Goal: Task Accomplishment & Management: Manage account settings

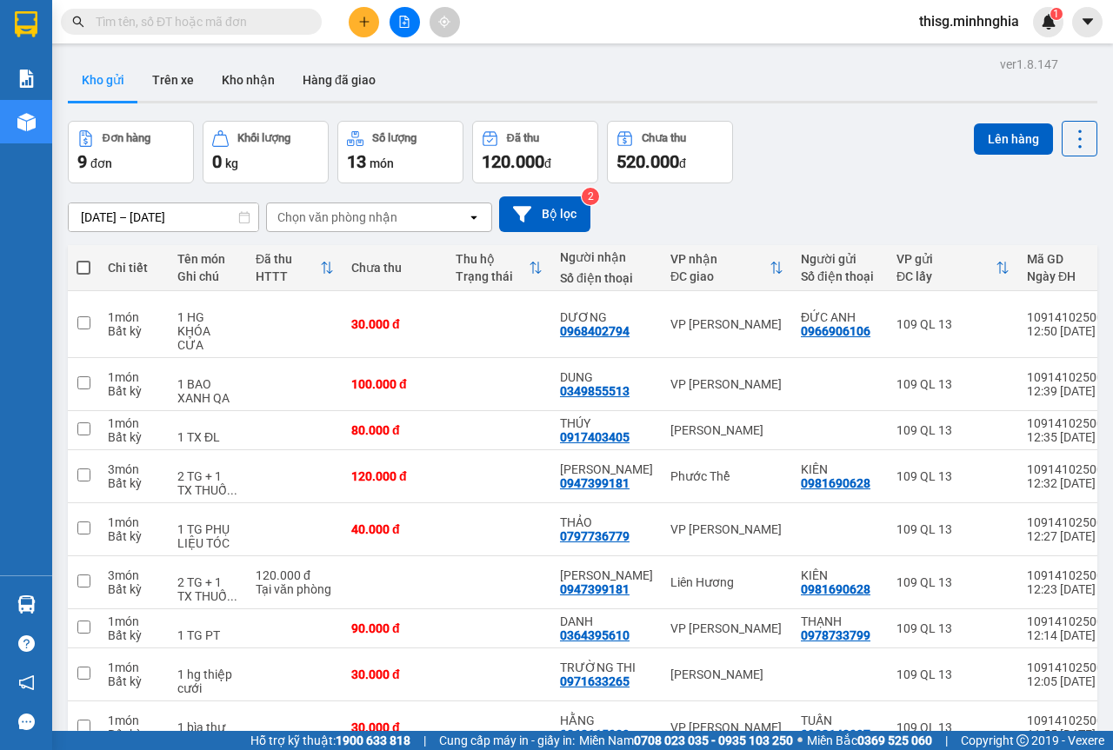
click at [27, 77] on img at bounding box center [26, 79] width 18 height 18
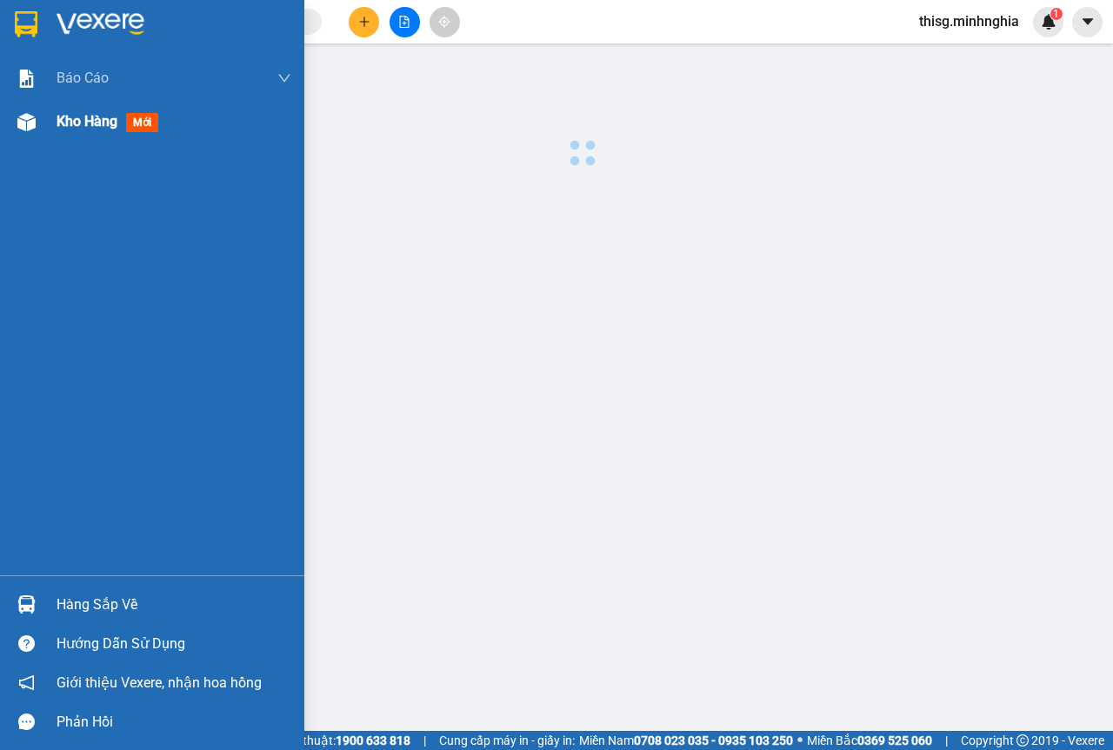
click at [119, 111] on div "Kho hàng mới" at bounding box center [111, 121] width 109 height 22
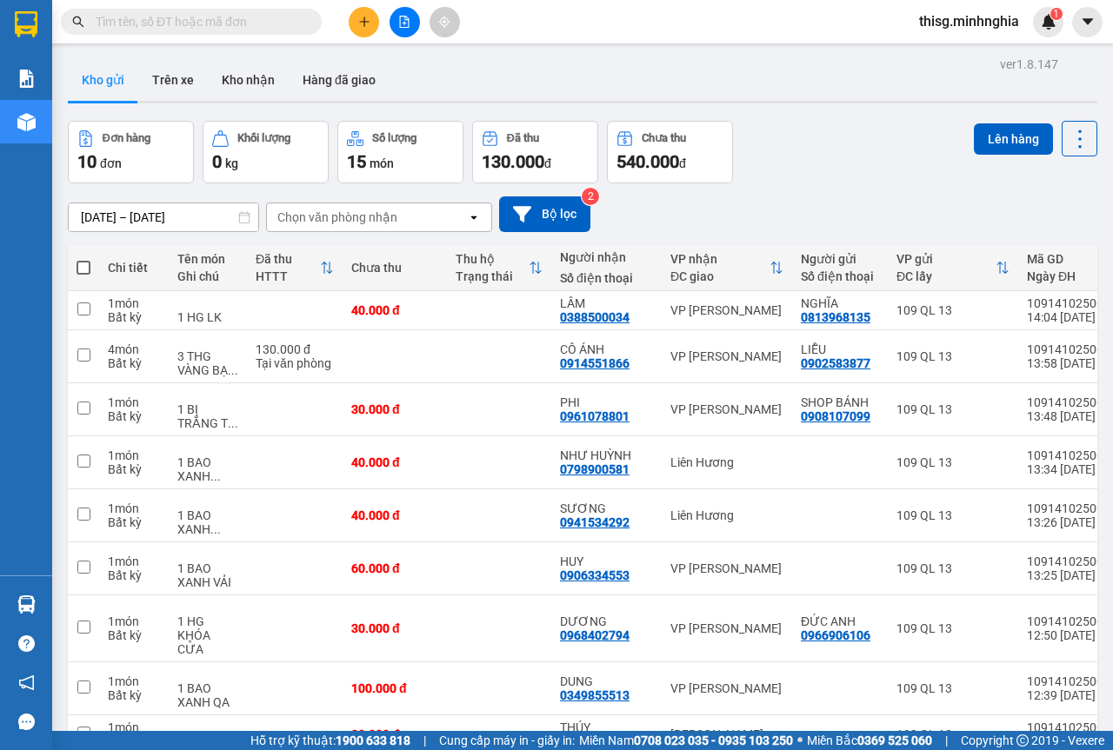
click at [84, 267] on span at bounding box center [84, 268] width 14 height 14
click at [83, 259] on input "checkbox" at bounding box center [83, 259] width 0 height 0
checkbox input "true"
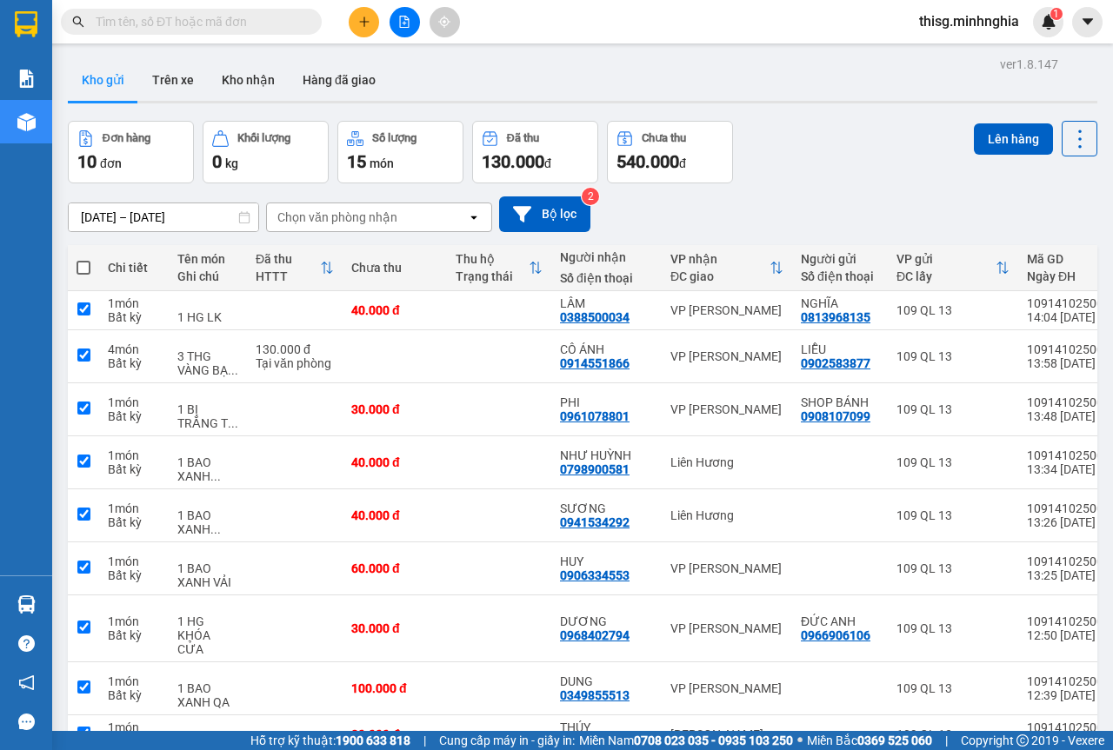
checkbox input "true"
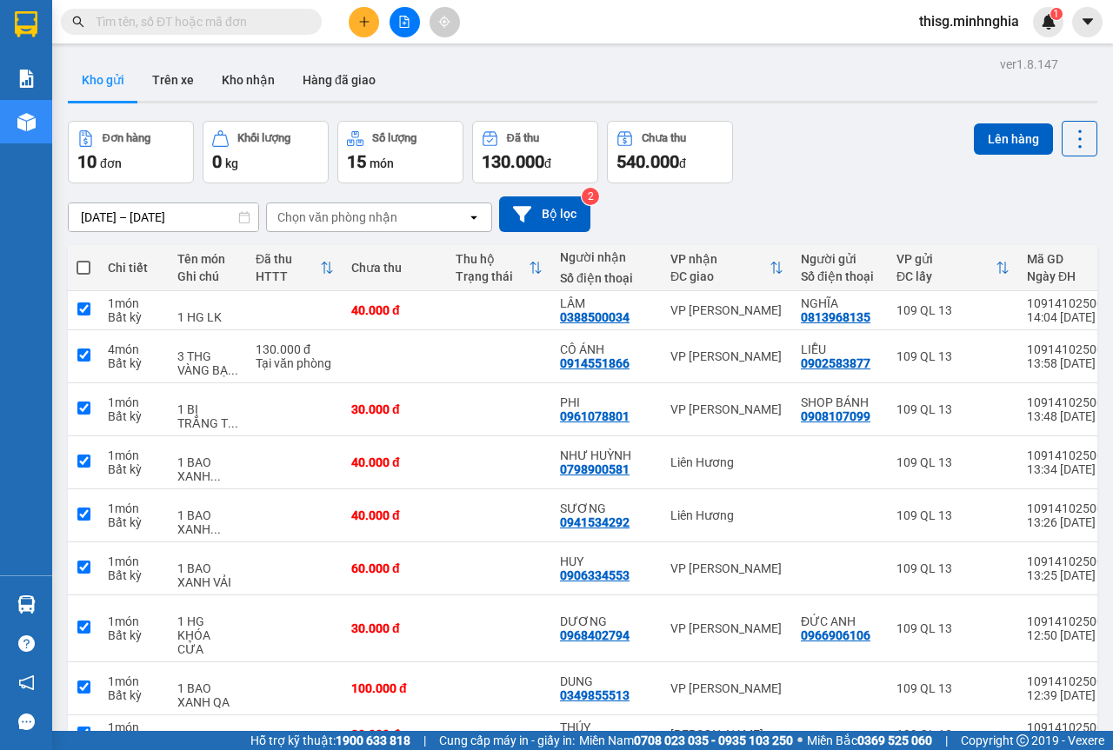
checkbox input "true"
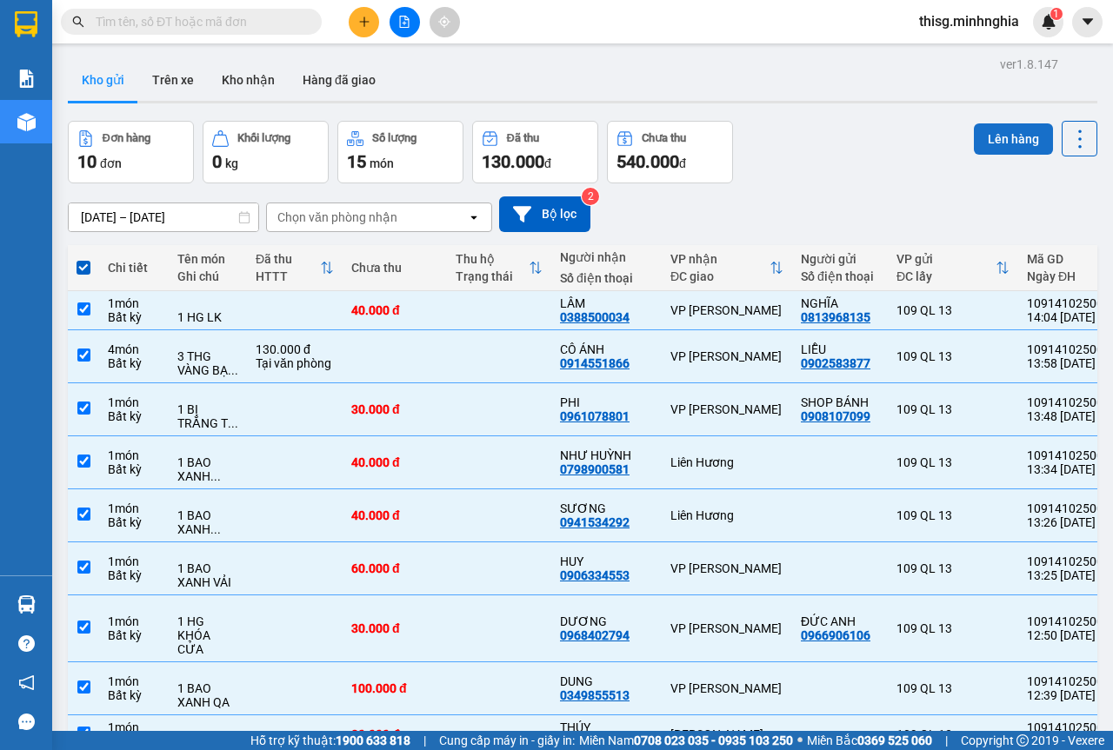
click at [983, 142] on button "Lên hàng" at bounding box center [1013, 138] width 79 height 31
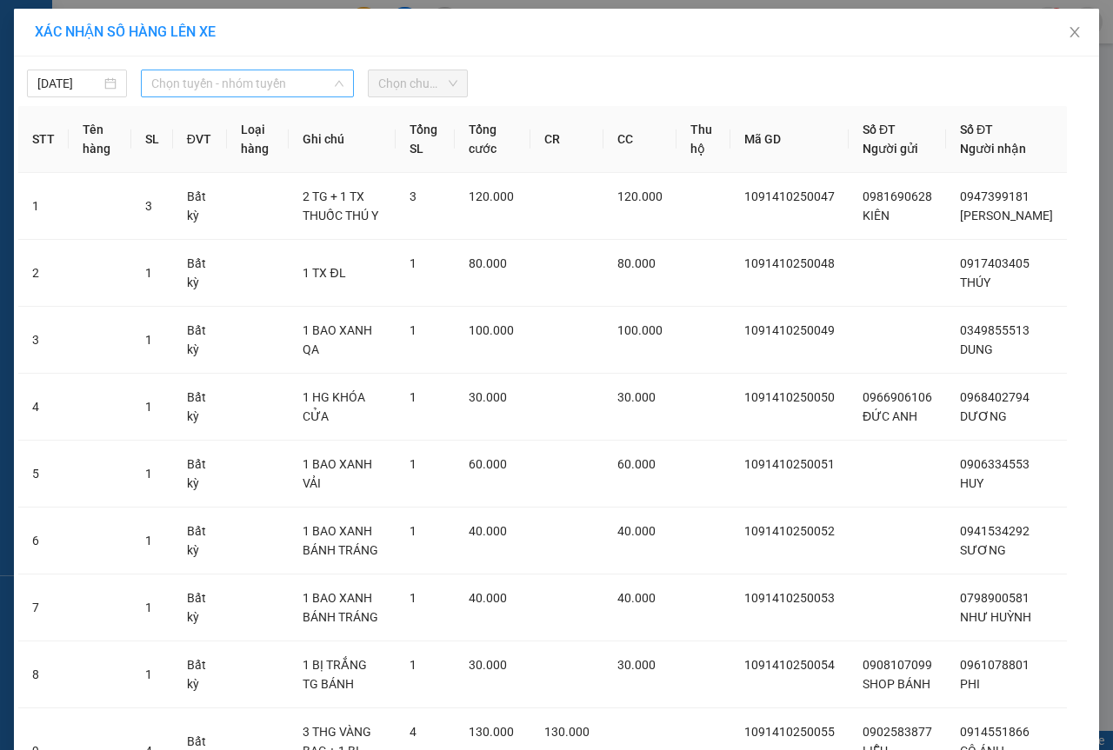
drag, startPoint x: 200, startPoint y: 78, endPoint x: 205, endPoint y: 117, distance: 38.6
click at [201, 79] on span "Chọn tuyến - nhóm tuyến" at bounding box center [247, 83] width 192 height 26
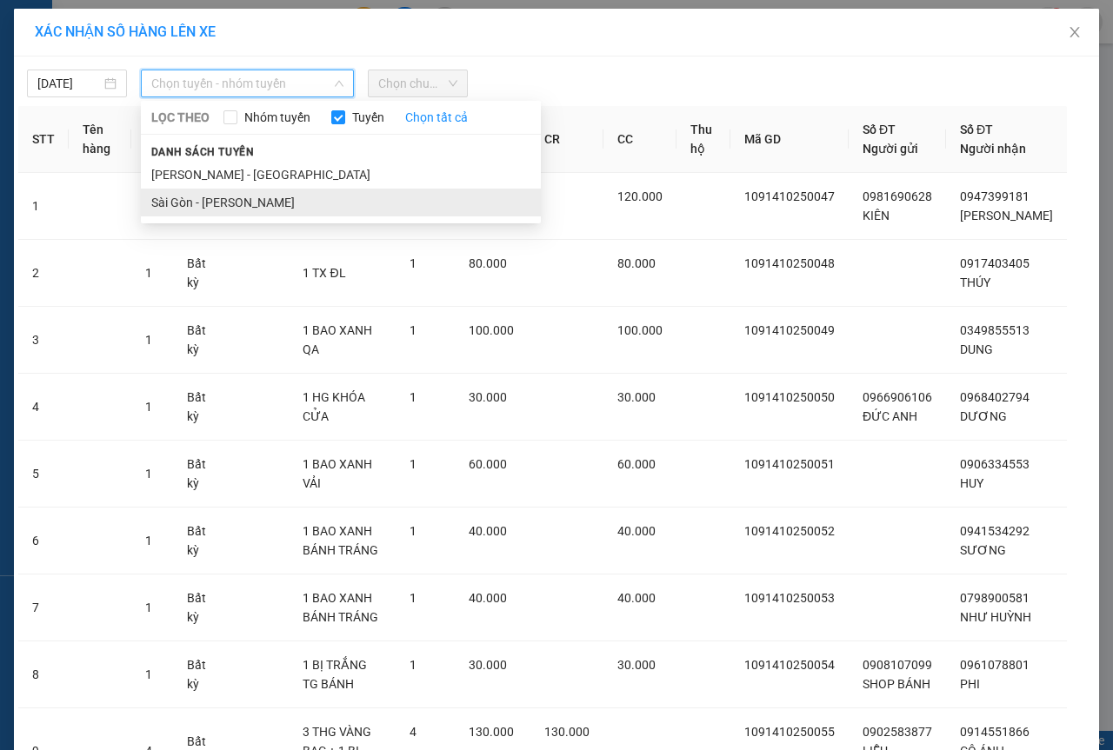
click at [209, 203] on li "Sài Gòn - [PERSON_NAME]" at bounding box center [341, 203] width 400 height 28
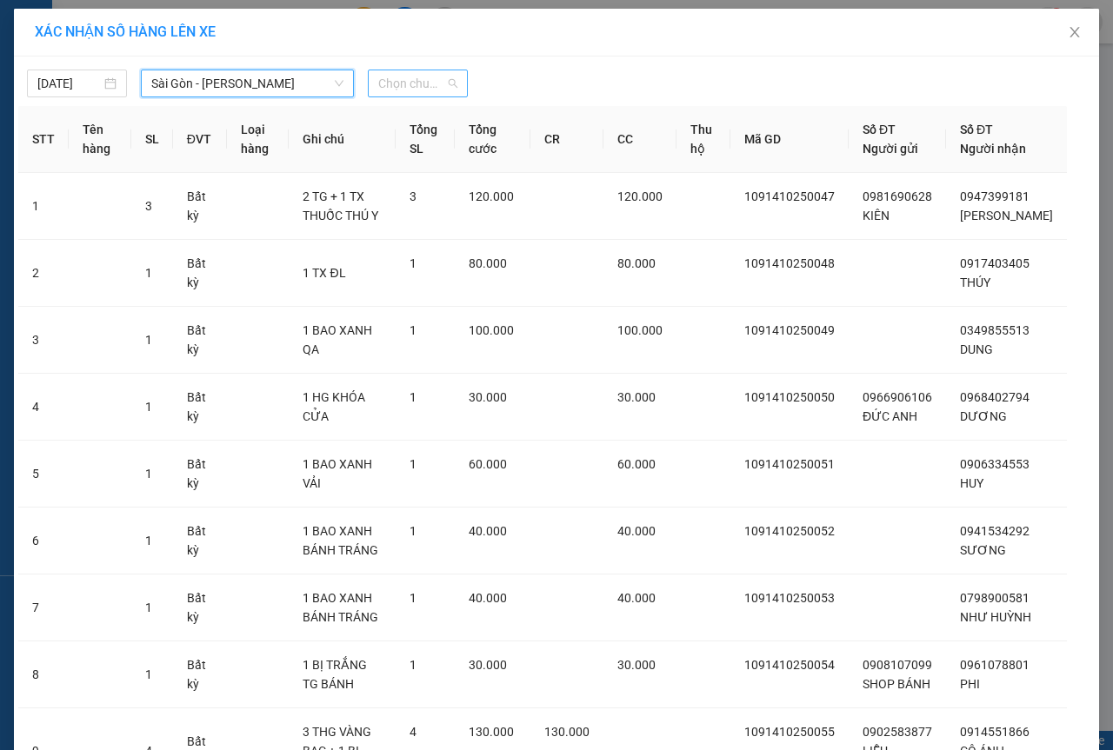
click at [396, 89] on span "Chọn chuyến" at bounding box center [417, 83] width 79 height 26
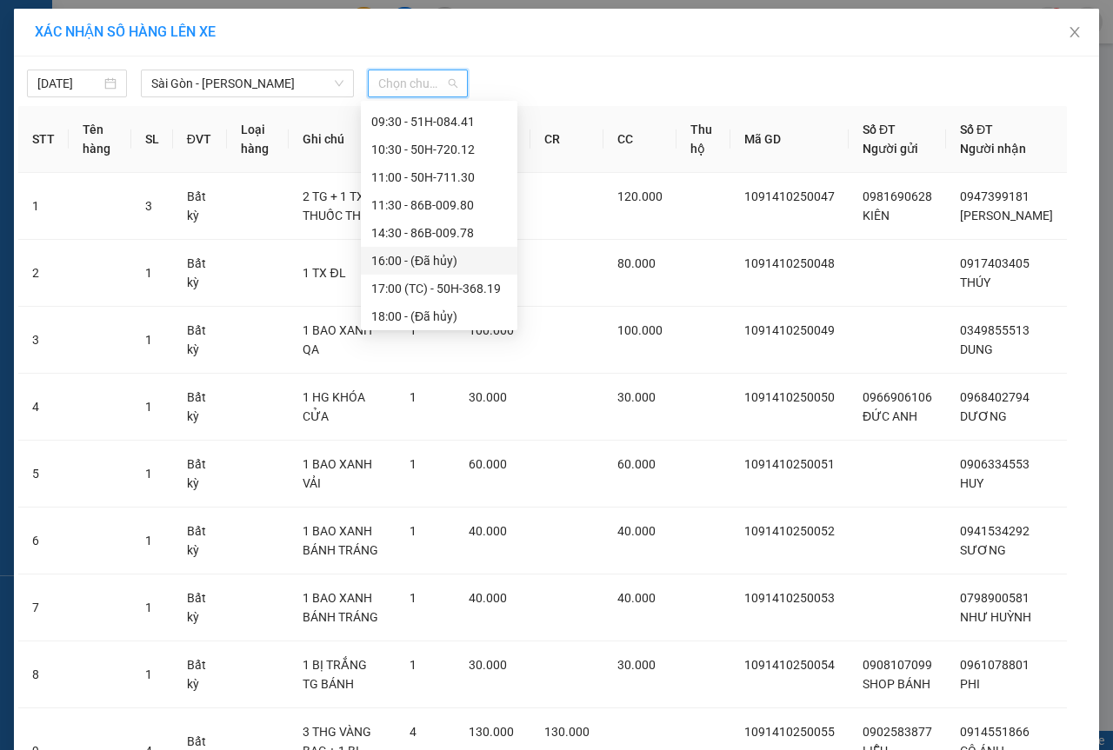
scroll to position [167, 0]
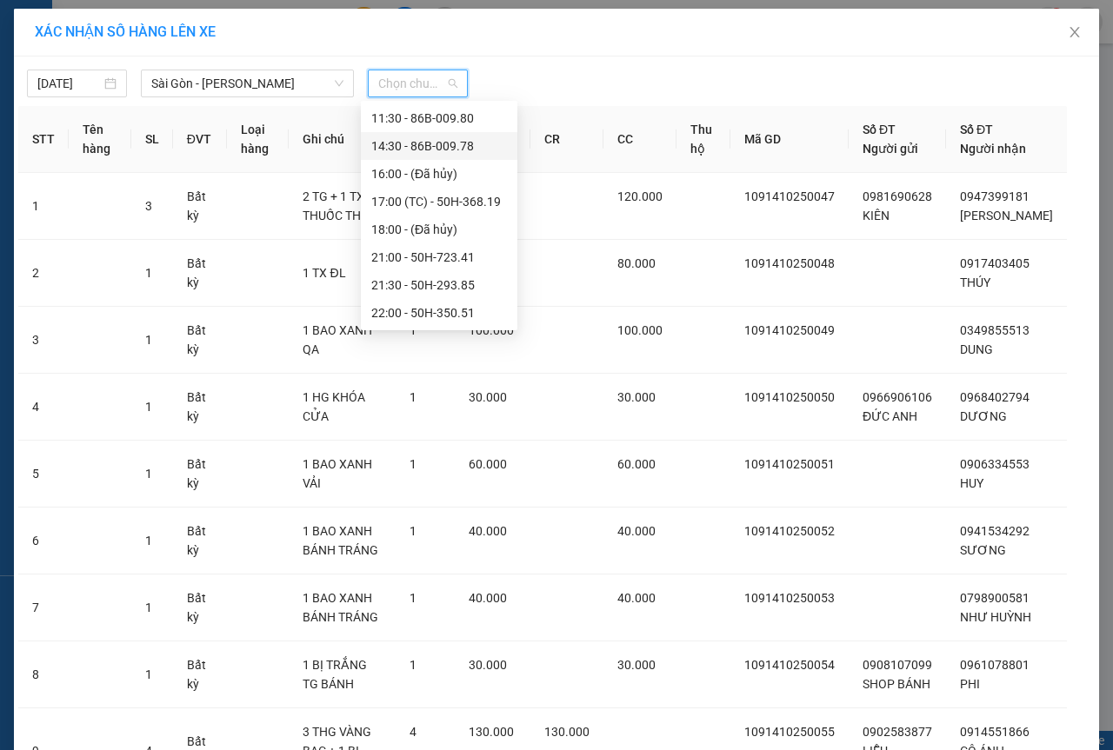
click at [400, 150] on div "14:30 - 86B-009.78" at bounding box center [439, 146] width 136 height 19
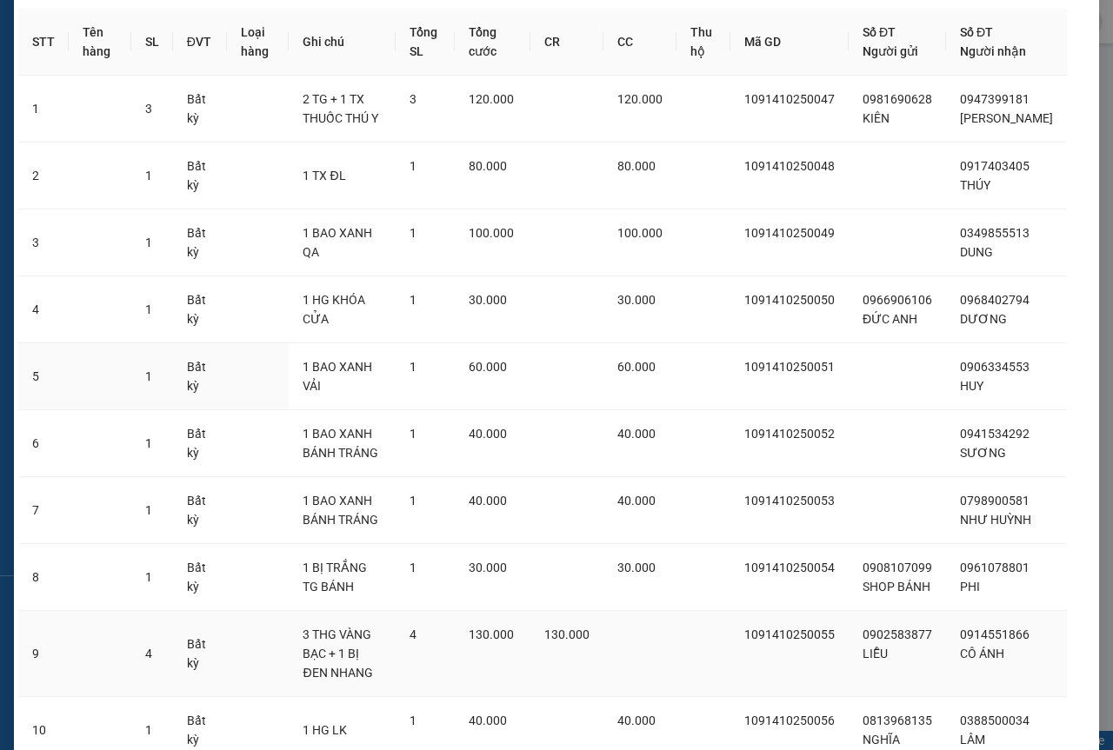
scroll to position [287, 0]
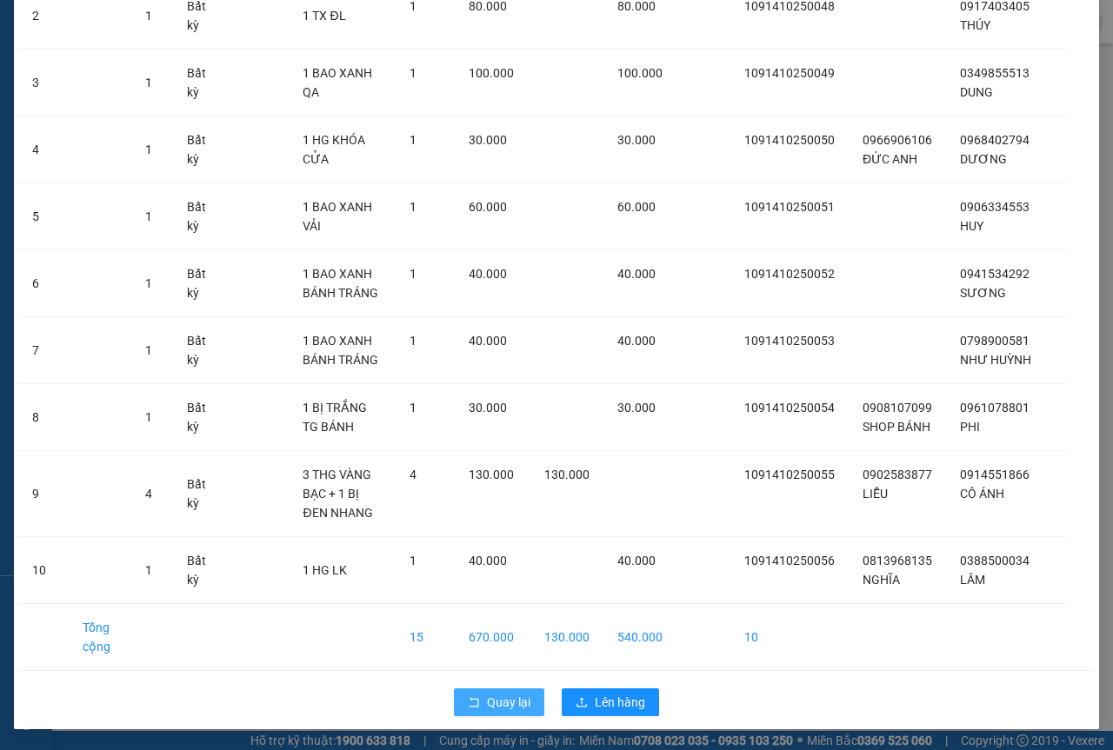
click at [490, 707] on span "Quay lại" at bounding box center [508, 702] width 43 height 19
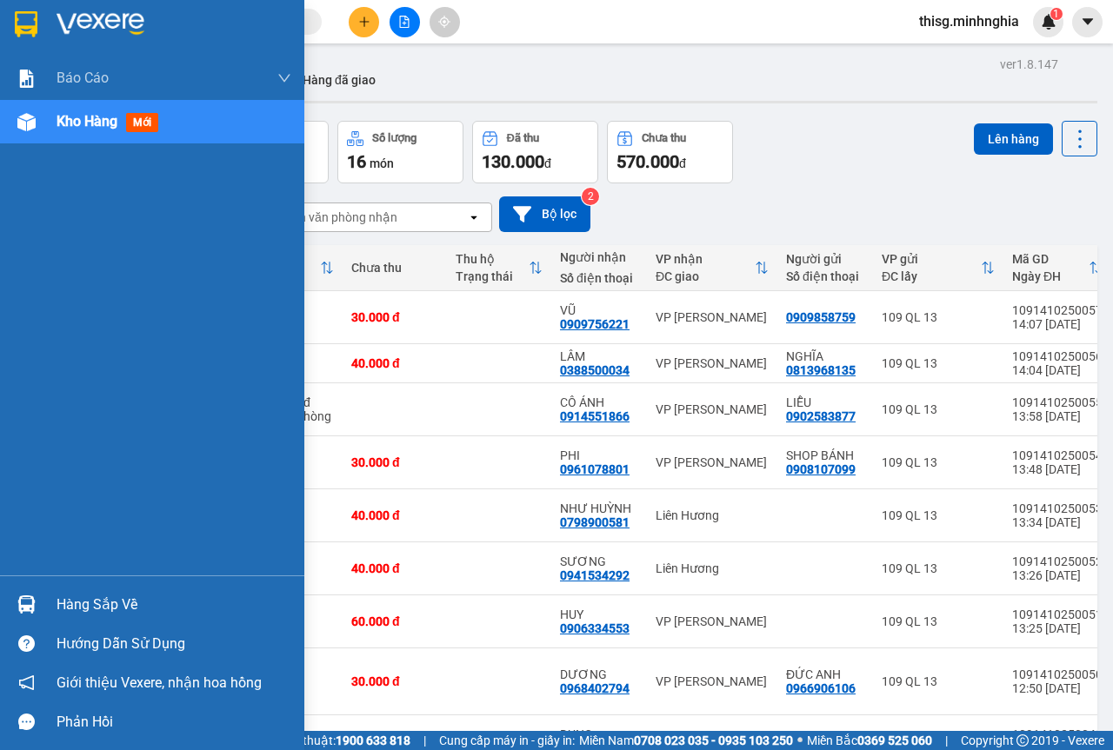
click at [98, 121] on span "Kho hàng" at bounding box center [87, 121] width 61 height 17
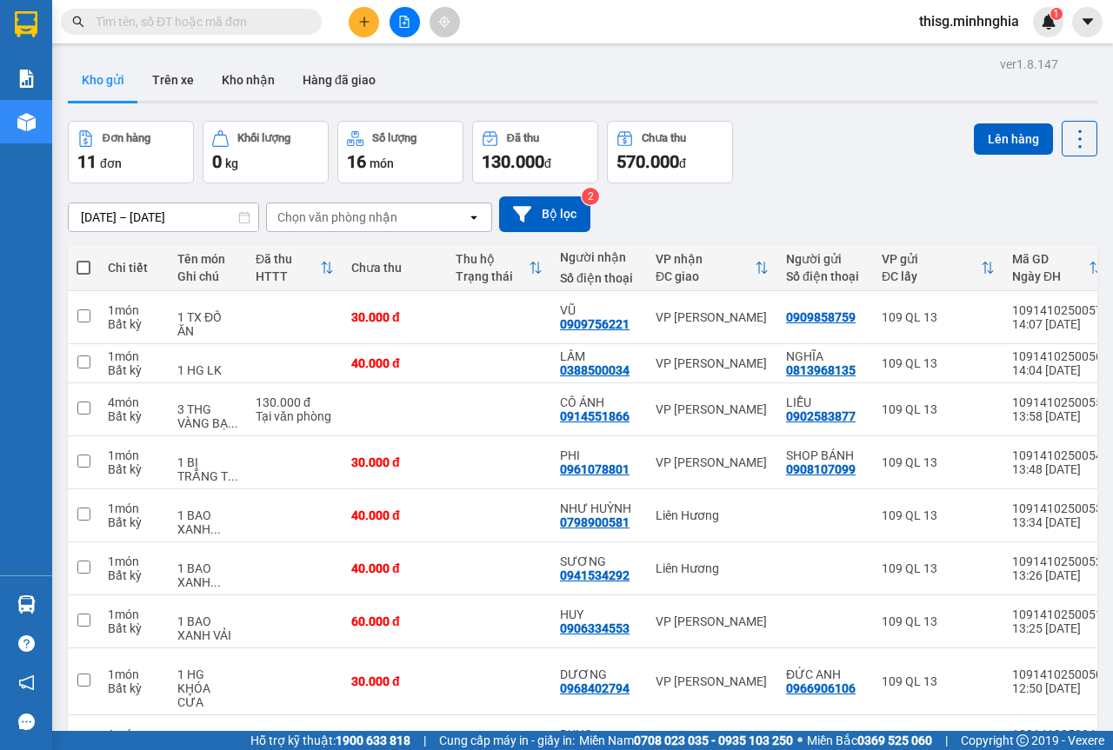
click at [112, 91] on button "Kho gửi" at bounding box center [103, 80] width 70 height 42
click at [43, 95] on div "Báo cáo" at bounding box center [26, 78] width 52 height 43
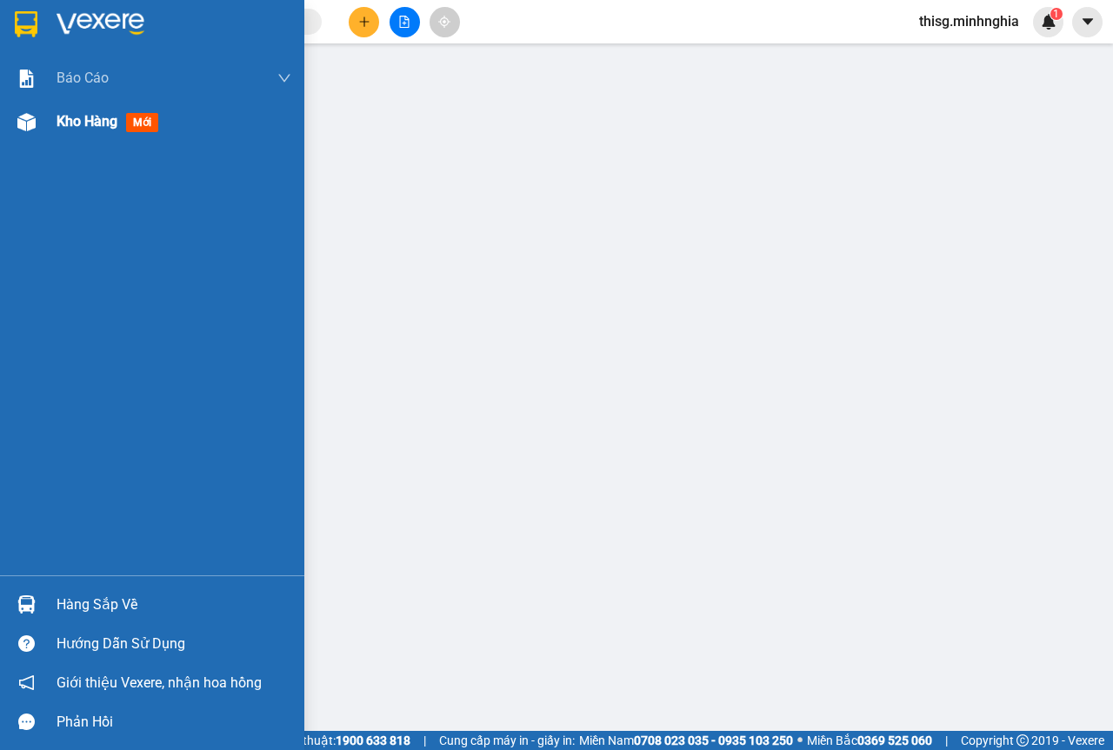
click at [85, 124] on span "Kho hàng" at bounding box center [87, 121] width 61 height 17
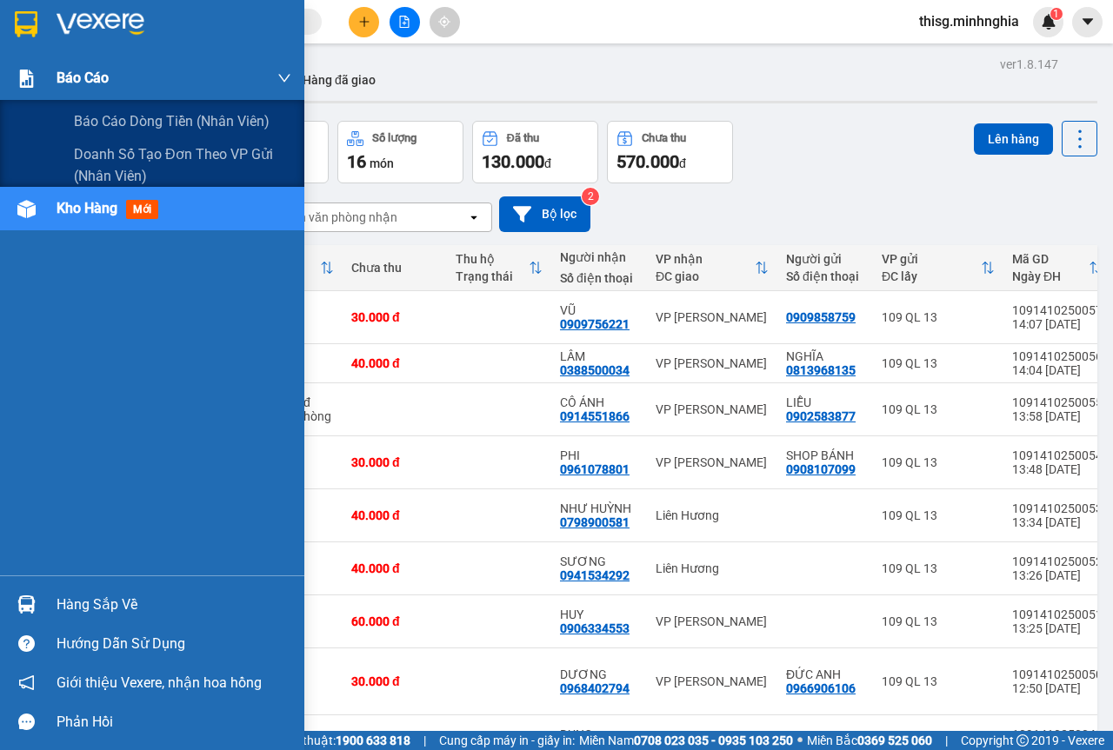
click at [48, 70] on div "Báo cáo" at bounding box center [152, 78] width 304 height 43
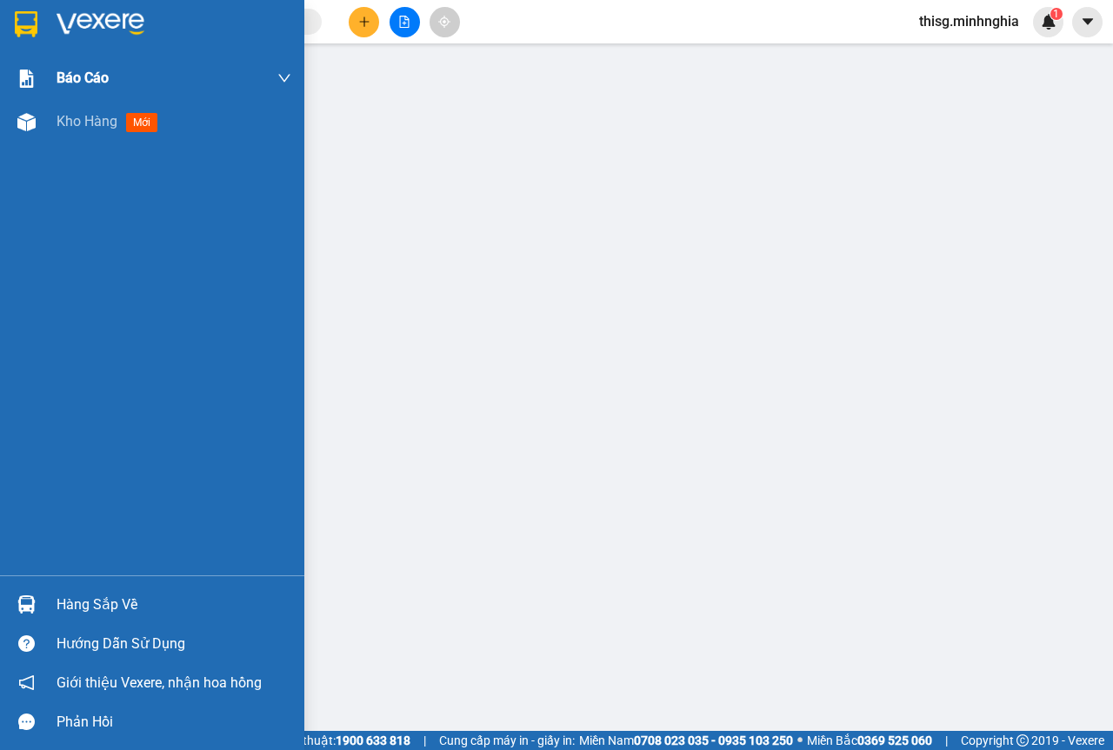
click at [123, 132] on div "Kho hàng mới" at bounding box center [111, 121] width 108 height 22
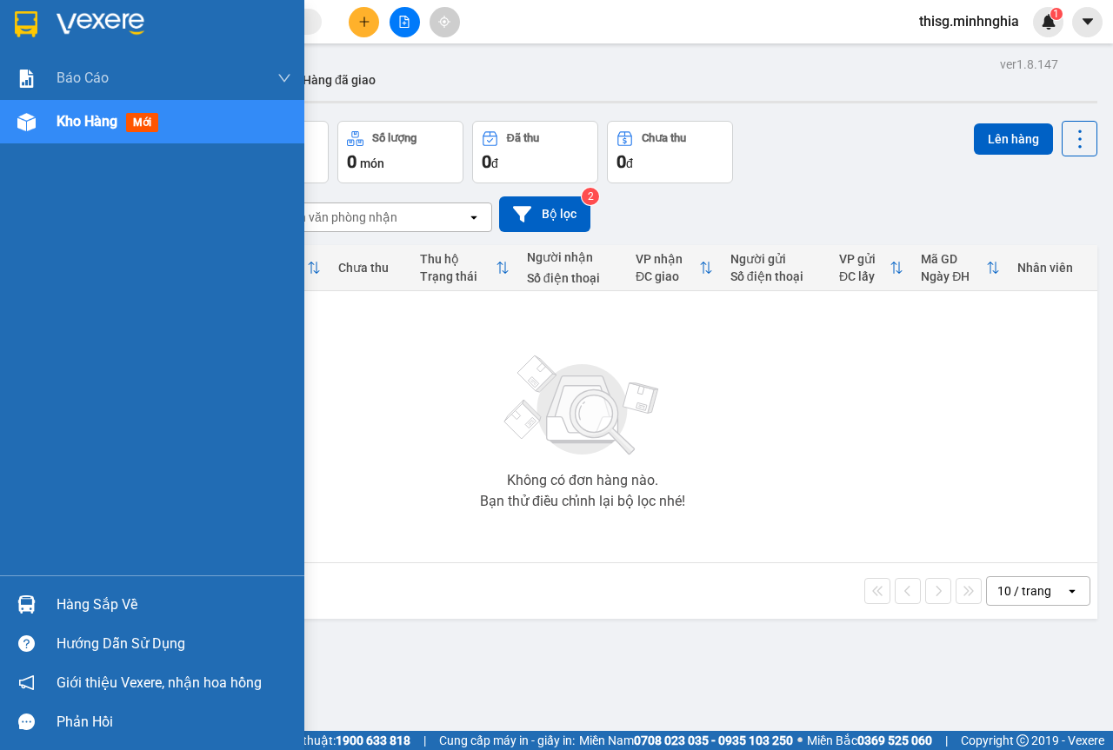
click at [43, 103] on div "Kho hàng mới" at bounding box center [152, 121] width 304 height 43
click at [105, 100] on div "Kho hàng mới" at bounding box center [174, 121] width 235 height 43
click at [105, 96] on div "Báo cáo" at bounding box center [174, 78] width 235 height 43
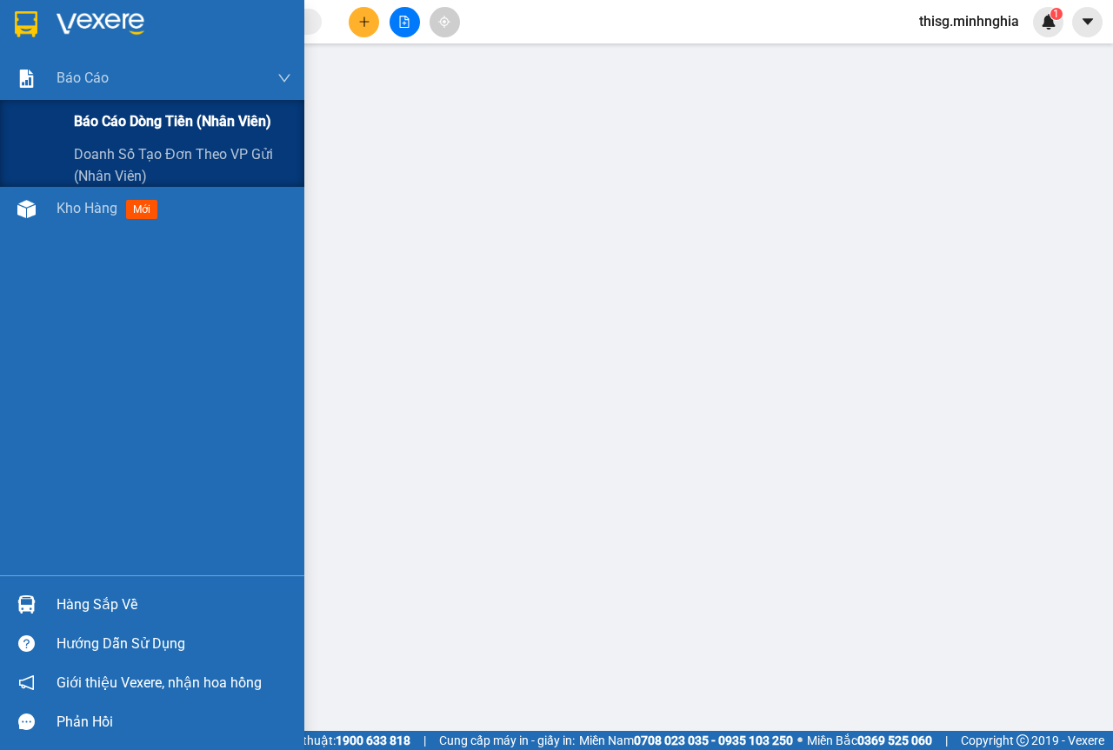
click at [120, 119] on span "Báo cáo dòng tiền (nhân viên)" at bounding box center [172, 121] width 197 height 22
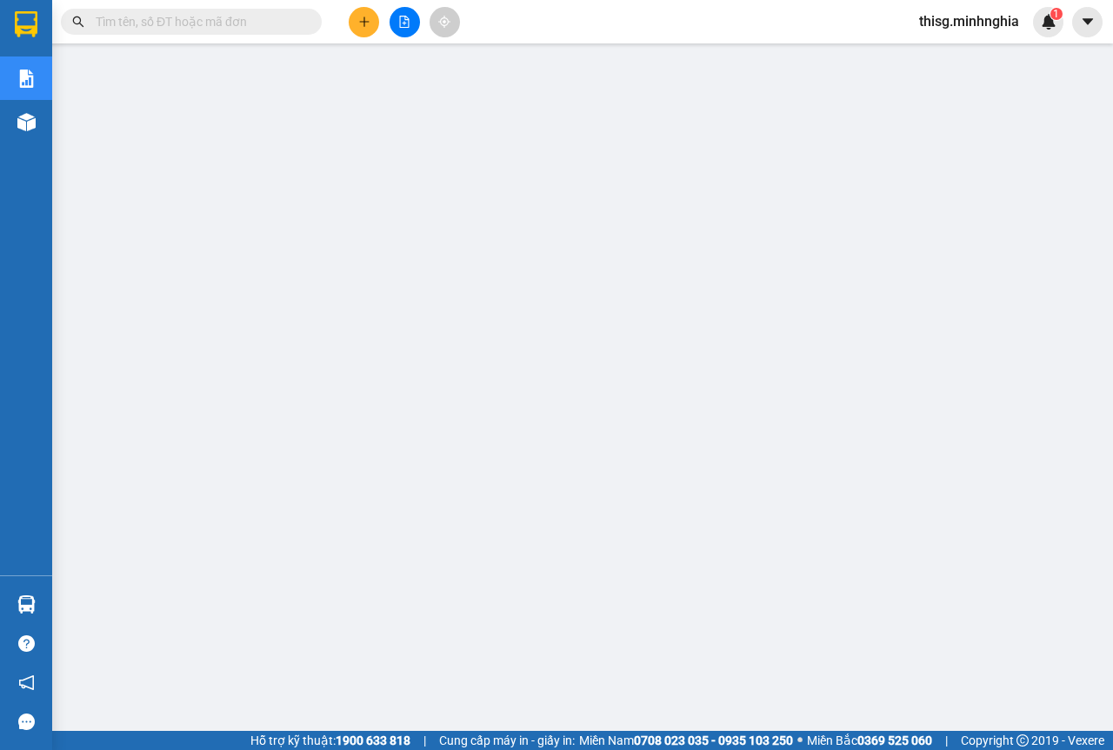
click at [363, 28] on button at bounding box center [364, 22] width 30 height 30
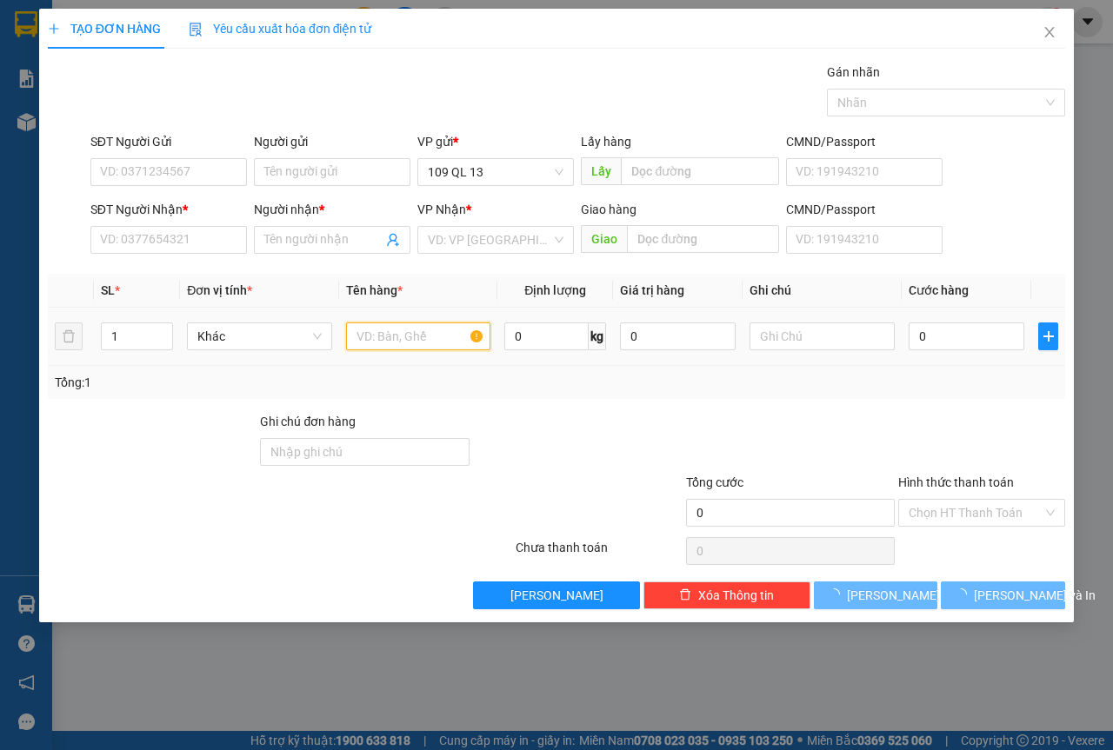
click at [411, 347] on input "text" at bounding box center [418, 337] width 145 height 28
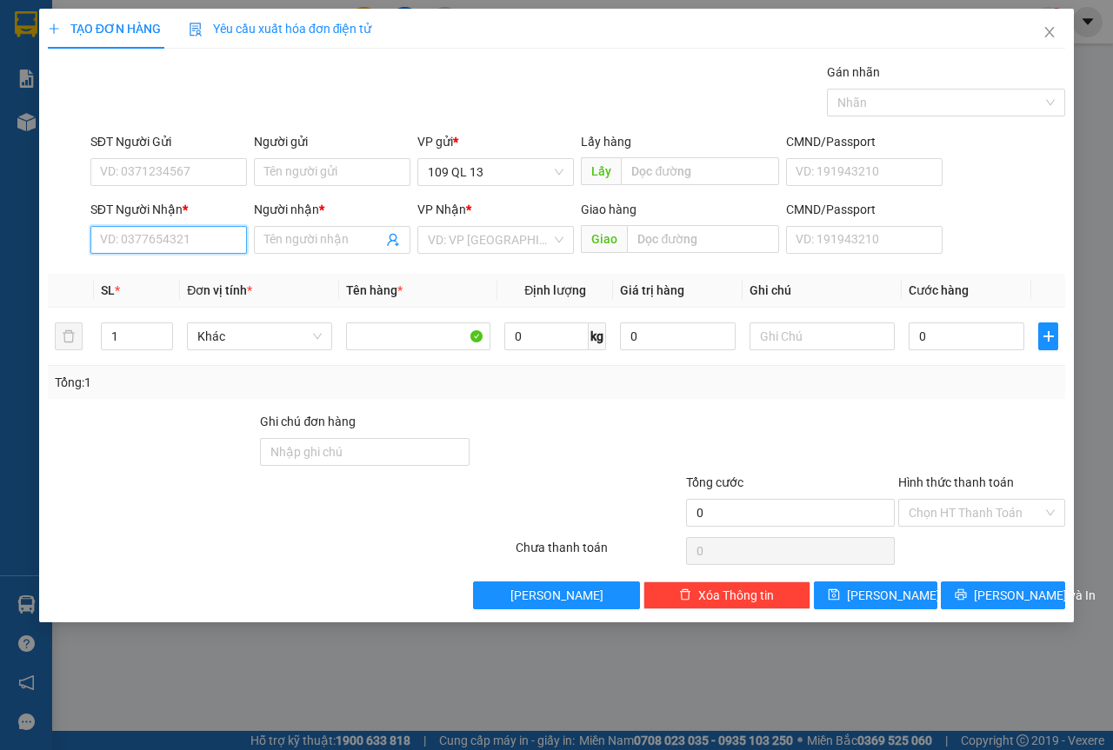
click at [183, 228] on input "SĐT Người Nhận *" at bounding box center [168, 240] width 157 height 28
type input "0972430377"
drag, startPoint x: 161, startPoint y: 273, endPoint x: 244, endPoint y: 264, distance: 83.9
click at [161, 272] on div "0972430377 - KHÁI" at bounding box center [169, 274] width 136 height 19
type input "KHÁI"
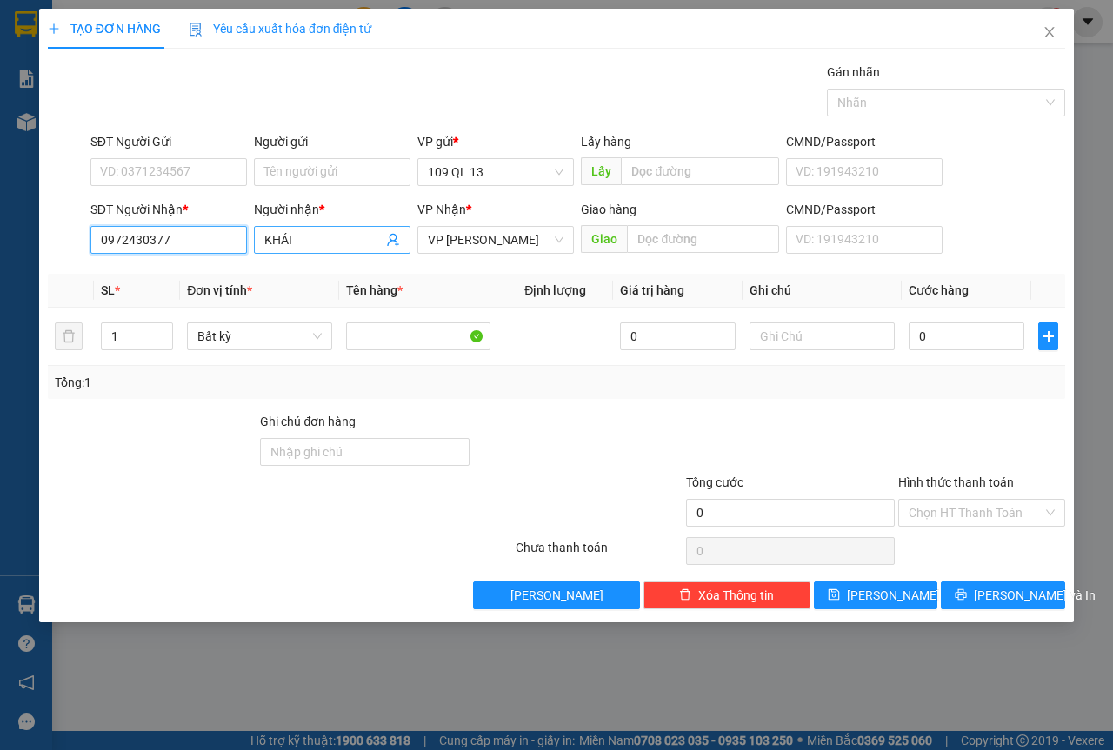
type input "0972430377"
click at [332, 241] on input "KHÁI" at bounding box center [323, 239] width 118 height 19
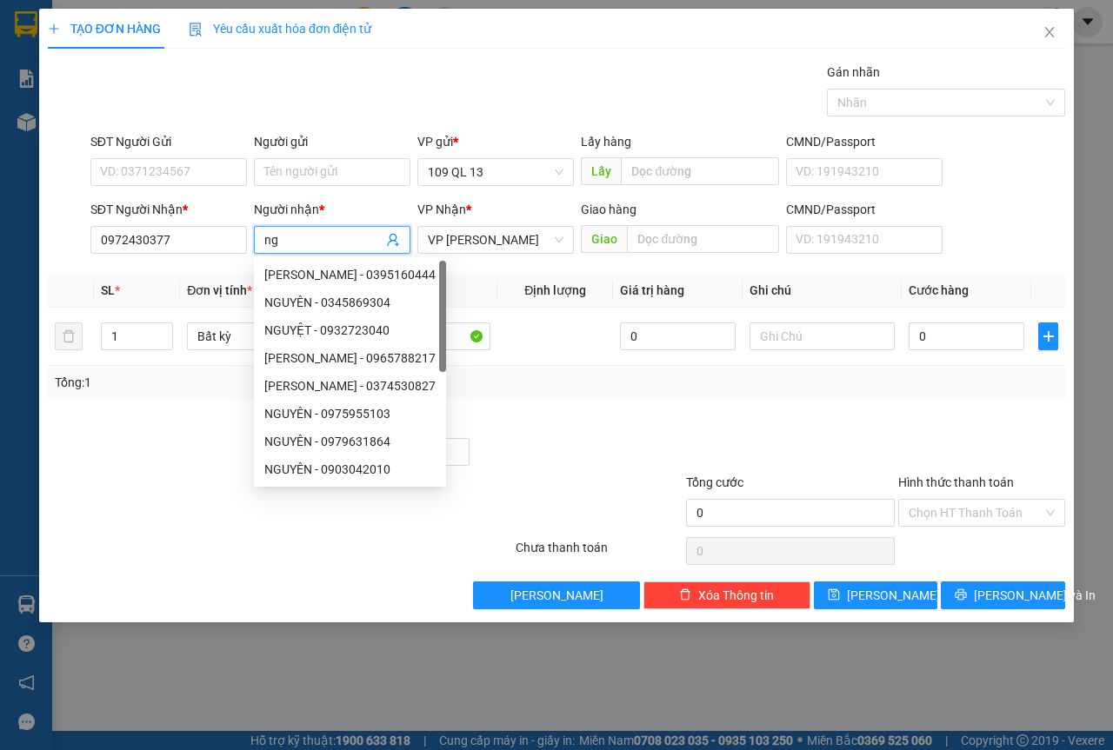
type input "n"
type input "NGUYỆT"
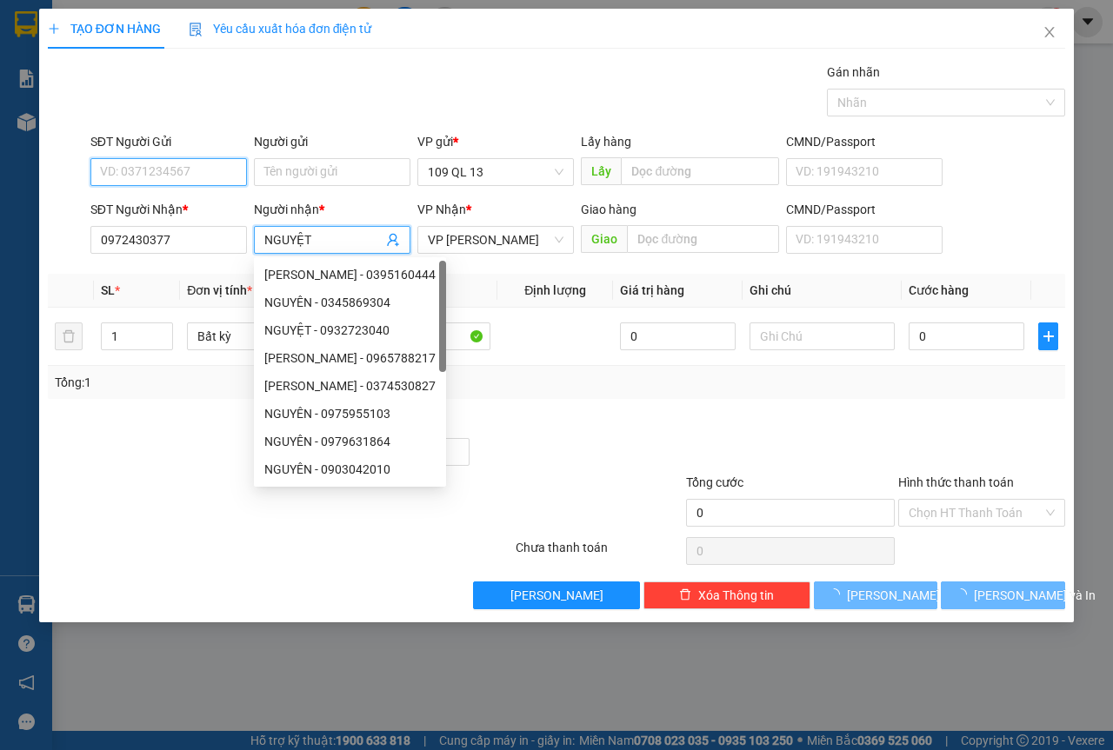
click at [175, 160] on input "SĐT Người Gửi" at bounding box center [168, 172] width 157 height 28
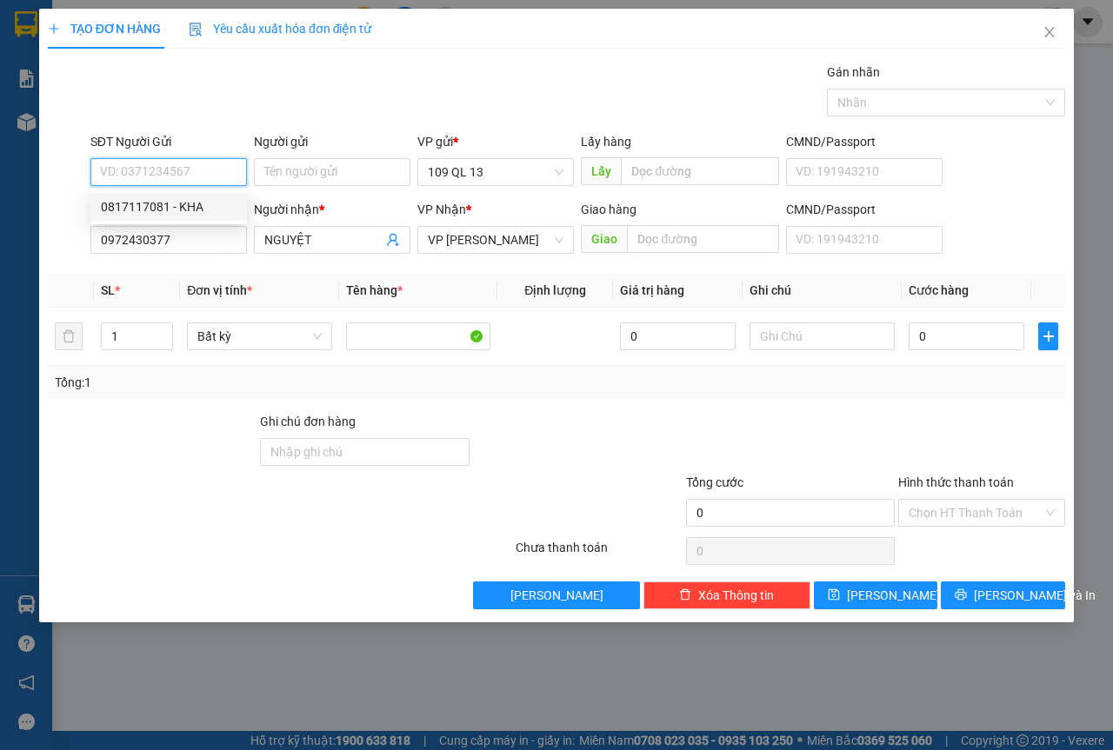
drag, startPoint x: 204, startPoint y: 203, endPoint x: 215, endPoint y: 203, distance: 10.5
click at [206, 203] on div "0817117081 - KHA" at bounding box center [169, 206] width 136 height 19
type input "0817117081"
type input "KHA"
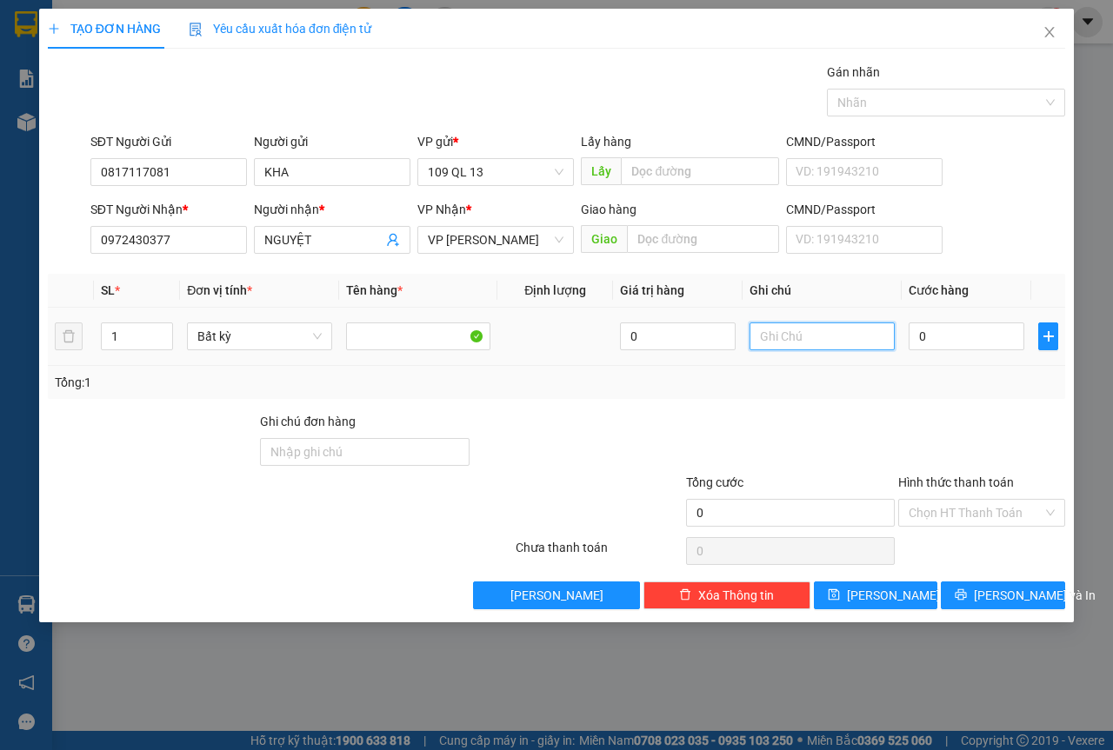
click at [799, 335] on input "text" at bounding box center [821, 337] width 145 height 28
type input "1 BÌA THƯ GT"
type input "3"
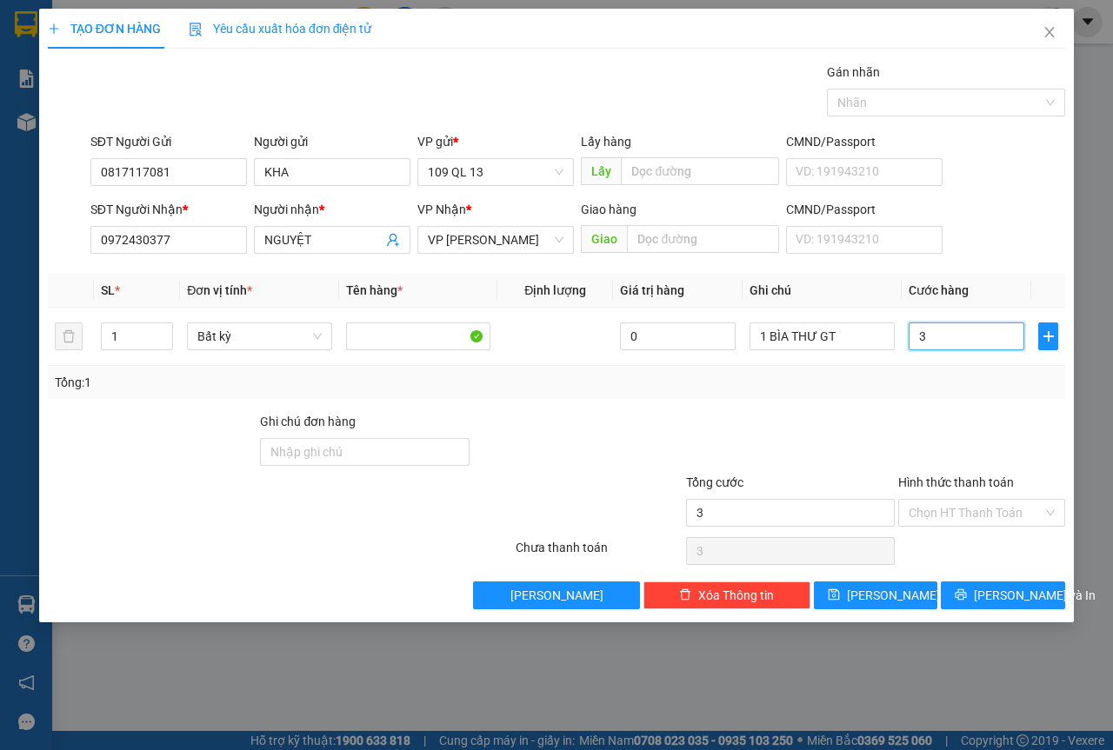
type input "30"
click at [1002, 518] on input "Hình thức thanh toán" at bounding box center [976, 513] width 134 height 26
type input "30.000"
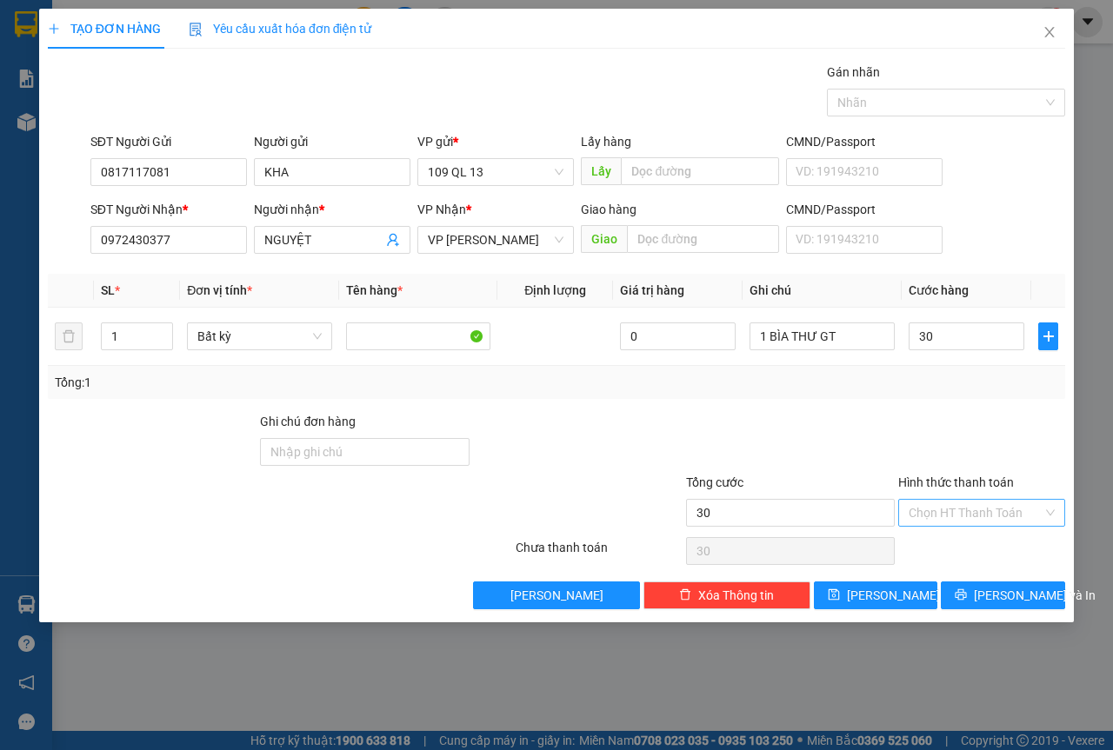
type input "30.000"
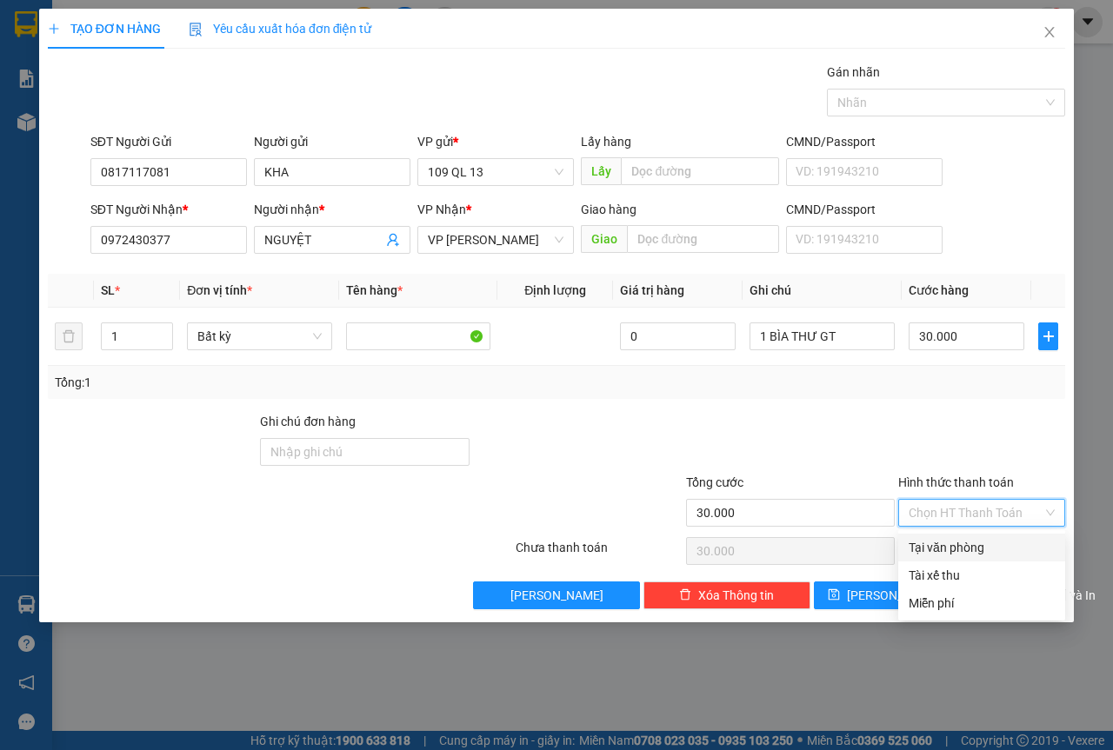
click at [966, 545] on div "Tại văn phòng" at bounding box center [982, 547] width 146 height 19
type input "0"
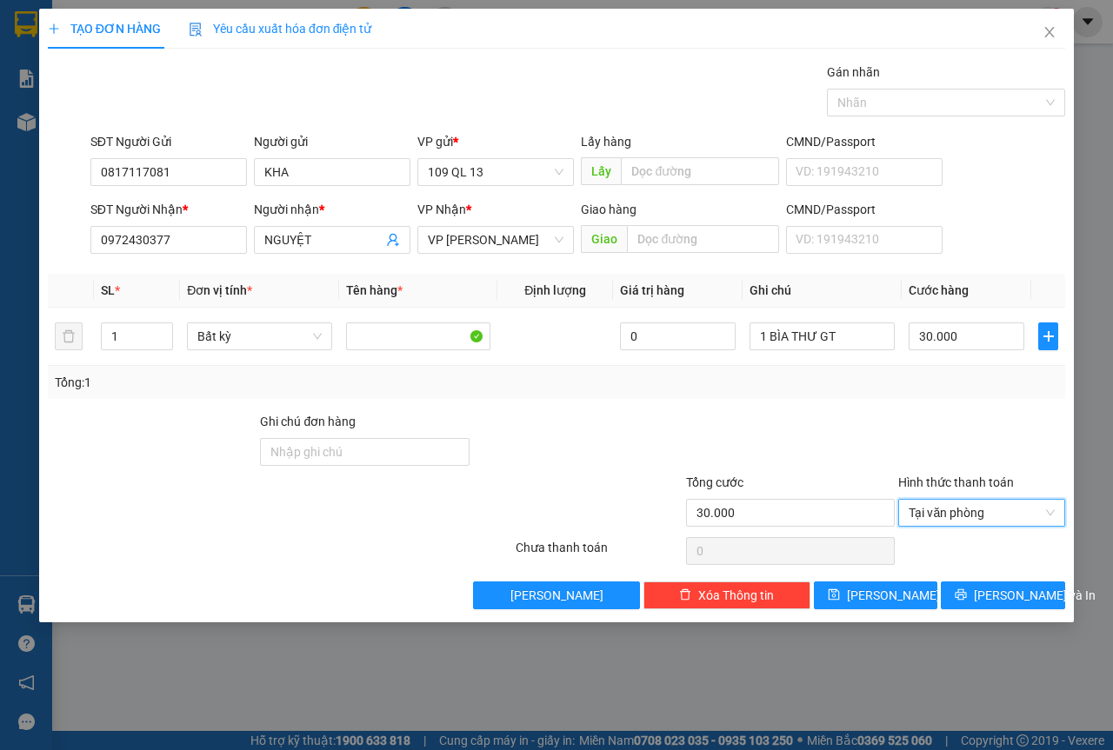
click at [1003, 573] on div "Transit Pickup Surcharge Ids Transit Deliver Surcharge Ids Transit Deliver Surc…" at bounding box center [556, 336] width 1017 height 547
click at [1012, 588] on span "[PERSON_NAME] và In" at bounding box center [1035, 595] width 122 height 19
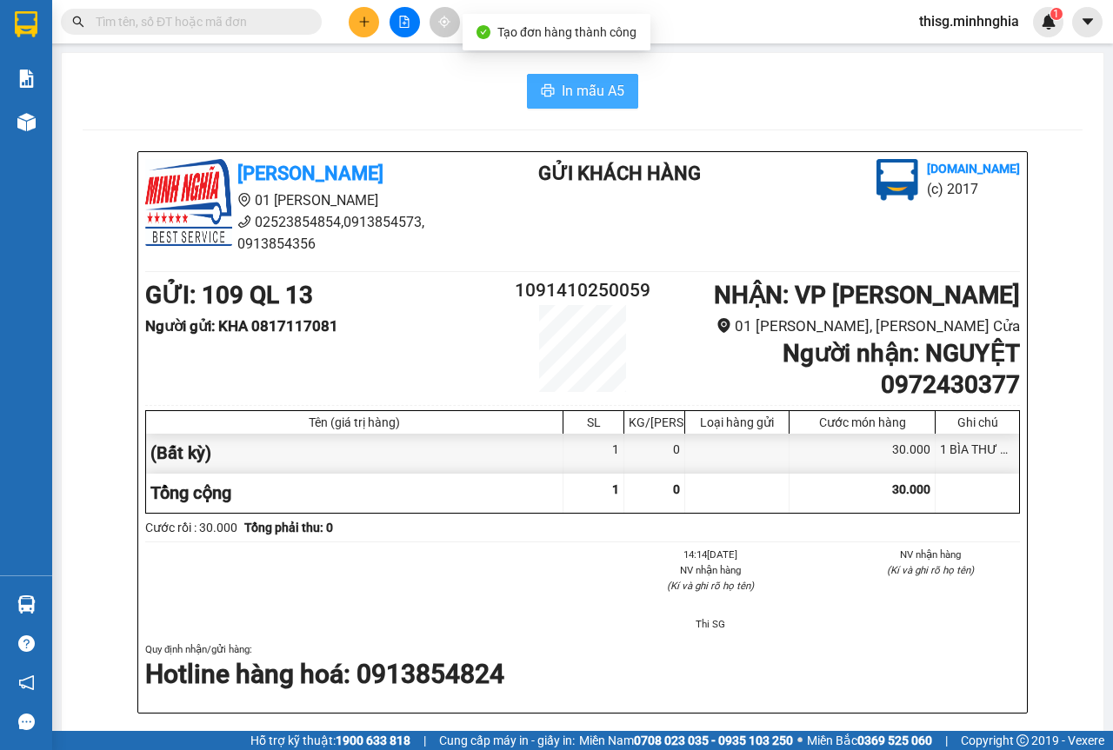
click at [577, 87] on span "In mẫu A5" at bounding box center [593, 91] width 63 height 22
click at [599, 80] on span "In mẫu A5" at bounding box center [593, 91] width 63 height 22
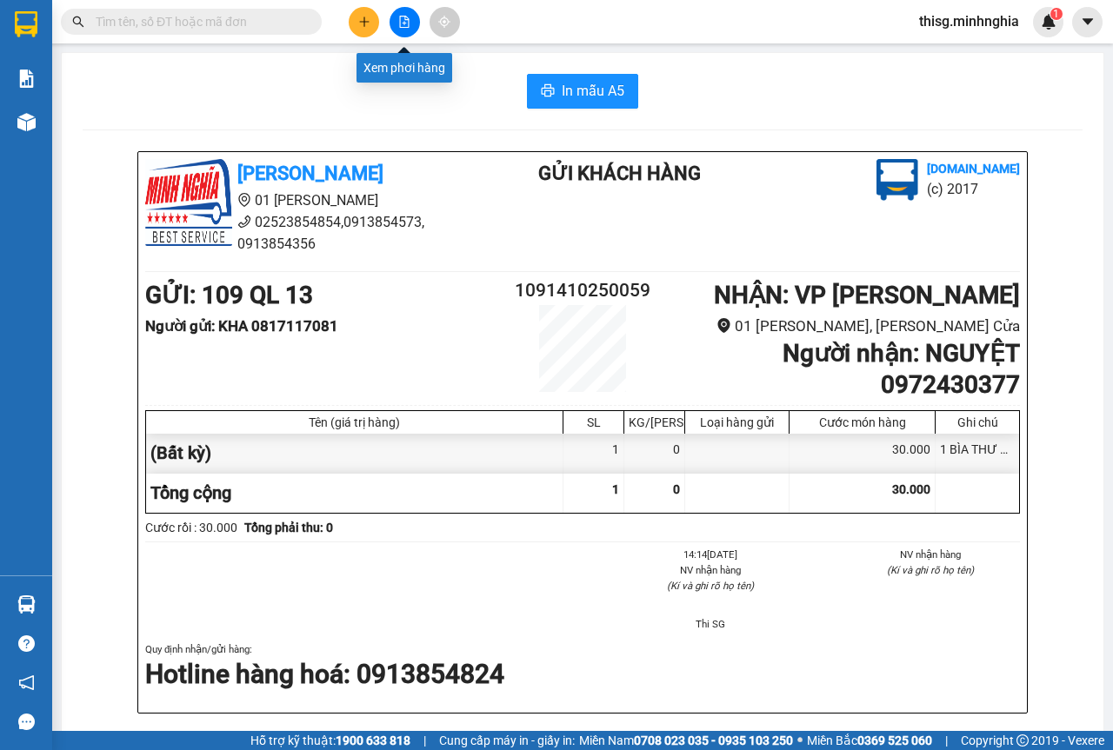
click at [416, 24] on button at bounding box center [405, 22] width 30 height 30
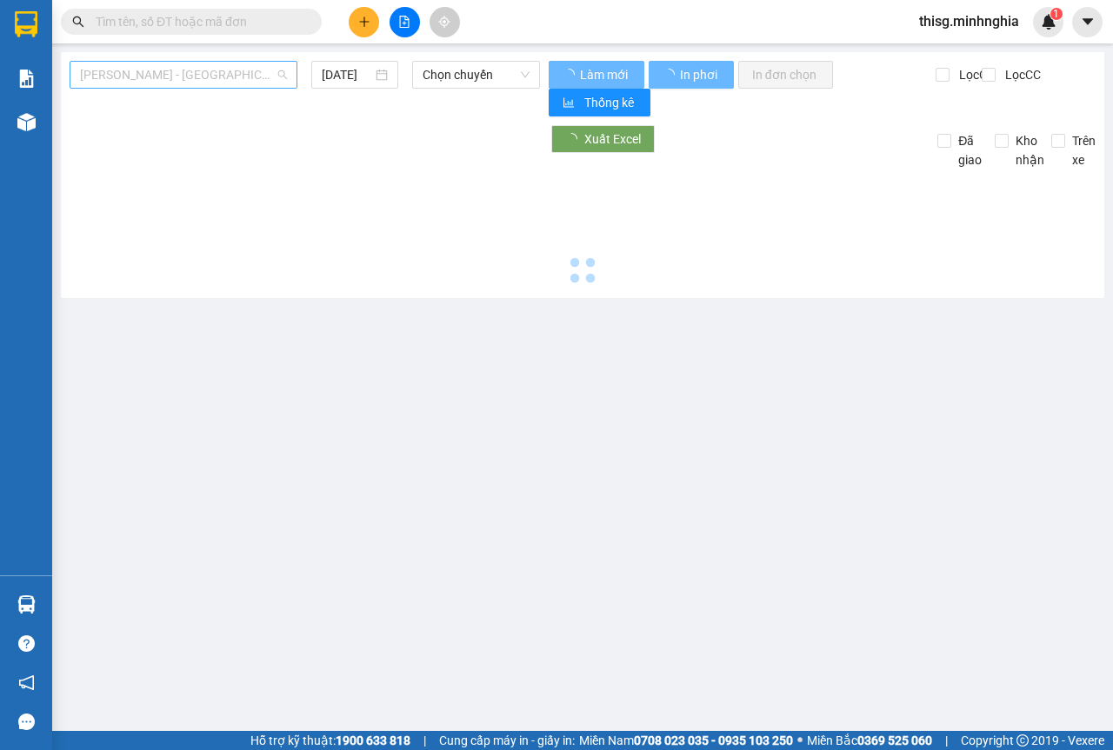
click at [226, 72] on span "[PERSON_NAME] - [GEOGRAPHIC_DATA]" at bounding box center [183, 75] width 207 height 26
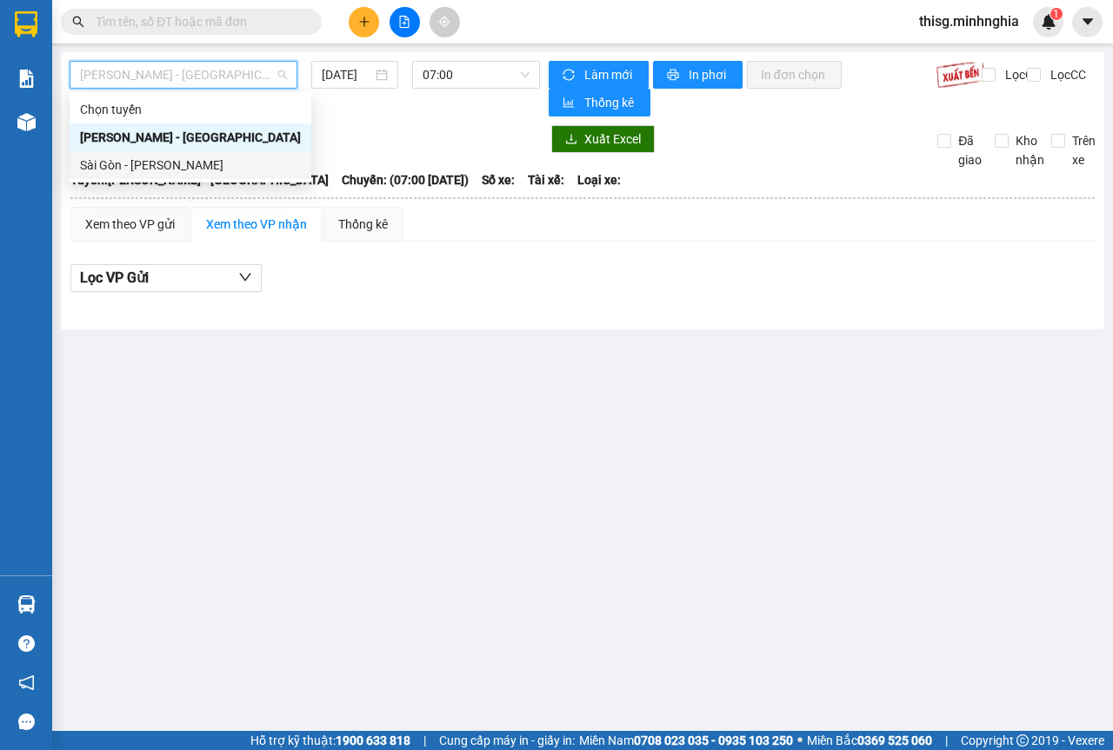
click at [218, 170] on div "Sài Gòn - [PERSON_NAME]" at bounding box center [190, 165] width 221 height 19
type input "[DATE]"
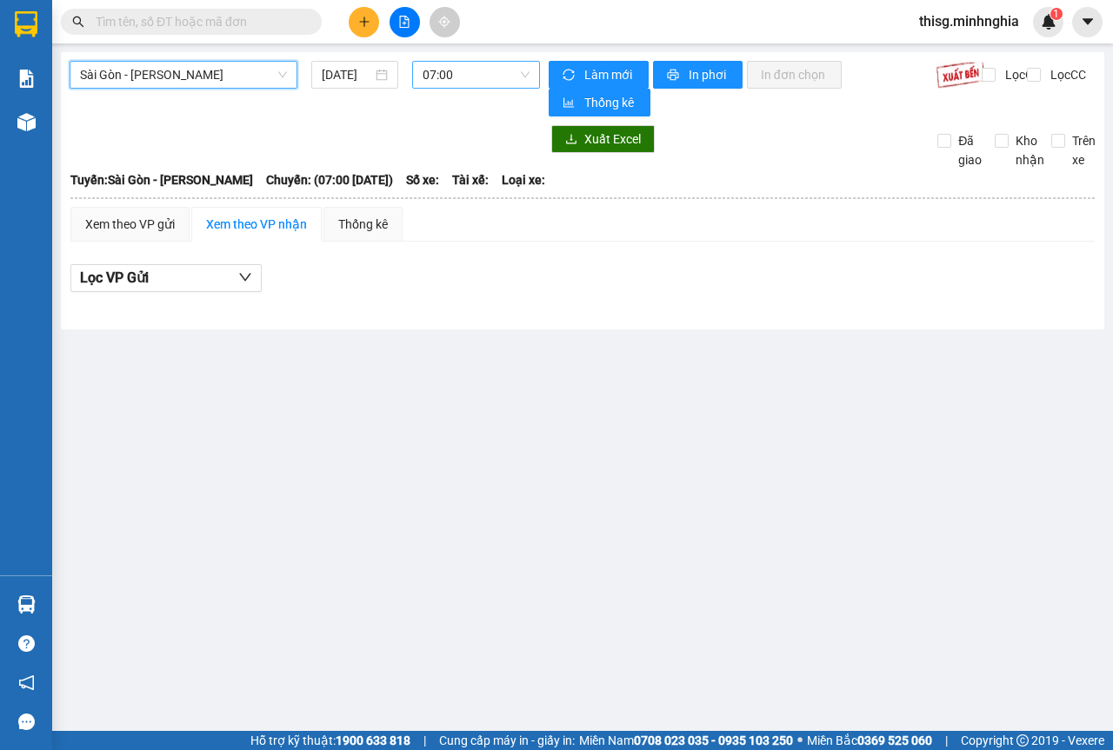
click at [454, 69] on span "07:00" at bounding box center [476, 75] width 106 height 26
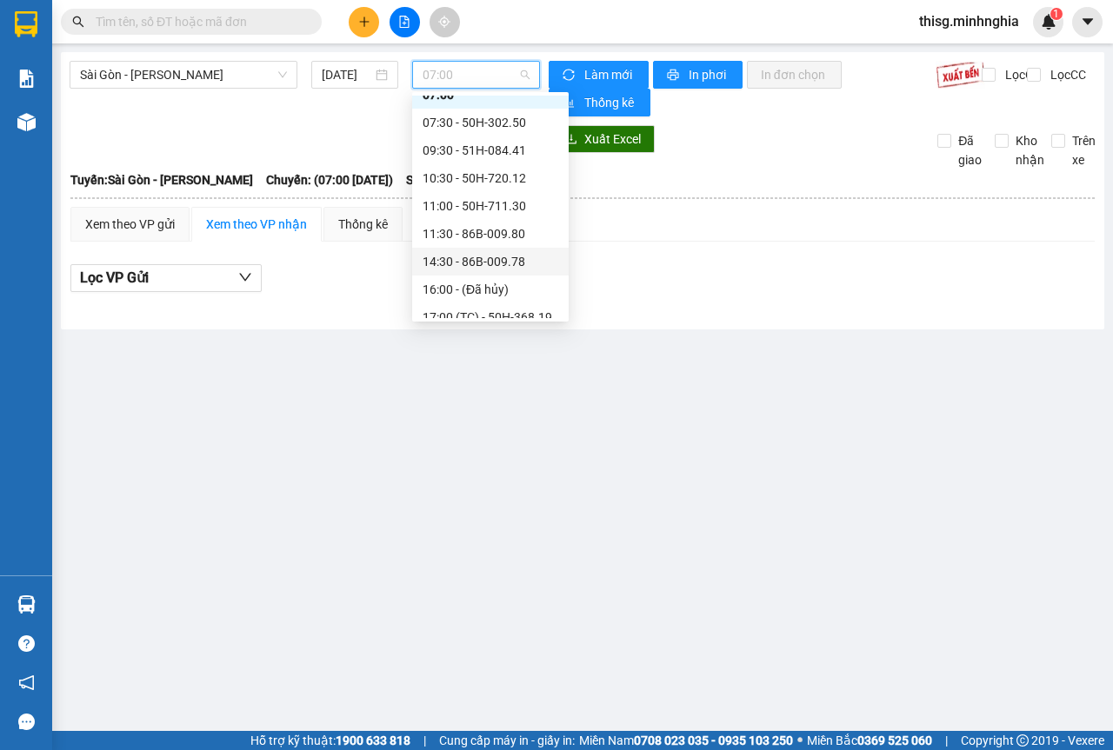
scroll to position [87, 0]
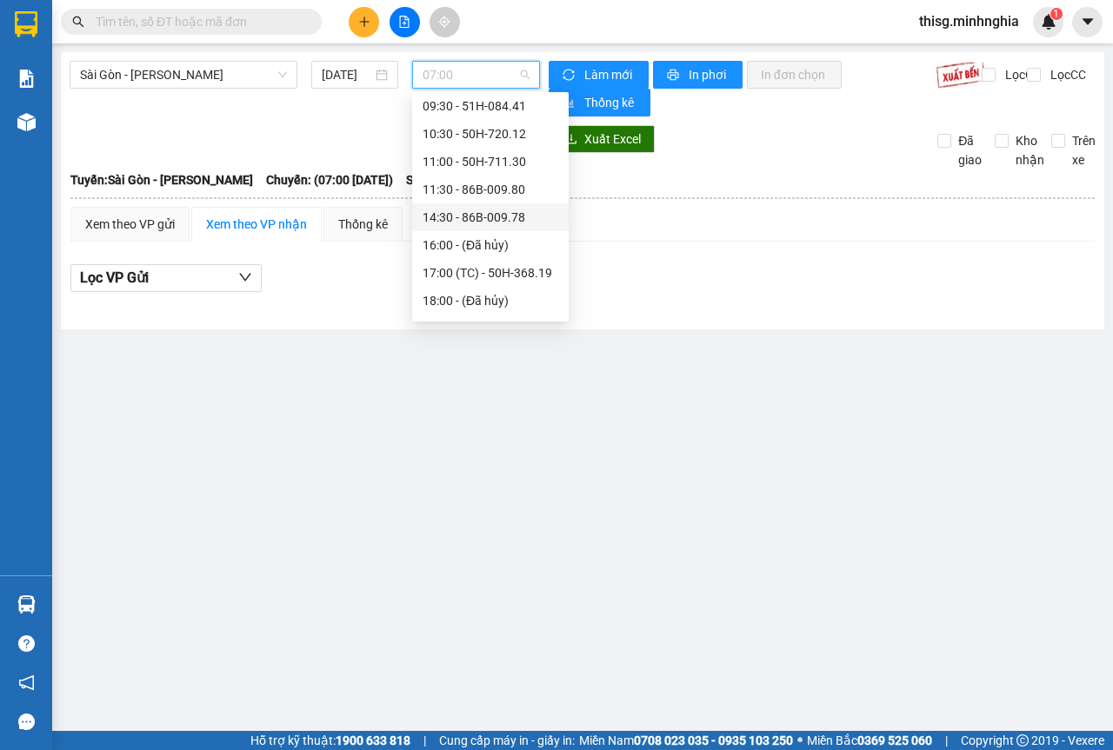
click at [457, 226] on div "14:30 - 86B-009.78" at bounding box center [490, 217] width 157 height 28
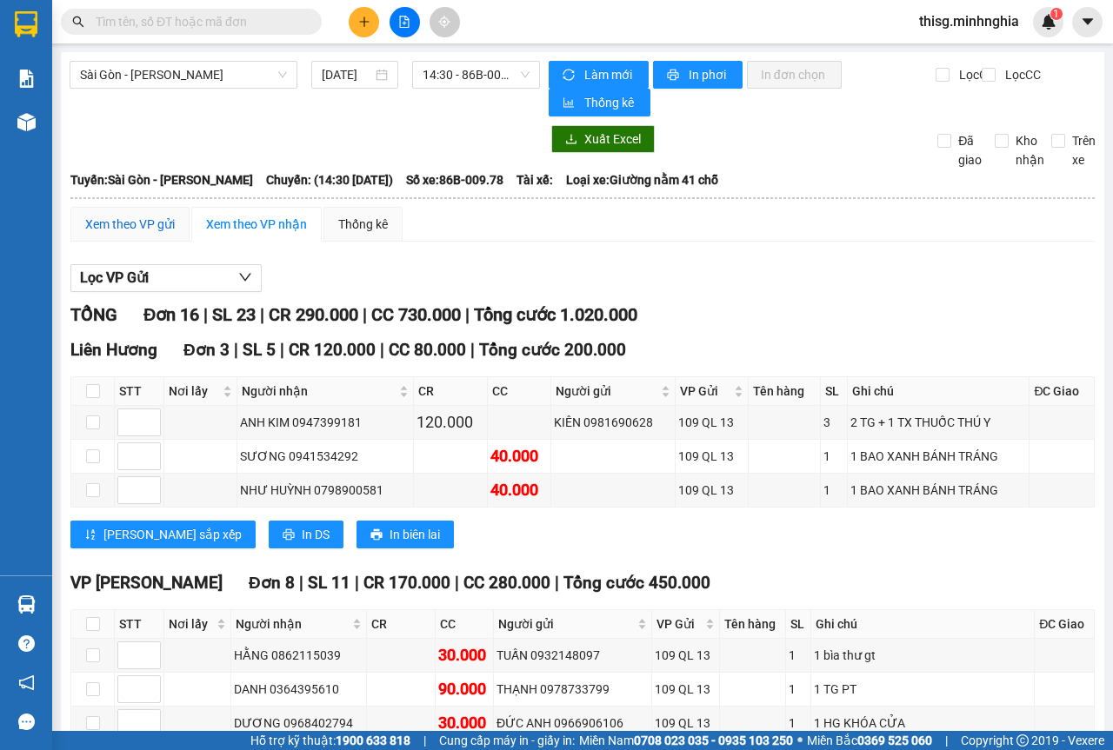
click at [170, 218] on div "Xem theo VP gửi" at bounding box center [130, 224] width 90 height 19
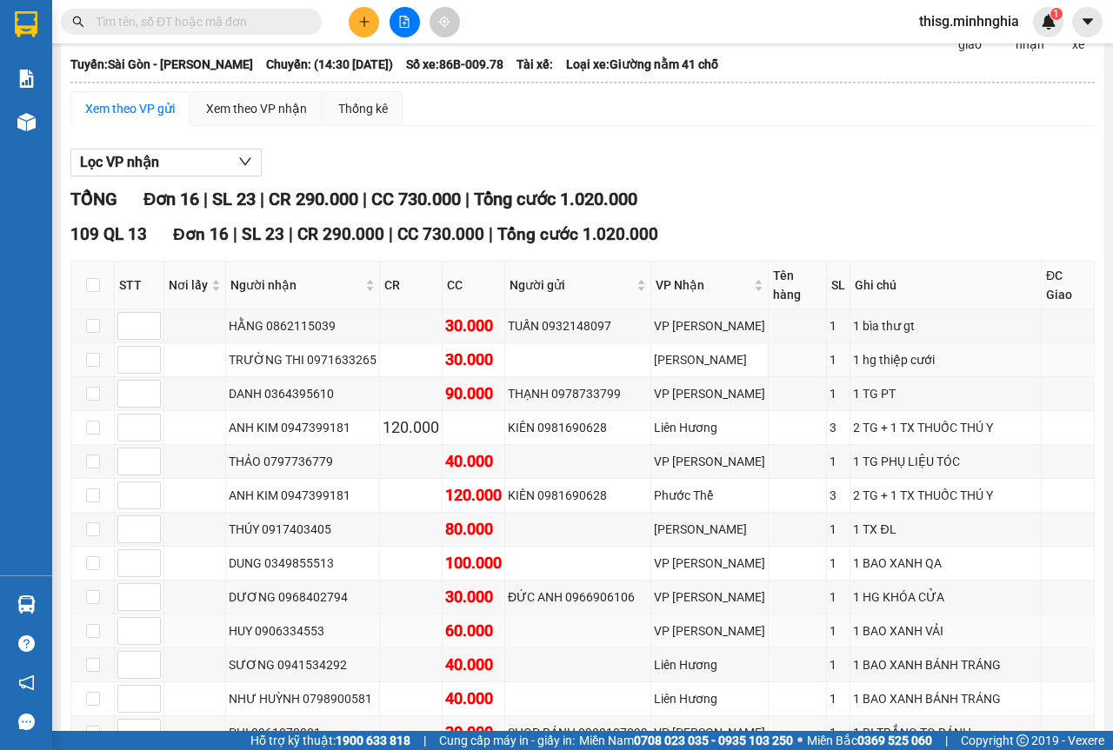
scroll to position [307, 0]
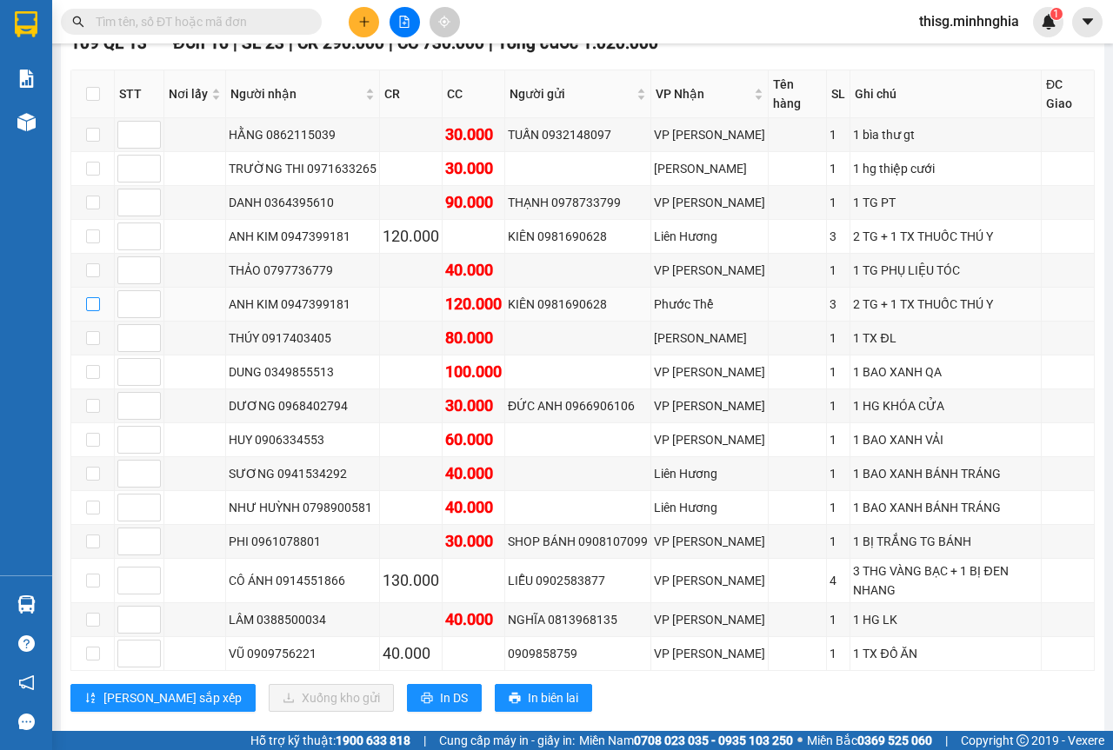
click at [91, 297] on input "checkbox" at bounding box center [93, 304] width 14 height 14
checkbox input "true"
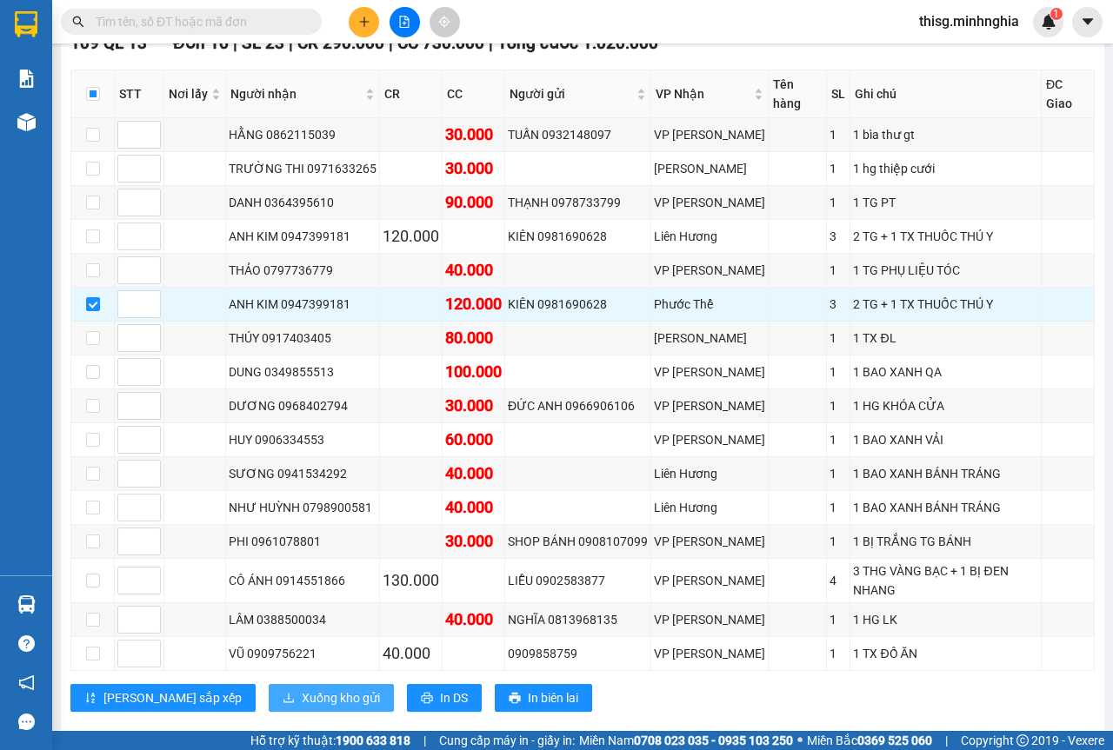
click at [302, 689] on span "Xuống kho gửi" at bounding box center [341, 698] width 78 height 19
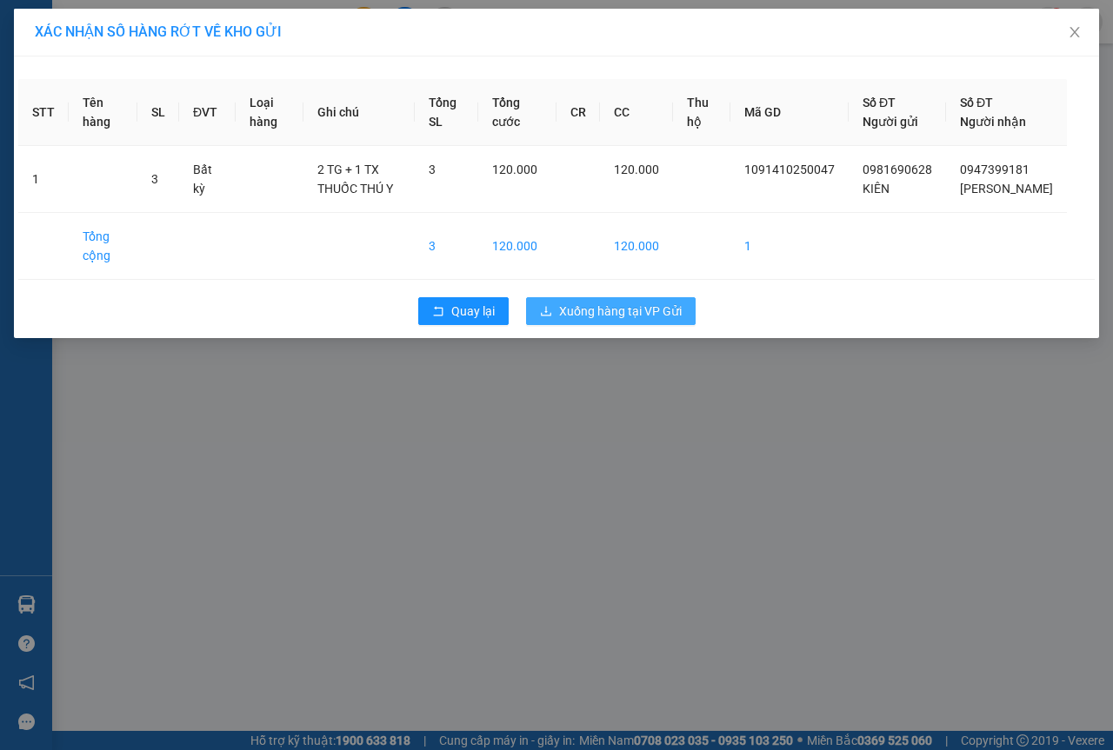
drag, startPoint x: 677, startPoint y: 331, endPoint x: 662, endPoint y: 332, distance: 15.7
click at [664, 321] on span "Xuống hàng tại VP Gửi" at bounding box center [620, 311] width 123 height 19
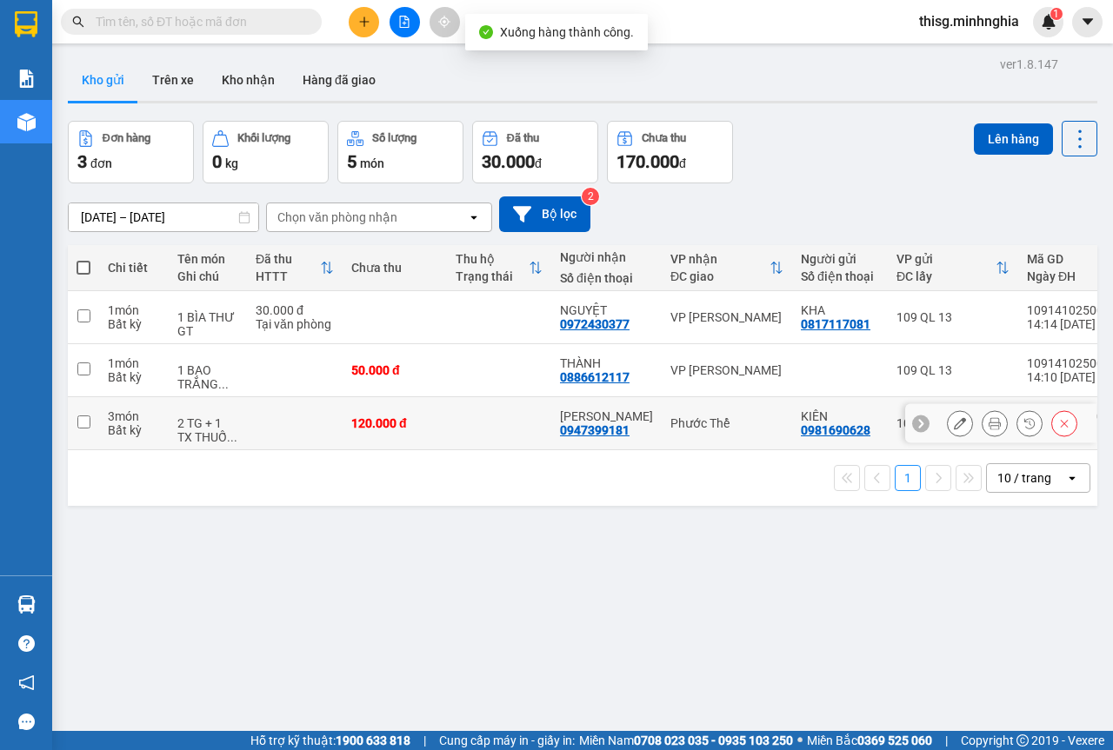
click at [712, 434] on td "Phước Thể" at bounding box center [727, 423] width 130 height 53
checkbox input "true"
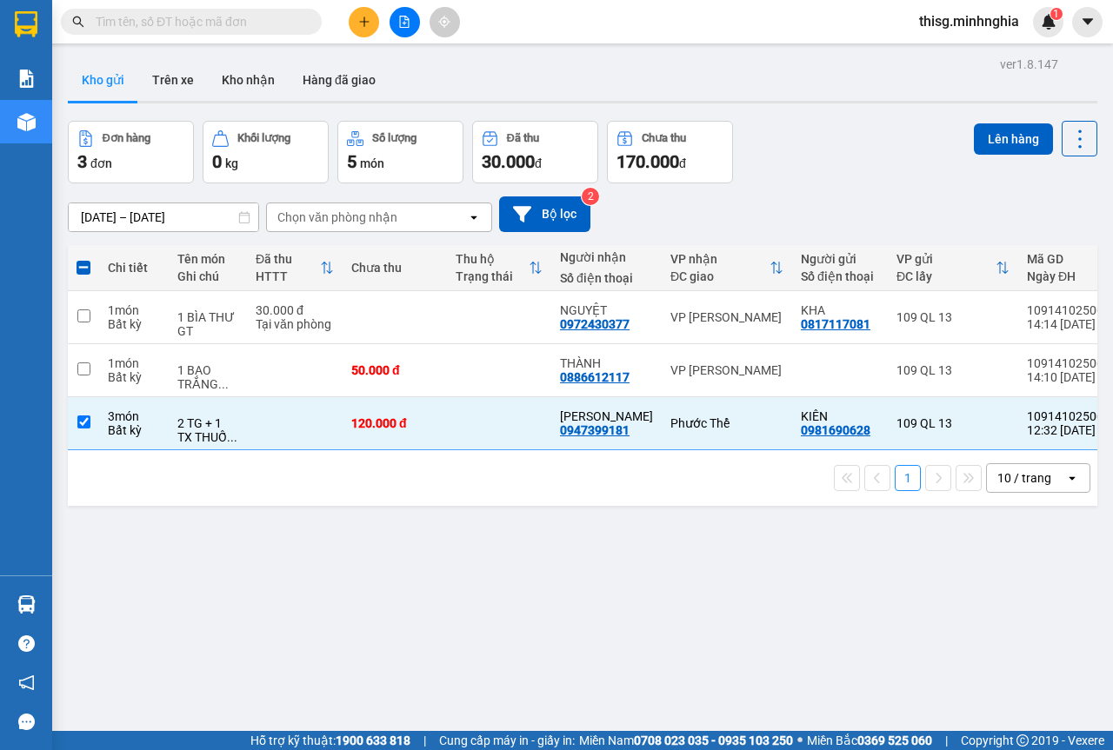
click at [820, 175] on div "Đơn hàng 3 đơn Khối lượng 0 kg Số lượng 5 món Đã thu 30.000 đ Chưa thu 170.000 …" at bounding box center [582, 152] width 1029 height 63
click at [990, 145] on button "Lên hàng" at bounding box center [1013, 138] width 79 height 31
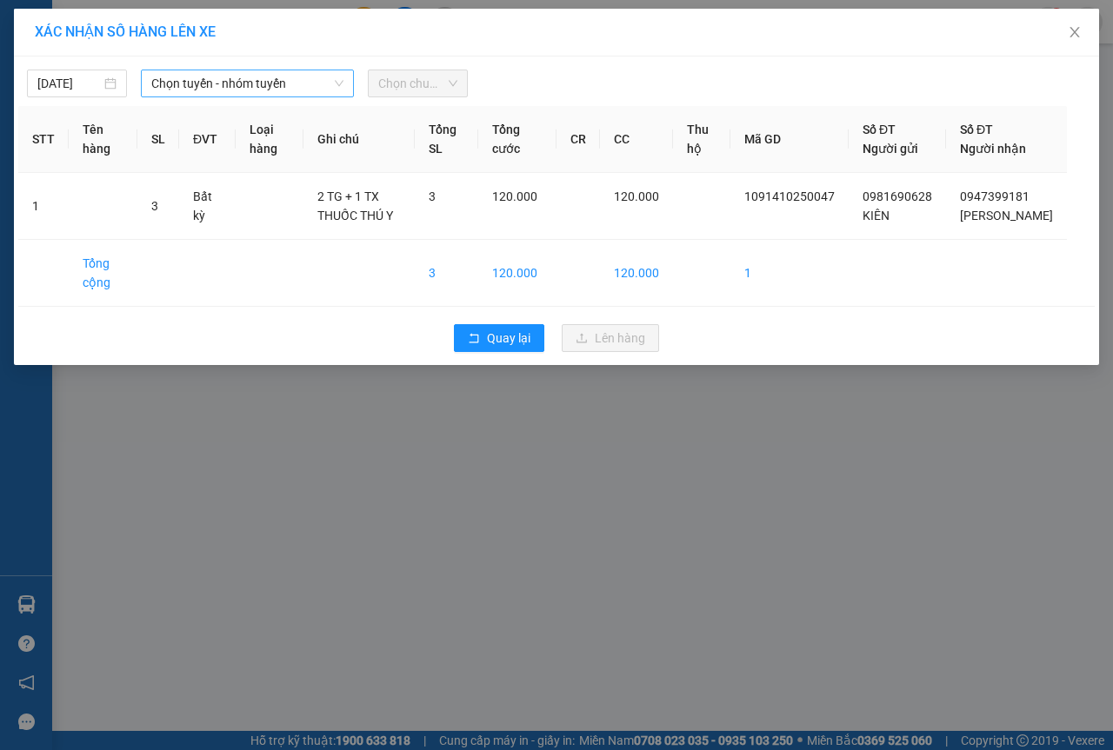
click at [271, 81] on span "Chọn tuyến - nhóm tuyến" at bounding box center [247, 83] width 192 height 26
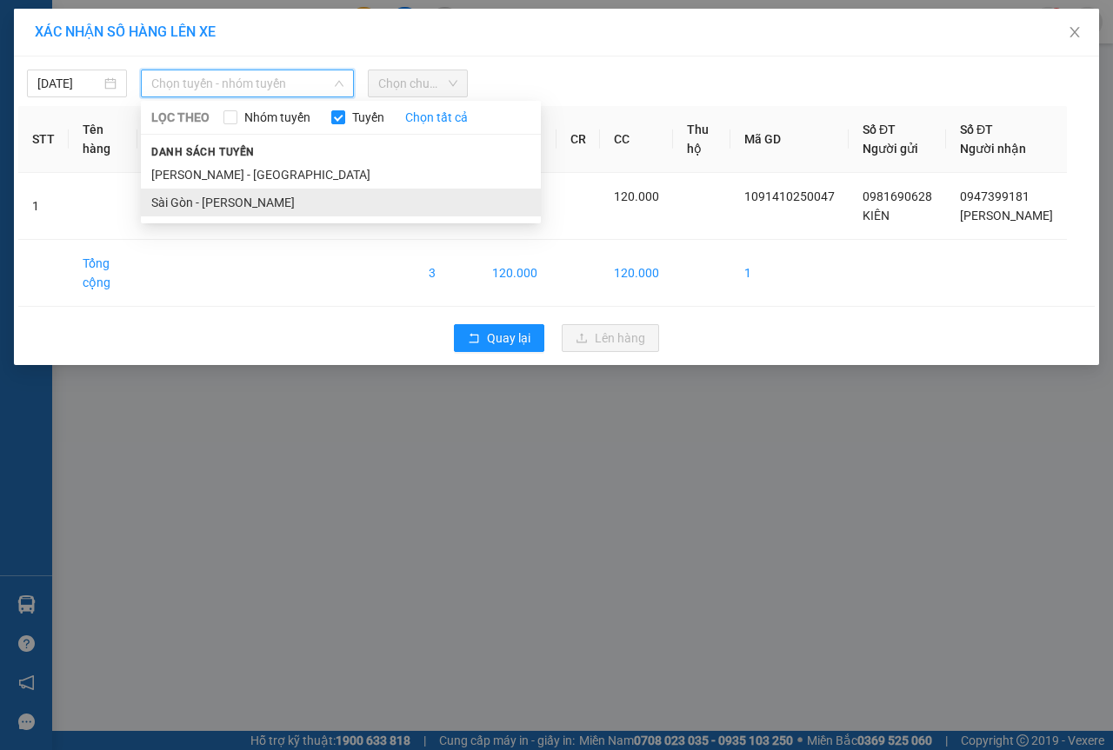
click at [201, 197] on li "Sài Gòn - [PERSON_NAME]" at bounding box center [341, 203] width 400 height 28
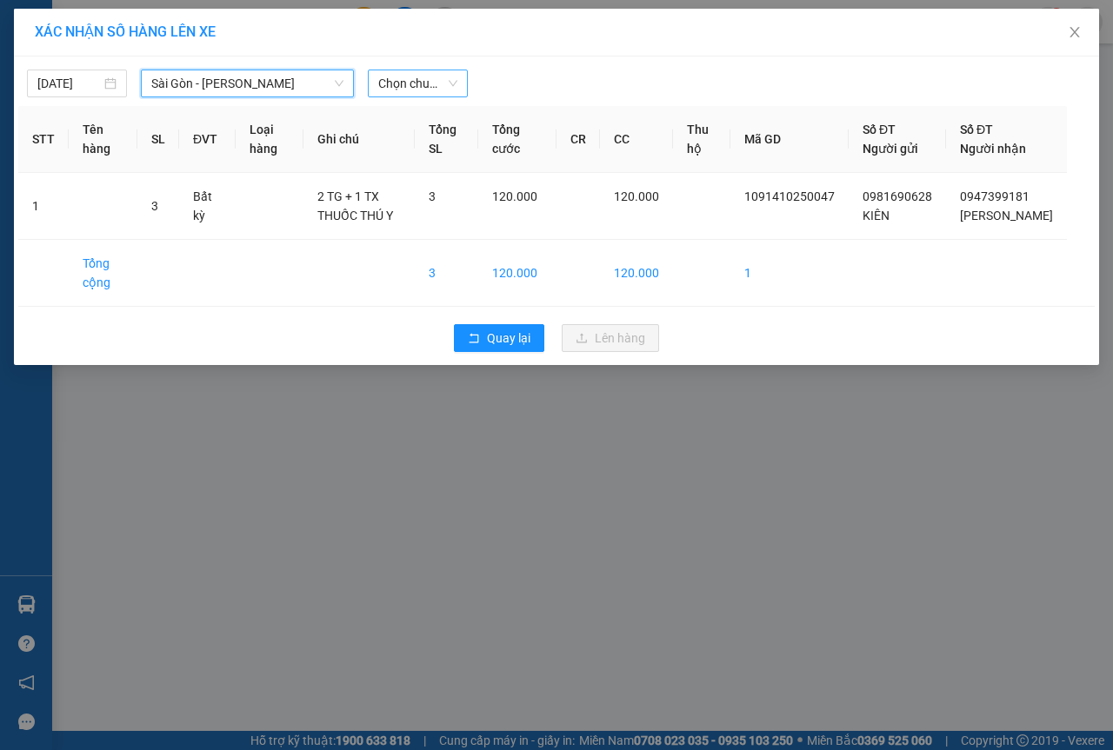
click at [427, 87] on span "Chọn chuyến" at bounding box center [417, 83] width 79 height 26
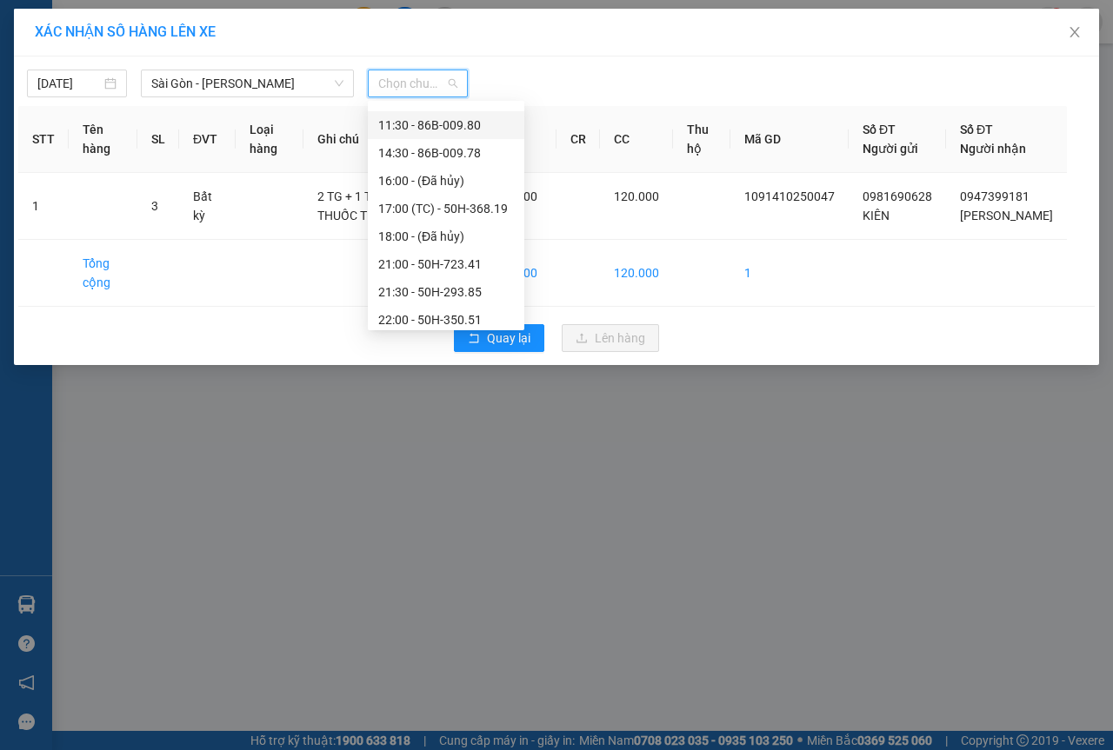
scroll to position [167, 0]
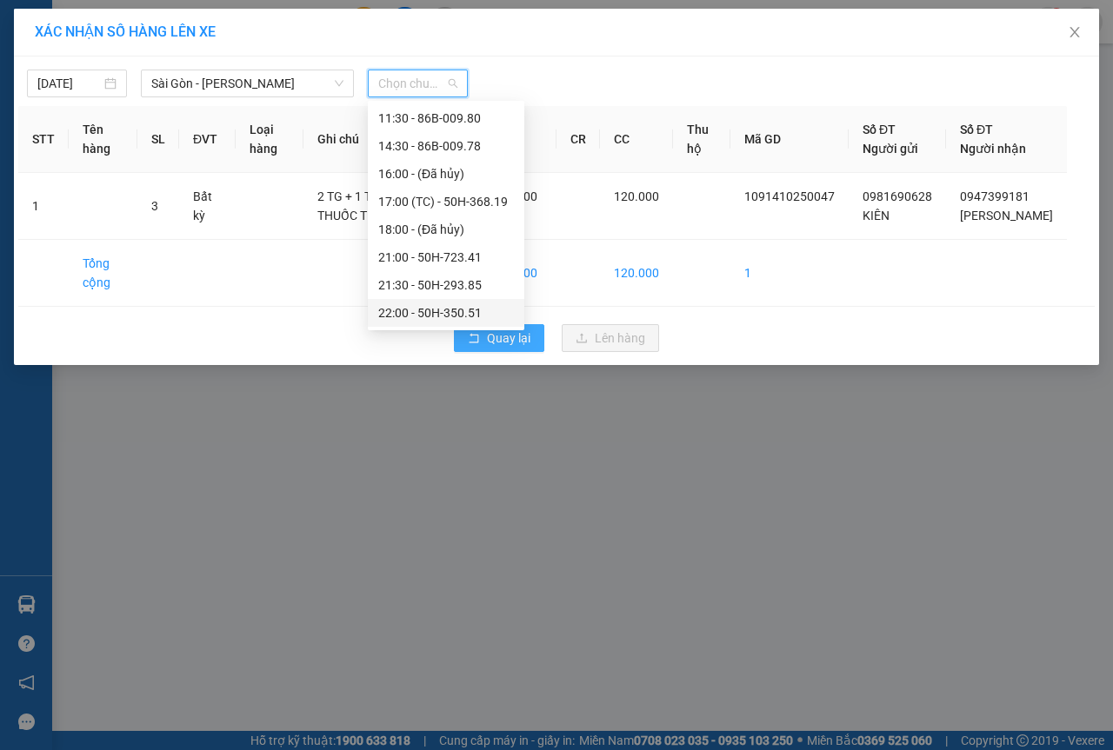
click at [507, 348] on span "Quay lại" at bounding box center [508, 338] width 43 height 19
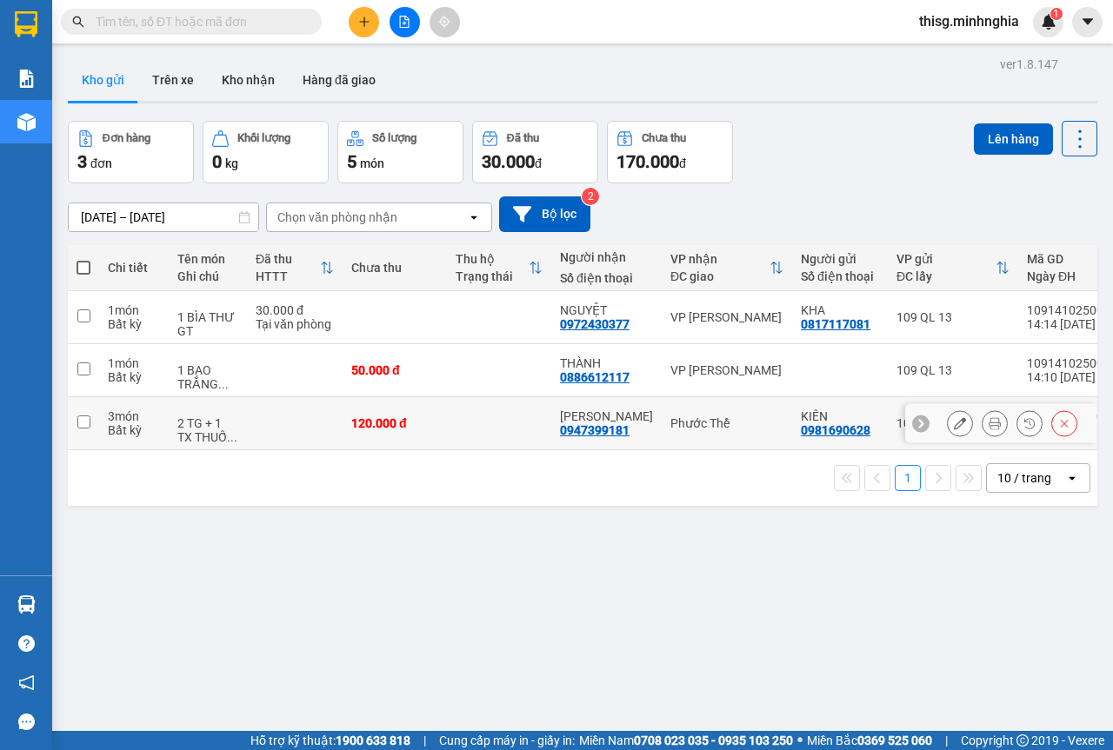
click at [703, 431] on td "Phước Thể" at bounding box center [727, 423] width 130 height 53
checkbox input "true"
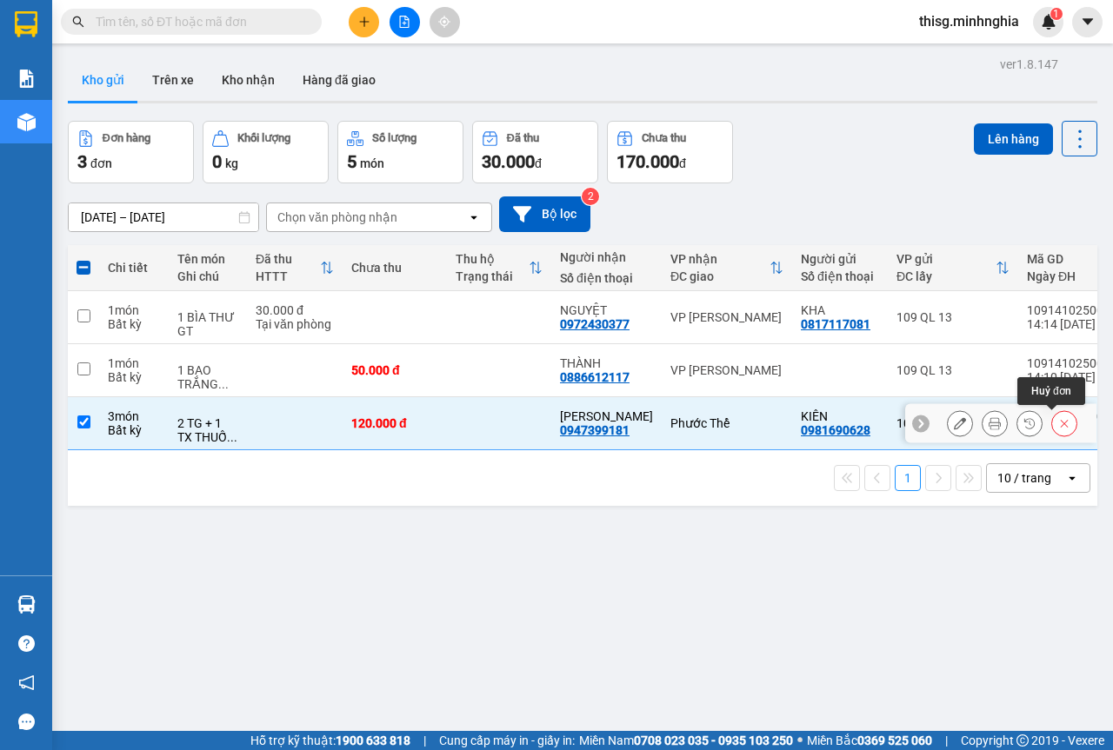
click at [1052, 426] on button at bounding box center [1064, 424] width 24 height 30
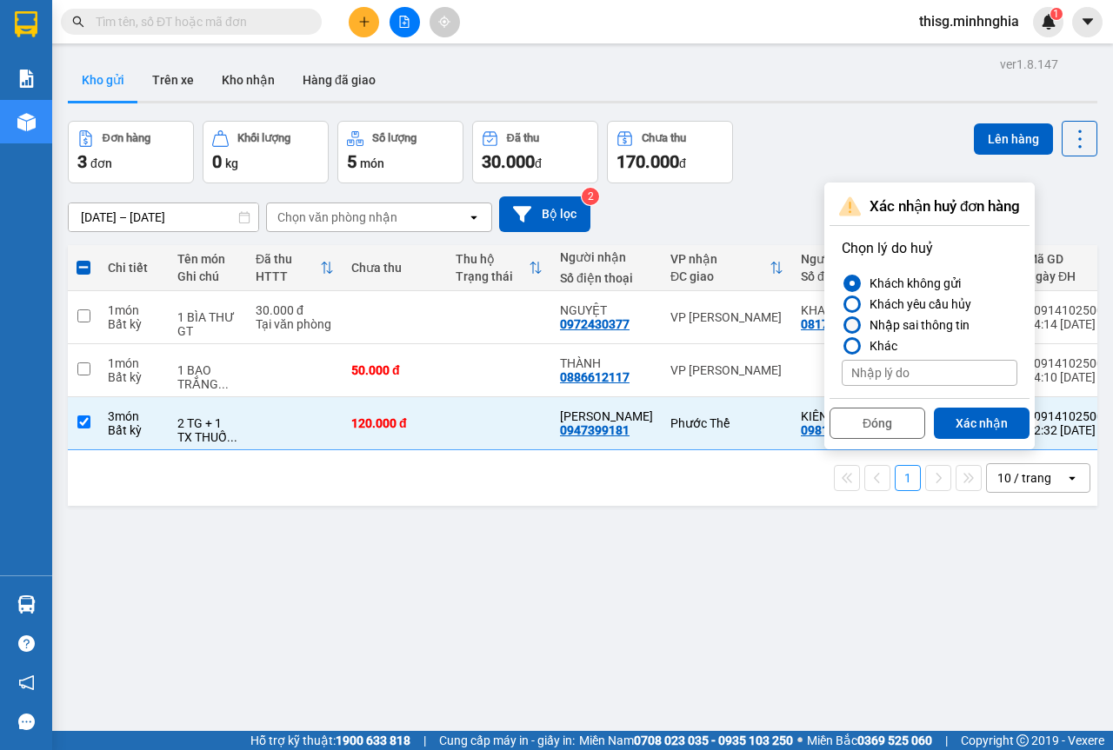
click at [856, 321] on div at bounding box center [852, 325] width 12 height 12
click at [842, 325] on input "Nhập sai thông tin" at bounding box center [842, 325] width 0 height 0
click at [976, 427] on button "Xác nhận" at bounding box center [982, 423] width 96 height 31
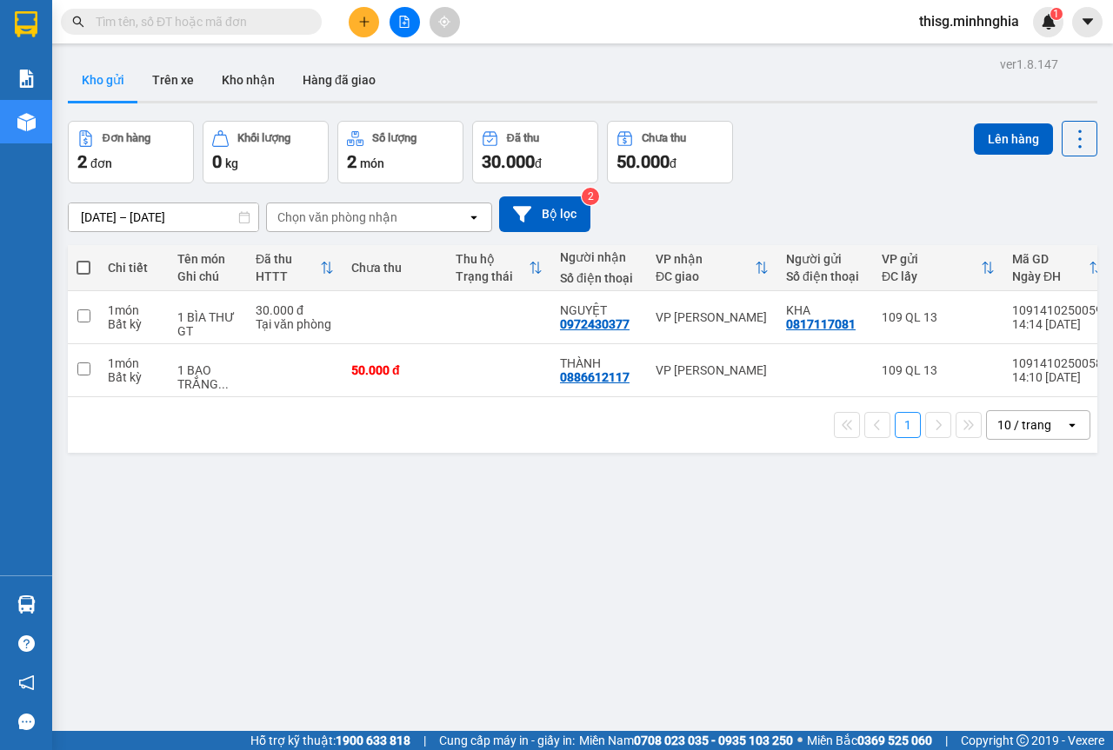
click at [353, 5] on div "Kết quả tìm kiếm ( 0 ) Bộ lọc No Data thisg.minhnghia 1" at bounding box center [556, 21] width 1113 height 43
click at [363, 20] on icon "plus" at bounding box center [364, 22] width 12 height 12
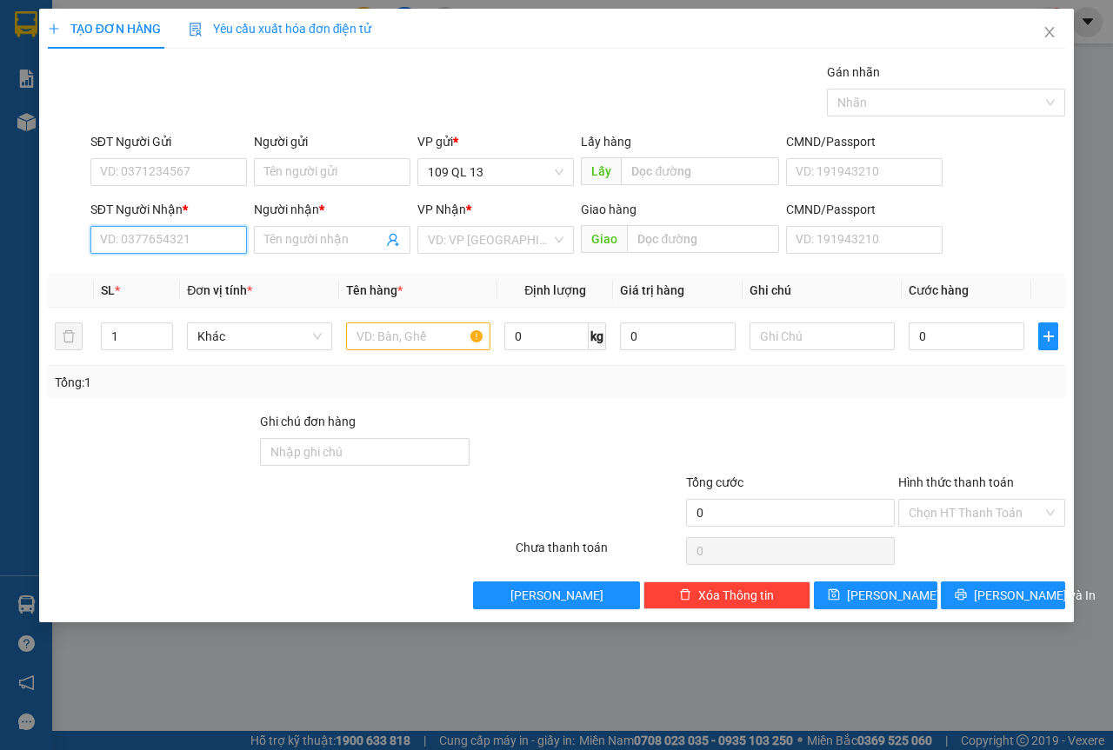
click at [217, 238] on input "SĐT Người Nhận *" at bounding box center [168, 240] width 157 height 28
click at [229, 268] on div "0942511790 - BS THỊNH" at bounding box center [169, 274] width 136 height 19
type input "0942511790"
type input "BS THỊNH"
type input "0942511790"
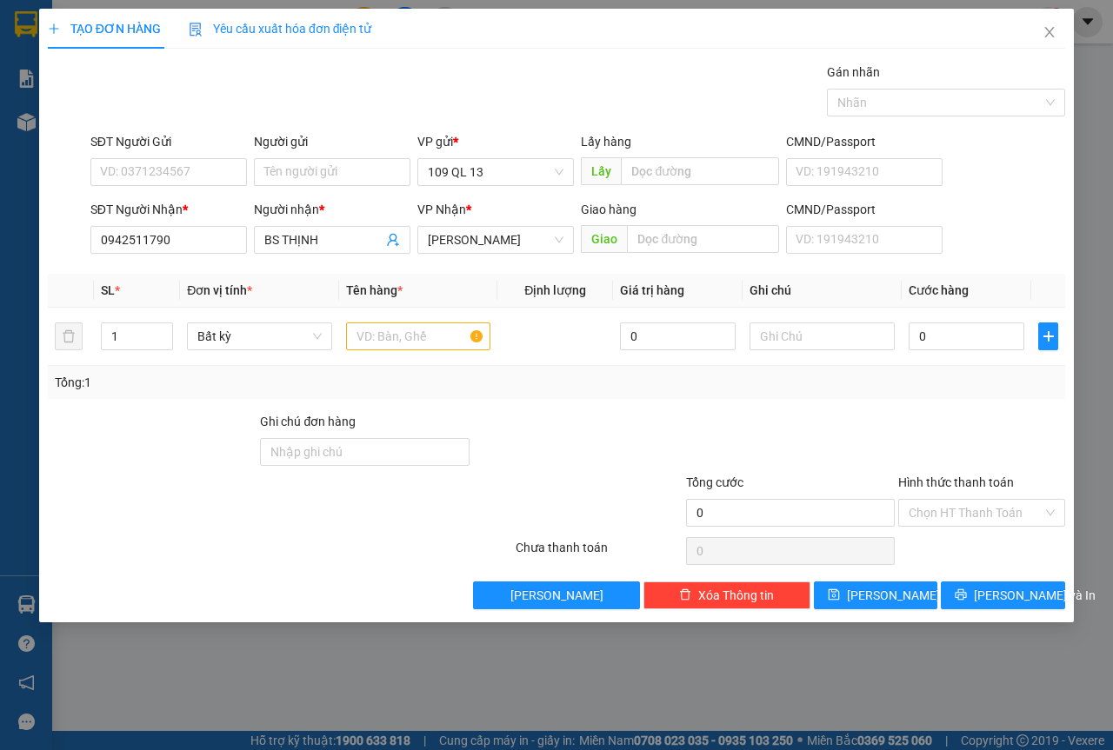
click at [205, 152] on div "SĐT Người Gửi" at bounding box center [168, 145] width 157 height 26
click at [205, 167] on input "SĐT Người Gửi" at bounding box center [168, 172] width 157 height 28
click at [173, 202] on div "0938981398" at bounding box center [169, 206] width 136 height 19
type input "0938981398"
click at [394, 331] on input "text" at bounding box center [418, 337] width 145 height 28
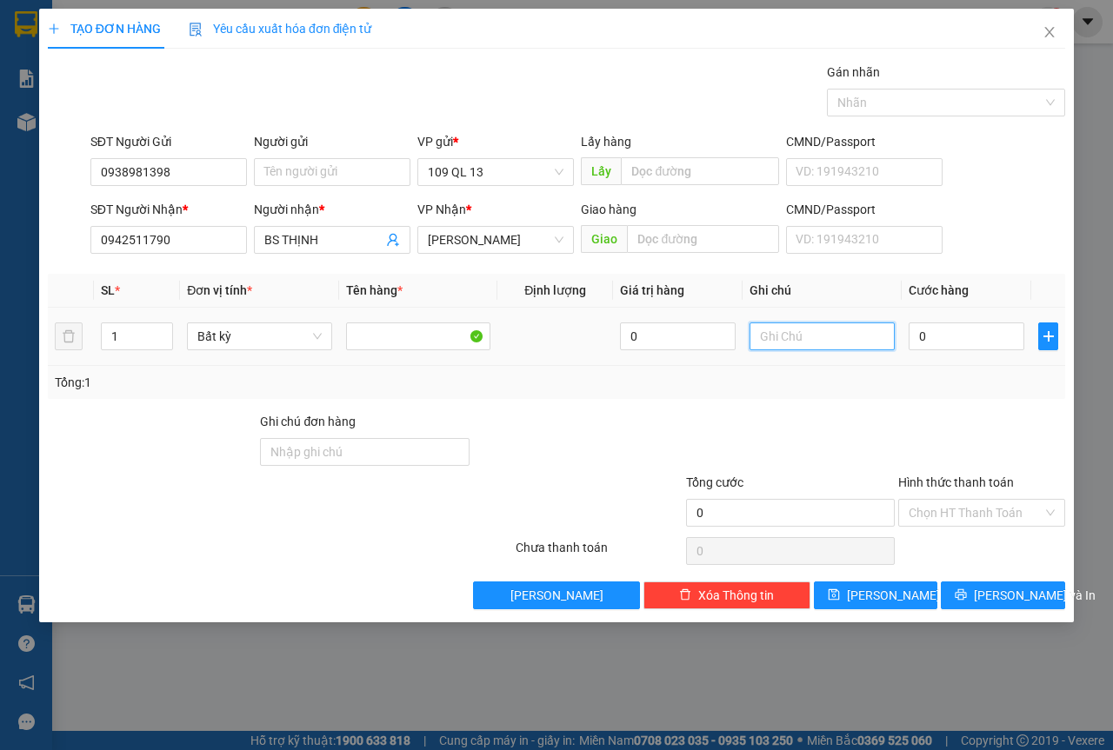
click at [830, 348] on input "text" at bounding box center [821, 337] width 145 height 28
type input "1 HỘP RẰN"
type input "3"
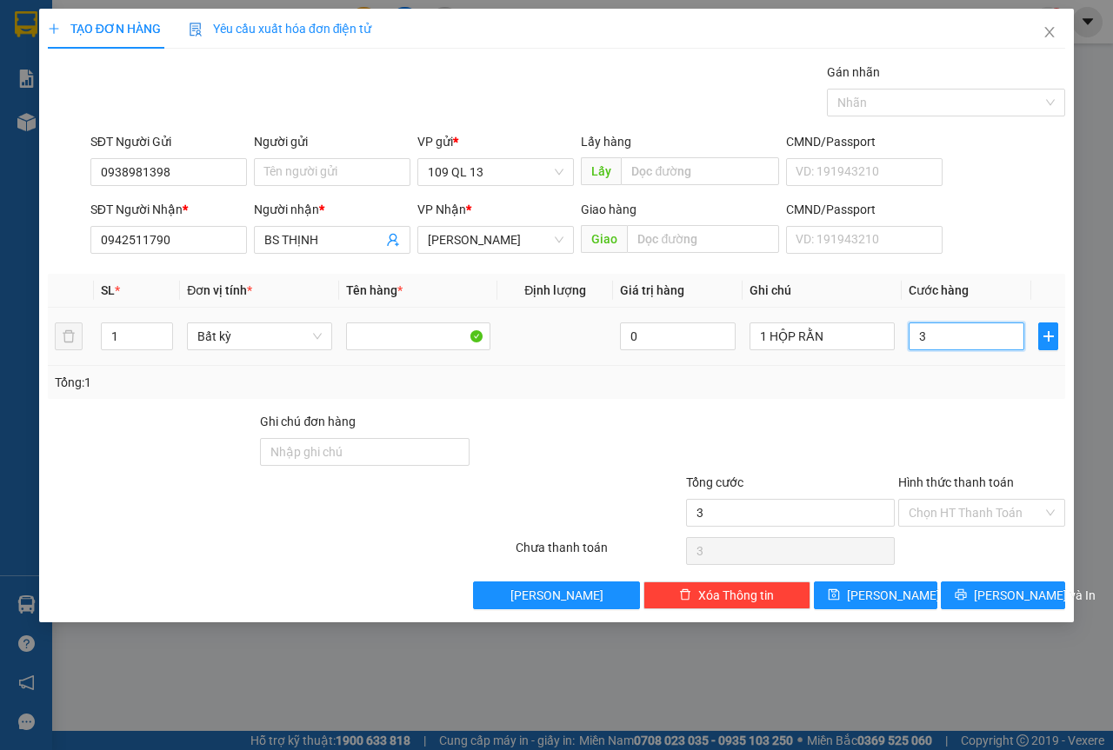
type input "30"
type input "30.000"
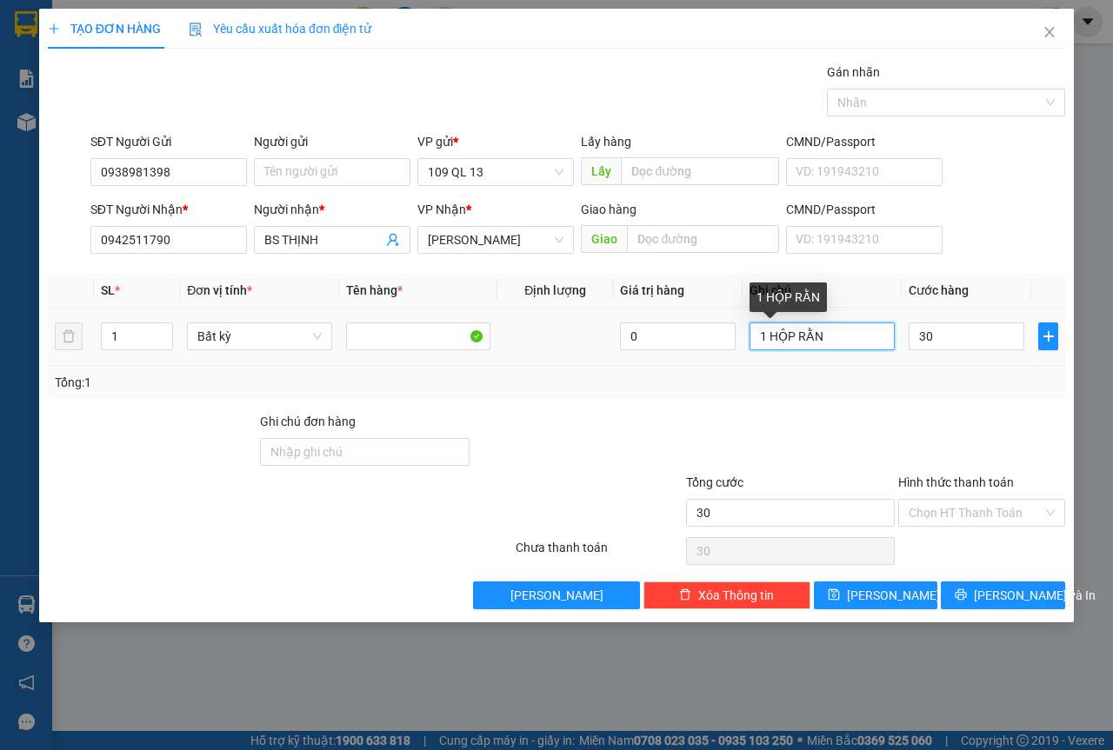
type input "30.000"
click at [859, 343] on input "1 HỘP RẰN" at bounding box center [821, 337] width 145 height 28
type input "1 HỘP RĂNG"
click at [965, 503] on input "Hình thức thanh toán" at bounding box center [976, 513] width 134 height 26
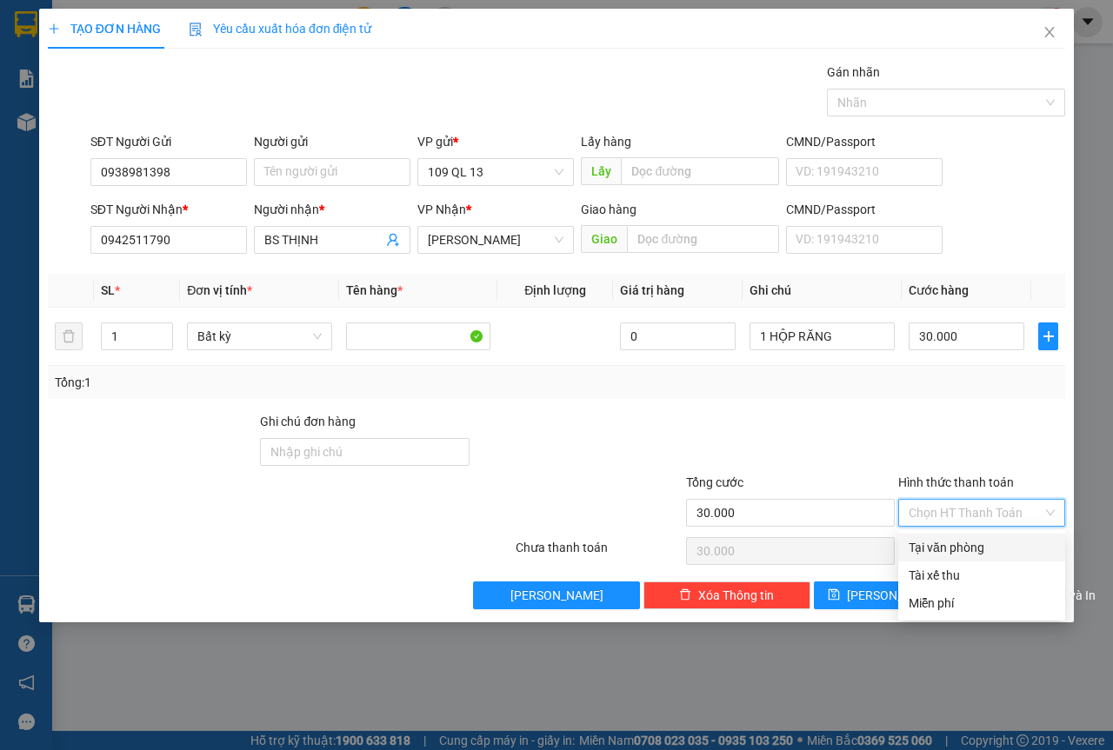
click at [968, 548] on div "Tại văn phòng" at bounding box center [982, 547] width 146 height 19
type input "0"
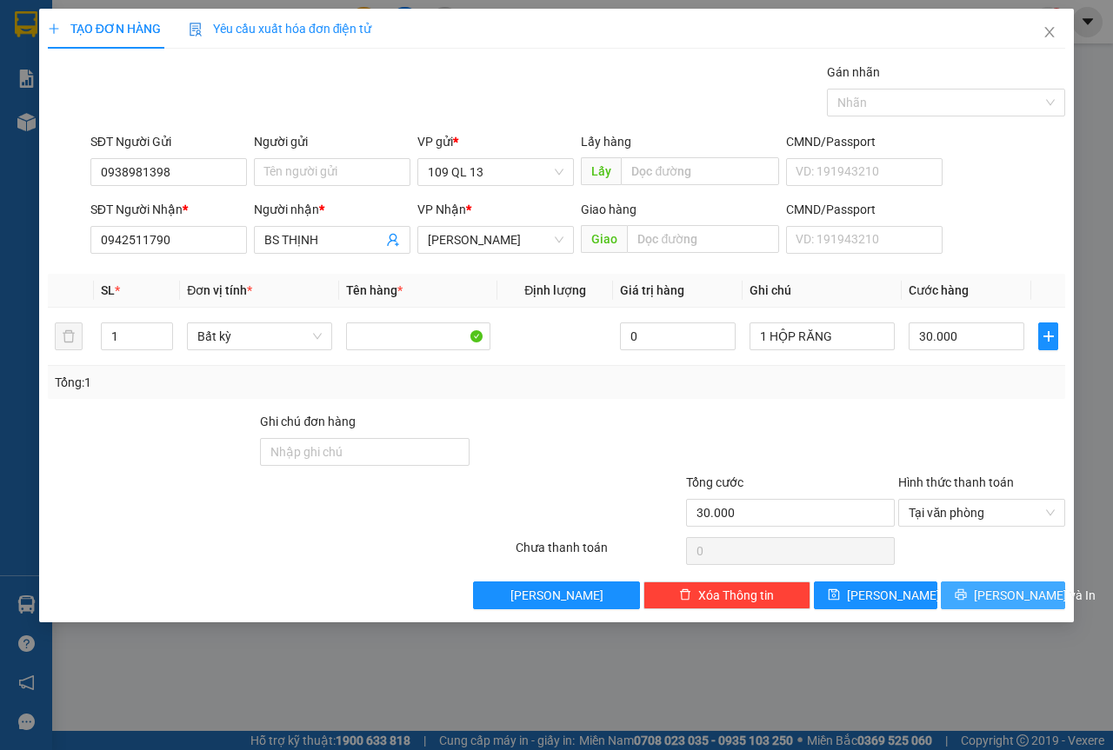
click at [1025, 596] on span "[PERSON_NAME] và In" at bounding box center [1035, 595] width 122 height 19
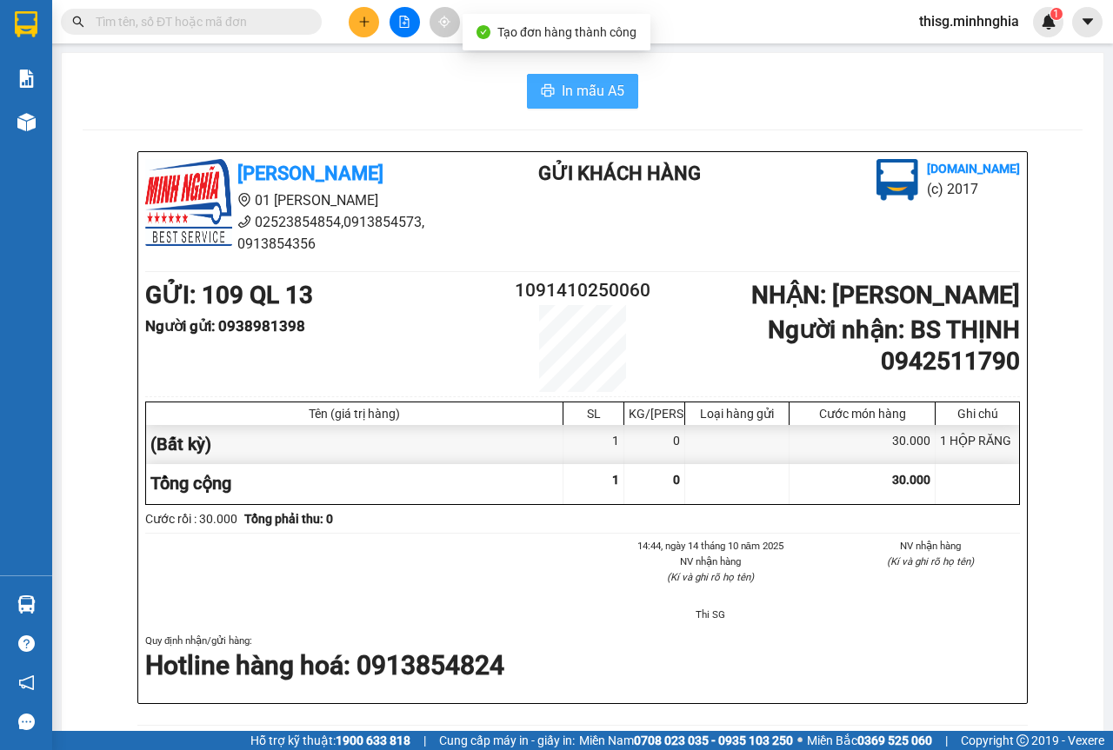
click at [590, 84] on span "In mẫu A5" at bounding box center [593, 91] width 63 height 22
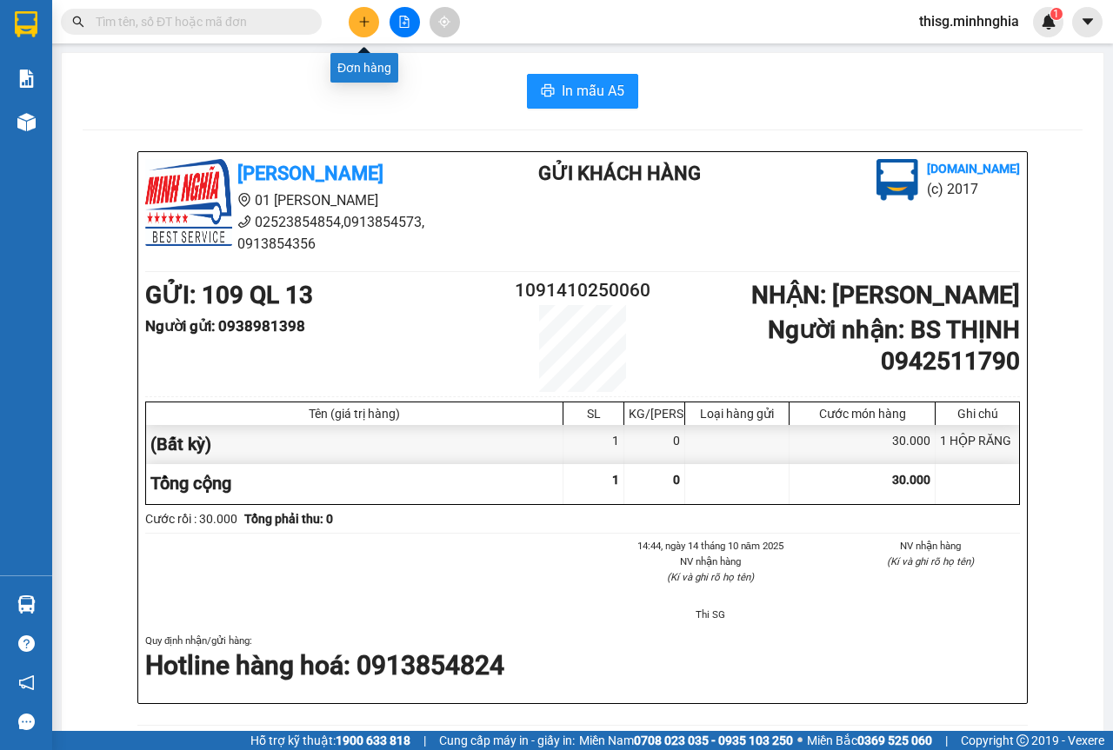
click at [370, 26] on button at bounding box center [364, 22] width 30 height 30
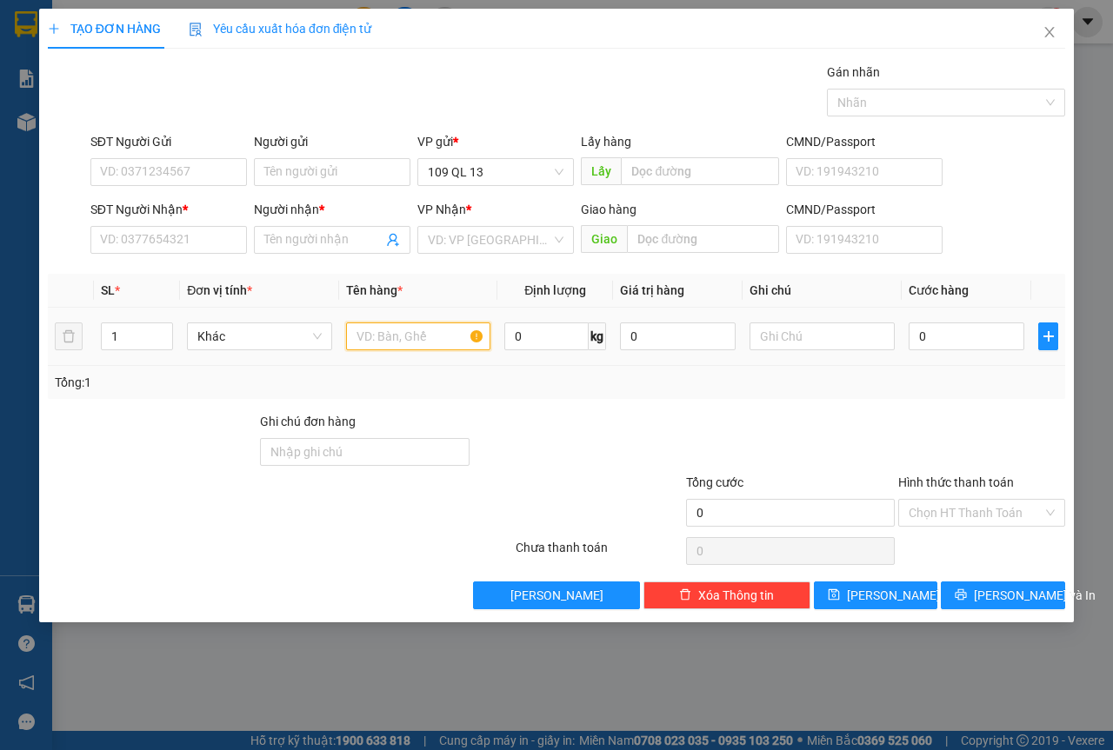
click at [418, 338] on input "text" at bounding box center [418, 337] width 145 height 28
click at [864, 342] on input "text" at bounding box center [821, 337] width 145 height 28
type input "1 THG - PT"
click at [167, 259] on div "SĐT Người Nhận * VD: 0377654321" at bounding box center [168, 230] width 157 height 61
click at [174, 252] on input "SĐT Người Nhận *" at bounding box center [168, 240] width 157 height 28
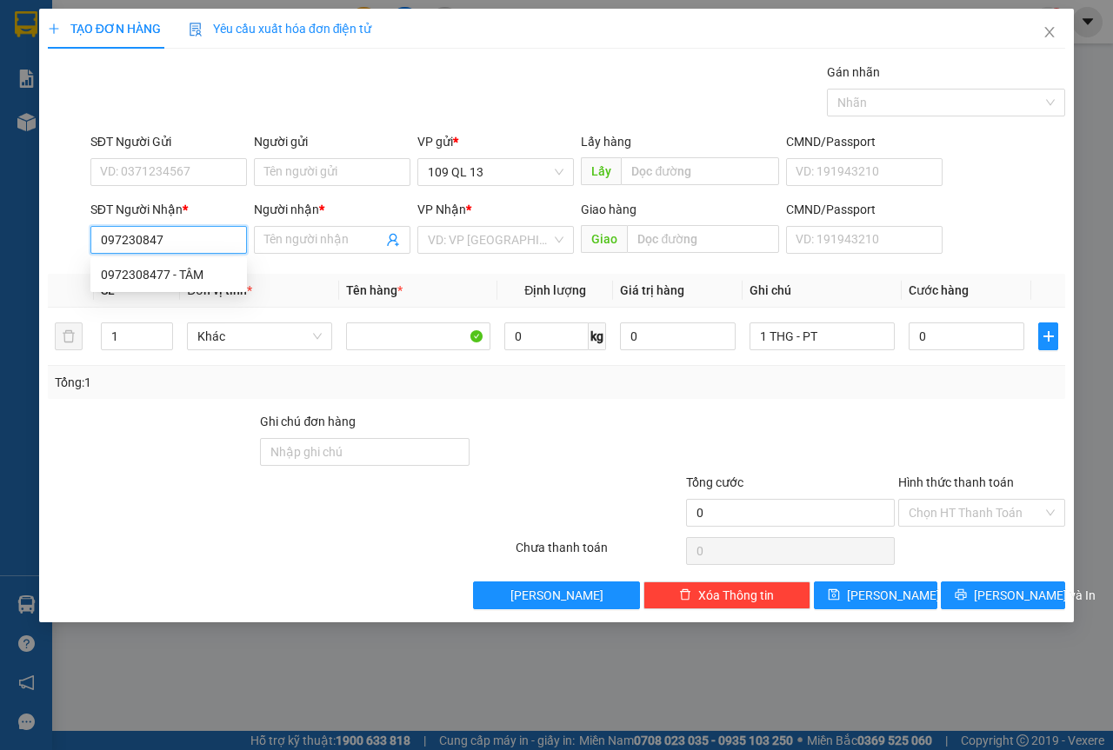
type input "0972308477"
click at [225, 276] on div "0972308477 - TÂM" at bounding box center [169, 274] width 136 height 19
type input "TÂM"
type input "0972308477"
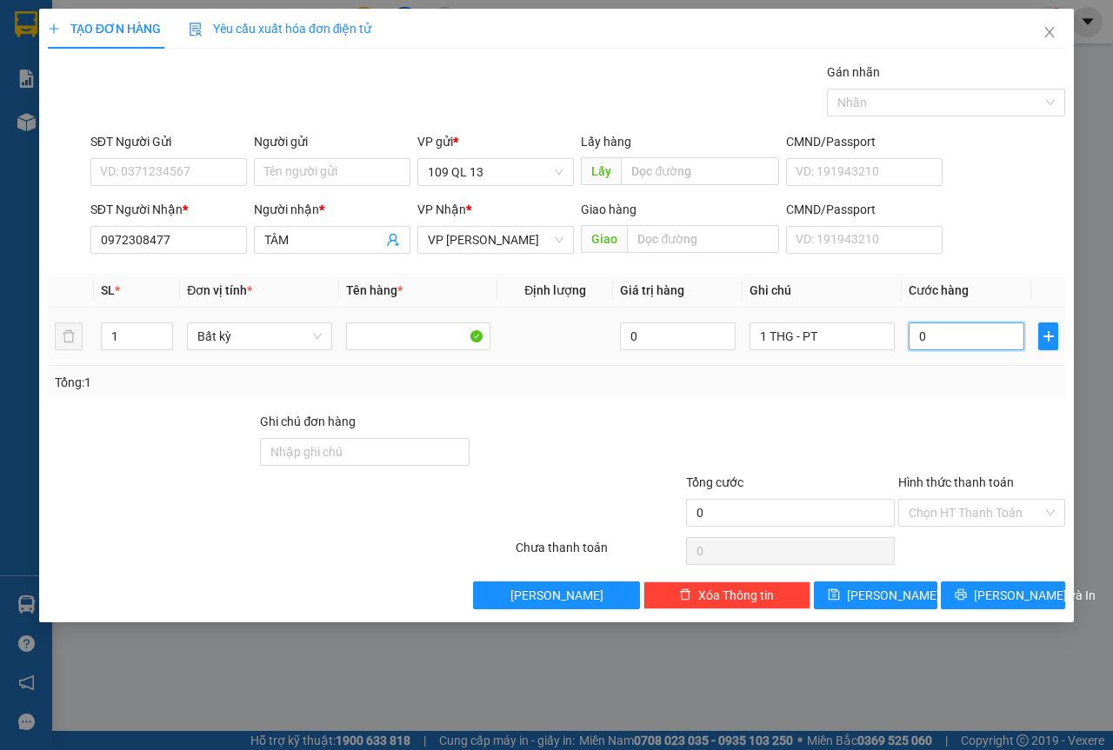
click at [957, 346] on input "0" at bounding box center [967, 337] width 116 height 28
type input "5"
type input "50"
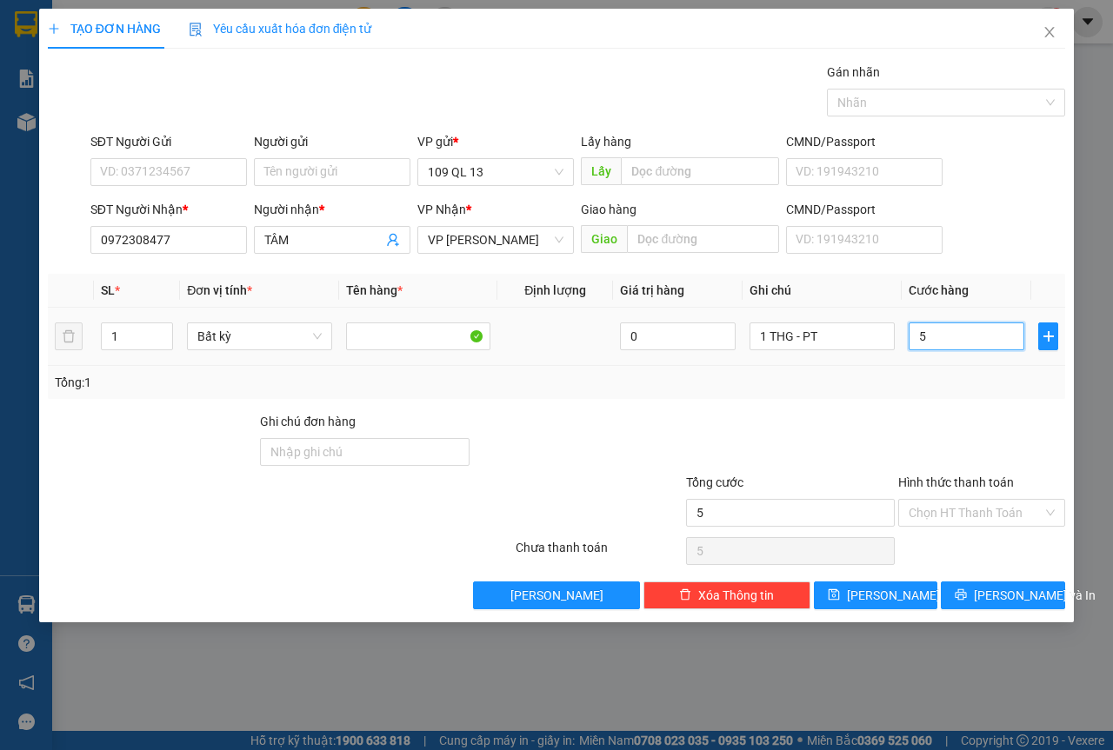
type input "50"
type input "50.000"
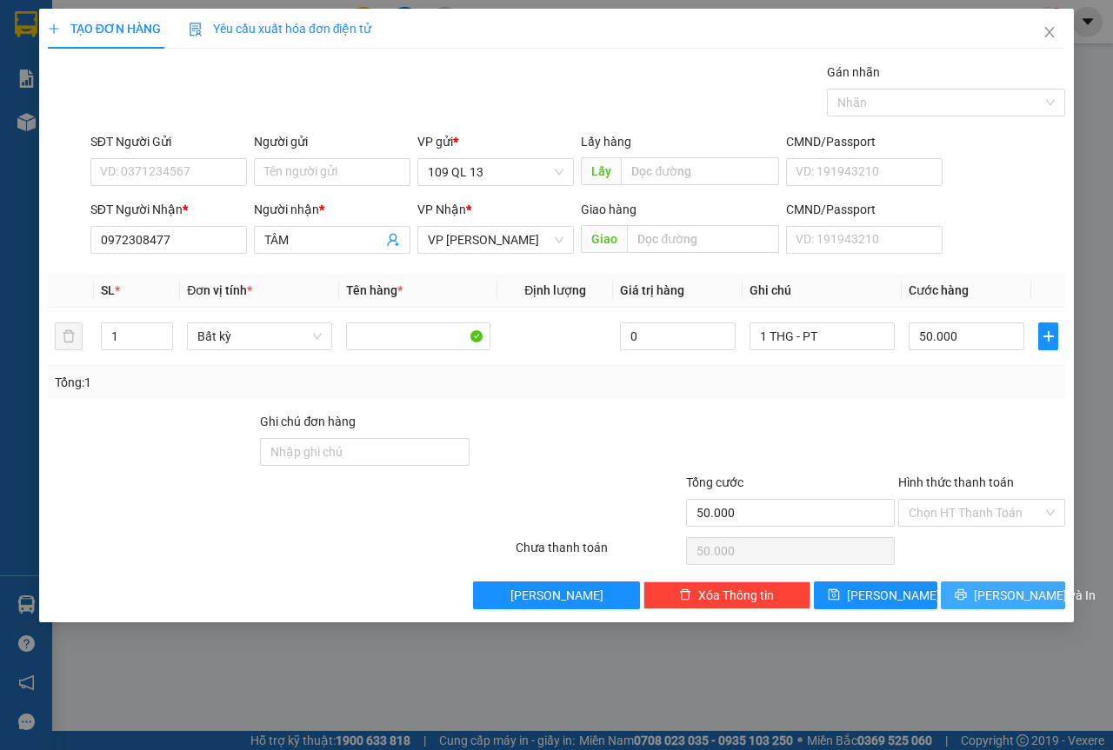
click at [1023, 604] on span "[PERSON_NAME] và In" at bounding box center [1035, 595] width 122 height 19
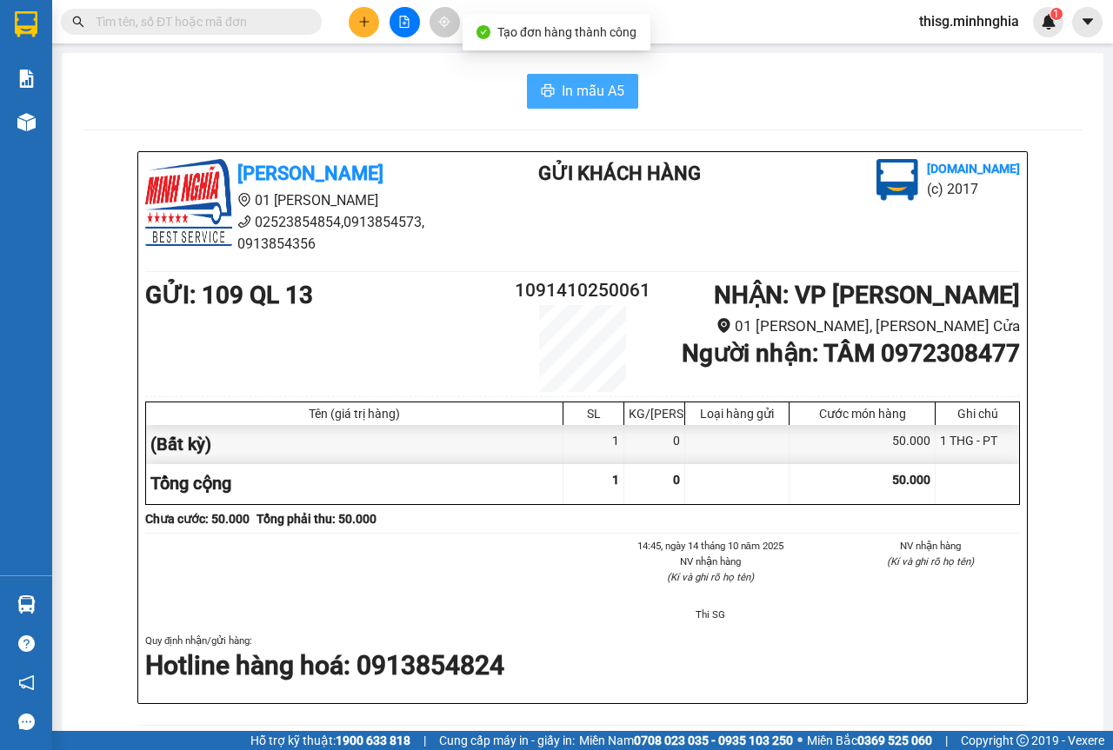
click at [615, 94] on span "In mẫu A5" at bounding box center [593, 91] width 63 height 22
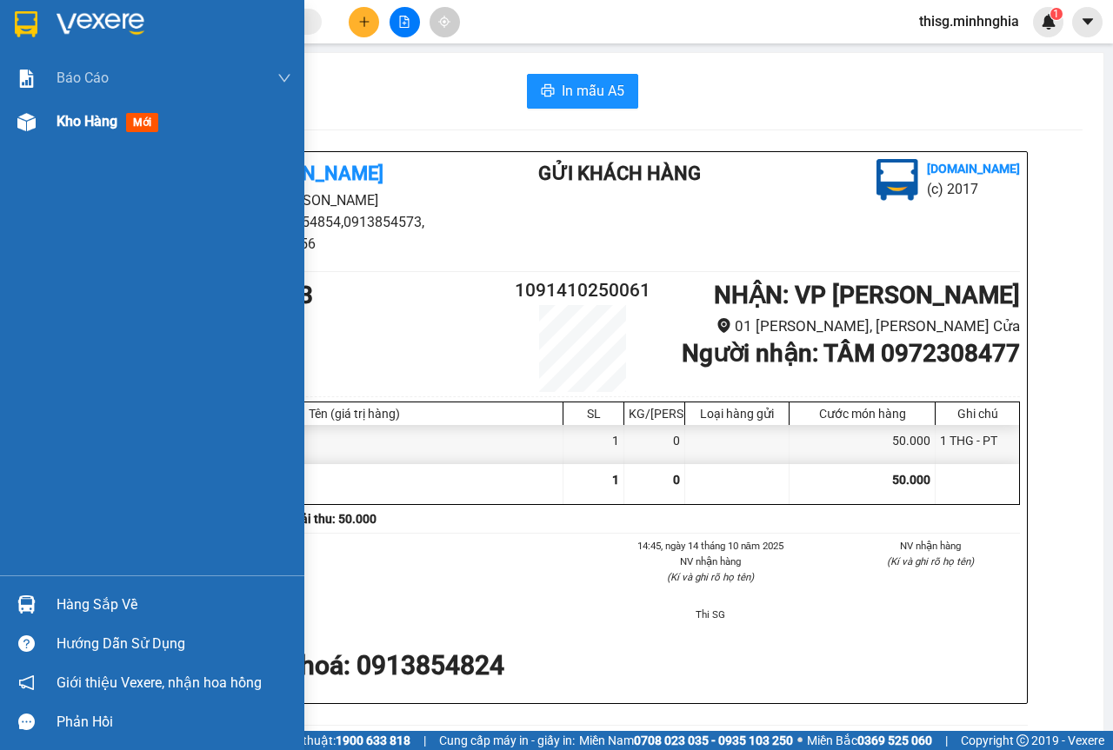
click at [101, 128] on span "Kho hàng" at bounding box center [87, 121] width 61 height 17
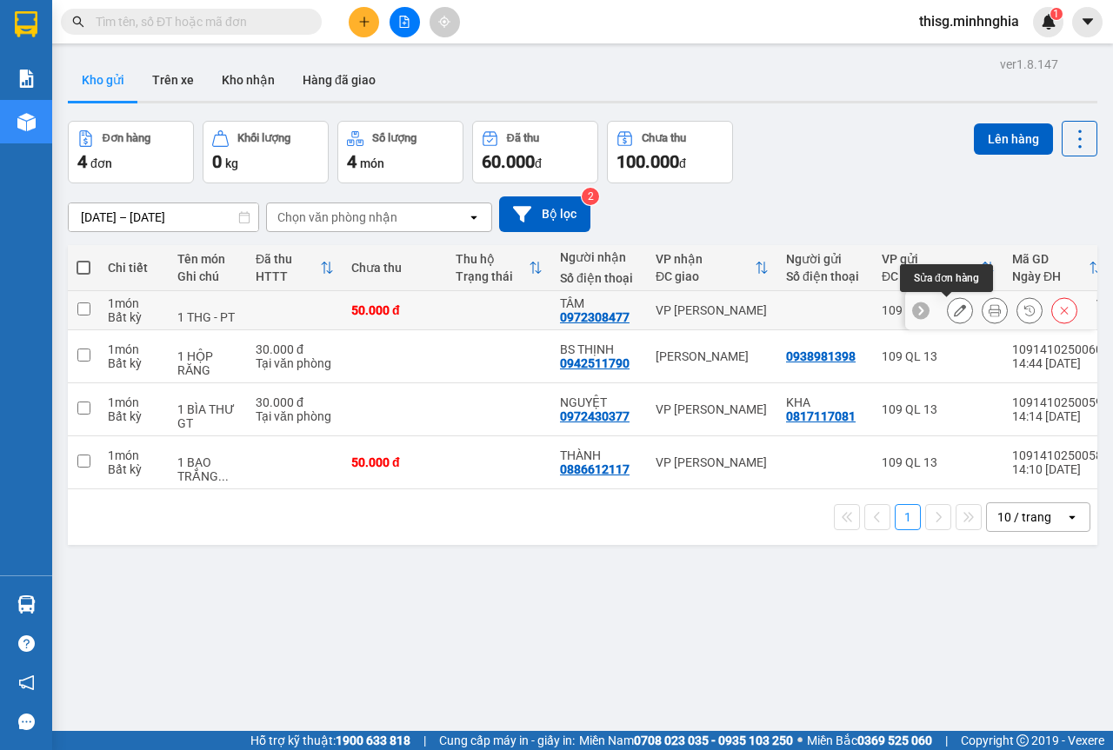
click at [950, 320] on button at bounding box center [960, 311] width 24 height 30
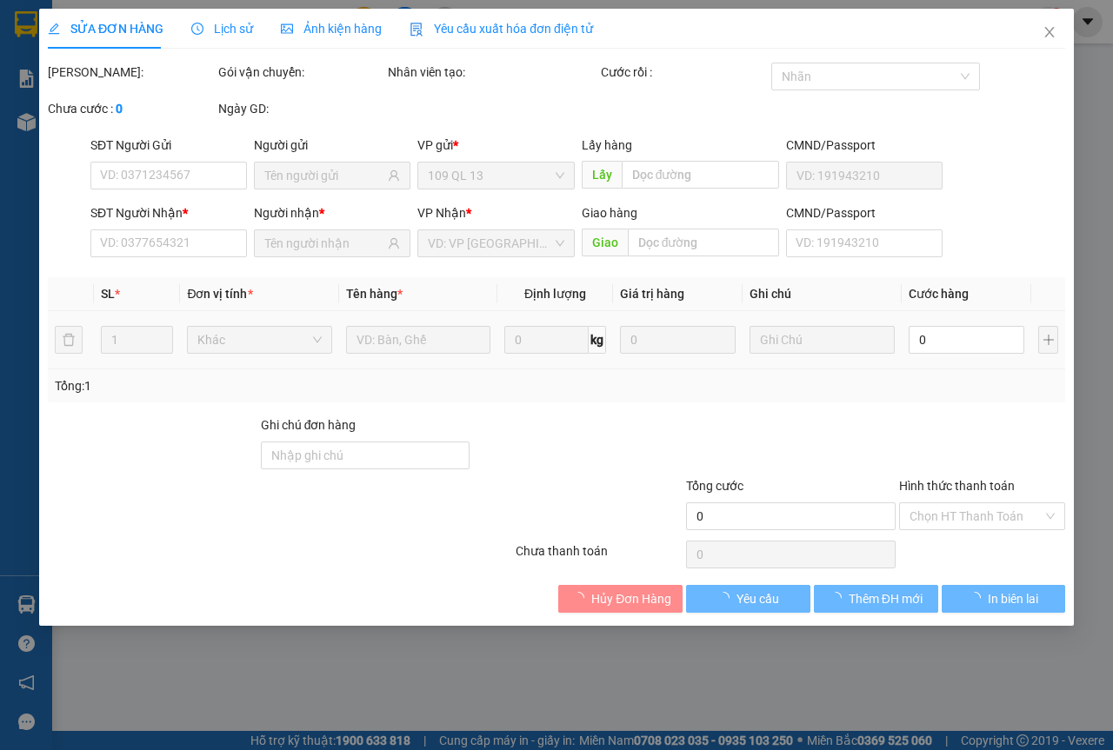
type input "0972308477"
type input "50.000"
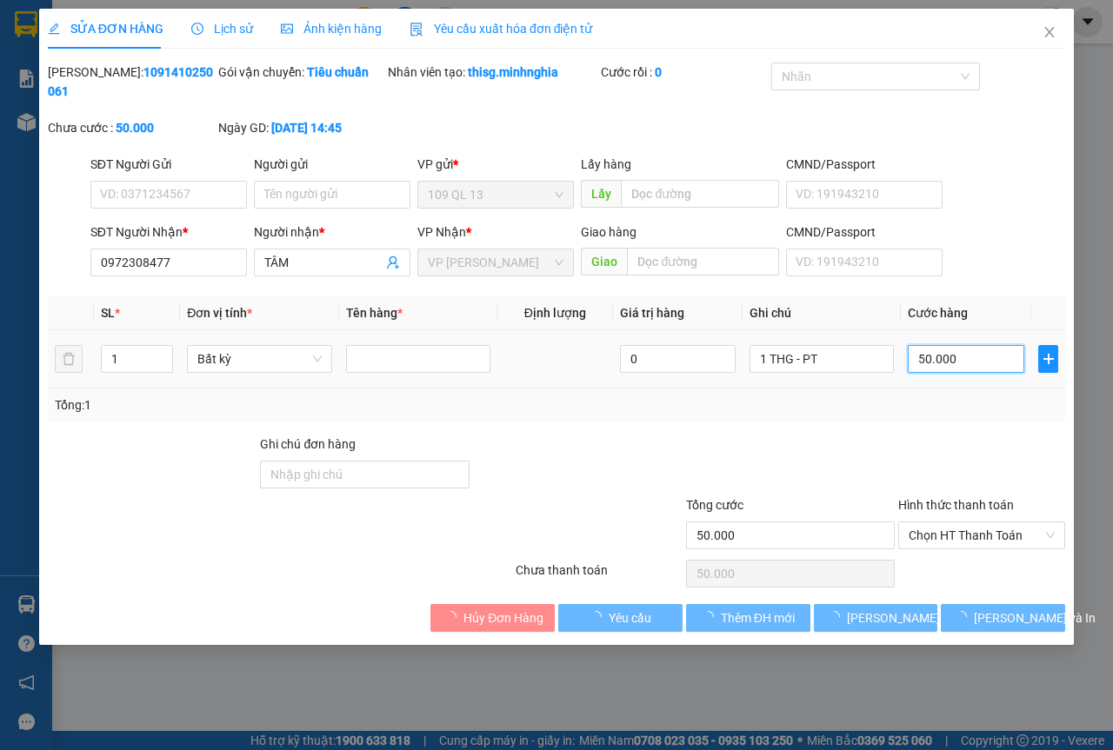
click at [929, 358] on input "50.000" at bounding box center [966, 359] width 117 height 28
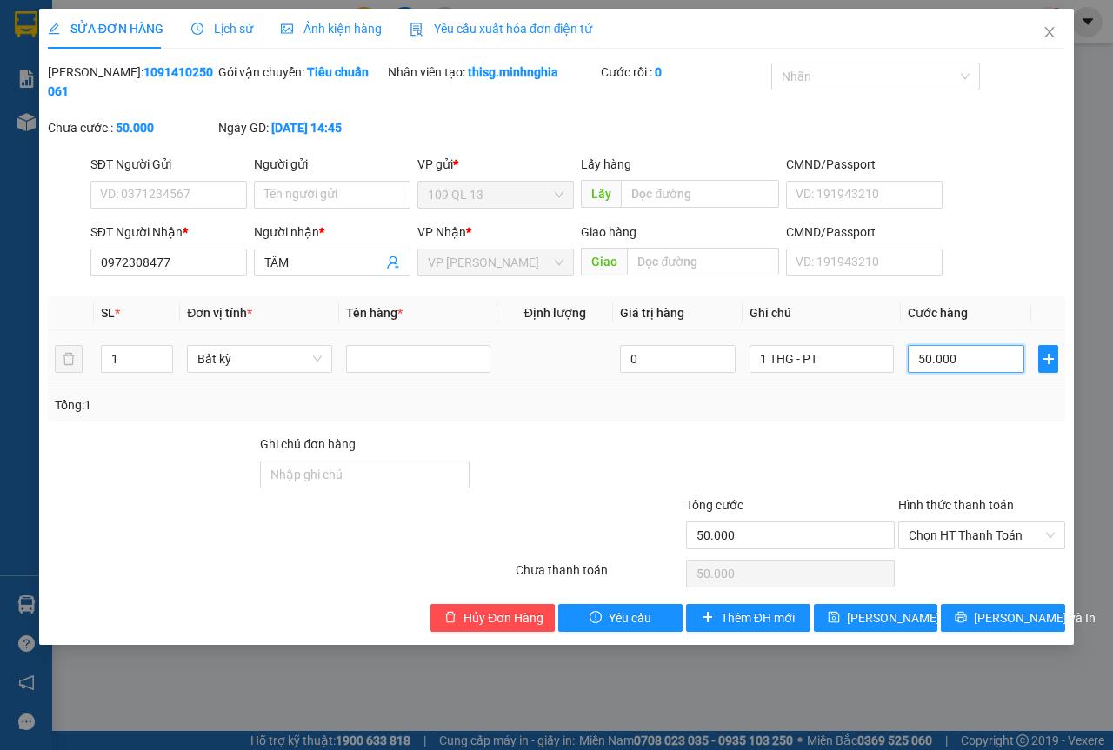
type input "4"
type input "40"
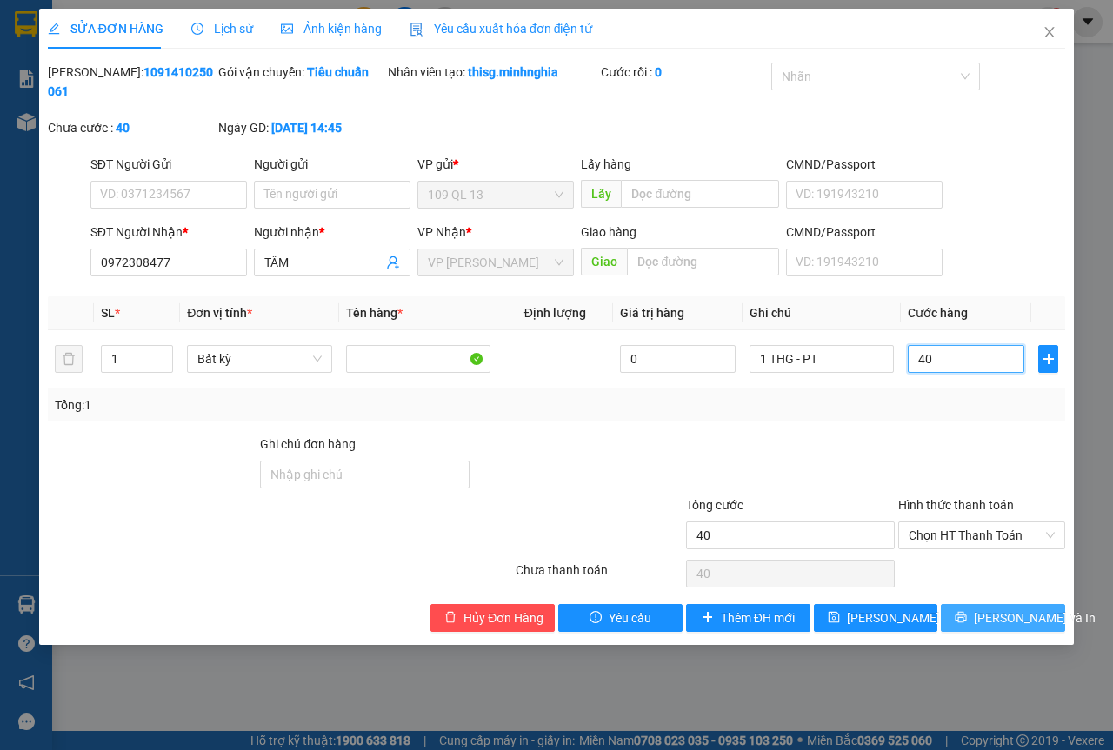
type input "40"
type input "40.000"
click at [983, 609] on button "[PERSON_NAME] và In" at bounding box center [1003, 618] width 124 height 28
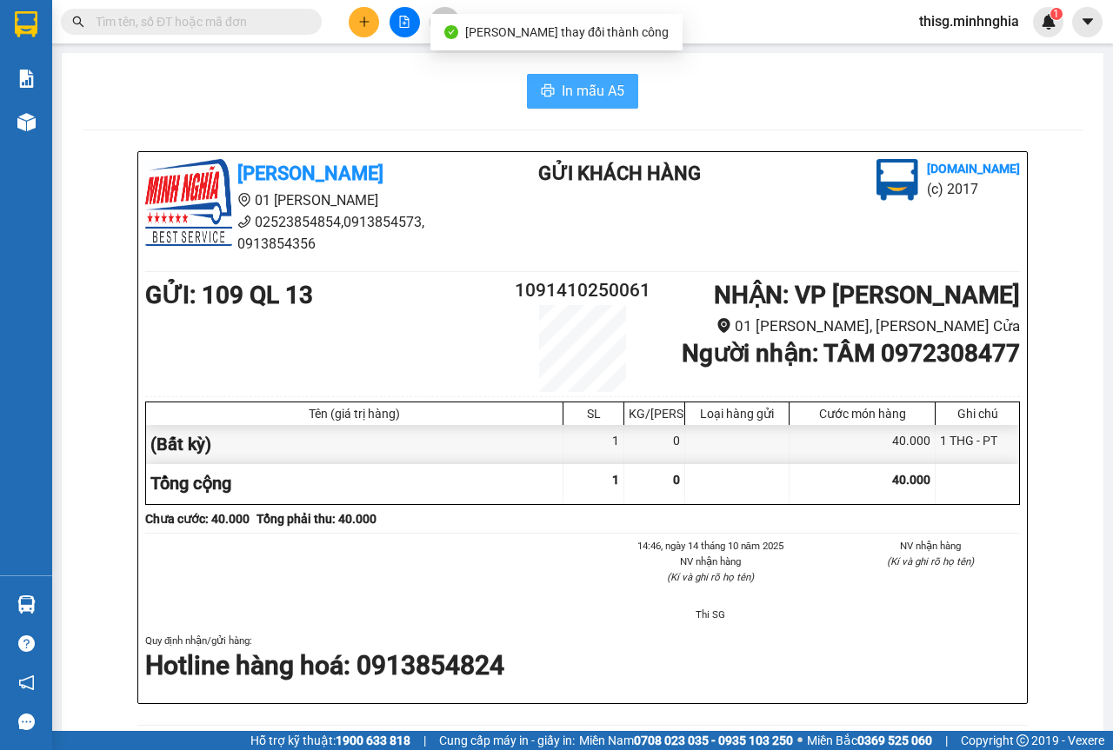
click at [589, 103] on button "In mẫu A5" at bounding box center [582, 91] width 111 height 35
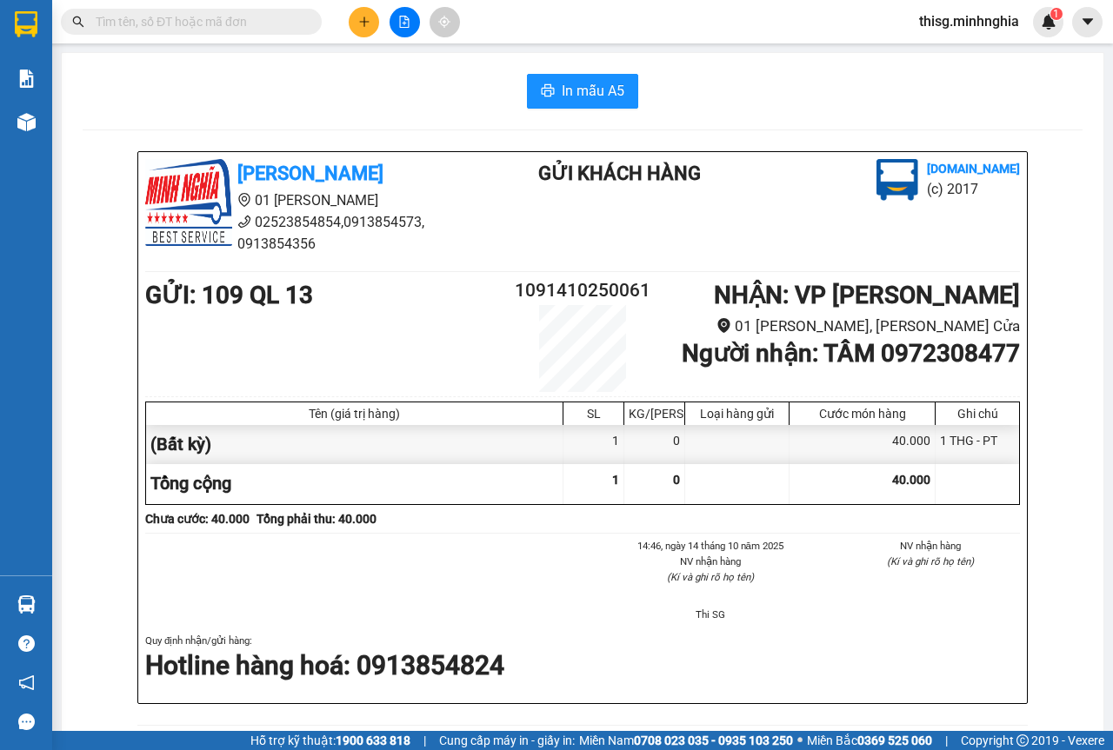
click at [370, 15] on button at bounding box center [364, 22] width 30 height 30
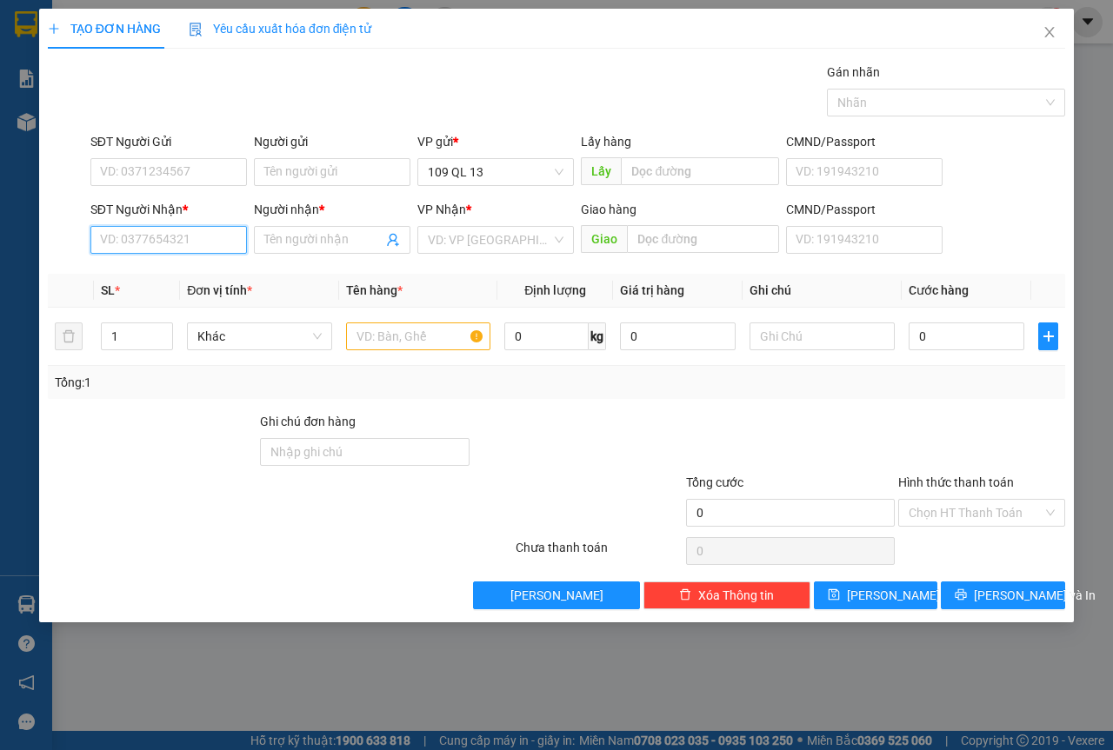
click at [208, 240] on input "SĐT Người Nhận *" at bounding box center [168, 240] width 157 height 28
type input "0983526997"
click at [196, 248] on input "0983526997" at bounding box center [168, 240] width 157 height 28
type input "3"
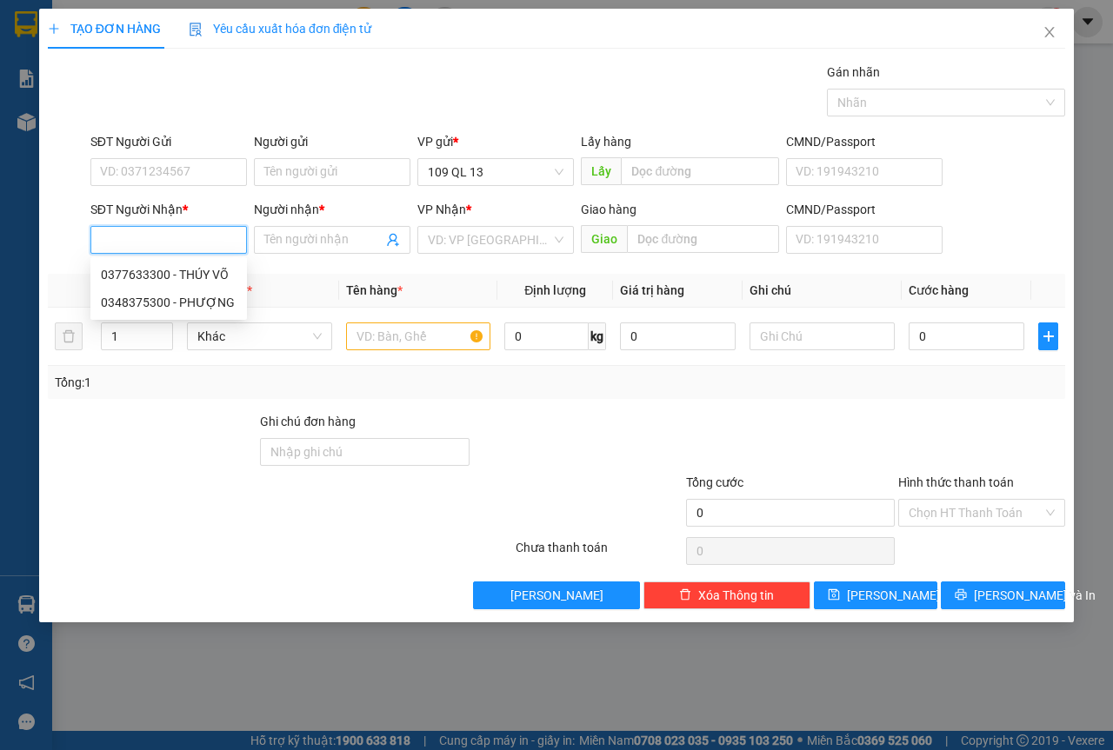
type input "0"
click at [190, 280] on div "0336303330 - TRANG" at bounding box center [169, 274] width 136 height 19
type input "0336303330"
type input "TRANG"
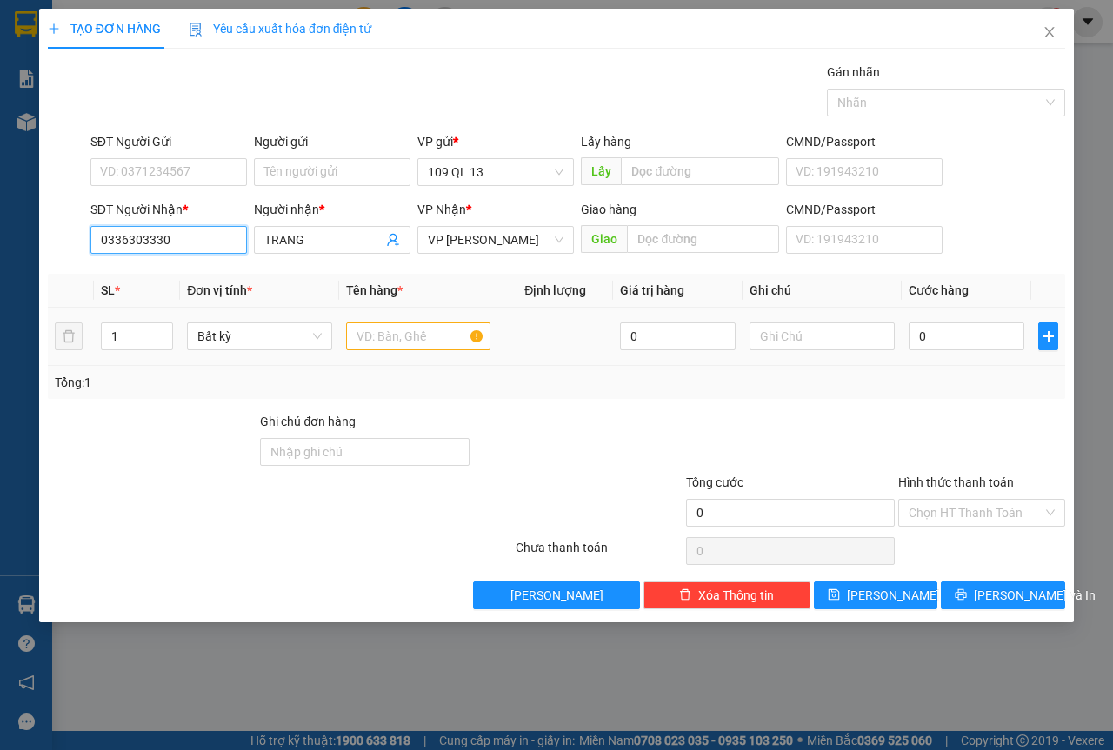
type input "0336303330"
click at [444, 344] on input "text" at bounding box center [418, 337] width 145 height 28
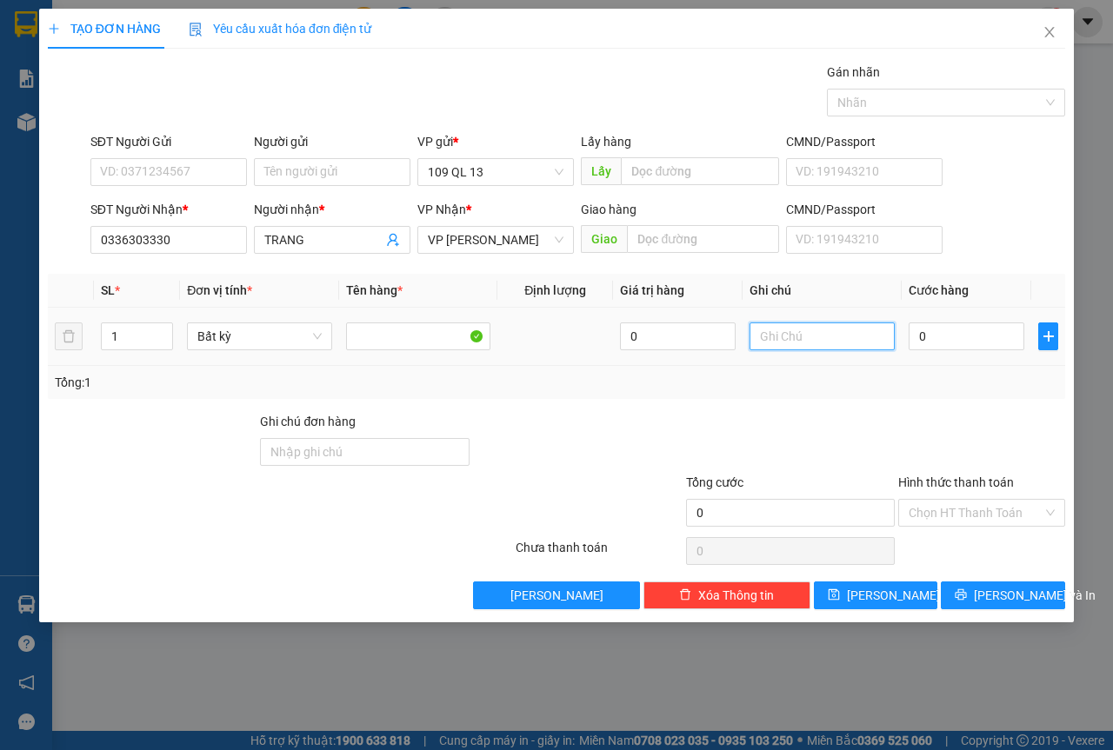
click at [796, 341] on input "text" at bounding box center [821, 337] width 145 height 28
type input "1 CỤC ĐEN QA"
type input "5"
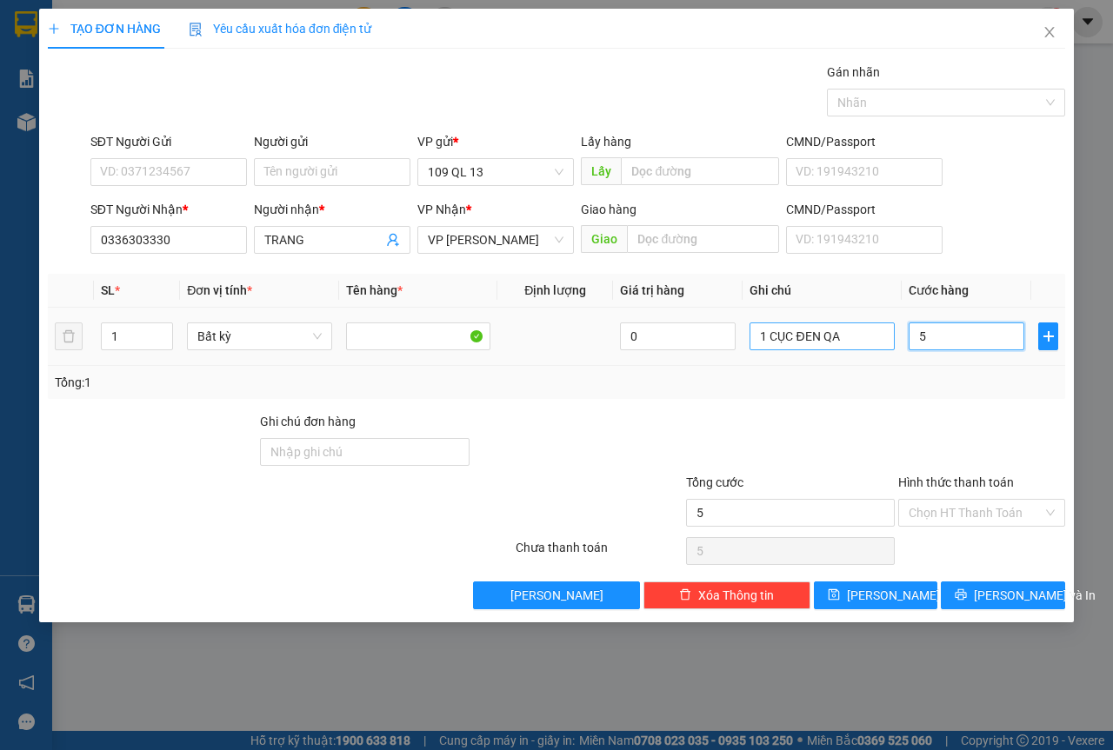
type input "50"
type input "50.000"
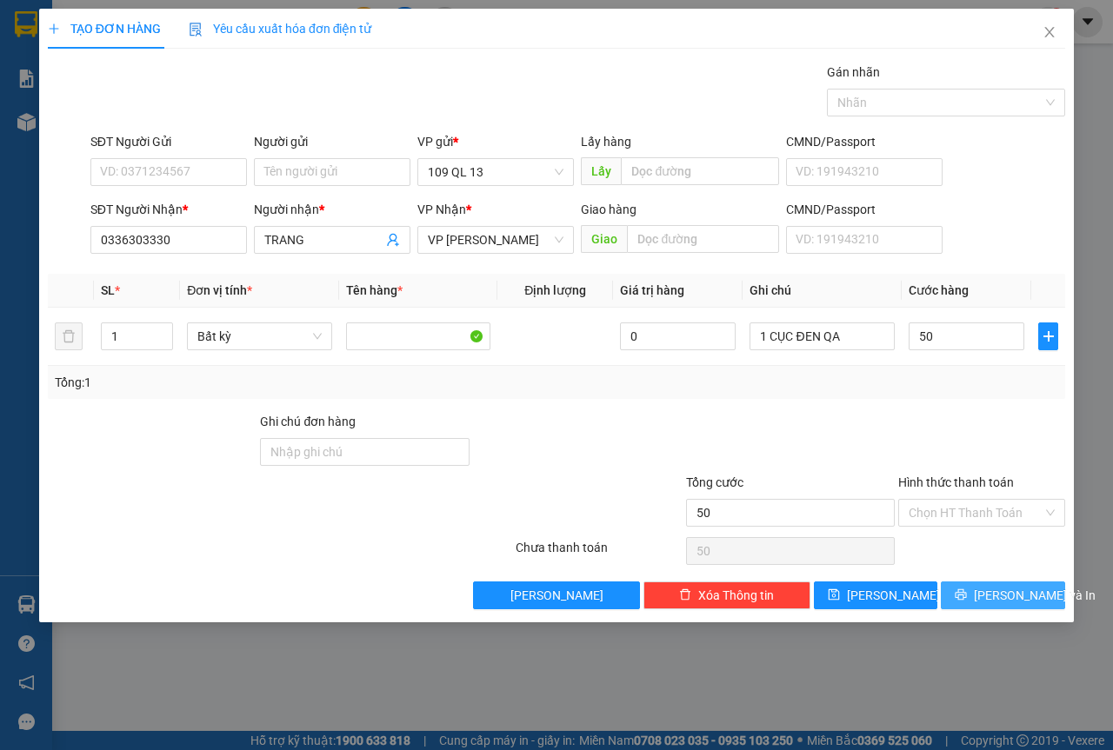
type input "50.000"
click at [1010, 593] on span "[PERSON_NAME] và In" at bounding box center [1035, 595] width 122 height 19
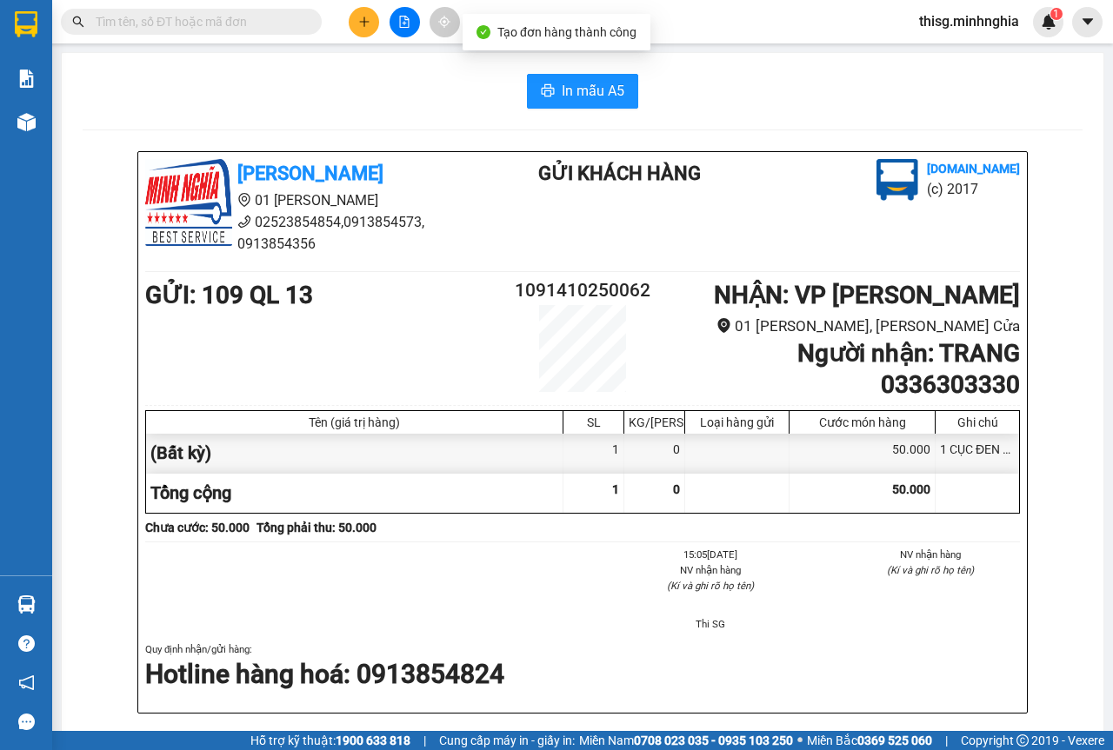
click at [562, 72] on div "In mẫu A5 [PERSON_NAME] 01 Đinh Tiên Hoàng 02523854854,0913854573, 0913854356 G…" at bounding box center [583, 722] width 1042 height 1339
click at [563, 83] on span "In mẫu A5" at bounding box center [593, 91] width 63 height 22
click at [366, 11] on button at bounding box center [364, 22] width 30 height 30
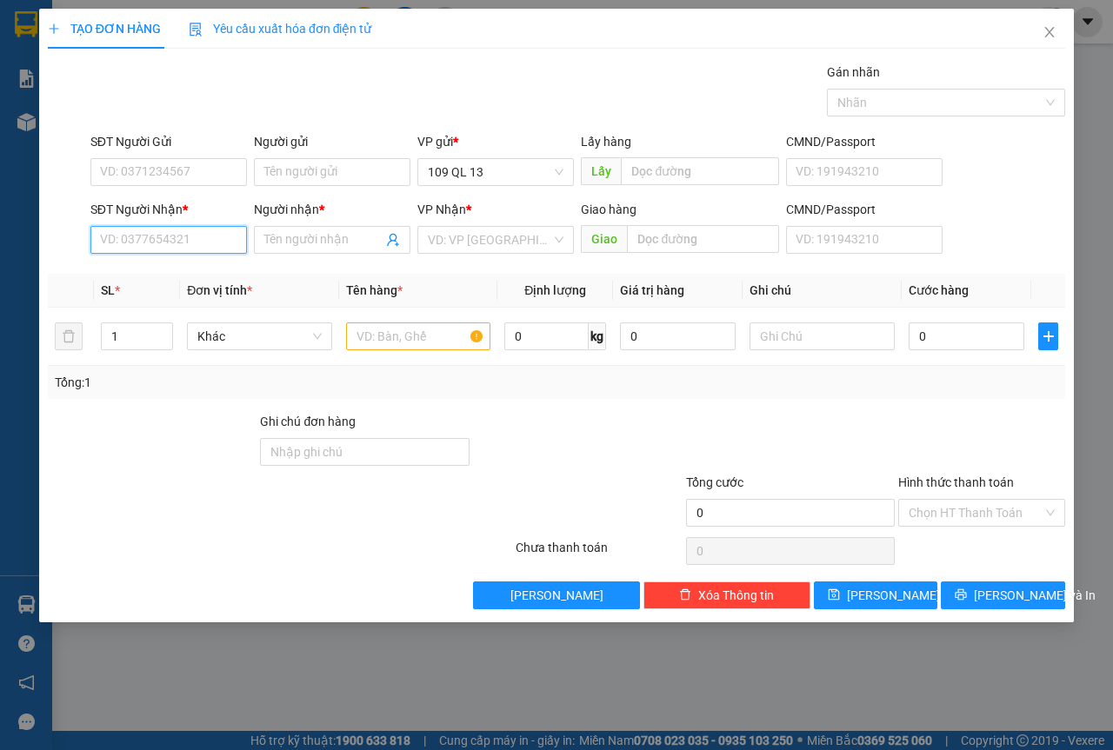
click at [203, 238] on input "SĐT Người Nhận *" at bounding box center [168, 240] width 157 height 28
type input "0932413121"
click at [287, 239] on input "Người nhận *" at bounding box center [323, 239] width 118 height 19
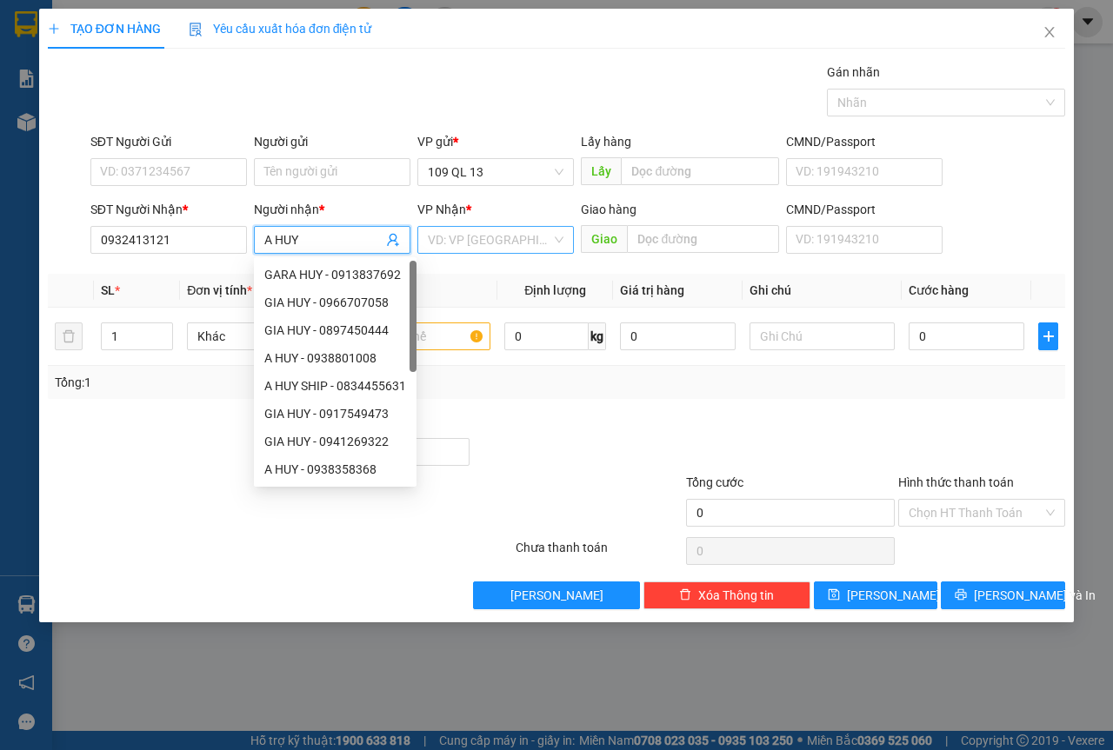
type input "A HUY"
click at [483, 243] on input "search" at bounding box center [489, 240] width 123 height 26
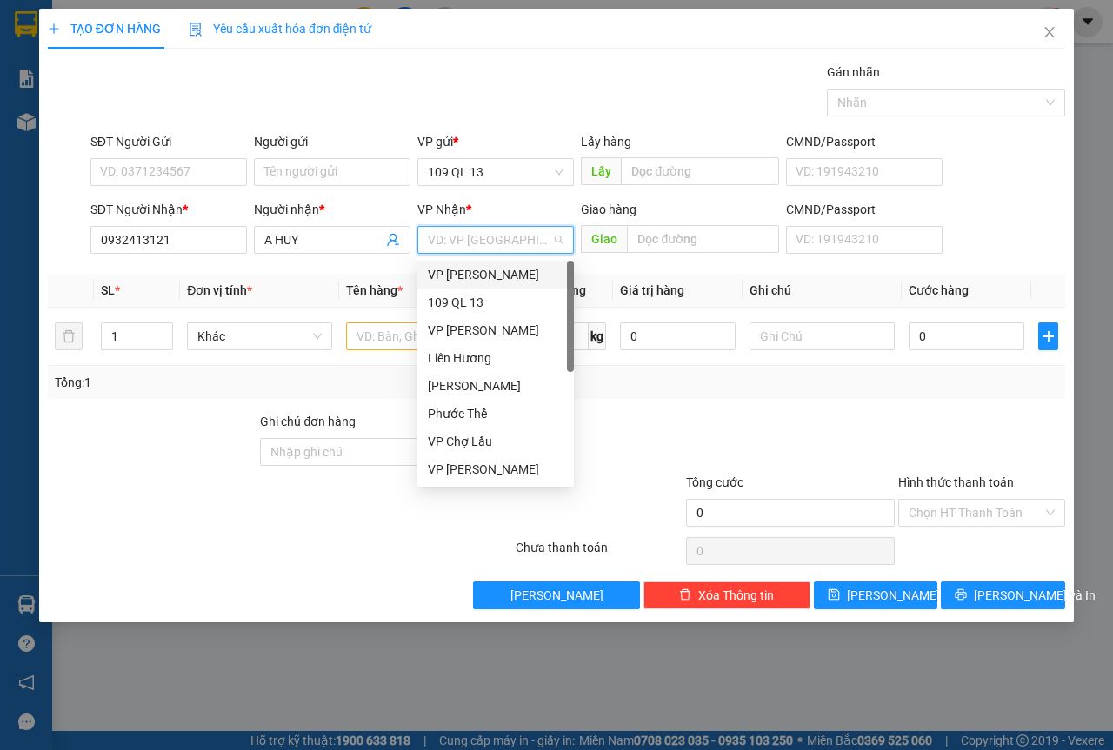
type input "V"
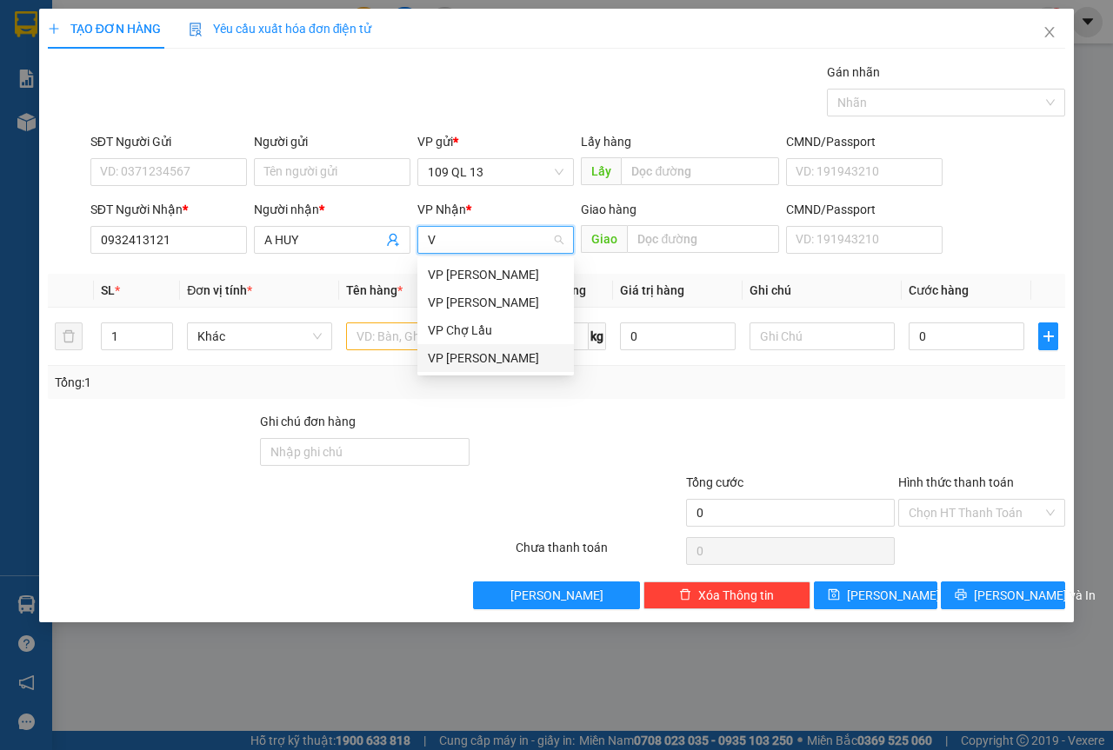
click at [480, 356] on div "VP [PERSON_NAME]" at bounding box center [496, 358] width 136 height 19
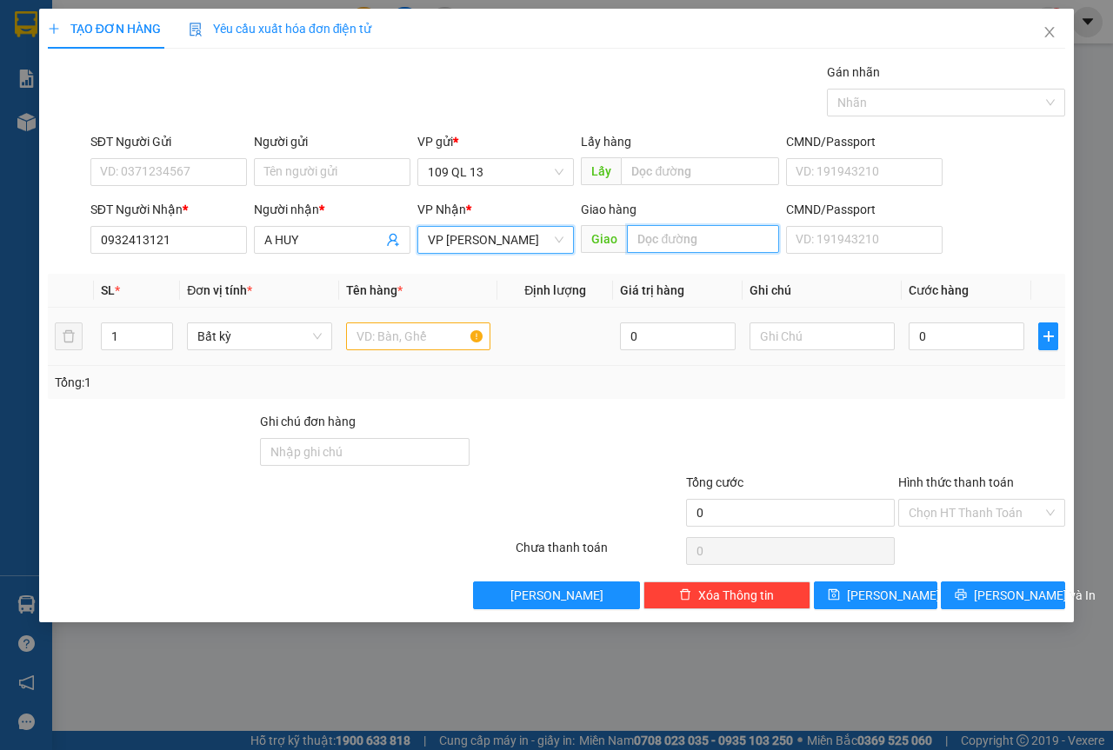
click at [708, 236] on input "text" at bounding box center [702, 239] width 151 height 28
type input "BÌNH TÂN"
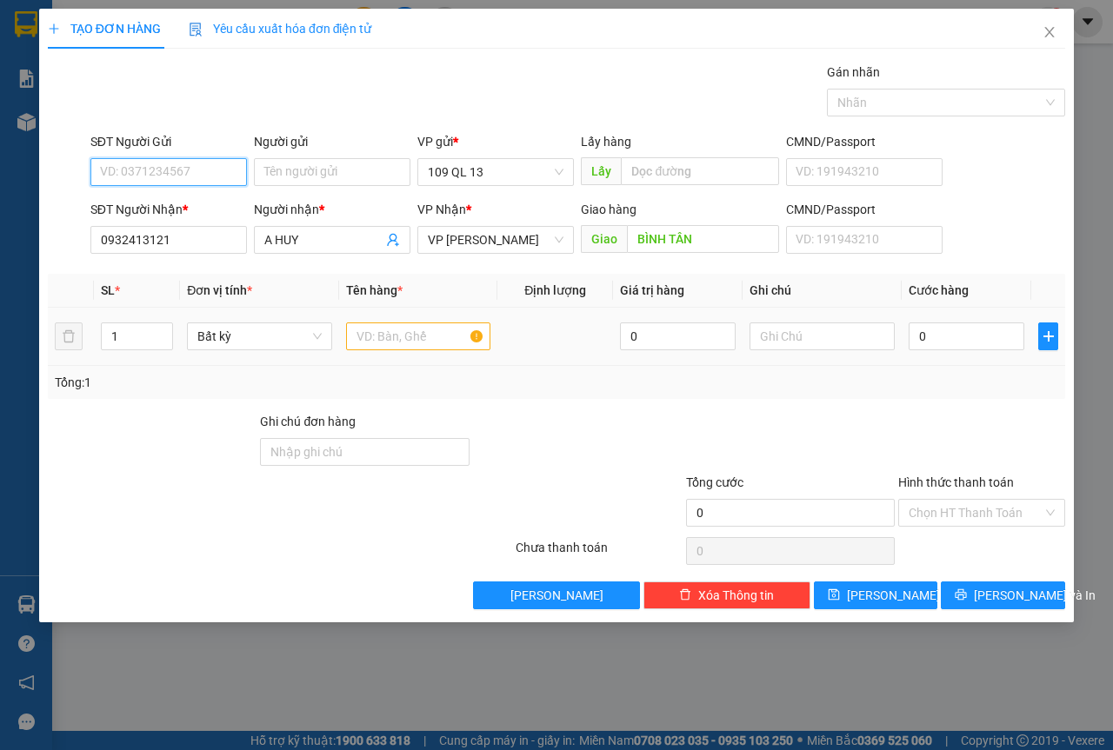
click at [158, 181] on input "SĐT Người Gửi" at bounding box center [168, 172] width 157 height 28
type input "0794710055"
drag, startPoint x: 434, startPoint y: 328, endPoint x: 474, endPoint y: 333, distance: 40.3
click at [429, 326] on input "text" at bounding box center [418, 337] width 145 height 28
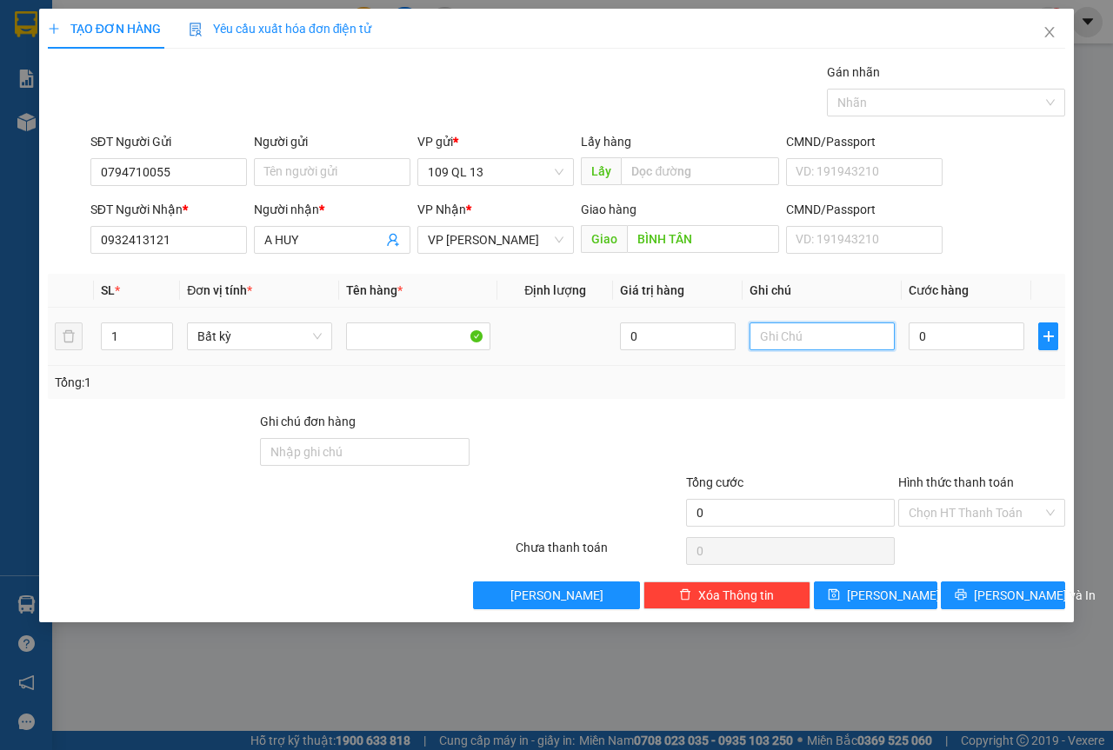
click at [846, 343] on input "text" at bounding box center [821, 337] width 145 height 28
type input "1 THG LOA"
type input "9"
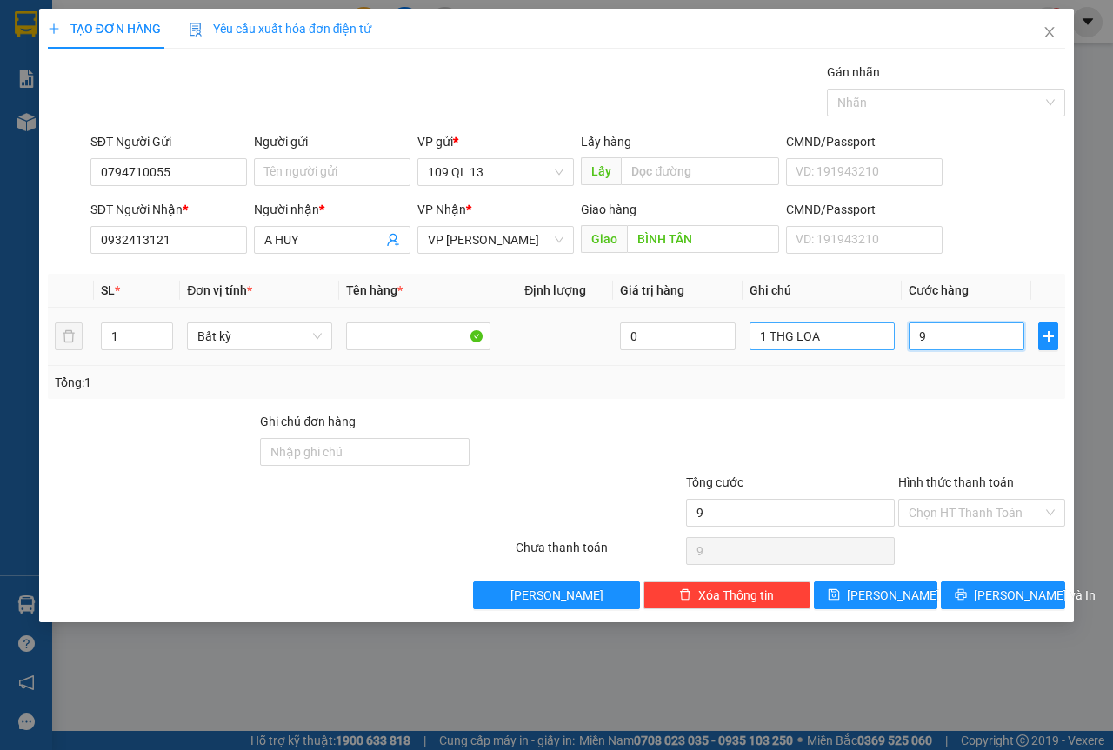
type input "90"
type input "9"
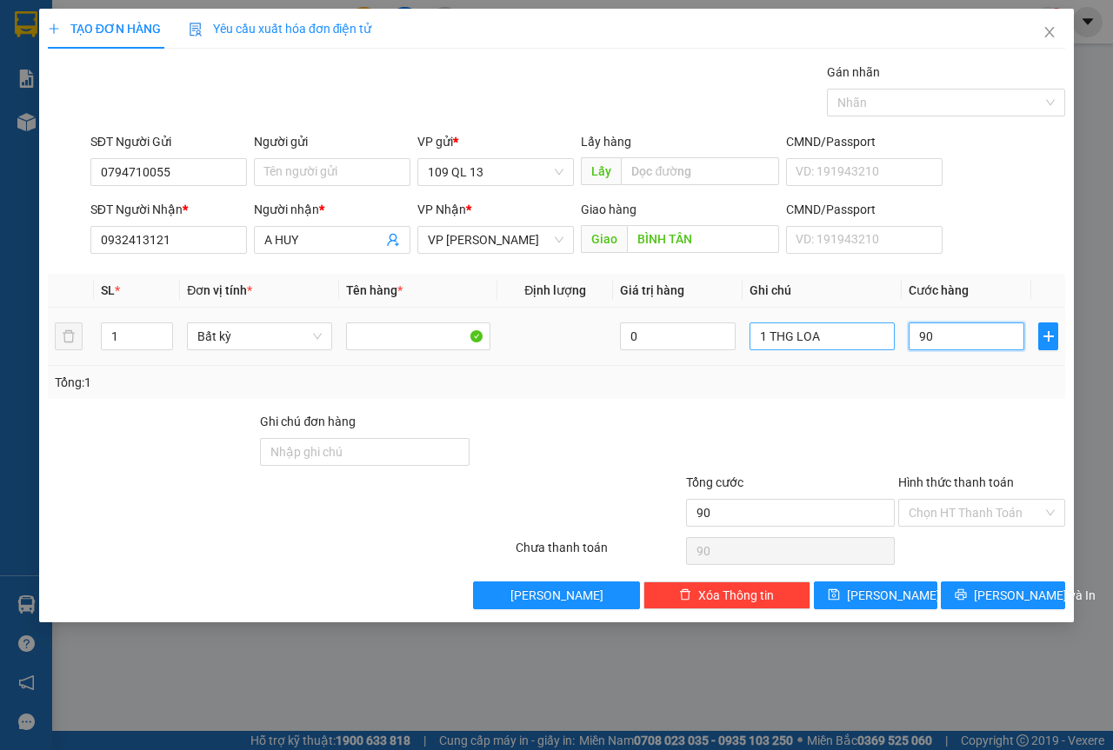
type input "9"
type input "0"
type input "07"
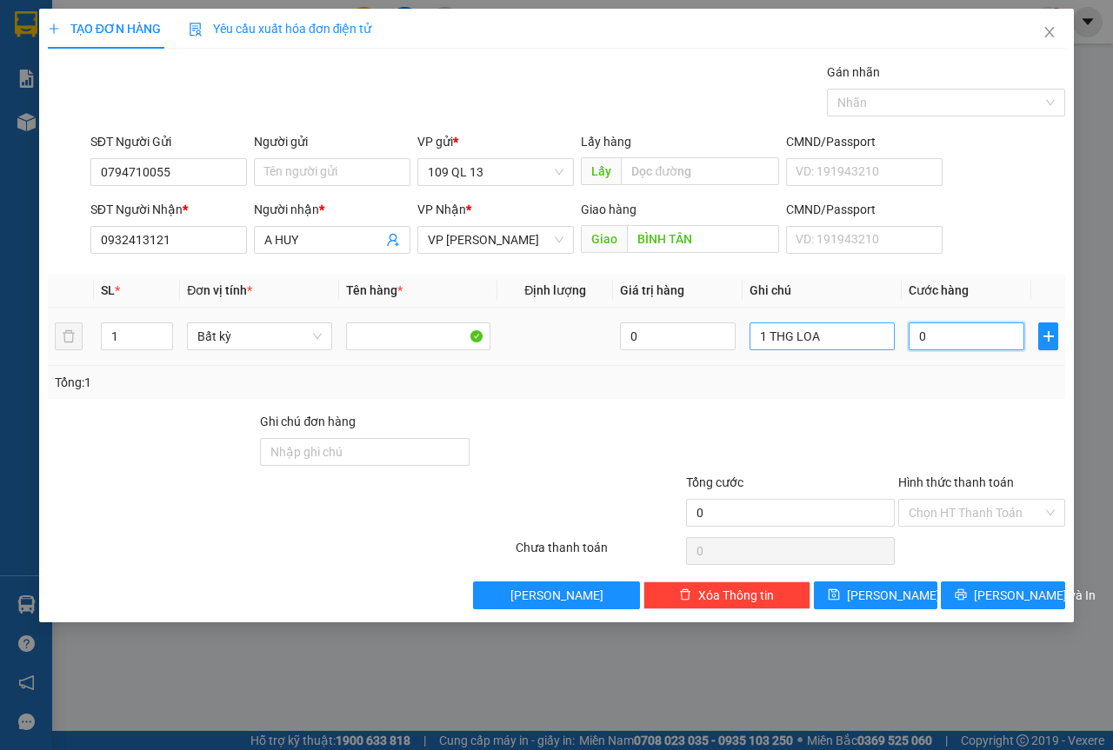
type input "7"
type input "070"
type input "70"
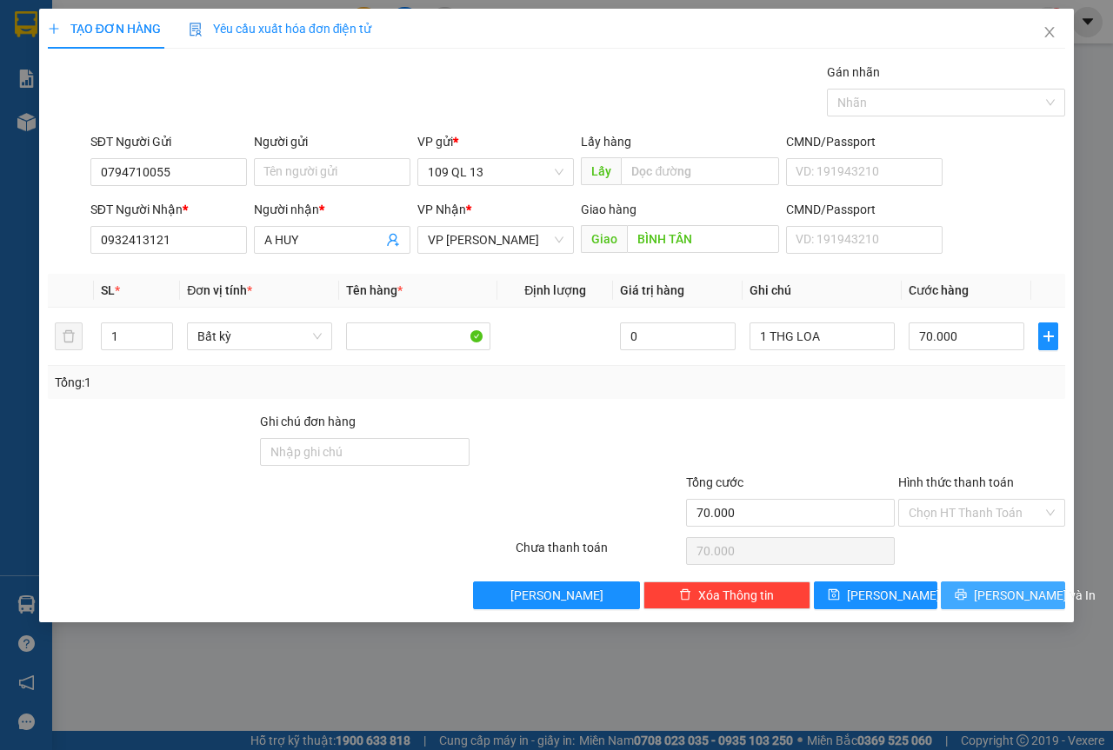
click at [1042, 595] on button "[PERSON_NAME] và In" at bounding box center [1003, 596] width 124 height 28
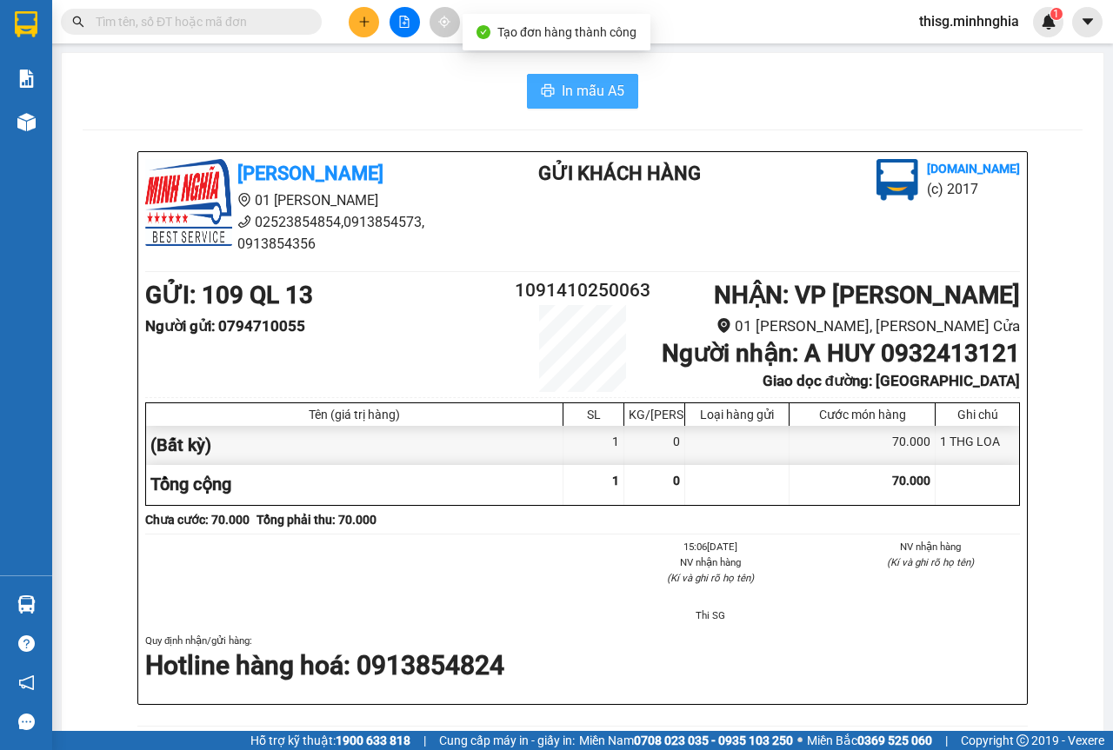
click at [588, 87] on span "In mẫu A5" at bounding box center [593, 91] width 63 height 22
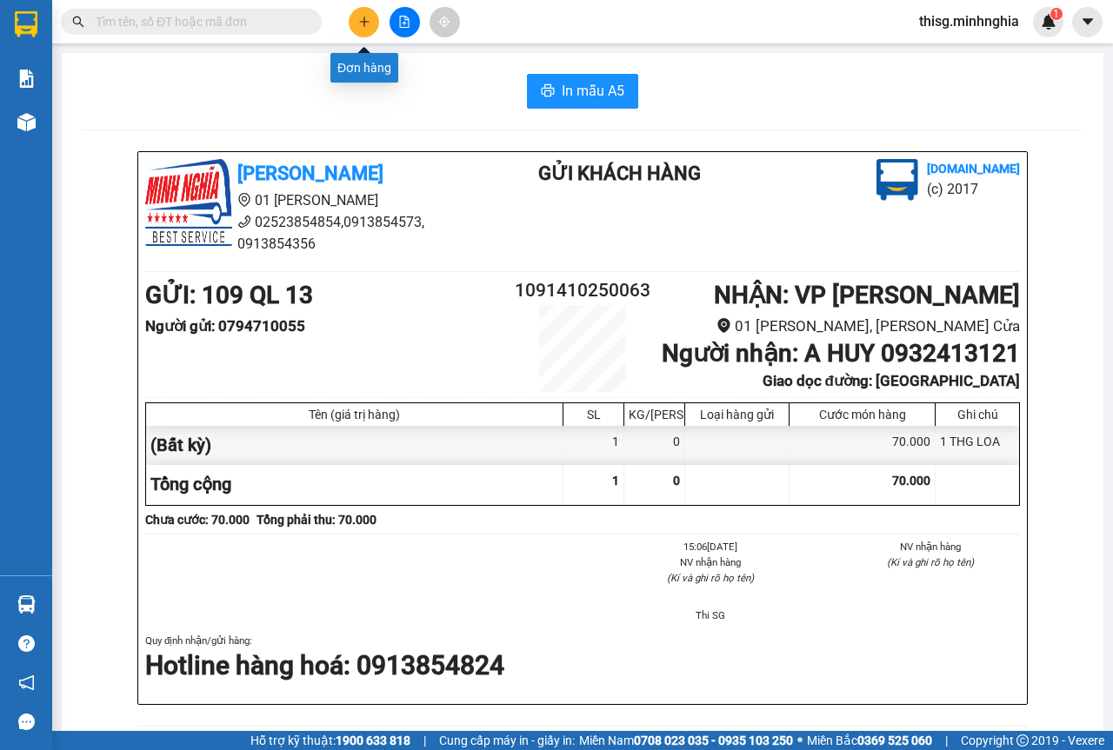
click at [364, 28] on button at bounding box center [364, 22] width 30 height 30
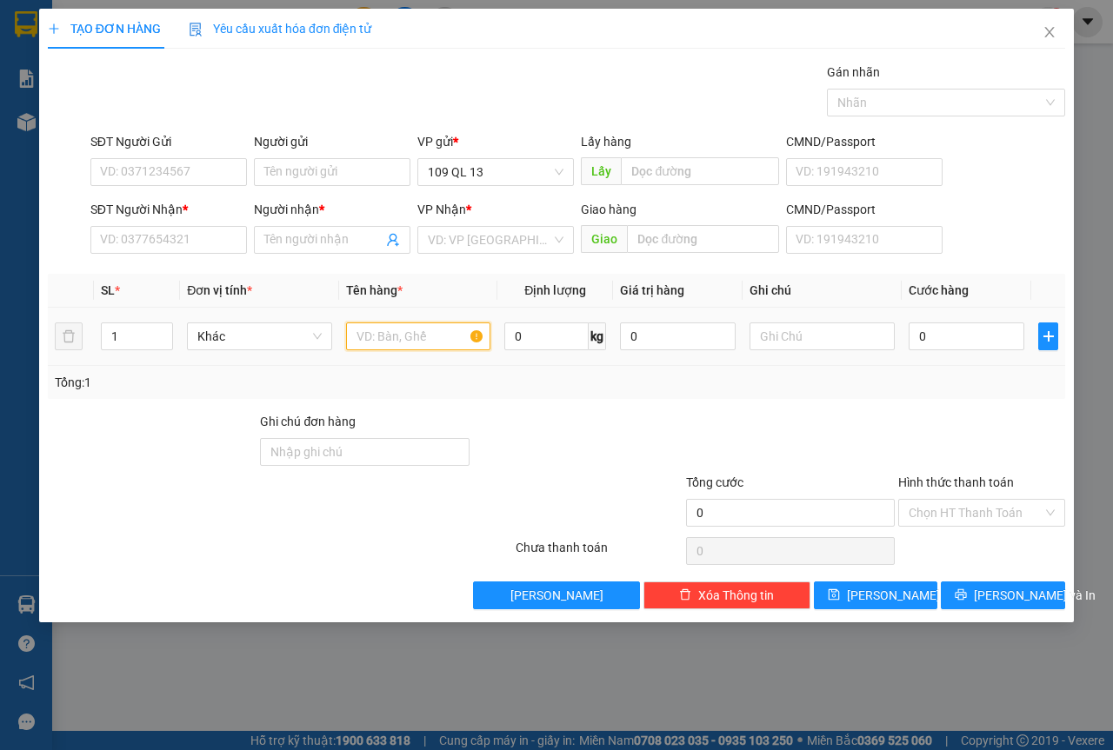
click at [457, 332] on input "text" at bounding box center [418, 337] width 145 height 28
click at [779, 328] on input "text" at bounding box center [821, 337] width 145 height 28
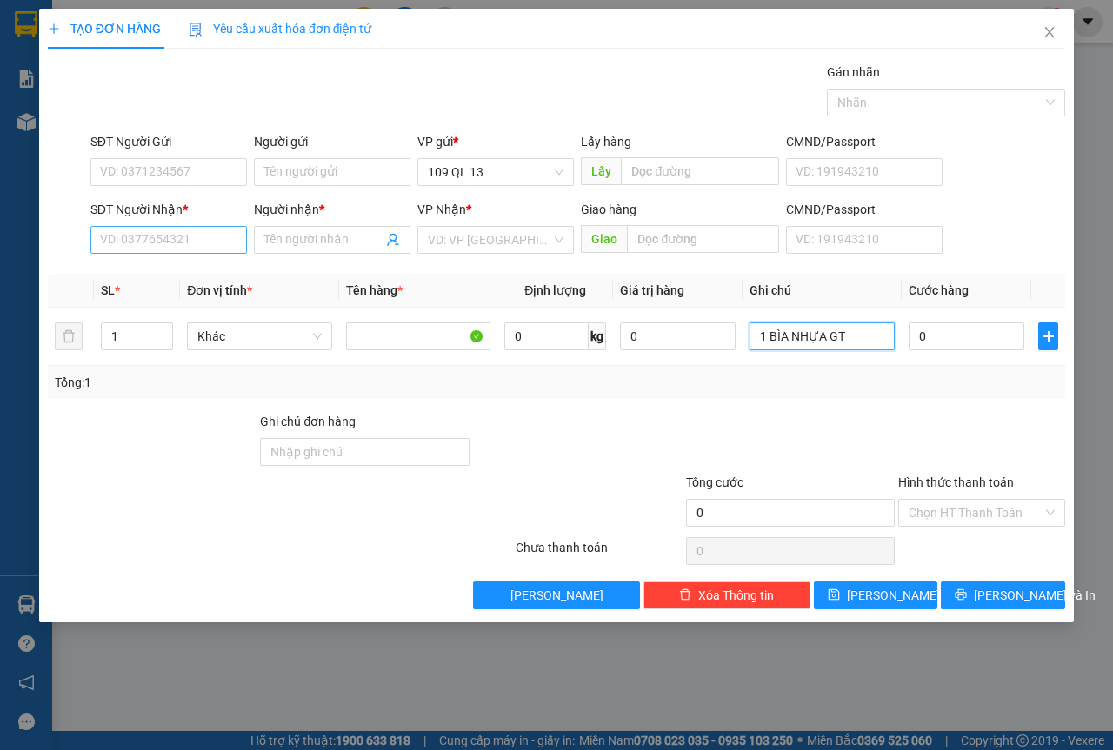
type input "1 BÌA NHỰA GT"
click at [178, 230] on input "SĐT Người Nhận *" at bounding box center [168, 240] width 157 height 28
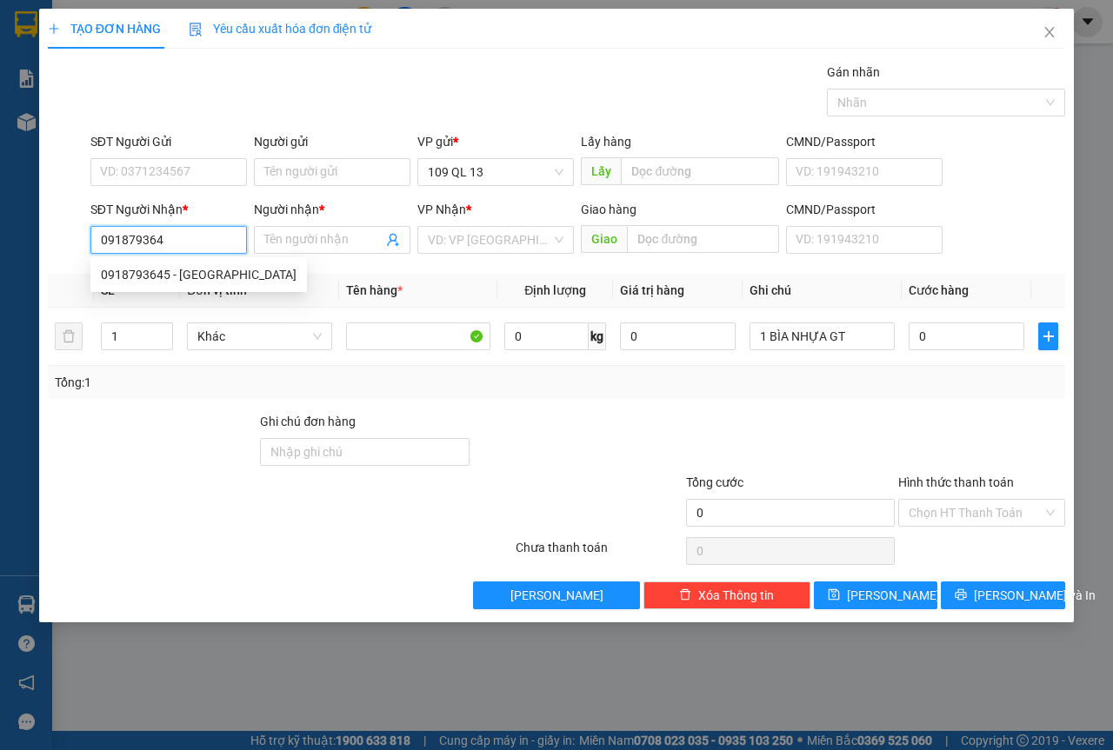
type input "0918793645"
click at [183, 287] on div "0918793645 - [GEOGRAPHIC_DATA]" at bounding box center [198, 275] width 217 height 28
type input "ĐỨC"
type input "0918793645"
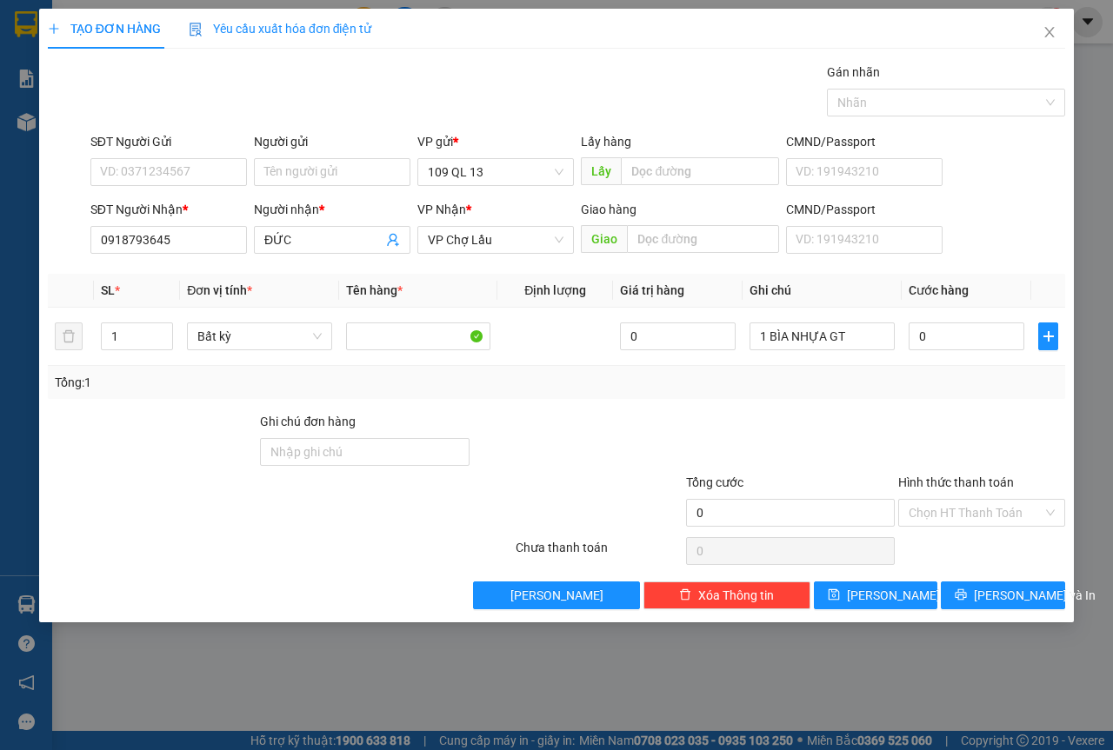
click at [217, 196] on form "SĐT Người Gửi VD: 0371234567 Người gửi Tên người gửi VP gửi * 109 QL 13 Lấy hàn…" at bounding box center [556, 196] width 1017 height 129
click at [234, 177] on input "SĐT Người Gửi" at bounding box center [168, 172] width 157 height 28
click at [224, 197] on div "0394200494 - HÙNG" at bounding box center [168, 207] width 157 height 28
click at [970, 336] on input "0" at bounding box center [967, 337] width 116 height 28
click at [1008, 590] on span "[PERSON_NAME] và In" at bounding box center [1035, 595] width 122 height 19
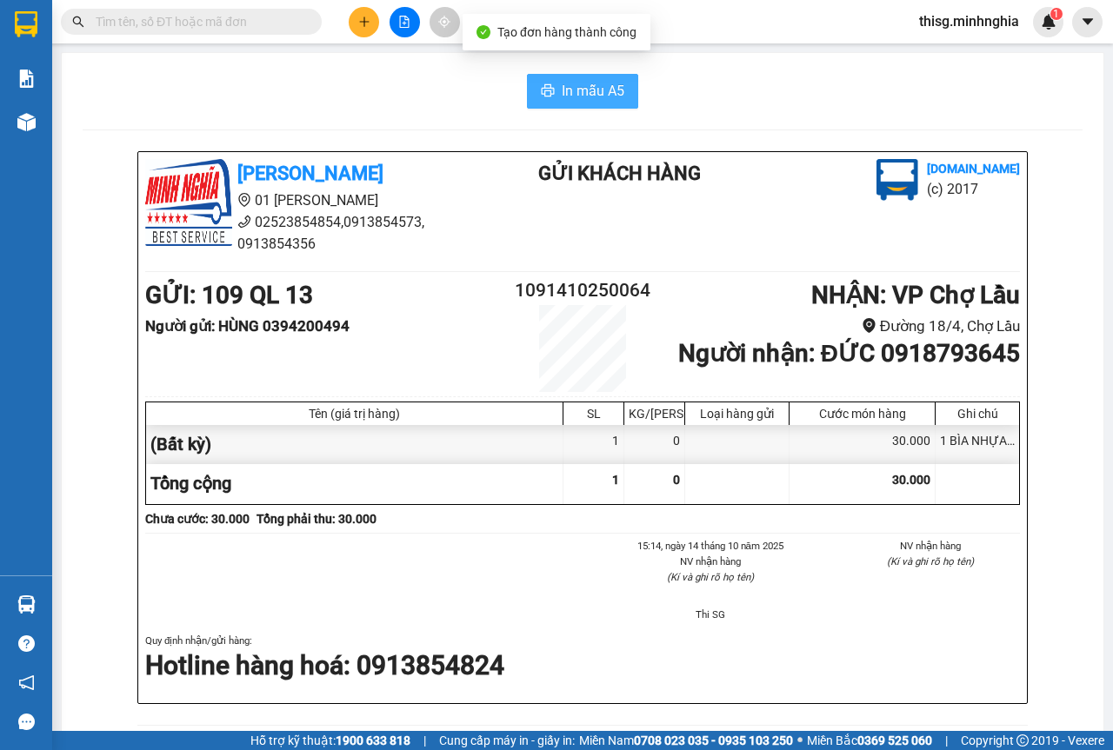
click at [610, 101] on span "In mẫu A5" at bounding box center [593, 91] width 63 height 22
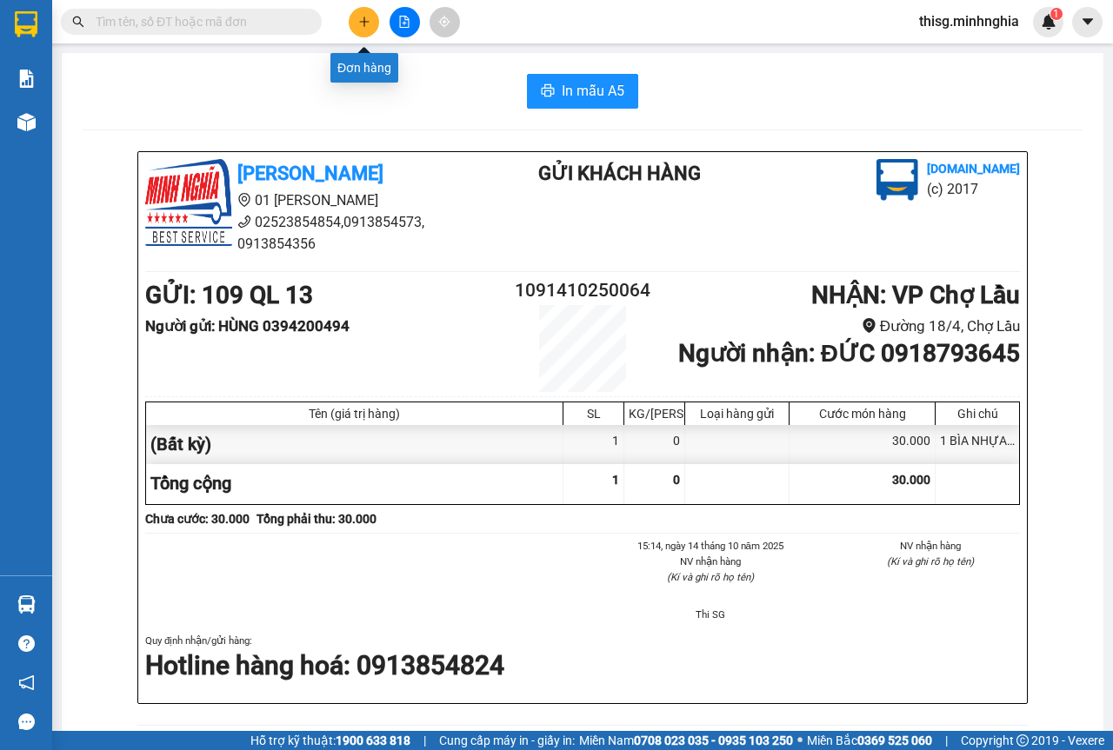
click at [358, 26] on icon "plus" at bounding box center [364, 22] width 12 height 12
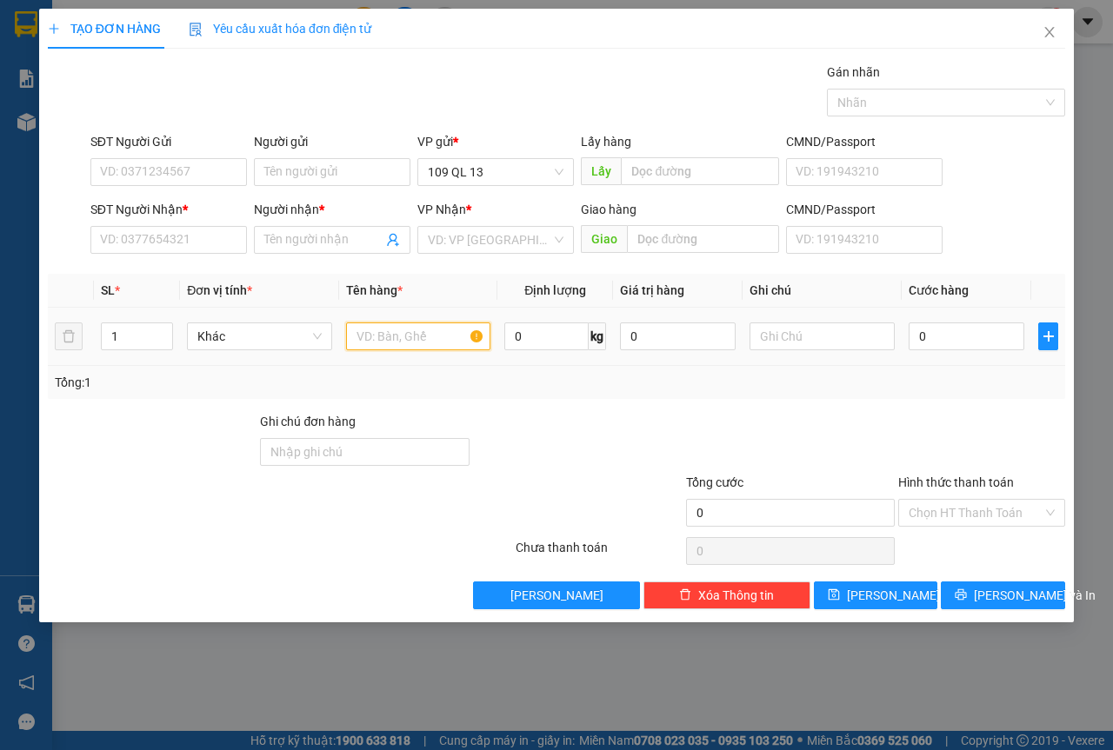
click at [364, 327] on input "text" at bounding box center [418, 337] width 145 height 28
click at [171, 243] on input "SĐT Người Nhận *" at bounding box center [168, 240] width 157 height 28
click at [171, 240] on input "SĐT Người Nhận *" at bounding box center [168, 240] width 157 height 28
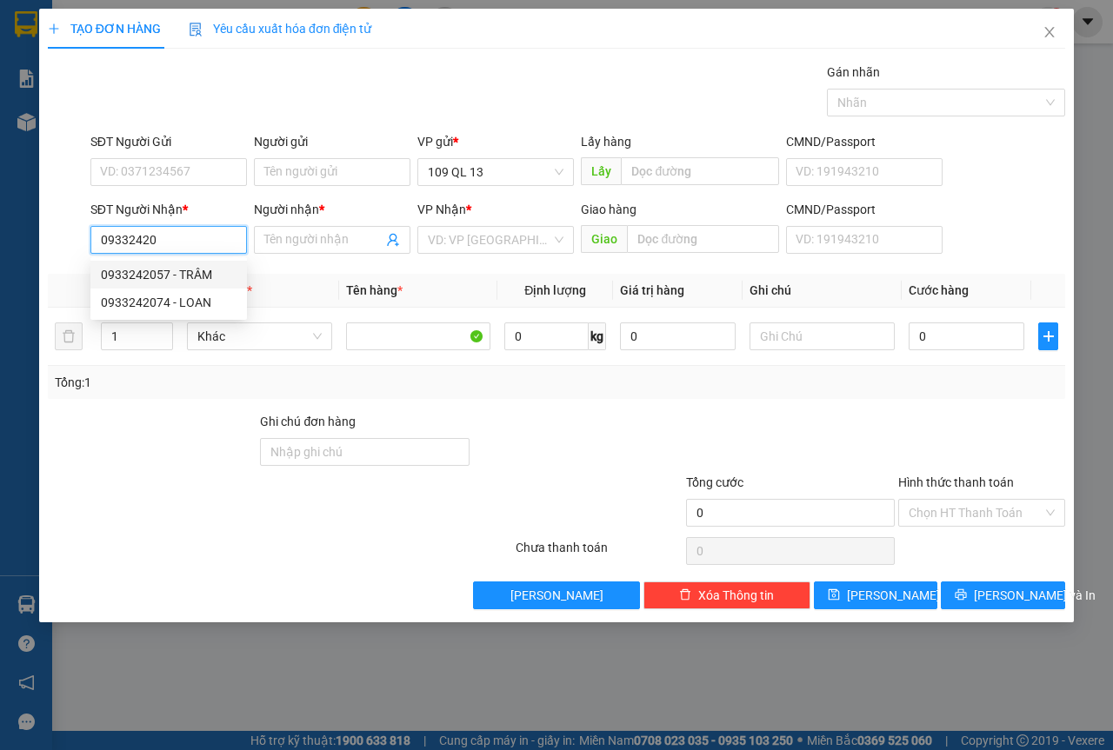
click at [190, 262] on div "0933242057 - TRÂM" at bounding box center [168, 275] width 157 height 28
type input "0933242057"
type input "TRÂM"
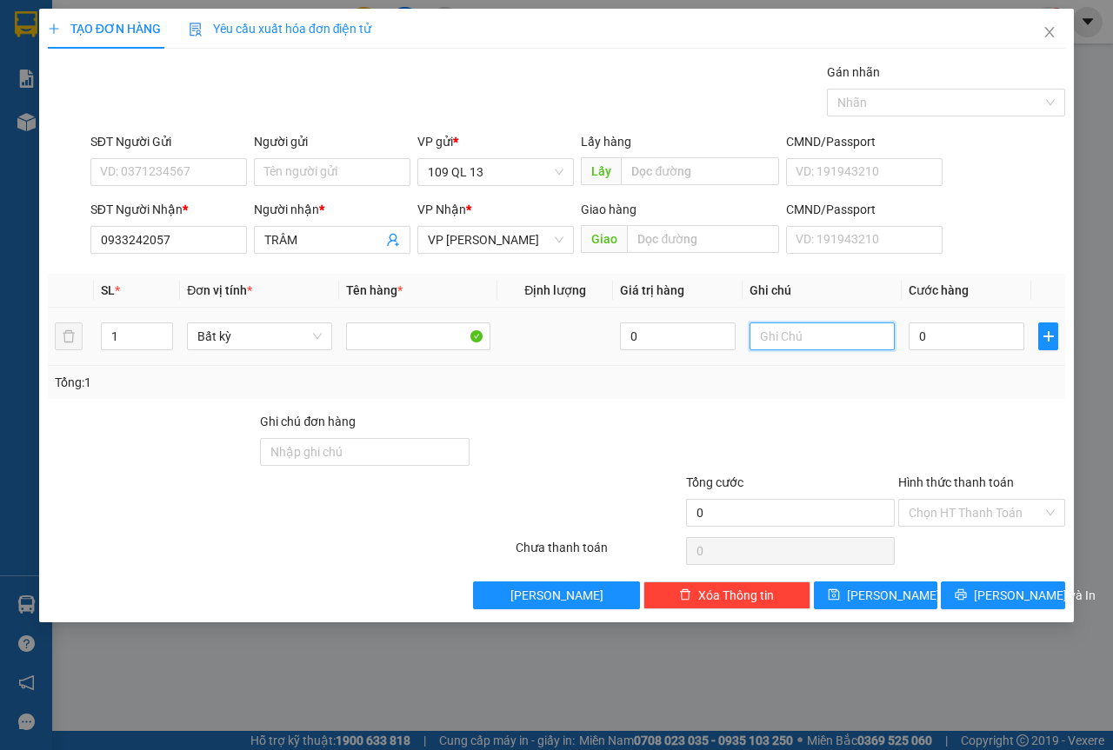
drag, startPoint x: 833, startPoint y: 339, endPoint x: 849, endPoint y: 339, distance: 15.7
click at [834, 339] on input "text" at bounding box center [821, 337] width 145 height 28
click at [1040, 580] on div "Transit Pickup Surcharge Ids Transit Deliver Surcharge Ids Transit Deliver Surc…" at bounding box center [556, 336] width 1017 height 547
click at [1046, 596] on button "[PERSON_NAME] và In" at bounding box center [1003, 596] width 124 height 28
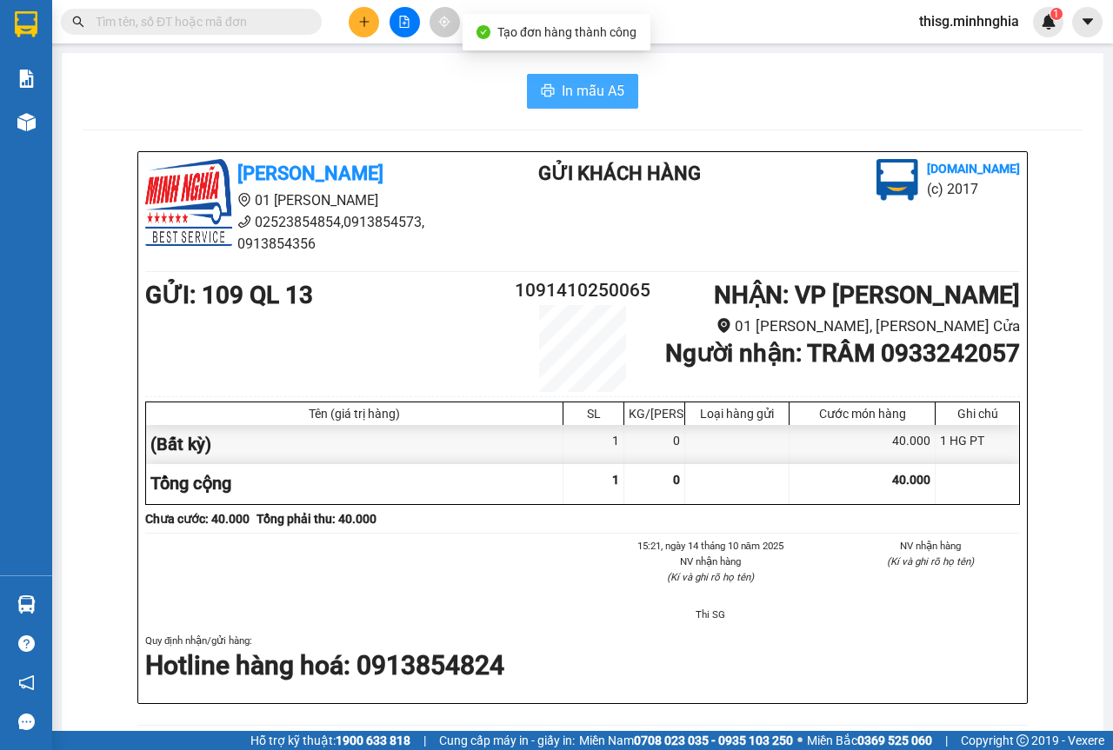
click at [563, 97] on span "In mẫu A5" at bounding box center [593, 91] width 63 height 22
click at [367, 16] on icon "plus" at bounding box center [364, 22] width 12 height 12
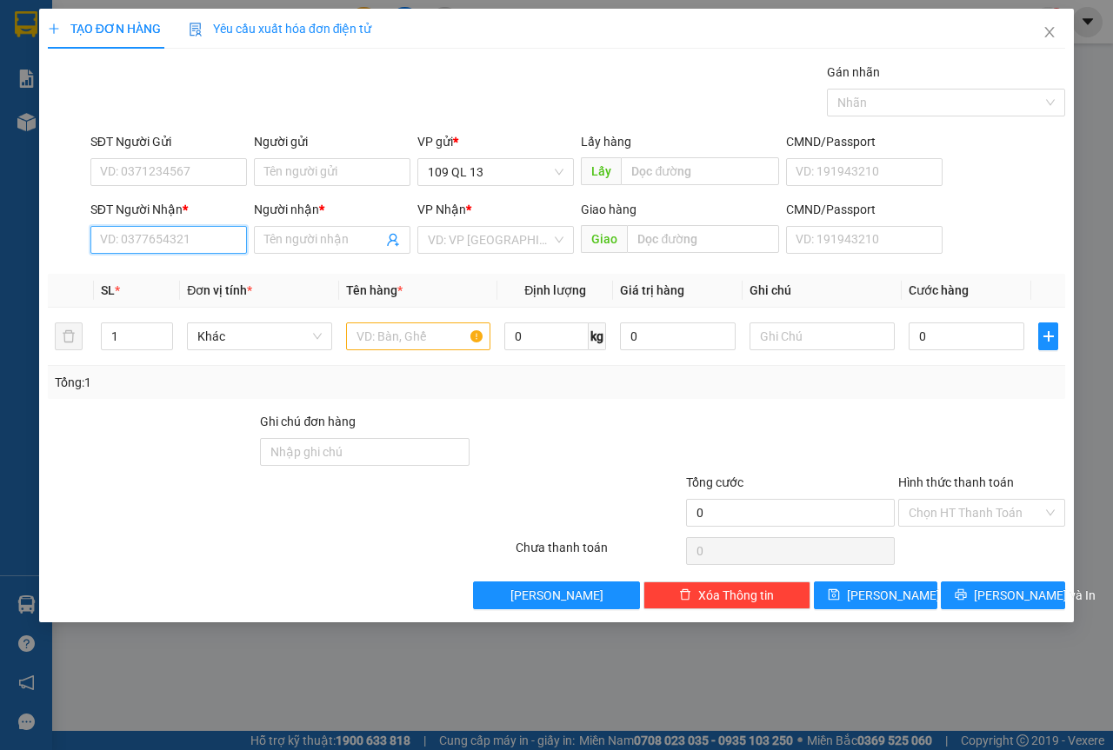
click at [183, 226] on input "SĐT Người Nhận *" at bounding box center [168, 240] width 157 height 28
click at [216, 271] on div "0346159736 - THẠCH" at bounding box center [169, 274] width 136 height 19
type input "0346159736"
type input "THẠCH"
type input "0346159736"
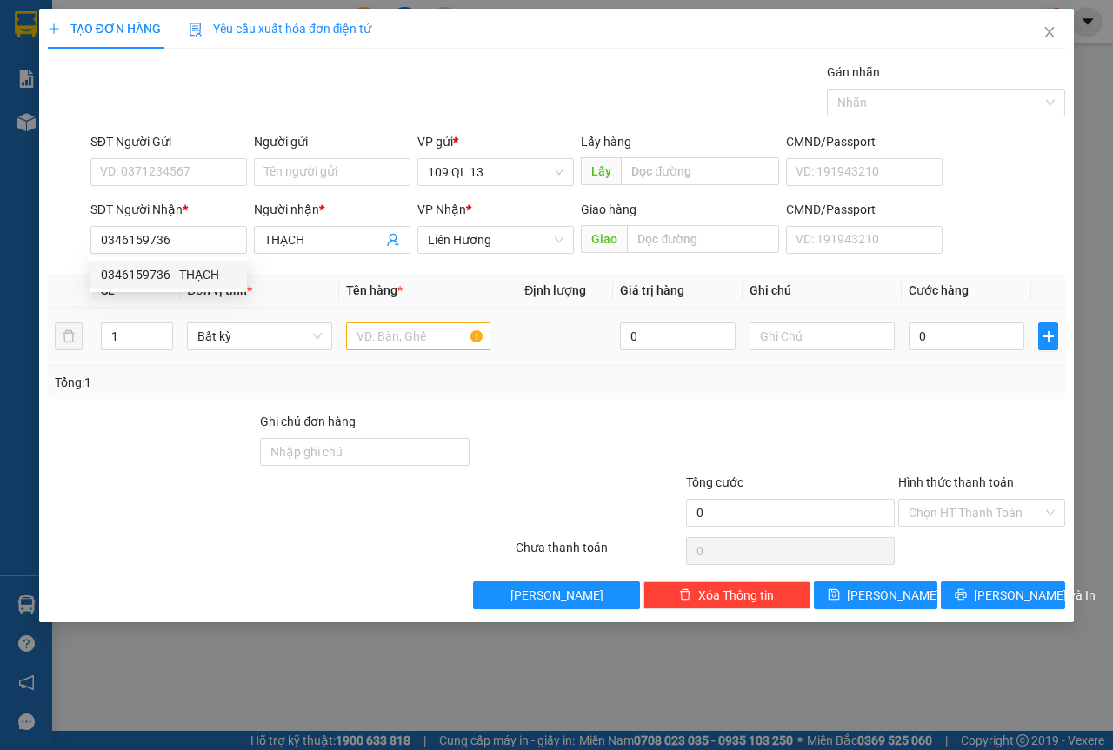
click at [433, 351] on div at bounding box center [418, 336] width 145 height 35
click at [429, 340] on input "text" at bounding box center [418, 337] width 145 height 28
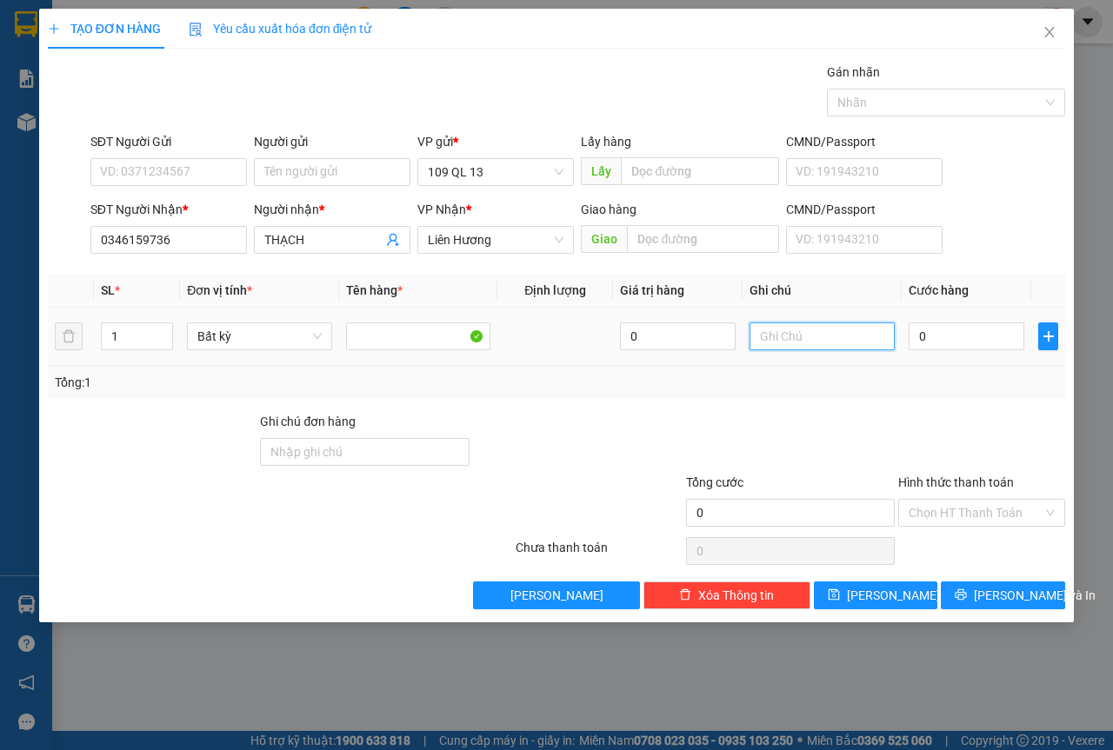
click at [816, 327] on input "text" at bounding box center [821, 337] width 145 height 28
type input "1 CỤC ĐEN QA"
type input "04"
type input "4"
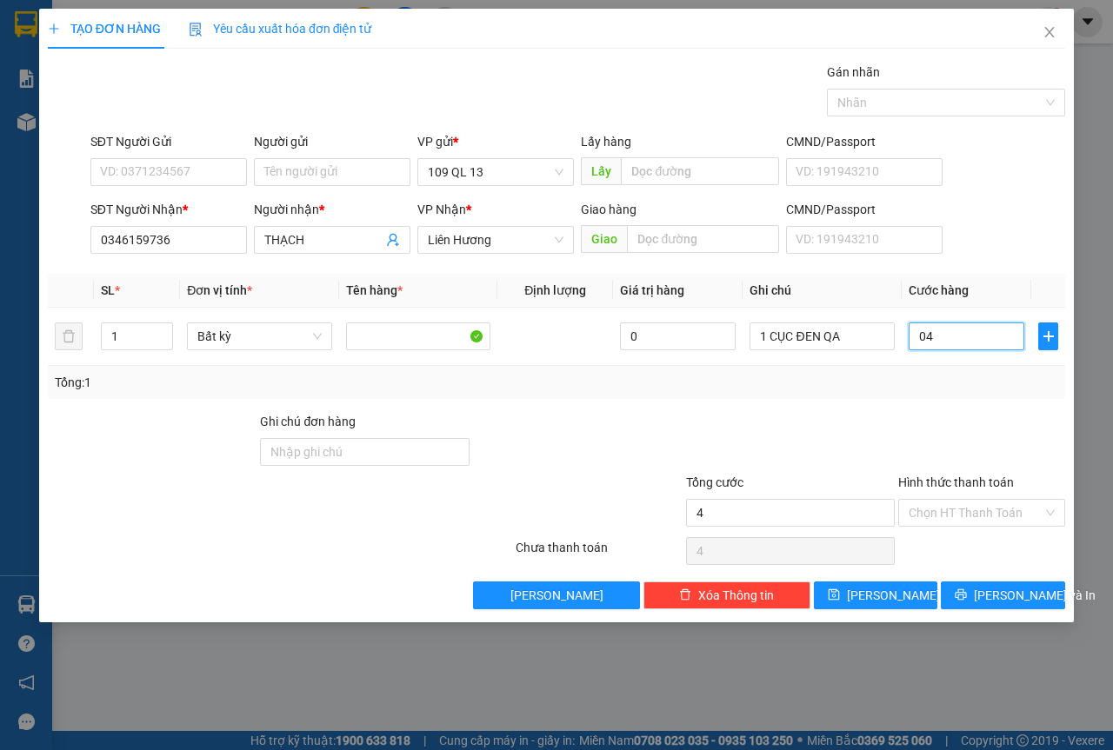
type input "040"
type input "40"
click at [1005, 590] on span "[PERSON_NAME] và In" at bounding box center [1035, 595] width 122 height 19
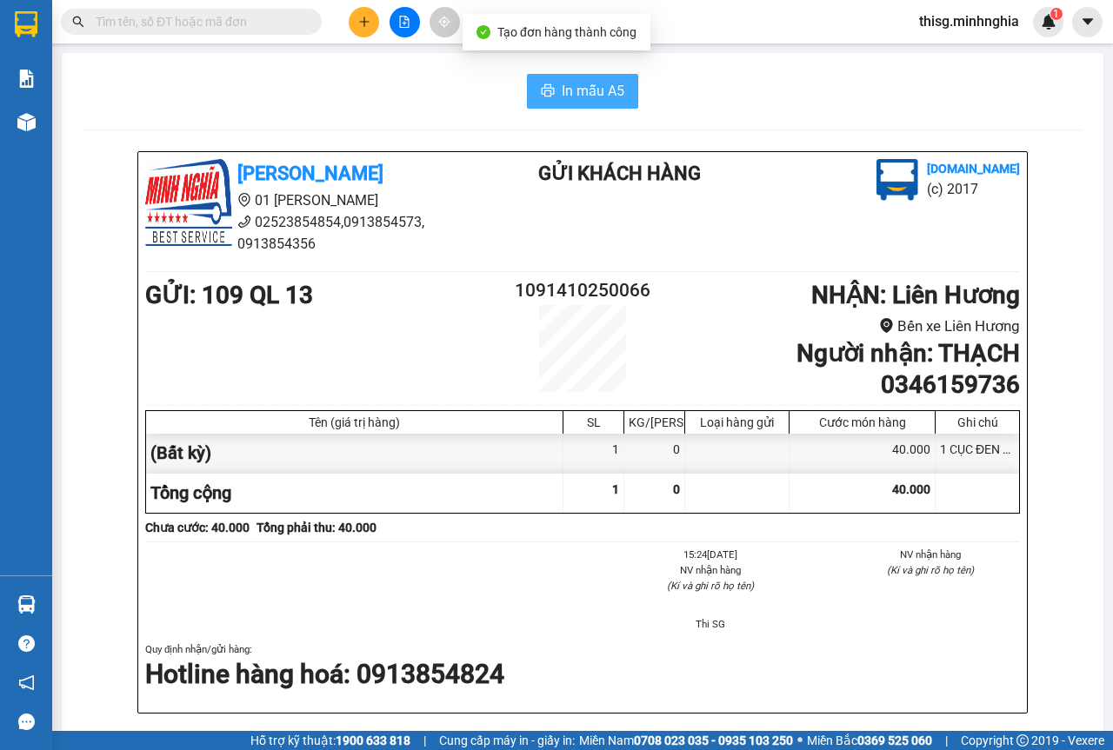
drag, startPoint x: 558, startPoint y: 85, endPoint x: 571, endPoint y: 164, distance: 80.2
click at [562, 86] on span "In mẫu A5" at bounding box center [593, 91] width 63 height 22
click at [361, 23] on icon "plus" at bounding box center [364, 22] width 12 height 12
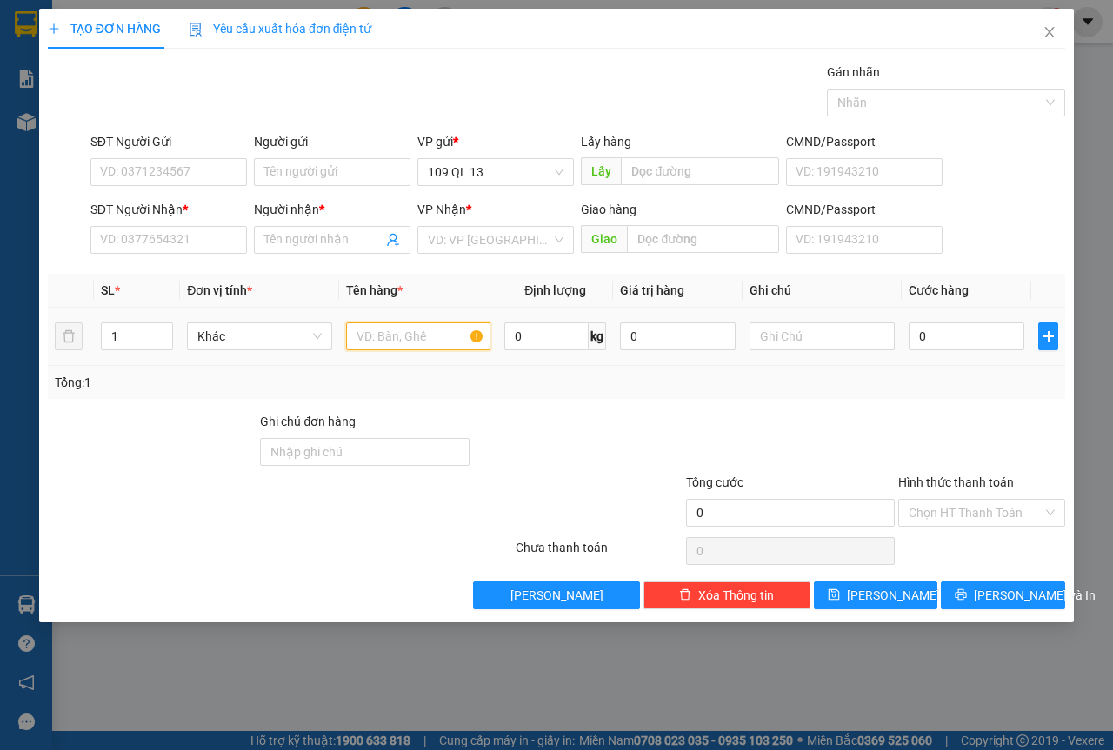
drag, startPoint x: 410, startPoint y: 336, endPoint x: 945, endPoint y: 386, distance: 537.9
click at [409, 336] on input "text" at bounding box center [418, 337] width 145 height 28
click at [831, 337] on input "text" at bounding box center [821, 337] width 145 height 28
drag, startPoint x: 831, startPoint y: 336, endPoint x: 284, endPoint y: 276, distance: 550.3
click at [284, 276] on table "SL * Đơn vị tính * Tên hàng * Định lượng Giá trị hàng Ghi chú Cước hàng 1 Khác …" at bounding box center [556, 320] width 1017 height 92
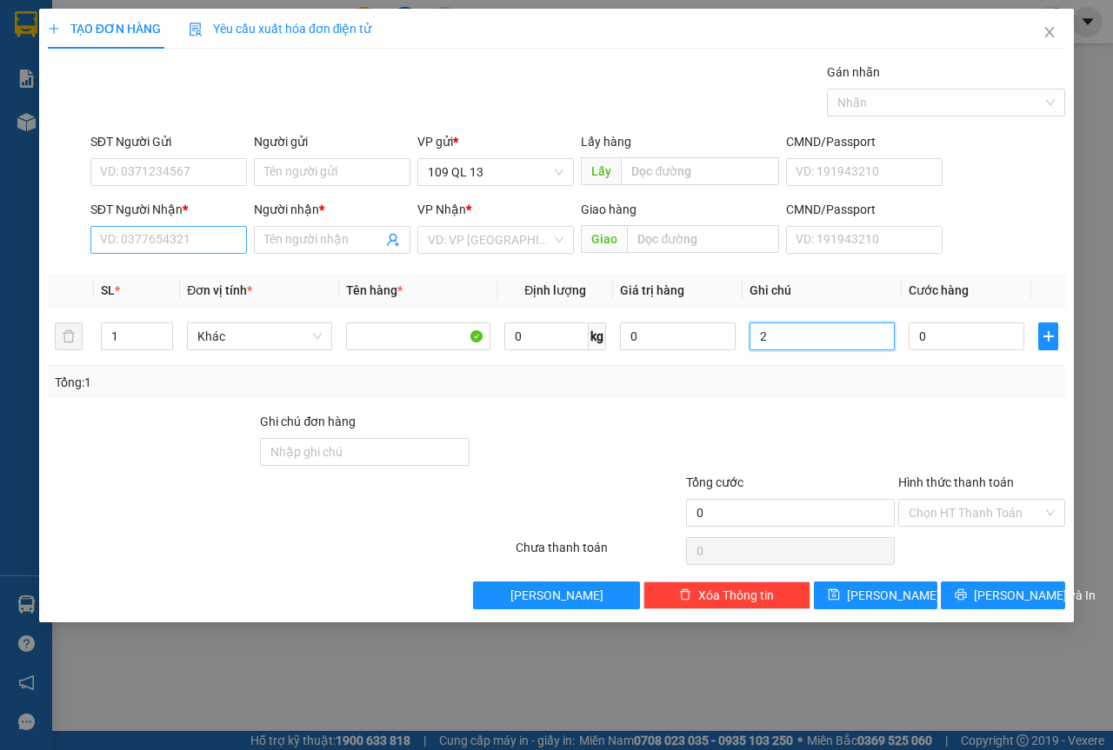
type input "2"
click at [167, 242] on input "SĐT Người Nhận *" at bounding box center [168, 240] width 157 height 28
type input "2"
click at [161, 331] on icon "up" at bounding box center [164, 333] width 6 height 6
click at [816, 334] on input "2" at bounding box center [821, 337] width 145 height 28
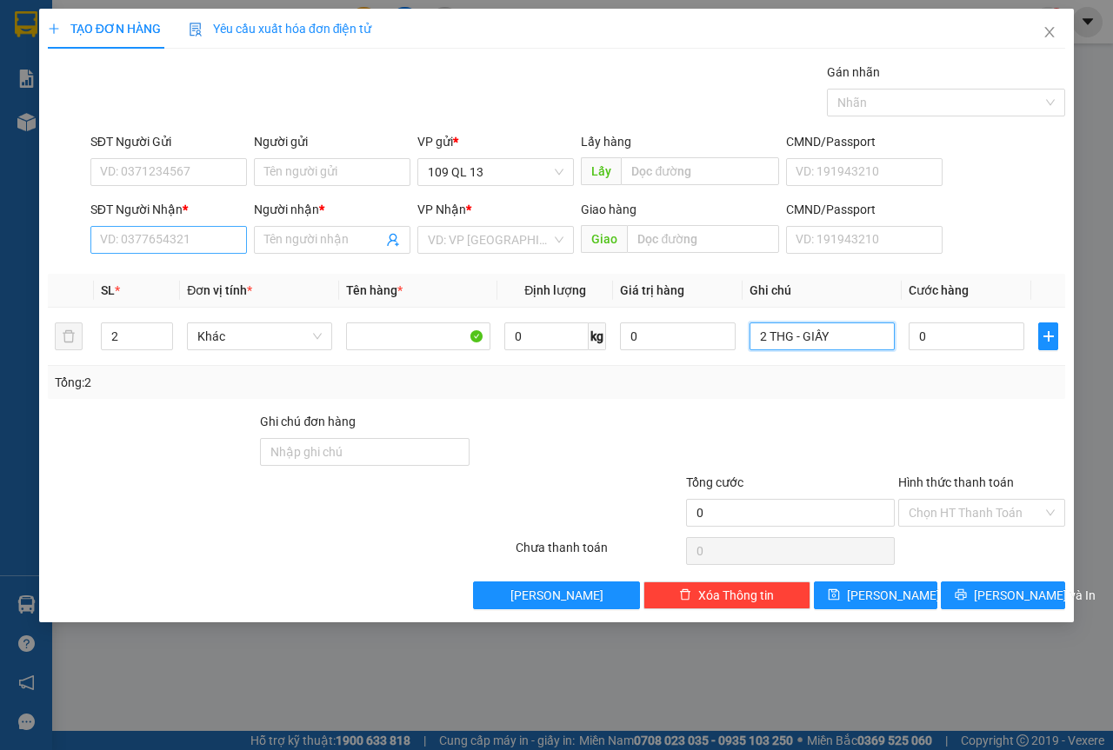
type input "2 THG - GIẤY"
click at [127, 244] on input "SĐT Người Nhận *" at bounding box center [168, 240] width 157 height 28
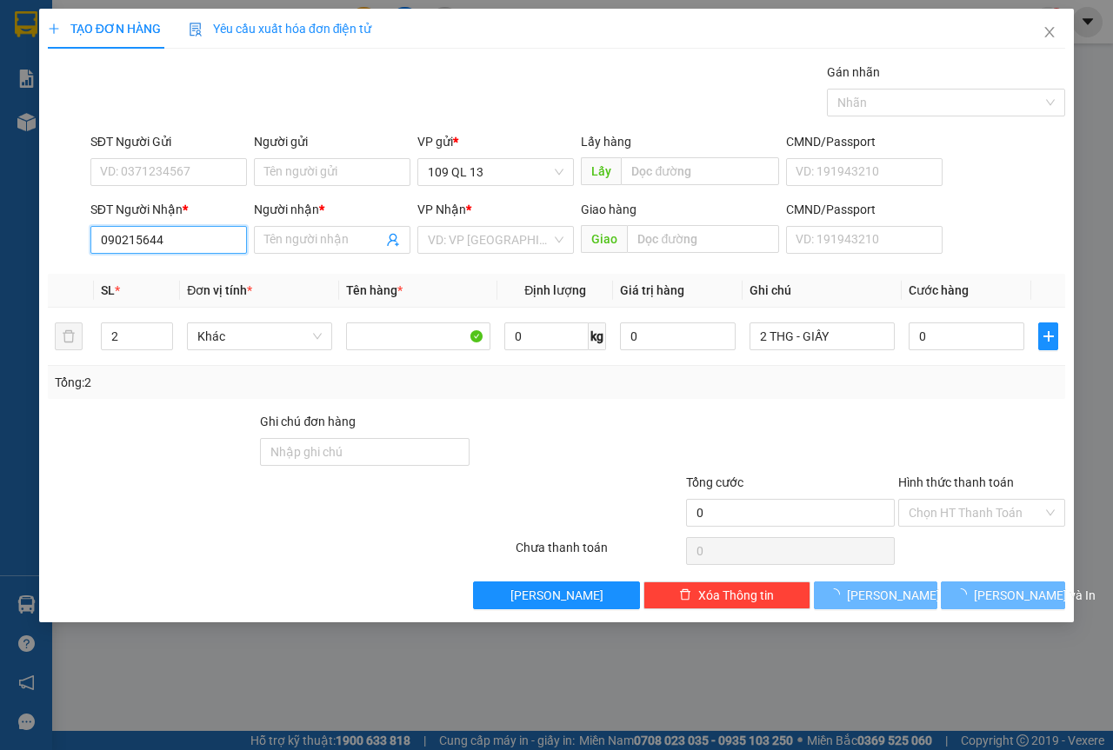
type input "0902156440"
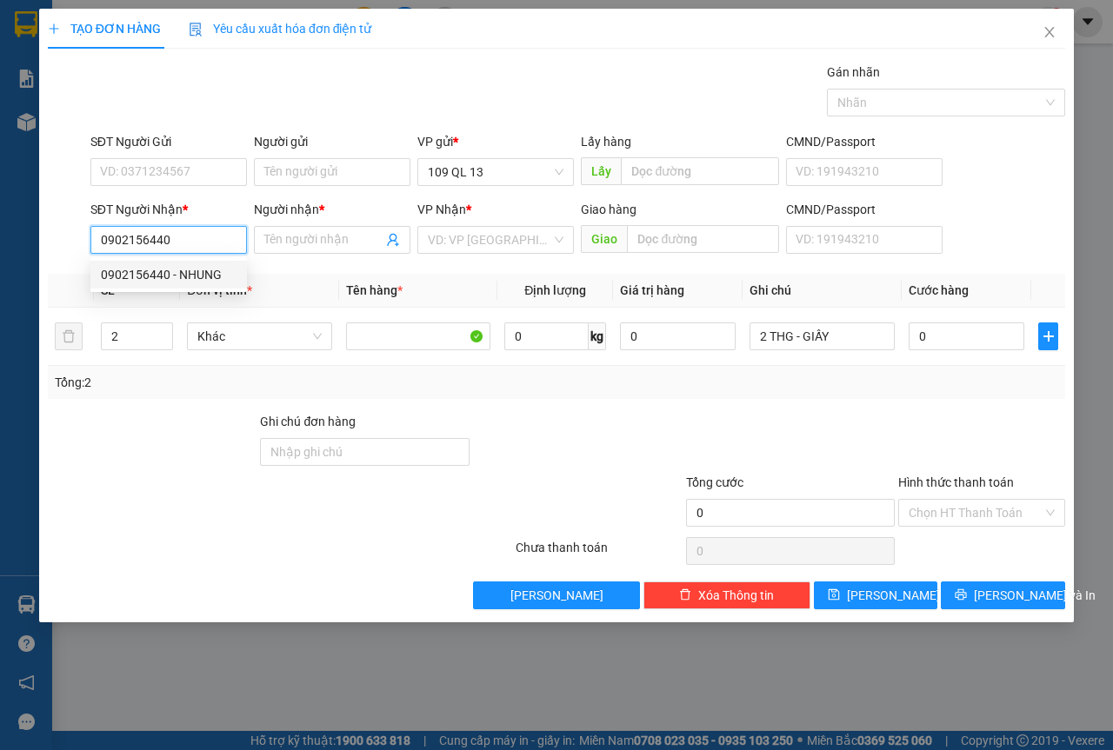
drag, startPoint x: 204, startPoint y: 279, endPoint x: 319, endPoint y: 284, distance: 114.9
click at [205, 280] on div "0902156440 - NHUNG" at bounding box center [169, 274] width 136 height 19
type input "NHUNG"
type input "0902156440"
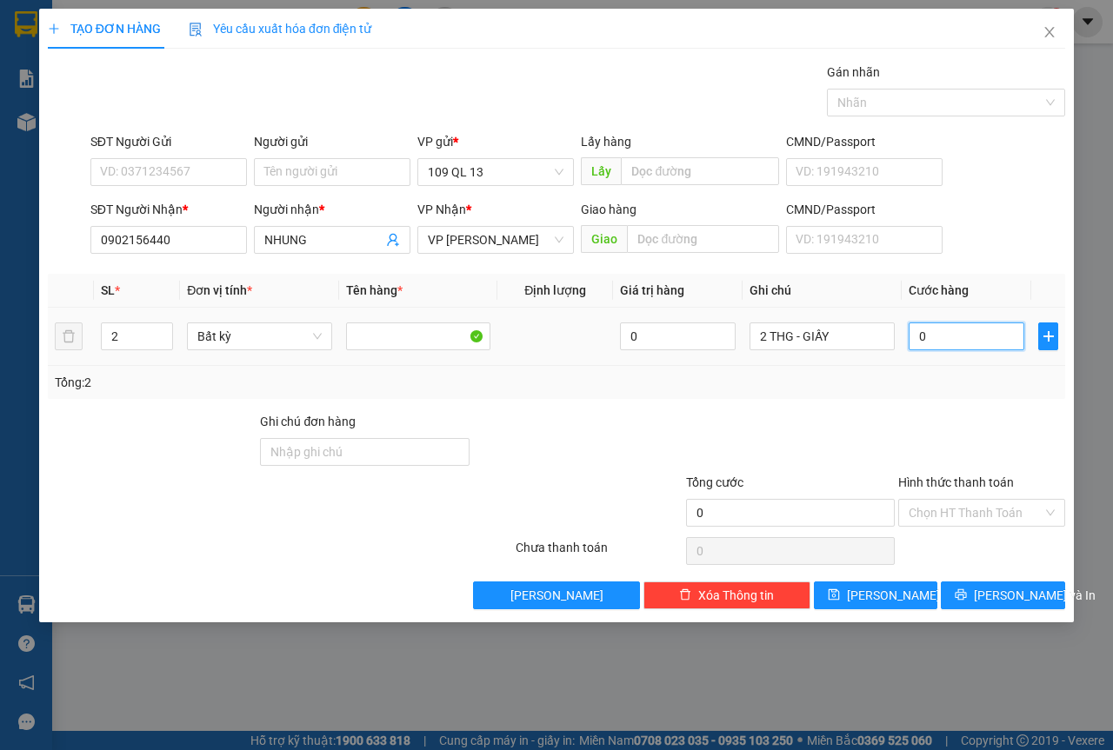
click at [932, 334] on input "0" at bounding box center [967, 337] width 116 height 28
click at [1041, 599] on button "[PERSON_NAME] và In" at bounding box center [1003, 596] width 124 height 28
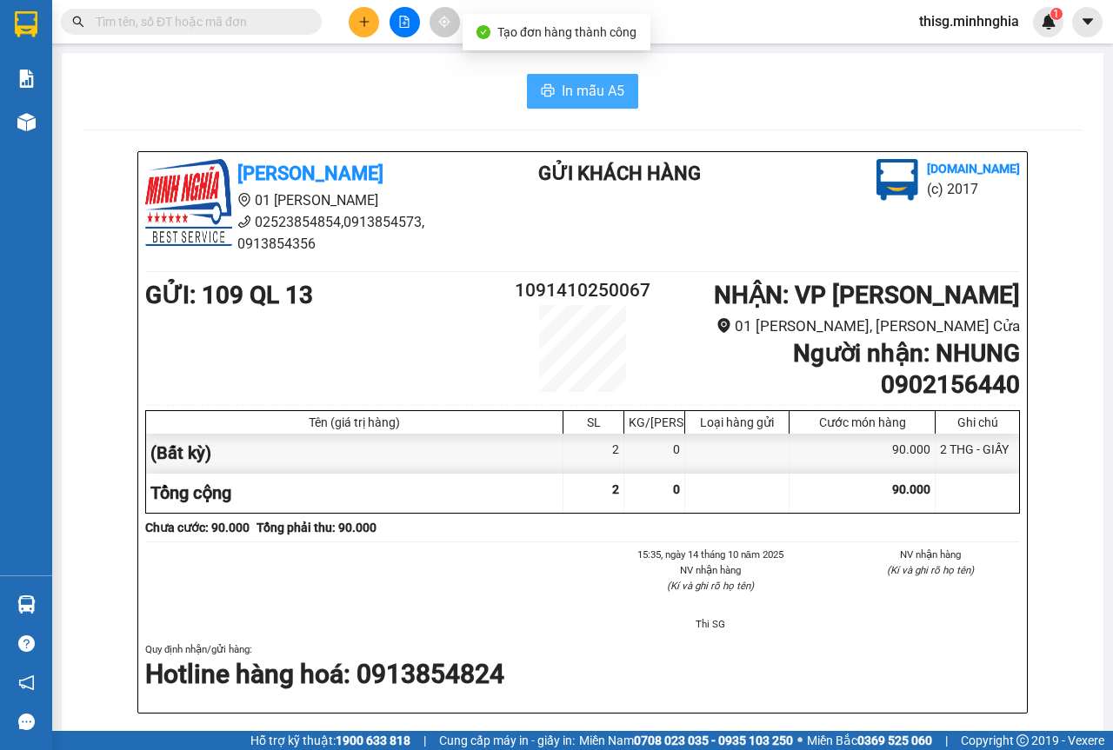
click at [606, 83] on span "In mẫu A5" at bounding box center [593, 91] width 63 height 22
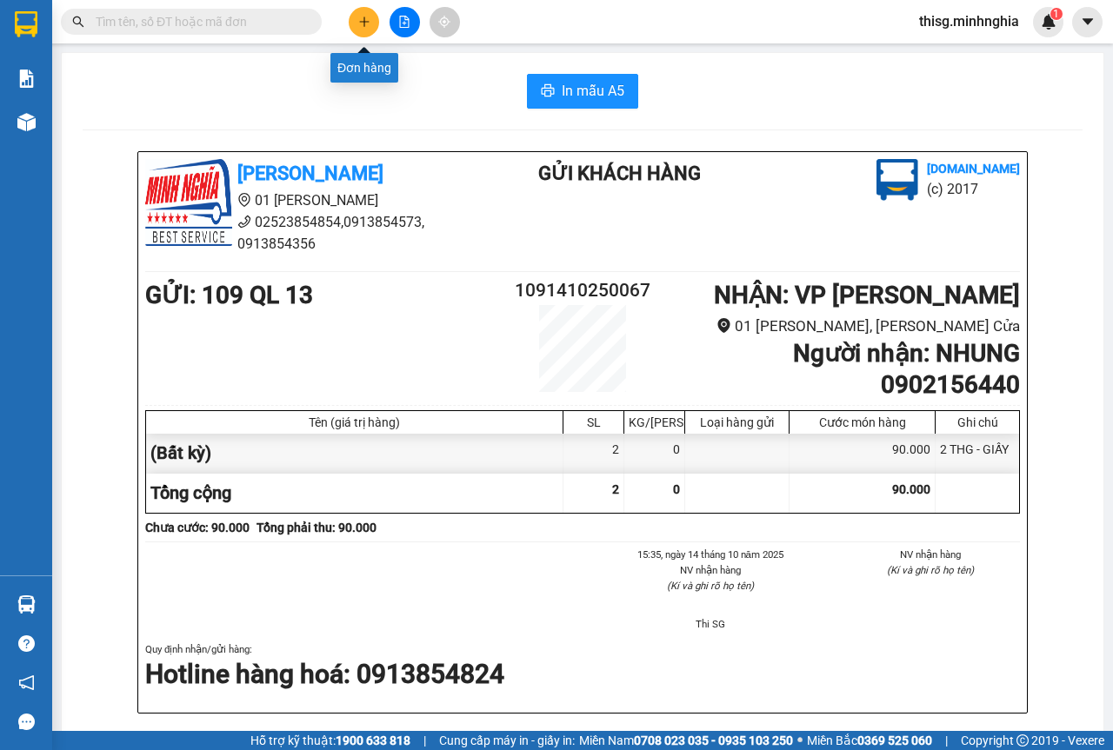
click at [363, 23] on icon "plus" at bounding box center [364, 22] width 12 height 12
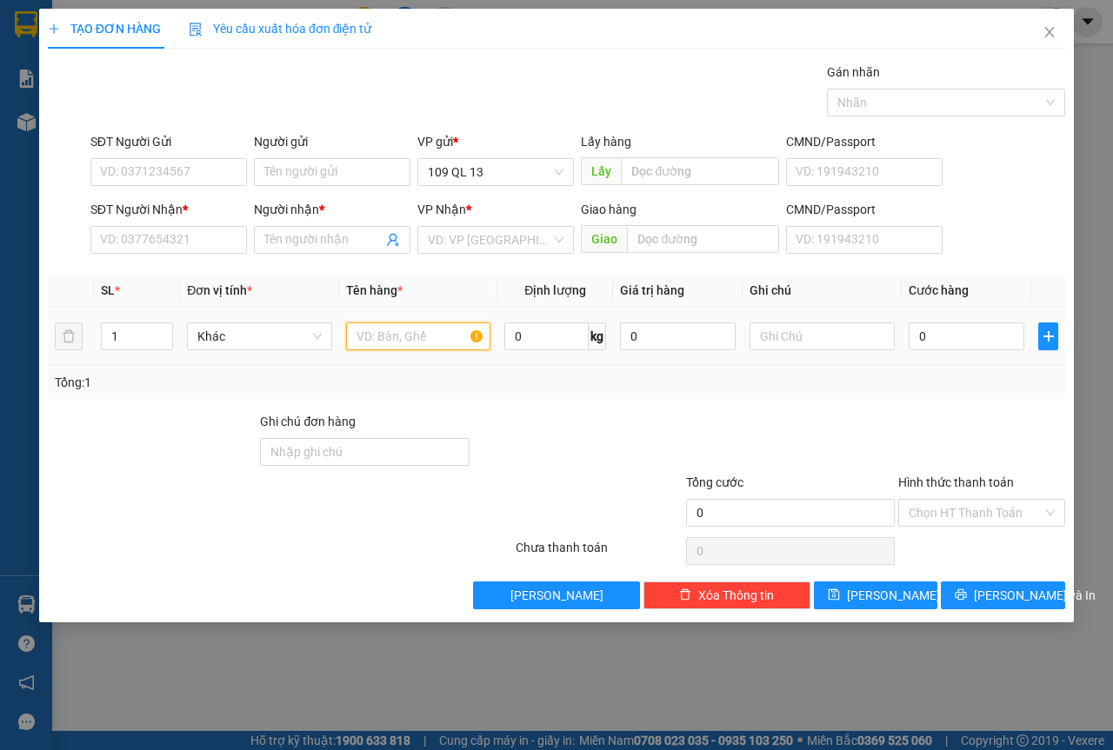
click at [435, 334] on input "text" at bounding box center [418, 337] width 145 height 28
click at [829, 324] on input "text" at bounding box center [821, 337] width 145 height 28
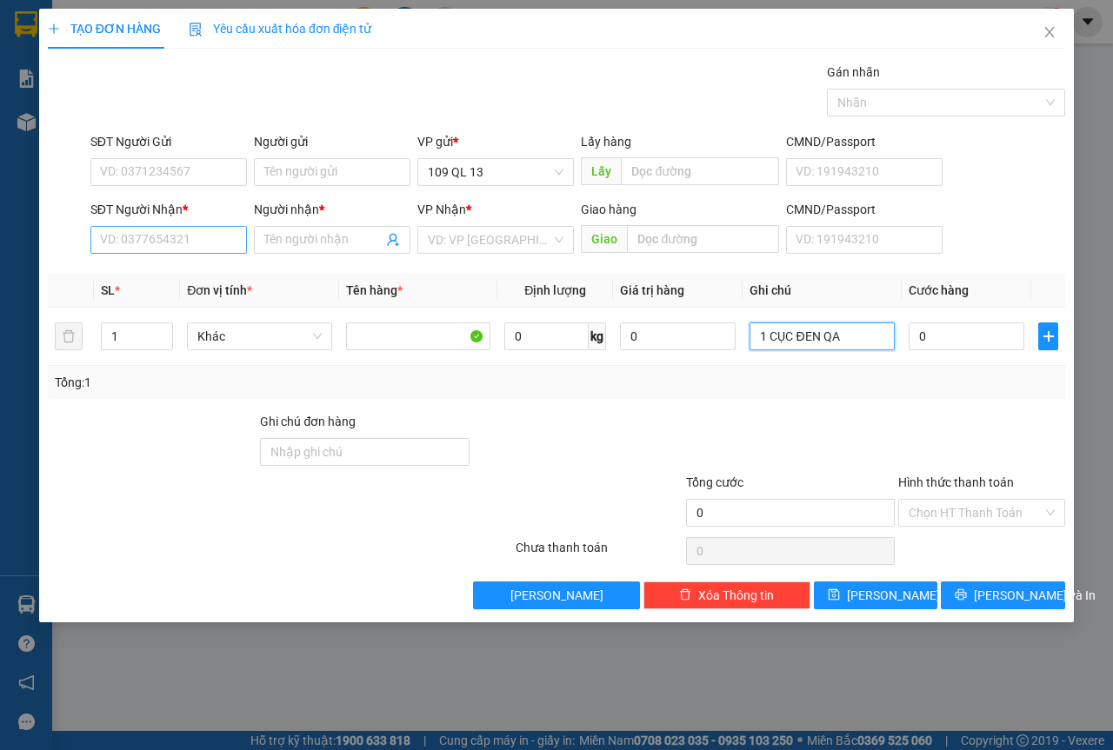
type input "1 CỤC ĐEN QA"
drag, startPoint x: 225, startPoint y: 236, endPoint x: 203, endPoint y: 236, distance: 21.8
click at [223, 236] on input "SĐT Người Nhận *" at bounding box center [168, 240] width 157 height 28
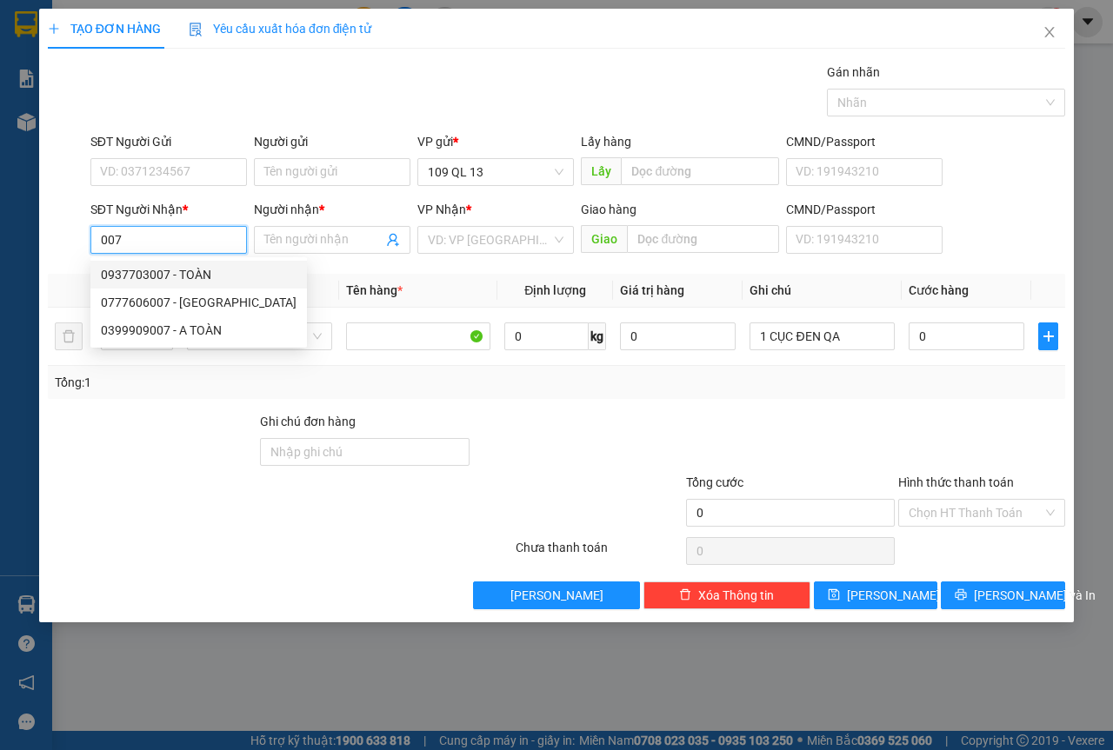
click at [183, 269] on div "0937703007 - TOÀN" at bounding box center [199, 274] width 196 height 19
type input "0937703007"
type input "TOÀN"
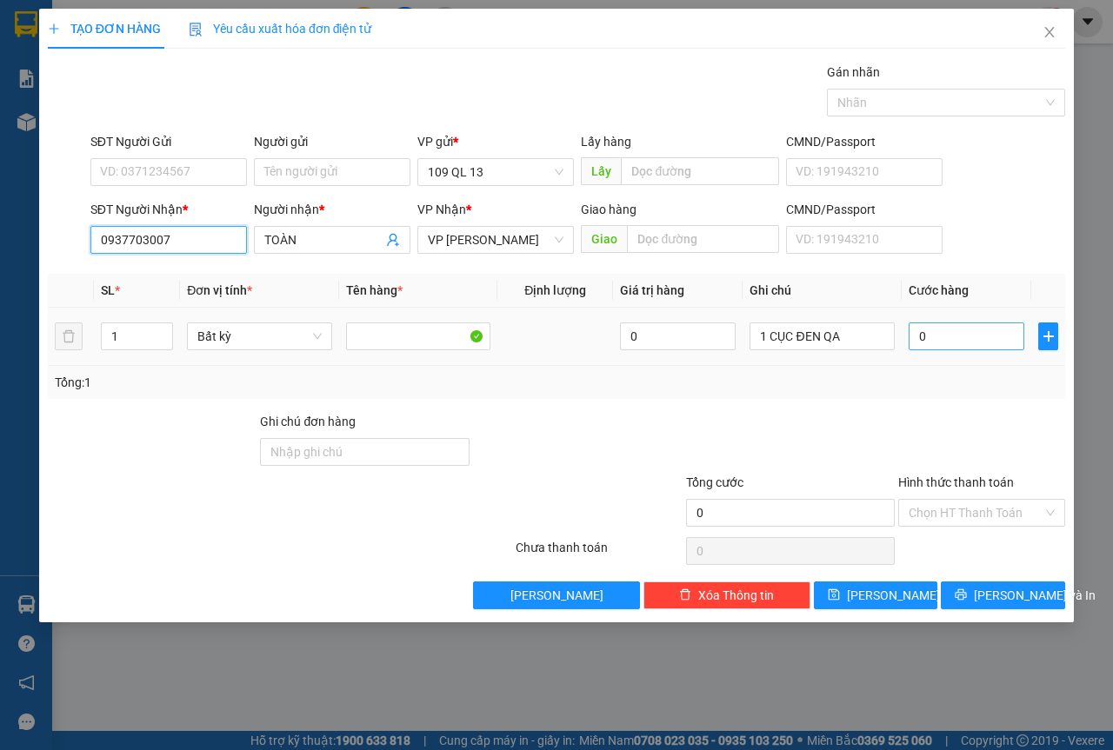
type input "0937703007"
click at [942, 332] on input "0" at bounding box center [967, 337] width 116 height 28
type input "4"
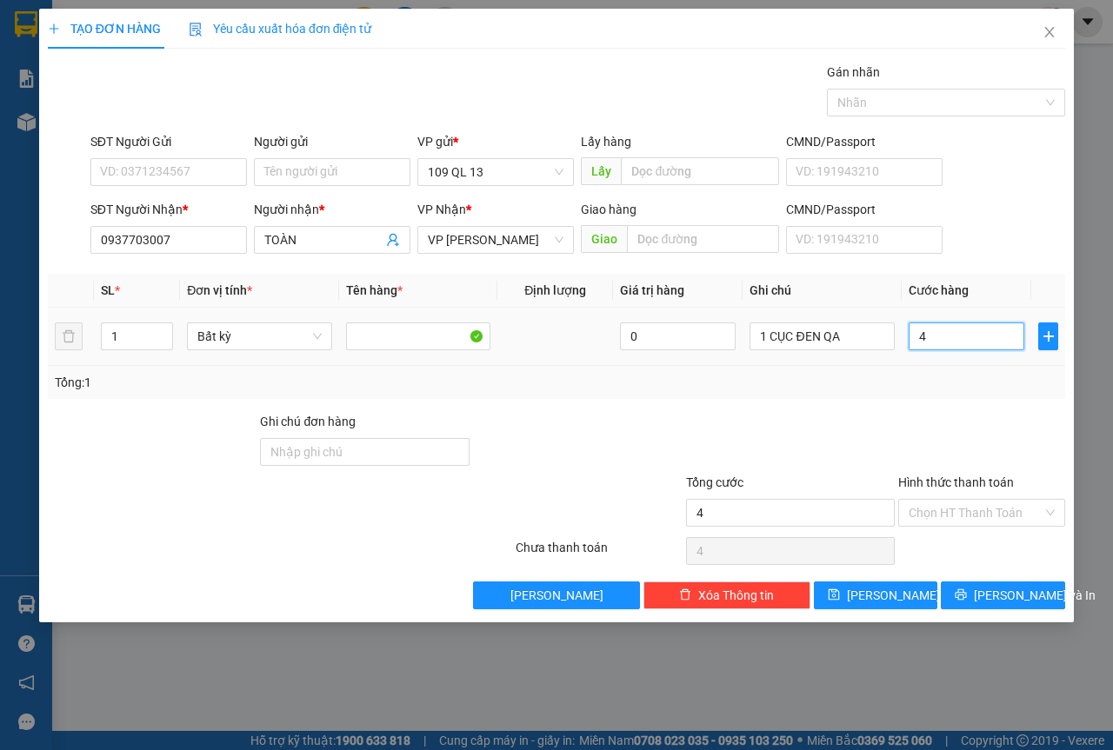
type input "40"
click at [1014, 589] on span "[PERSON_NAME] và In" at bounding box center [1035, 595] width 122 height 19
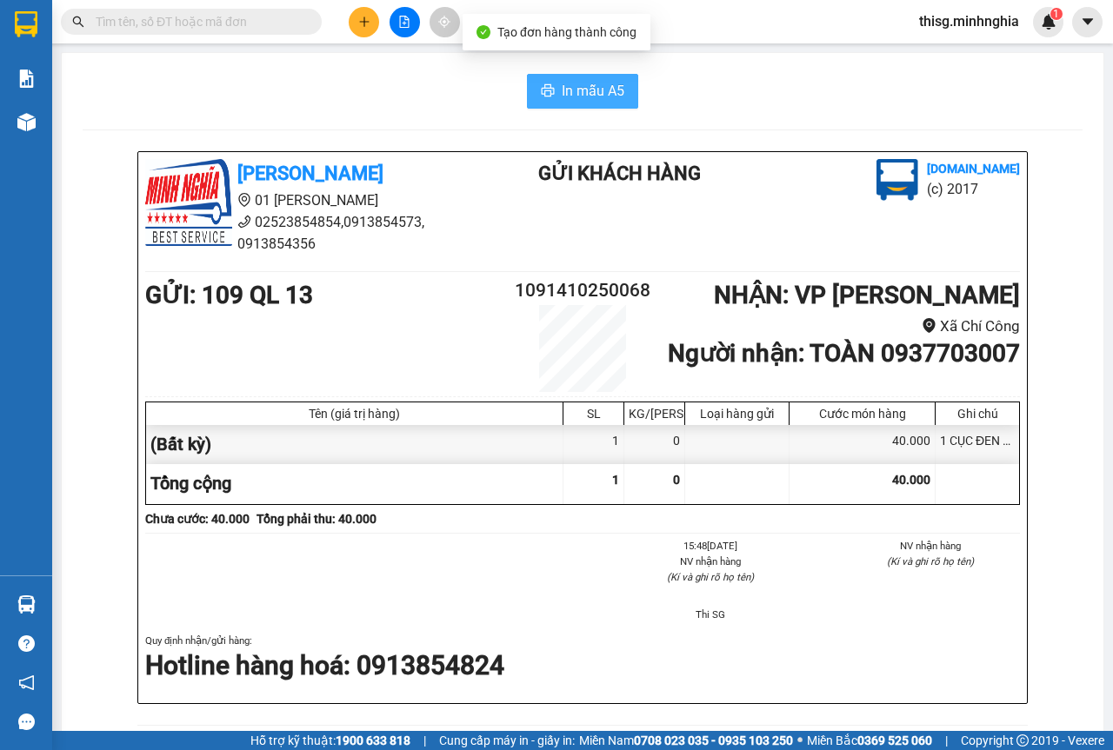
click at [614, 89] on span "In mẫu A5" at bounding box center [593, 91] width 63 height 22
click at [368, 22] on icon "plus" at bounding box center [364, 21] width 10 height 1
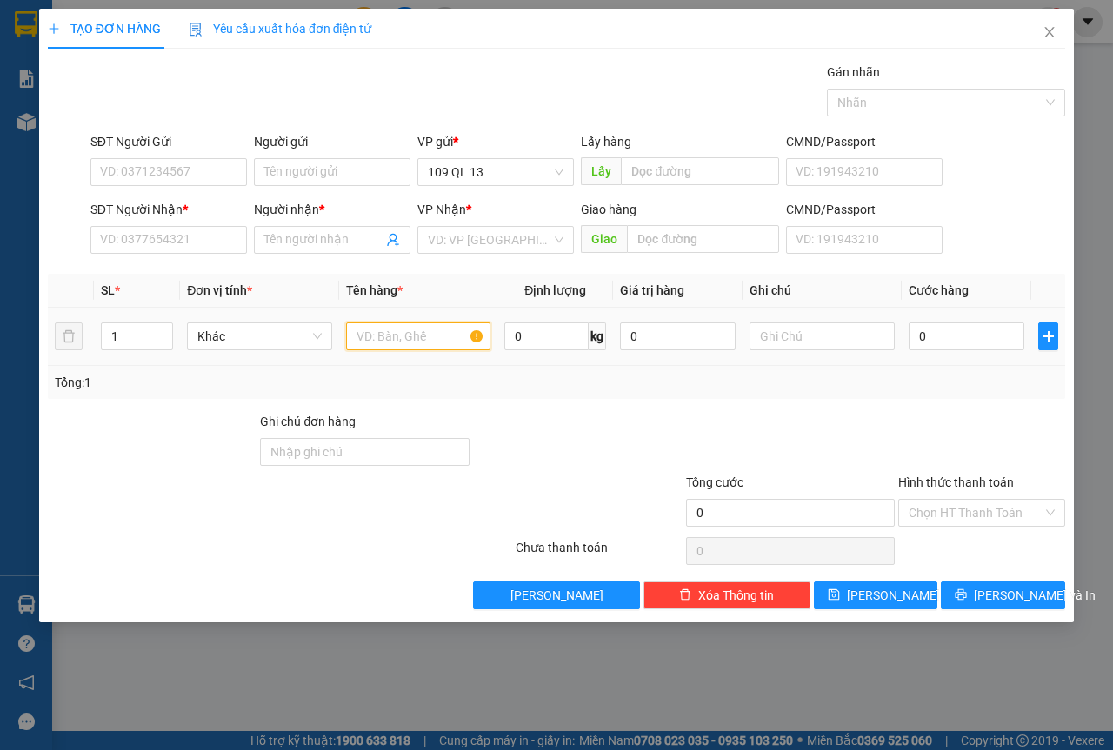
click at [415, 333] on input "text" at bounding box center [418, 337] width 145 height 28
click at [869, 333] on input "text" at bounding box center [821, 337] width 145 height 28
type input "1 CỤC ĐEN LK"
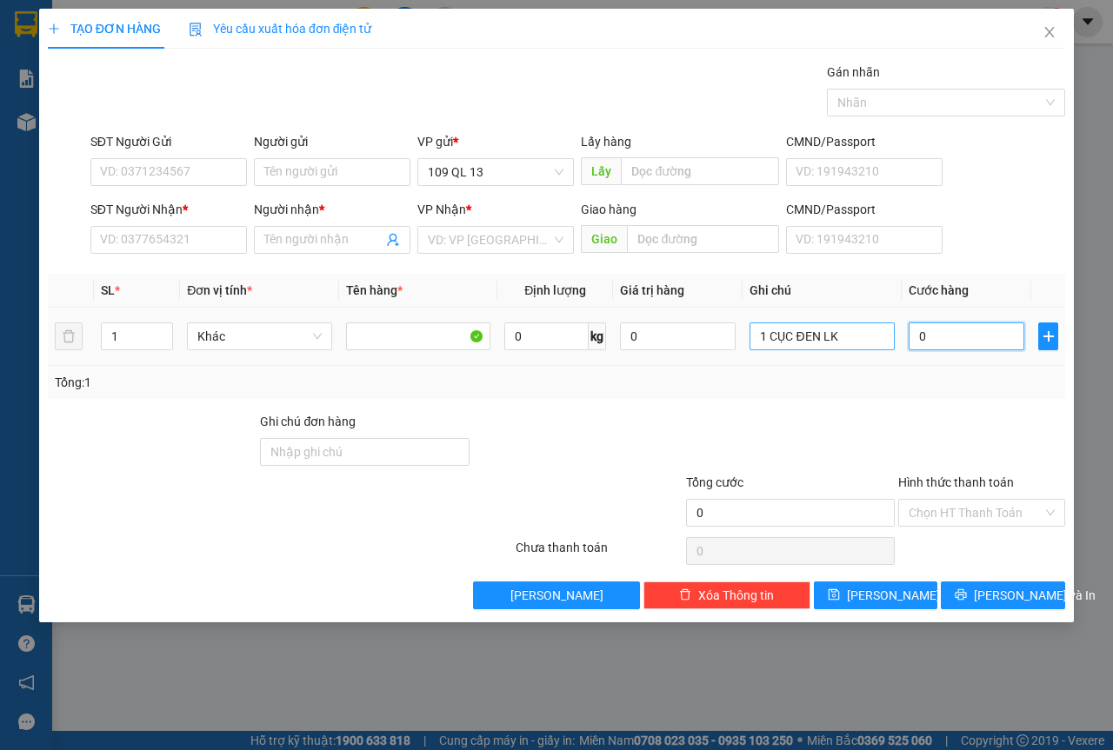
type input "4"
type input "40"
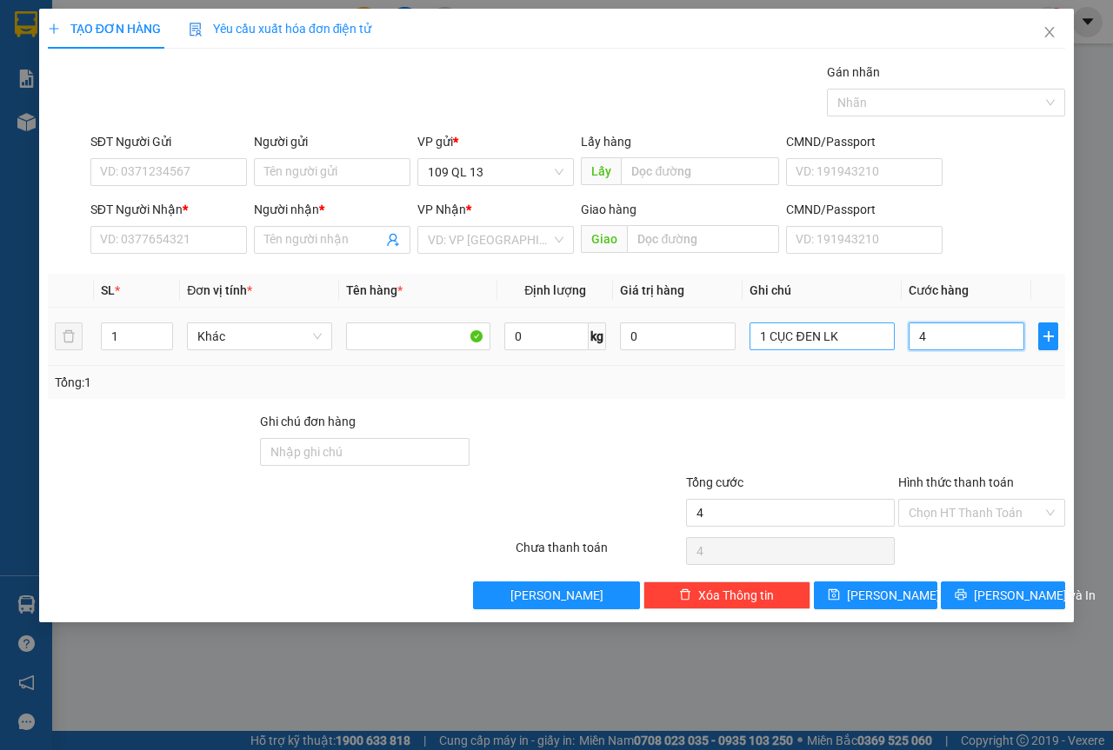
type input "40"
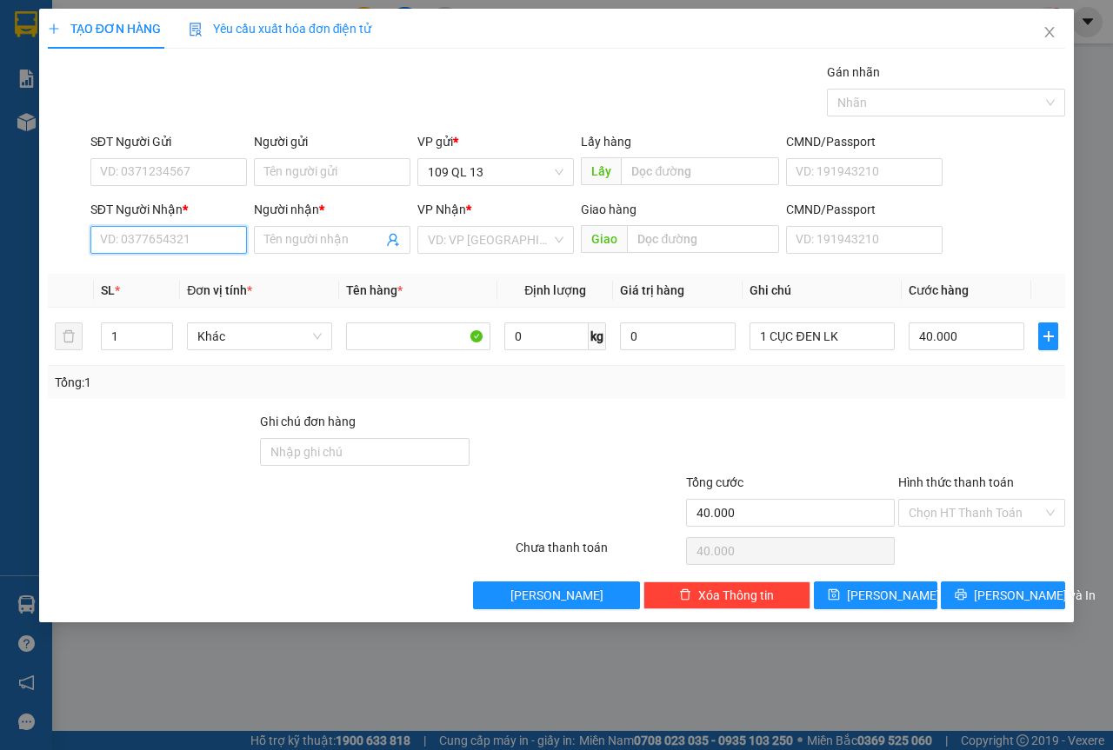
click at [201, 230] on input "SĐT Người Nhận *" at bounding box center [168, 240] width 157 height 28
click at [242, 296] on div "0978979121 - [PERSON_NAME]" at bounding box center [186, 302] width 171 height 19
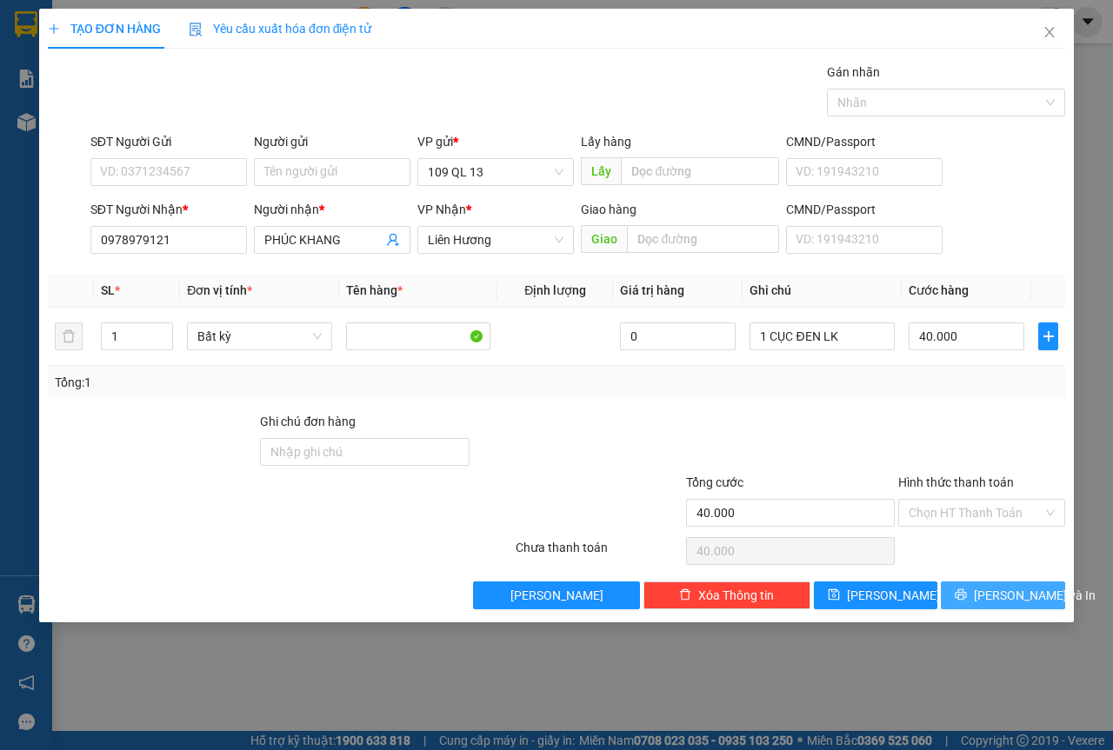
click at [1046, 600] on button "[PERSON_NAME] và In" at bounding box center [1003, 596] width 124 height 28
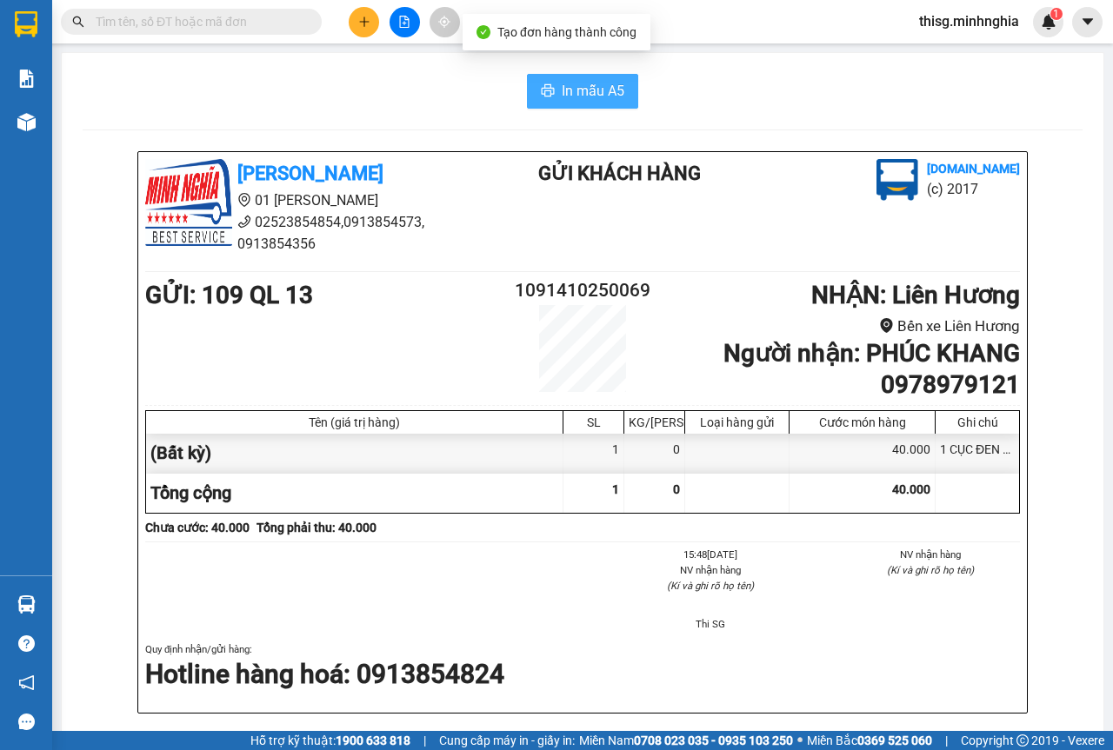
click at [597, 88] on span "In mẫu A5" at bounding box center [593, 91] width 63 height 22
click at [550, 71] on div "In mẫu A5 [PERSON_NAME] 01 Đinh Tiên Hoàng 02523854854,0913854573, 0913854356 G…" at bounding box center [583, 722] width 1042 height 1339
click at [550, 73] on div "In mẫu A5 [PERSON_NAME] 01 Đinh Tiên Hoàng 02523854854,0913854573, 0913854356 G…" at bounding box center [583, 722] width 1042 height 1339
click at [577, 89] on span "In mẫu A5" at bounding box center [593, 91] width 63 height 22
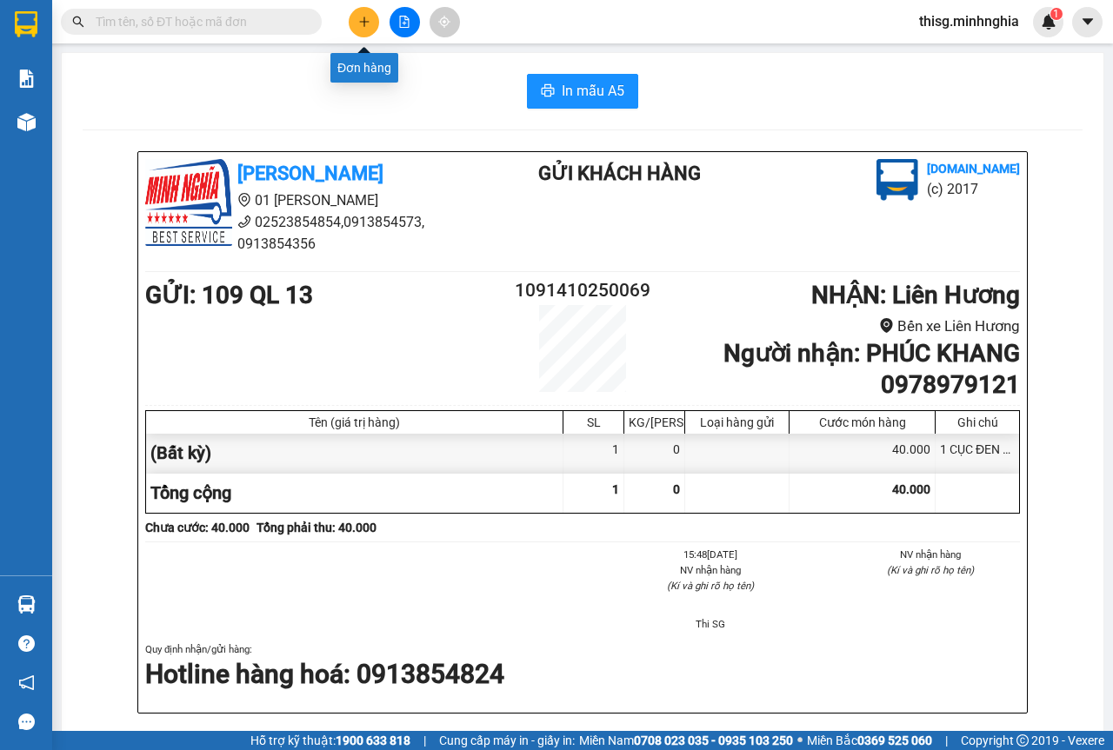
click at [361, 17] on icon "plus" at bounding box center [364, 22] width 12 height 12
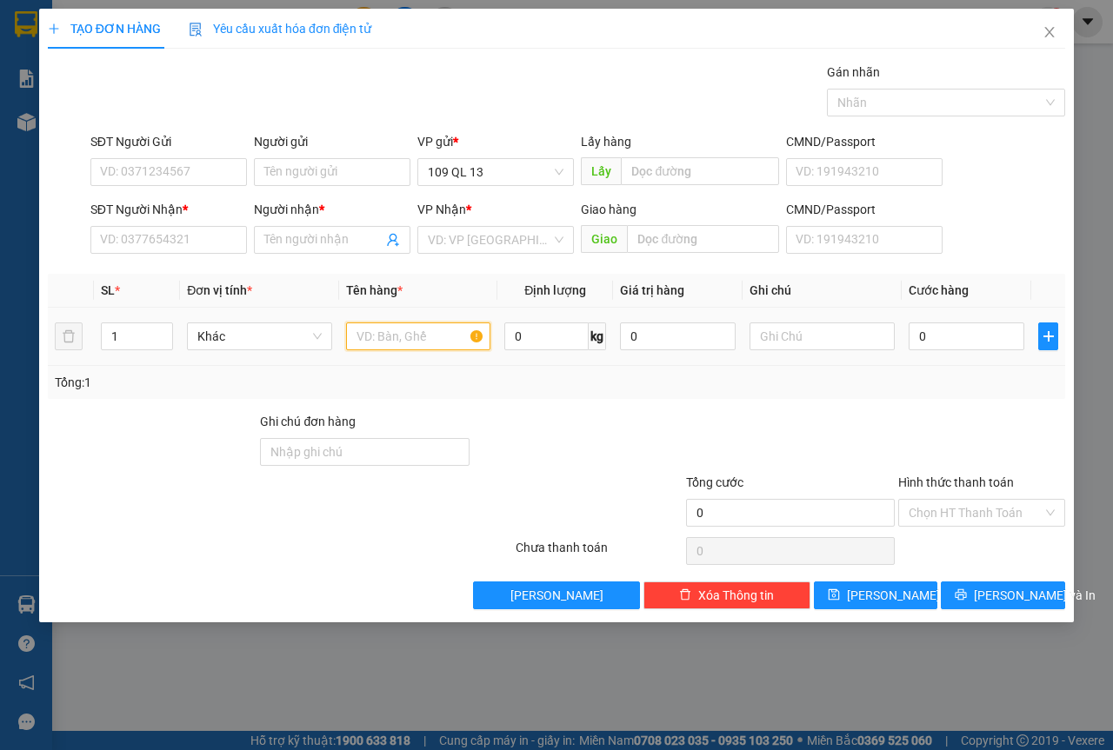
click at [425, 331] on input "text" at bounding box center [418, 337] width 145 height 28
click at [824, 341] on input "text" at bounding box center [821, 337] width 145 height 28
type input "1 THG HOA"
type input "1"
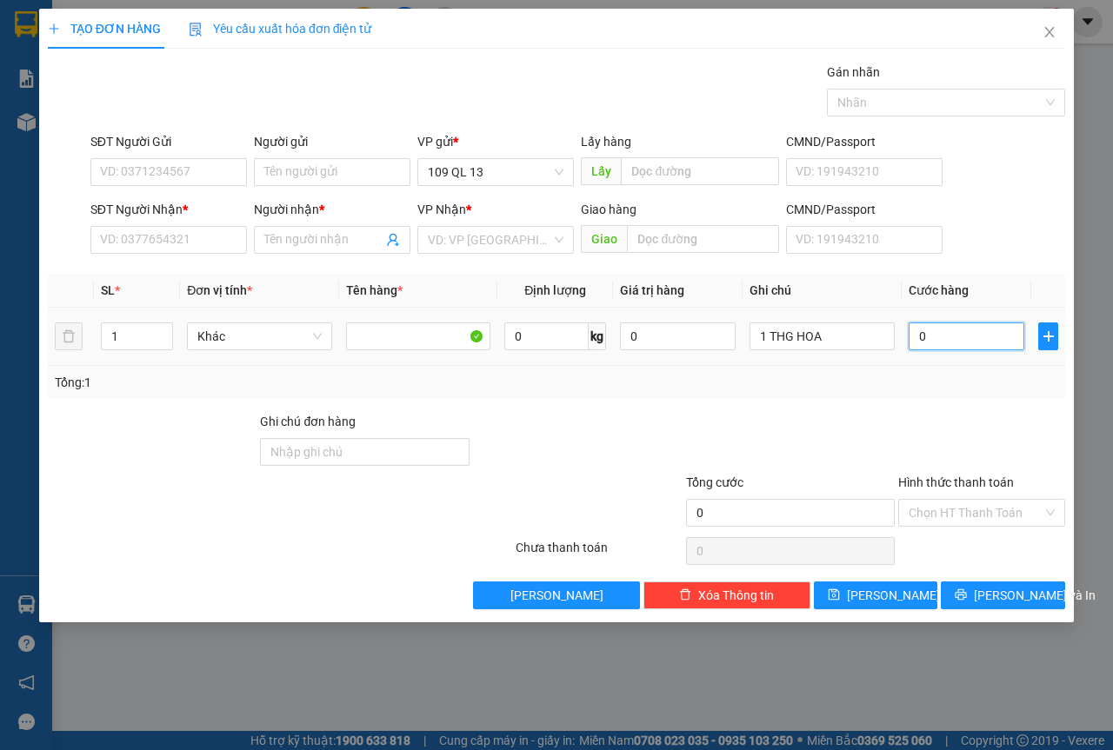
type input "1"
type input "10"
type input "100"
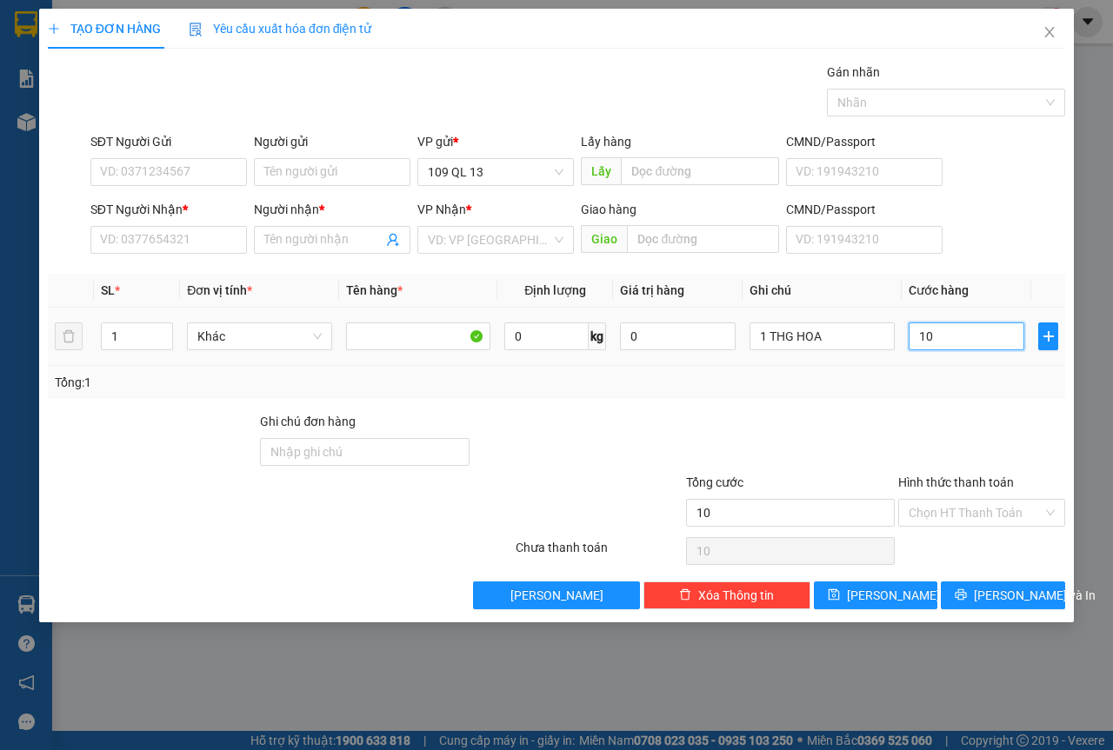
type input "100"
type input "100.000"
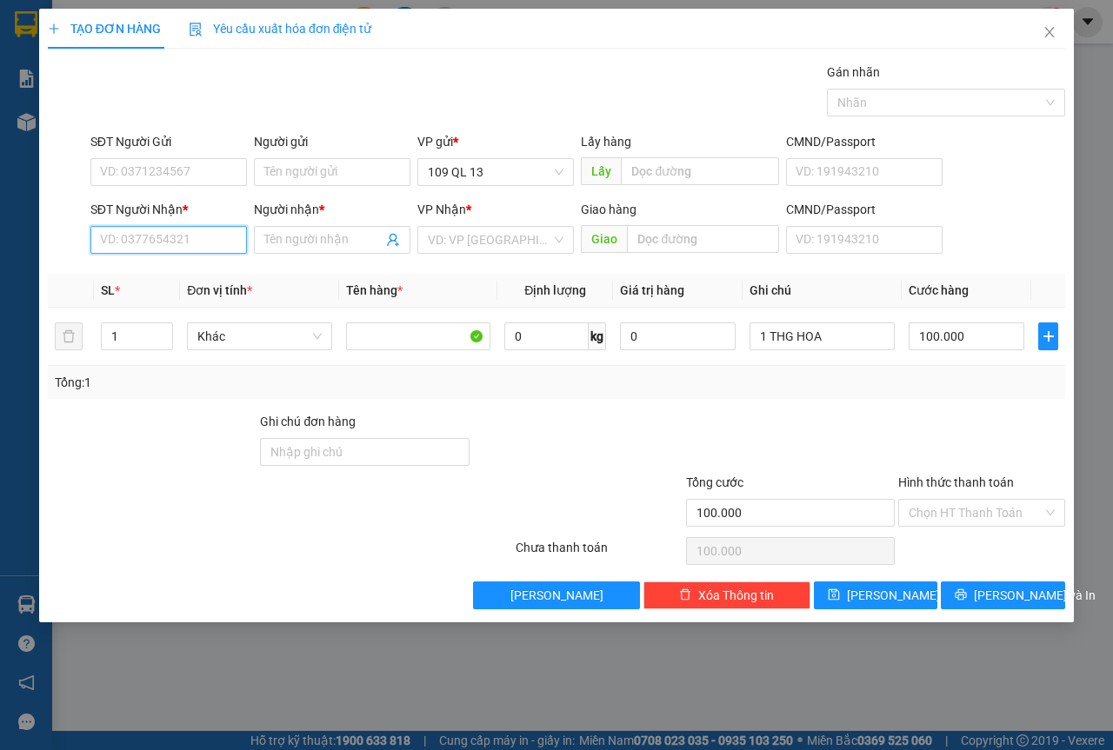
click at [168, 243] on input "SĐT Người Nhận *" at bounding box center [168, 240] width 157 height 28
type input "098229"
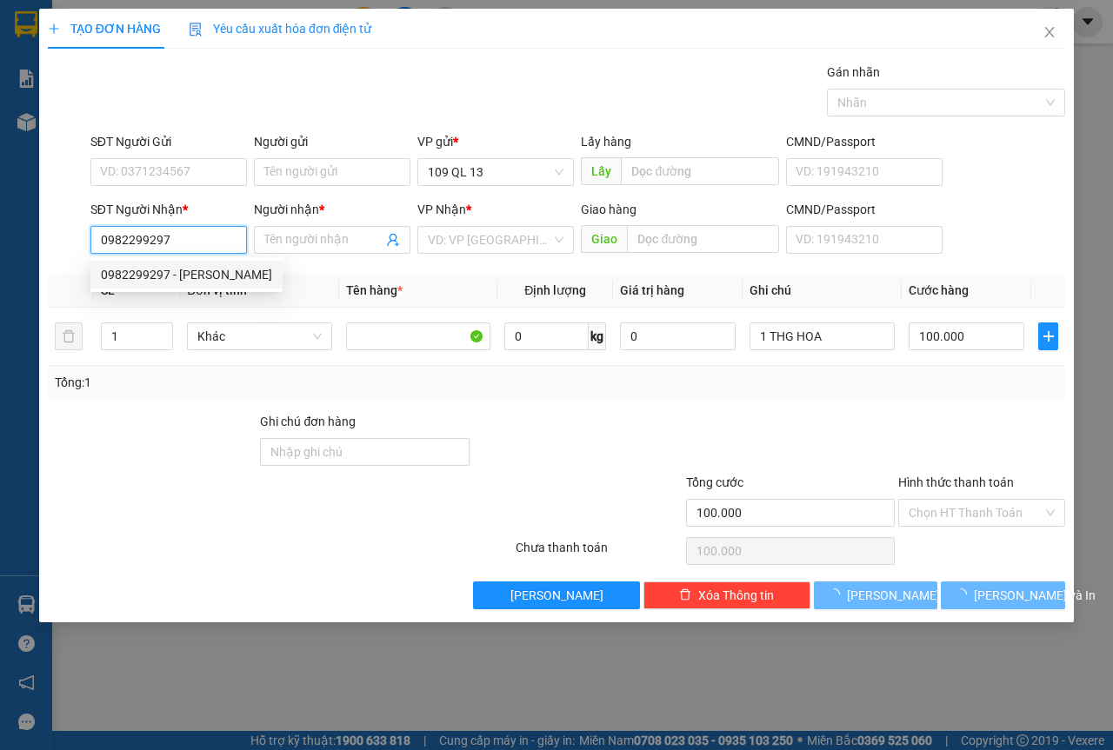
click at [151, 269] on div "0982299297 - [PERSON_NAME]" at bounding box center [186, 274] width 171 height 19
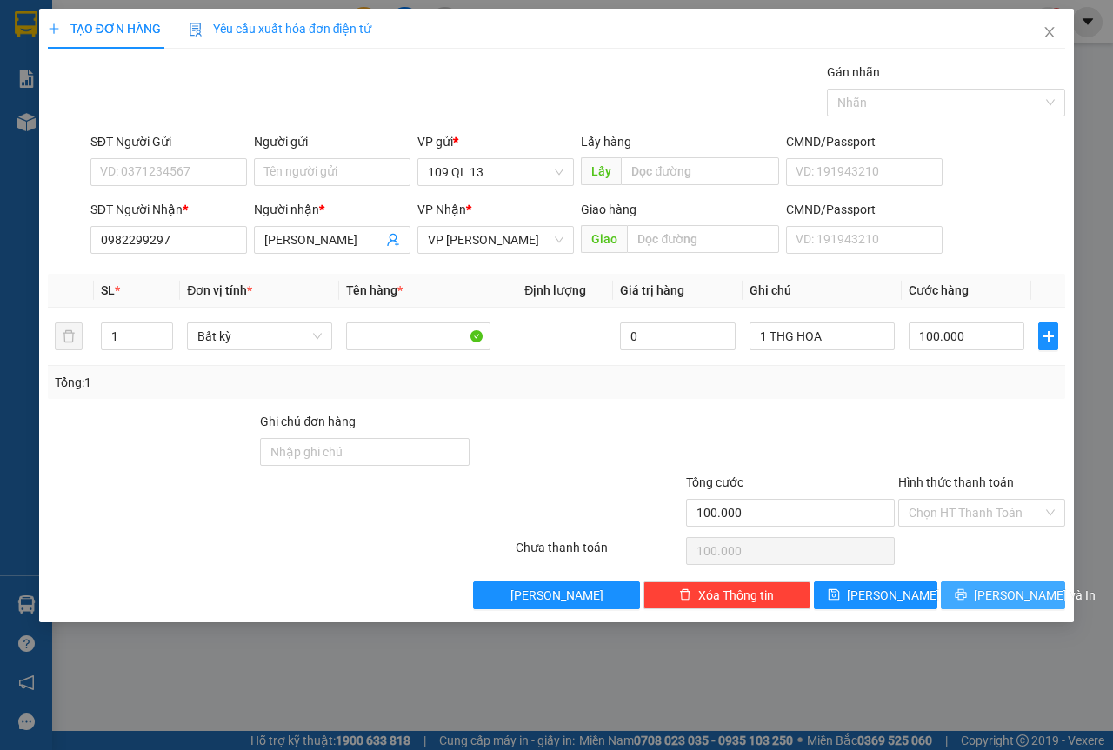
click at [995, 601] on span "[PERSON_NAME] và In" at bounding box center [1035, 595] width 122 height 19
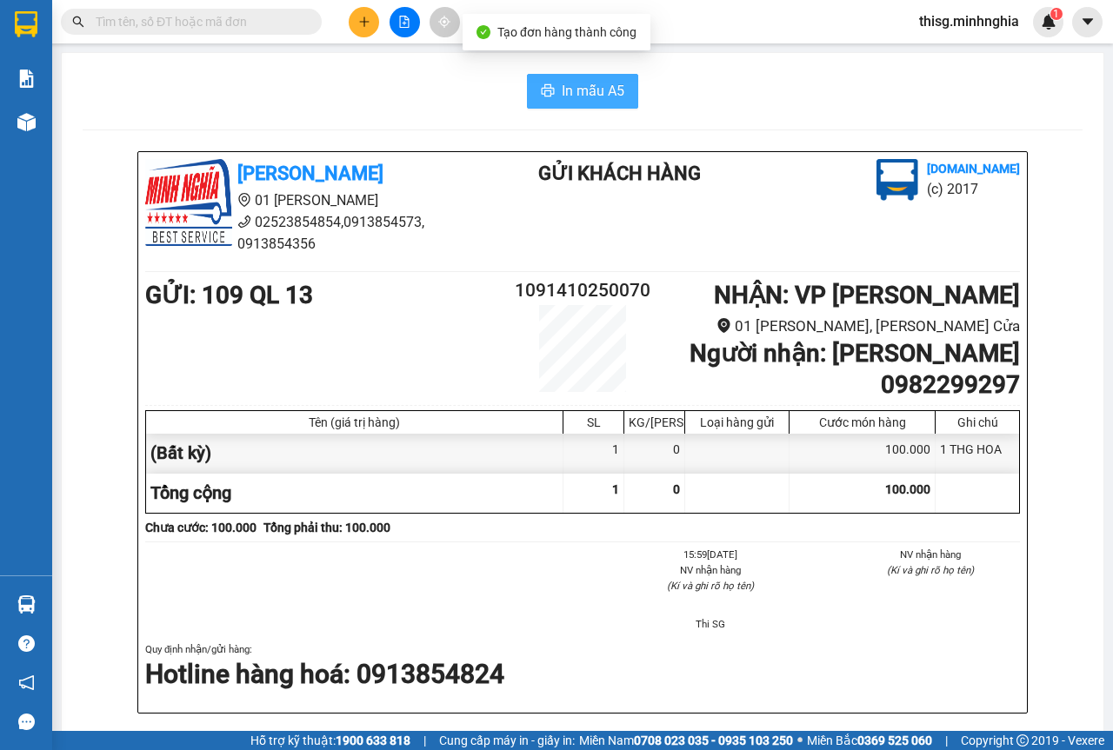
click at [583, 90] on span "In mẫu A5" at bounding box center [593, 91] width 63 height 22
click at [615, 89] on span "In mẫu A5" at bounding box center [593, 91] width 63 height 22
click at [976, 298] on b "NHẬN : VP [PERSON_NAME]" at bounding box center [867, 295] width 306 height 29
click at [368, 23] on icon "plus" at bounding box center [364, 22] width 12 height 12
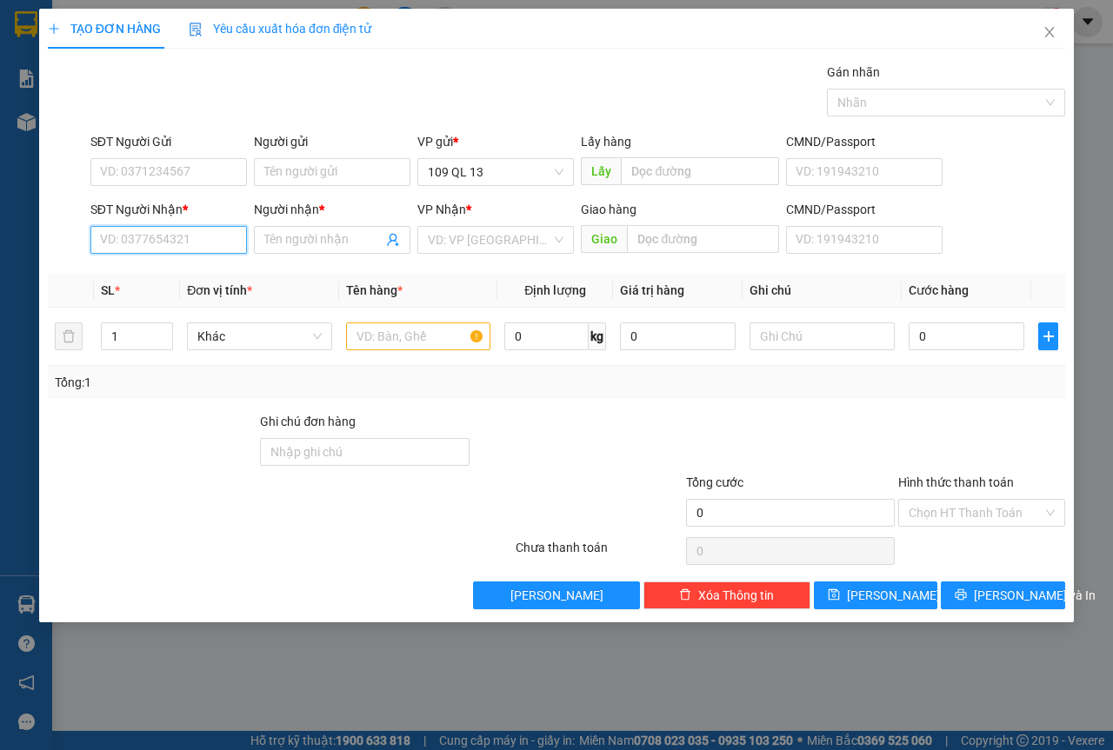
click at [183, 242] on input "SĐT Người Nhận *" at bounding box center [168, 240] width 157 height 28
click at [233, 270] on div "0989931456 - [PERSON_NAME]" at bounding box center [186, 274] width 171 height 19
type input "0989931456"
type input "[PERSON_NAME]"
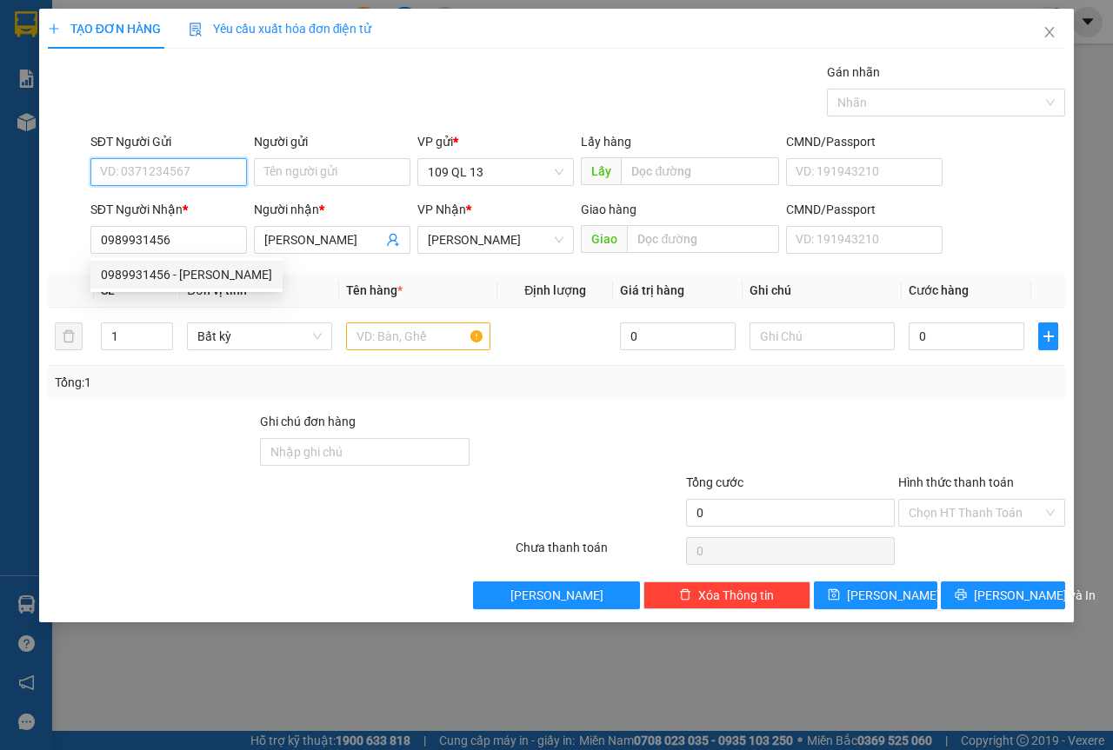
click at [219, 175] on input "SĐT Người Gửi" at bounding box center [168, 172] width 157 height 28
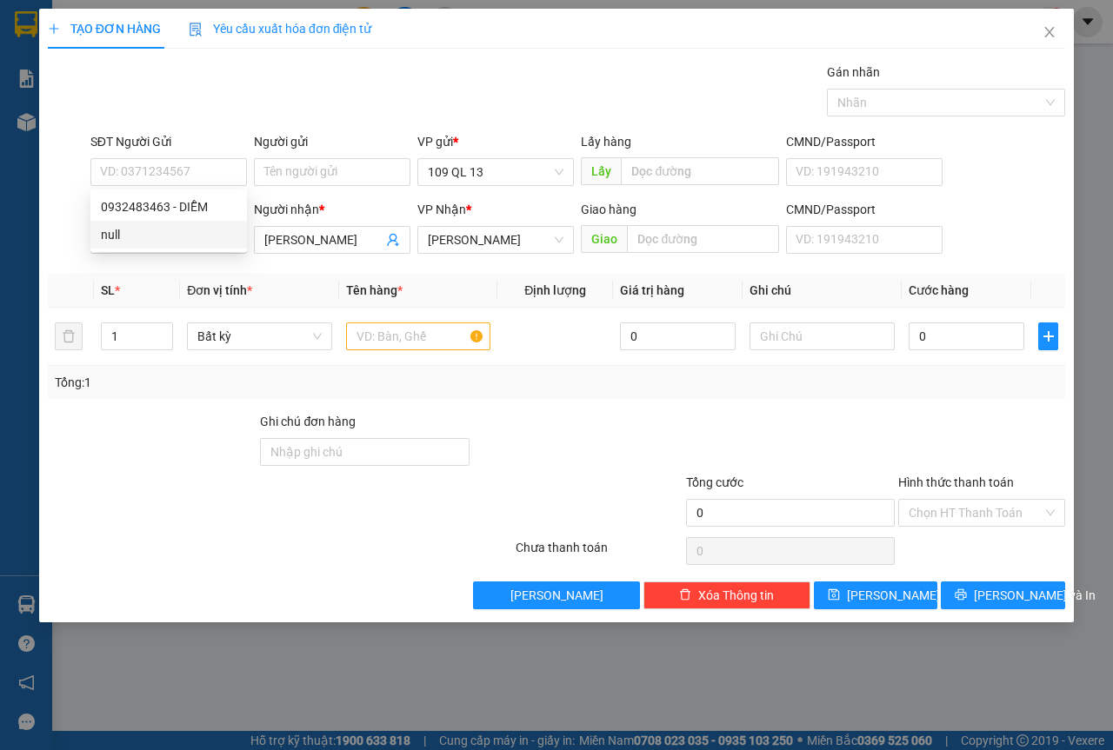
drag, startPoint x: 182, startPoint y: 495, endPoint x: 180, endPoint y: 417, distance: 77.4
click at [183, 492] on div at bounding box center [195, 503] width 298 height 61
click at [178, 231] on input "0989931456" at bounding box center [168, 240] width 157 height 28
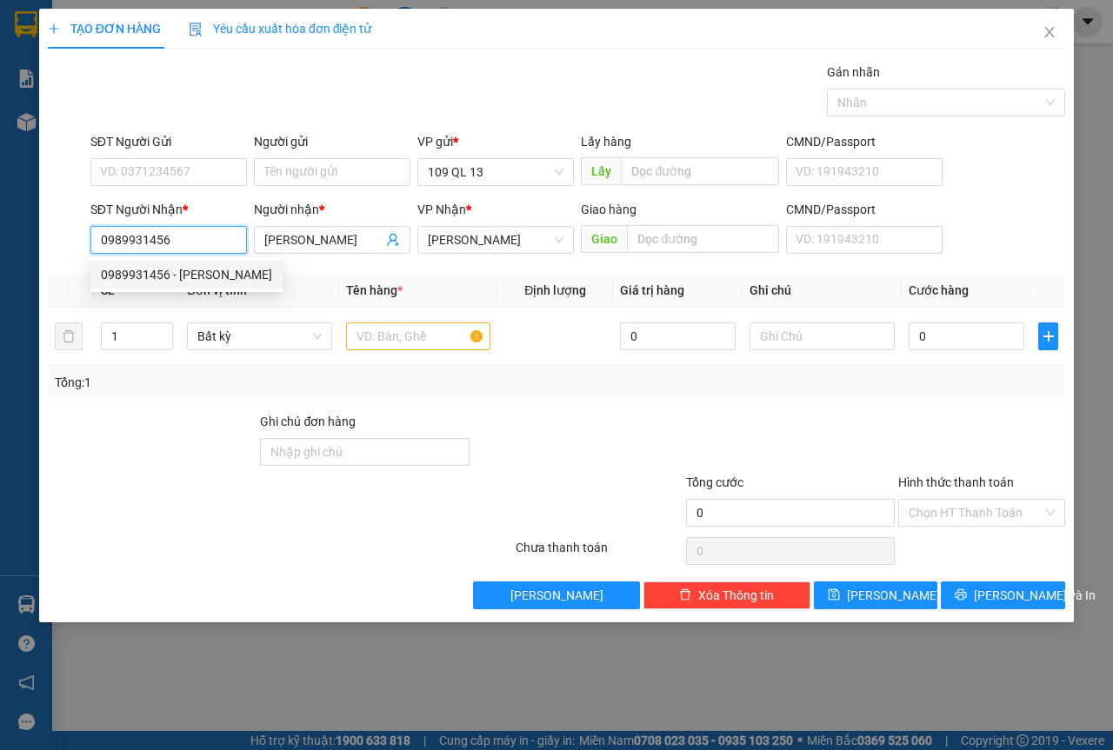
type input "2"
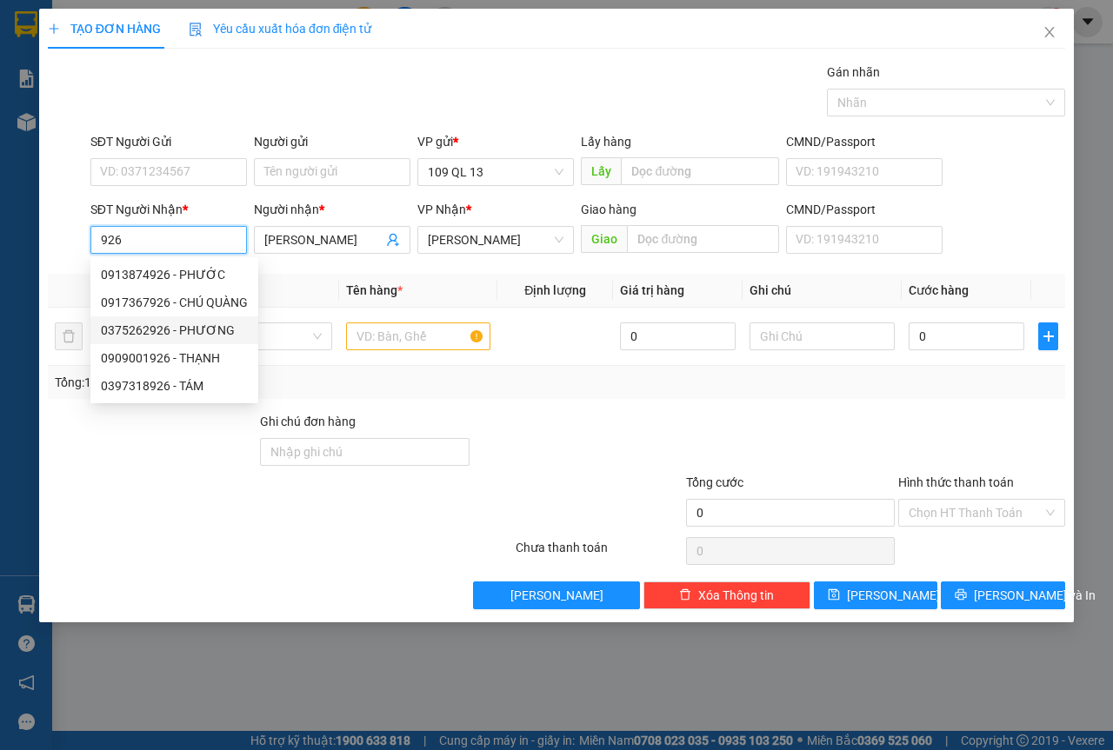
click at [231, 323] on div "0375262926 - PHƯƠNG" at bounding box center [174, 330] width 147 height 19
type input "0375262926"
type input "PHƯƠNG"
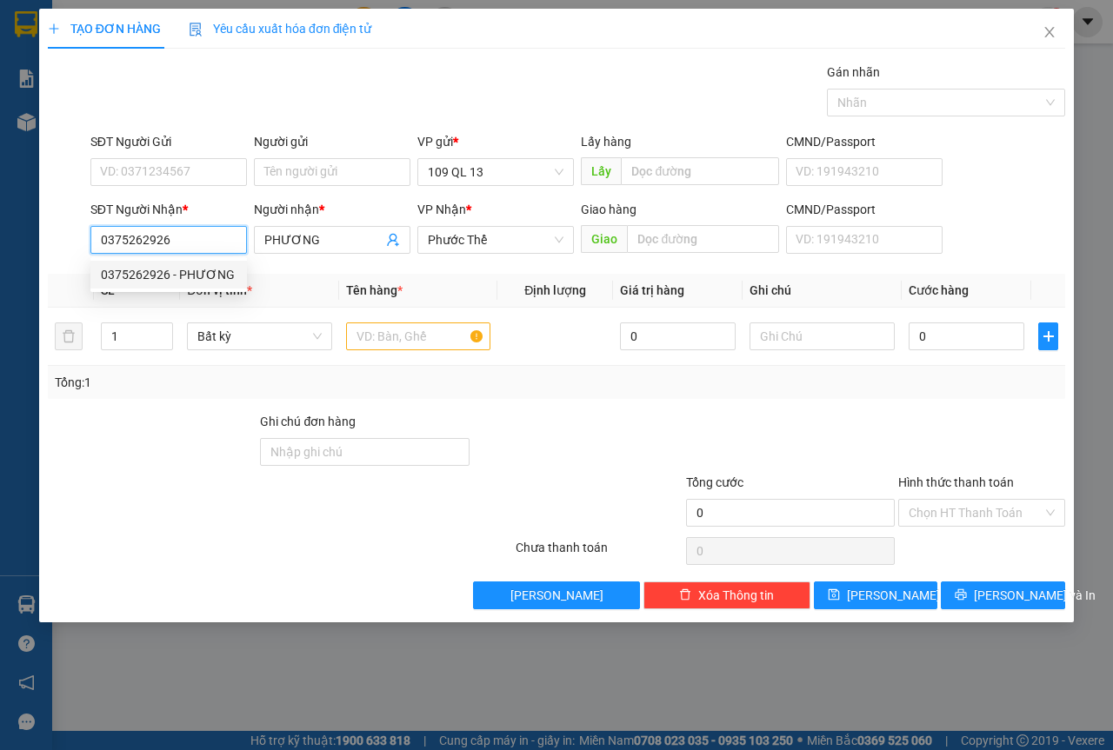
type input "0375262926"
click at [234, 197] on form "SĐT Người Gửi VD: 0371234567 Người gửi Tên người gửi VP gửi * 109 QL 13 Lấy hàn…" at bounding box center [556, 196] width 1017 height 129
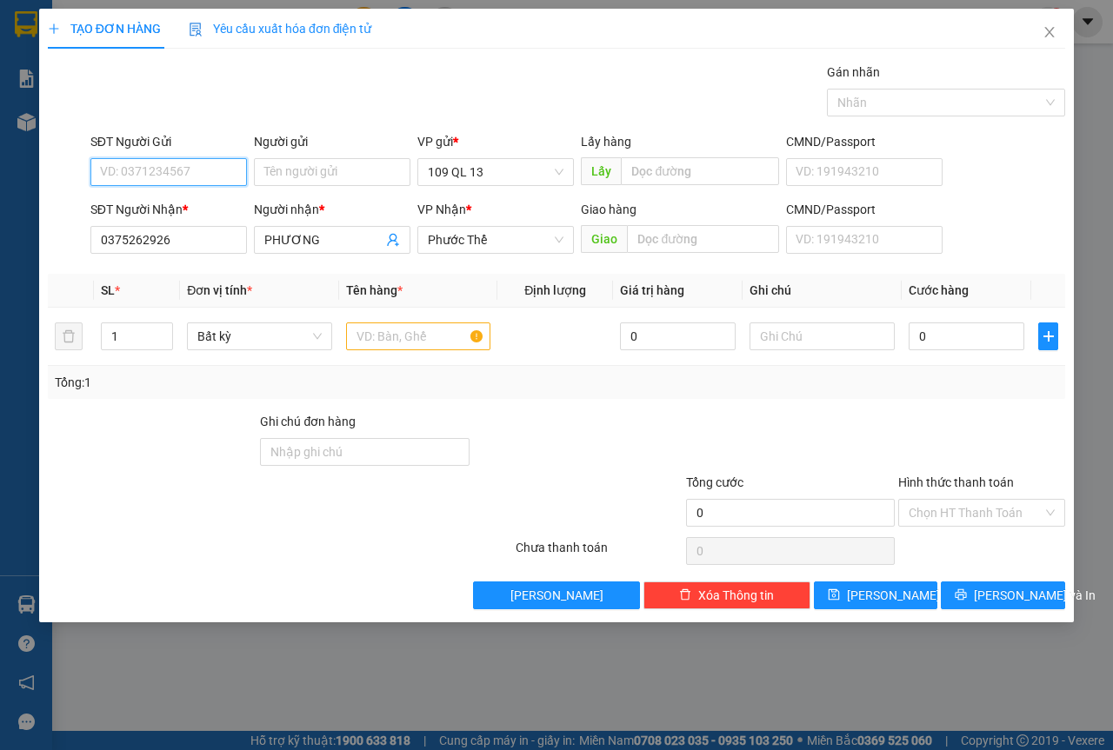
click at [234, 185] on input "SĐT Người Gửi" at bounding box center [168, 172] width 157 height 28
click at [210, 248] on div "0943331331 - CẢNH" at bounding box center [168, 235] width 157 height 28
type input "0943331331"
type input "CẢNH"
click at [381, 336] on input "text" at bounding box center [418, 337] width 145 height 28
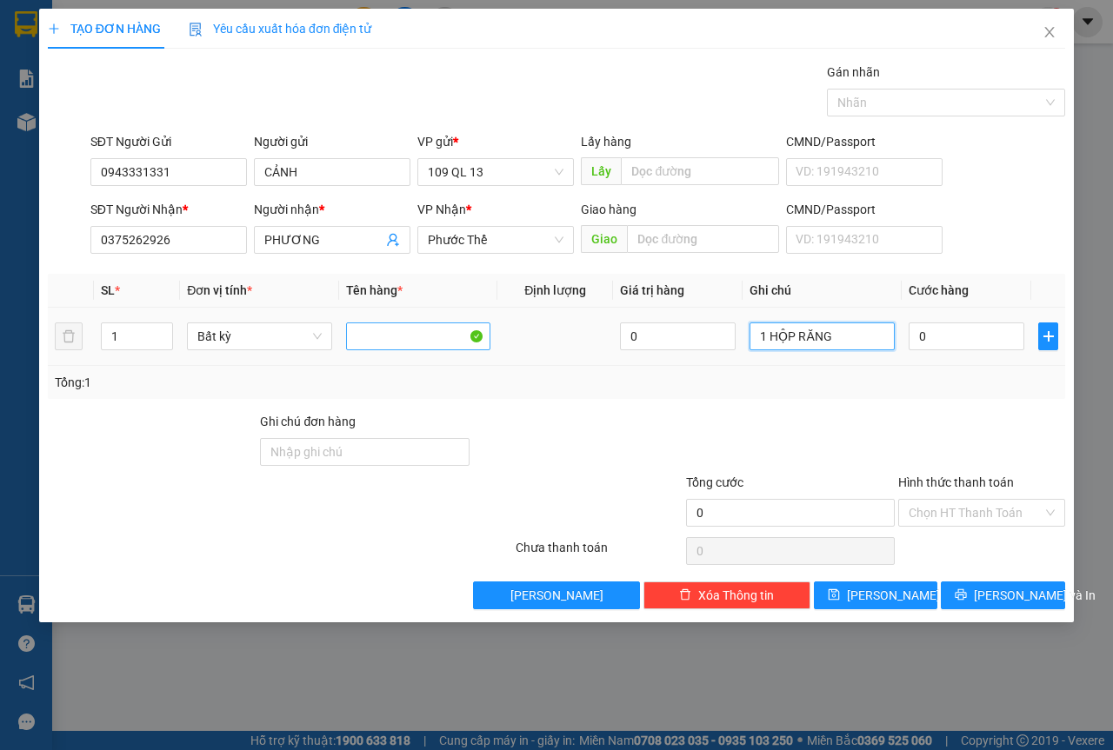
type input "1 HỘP RĂNG"
type input "3"
click at [959, 510] on input "Hình thức thanh toán" at bounding box center [976, 513] width 134 height 26
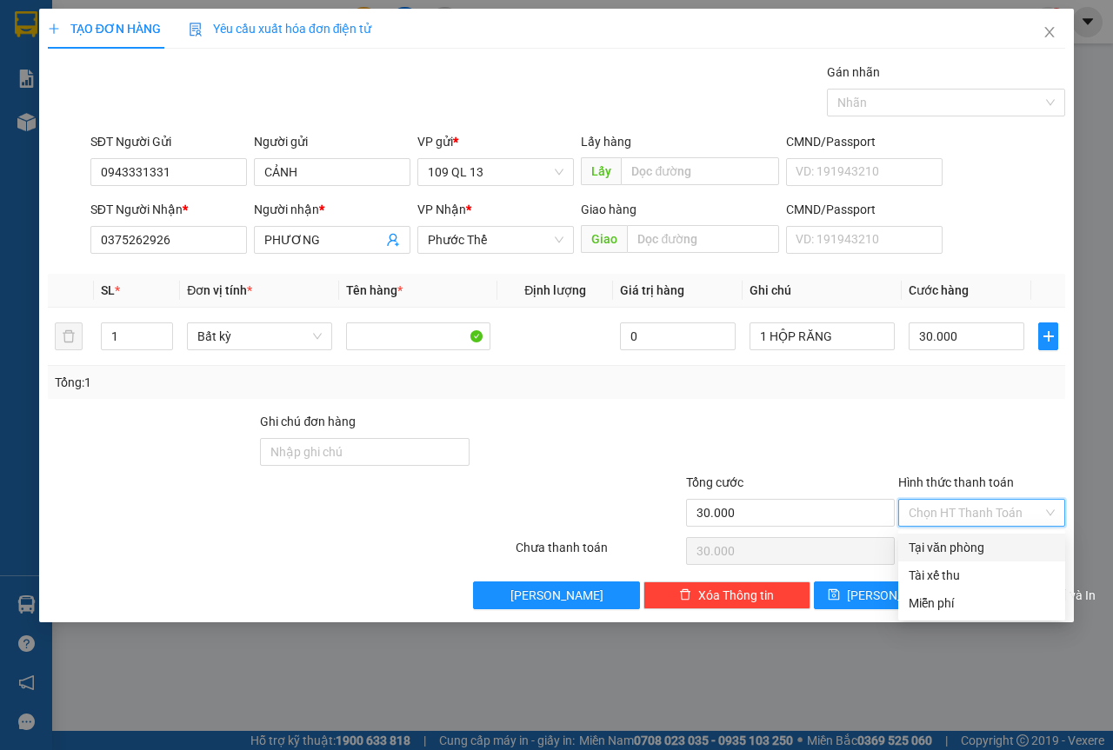
click at [952, 534] on div "Tại văn phòng" at bounding box center [981, 548] width 167 height 28
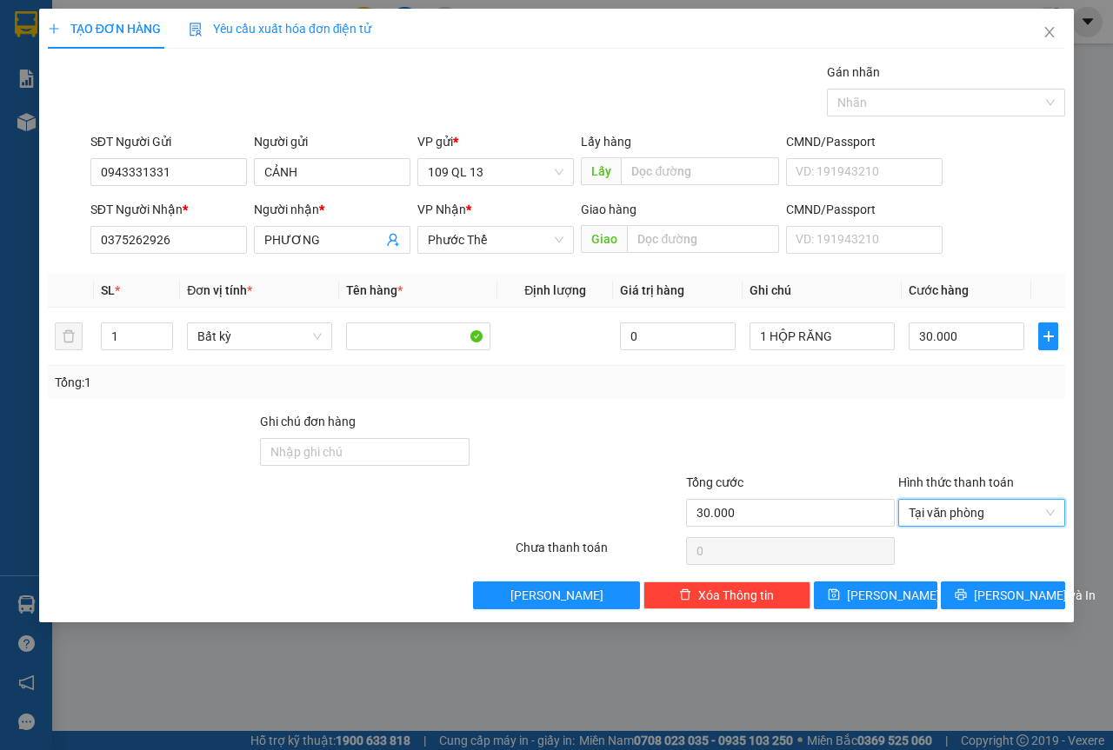
click at [996, 570] on div "Transit Pickup Surcharge Ids Transit Deliver Surcharge Ids Transit Deliver Surc…" at bounding box center [556, 336] width 1017 height 547
click at [996, 582] on button "[PERSON_NAME] và In" at bounding box center [1003, 596] width 124 height 28
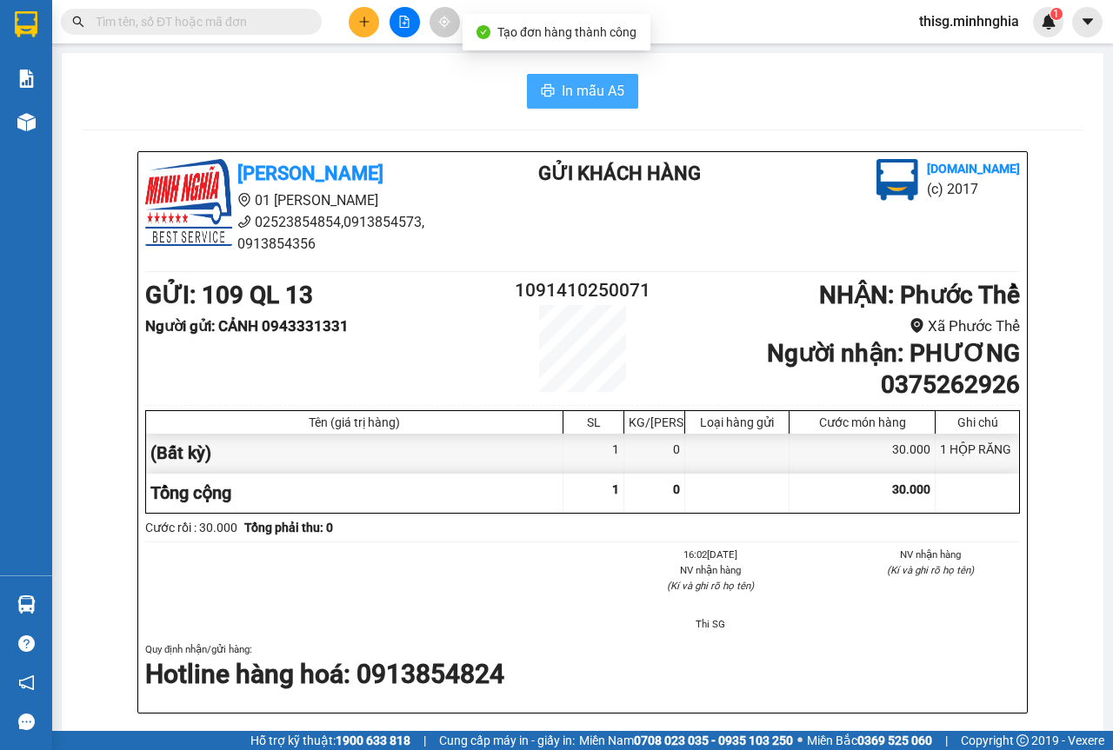
click at [590, 89] on span "In mẫu A5" at bounding box center [593, 91] width 63 height 22
click at [354, 12] on button at bounding box center [364, 22] width 30 height 30
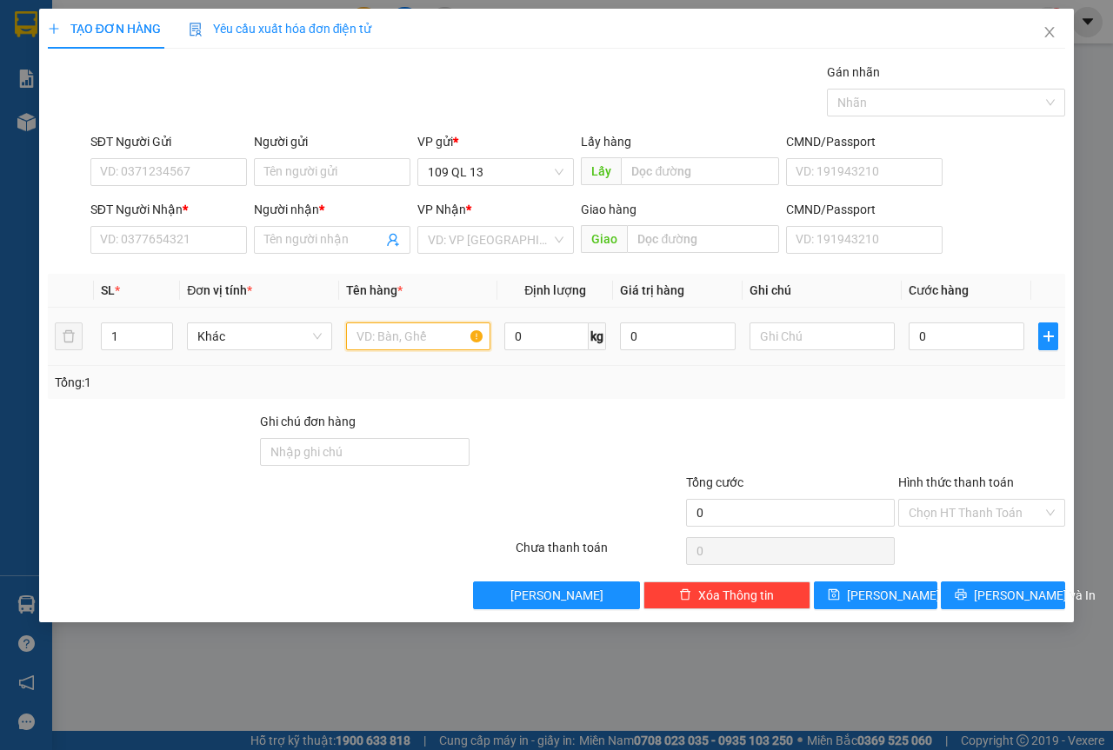
click at [426, 329] on input "text" at bounding box center [418, 337] width 145 height 28
click at [191, 242] on input "SĐT Người Nhận *" at bounding box center [168, 240] width 157 height 28
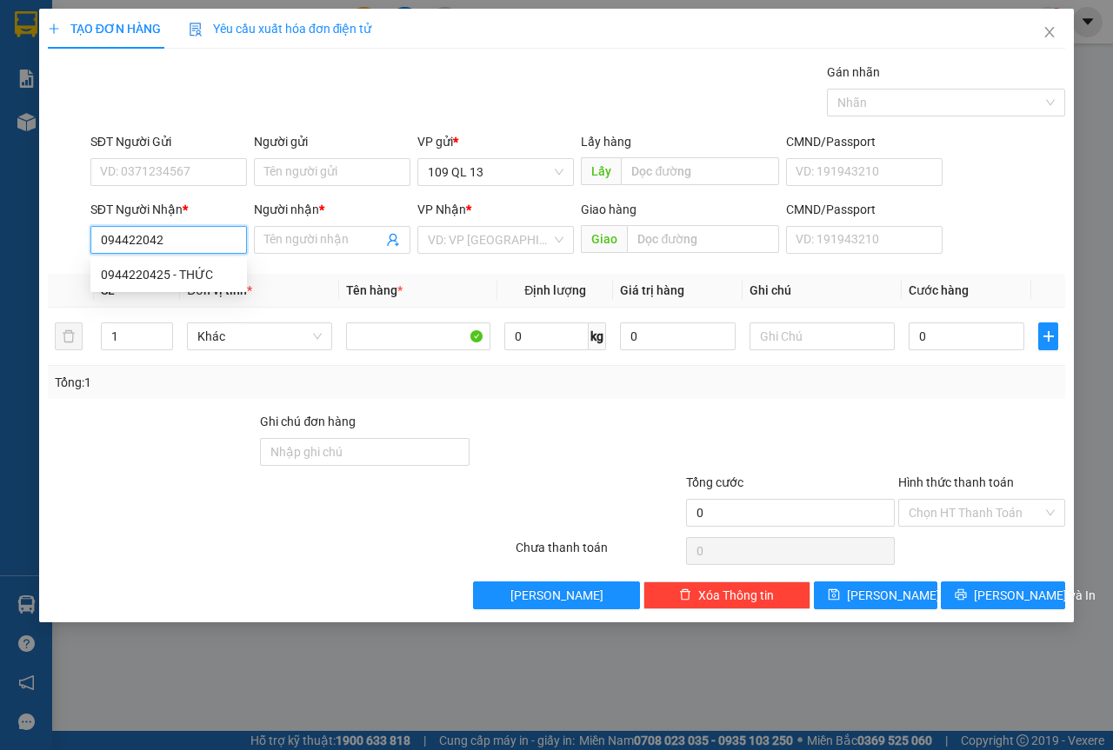
type input "0944220425"
click at [203, 264] on div "0944220425 - THỨC" at bounding box center [168, 275] width 157 height 28
type input "THỨC"
type input "0944220425"
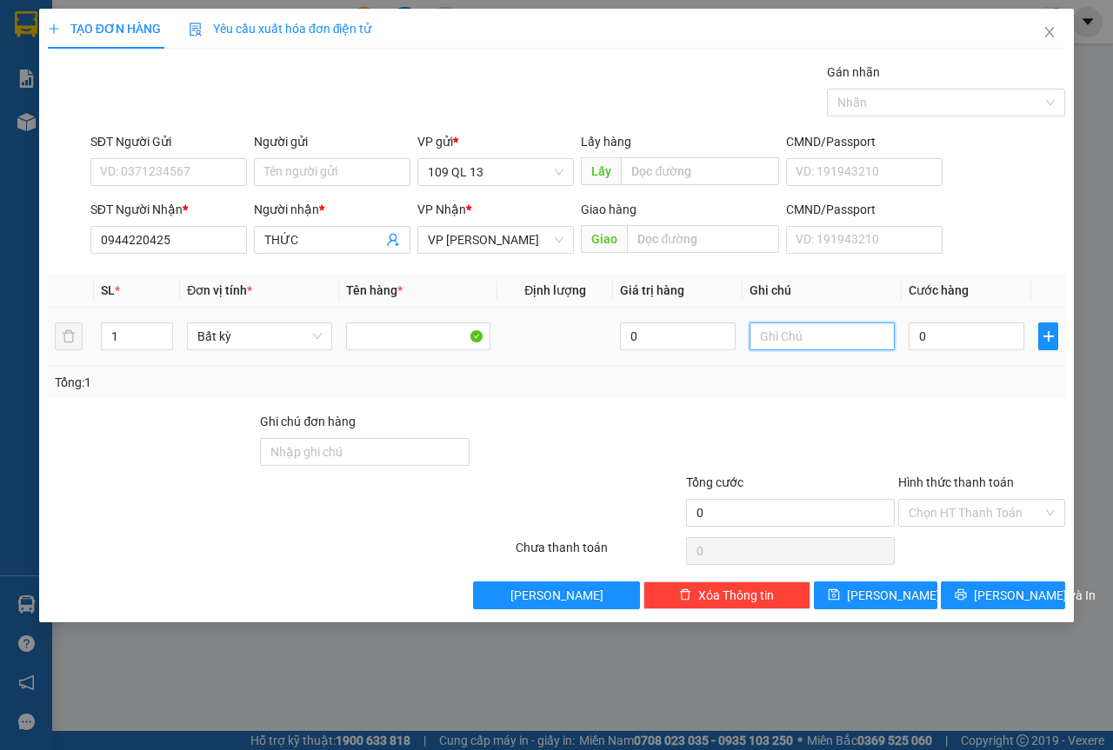
click at [810, 331] on input "text" at bounding box center [821, 337] width 145 height 28
type input "1 THG MÀN HÌNH MÁY TÍNH"
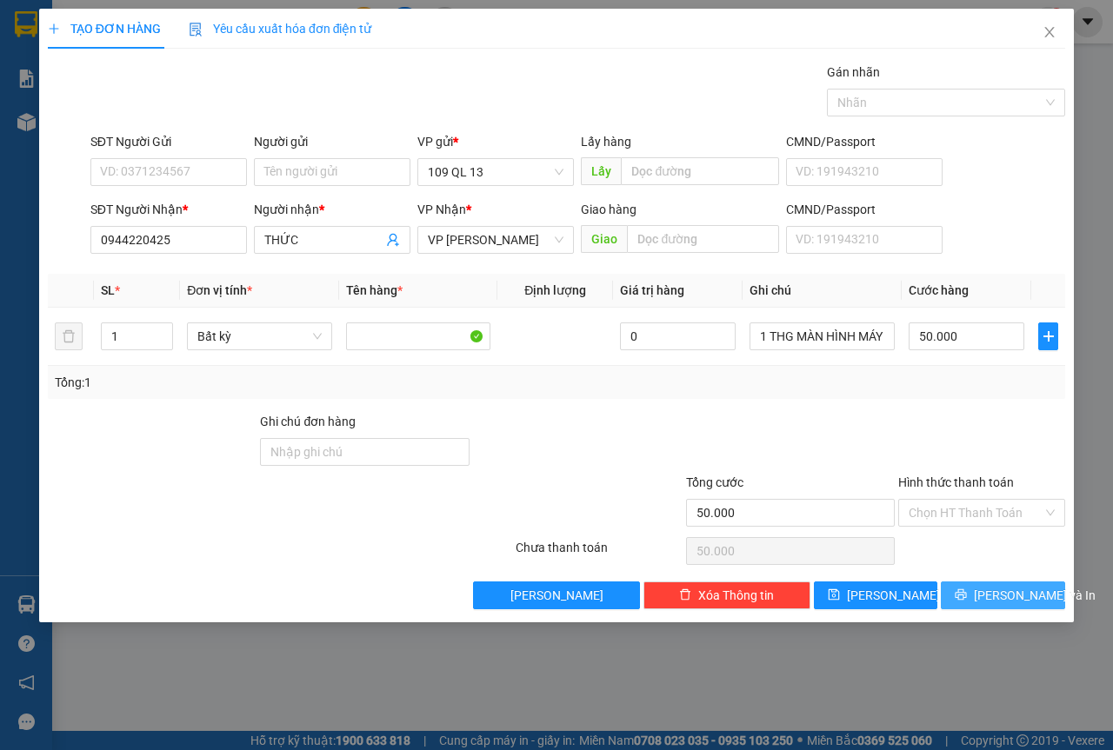
click at [1033, 596] on span "[PERSON_NAME] và In" at bounding box center [1035, 595] width 122 height 19
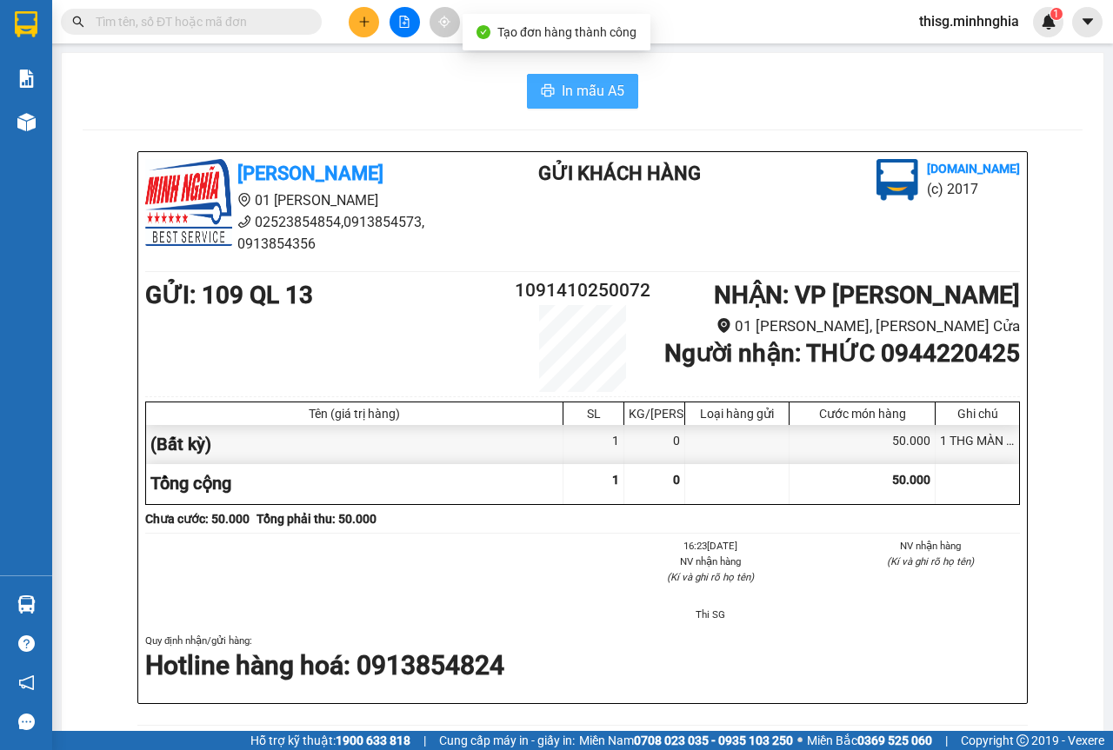
click at [527, 100] on button "In mẫu A5" at bounding box center [582, 91] width 111 height 35
click at [357, 24] on button at bounding box center [364, 22] width 30 height 30
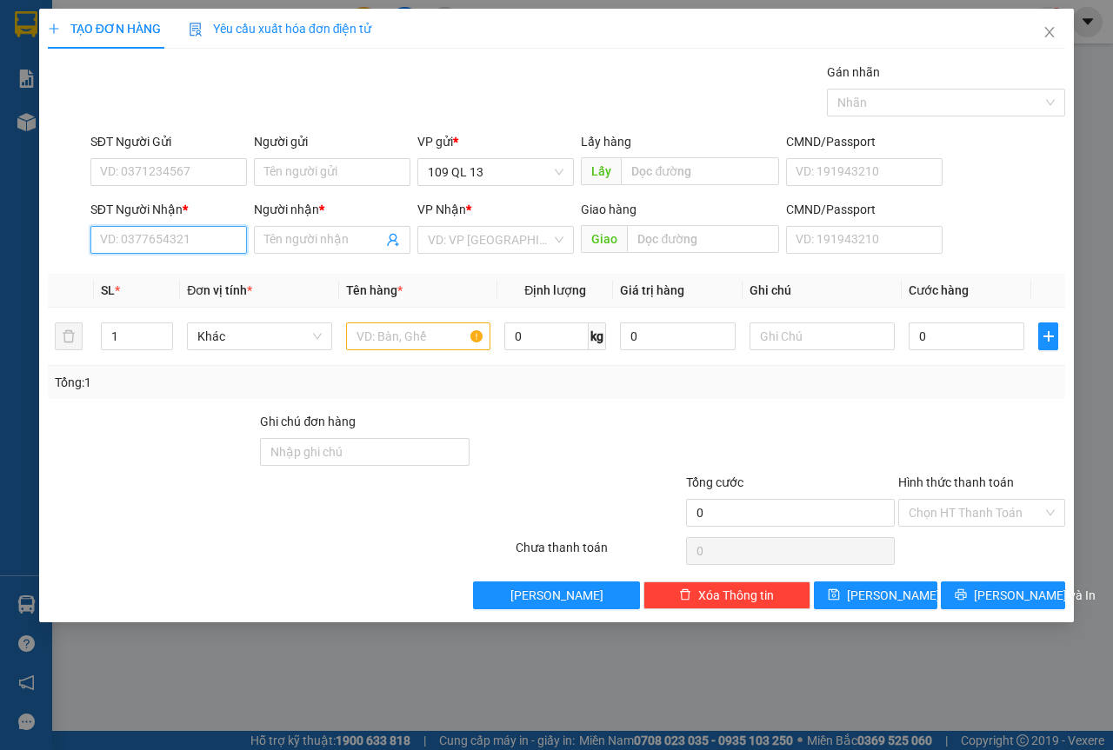
drag, startPoint x: 138, startPoint y: 239, endPoint x: 152, endPoint y: 220, distance: 23.7
click at [139, 240] on input "SĐT Người Nhận *" at bounding box center [168, 240] width 157 height 28
type input "0978431163"
click at [148, 267] on div "0978431163 - NGA" at bounding box center [169, 274] width 136 height 19
type input "NGA"
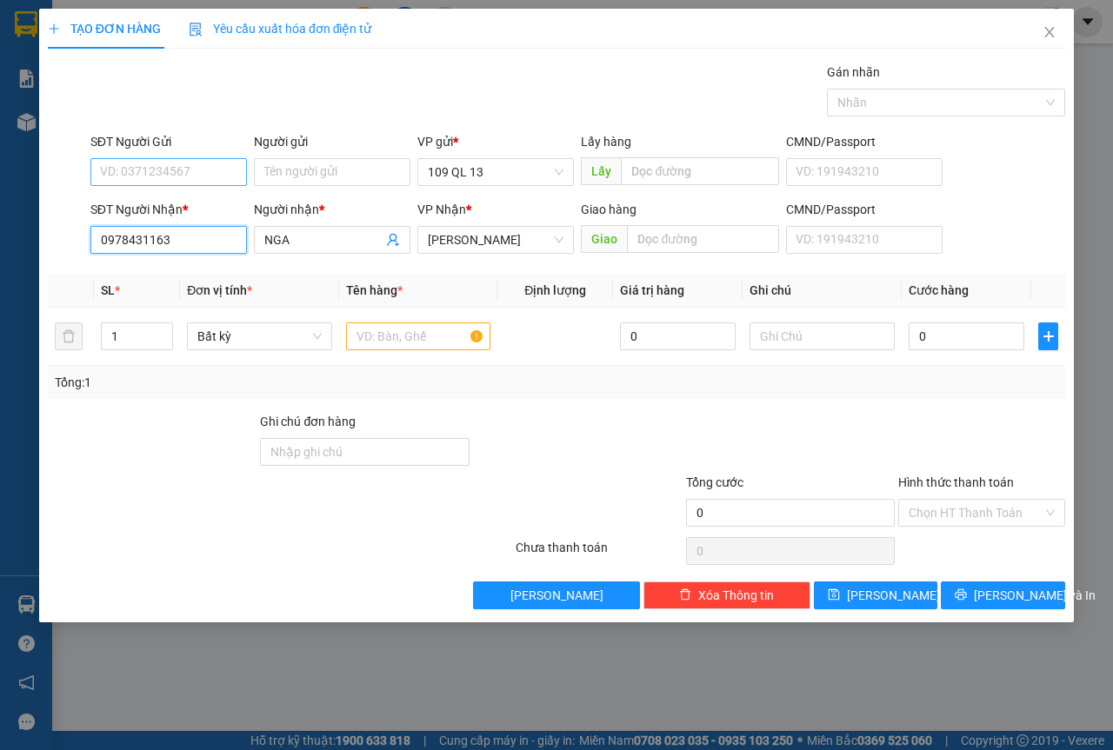
type input "0978431163"
click at [200, 183] on input "SĐT Người Gửi" at bounding box center [168, 172] width 157 height 28
click at [407, 329] on input "text" at bounding box center [418, 337] width 145 height 28
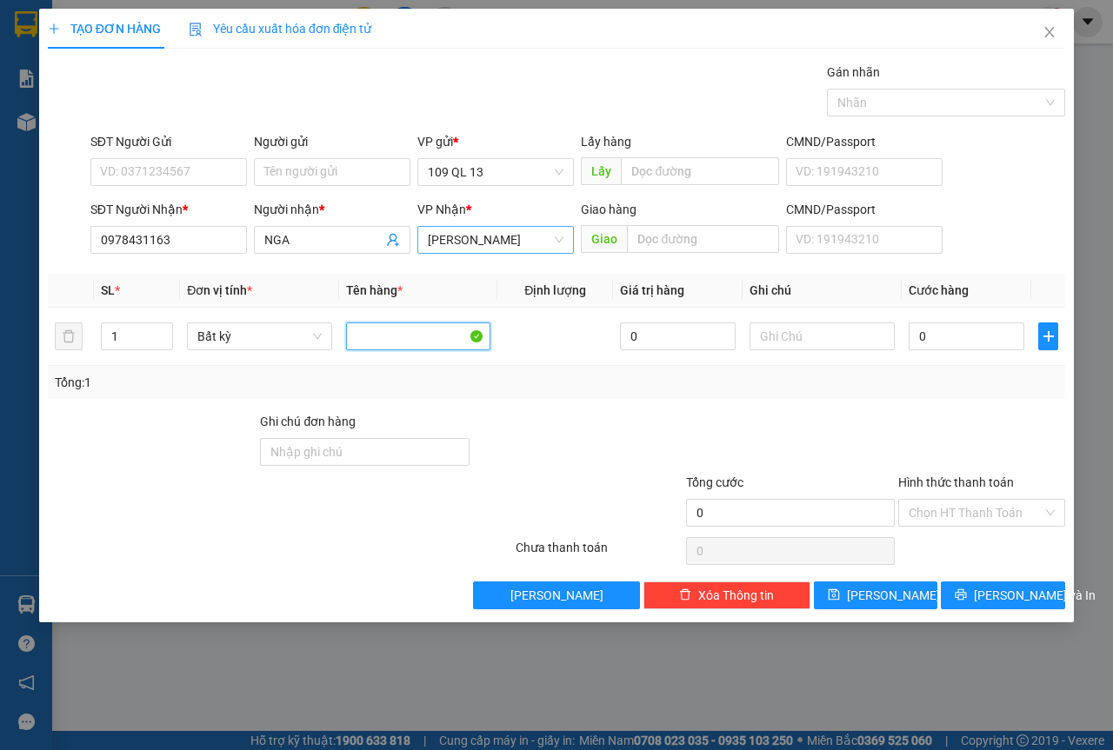
click at [490, 249] on span "[PERSON_NAME]" at bounding box center [496, 240] width 136 height 26
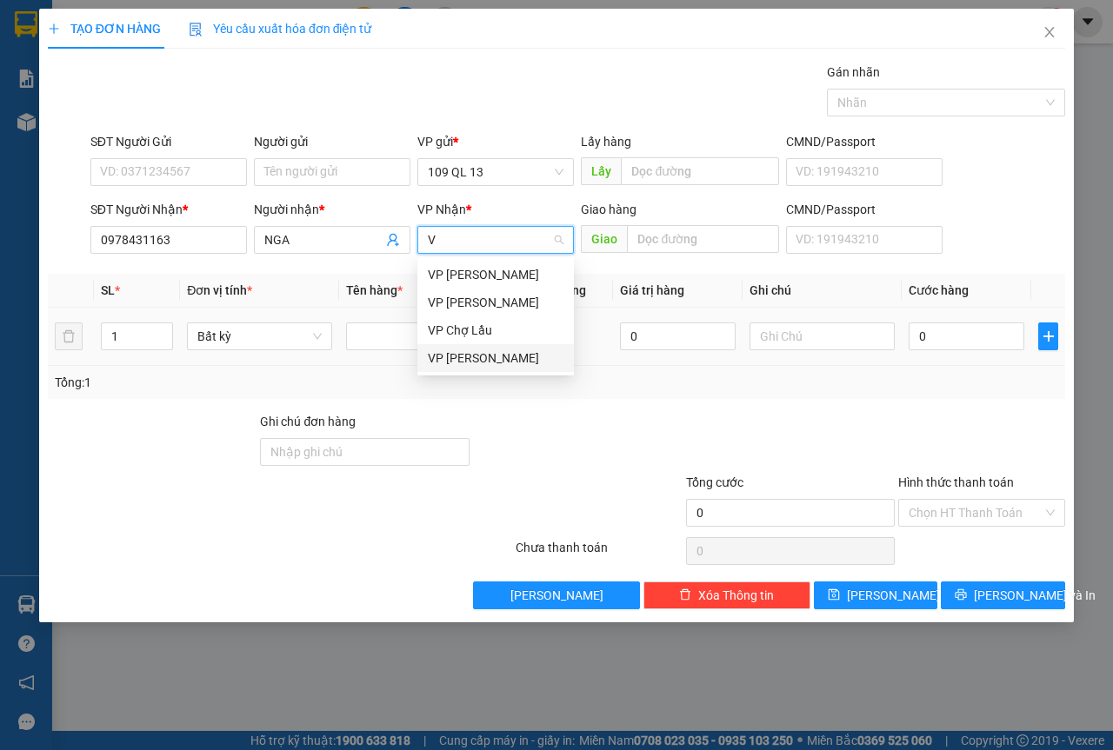
click at [490, 359] on div "VP [PERSON_NAME]" at bounding box center [496, 358] width 136 height 19
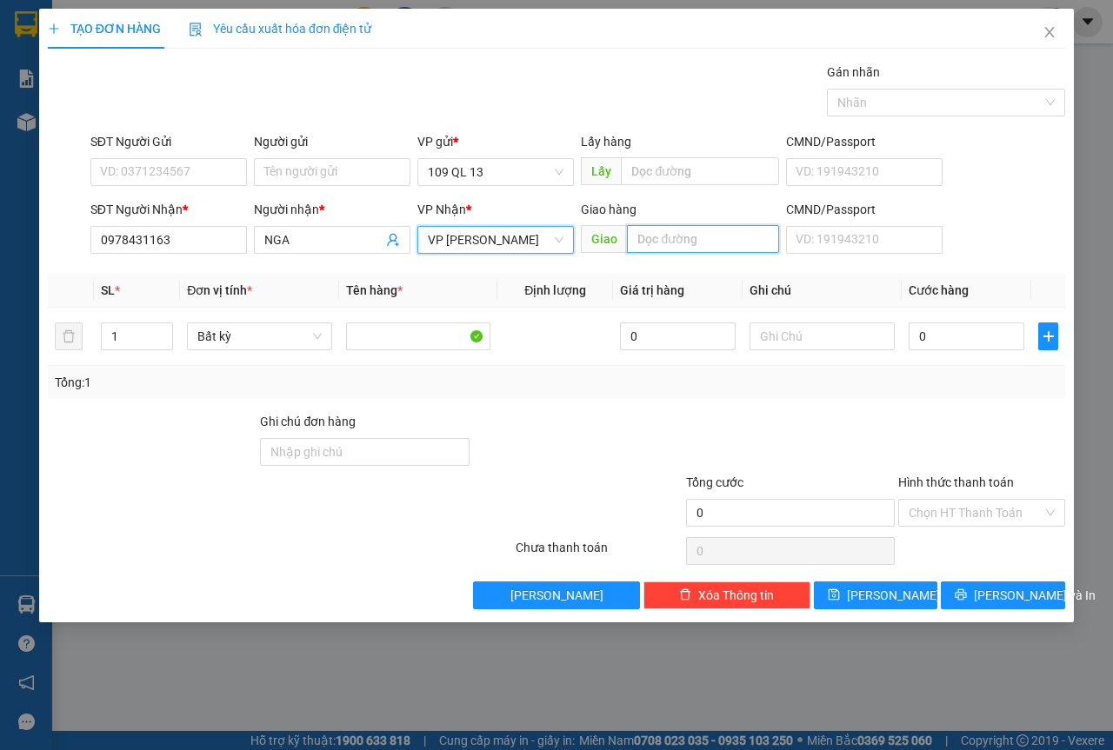
click at [733, 243] on input "text" at bounding box center [702, 239] width 151 height 28
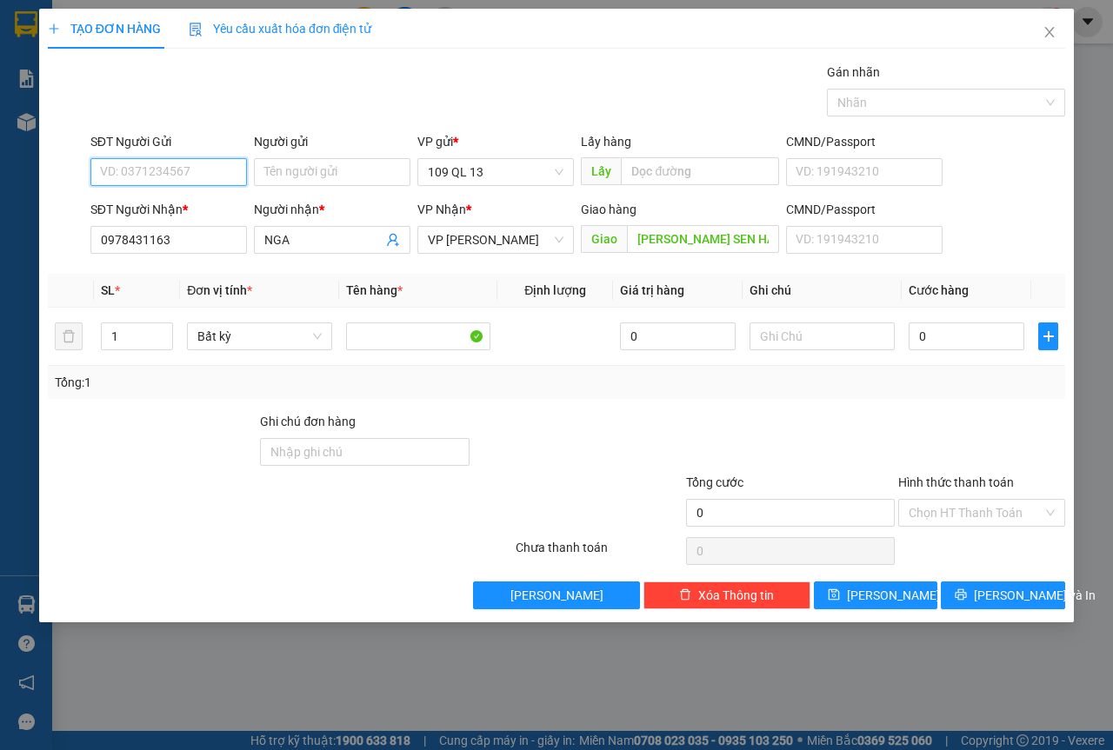
click at [194, 163] on input "SĐT Người Gửi" at bounding box center [168, 172] width 157 height 28
click at [170, 333] on span "Increase Value" at bounding box center [162, 331] width 19 height 16
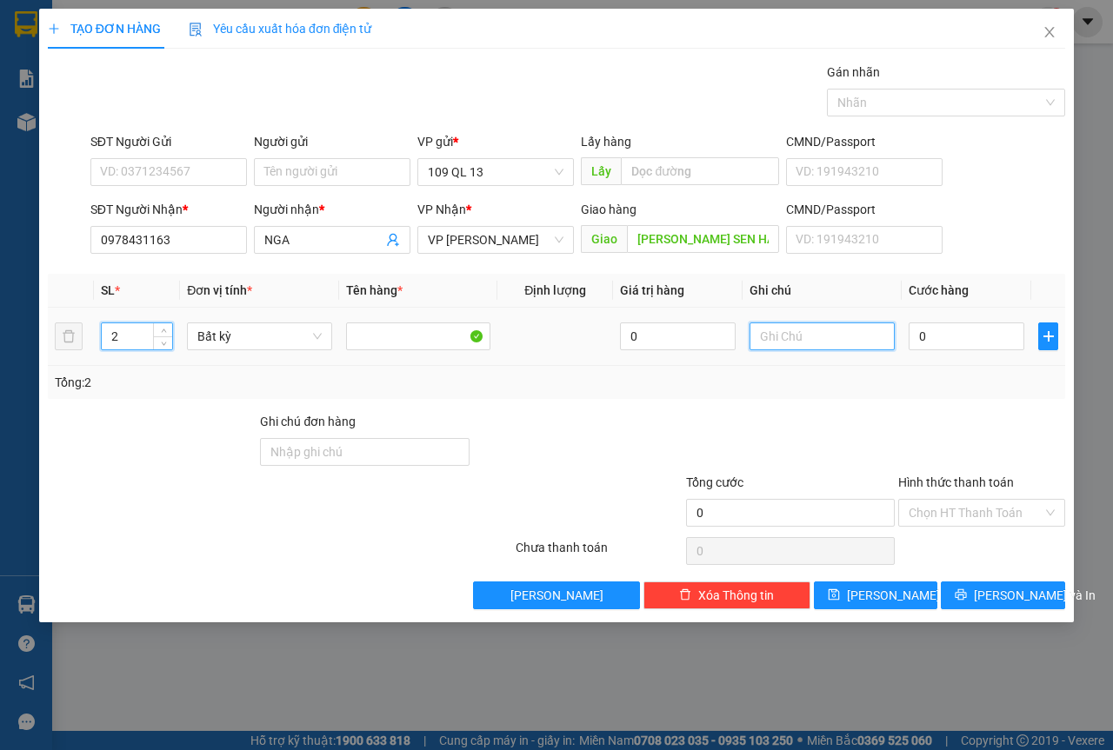
click at [819, 344] on input "text" at bounding box center [821, 337] width 145 height 28
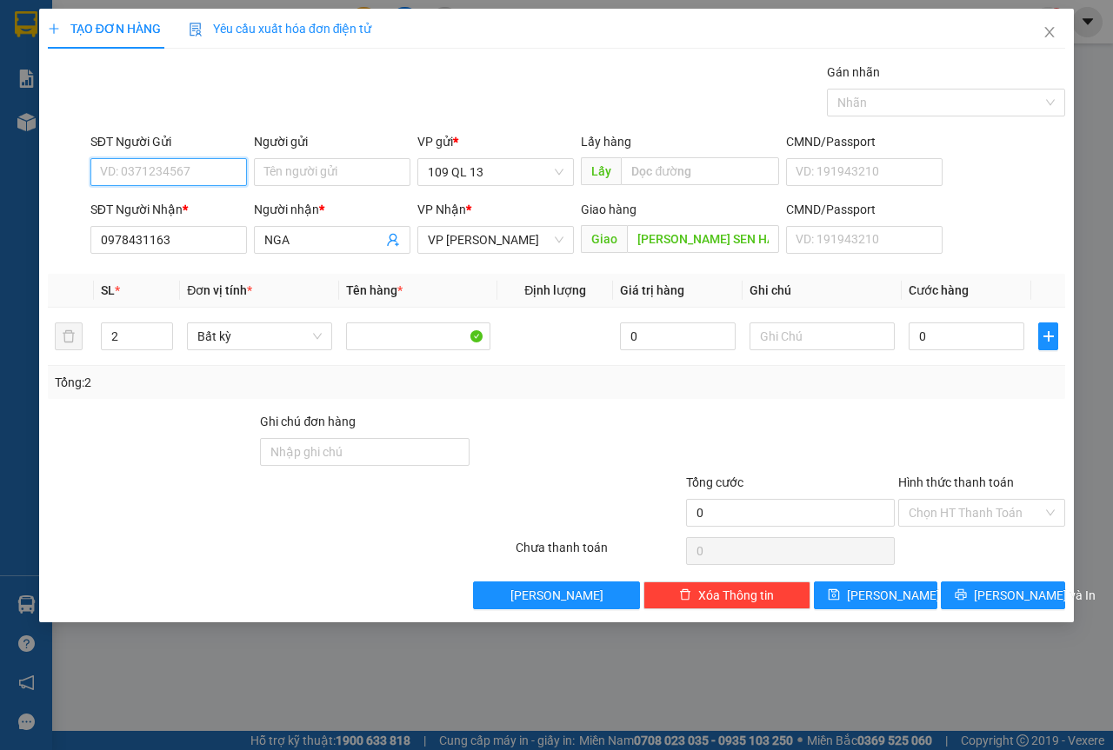
click at [150, 169] on input "SĐT Người Gửi" at bounding box center [168, 172] width 157 height 28
click at [154, 234] on div "0932700680 - MẬN" at bounding box center [169, 234] width 136 height 19
click at [816, 327] on input "text" at bounding box center [821, 337] width 145 height 28
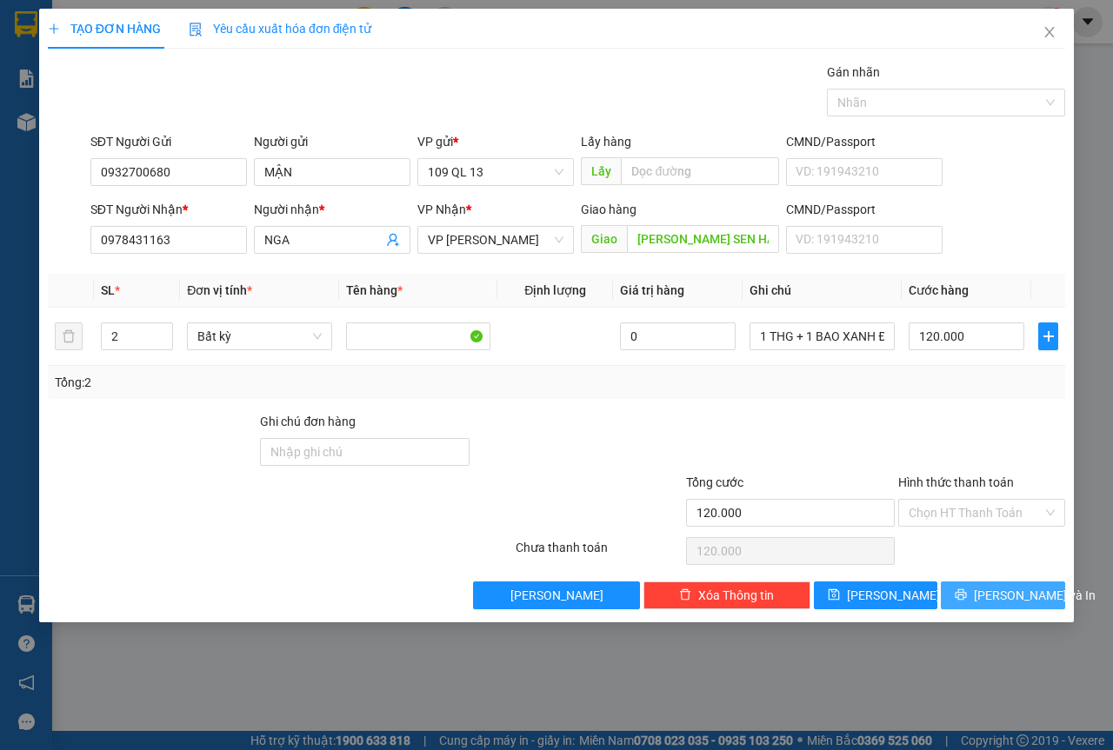
click at [1009, 587] on span "[PERSON_NAME] và In" at bounding box center [1035, 595] width 122 height 19
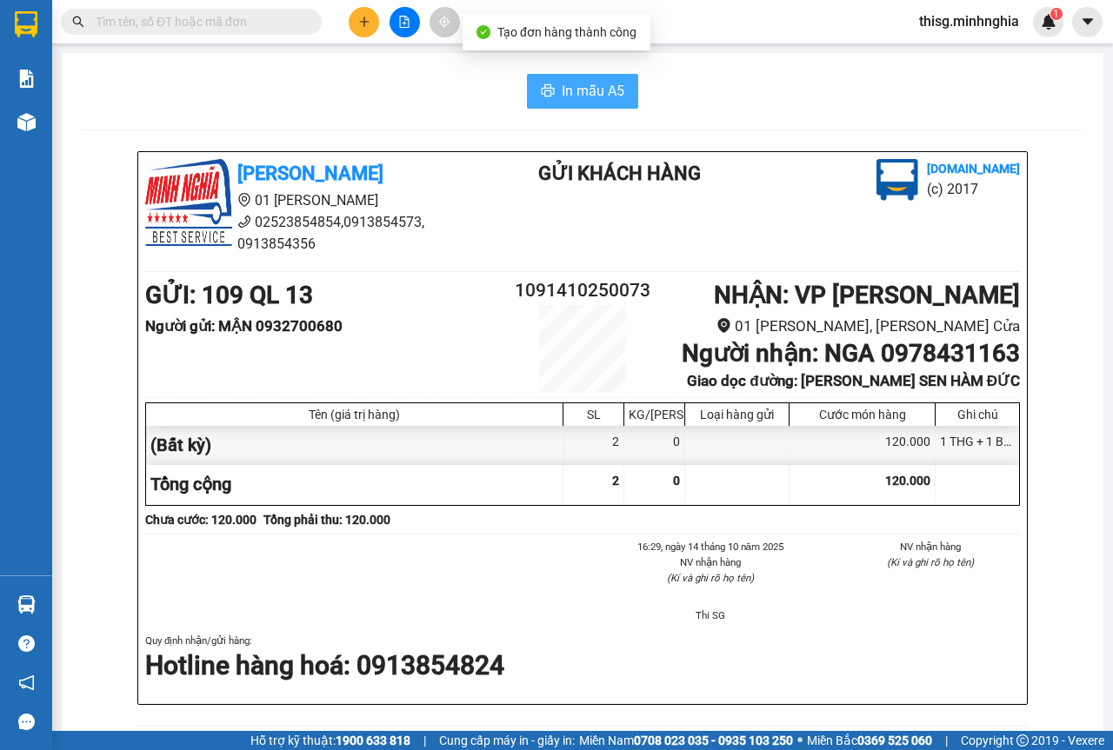
click at [574, 79] on button "In mẫu A5" at bounding box center [582, 91] width 111 height 35
click at [363, 22] on icon "plus" at bounding box center [364, 21] width 10 height 1
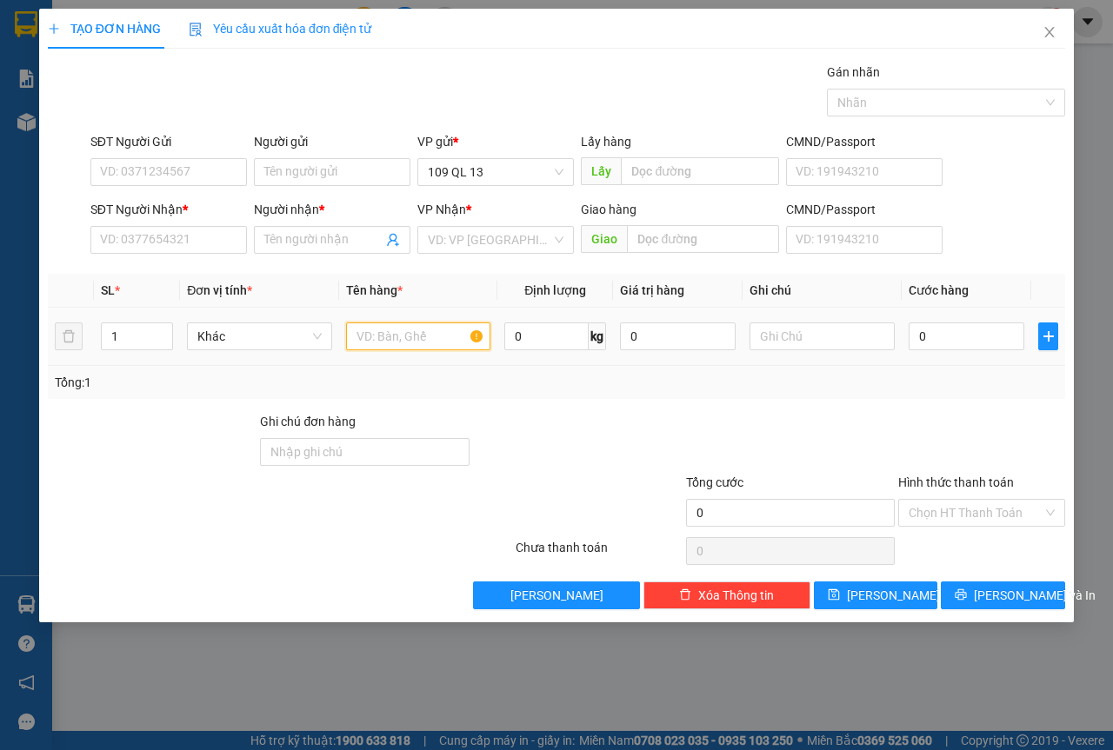
click at [380, 328] on input "text" at bounding box center [418, 337] width 145 height 28
drag, startPoint x: 780, startPoint y: 342, endPoint x: 723, endPoint y: 334, distance: 57.9
click at [779, 341] on input "text" at bounding box center [821, 337] width 145 height 28
click at [163, 321] on div "1" at bounding box center [137, 336] width 73 height 35
click at [163, 330] on icon "up" at bounding box center [164, 333] width 6 height 6
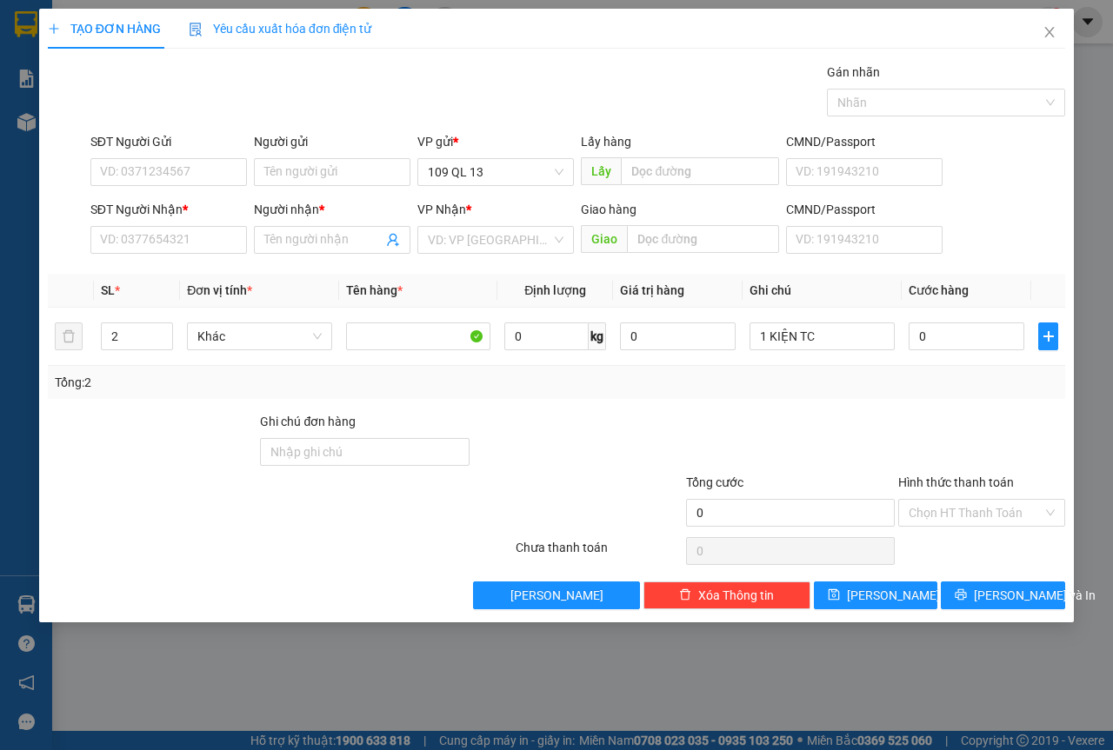
click at [219, 223] on div "SĐT Người Nhận *" at bounding box center [168, 213] width 157 height 26
click at [149, 243] on input "SĐT Người Nhận *" at bounding box center [168, 240] width 157 height 28
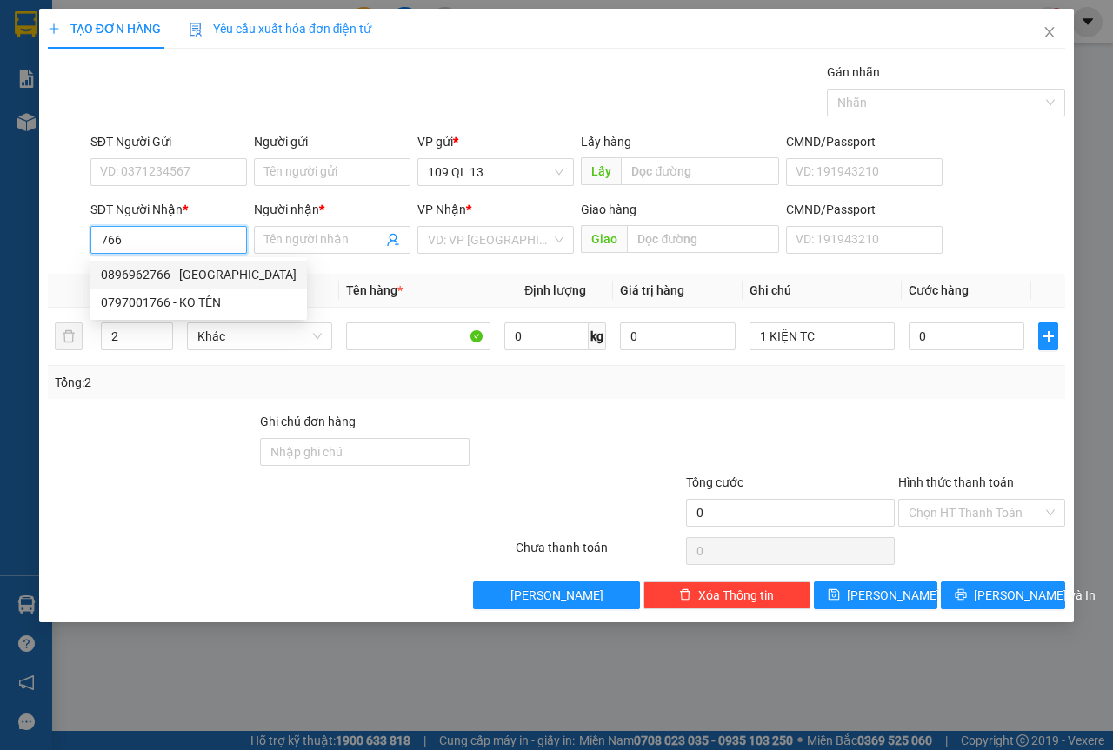
click at [216, 278] on div "0896962766 - [GEOGRAPHIC_DATA]" at bounding box center [199, 274] width 196 height 19
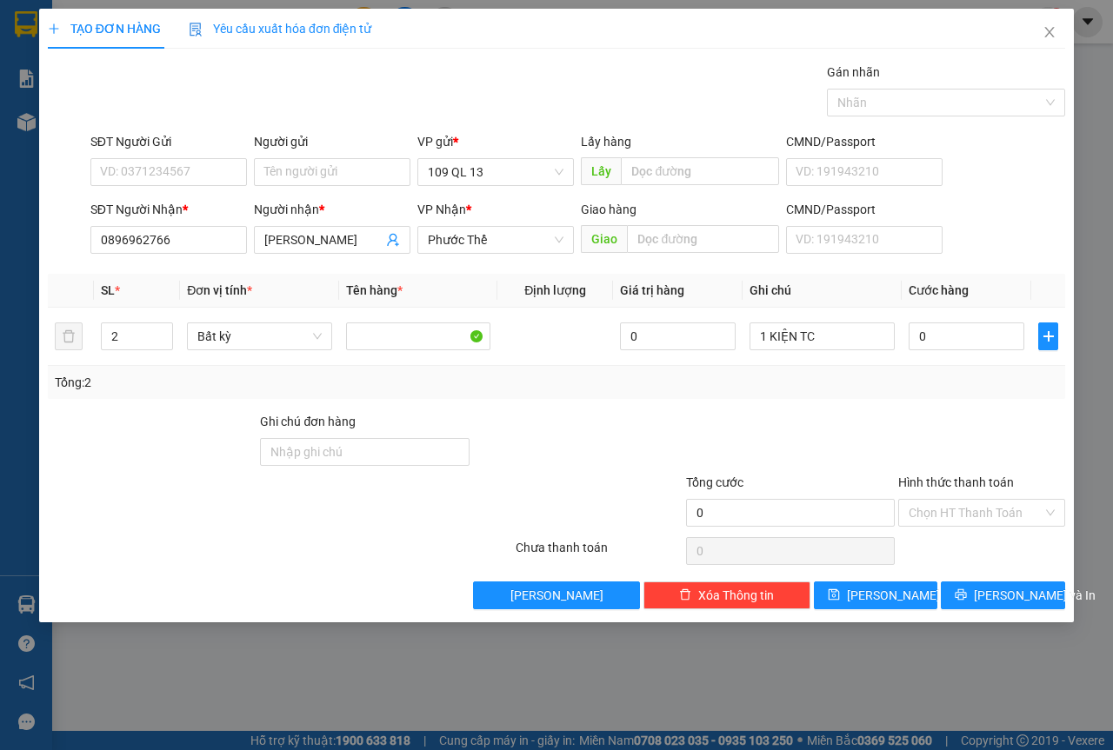
click at [191, 157] on div "SĐT Người Gửi" at bounding box center [168, 145] width 157 height 26
click at [177, 165] on input "SĐT Người Gửi" at bounding box center [168, 172] width 157 height 28
click at [292, 107] on div "Gói vận chuyển * Tiêu chuẩn Gán nhãn Nhãn" at bounding box center [578, 93] width 982 height 61
click at [167, 338] on span "down" at bounding box center [163, 342] width 10 height 10
click at [164, 331] on icon "up" at bounding box center [164, 333] width 6 height 6
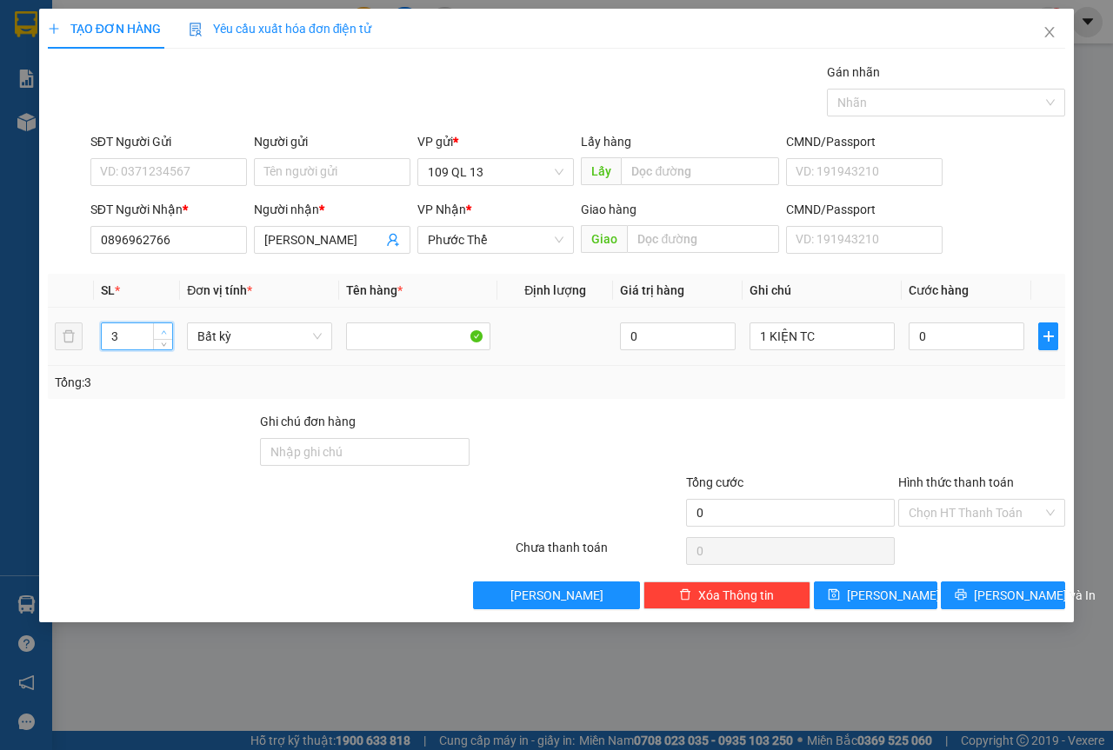
click at [165, 330] on icon "up" at bounding box center [164, 333] width 6 height 6
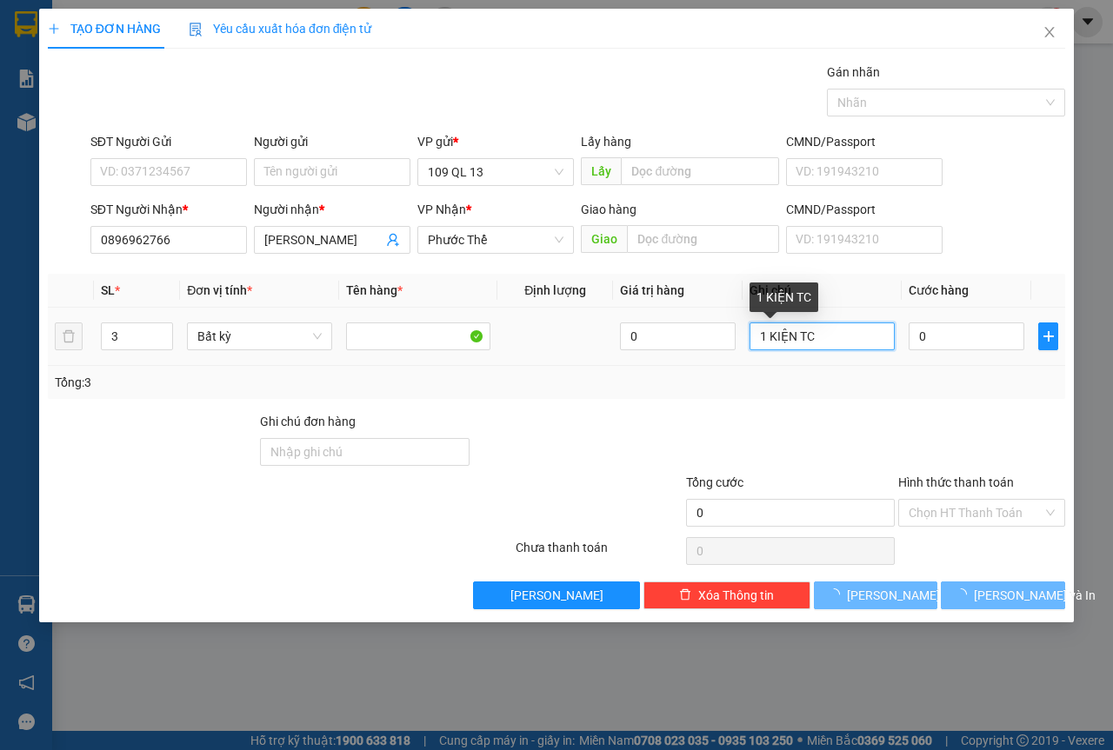
drag, startPoint x: 768, startPoint y: 336, endPoint x: 683, endPoint y: 336, distance: 85.2
click at [684, 335] on tr "3 Bất kỳ 0 1 KIỆN TC 0" at bounding box center [556, 337] width 1017 height 58
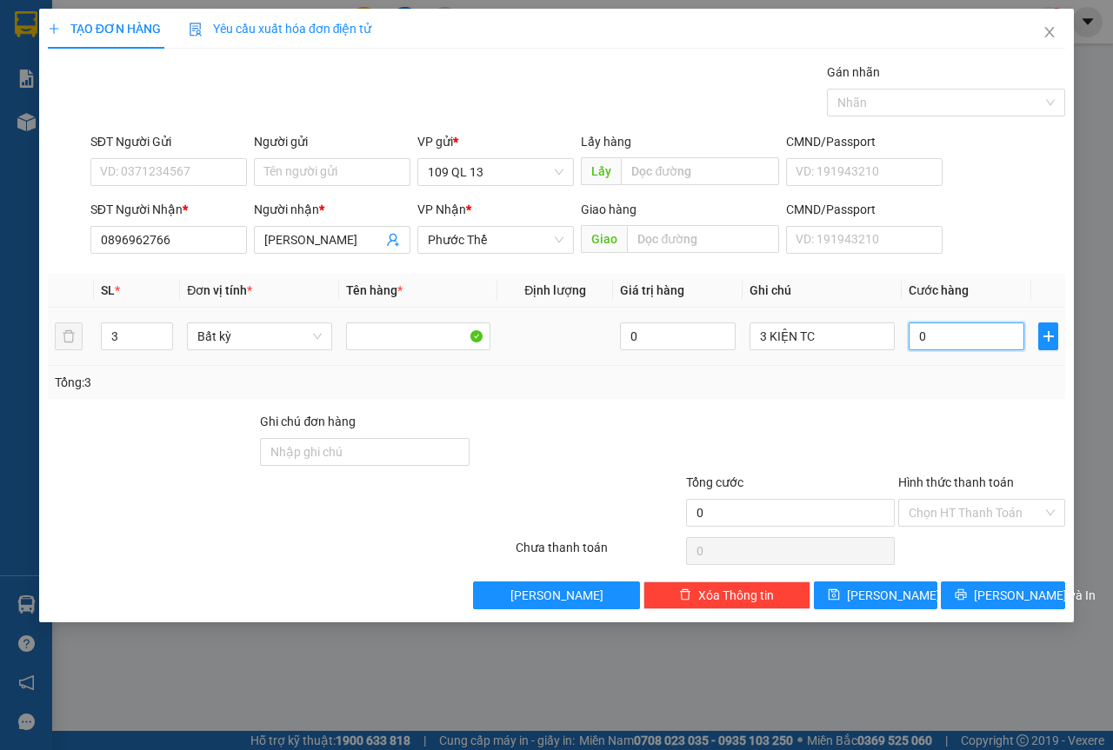
click at [973, 339] on input "0" at bounding box center [967, 337] width 116 height 28
click at [1010, 594] on span "[PERSON_NAME] và In" at bounding box center [1035, 595] width 122 height 19
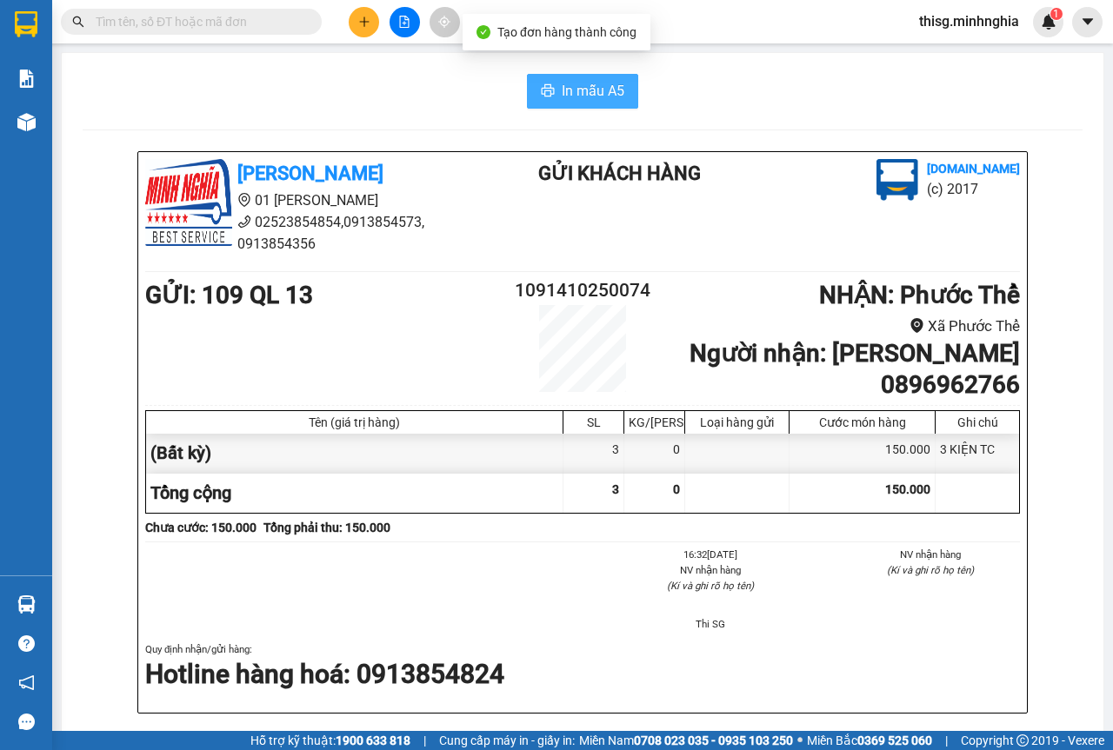
click at [583, 100] on span "In mẫu A5" at bounding box center [593, 91] width 63 height 22
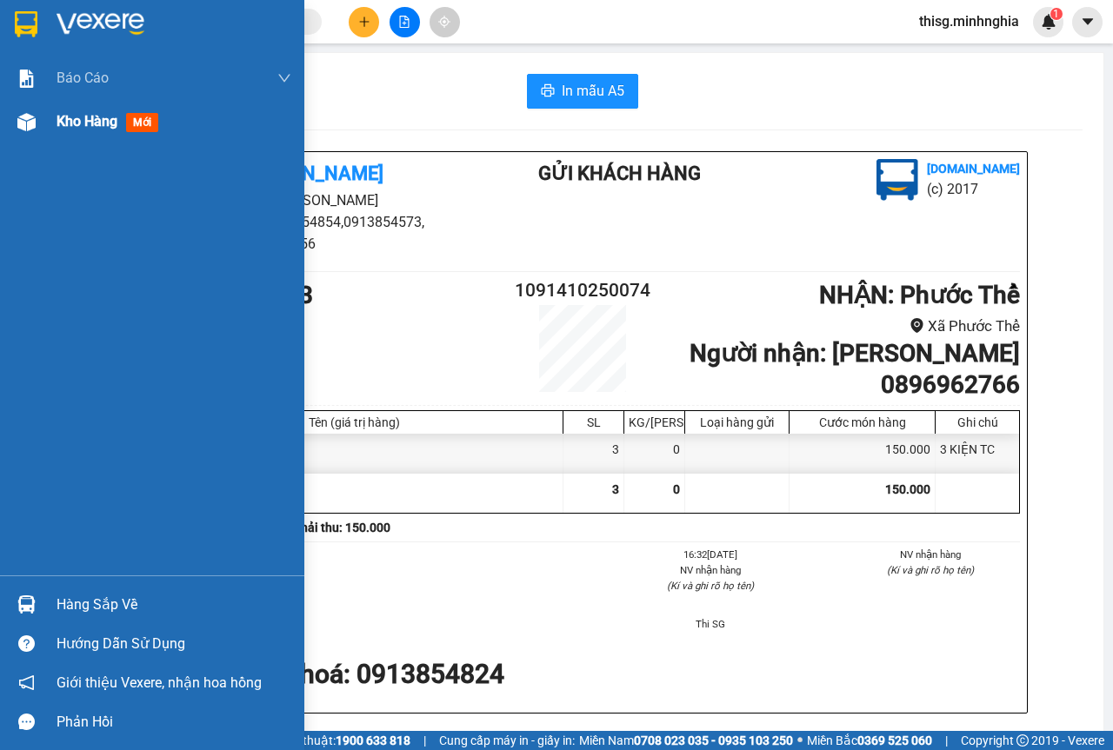
click at [90, 110] on div "Kho hàng mới" at bounding box center [174, 121] width 235 height 43
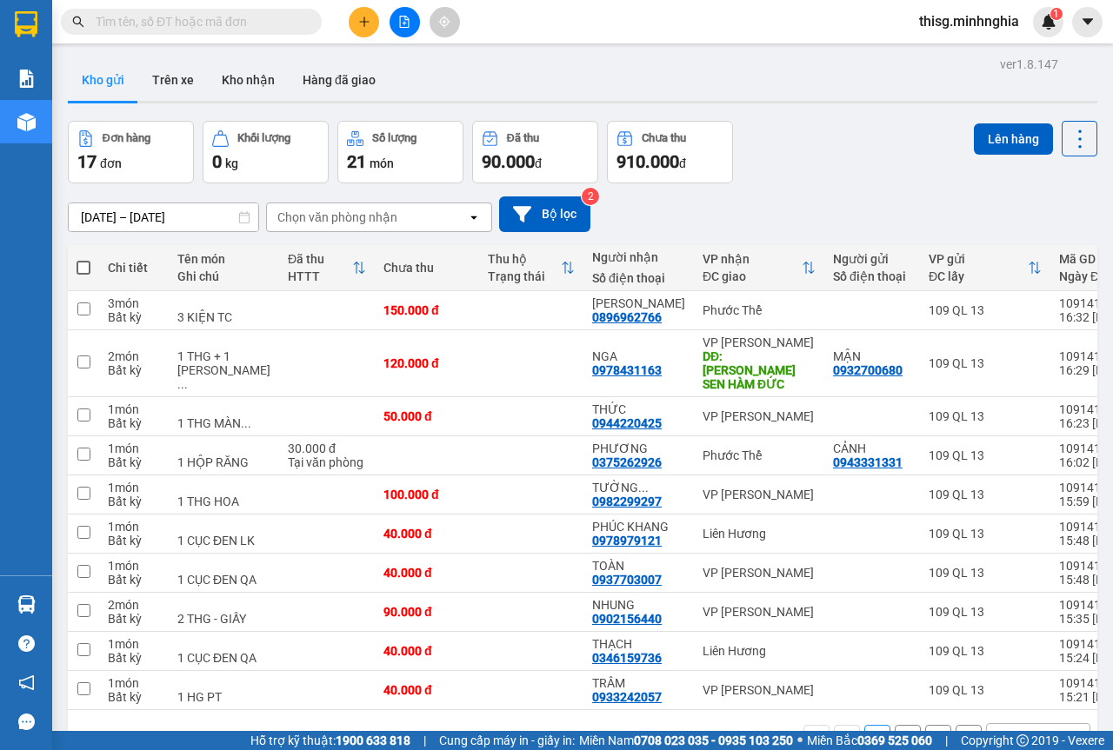
click at [83, 270] on span at bounding box center [84, 268] width 14 height 14
click at [83, 259] on input "checkbox" at bounding box center [83, 259] width 0 height 0
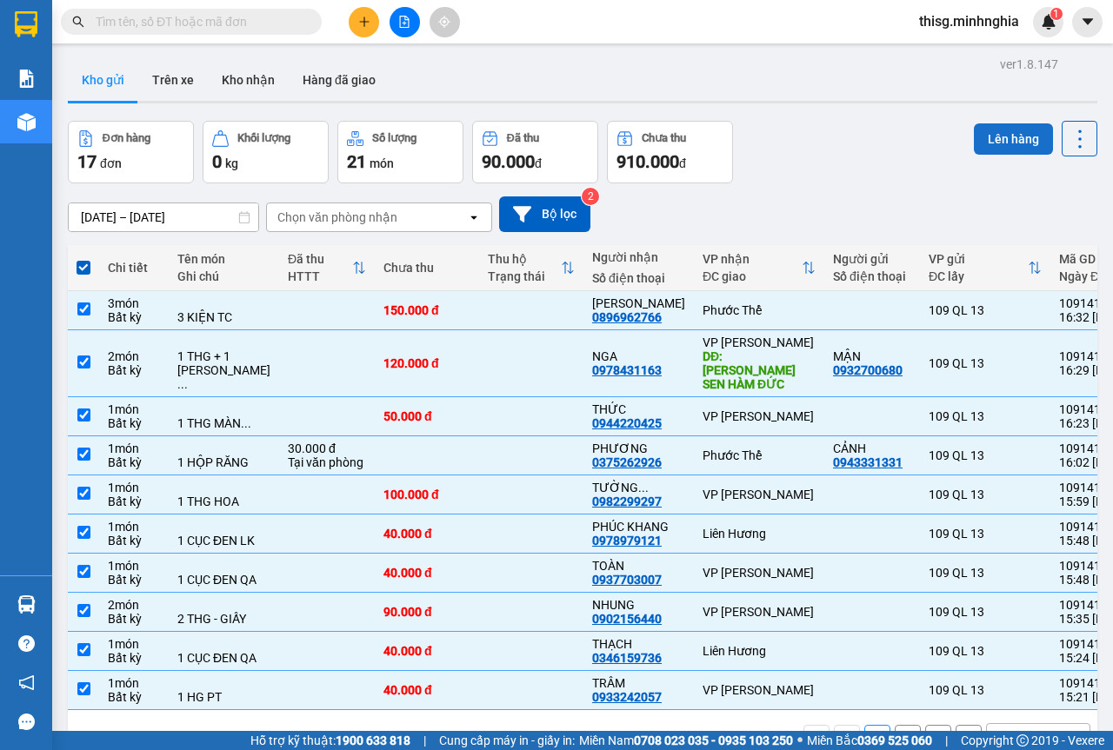
click at [1015, 129] on button "Lên hàng" at bounding box center [1013, 138] width 79 height 31
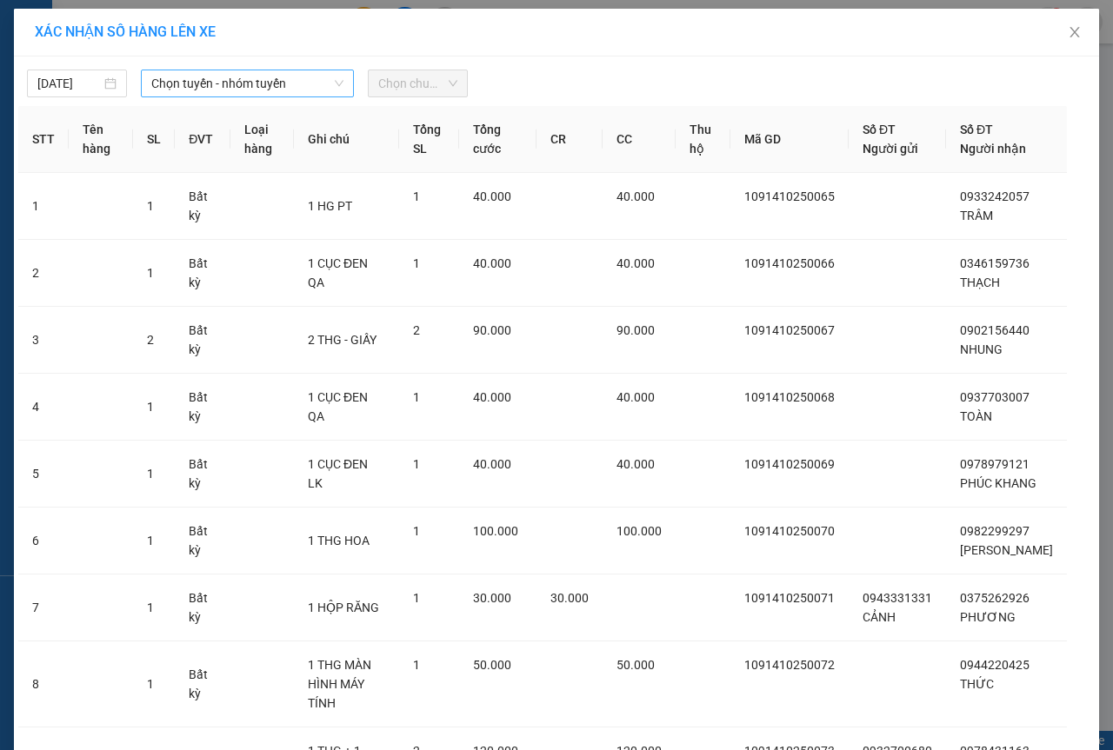
click at [283, 82] on span "Chọn tuyến - nhóm tuyến" at bounding box center [247, 83] width 192 height 26
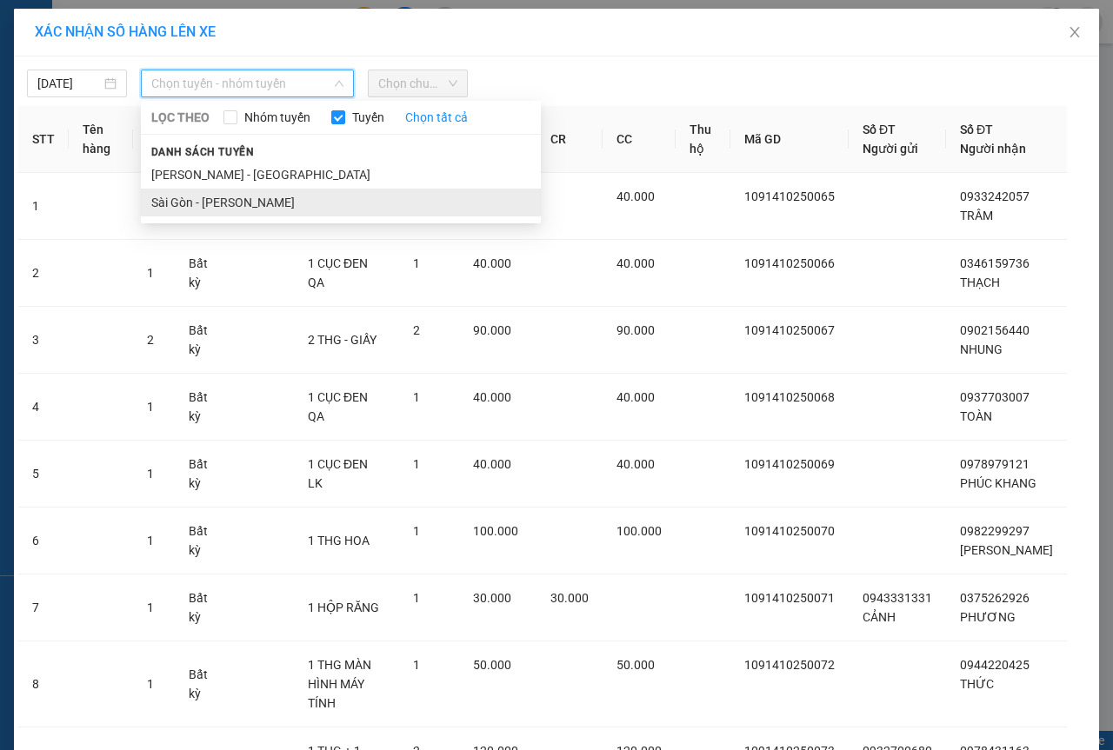
click at [242, 205] on li "Sài Gòn - [PERSON_NAME]" at bounding box center [341, 203] width 400 height 28
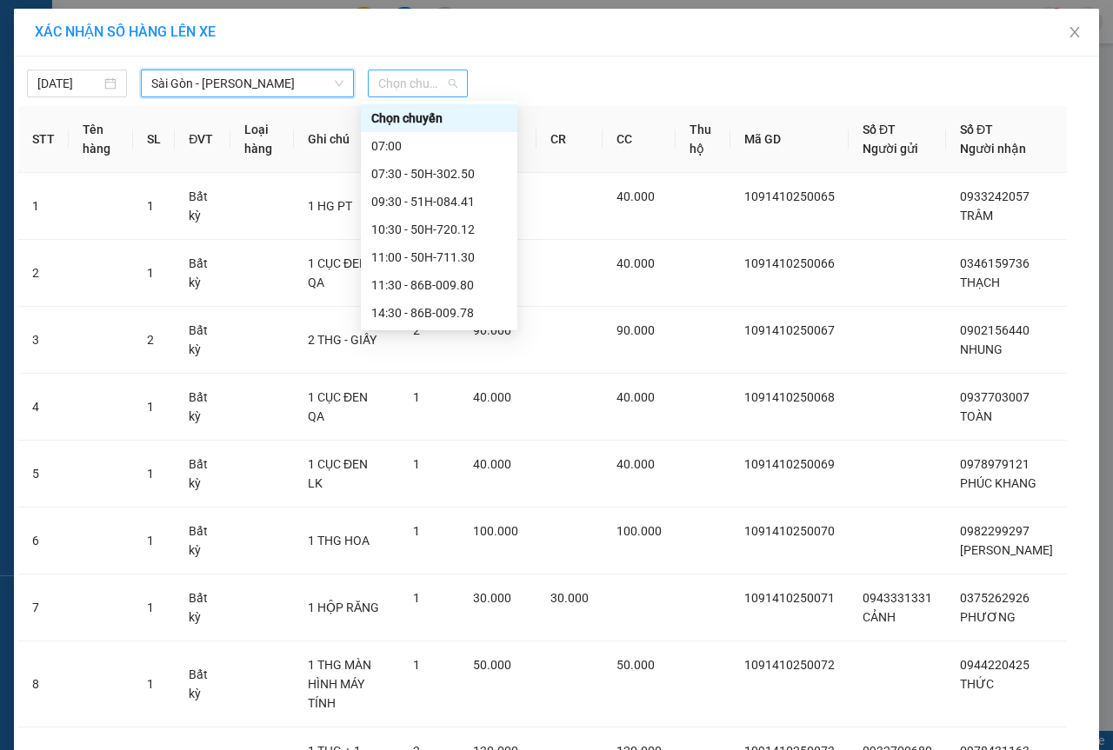
click at [419, 92] on span "Chọn chuyến" at bounding box center [417, 83] width 79 height 26
click at [405, 359] on div "17:00 (TC) - 50H-368.19" at bounding box center [439, 368] width 136 height 19
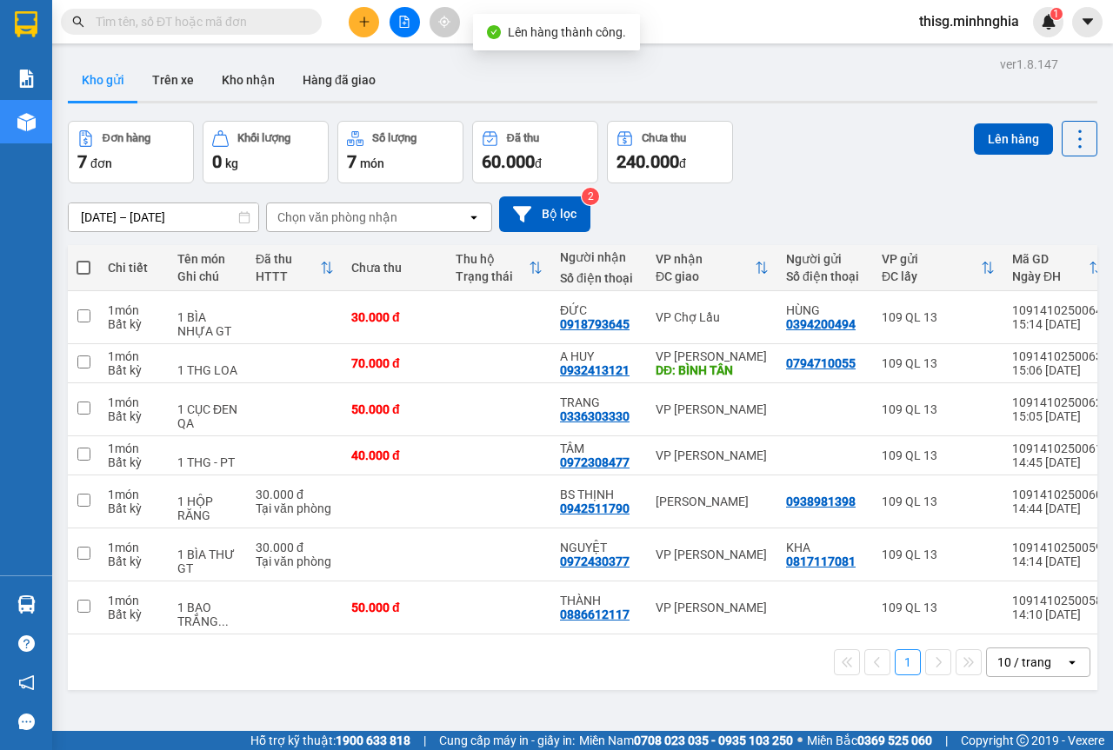
click at [77, 270] on span at bounding box center [84, 268] width 14 height 14
click at [83, 259] on input "checkbox" at bounding box center [83, 259] width 0 height 0
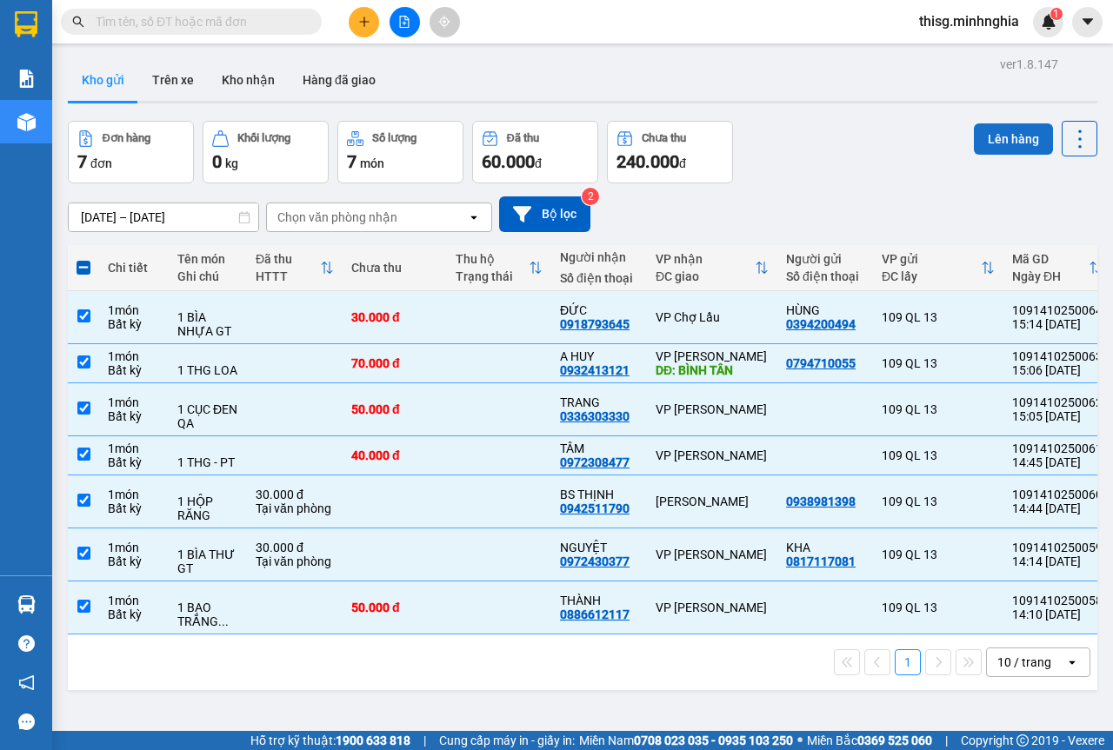
click at [974, 143] on button "Lên hàng" at bounding box center [1013, 138] width 79 height 31
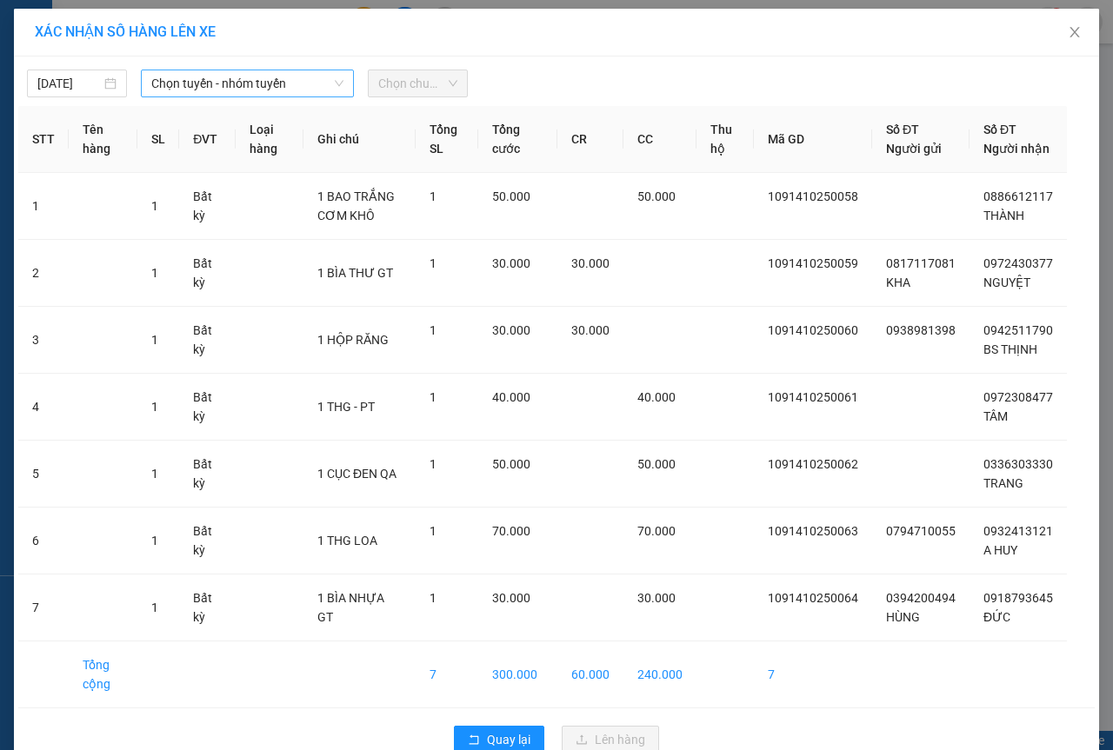
click at [234, 84] on span "Chọn tuyến - nhóm tuyến" at bounding box center [247, 83] width 192 height 26
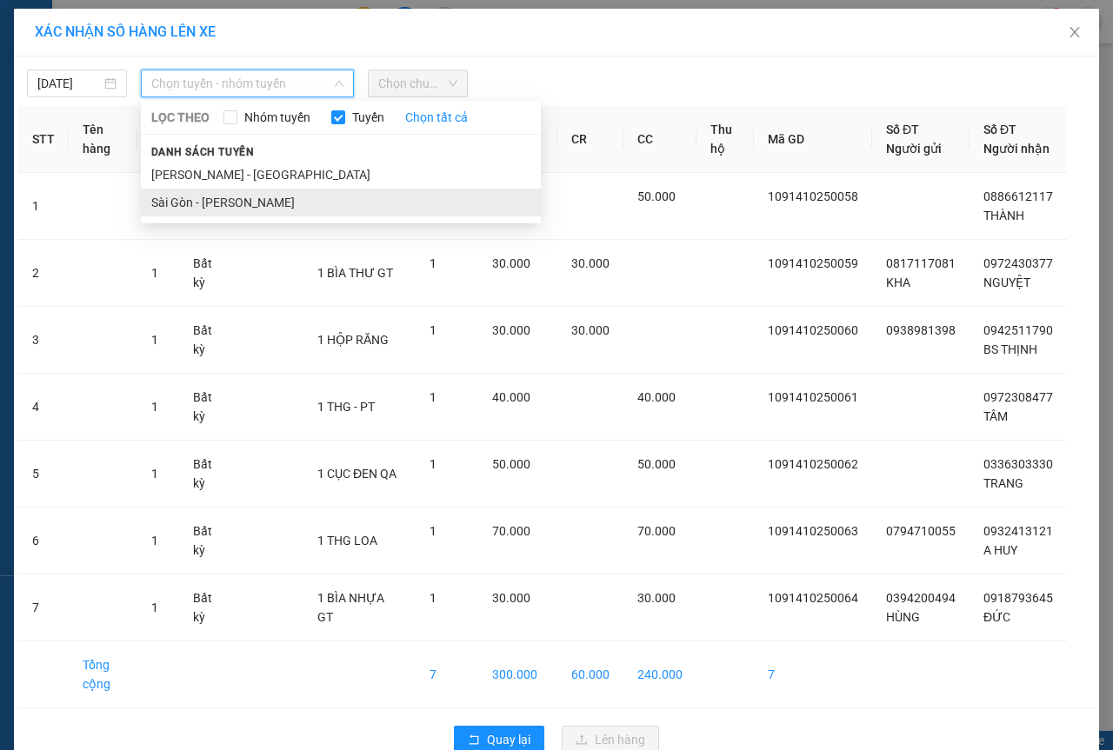
click at [230, 197] on li "Sài Gòn - [PERSON_NAME]" at bounding box center [341, 203] width 400 height 28
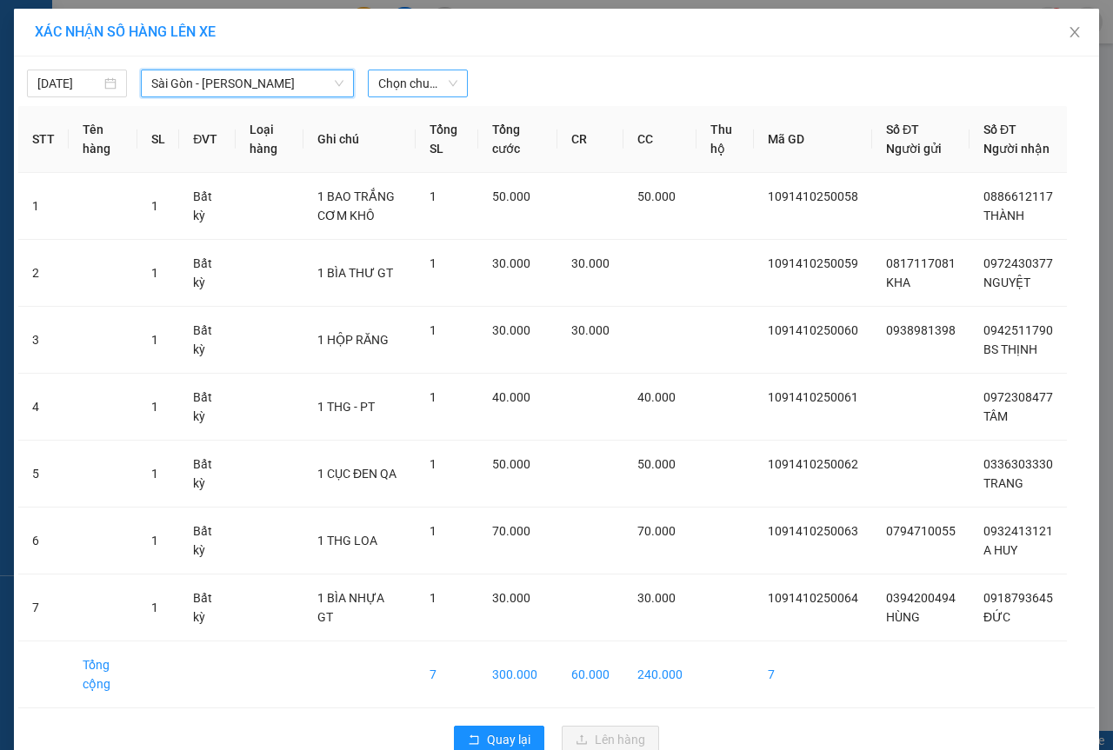
click at [406, 88] on span "Chọn chuyến" at bounding box center [417, 83] width 79 height 26
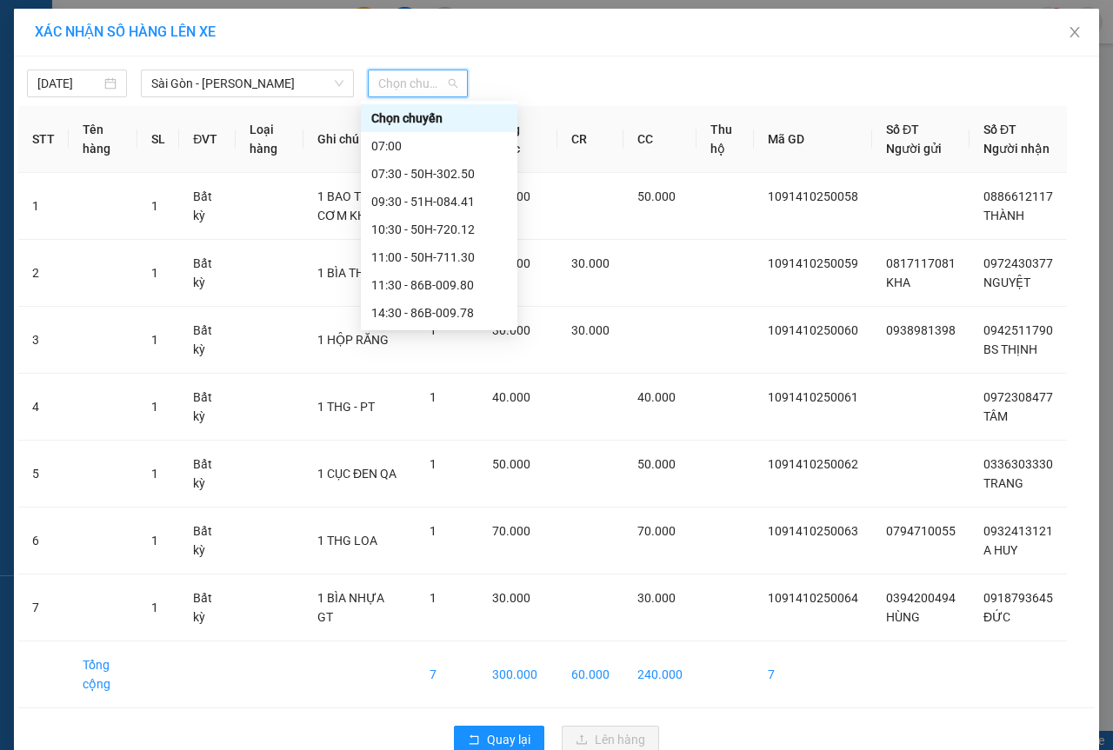
click at [401, 359] on div "17:00 (TC) - 50H-368.19" at bounding box center [439, 368] width 136 height 19
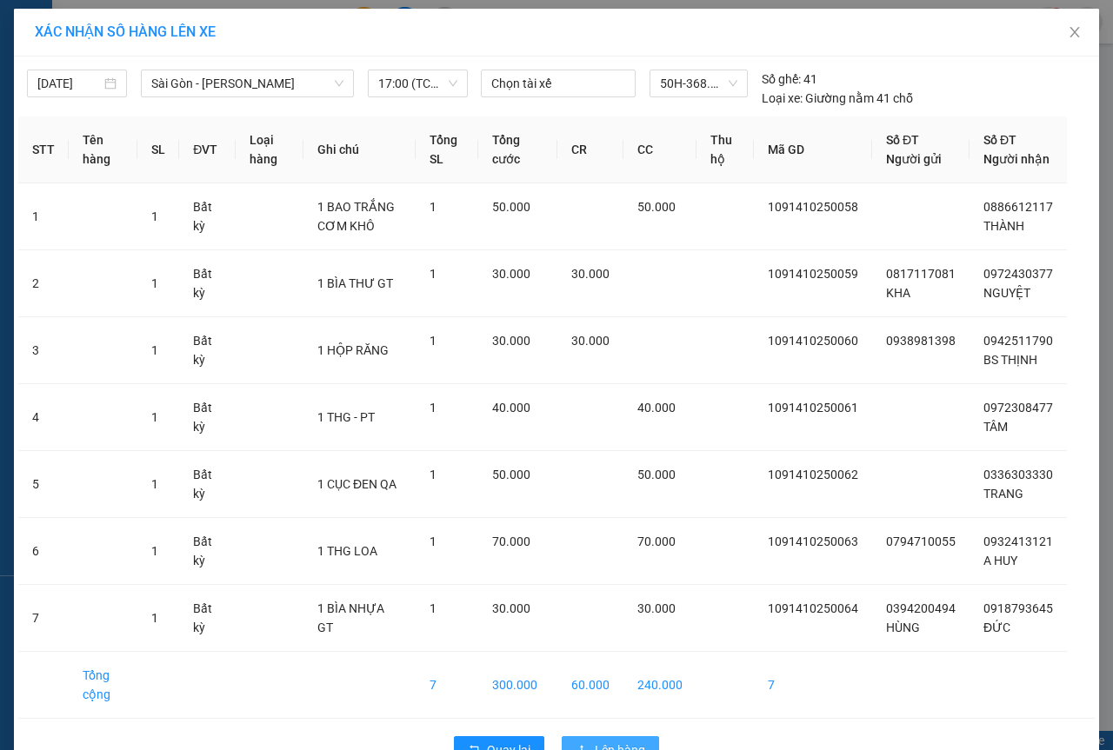
click at [616, 741] on span "Lên hàng" at bounding box center [620, 750] width 50 height 19
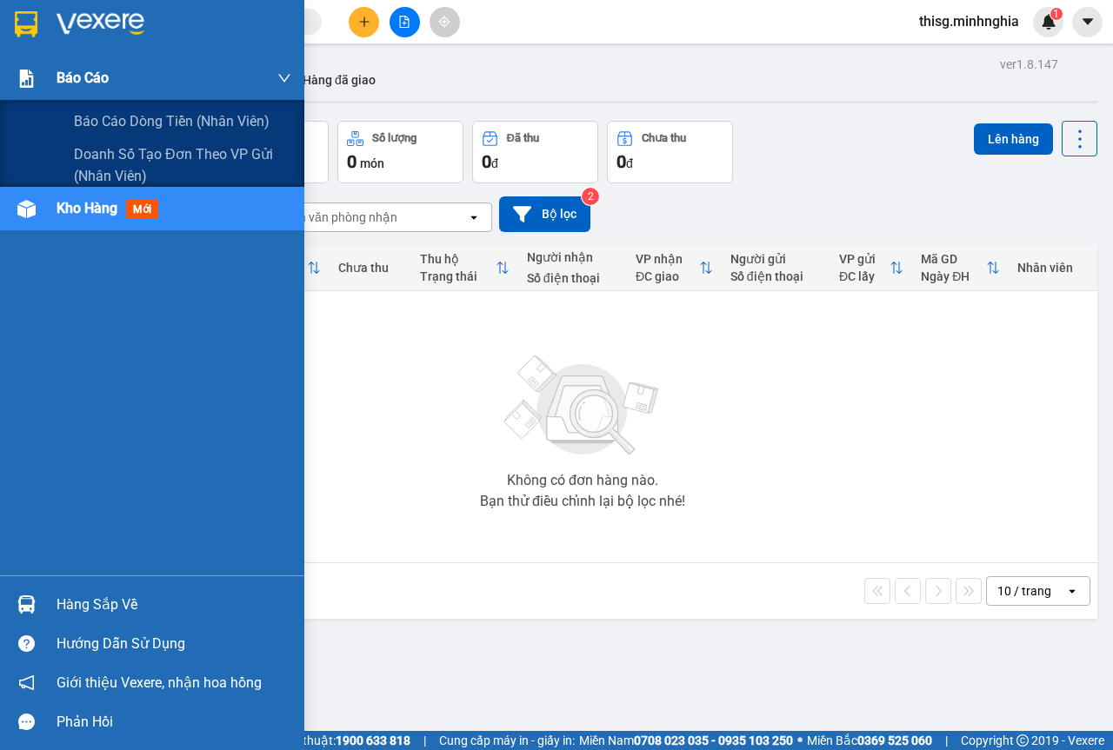
click at [42, 83] on div "Báo cáo" at bounding box center [152, 78] width 304 height 43
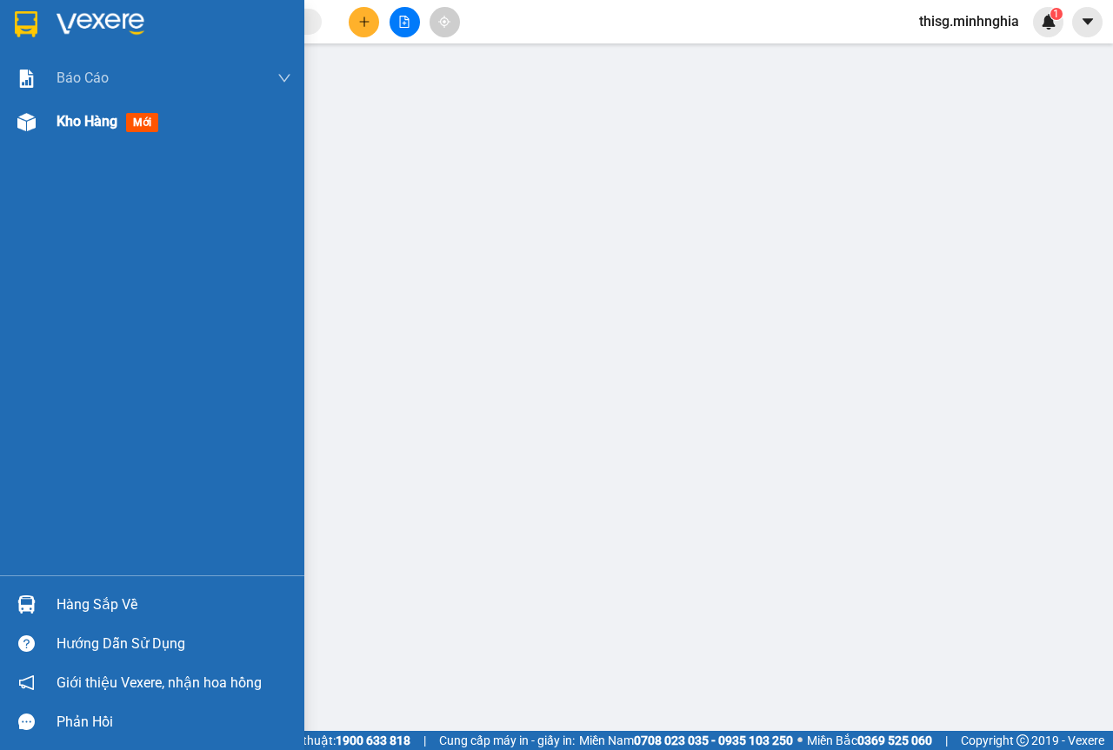
click at [77, 109] on div "Kho hàng mới" at bounding box center [174, 121] width 235 height 43
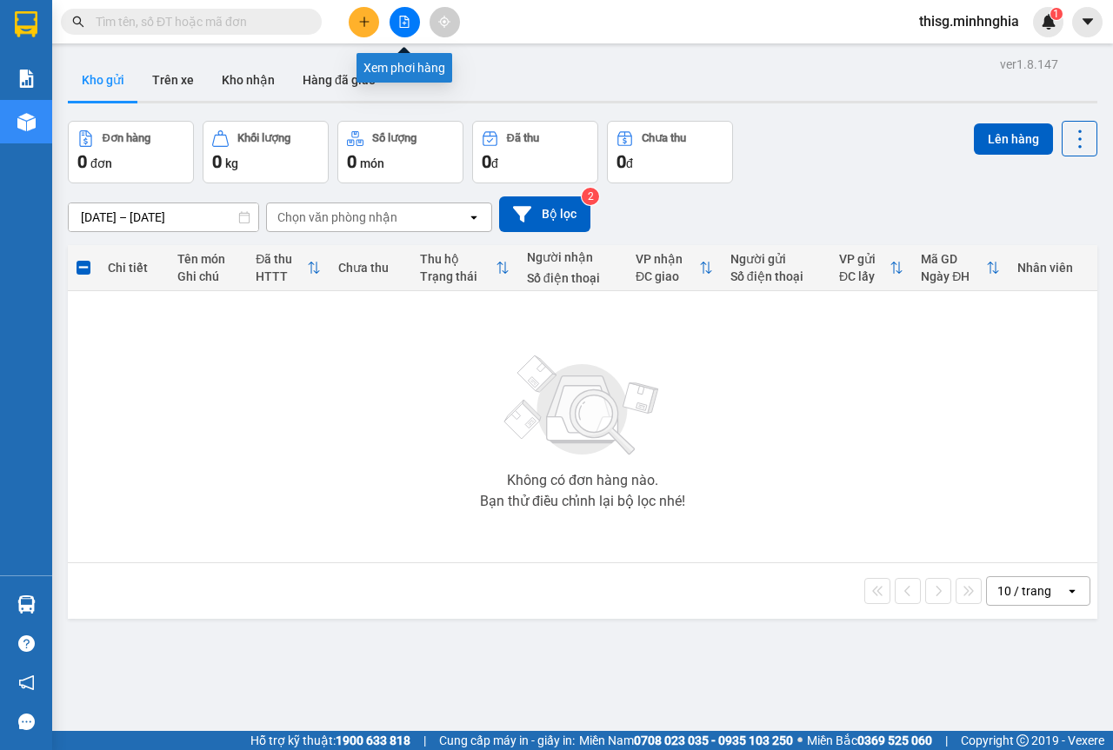
click at [395, 19] on button at bounding box center [405, 22] width 30 height 30
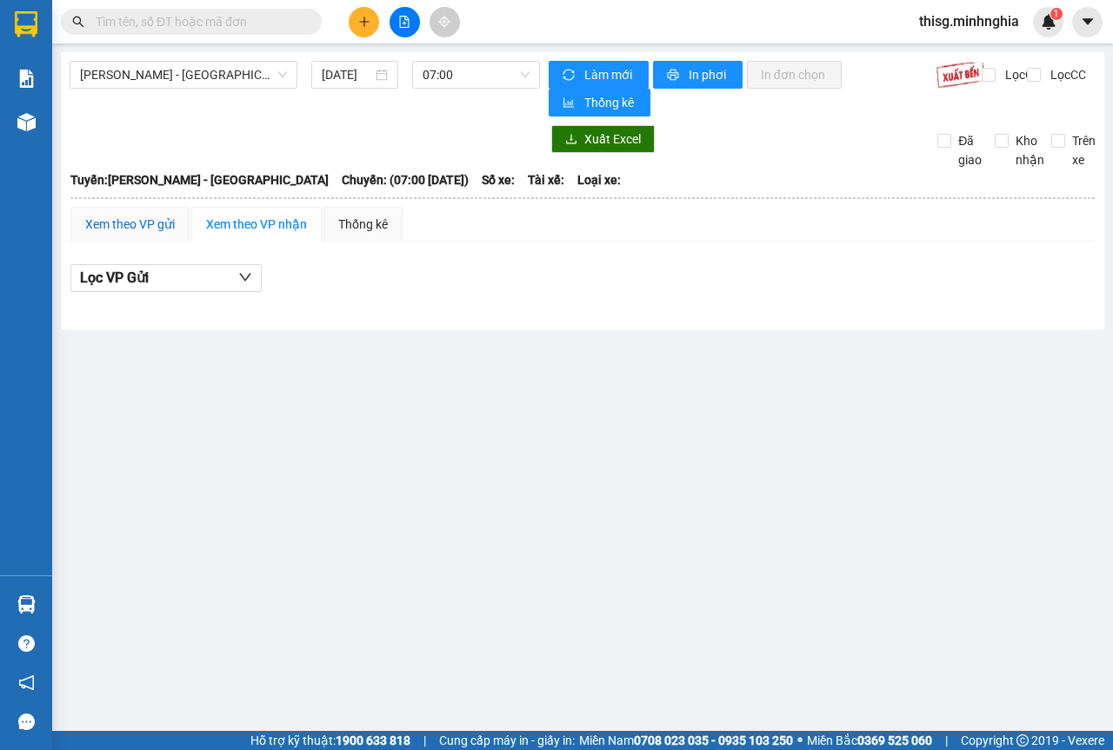
click at [137, 215] on div "Xem theo VP gửi" at bounding box center [130, 224] width 90 height 19
click at [258, 218] on div "Xem theo VP nhận" at bounding box center [256, 224] width 101 height 19
click at [204, 86] on span "[PERSON_NAME] - [GEOGRAPHIC_DATA]" at bounding box center [183, 75] width 207 height 26
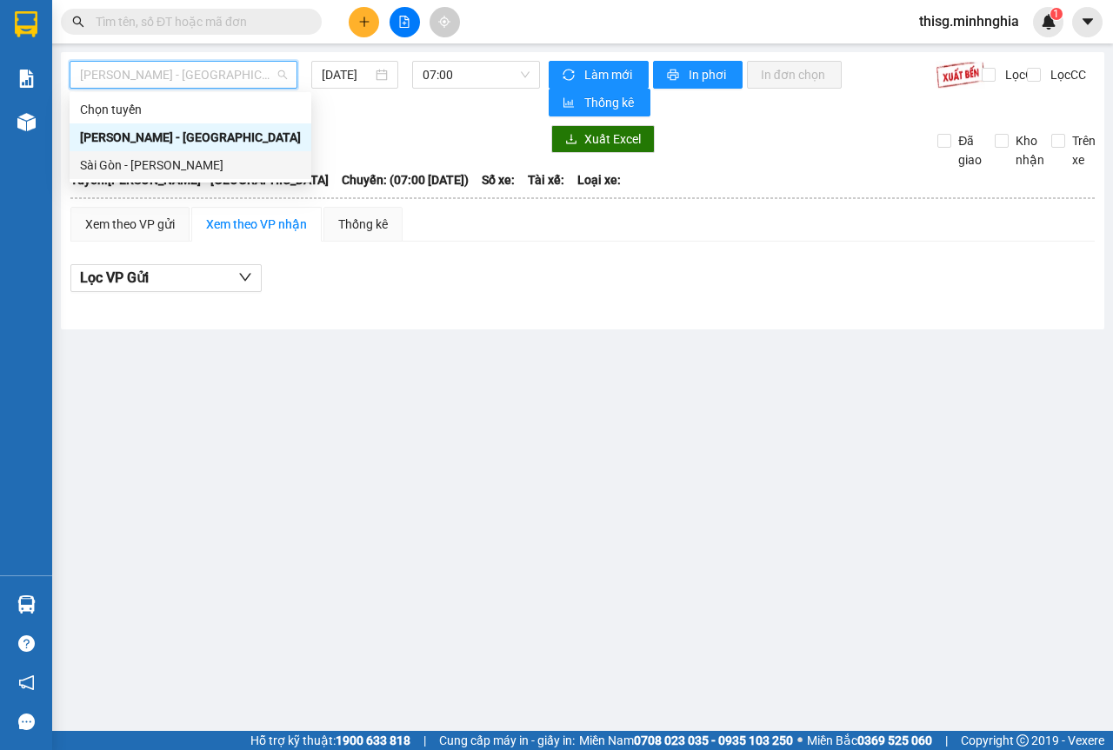
click at [163, 161] on div "Sài Gòn - [PERSON_NAME]" at bounding box center [190, 165] width 221 height 19
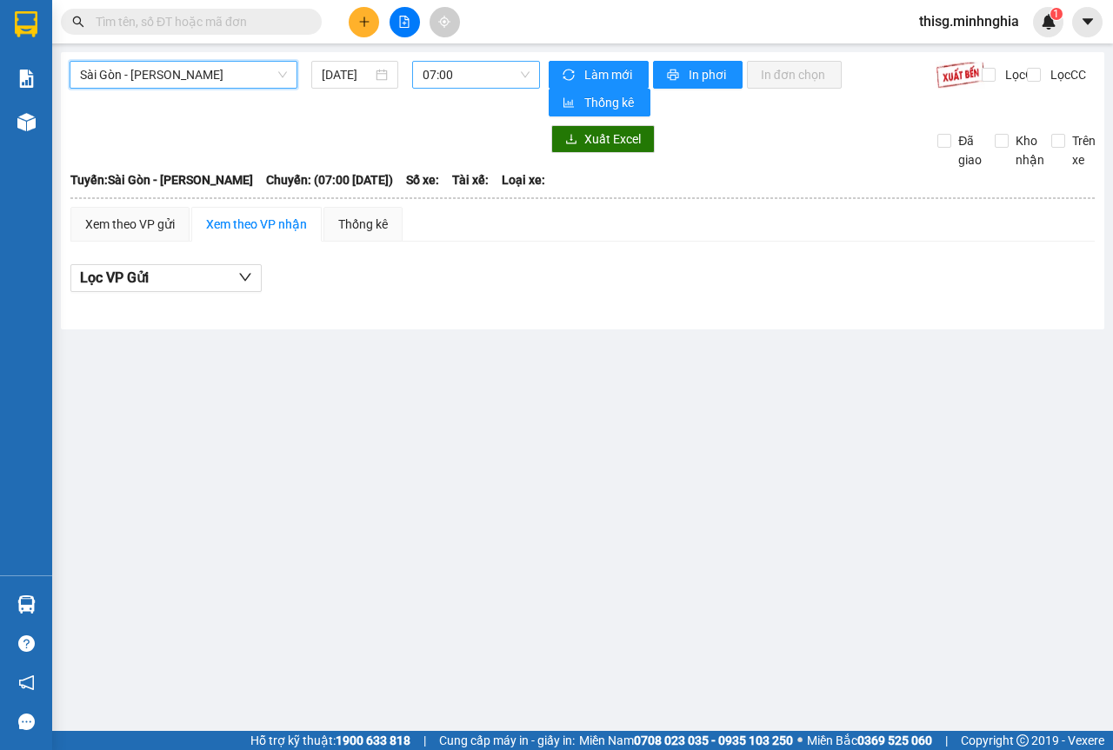
click at [430, 79] on span "07:00" at bounding box center [476, 75] width 106 height 26
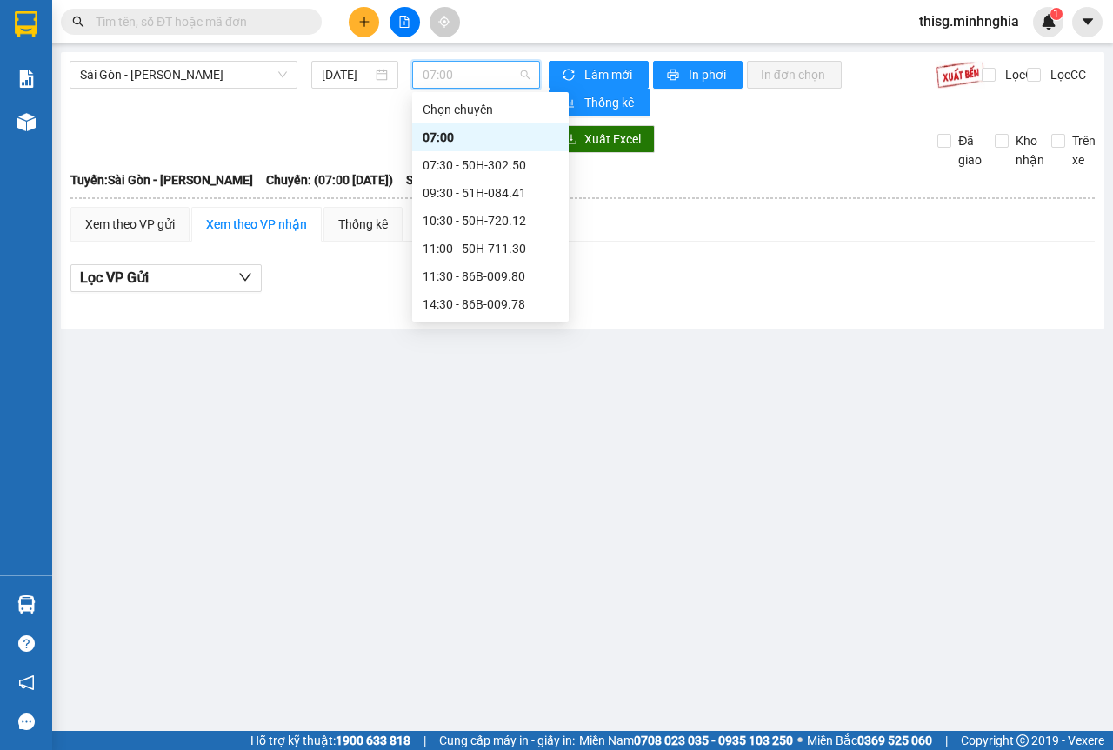
click at [456, 350] on div "17:00 (TC) - 50H-368.19" at bounding box center [491, 359] width 136 height 19
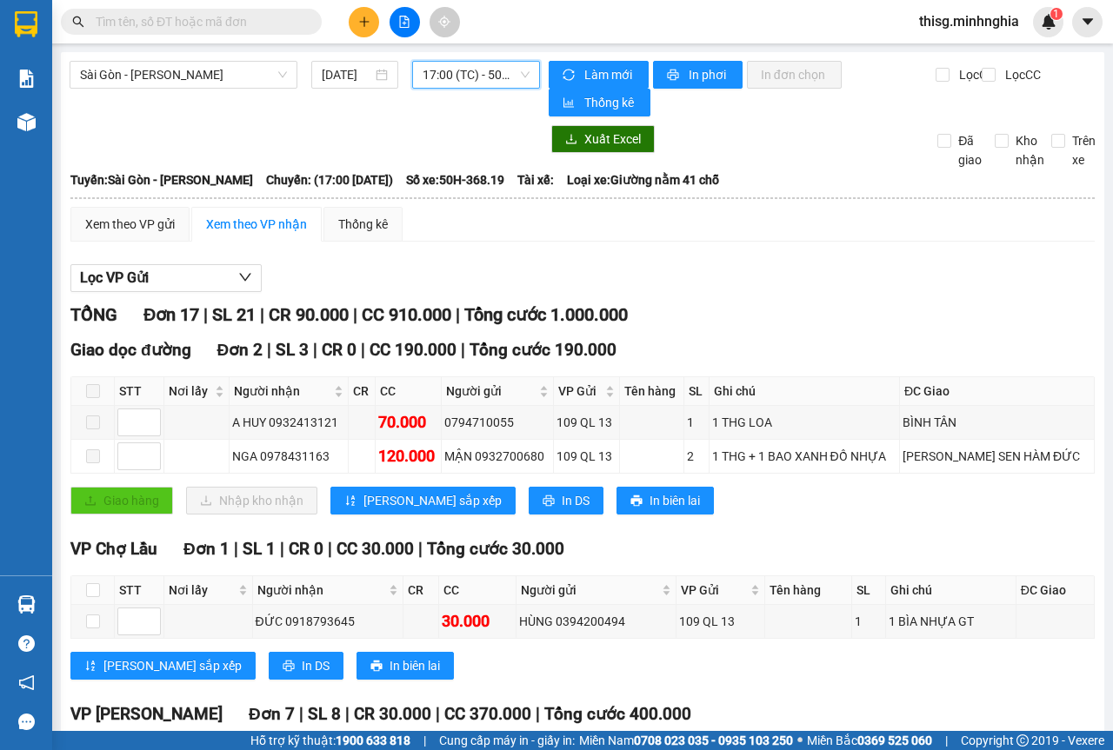
click at [358, 24] on icon "plus" at bounding box center [364, 22] width 12 height 12
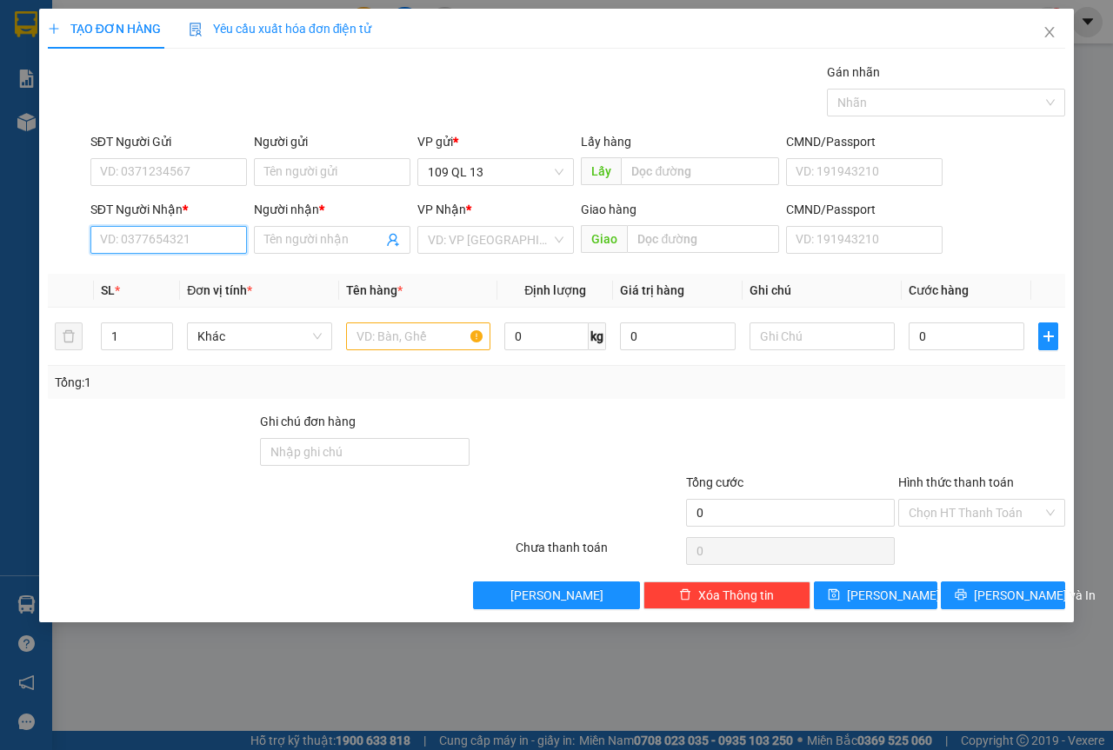
click at [194, 245] on input "SĐT Người Nhận *" at bounding box center [168, 240] width 157 height 28
click at [234, 270] on div "0937520503 - VI TÍNH AN PHÁT" at bounding box center [187, 274] width 172 height 19
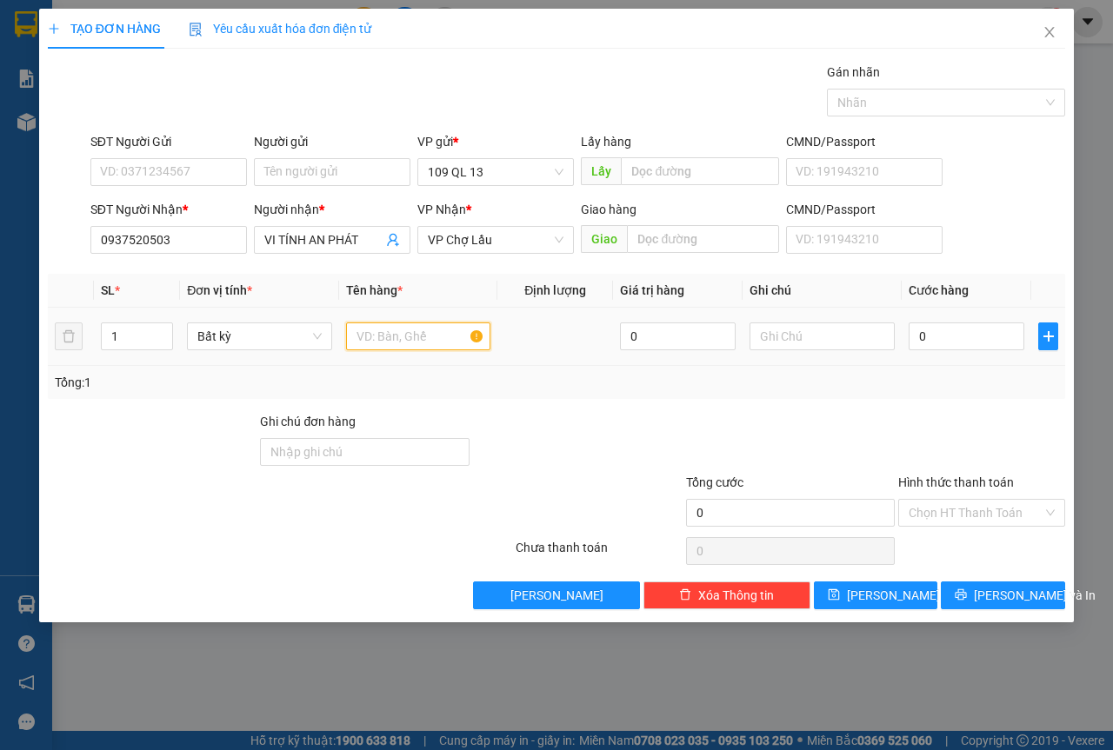
drag, startPoint x: 370, startPoint y: 335, endPoint x: 388, endPoint y: 335, distance: 18.3
click at [371, 335] on input "text" at bounding box center [418, 337] width 145 height 28
click at [778, 338] on input "text" at bounding box center [821, 337] width 145 height 28
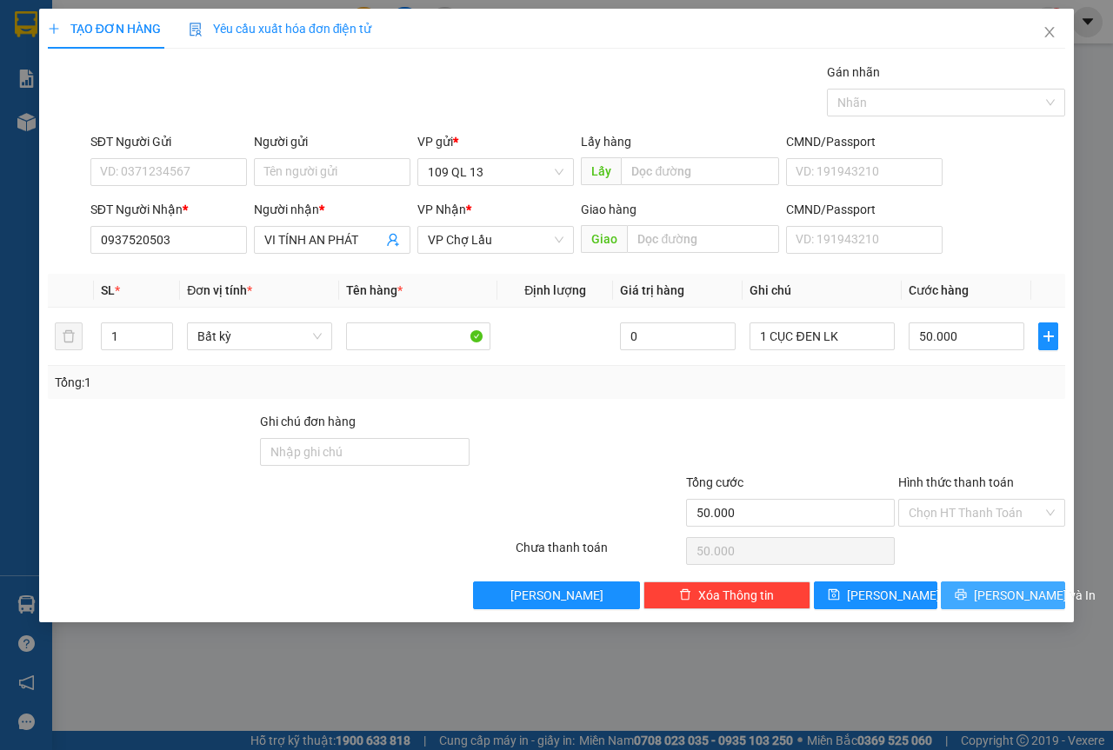
click at [1022, 596] on span "[PERSON_NAME] và In" at bounding box center [1035, 595] width 122 height 19
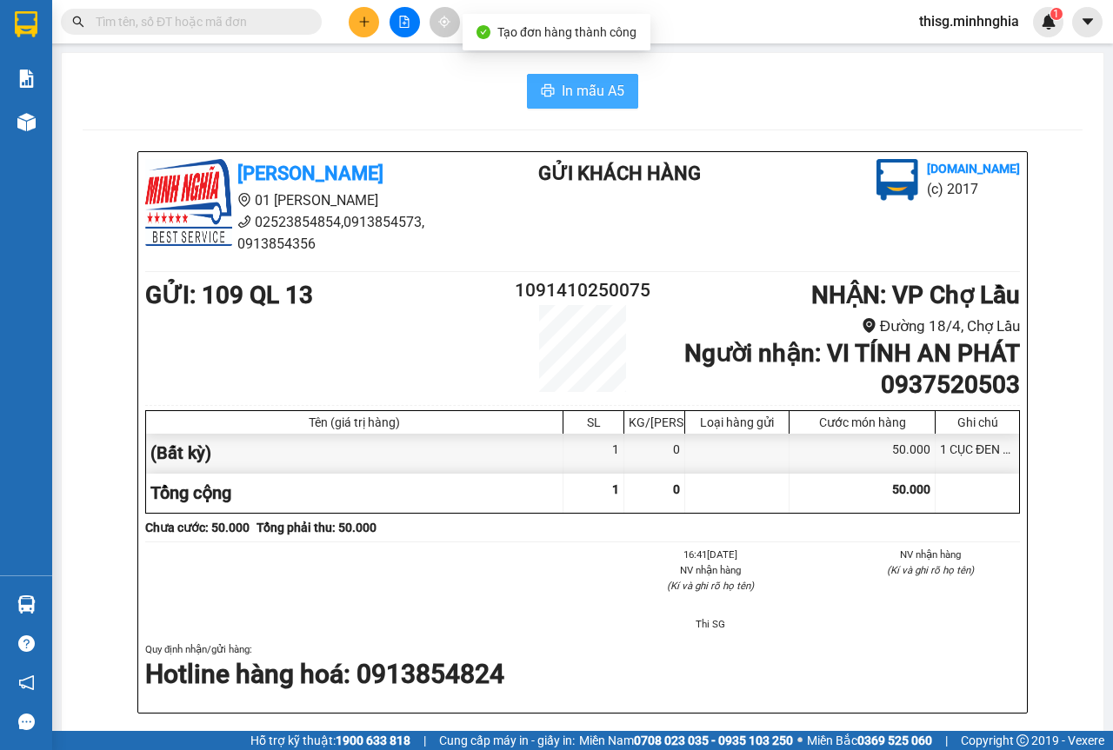
click at [620, 98] on button "In mẫu A5" at bounding box center [582, 91] width 111 height 35
click at [363, 26] on icon "plus" at bounding box center [364, 22] width 12 height 12
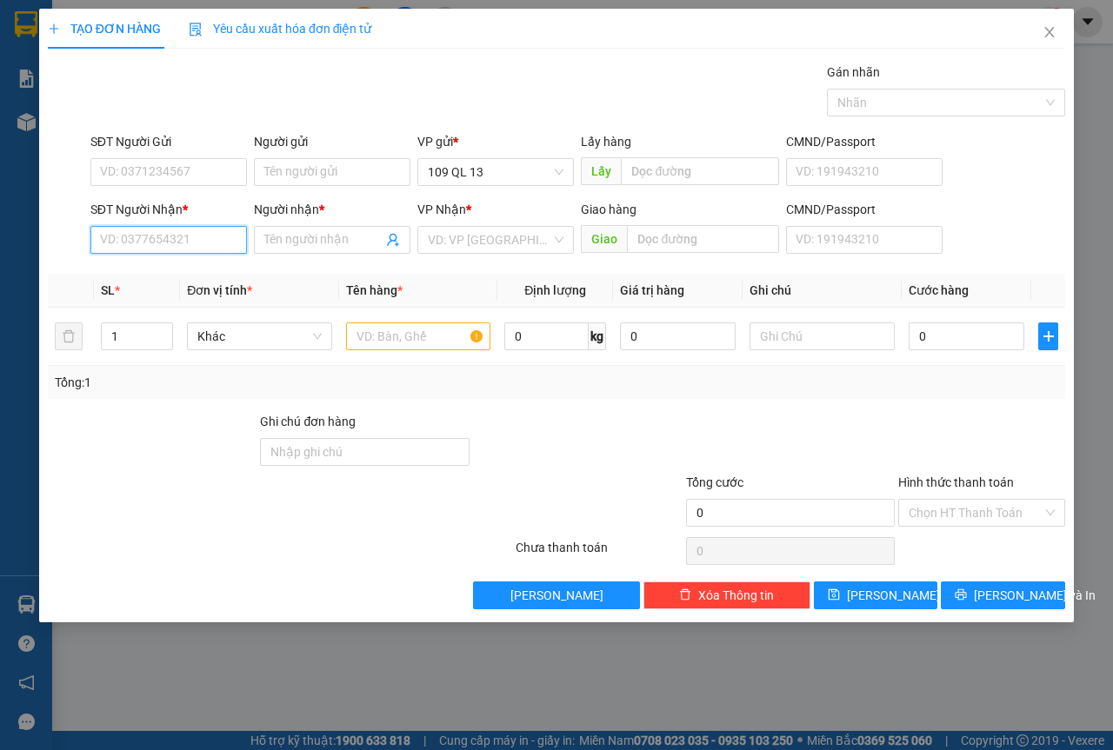
click at [205, 244] on input "SĐT Người Nhận *" at bounding box center [168, 240] width 157 height 28
click at [233, 275] on div "0979811581 - SPA TƯỜNG MY" at bounding box center [202, 274] width 202 height 19
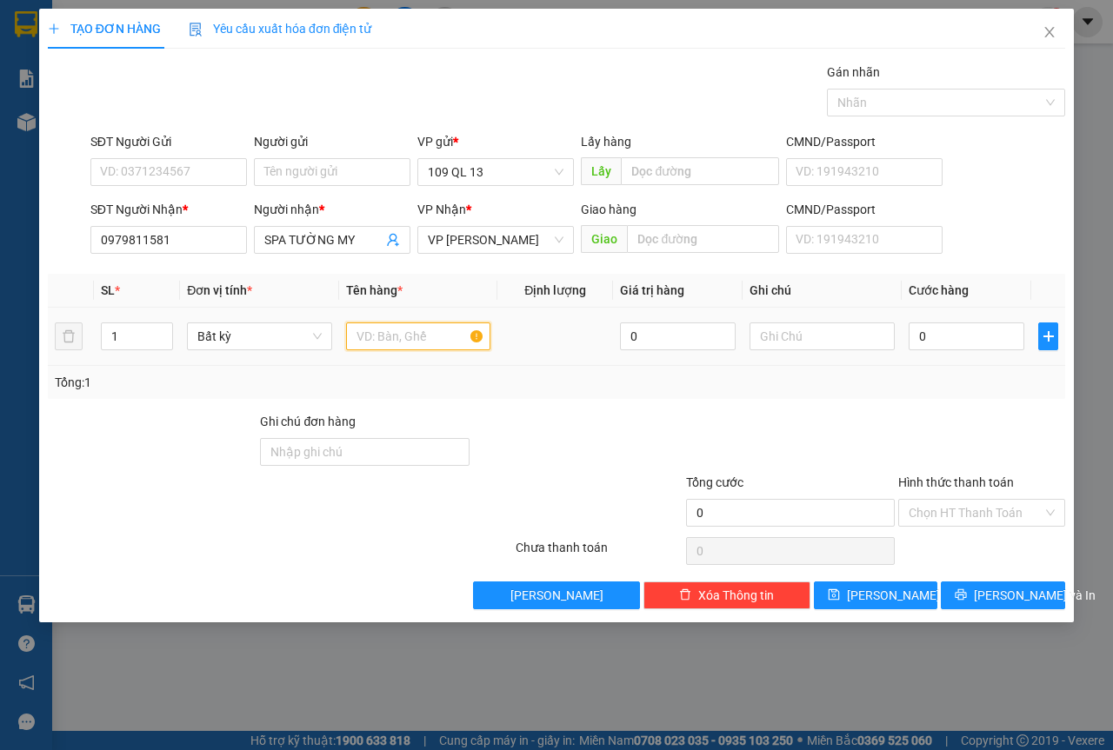
click at [384, 342] on input "text" at bounding box center [418, 337] width 145 height 28
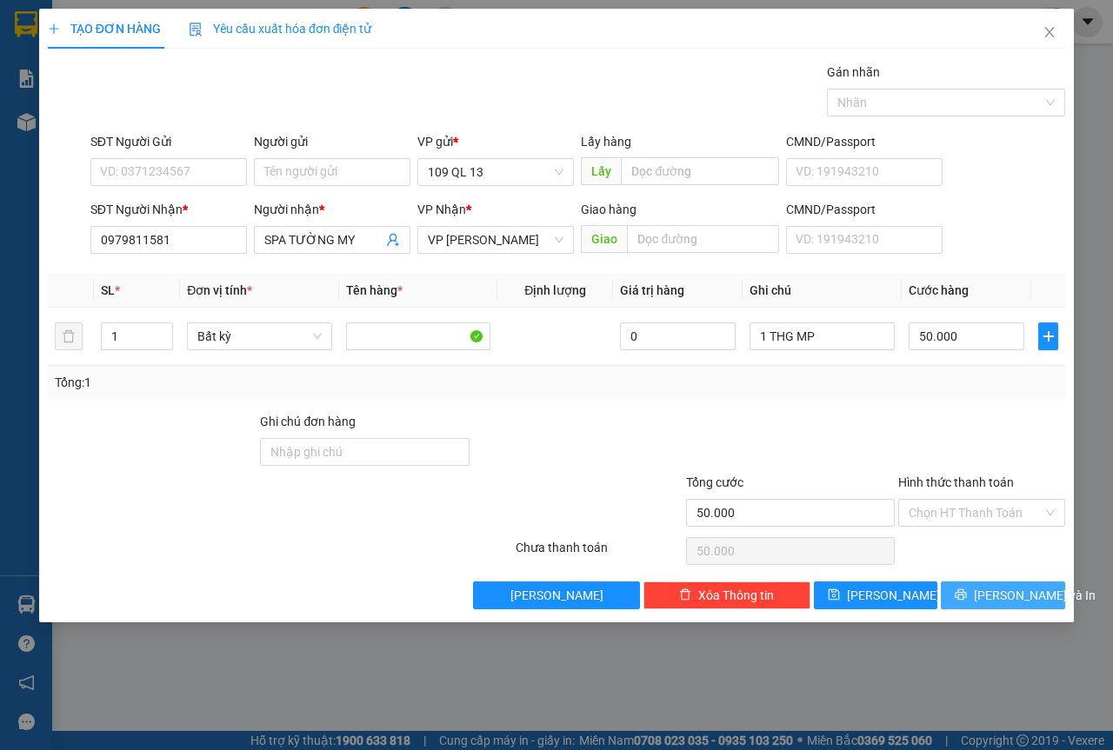
click at [1022, 606] on button "[PERSON_NAME] và In" at bounding box center [1003, 596] width 124 height 28
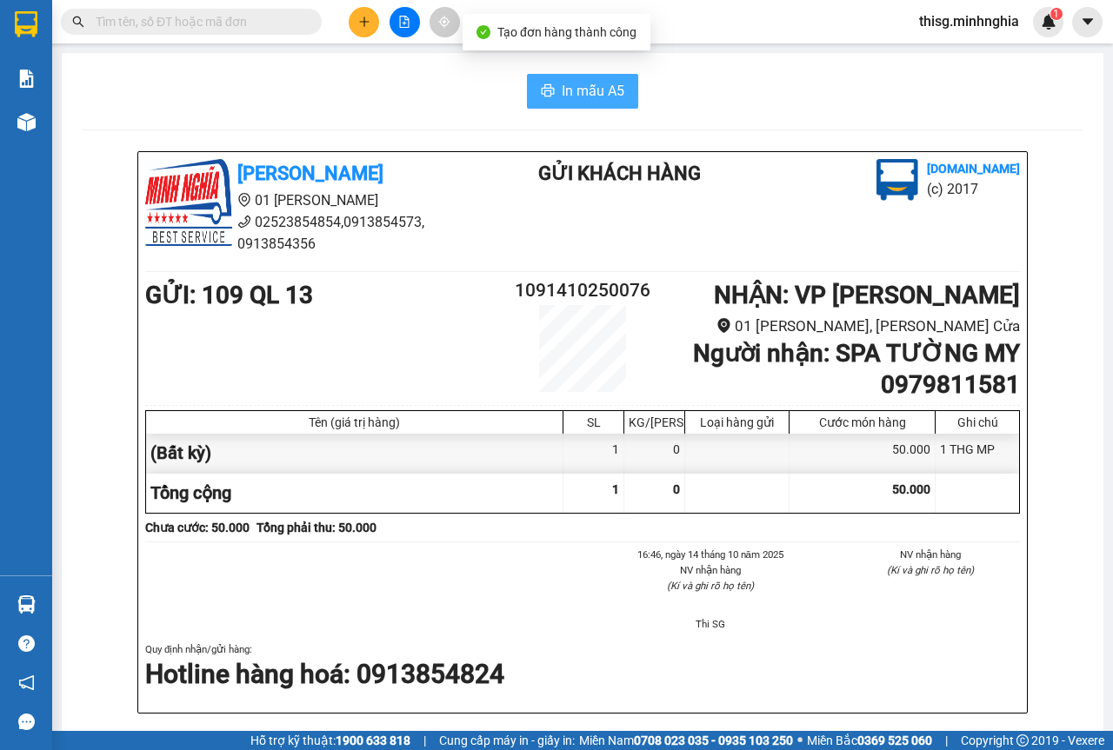
click at [579, 98] on span "In mẫu A5" at bounding box center [593, 91] width 63 height 22
click at [590, 100] on span "In mẫu A5" at bounding box center [593, 91] width 63 height 22
click at [385, 33] on div at bounding box center [404, 22] width 130 height 30
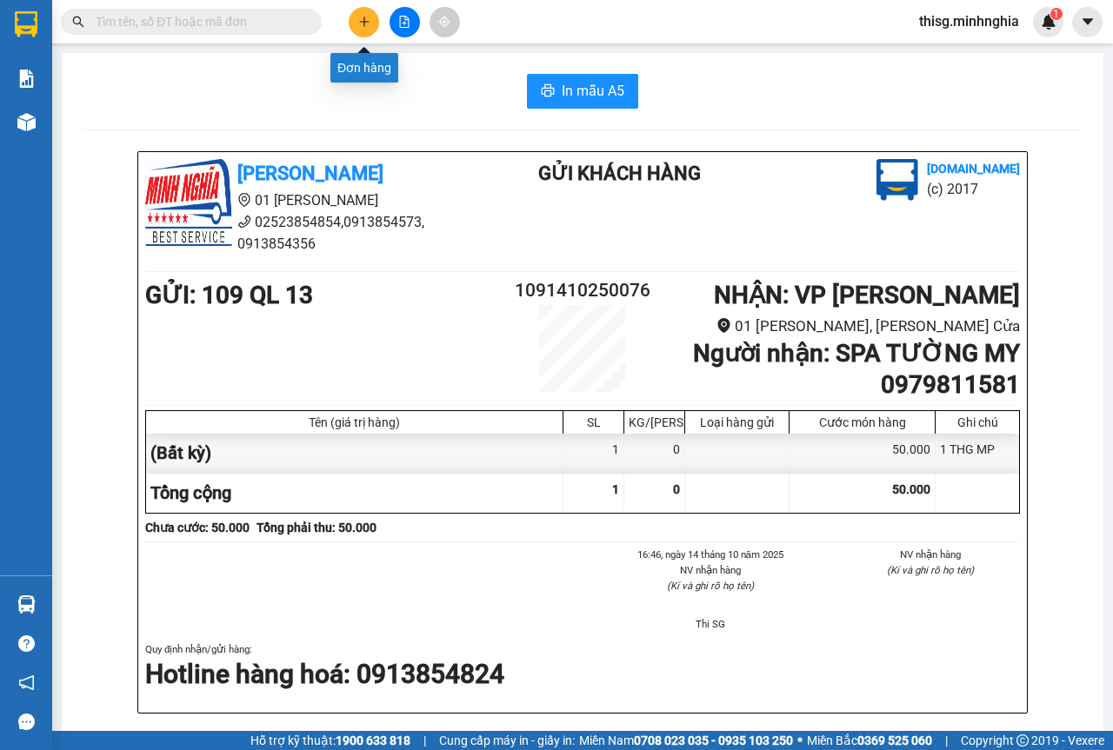
click at [367, 28] on button at bounding box center [364, 22] width 30 height 30
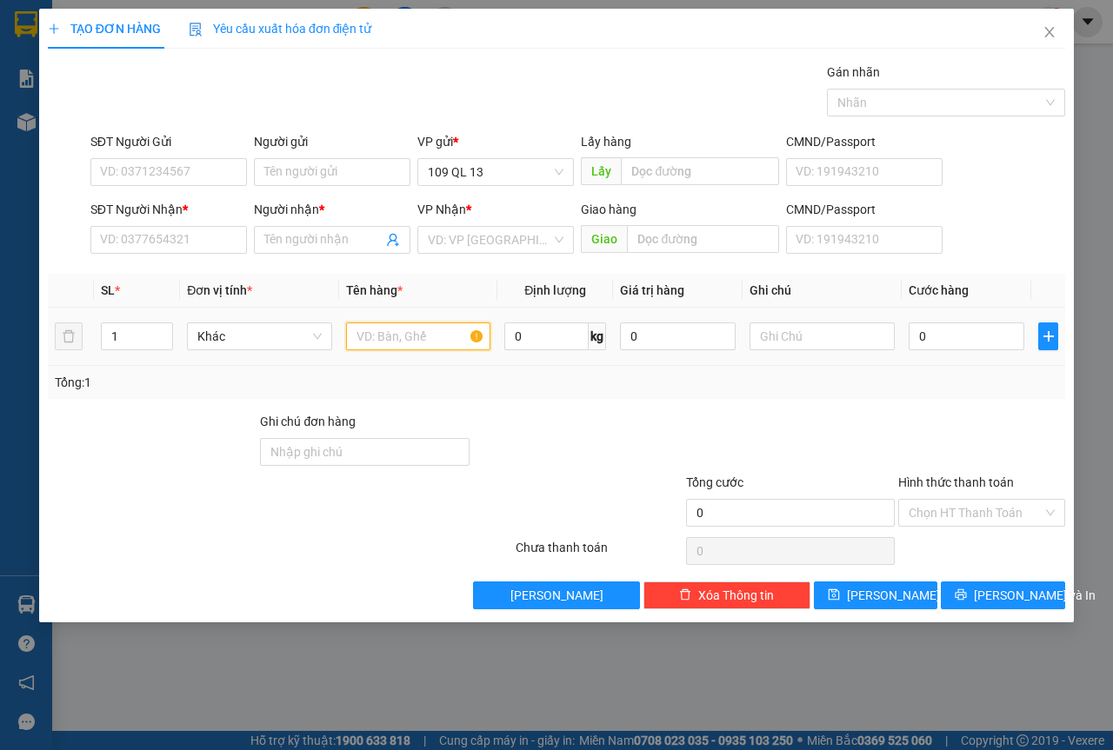
click at [420, 324] on input "text" at bounding box center [418, 337] width 145 height 28
click at [169, 324] on span "Increase Value" at bounding box center [162, 331] width 19 height 16
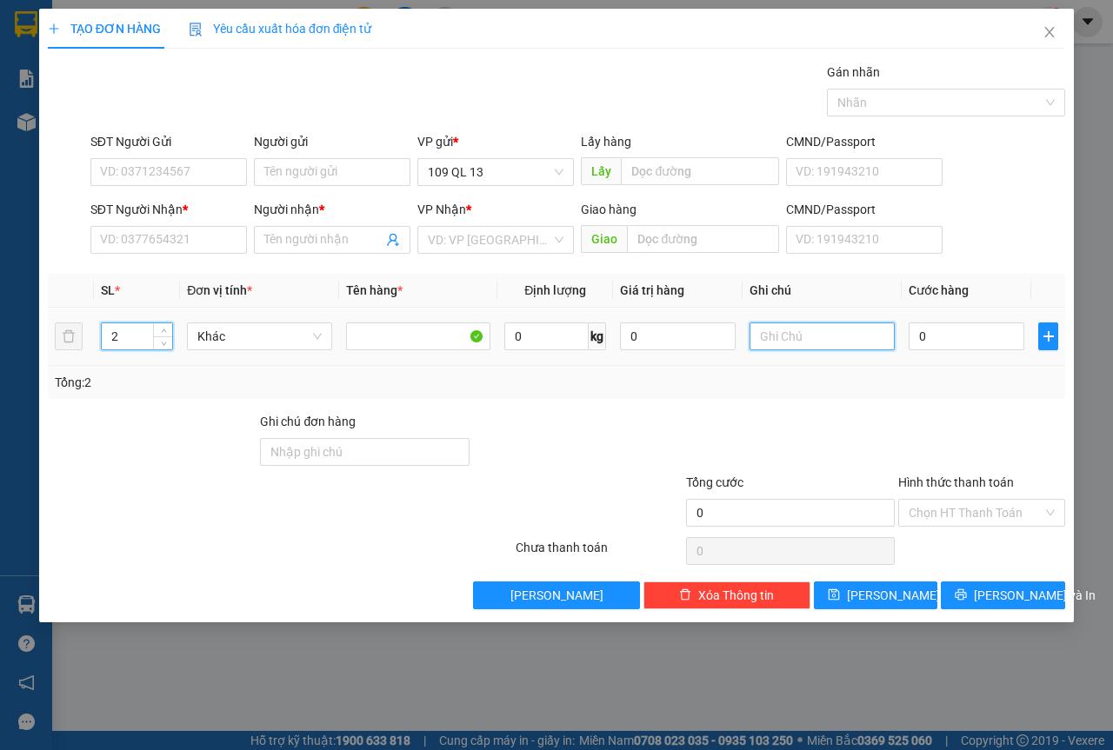
click at [824, 326] on input "text" at bounding box center [821, 337] width 145 height 28
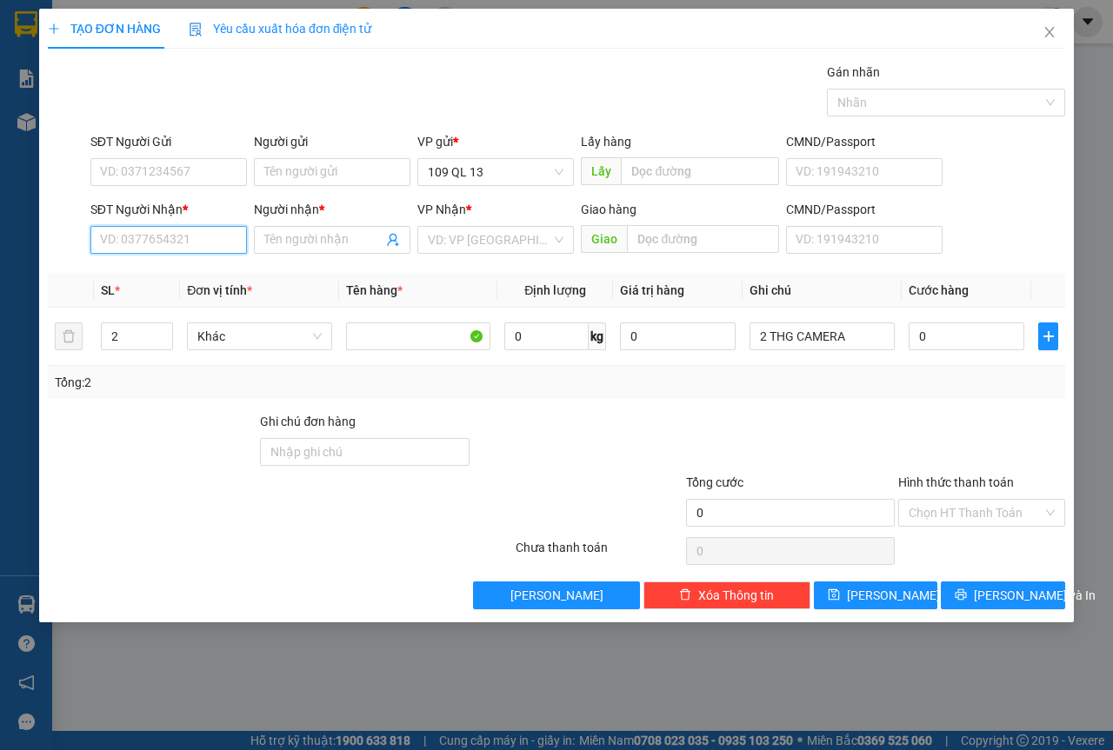
click at [145, 242] on input "SĐT Người Nhận *" at bounding box center [168, 240] width 157 height 28
click at [151, 280] on div "0868238438 - NINH" at bounding box center [169, 274] width 136 height 19
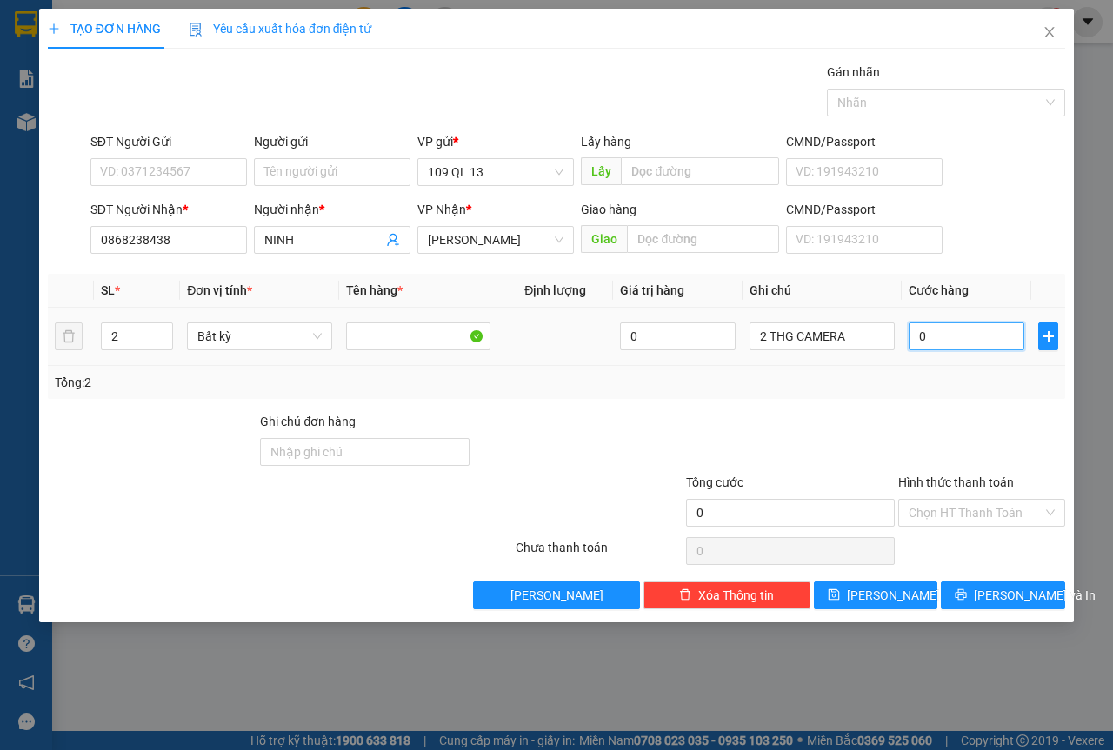
click at [943, 337] on input "0" at bounding box center [967, 337] width 116 height 28
click at [1023, 600] on span "[PERSON_NAME] và In" at bounding box center [1035, 595] width 122 height 19
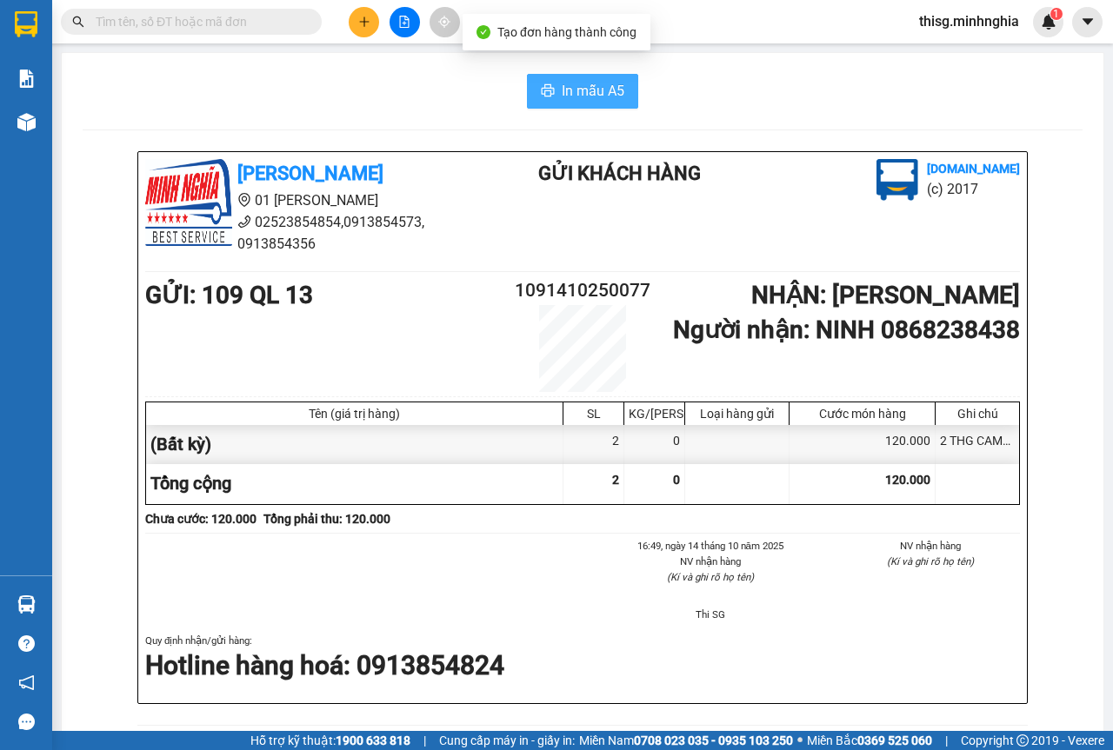
click at [576, 106] on button "In mẫu A5" at bounding box center [582, 91] width 111 height 35
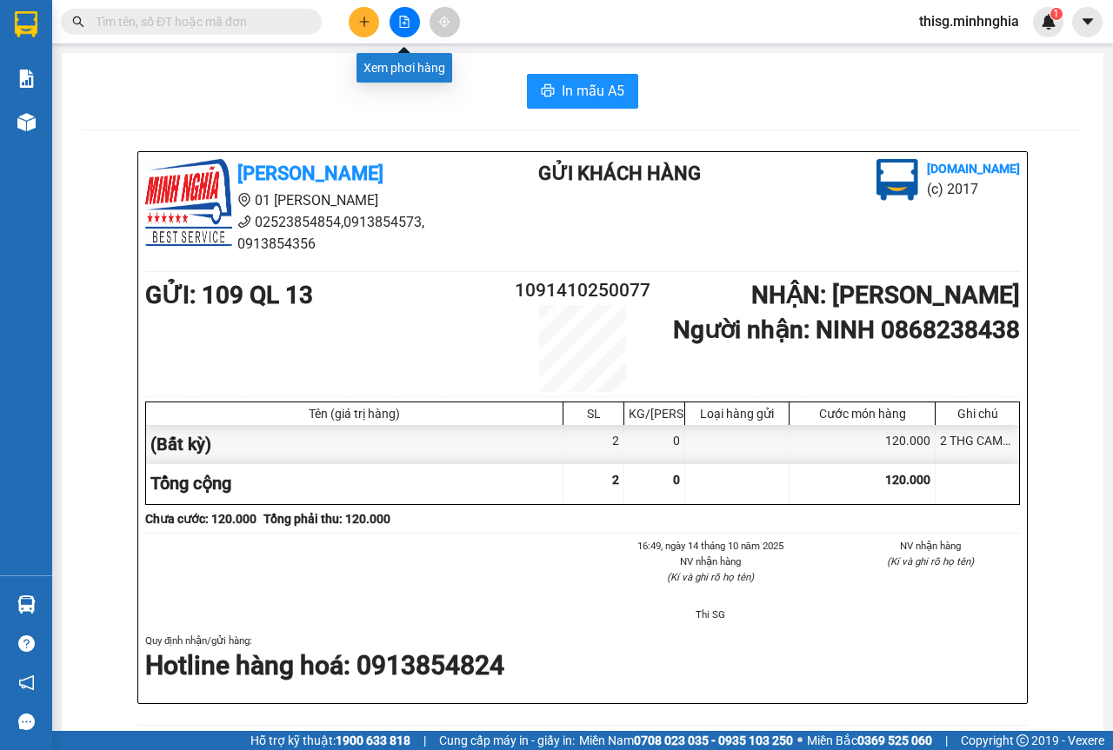
click at [366, 21] on icon "plus" at bounding box center [364, 22] width 12 height 12
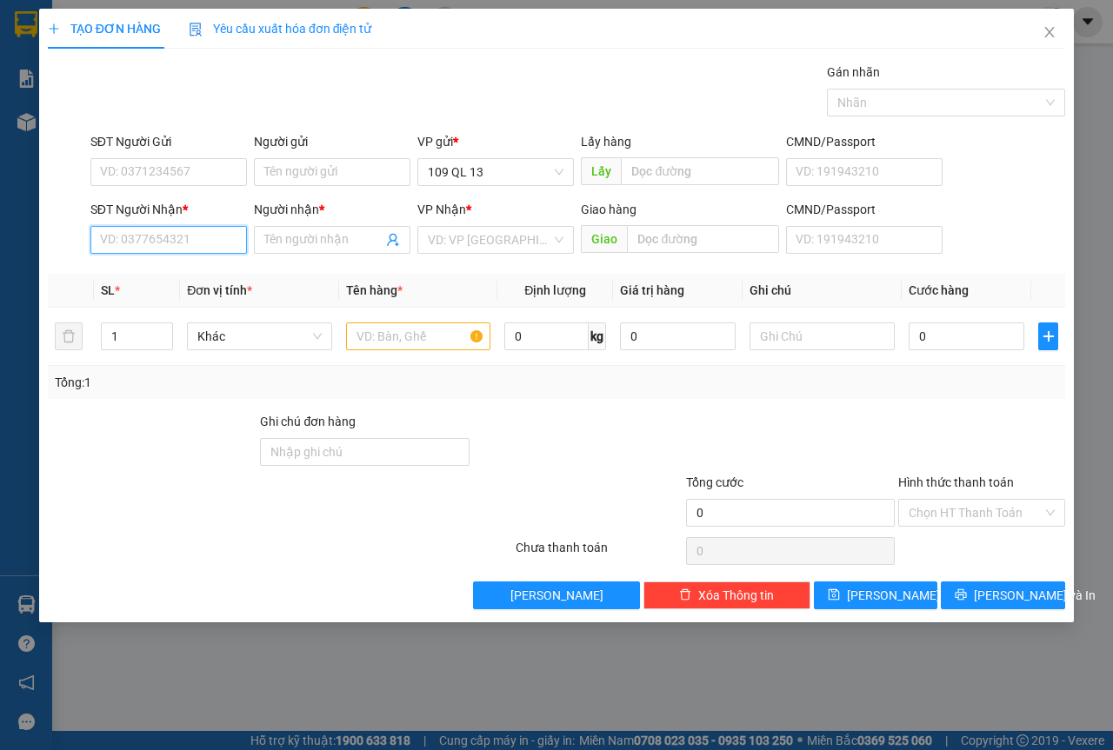
click at [182, 242] on input "SĐT Người Nhận *" at bounding box center [168, 240] width 157 height 28
click at [167, 271] on div "0945477478 - TUẤN" at bounding box center [169, 274] width 136 height 19
click at [431, 351] on div at bounding box center [418, 336] width 145 height 35
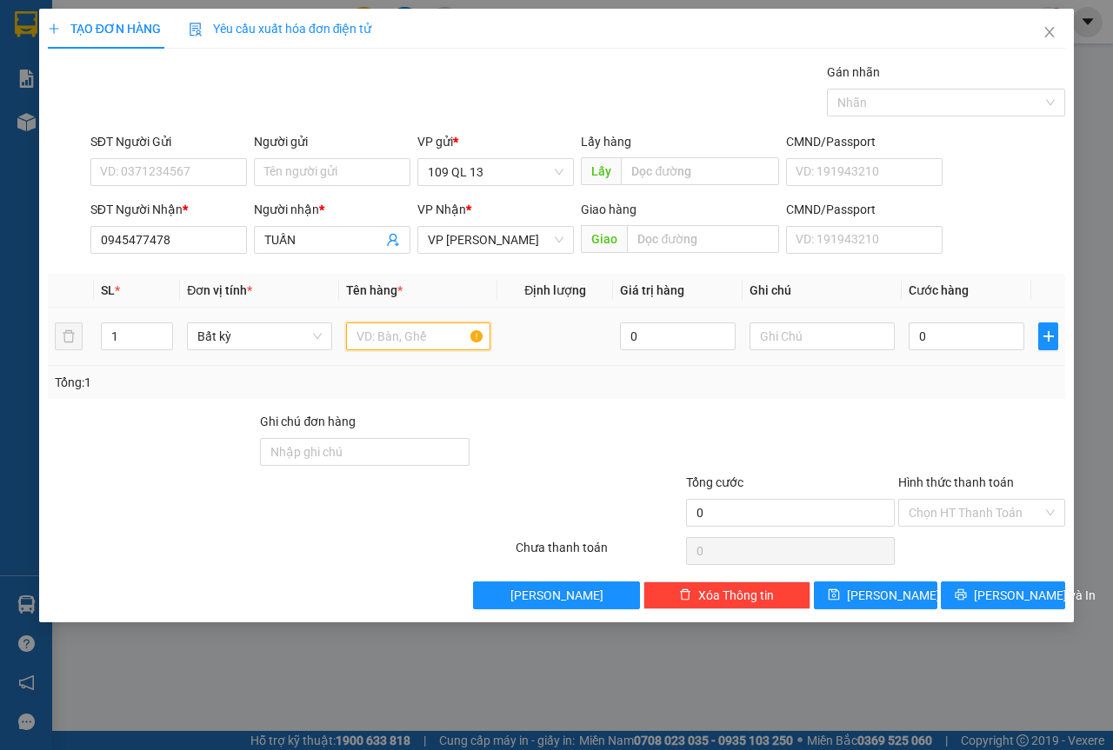
click at [430, 339] on input "text" at bounding box center [418, 337] width 145 height 28
click at [813, 323] on input "text" at bounding box center [821, 337] width 145 height 28
click at [945, 338] on input "0" at bounding box center [967, 337] width 116 height 28
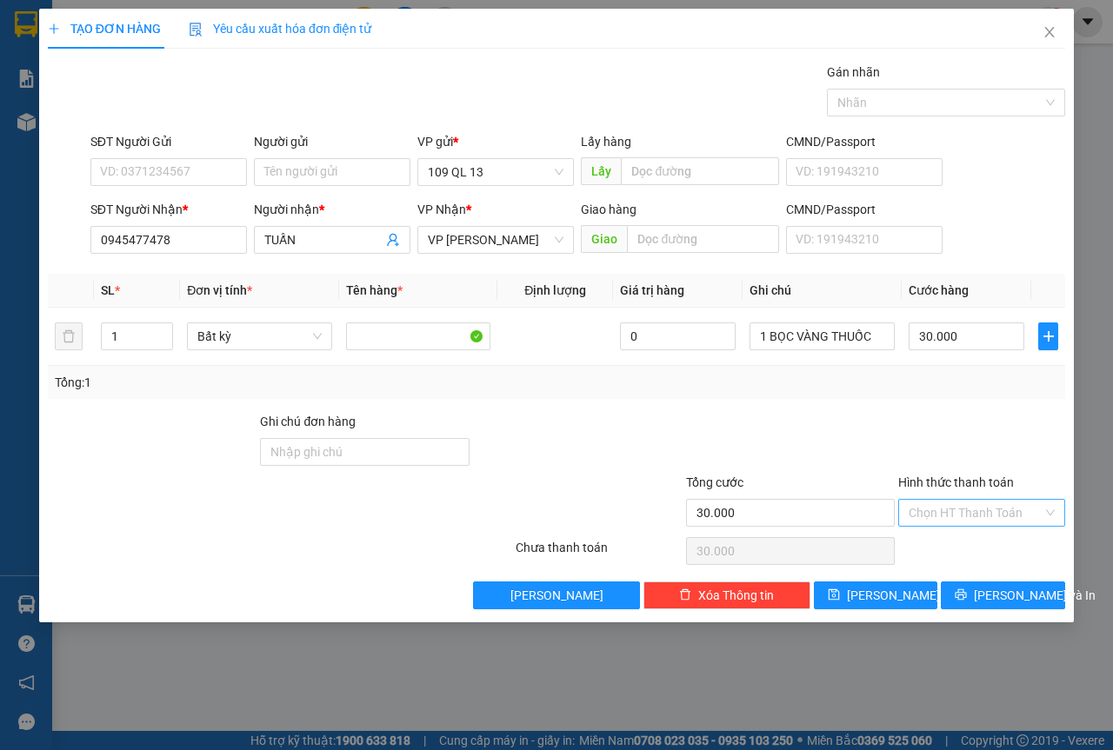
click at [1002, 521] on input "Hình thức thanh toán" at bounding box center [976, 513] width 134 height 26
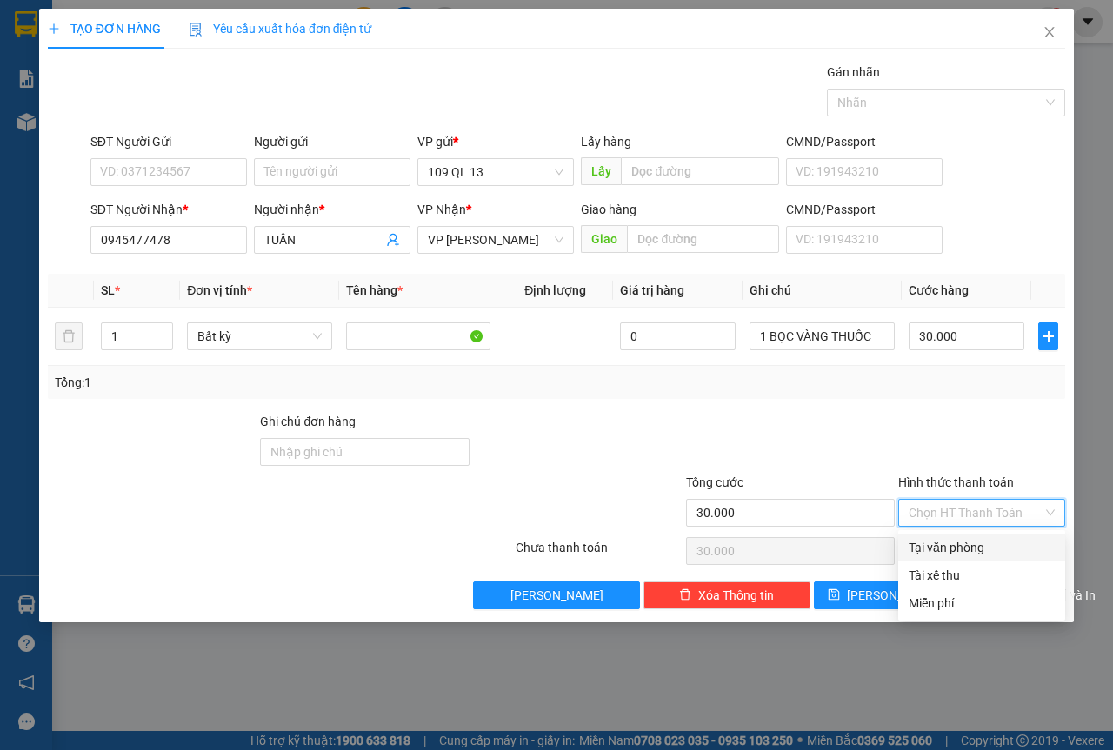
click at [993, 545] on div "Tại văn phòng" at bounding box center [982, 547] width 146 height 19
click at [994, 583] on button "[PERSON_NAME] và In" at bounding box center [1003, 596] width 124 height 28
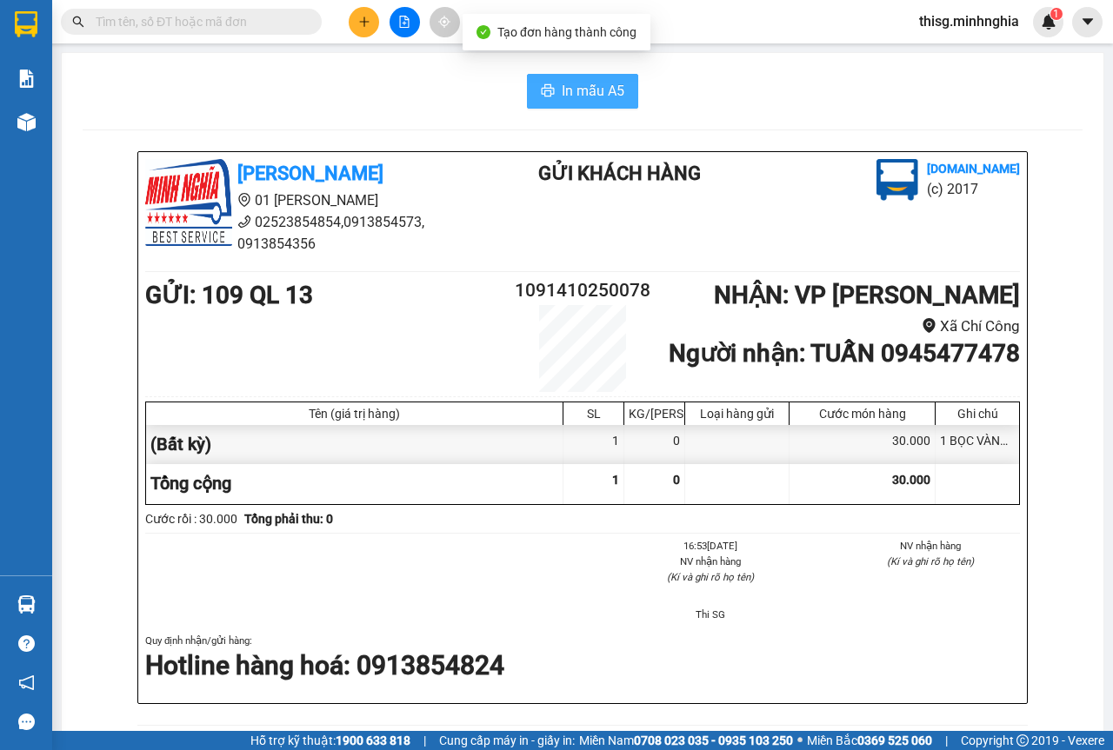
click at [567, 95] on span "In mẫu A5" at bounding box center [593, 91] width 63 height 22
click at [370, 28] on button at bounding box center [364, 22] width 30 height 30
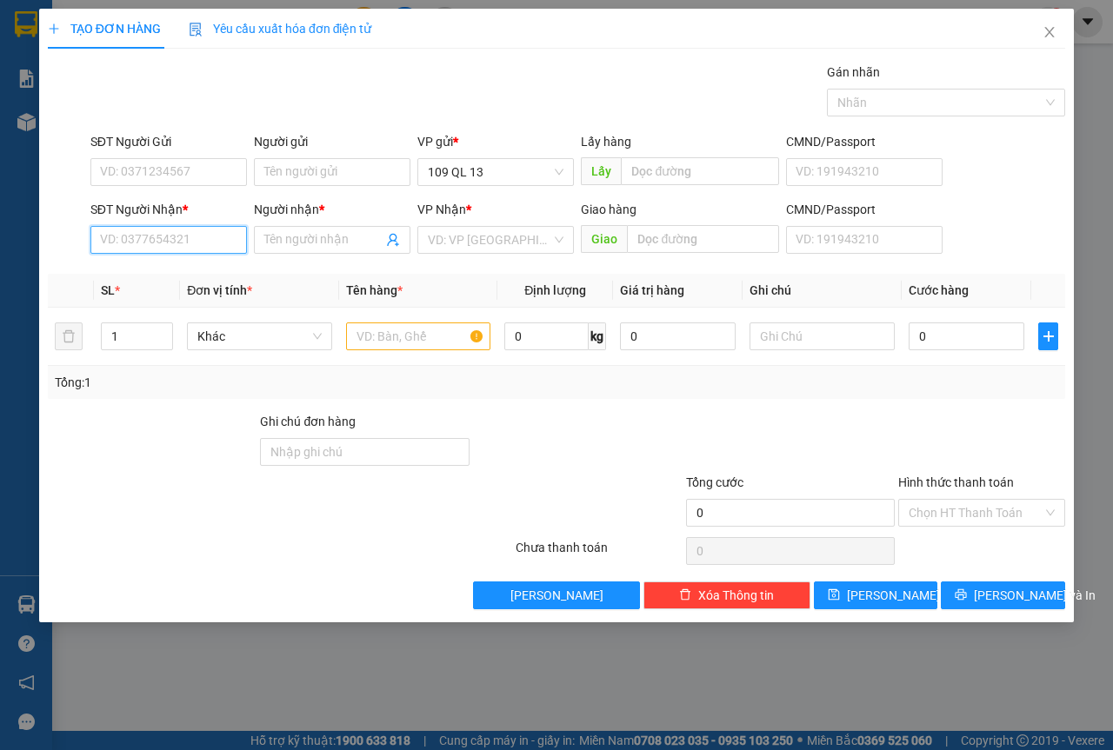
click at [229, 230] on input "SĐT Người Nhận *" at bounding box center [168, 240] width 157 height 28
click at [396, 324] on input "text" at bounding box center [418, 337] width 145 height 28
click at [235, 225] on div "SĐT Người Nhận *" at bounding box center [168, 213] width 157 height 26
click at [223, 243] on input "SĐT Người Nhận *" at bounding box center [168, 240] width 157 height 28
click at [330, 230] on span at bounding box center [332, 240] width 157 height 28
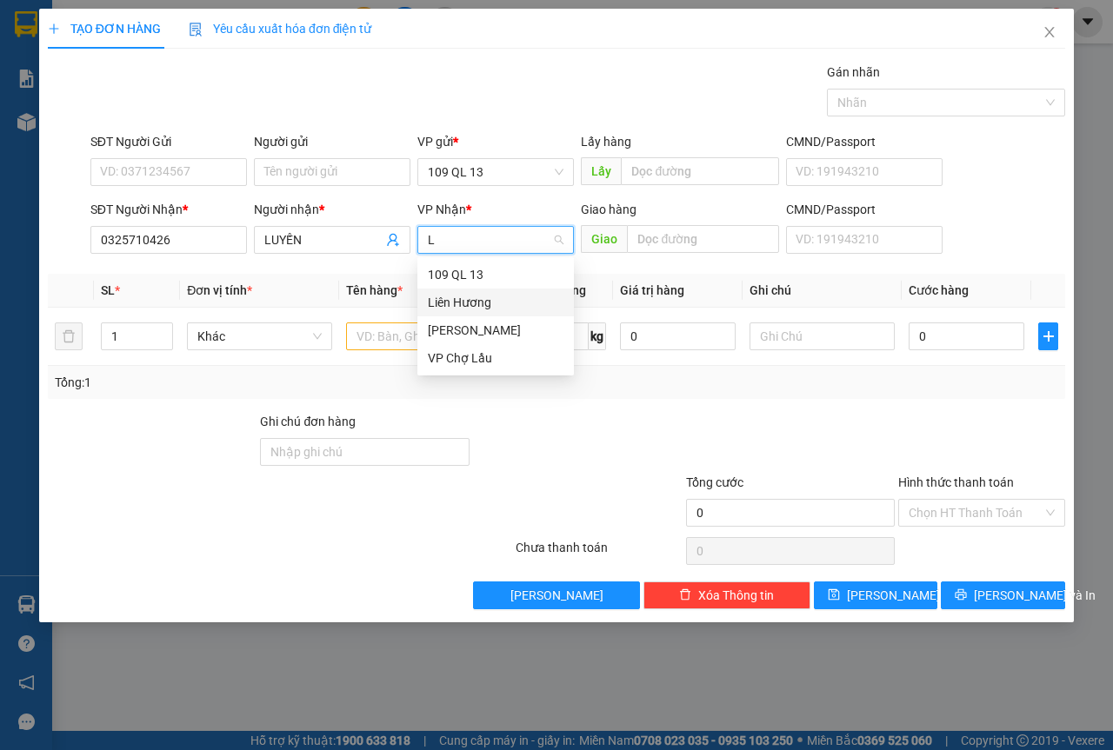
click at [439, 297] on div "Liên Hương" at bounding box center [496, 302] width 136 height 19
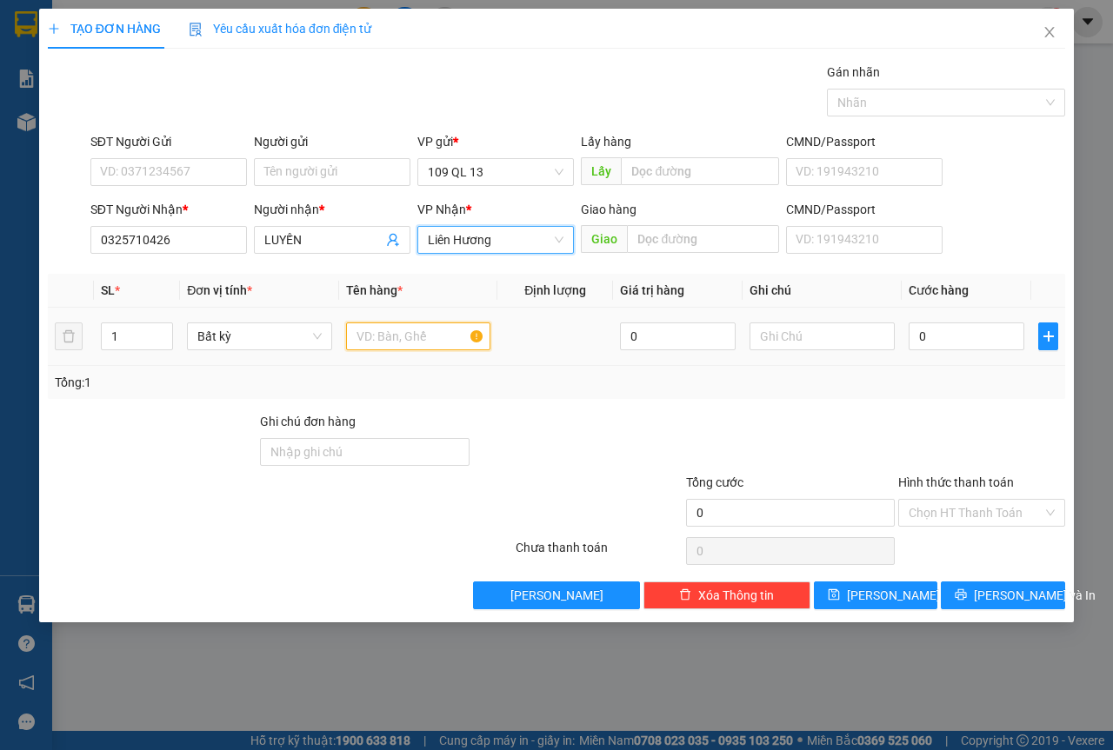
click at [406, 336] on input "text" at bounding box center [418, 337] width 145 height 28
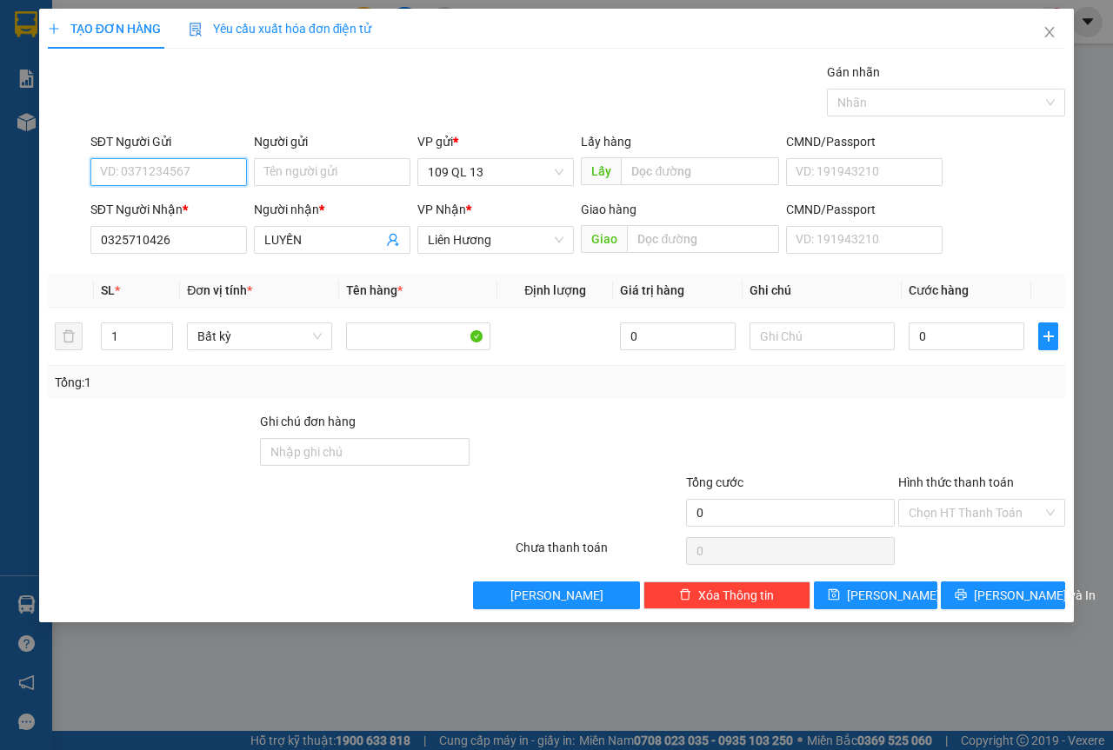
click at [220, 170] on input "SĐT Người Gửi" at bounding box center [168, 172] width 157 height 28
drag, startPoint x: 771, startPoint y: 349, endPoint x: 816, endPoint y: 324, distance: 50.6
click at [775, 349] on input "text" at bounding box center [821, 337] width 145 height 28
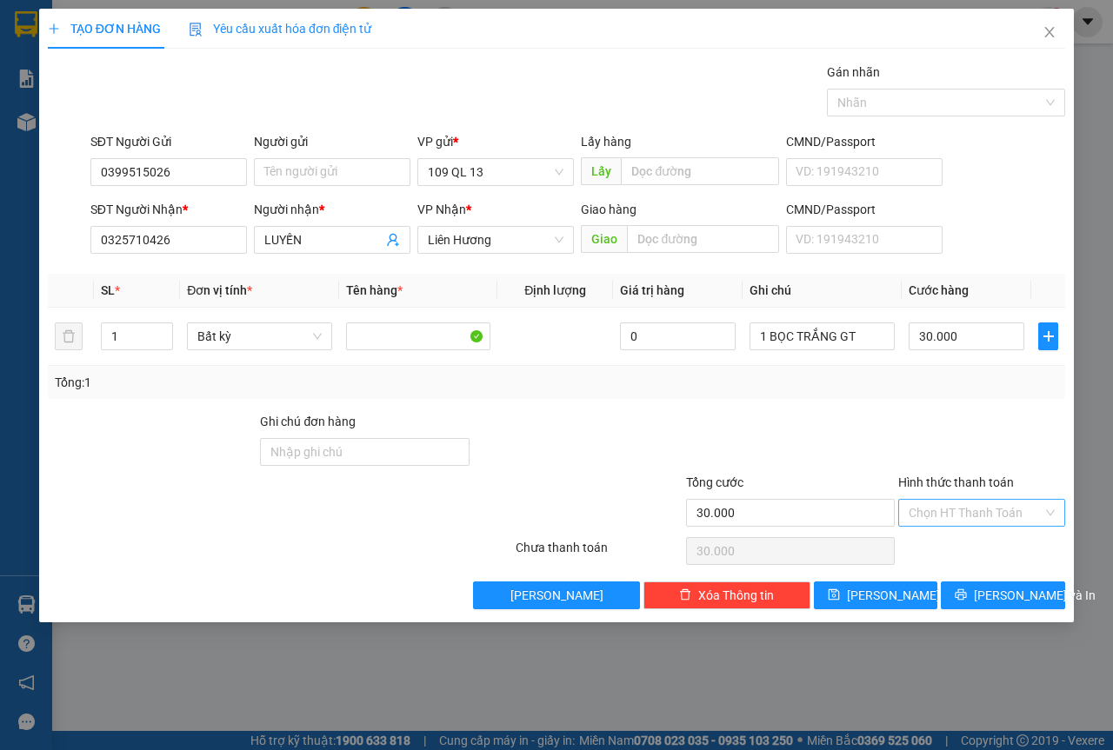
click at [955, 512] on input "Hình thức thanh toán" at bounding box center [976, 513] width 134 height 26
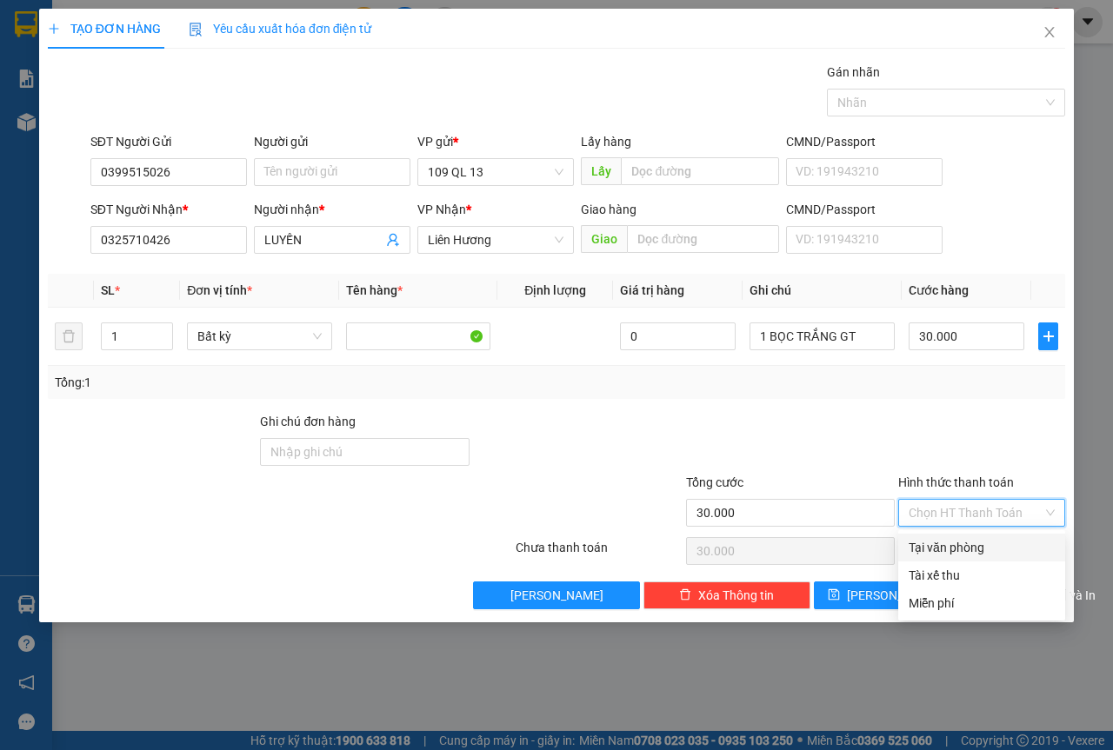
click at [956, 538] on div "Tại văn phòng" at bounding box center [982, 547] width 146 height 19
click at [1003, 582] on button "[PERSON_NAME] và In" at bounding box center [1003, 596] width 124 height 28
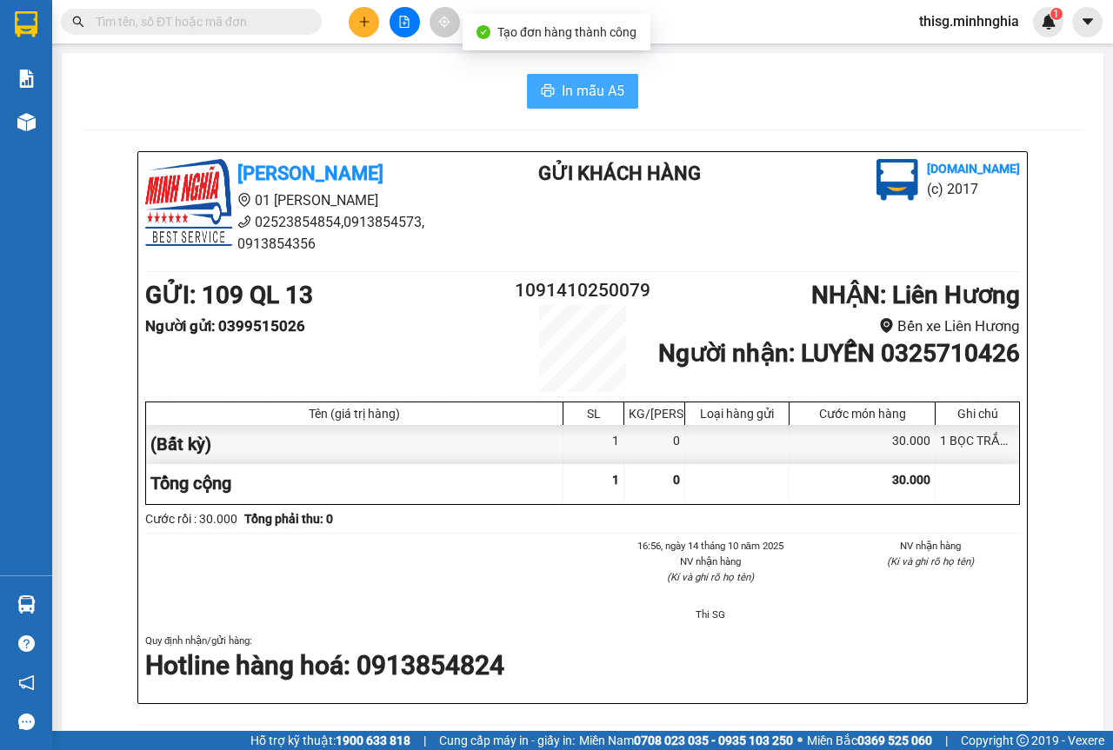
click at [563, 92] on span "In mẫu A5" at bounding box center [593, 91] width 63 height 22
click at [366, 24] on icon "plus" at bounding box center [364, 22] width 12 height 12
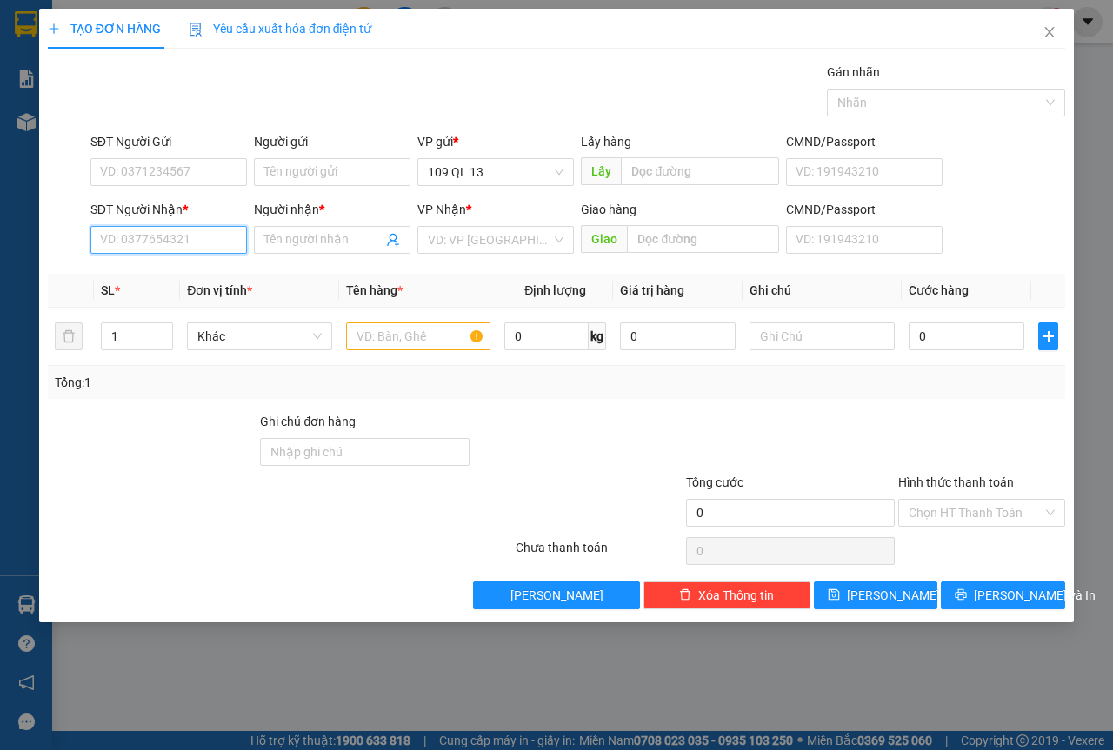
click at [195, 250] on input "SĐT Người Nhận *" at bounding box center [168, 240] width 157 height 28
click at [223, 272] on div "0774832832 - DENTIST" at bounding box center [169, 274] width 136 height 19
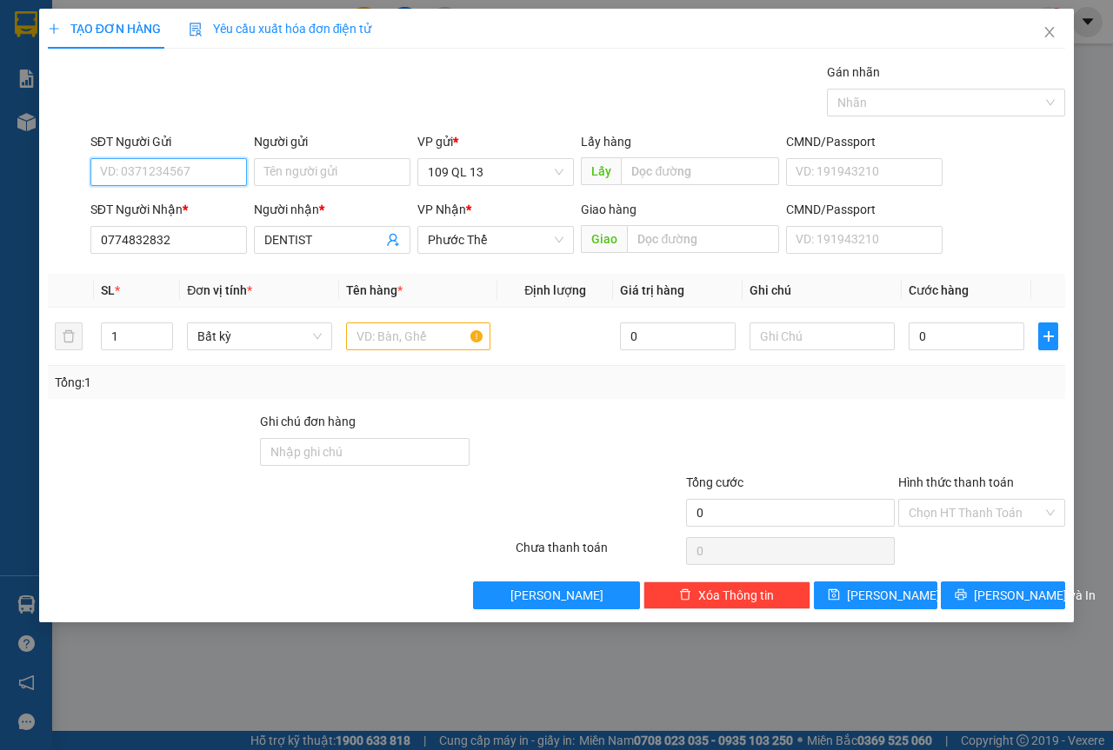
click at [207, 181] on input "SĐT Người Gửi" at bounding box center [168, 172] width 157 height 28
click at [199, 230] on div "0966500671 - DŨNG" at bounding box center [169, 234] width 136 height 19
click at [417, 341] on input "text" at bounding box center [418, 337] width 145 height 28
click at [797, 347] on input "text" at bounding box center [821, 337] width 145 height 28
click at [450, 333] on input "text" at bounding box center [418, 337] width 145 height 28
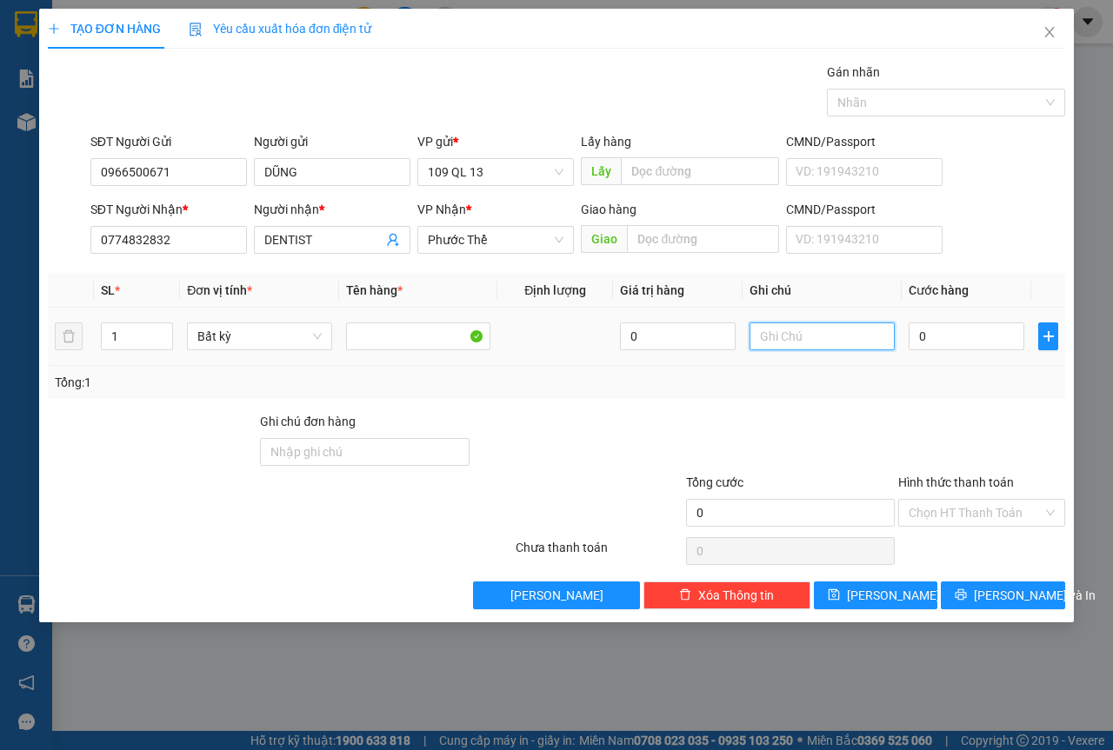
click at [818, 343] on input "text" at bounding box center [821, 337] width 145 height 28
click at [957, 510] on input "Hình thức thanh toán" at bounding box center [976, 513] width 134 height 26
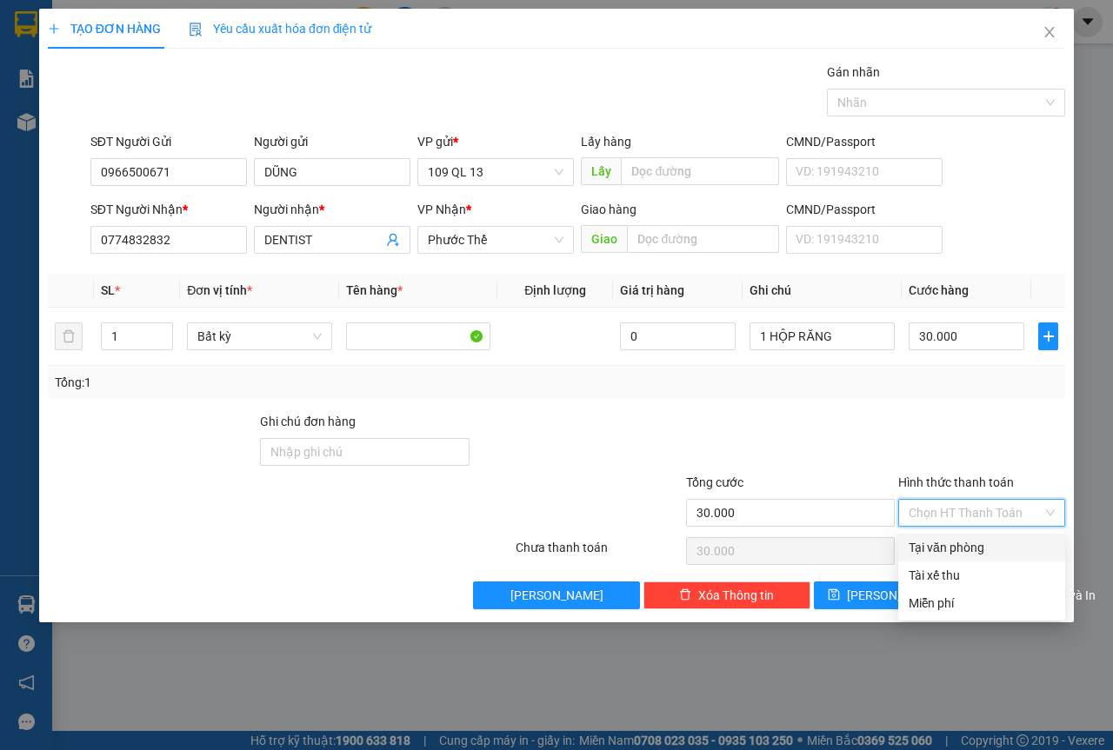
click at [949, 543] on div "Tại văn phòng" at bounding box center [982, 547] width 146 height 19
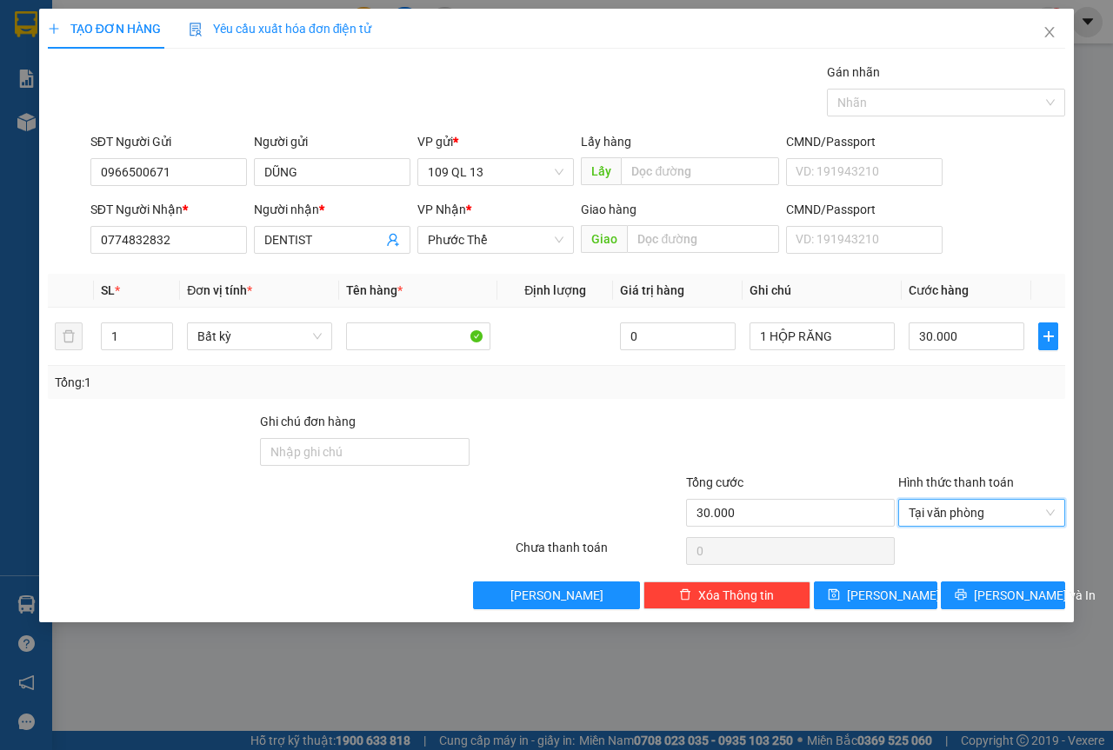
click at [998, 580] on div "Transit Pickup Surcharge Ids Transit Deliver Surcharge Ids Transit Deliver Surc…" at bounding box center [556, 336] width 1017 height 547
click at [999, 596] on span "[PERSON_NAME] và In" at bounding box center [1035, 595] width 122 height 19
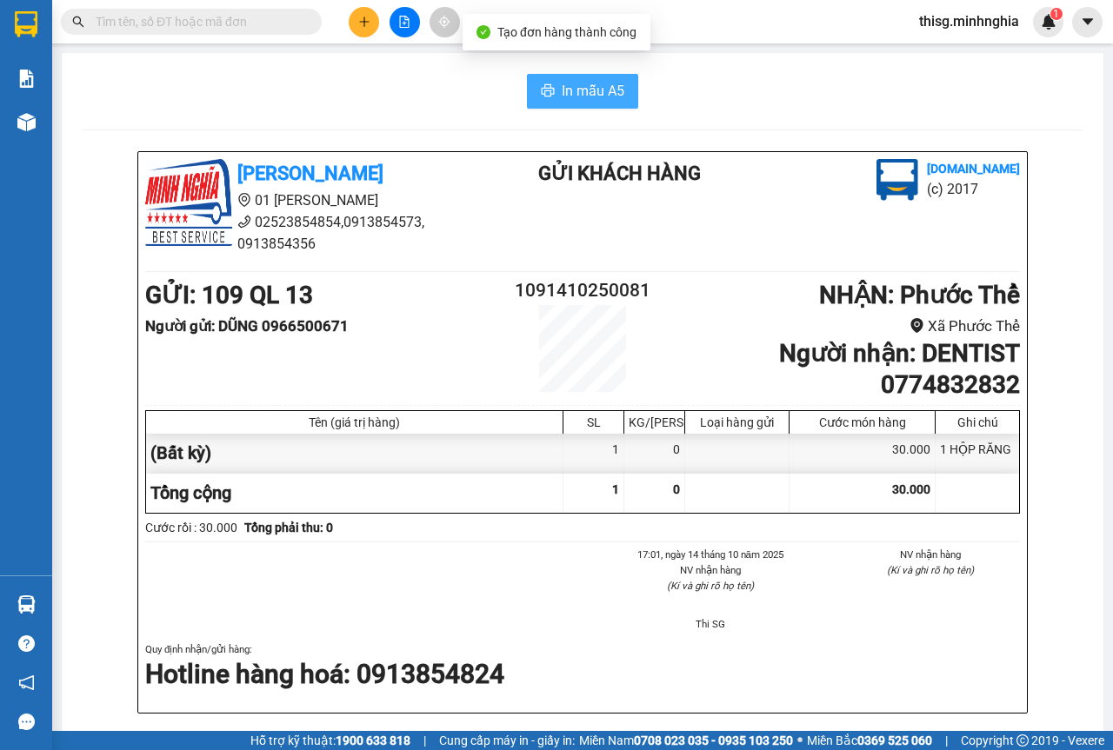
click at [583, 89] on span "In mẫu A5" at bounding box center [593, 91] width 63 height 22
click at [356, 18] on button at bounding box center [364, 22] width 30 height 30
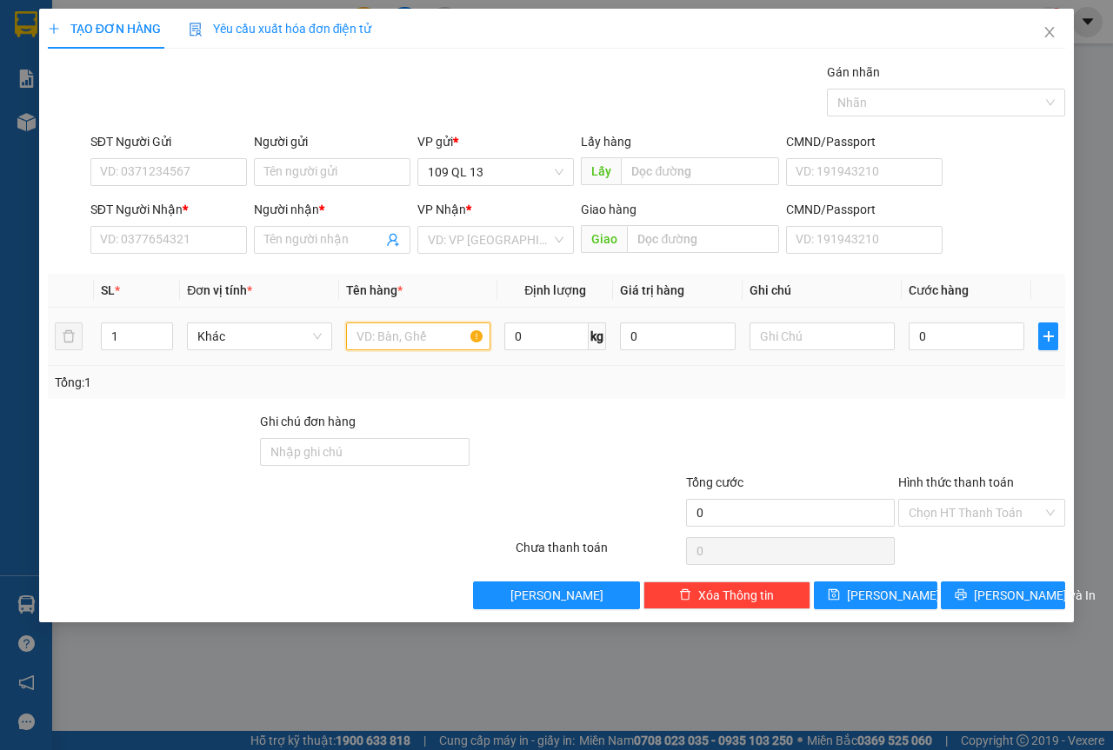
click at [427, 341] on input "text" at bounding box center [418, 337] width 145 height 28
click at [814, 333] on input "text" at bounding box center [821, 337] width 145 height 28
click at [217, 247] on input "SĐT Người Nhận *" at bounding box center [168, 240] width 157 height 28
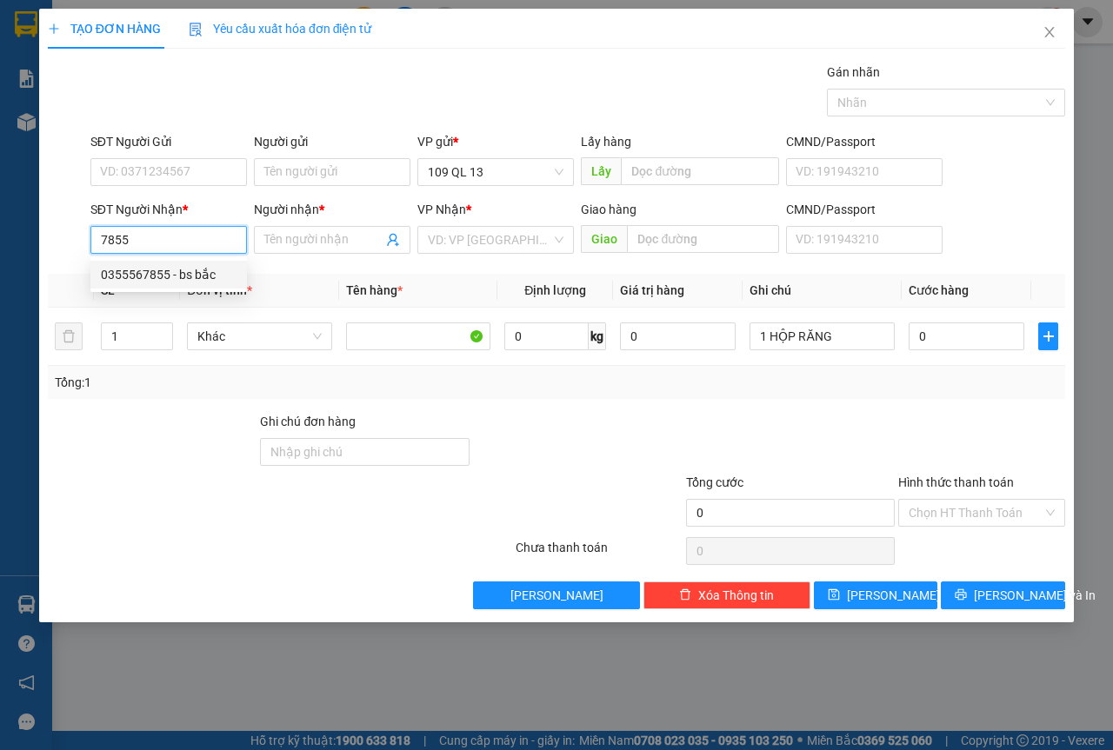
click at [215, 272] on div "0355567855 - bs bắc" at bounding box center [169, 274] width 136 height 19
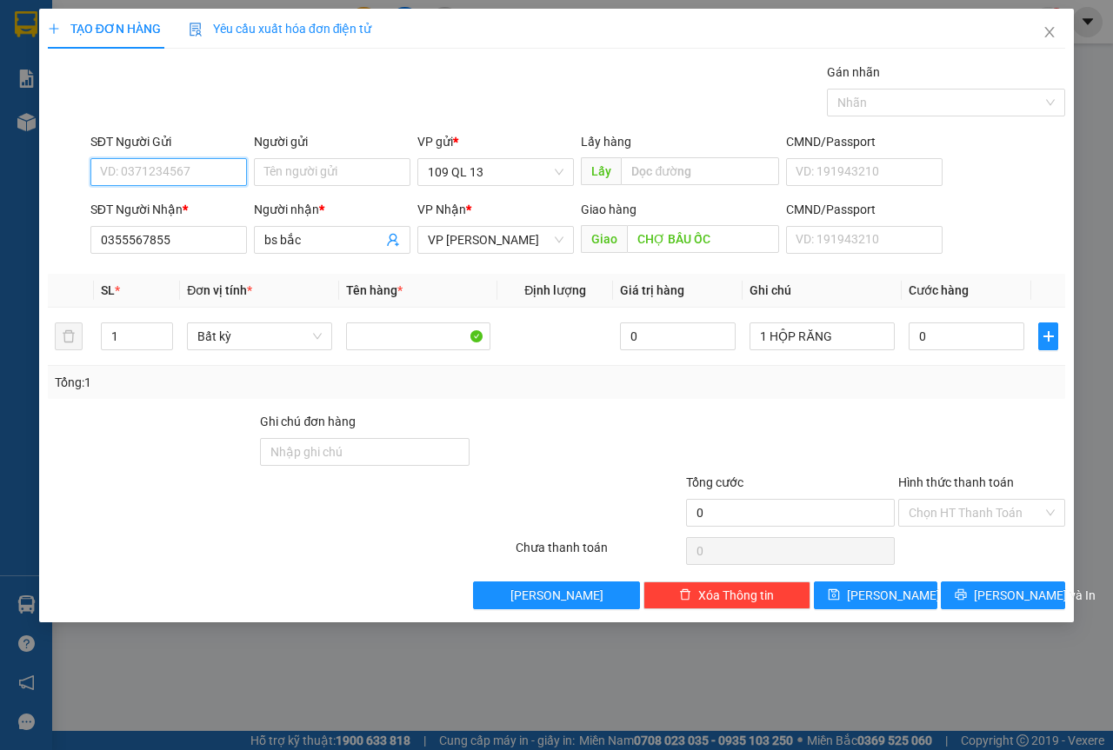
click at [227, 180] on input "SĐT Người Gửi" at bounding box center [168, 172] width 157 height 28
click at [158, 197] on div "0944906961 - [PERSON_NAME]" at bounding box center [186, 207] width 192 height 28
click at [951, 349] on input "0" at bounding box center [967, 337] width 116 height 28
click at [992, 507] on input "Hình thức thanh toán" at bounding box center [976, 513] width 134 height 26
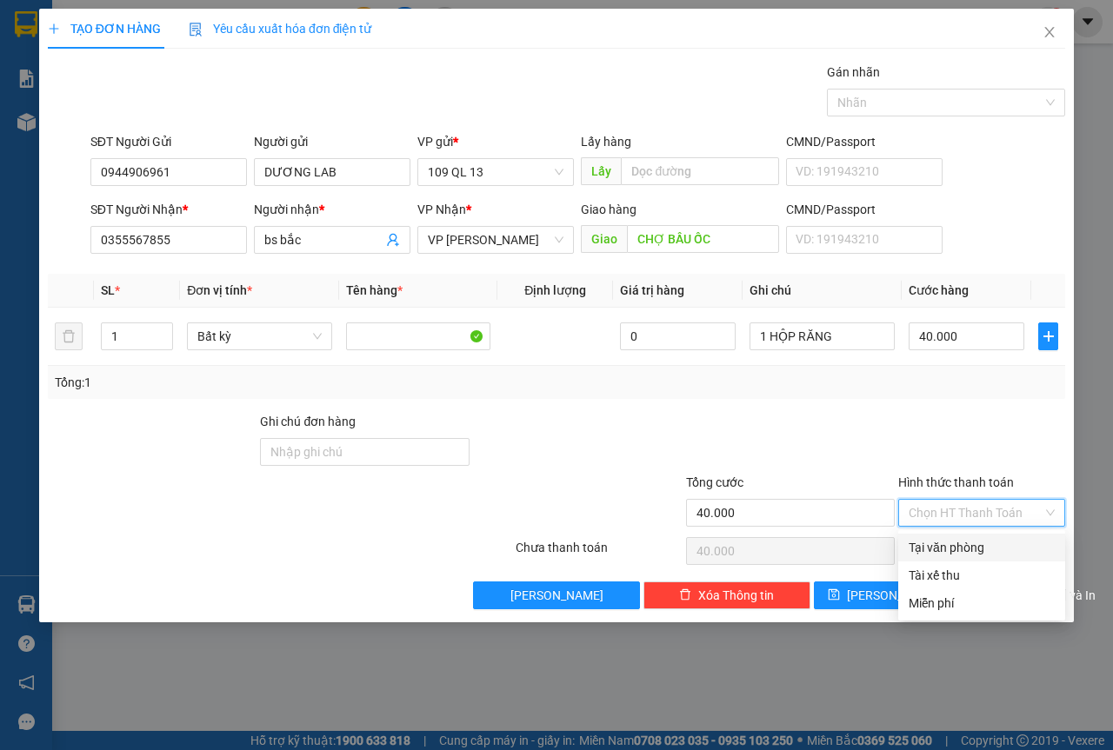
click at [988, 547] on div "Tại văn phòng" at bounding box center [982, 547] width 146 height 19
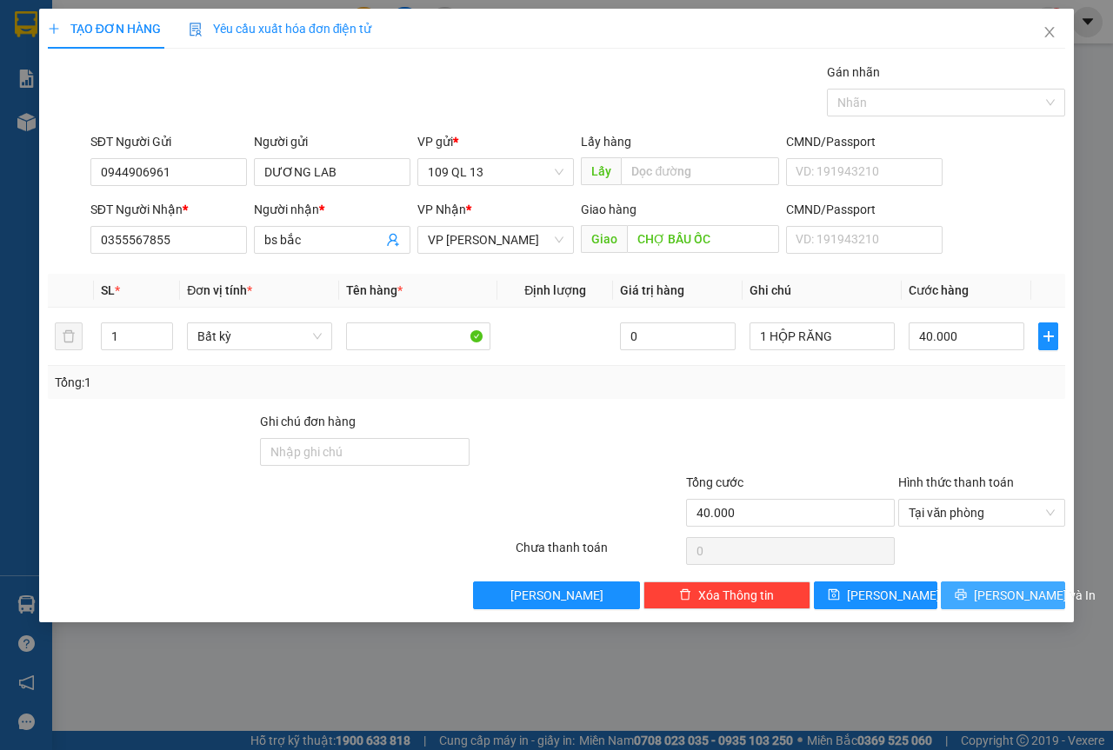
click at [1024, 592] on span "[PERSON_NAME] và In" at bounding box center [1035, 595] width 122 height 19
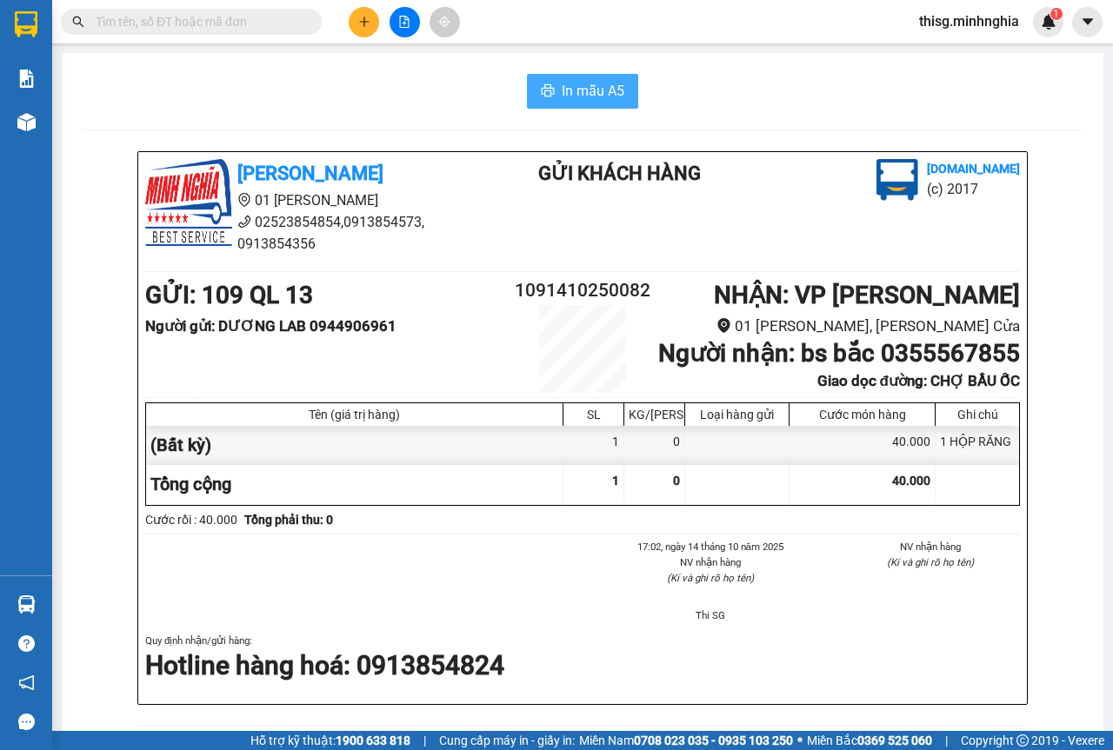
click at [572, 97] on span "In mẫu A5" at bounding box center [593, 91] width 63 height 22
click at [367, 6] on div "Kết quả tìm kiếm ( 0 ) Bộ lọc No Data thisg.minhnghia 1" at bounding box center [556, 21] width 1113 height 43
click at [367, 7] on button at bounding box center [364, 22] width 30 height 30
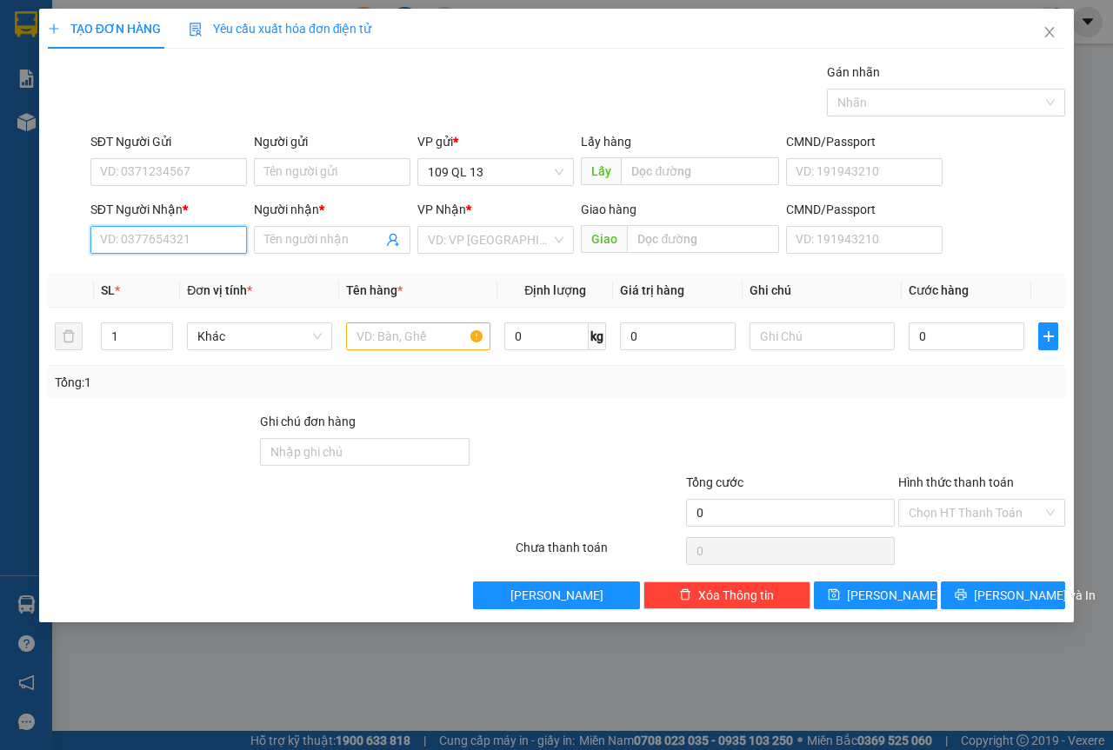
click at [182, 231] on input "SĐT Người Nhận *" at bounding box center [168, 240] width 157 height 28
click at [225, 275] on div "0374078869 - [PERSON_NAME]" at bounding box center [186, 274] width 171 height 19
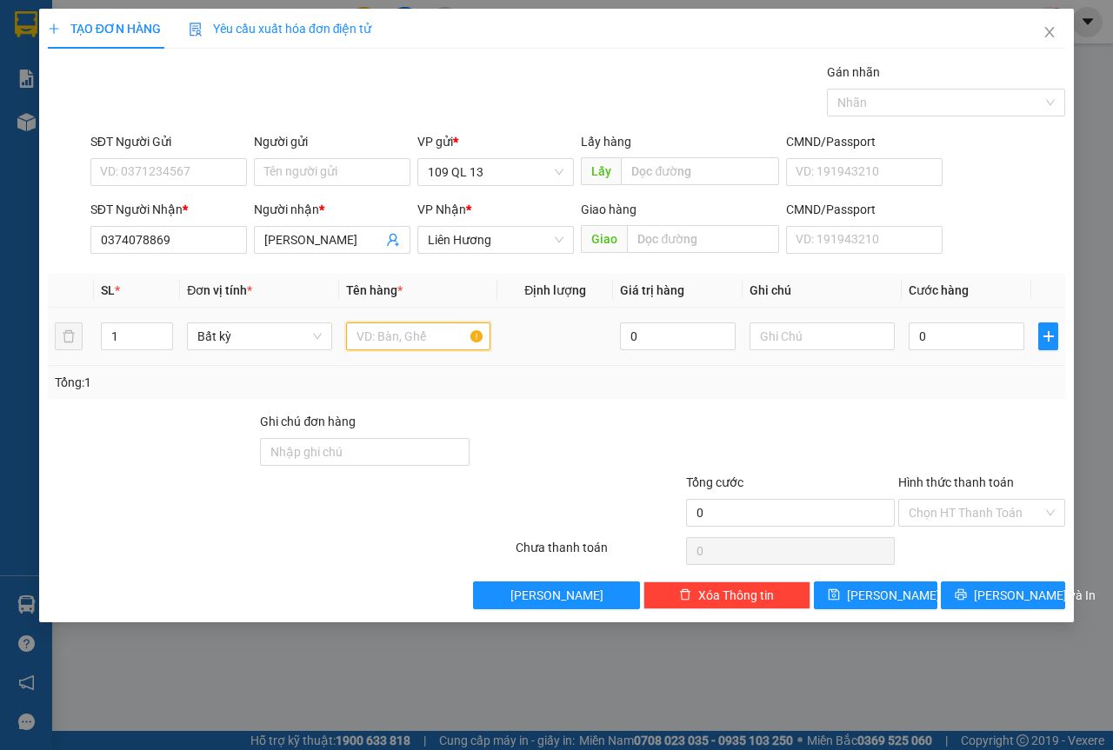
click at [427, 323] on input "text" at bounding box center [418, 337] width 145 height 28
click at [1024, 605] on button "[PERSON_NAME] và In" at bounding box center [1003, 596] width 124 height 28
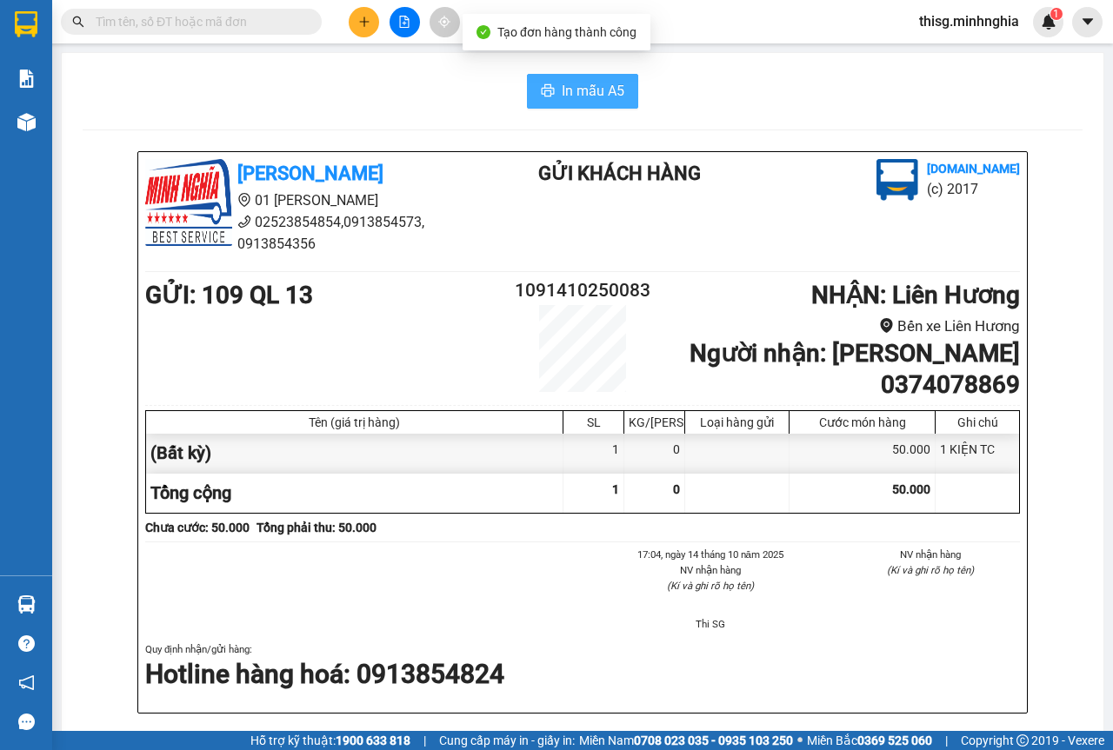
click at [540, 79] on button "In mẫu A5" at bounding box center [582, 91] width 111 height 35
click at [370, 23] on button at bounding box center [364, 22] width 30 height 30
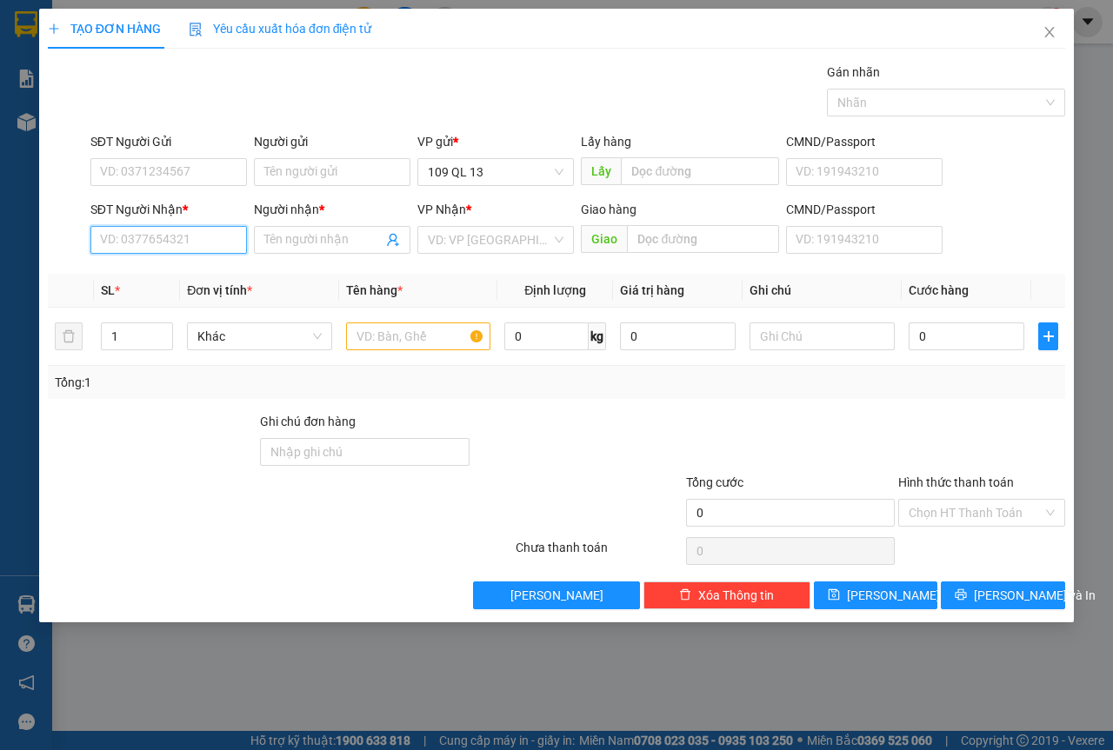
click at [162, 246] on input "SĐT Người Nhận *" at bounding box center [168, 240] width 157 height 28
click at [215, 268] on div "0374078869 - [PERSON_NAME]" at bounding box center [186, 274] width 171 height 19
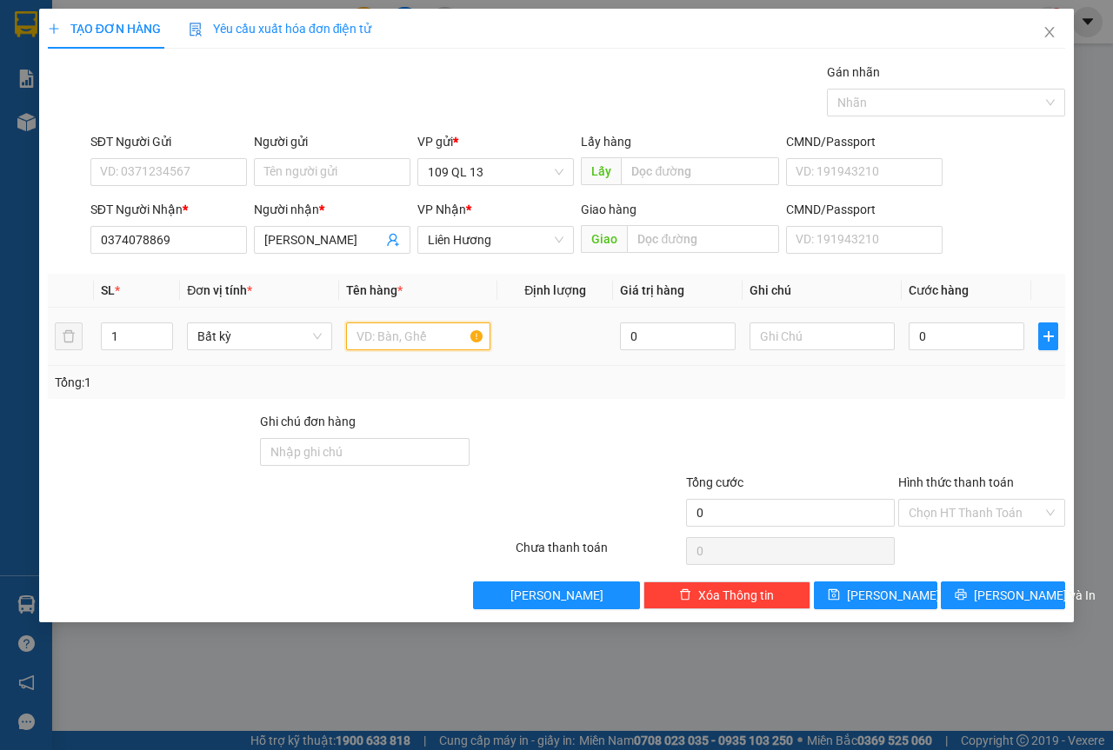
click at [388, 325] on input "text" at bounding box center [418, 337] width 145 height 28
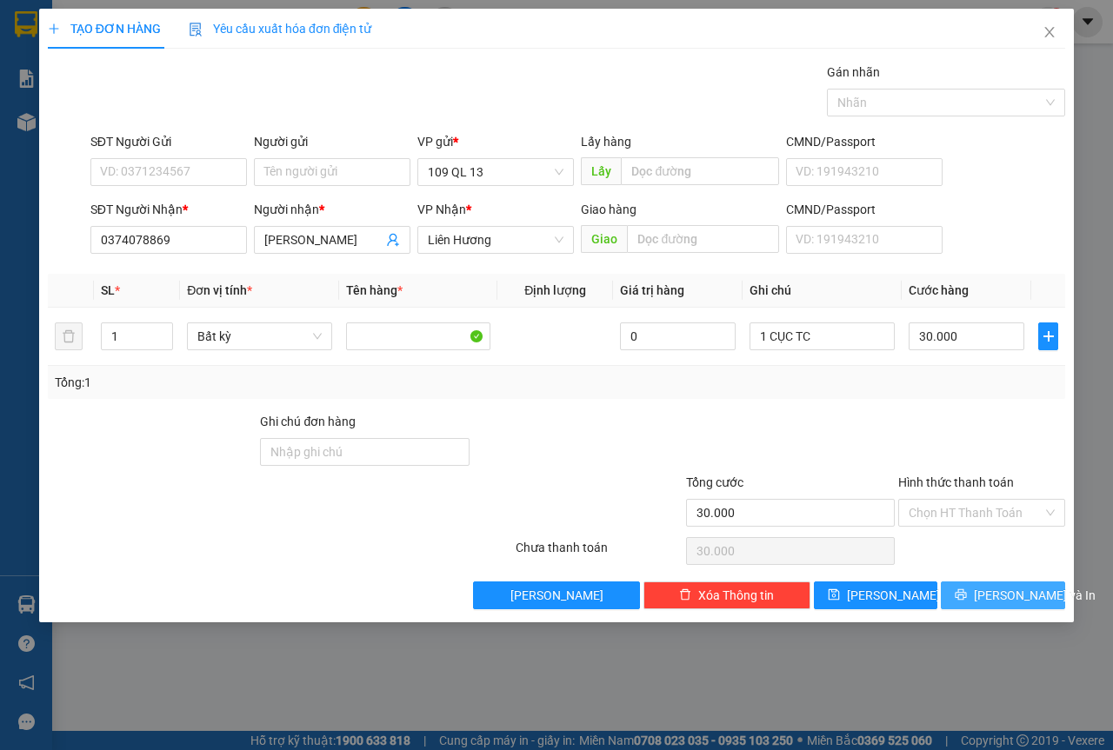
click at [992, 591] on span "[PERSON_NAME] và In" at bounding box center [1035, 595] width 122 height 19
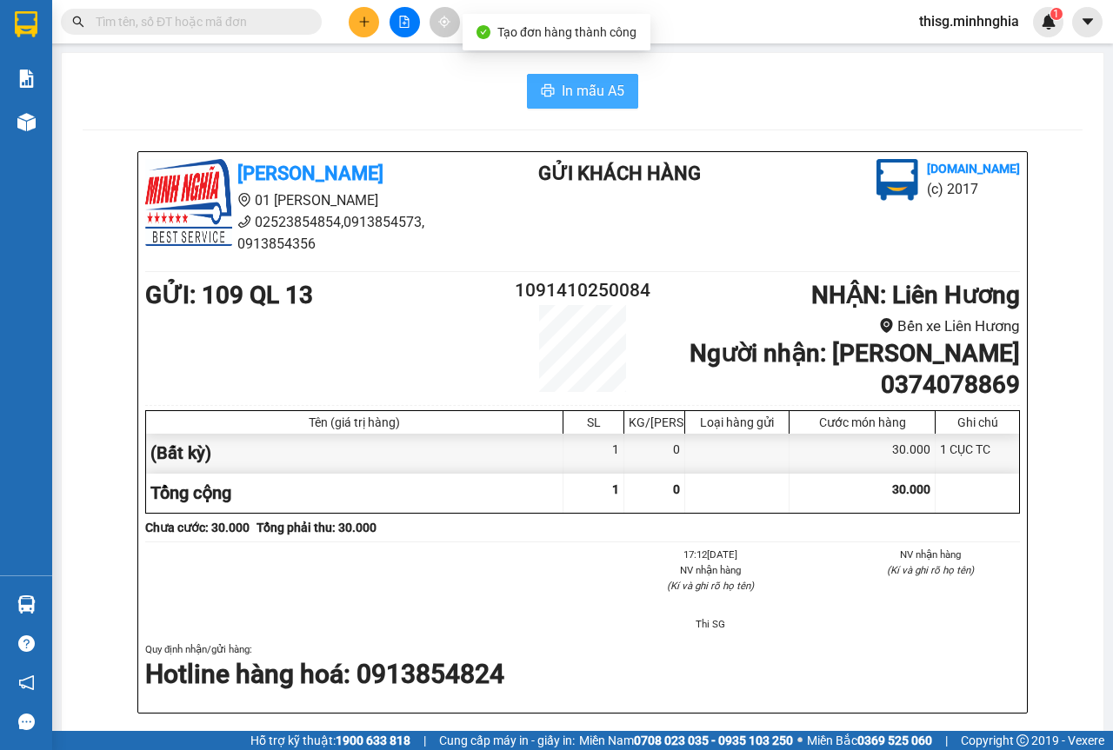
click at [587, 90] on span "In mẫu A5" at bounding box center [593, 91] width 63 height 22
drag, startPoint x: 870, startPoint y: 575, endPoint x: 872, endPoint y: 584, distance: 9.7
click at [872, 583] on div "[PERSON_NAME] 01 Đinh Tiên Hoàng 02523854854,0913854573, 0913854356 Gửi khách h…" at bounding box center [582, 432] width 889 height 561
click at [370, 11] on button at bounding box center [364, 22] width 30 height 30
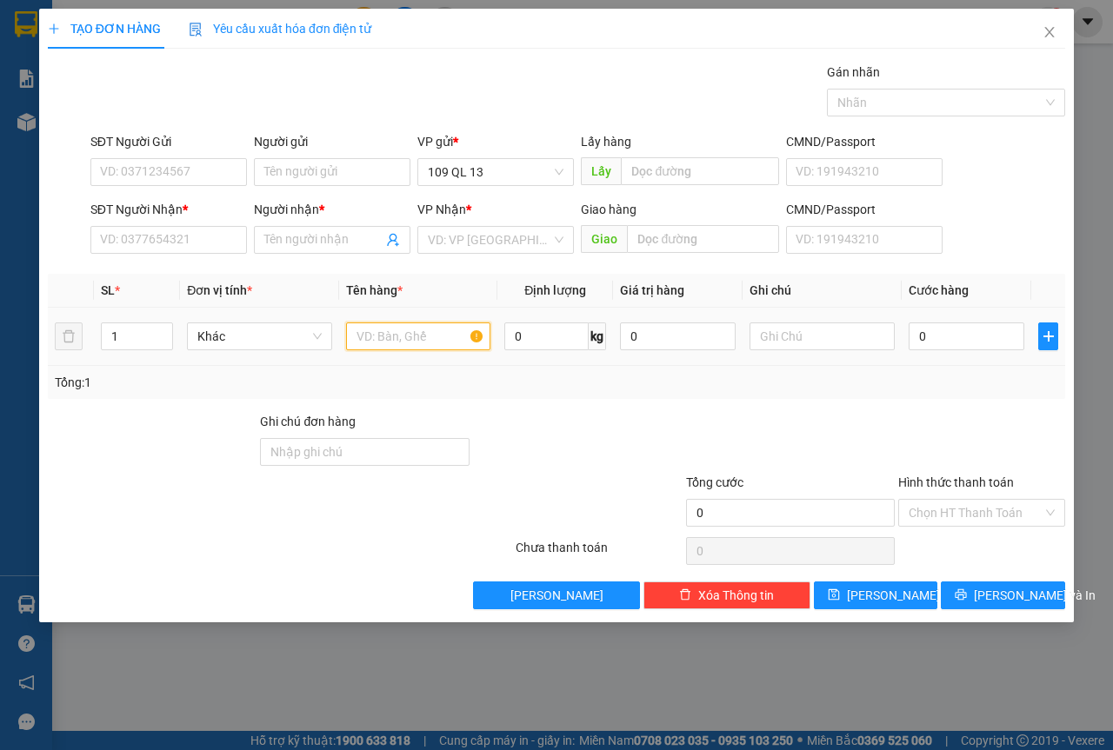
click at [374, 335] on input "text" at bounding box center [418, 337] width 145 height 28
click at [157, 233] on input "SĐT Người Nhận *" at bounding box center [168, 240] width 157 height 28
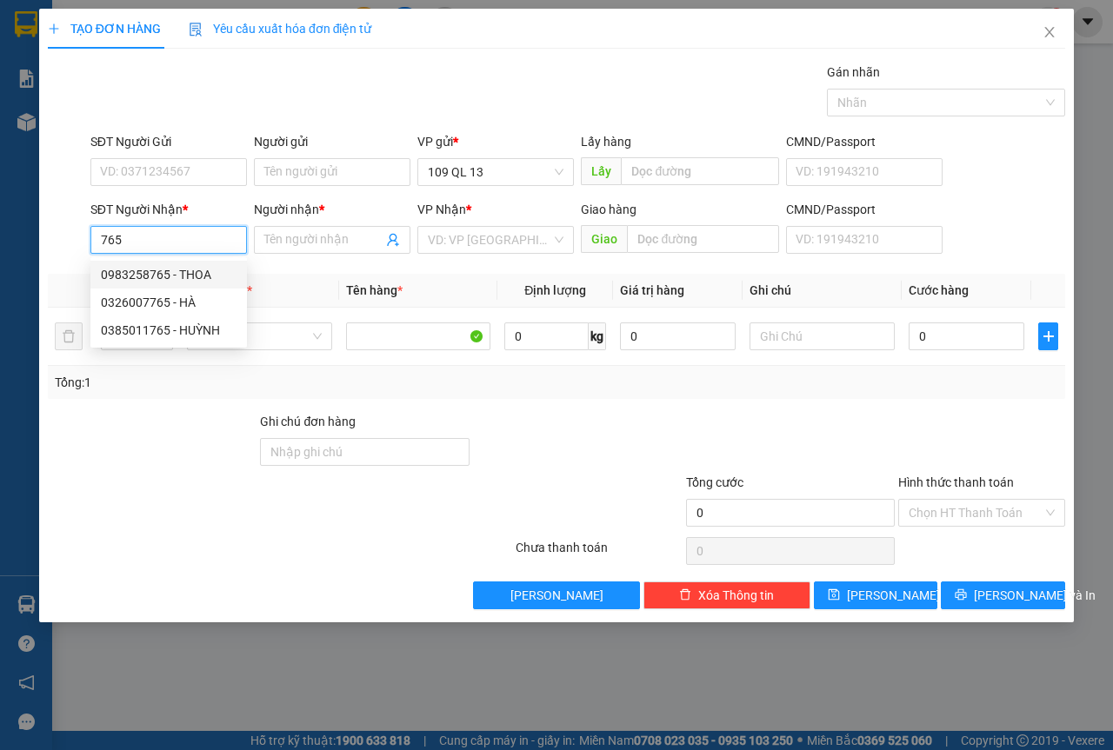
click at [190, 267] on div "0983258765 - THOA" at bounding box center [169, 274] width 136 height 19
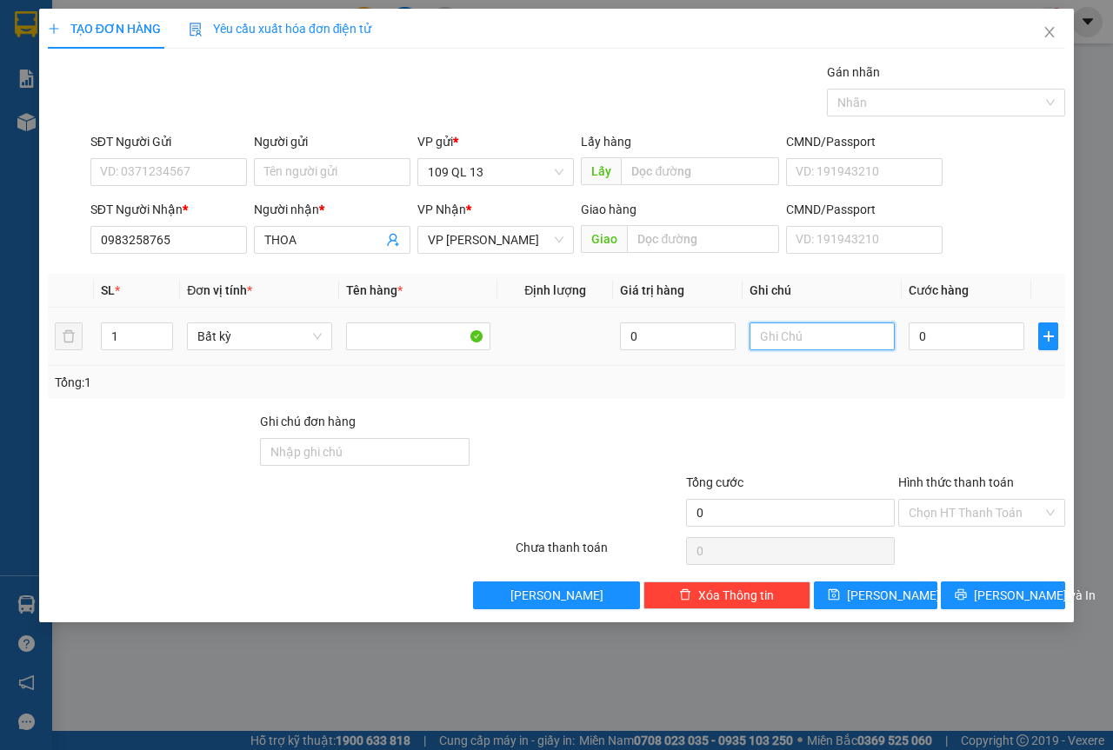
click at [788, 350] on input "text" at bounding box center [821, 337] width 145 height 28
click at [1021, 598] on span "[PERSON_NAME] và In" at bounding box center [1035, 595] width 122 height 19
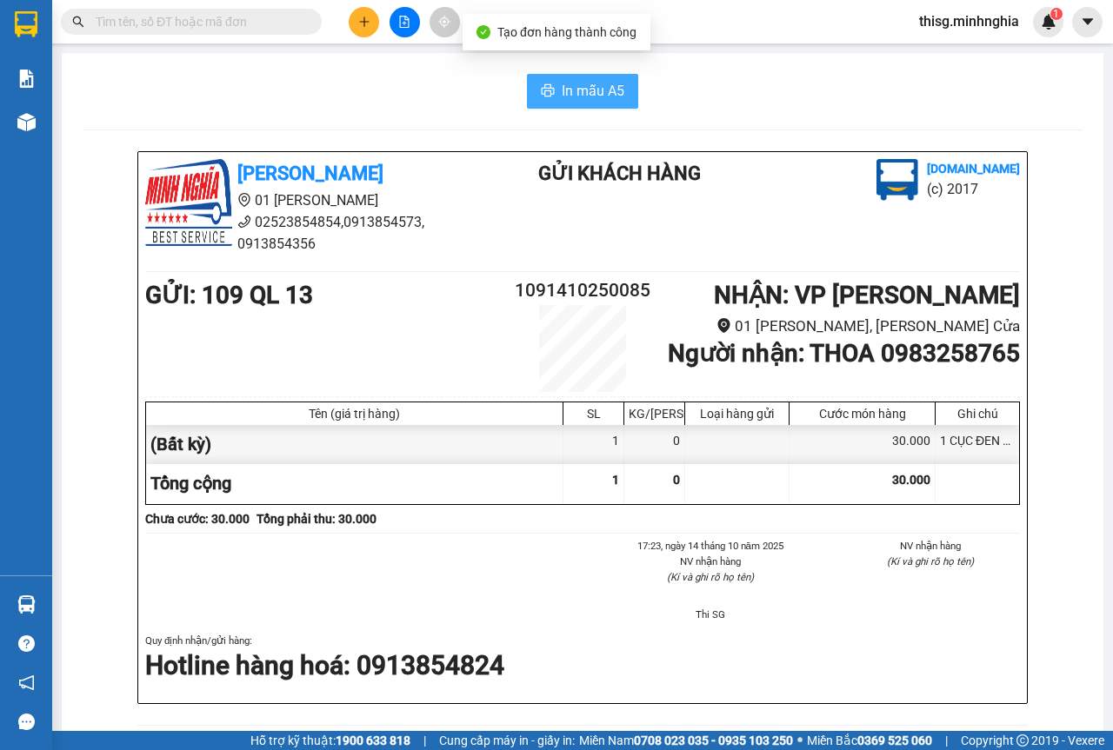
click at [623, 99] on button "In mẫu A5" at bounding box center [582, 91] width 111 height 35
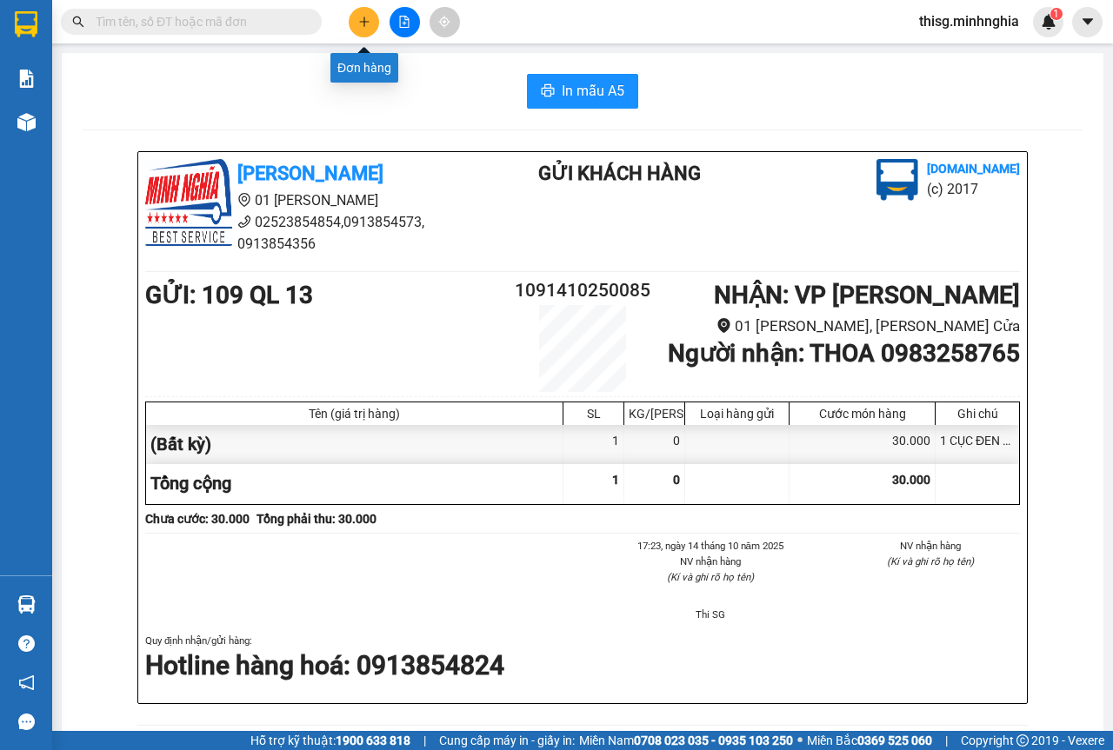
click at [356, 25] on button at bounding box center [364, 22] width 30 height 30
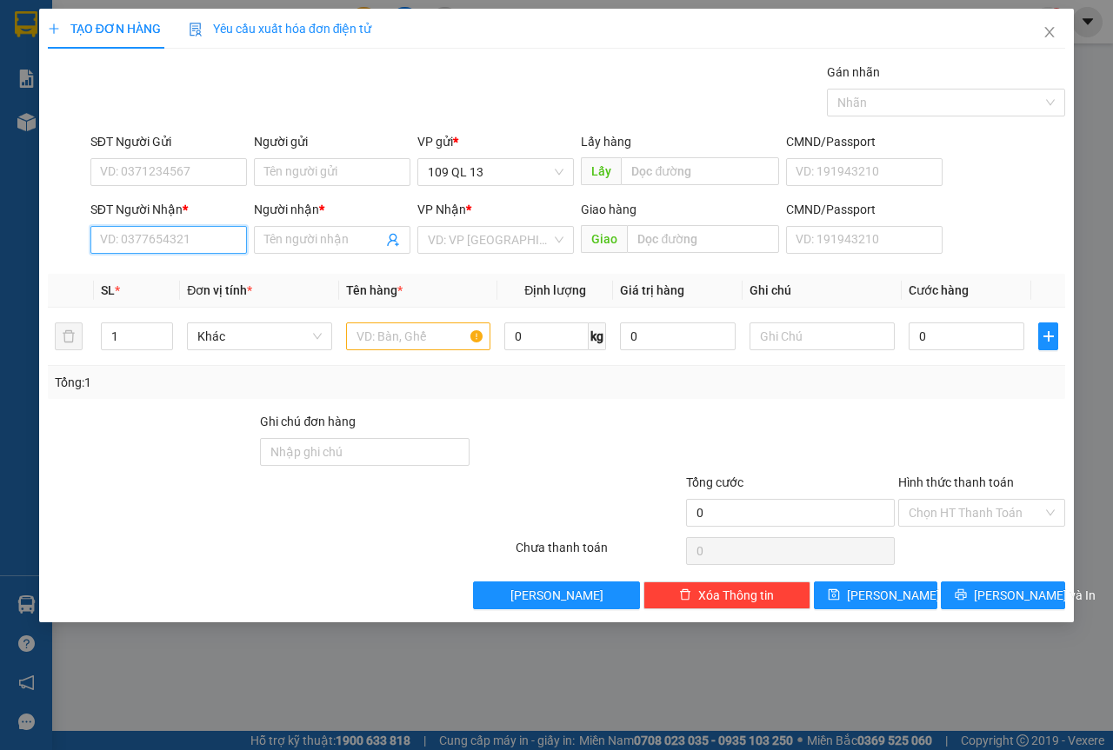
click at [220, 228] on input "SĐT Người Nhận *" at bounding box center [168, 240] width 157 height 28
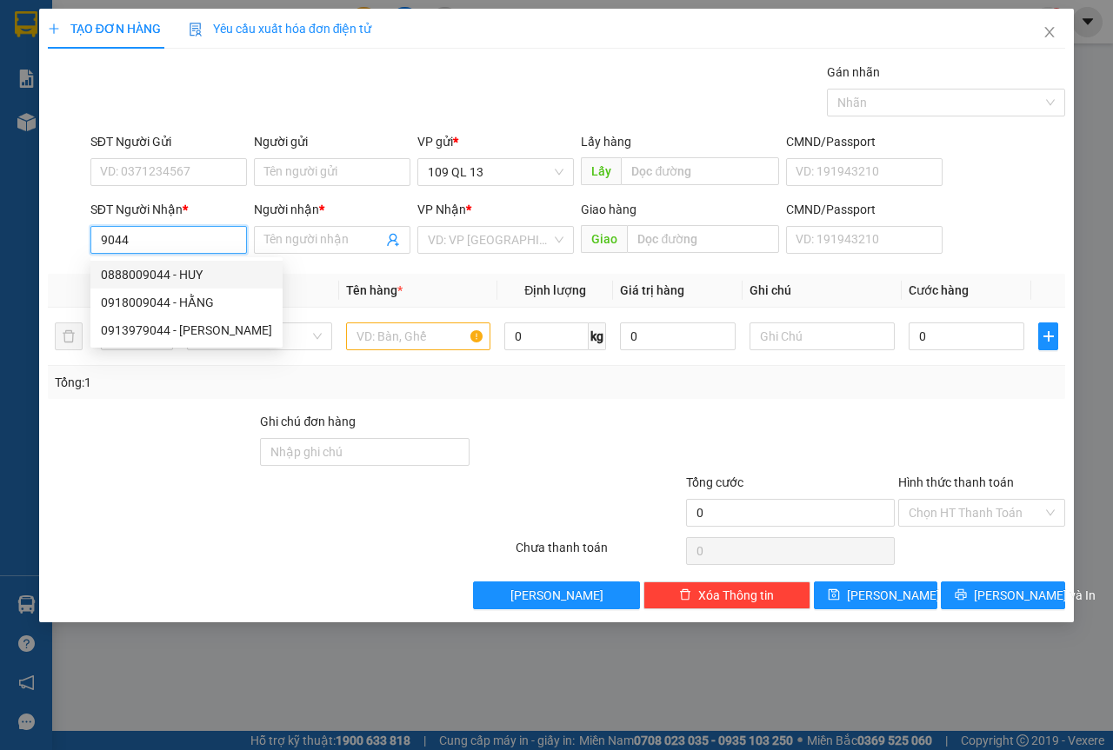
click at [208, 275] on div "0888009044 - HUY" at bounding box center [186, 274] width 171 height 19
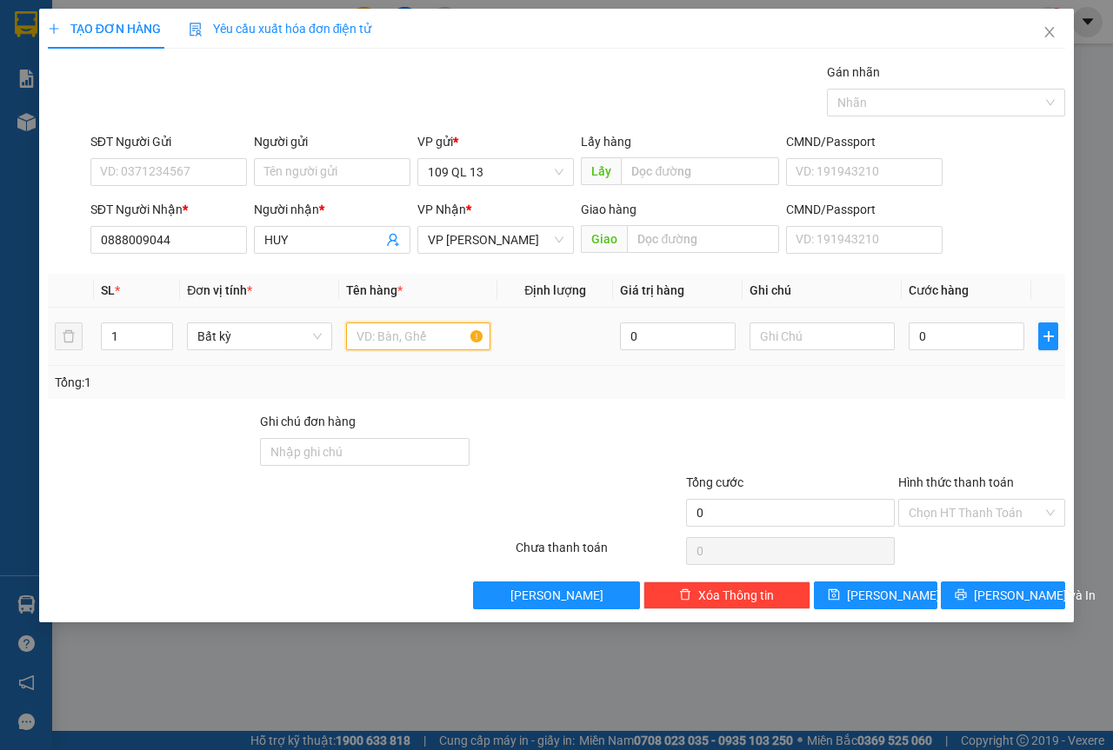
click at [390, 334] on input "text" at bounding box center [418, 337] width 145 height 28
click at [829, 332] on input "text" at bounding box center [821, 337] width 145 height 28
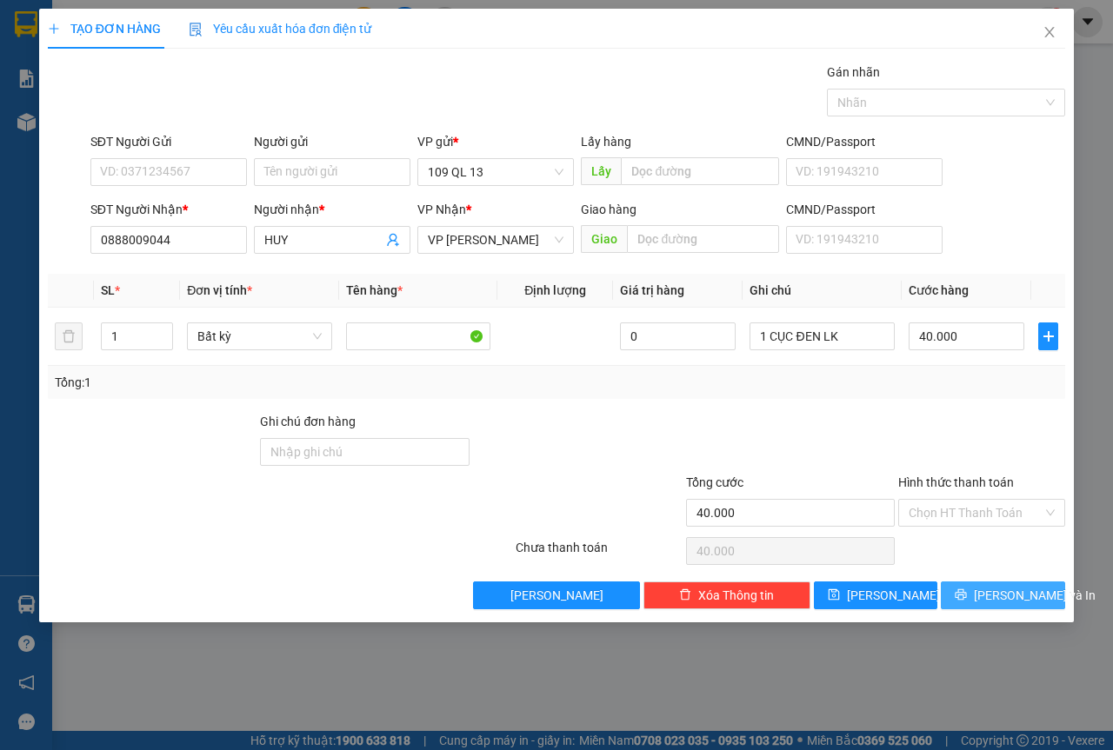
click at [1031, 603] on span "[PERSON_NAME] và In" at bounding box center [1035, 595] width 122 height 19
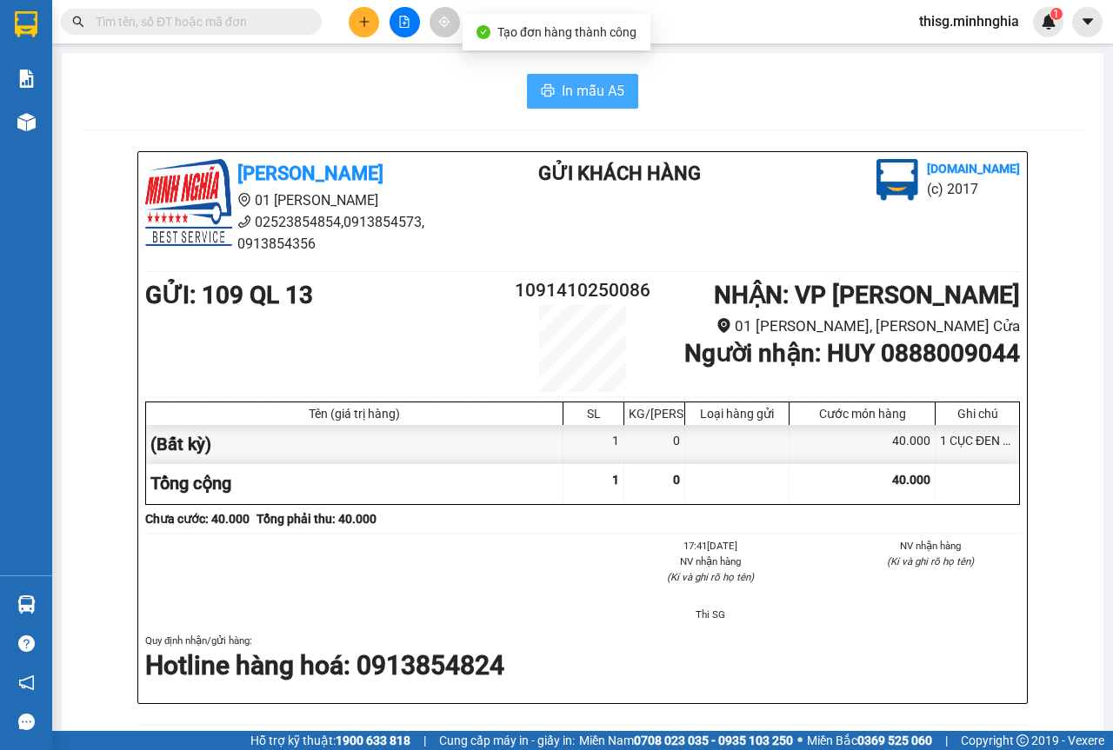
click at [553, 94] on button "In mẫu A5" at bounding box center [582, 91] width 111 height 35
drag, startPoint x: 712, startPoint y: 336, endPoint x: 361, endPoint y: 26, distance: 468.2
click at [361, 26] on icon "plus" at bounding box center [364, 22] width 12 height 12
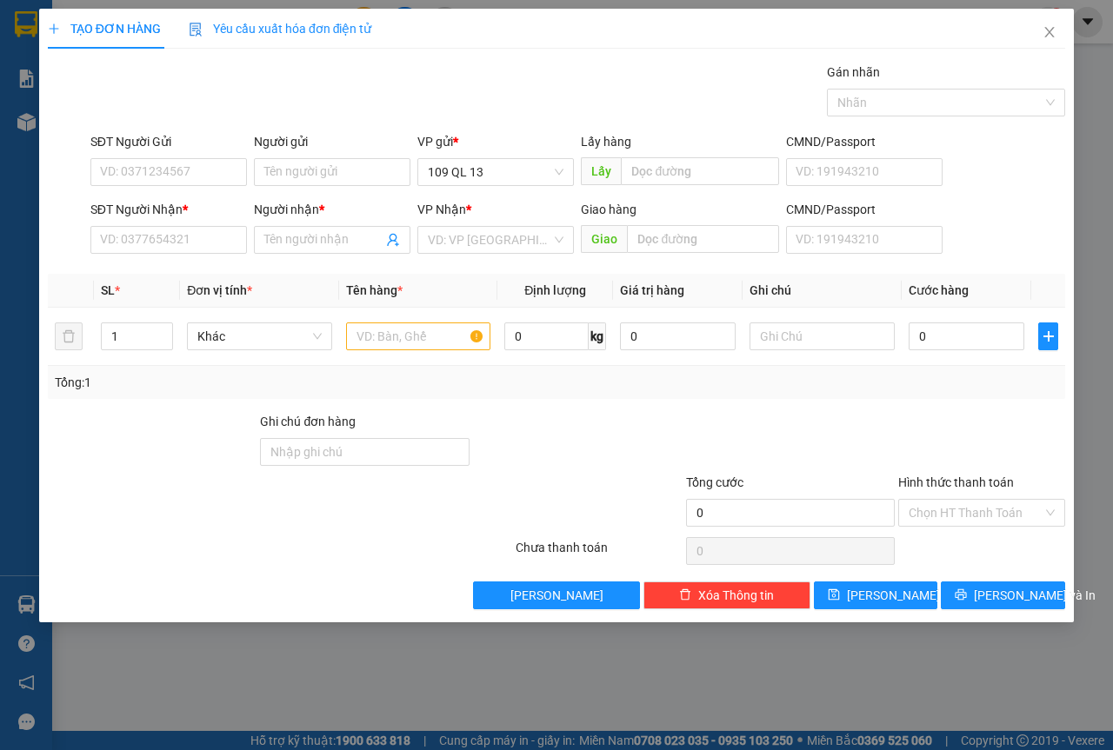
click at [698, 438] on div at bounding box center [790, 442] width 213 height 61
click at [165, 239] on input "SĐT Người Nhận *" at bounding box center [168, 240] width 157 height 28
click at [167, 239] on input "213" at bounding box center [168, 240] width 157 height 28
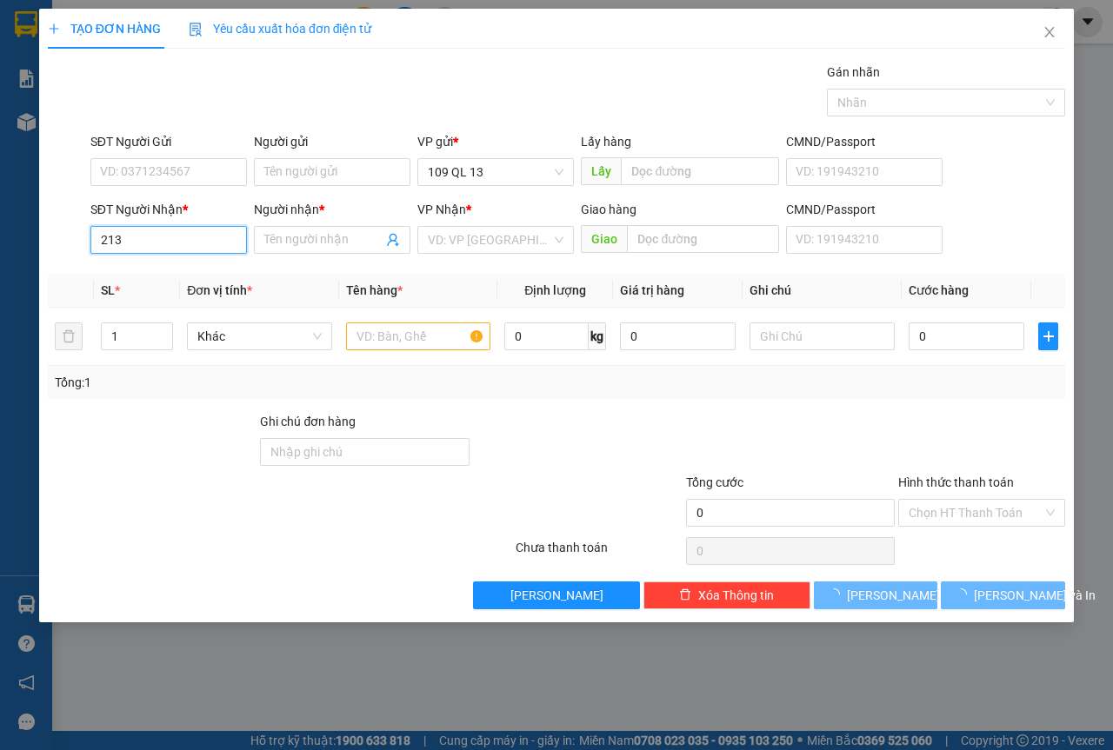
click at [167, 239] on input "213" at bounding box center [168, 240] width 157 height 28
click at [167, 239] on input "3" at bounding box center [168, 240] width 157 height 28
click at [167, 239] on input "32" at bounding box center [168, 240] width 157 height 28
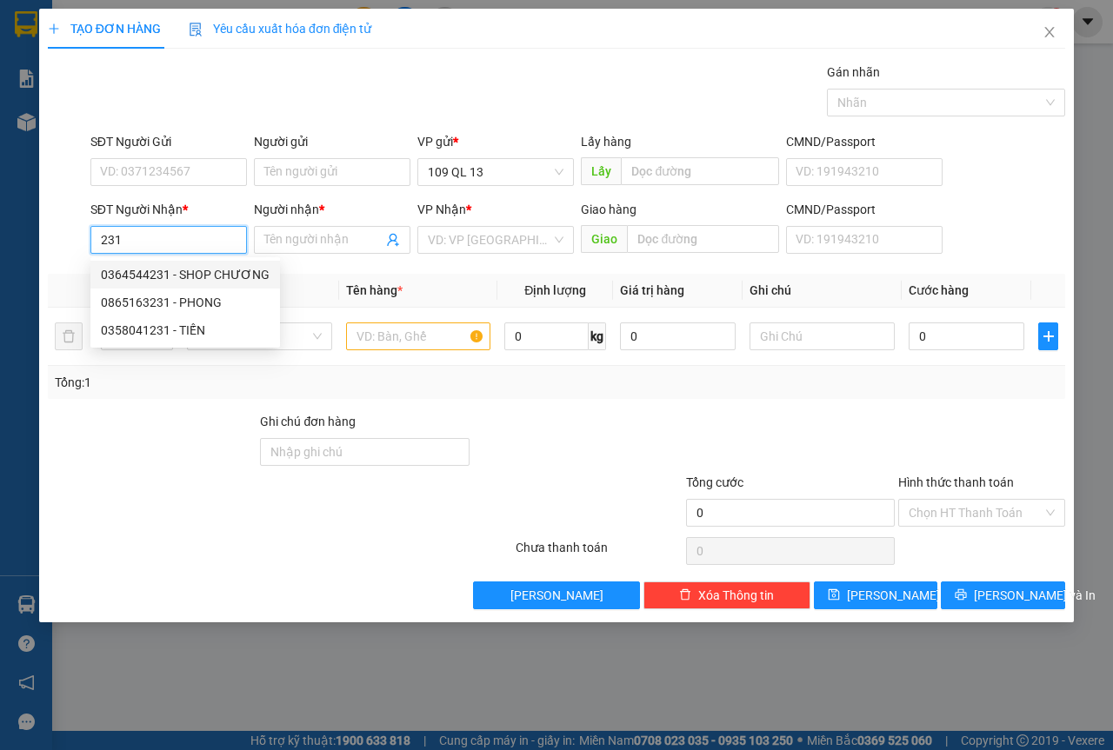
click at [178, 276] on div "0364544231 - SHOP CHƯƠNG" at bounding box center [185, 274] width 169 height 19
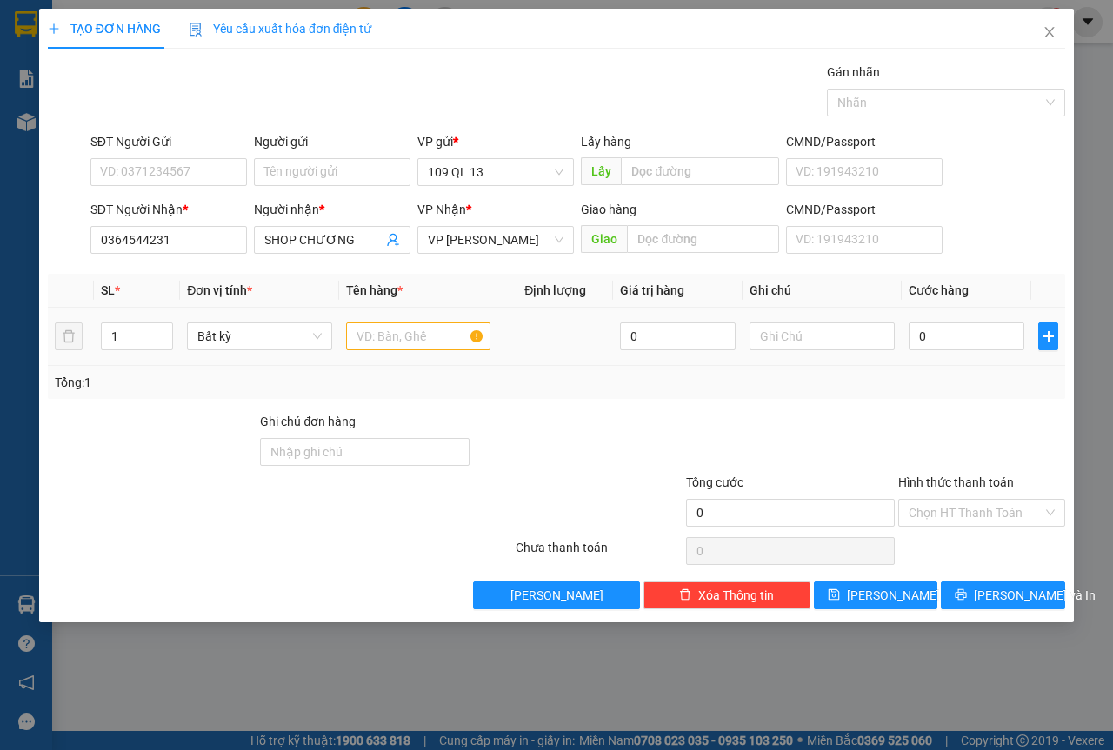
click at [411, 357] on td at bounding box center [418, 337] width 159 height 58
click at [414, 345] on input "text" at bounding box center [418, 337] width 145 height 28
click at [992, 577] on div "Transit Pickup Surcharge Ids Transit Deliver Surcharge Ids Transit Deliver Surc…" at bounding box center [556, 336] width 1017 height 547
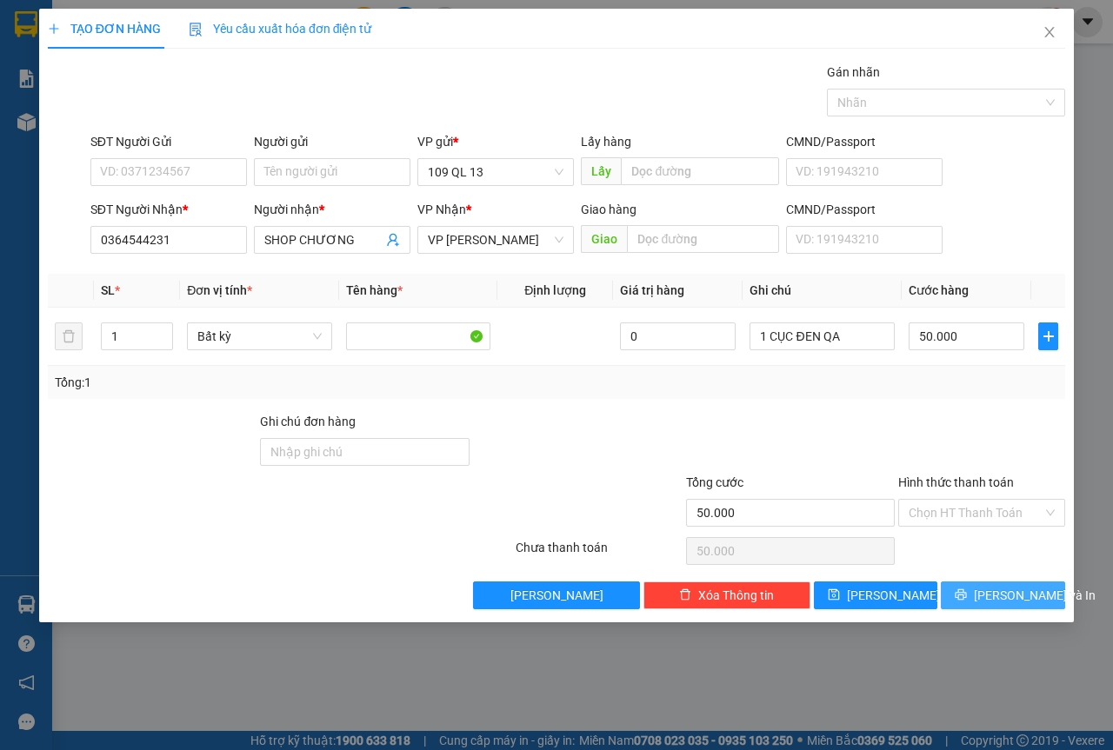
click at [1006, 598] on span "[PERSON_NAME] và In" at bounding box center [1035, 595] width 122 height 19
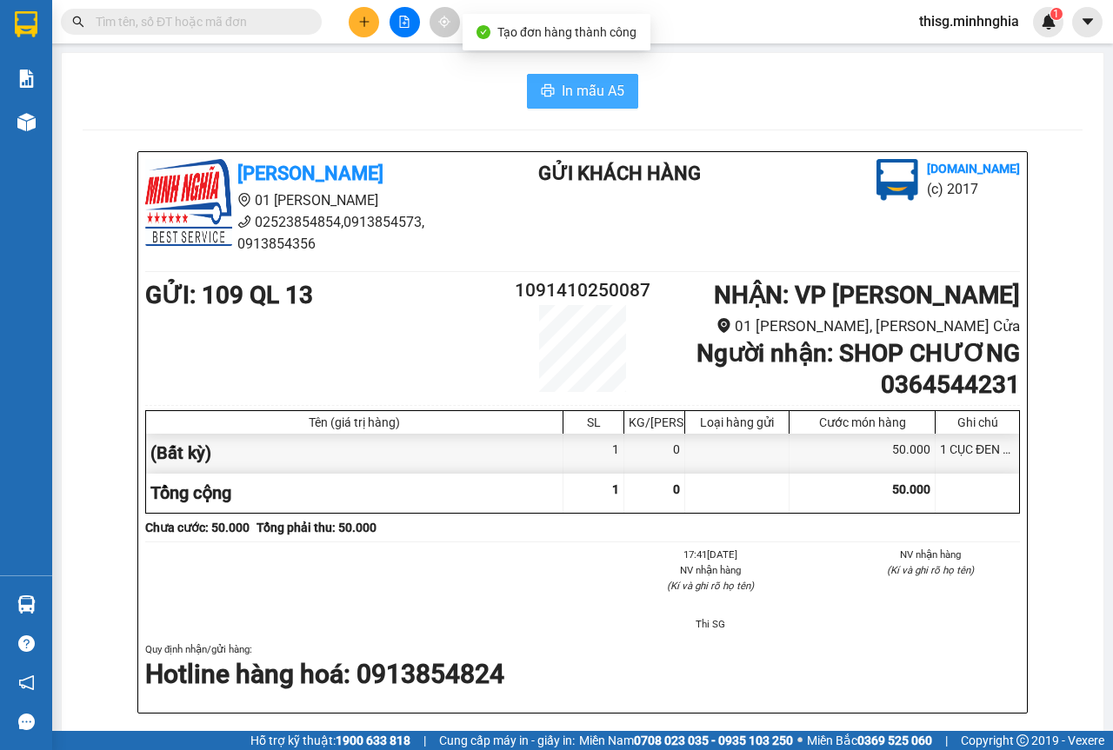
click at [590, 99] on span "In mẫu A5" at bounding box center [593, 91] width 63 height 22
drag, startPoint x: 591, startPoint y: 104, endPoint x: 377, endPoint y: 20, distance: 229.9
click at [377, 20] on button at bounding box center [364, 22] width 30 height 30
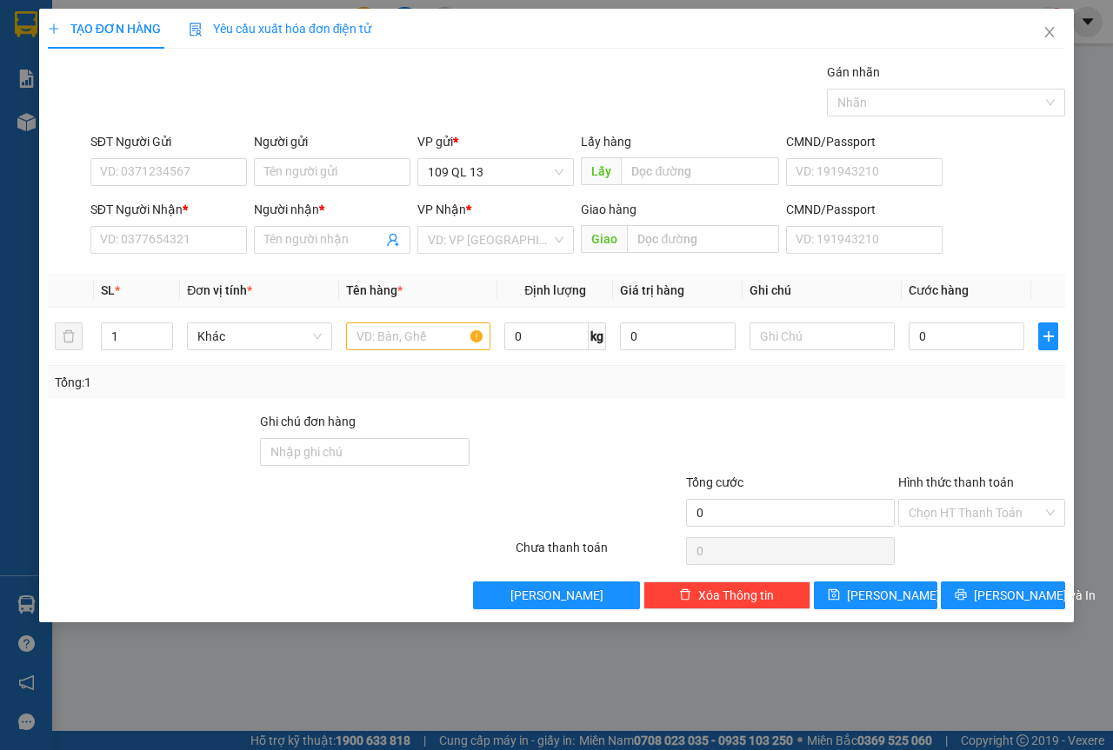
click at [560, 470] on div at bounding box center [577, 442] width 213 height 61
click at [442, 338] on input "text" at bounding box center [418, 337] width 145 height 28
click at [222, 223] on div "SĐT Người Nhận *" at bounding box center [168, 213] width 157 height 26
click at [218, 223] on div "SĐT Người Nhận *" at bounding box center [168, 213] width 157 height 26
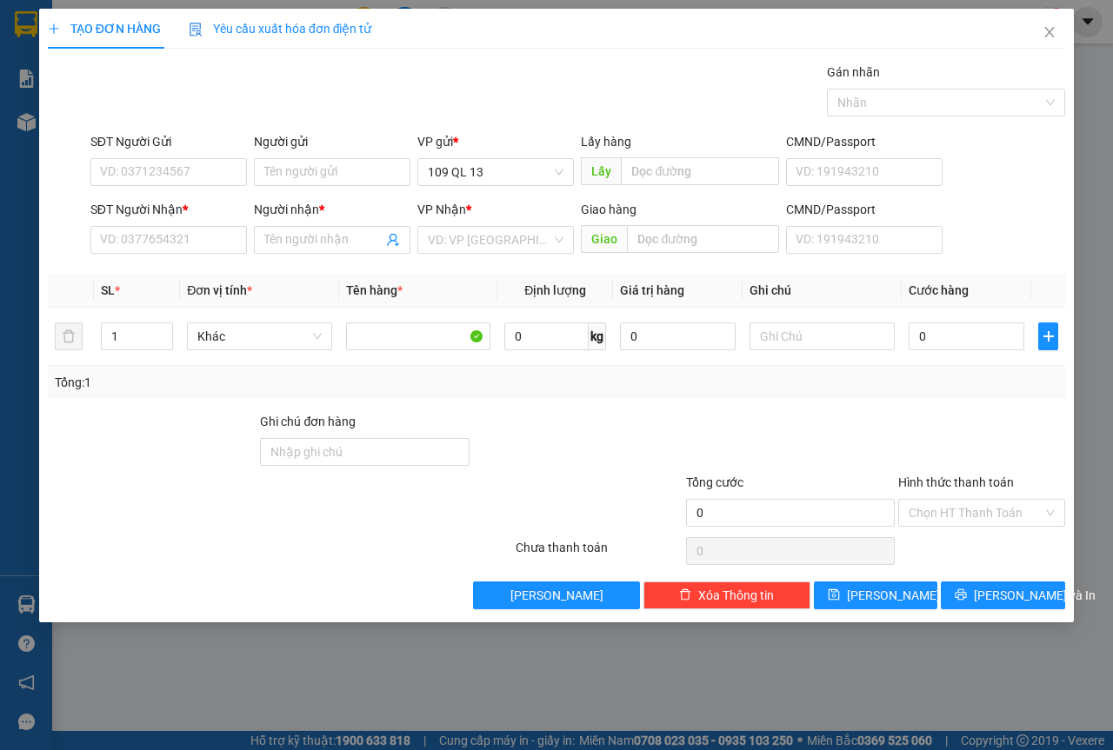
click at [218, 223] on div "SĐT Người Nhận *" at bounding box center [168, 213] width 157 height 26
click at [149, 236] on input "SĐT Người Nhận *" at bounding box center [168, 240] width 157 height 28
click at [178, 229] on input "849715" at bounding box center [168, 240] width 157 height 28
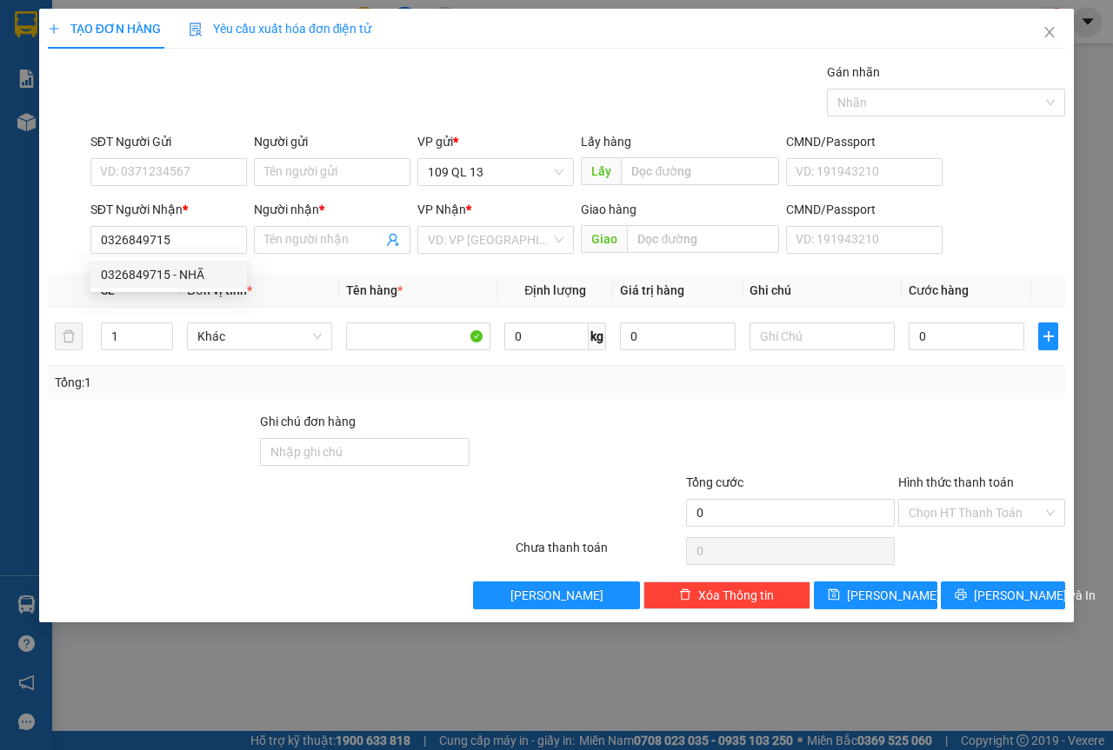
click at [218, 256] on div "SĐT Người Nhận * 0326849715" at bounding box center [168, 230] width 157 height 61
click at [216, 250] on input "0326849715" at bounding box center [168, 240] width 157 height 28
click at [211, 275] on div "0326849715 - NHÃ" at bounding box center [169, 274] width 136 height 19
click at [842, 323] on input "text" at bounding box center [821, 337] width 145 height 28
click at [1053, 610] on div "TẠO ĐƠN HÀNG Yêu cầu xuất hóa đơn điện tử Transit Pickup Surcharge Ids Transit …" at bounding box center [556, 316] width 1035 height 614
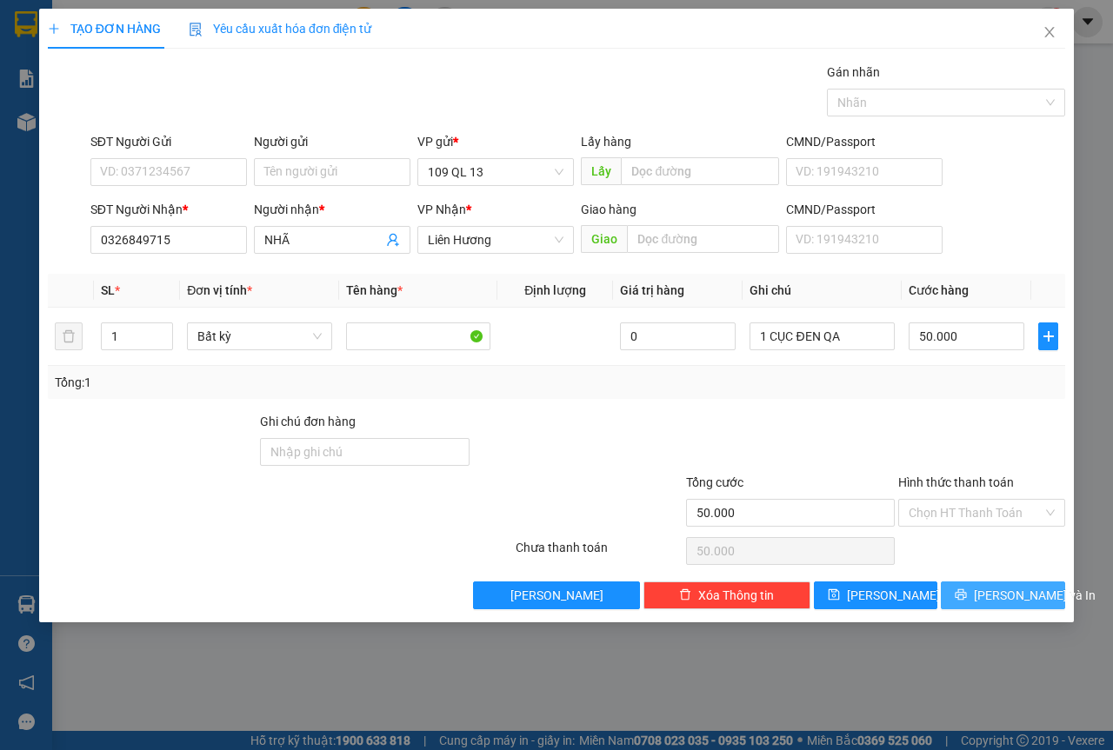
click at [1049, 593] on button "[PERSON_NAME] và In" at bounding box center [1003, 596] width 124 height 28
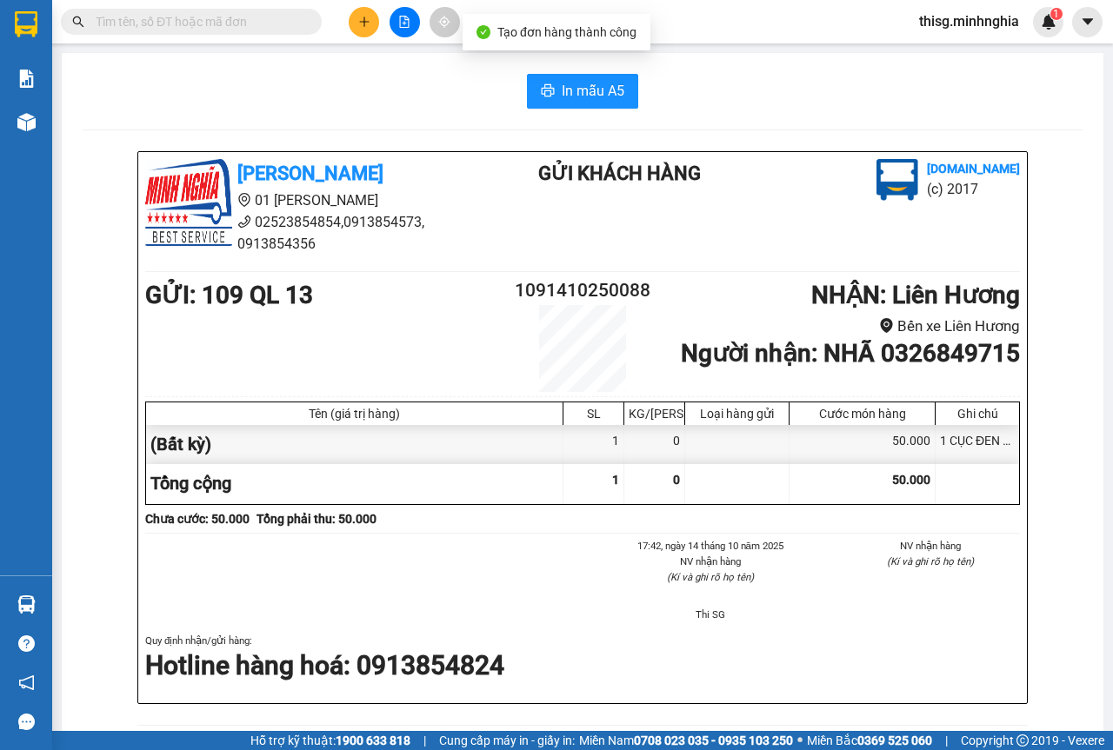
click at [598, 123] on div "In mẫu A5 [PERSON_NAME] 01 Đinh Tiên Hoàng 02523854854,0913854573, 0913854356 G…" at bounding box center [583, 717] width 1042 height 1329
click at [599, 92] on span "In mẫu A5" at bounding box center [593, 91] width 63 height 22
click at [365, 30] on button at bounding box center [364, 22] width 30 height 30
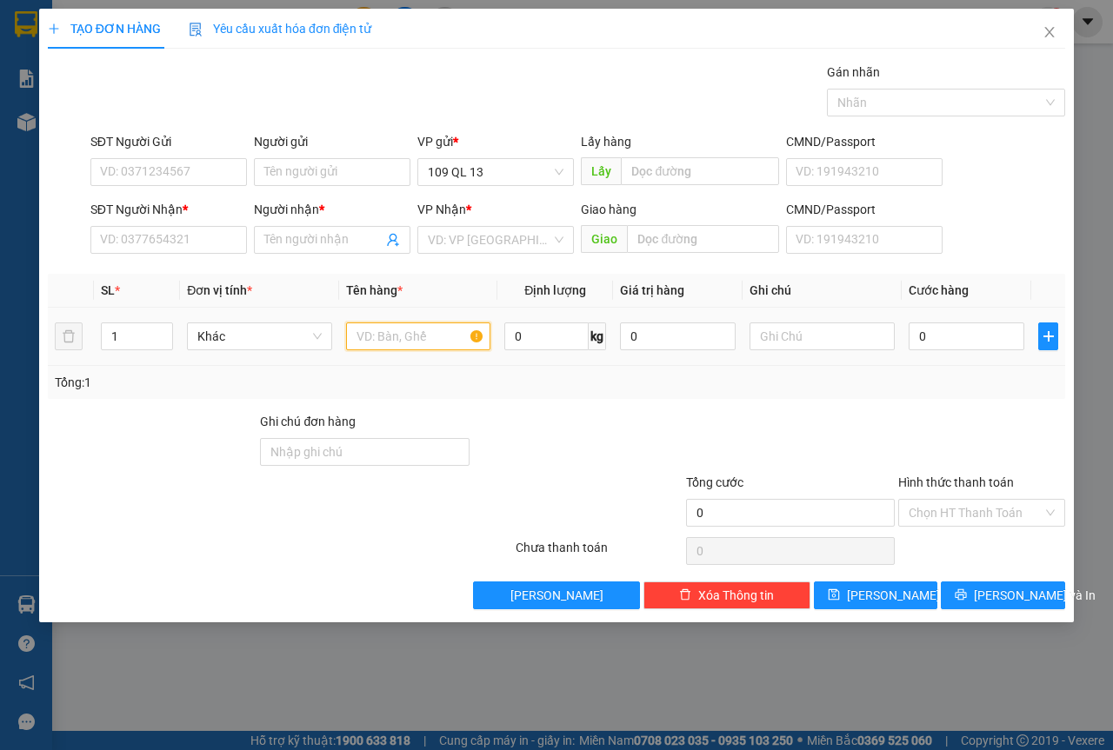
click at [395, 339] on input "text" at bounding box center [418, 337] width 145 height 28
click at [187, 244] on input "SĐT Người Nhận *" at bounding box center [168, 240] width 157 height 28
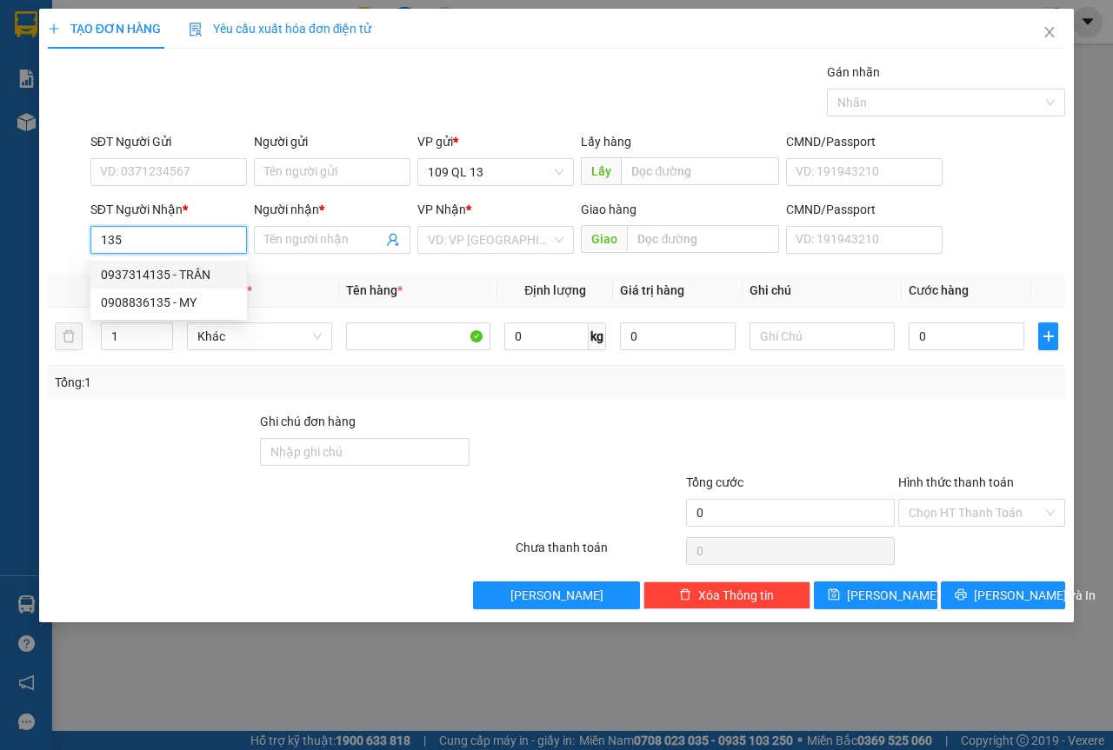
click at [220, 264] on div "0937314135 - TRÂN" at bounding box center [168, 275] width 157 height 28
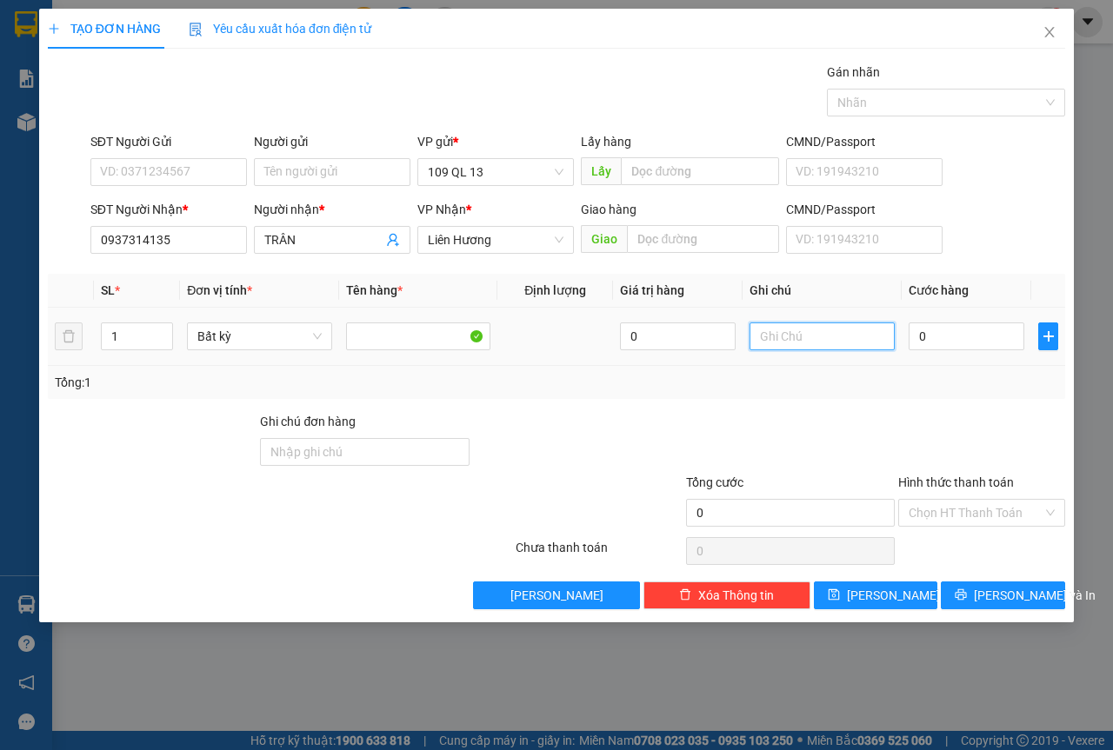
click at [887, 343] on input "text" at bounding box center [821, 337] width 145 height 28
click at [1047, 601] on button "[PERSON_NAME] và In" at bounding box center [1003, 596] width 124 height 28
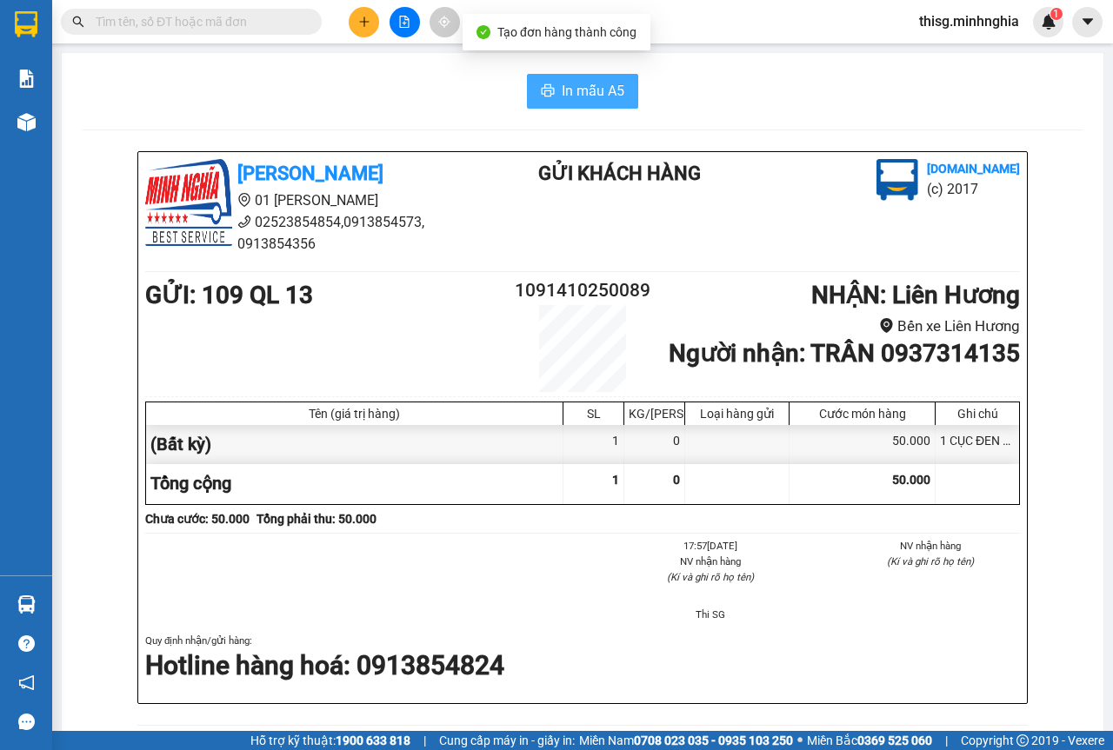
click at [597, 88] on span "In mẫu A5" at bounding box center [593, 91] width 63 height 22
click at [353, 23] on button at bounding box center [364, 22] width 30 height 30
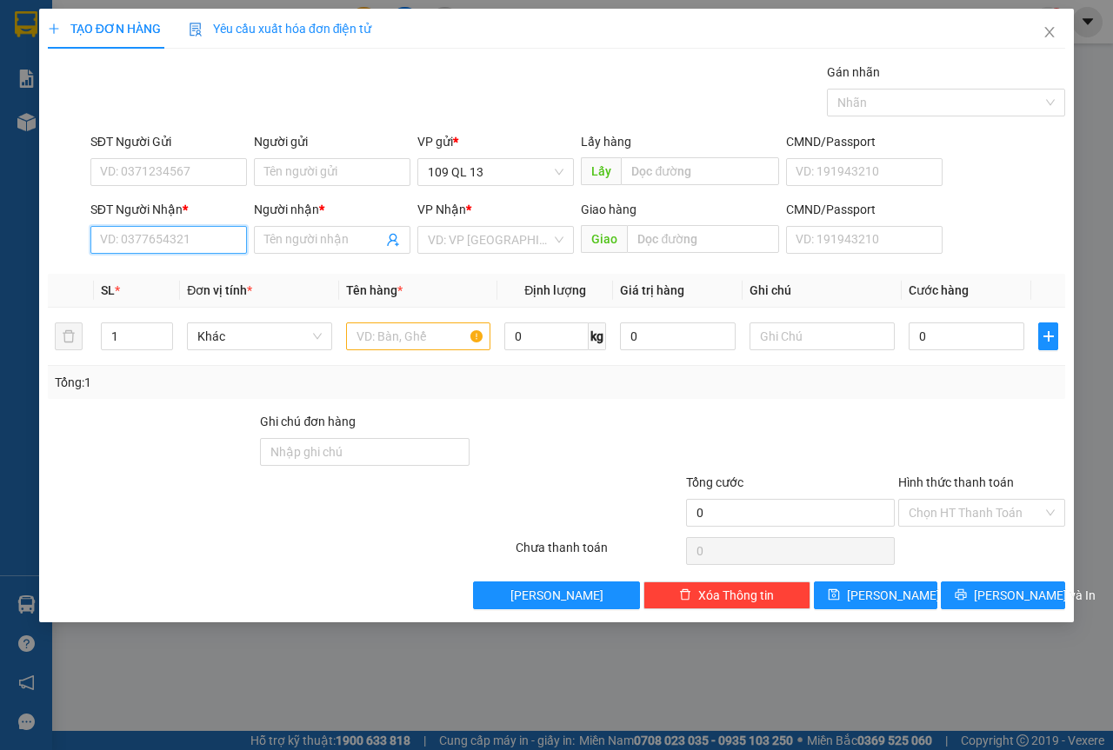
click at [156, 234] on input "SĐT Người Nhận *" at bounding box center [168, 240] width 157 height 28
click at [188, 217] on b "*" at bounding box center [185, 210] width 5 height 14
click at [188, 226] on input "1108" at bounding box center [168, 240] width 157 height 28
click at [182, 225] on div "SĐT Người Nhận *" at bounding box center [168, 213] width 157 height 26
click at [188, 239] on input "1108" at bounding box center [168, 240] width 157 height 28
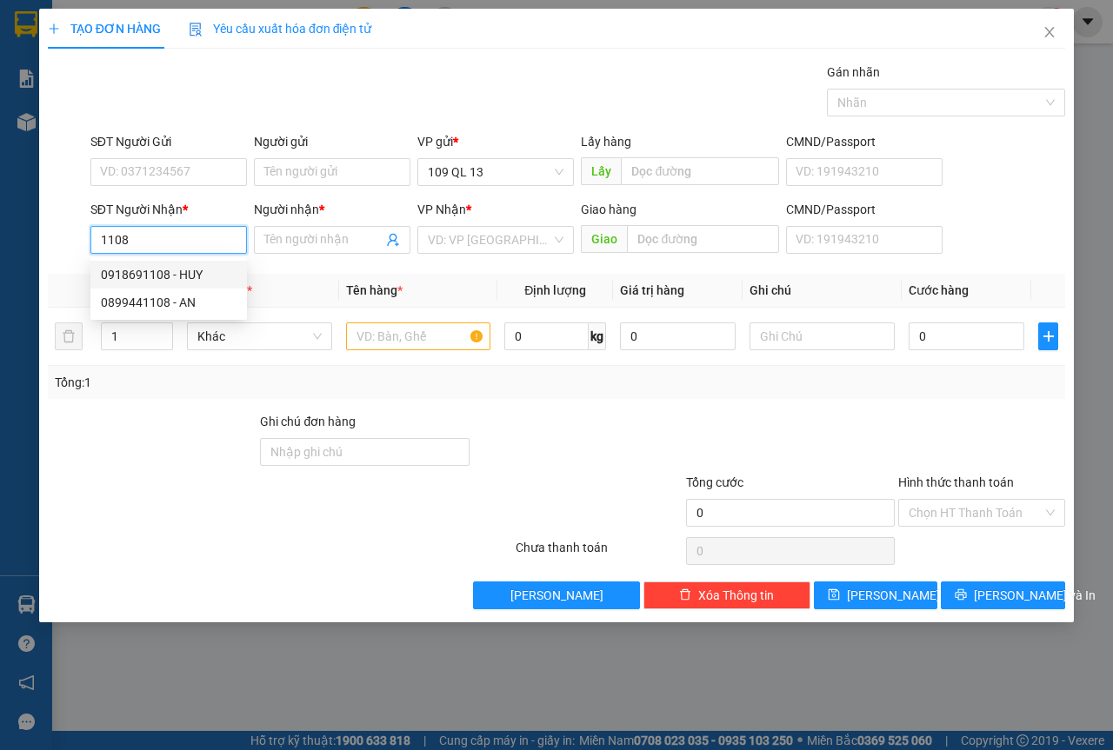
drag, startPoint x: 190, startPoint y: 262, endPoint x: 673, endPoint y: 331, distance: 488.4
click at [190, 262] on div "0918691108 - HUY" at bounding box center [168, 275] width 157 height 28
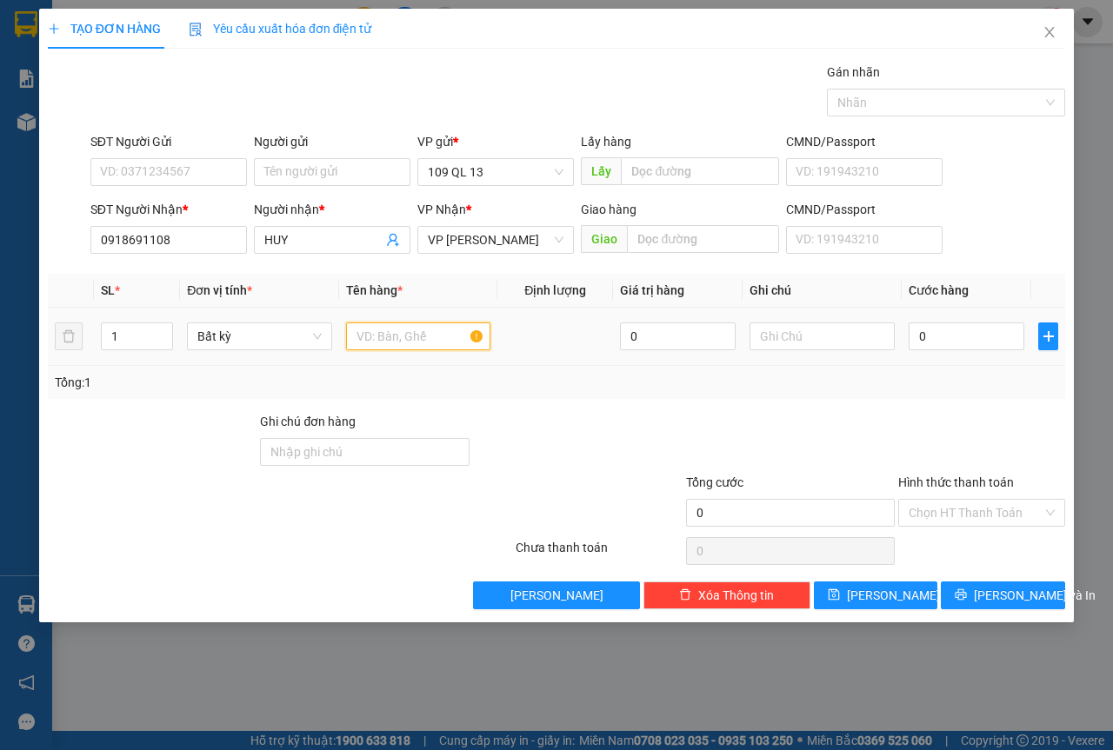
click at [412, 342] on input "text" at bounding box center [418, 337] width 145 height 28
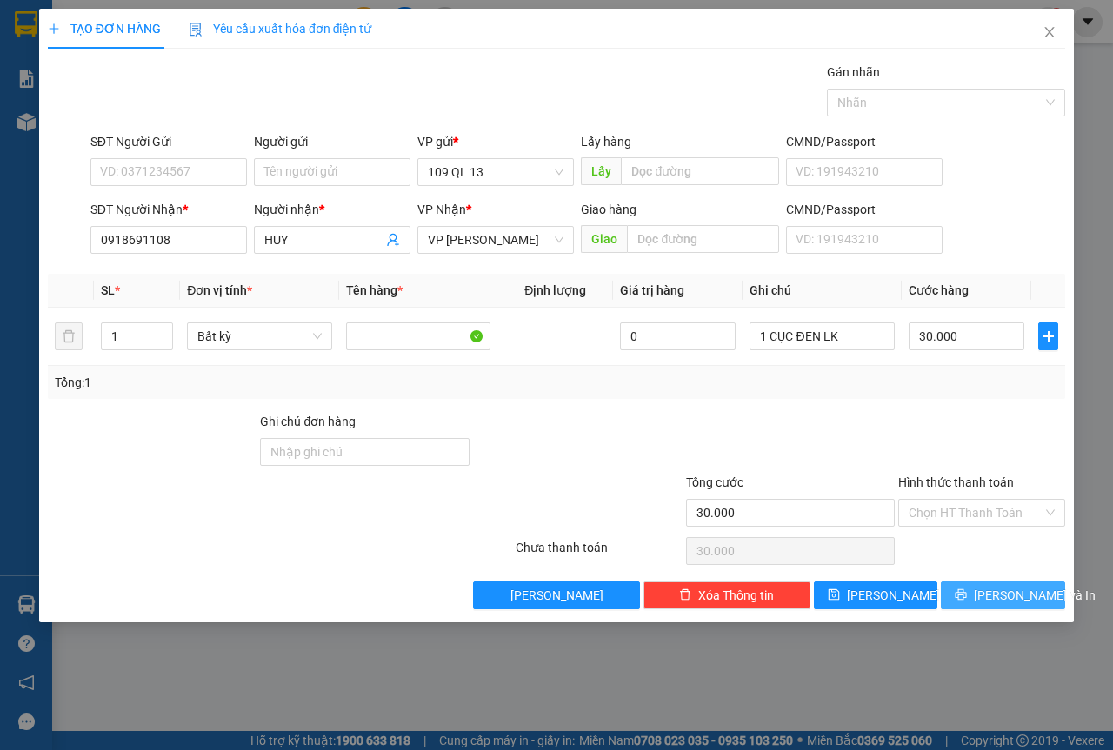
click at [1046, 597] on button "[PERSON_NAME] và In" at bounding box center [1003, 596] width 124 height 28
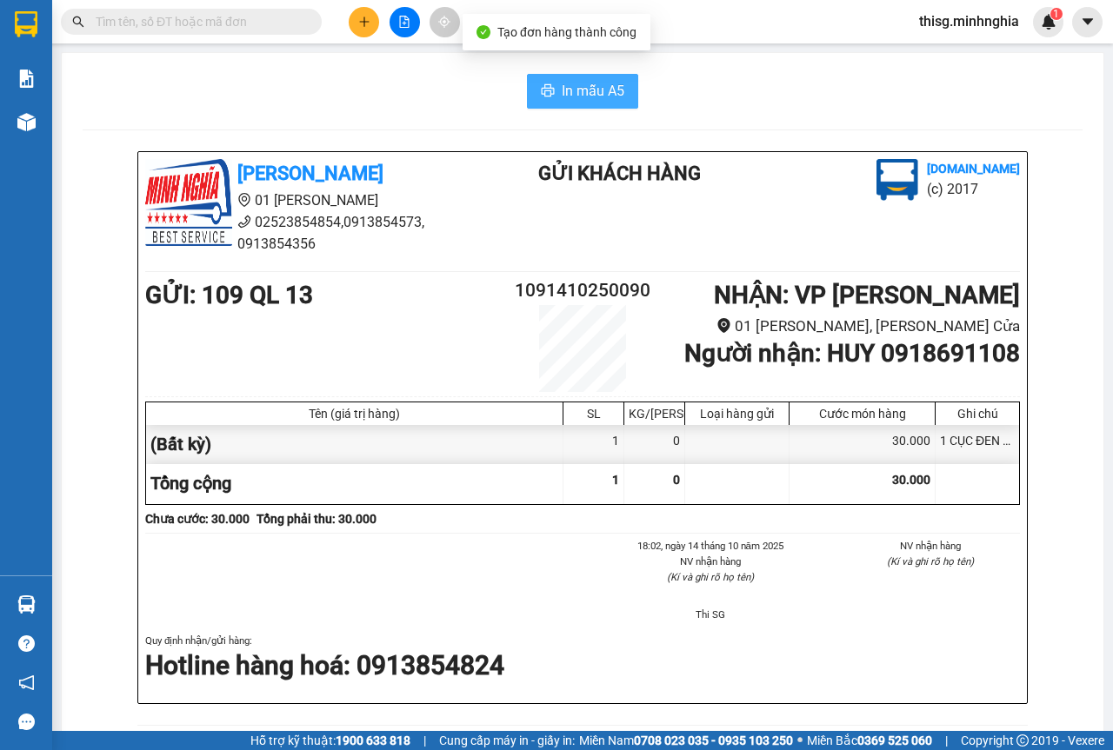
click at [630, 90] on button "In mẫu A5" at bounding box center [582, 91] width 111 height 35
click at [601, 90] on span "In mẫu A5" at bounding box center [593, 91] width 63 height 22
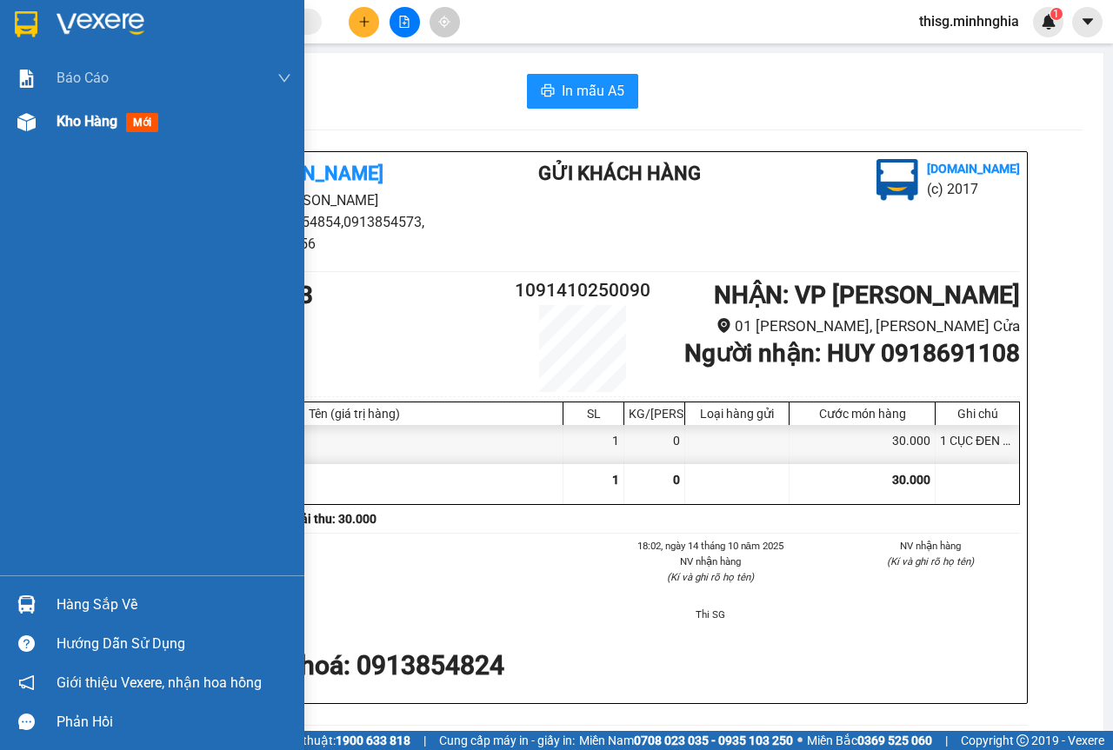
click at [83, 122] on span "Kho hàng" at bounding box center [87, 121] width 61 height 17
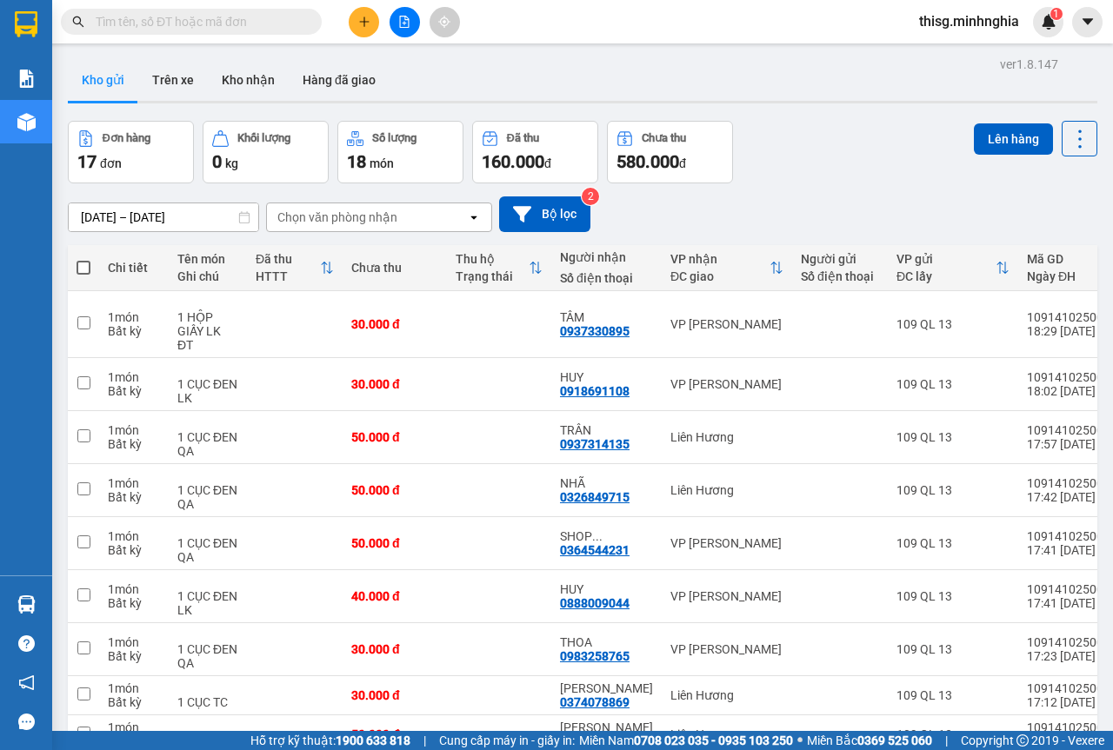
click at [80, 266] on span at bounding box center [84, 268] width 14 height 14
click at [83, 259] on input "checkbox" at bounding box center [83, 259] width 0 height 0
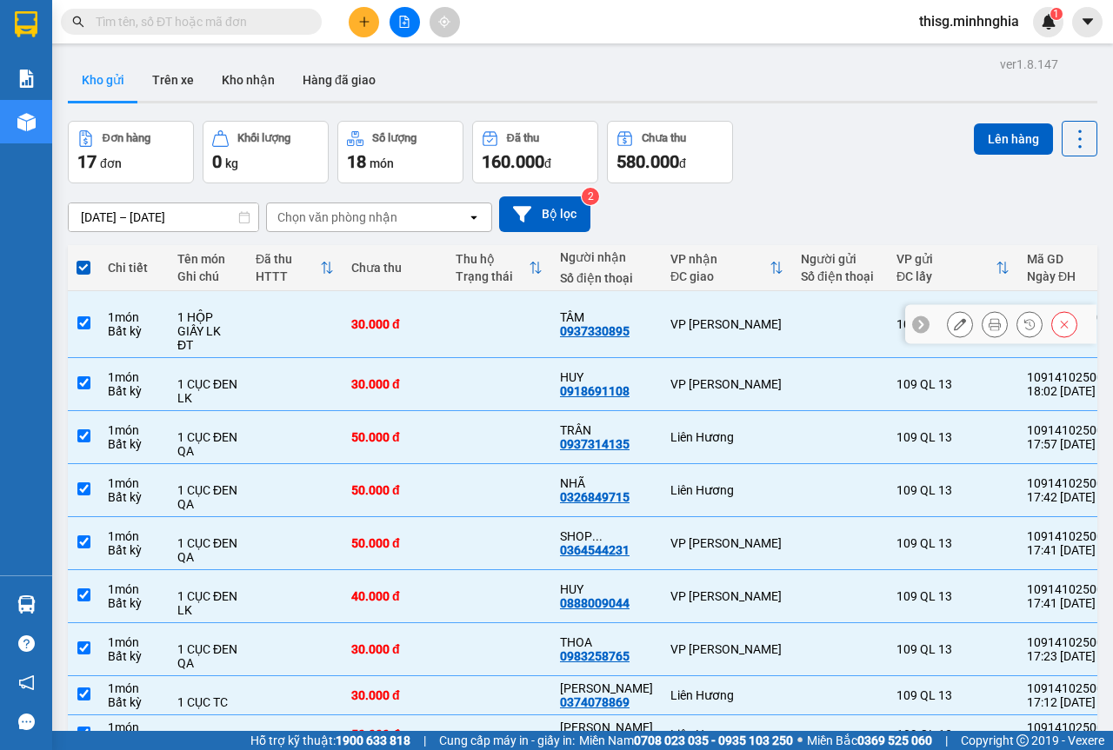
click at [229, 313] on div "1 HỘP GIẤY LK ĐT" at bounding box center [207, 331] width 61 height 42
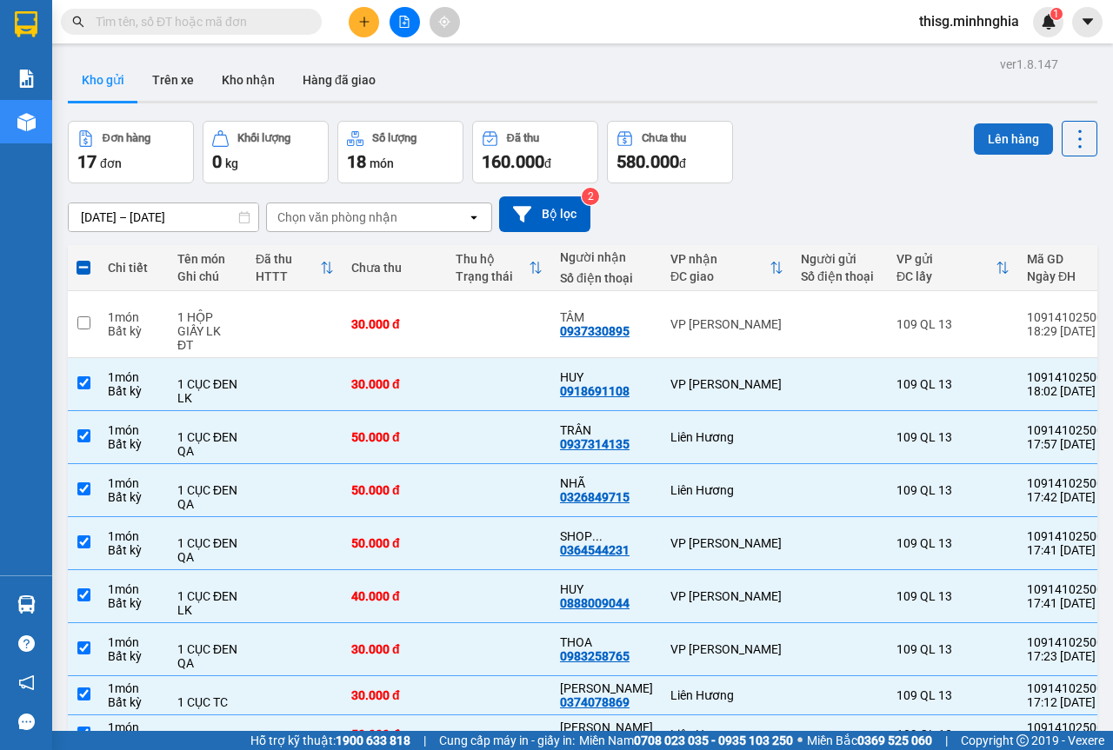
click at [991, 126] on button "Lên hàng" at bounding box center [1013, 138] width 79 height 31
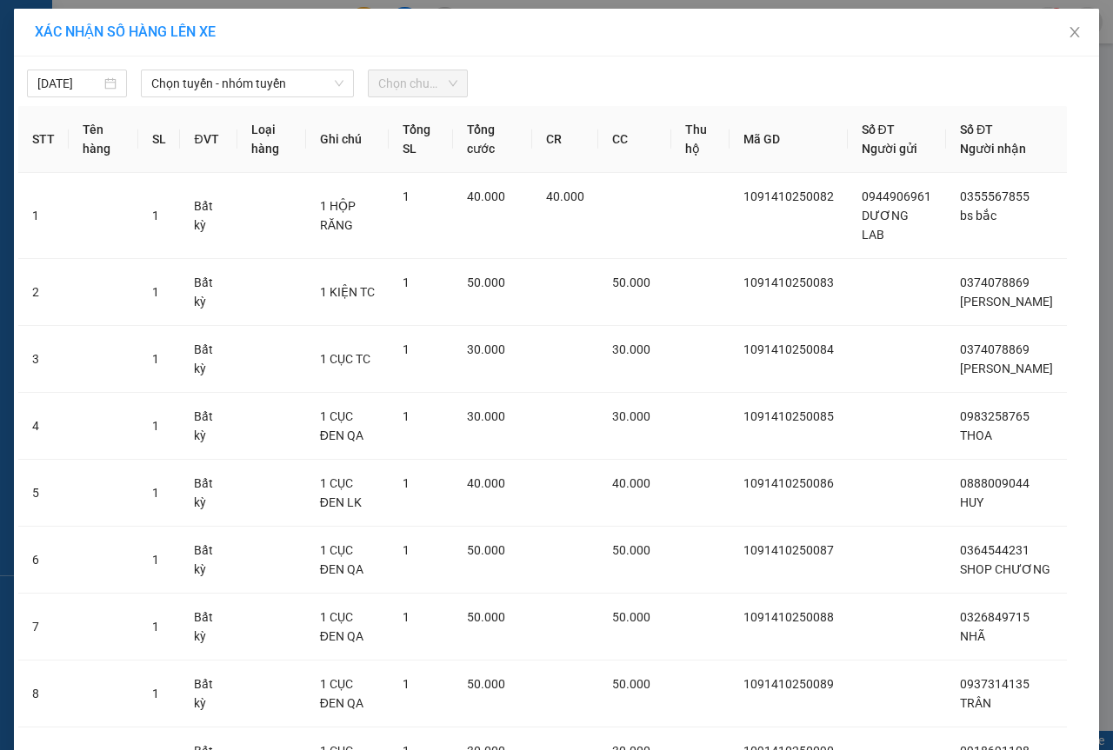
click at [210, 100] on div "[DATE] Chọn tuyến - nhóm tuyến Chọn chuyến STT Tên hàng SL ĐVT Loại hàng Ghi ch…" at bounding box center [556, 488] width 1085 height 863
click at [226, 84] on span "Chọn tuyến - nhóm tuyến" at bounding box center [247, 83] width 192 height 26
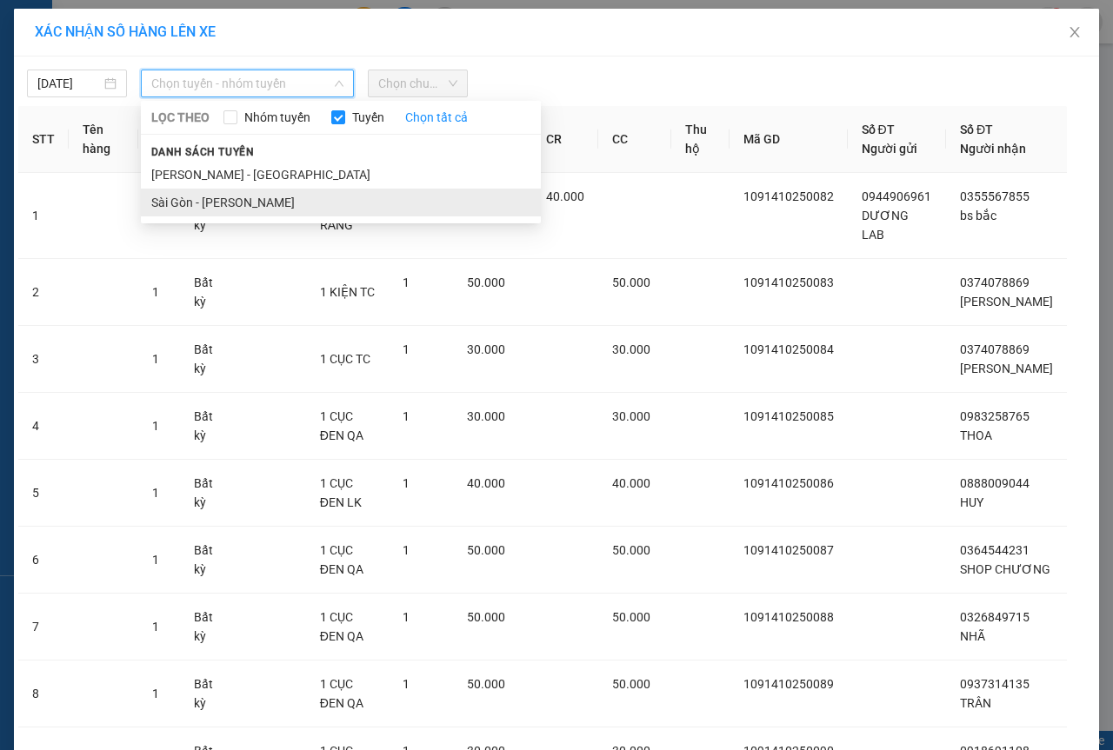
click at [227, 202] on li "Sài Gòn - [PERSON_NAME]" at bounding box center [341, 203] width 400 height 28
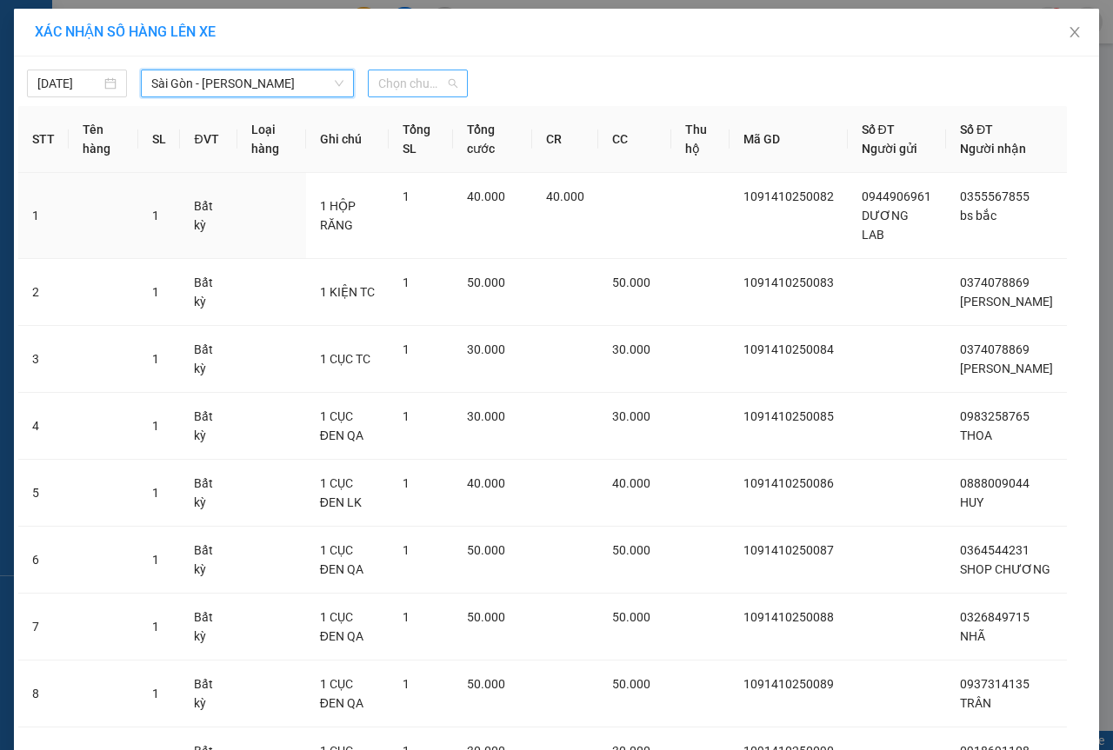
click at [418, 86] on span "Chọn chuyến" at bounding box center [417, 83] width 79 height 26
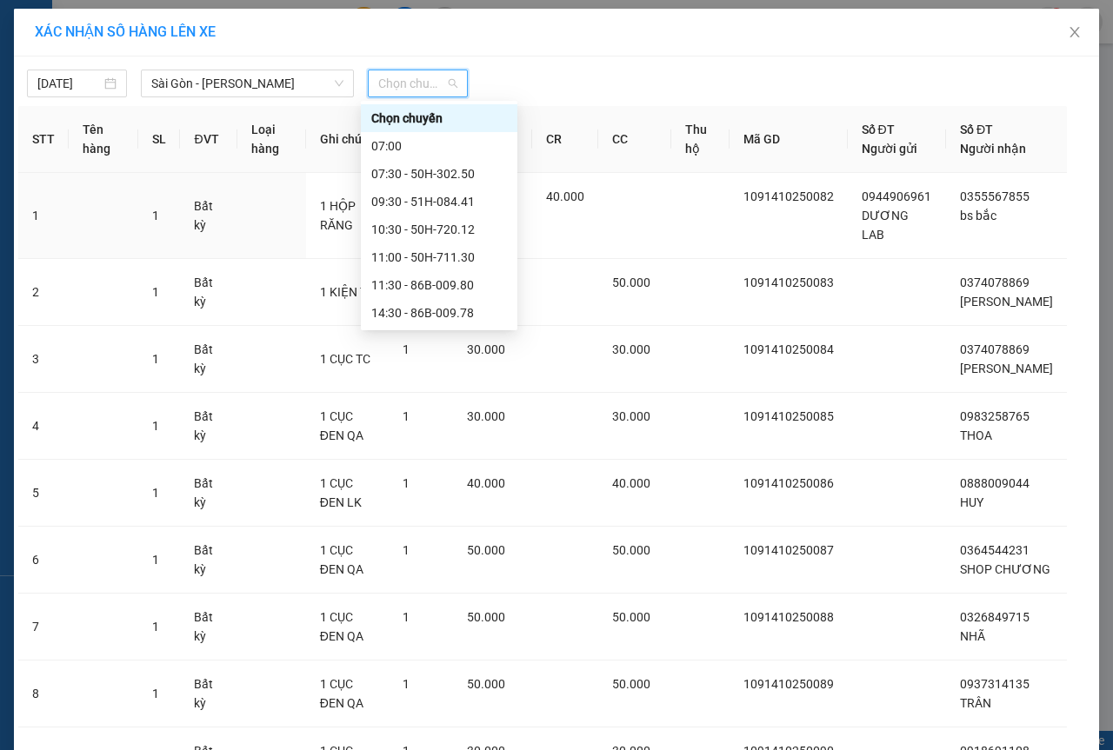
click at [425, 415] on div "21:00 - 50H-723.41" at bounding box center [439, 424] width 136 height 19
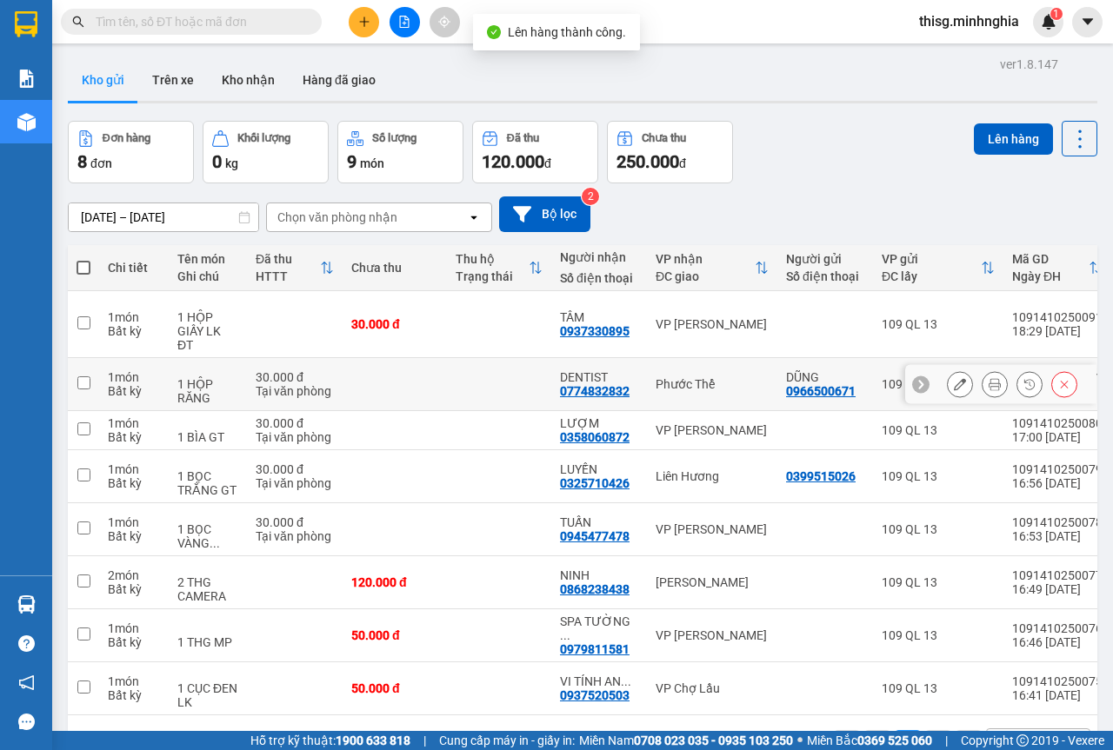
click at [655, 365] on td "Phước Thể" at bounding box center [712, 384] width 130 height 53
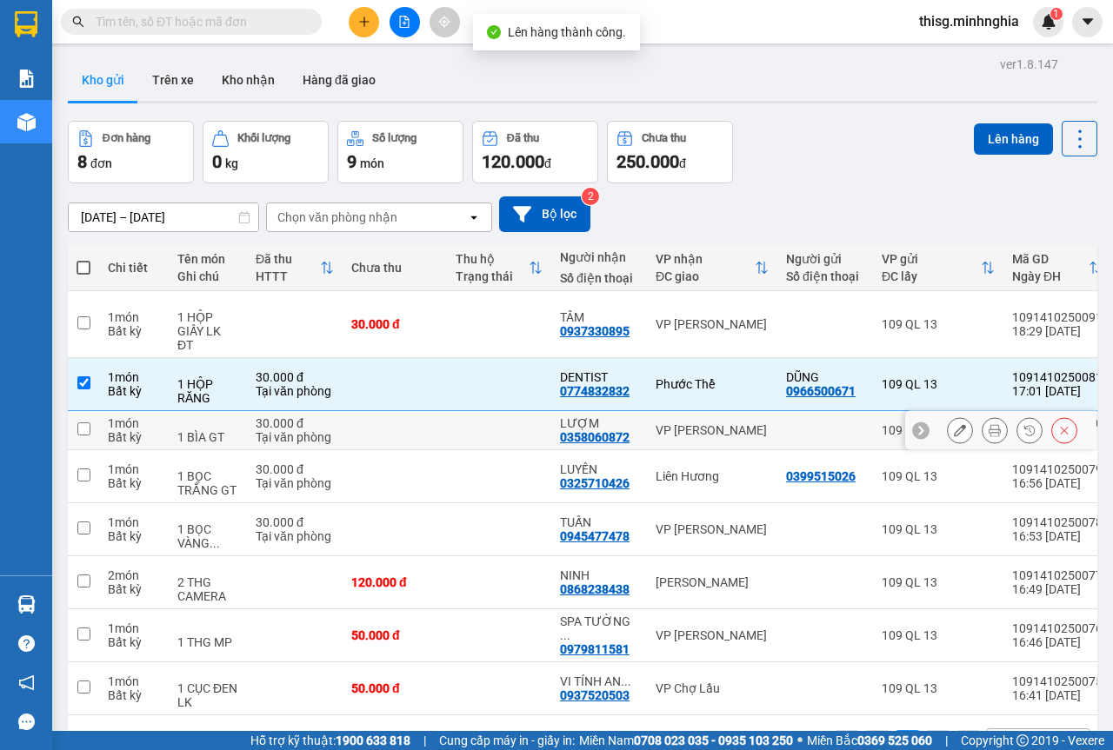
drag, startPoint x: 658, startPoint y: 410, endPoint x: 660, endPoint y: 427, distance: 17.5
click at [658, 423] on div "VP [PERSON_NAME]" at bounding box center [712, 430] width 113 height 14
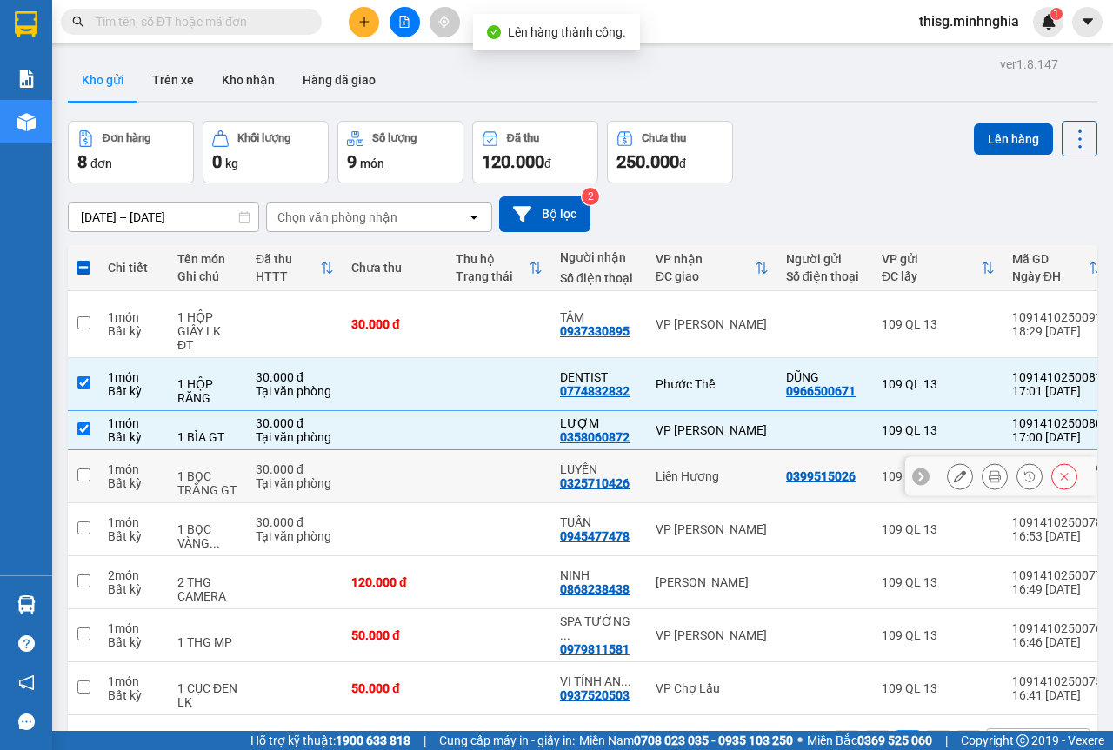
click at [659, 470] on div "Liên Hương" at bounding box center [712, 477] width 113 height 14
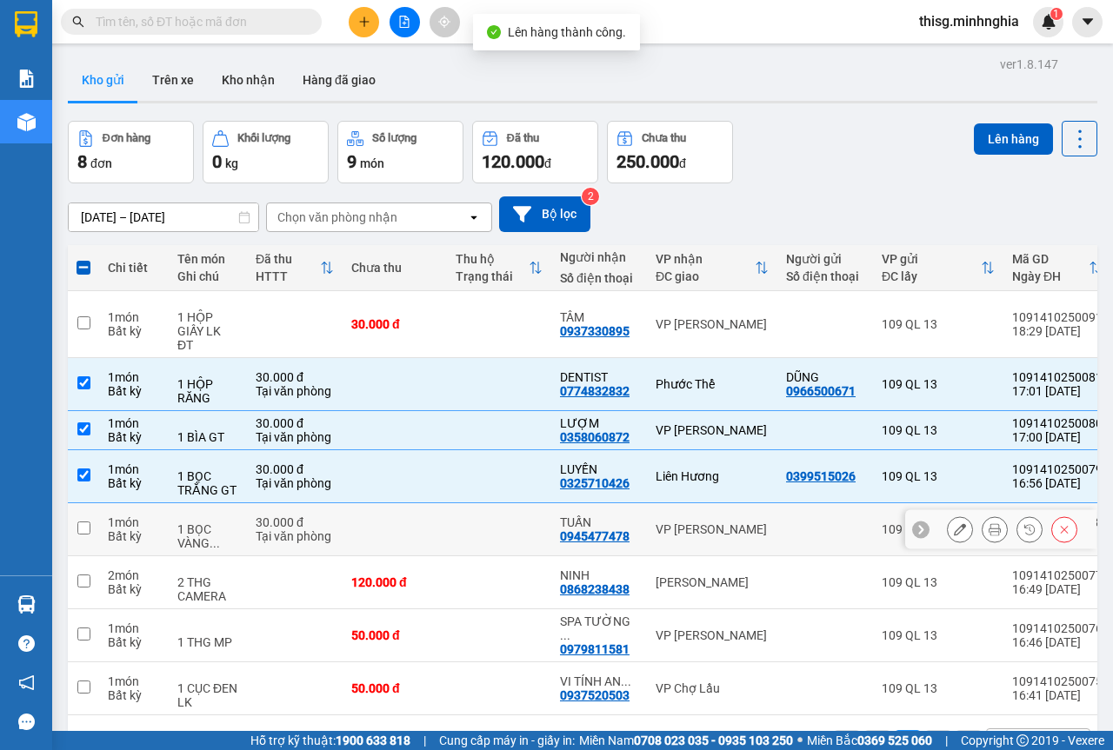
click at [663, 523] on div "VP [PERSON_NAME]" at bounding box center [712, 530] width 113 height 14
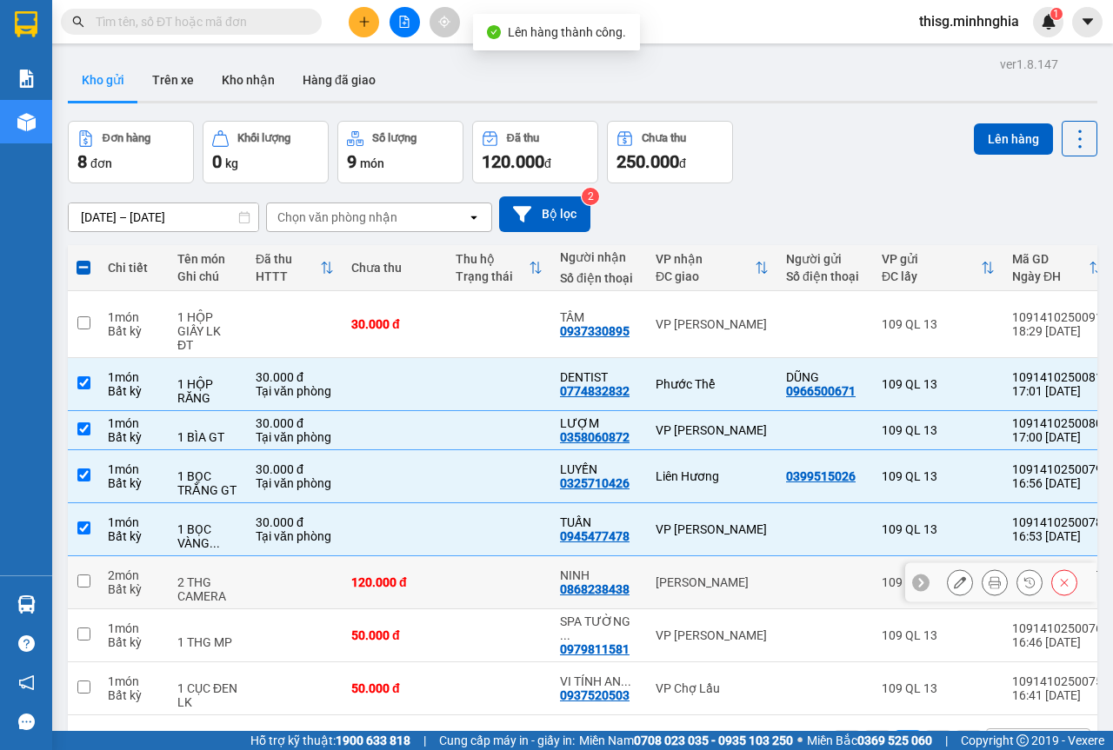
click at [656, 556] on td "[PERSON_NAME]" at bounding box center [712, 582] width 130 height 53
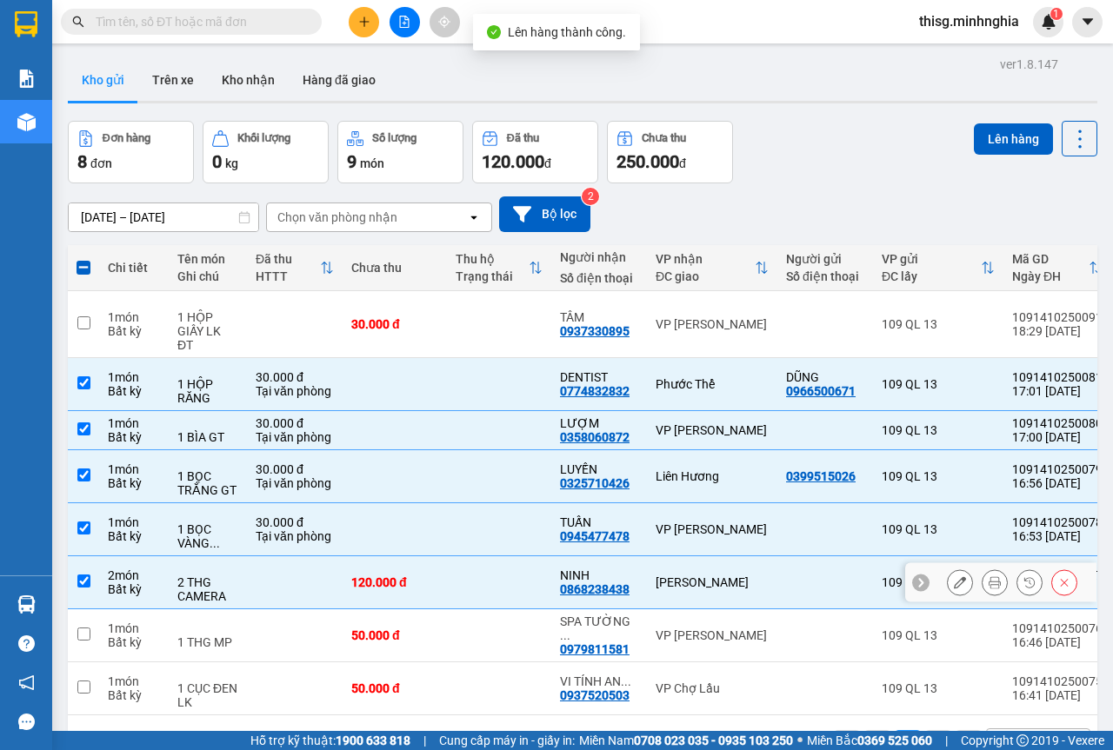
click at [655, 610] on td "VP [PERSON_NAME]" at bounding box center [712, 636] width 130 height 53
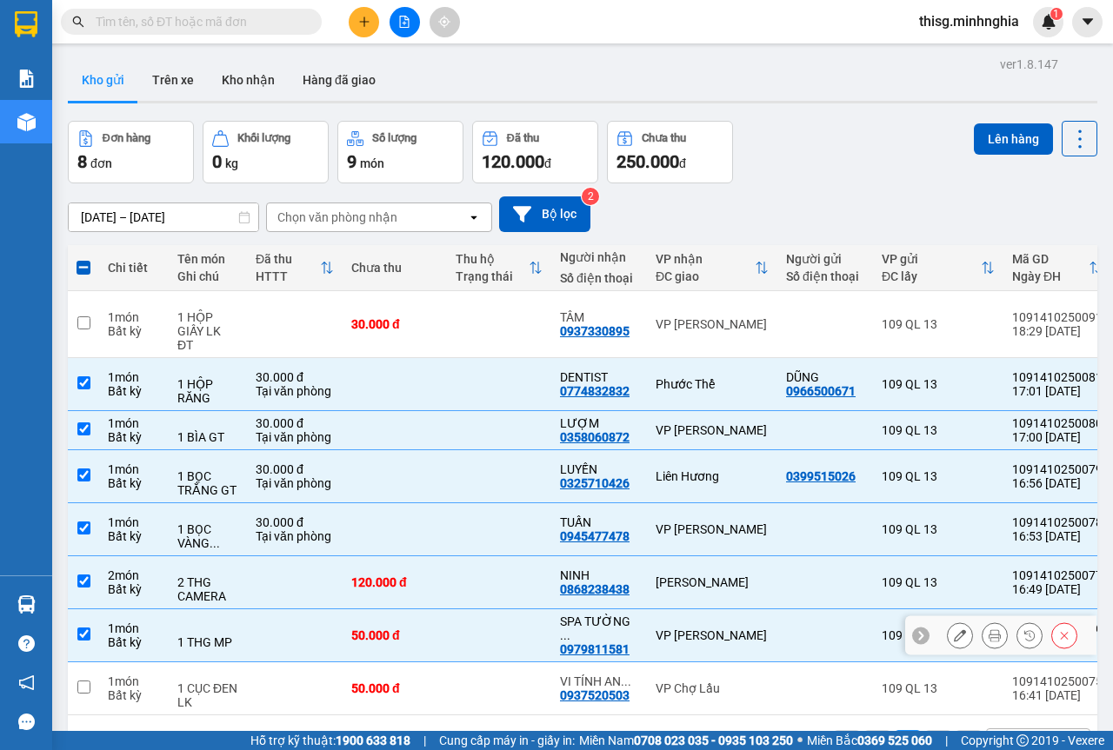
click at [666, 682] on div "VP Chợ Lầu" at bounding box center [712, 689] width 113 height 14
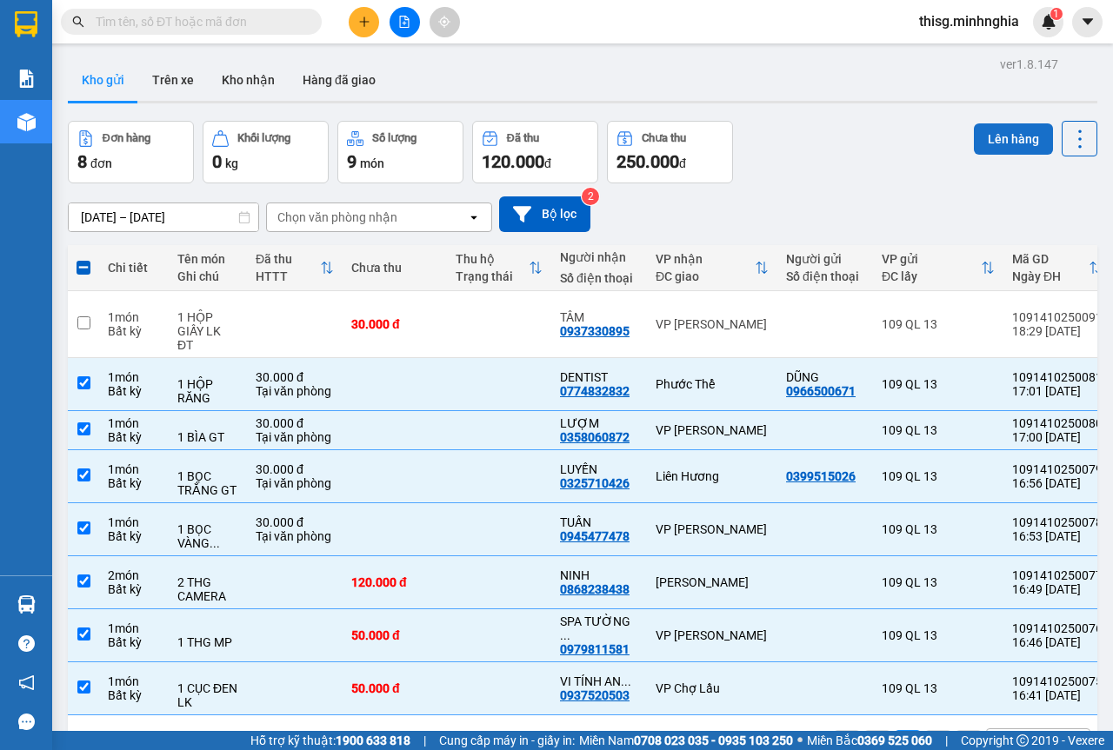
click at [996, 137] on button "Lên hàng" at bounding box center [1013, 138] width 79 height 31
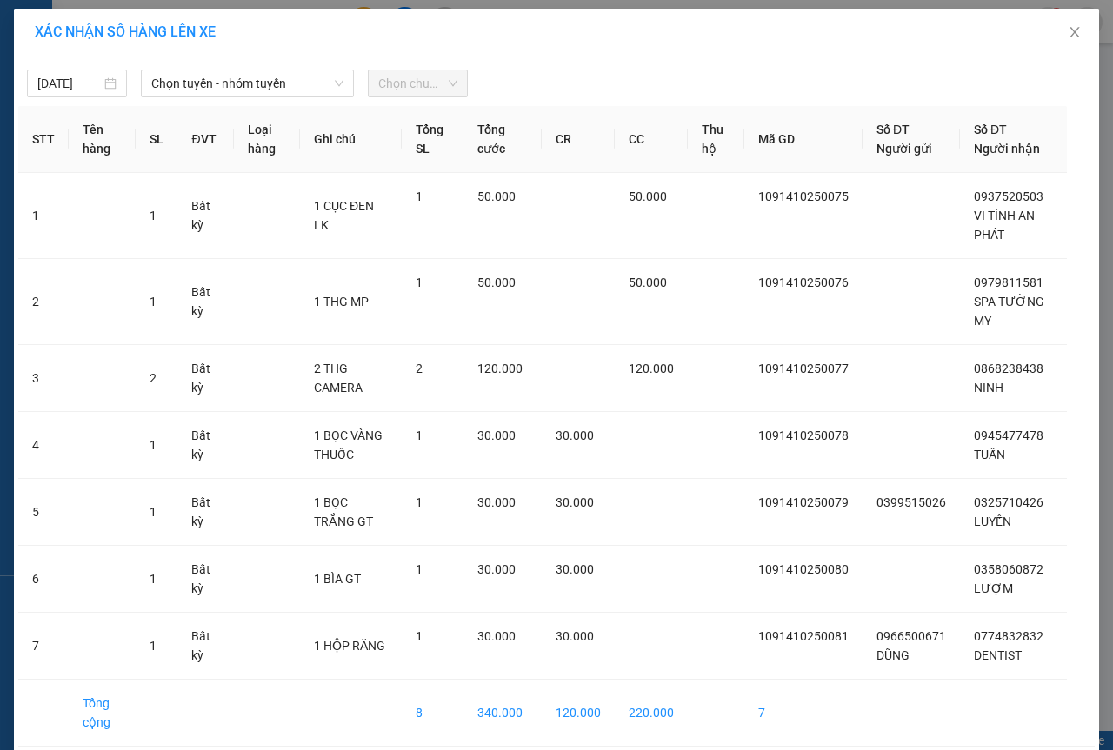
click at [209, 66] on div "[DATE] Chọn tuyến - nhóm tuyến Chọn chuyến" at bounding box center [556, 79] width 1076 height 37
click at [209, 83] on span "Chọn tuyến - nhóm tuyến" at bounding box center [247, 83] width 192 height 26
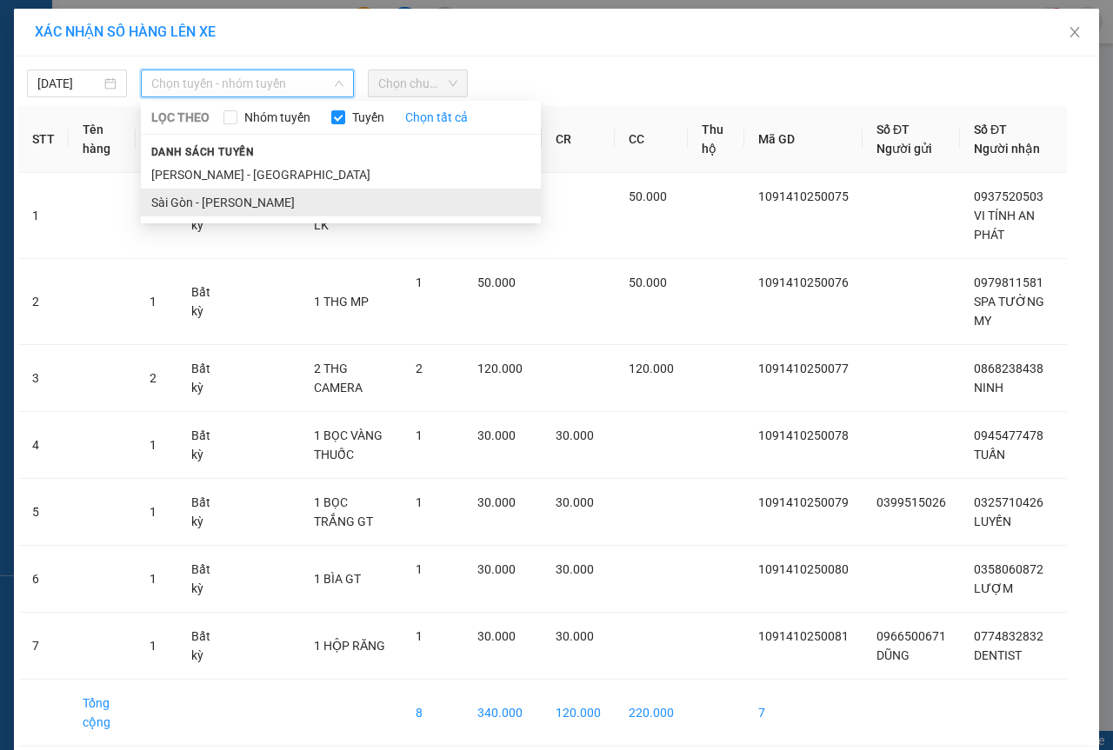
click at [203, 209] on li "Sài Gòn - [PERSON_NAME]" at bounding box center [341, 203] width 400 height 28
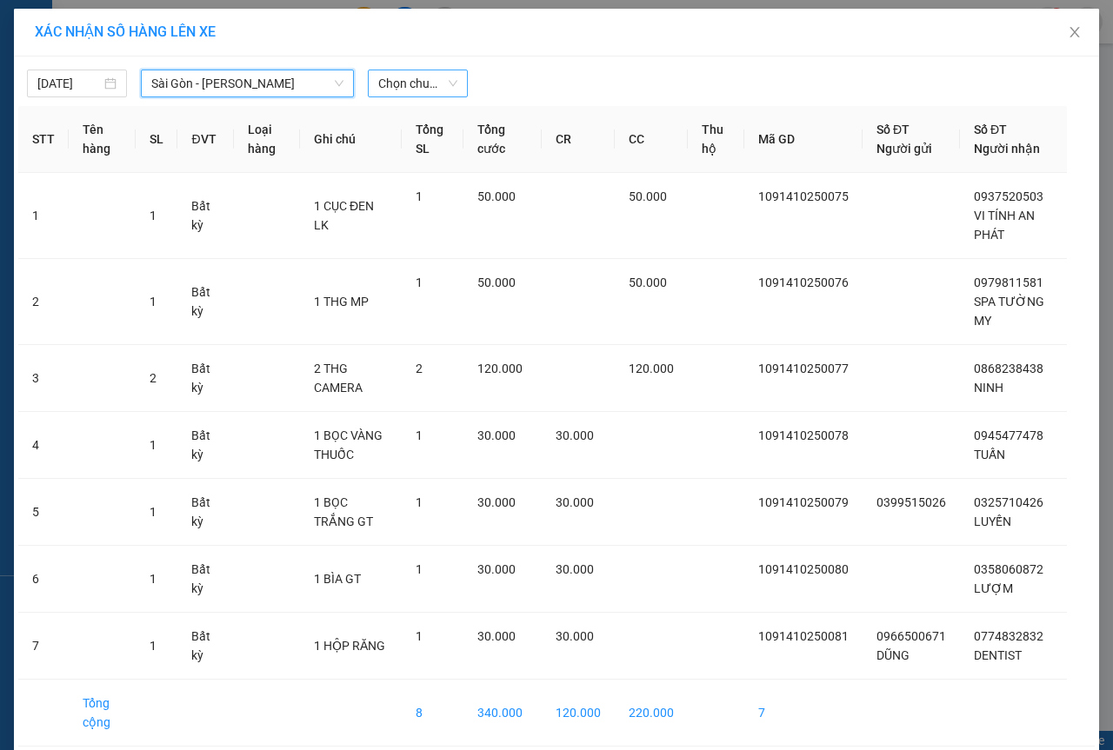
click at [404, 74] on span "Chọn chuyến" at bounding box center [417, 83] width 79 height 26
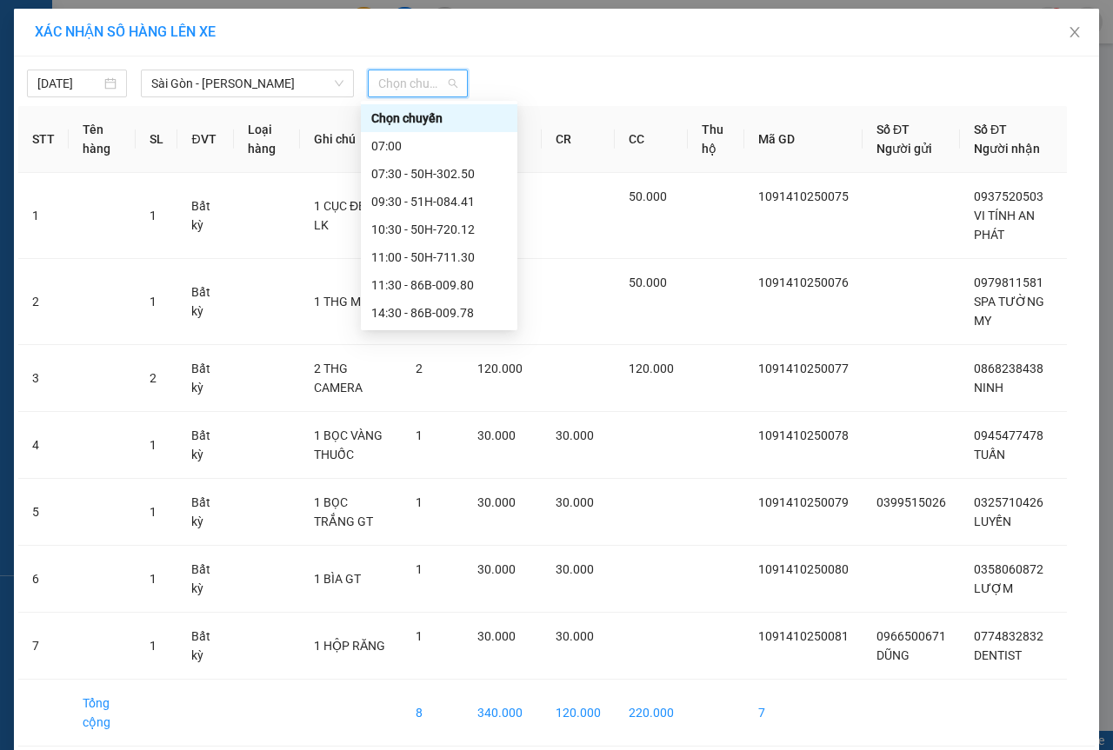
click at [406, 415] on div "21:00 - 50H-723.41" at bounding box center [439, 424] width 136 height 19
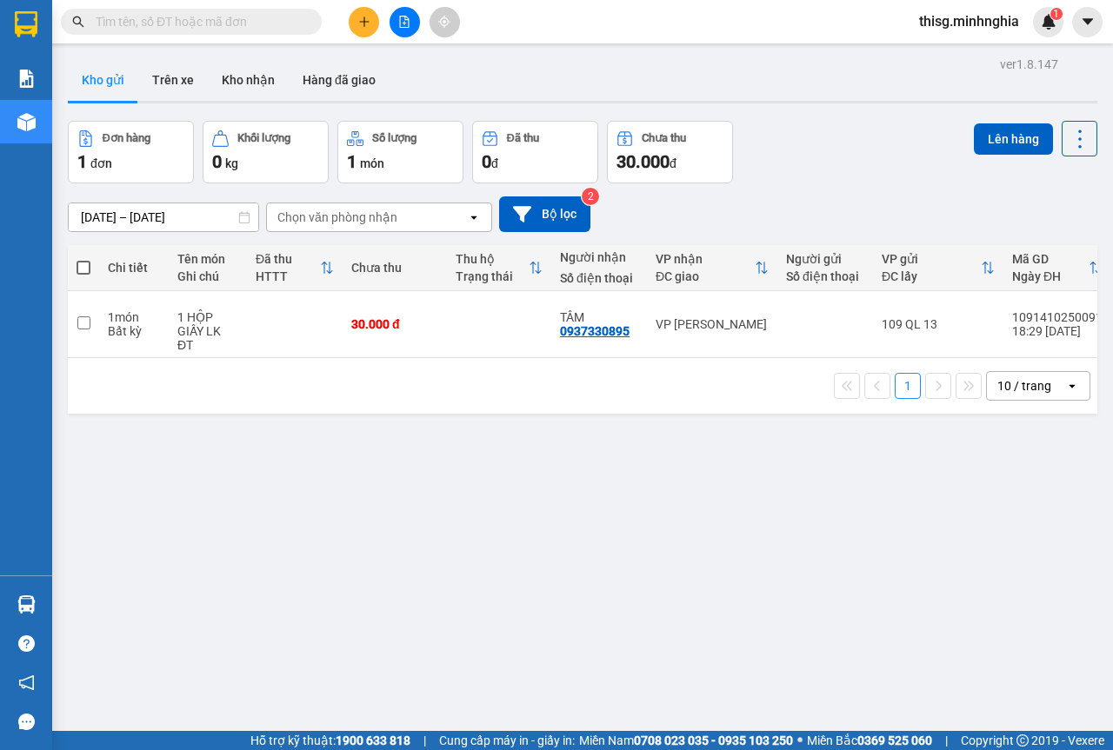
click at [373, 35] on div at bounding box center [404, 22] width 130 height 30
click at [370, 26] on icon "plus" at bounding box center [364, 22] width 12 height 12
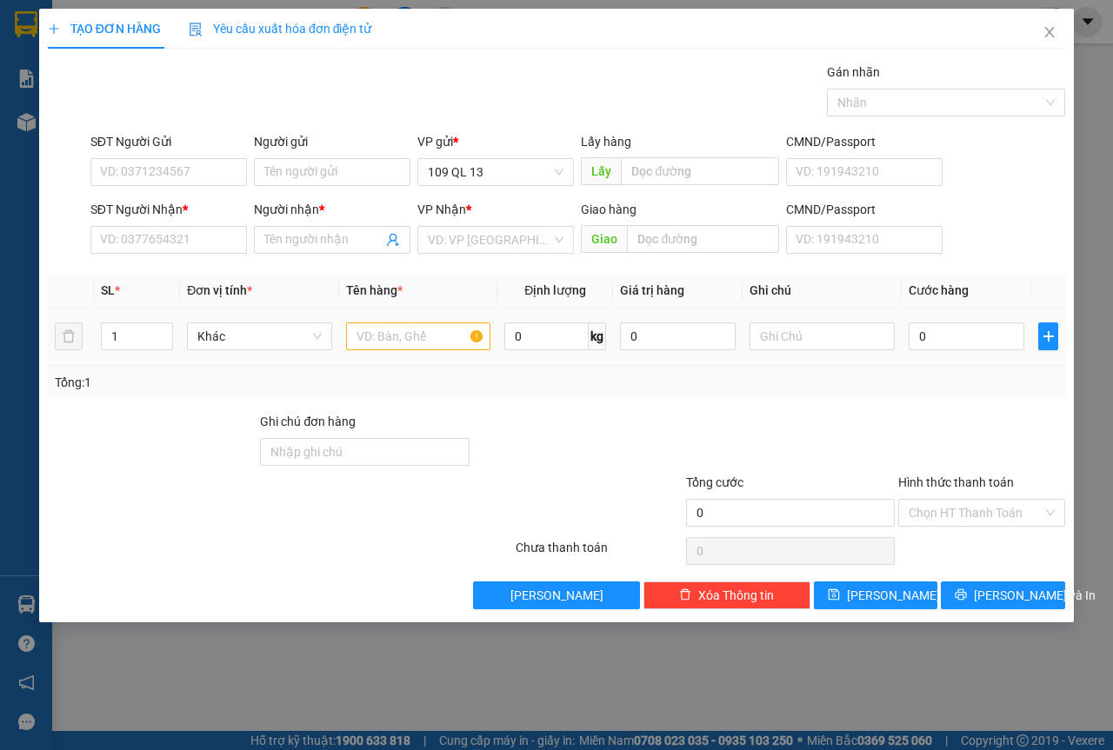
click at [376, 318] on td at bounding box center [418, 337] width 159 height 58
click at [371, 327] on input "text" at bounding box center [418, 337] width 145 height 28
click at [217, 236] on input "SĐT Người Nhận *" at bounding box center [168, 240] width 157 height 28
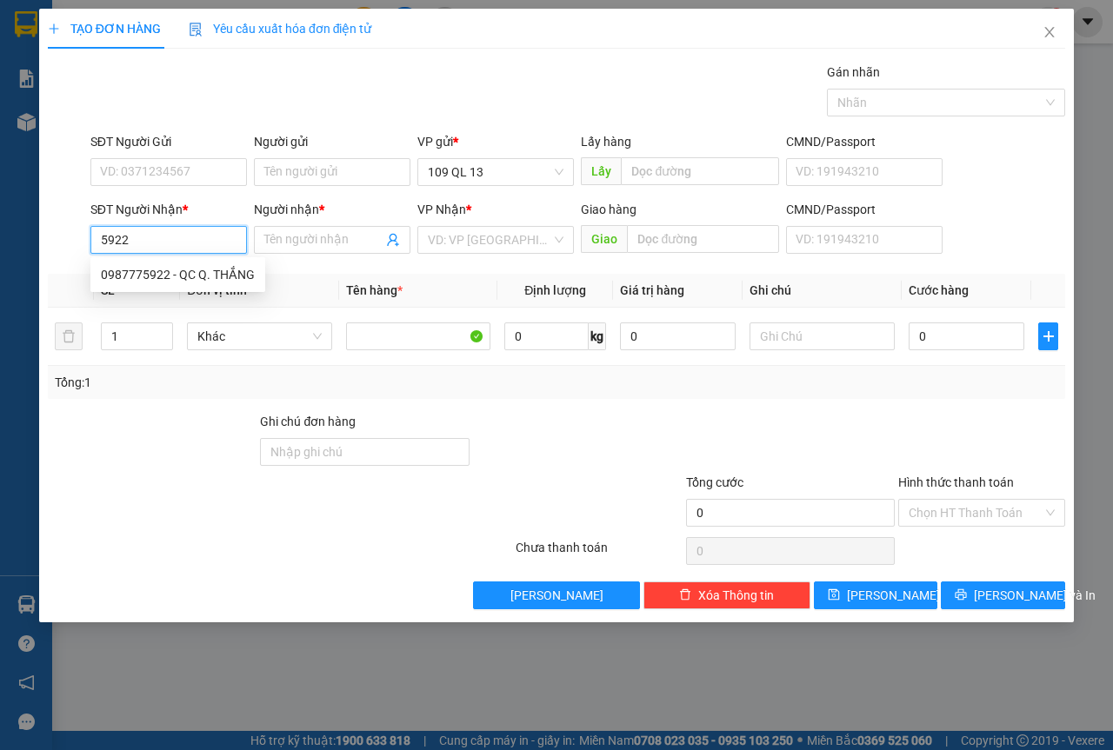
click at [217, 267] on div "0987775922 - QC Q. THẮNG" at bounding box center [178, 274] width 154 height 19
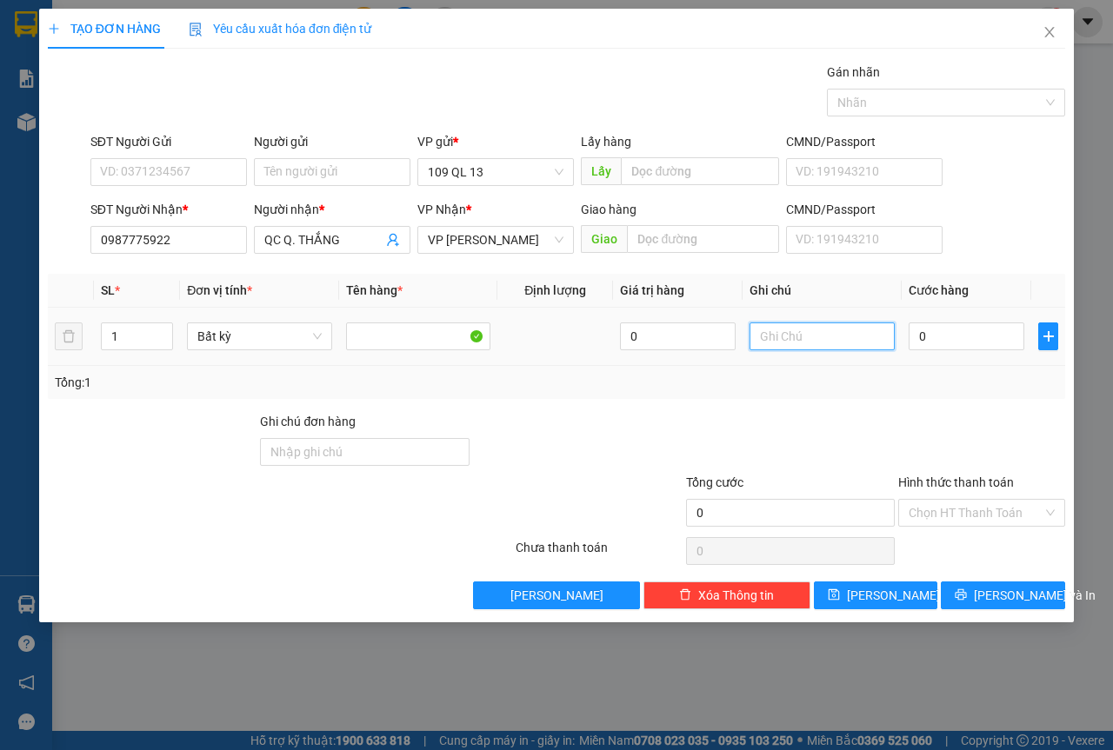
click at [826, 338] on input "text" at bounding box center [821, 337] width 145 height 28
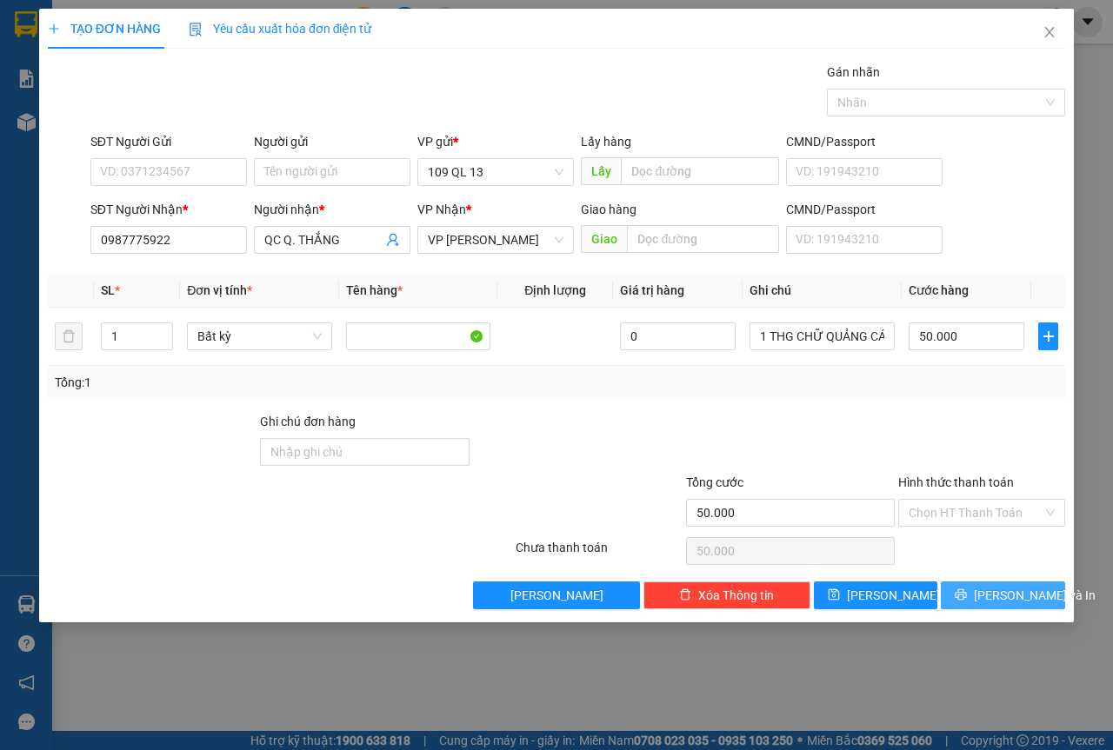
click at [1044, 597] on button "[PERSON_NAME] và In" at bounding box center [1003, 596] width 124 height 28
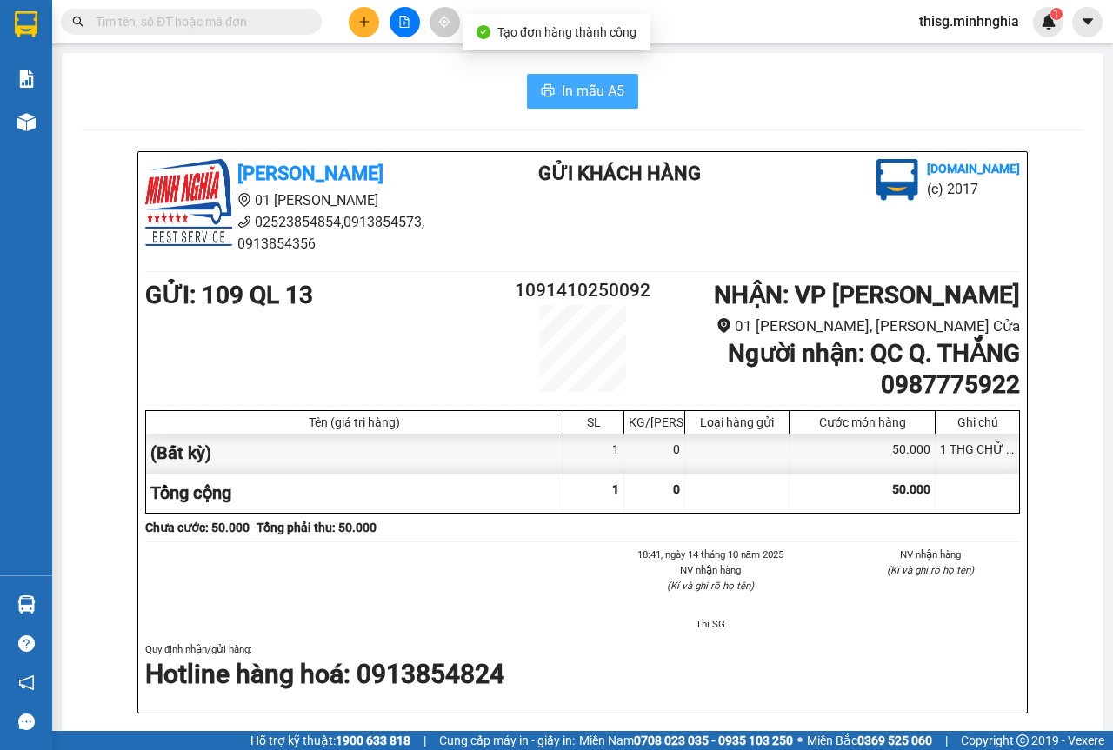
click at [555, 103] on button "In mẫu A5" at bounding box center [582, 91] width 111 height 35
drag, startPoint x: 556, startPoint y: 103, endPoint x: 360, endPoint y: 17, distance: 214.2
click at [360, 17] on icon "plus" at bounding box center [364, 22] width 12 height 12
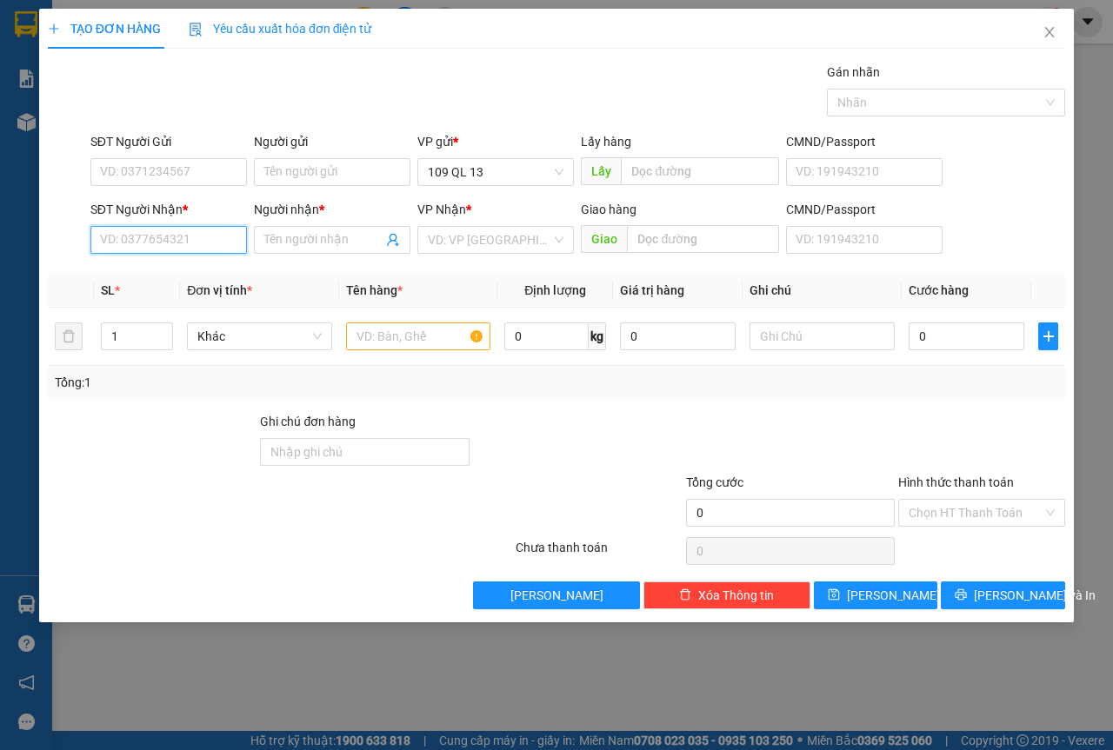
click at [144, 245] on input "SĐT Người Nhận *" at bounding box center [168, 240] width 157 height 28
click at [215, 273] on div "0915122991 - NHÂN" at bounding box center [169, 274] width 136 height 19
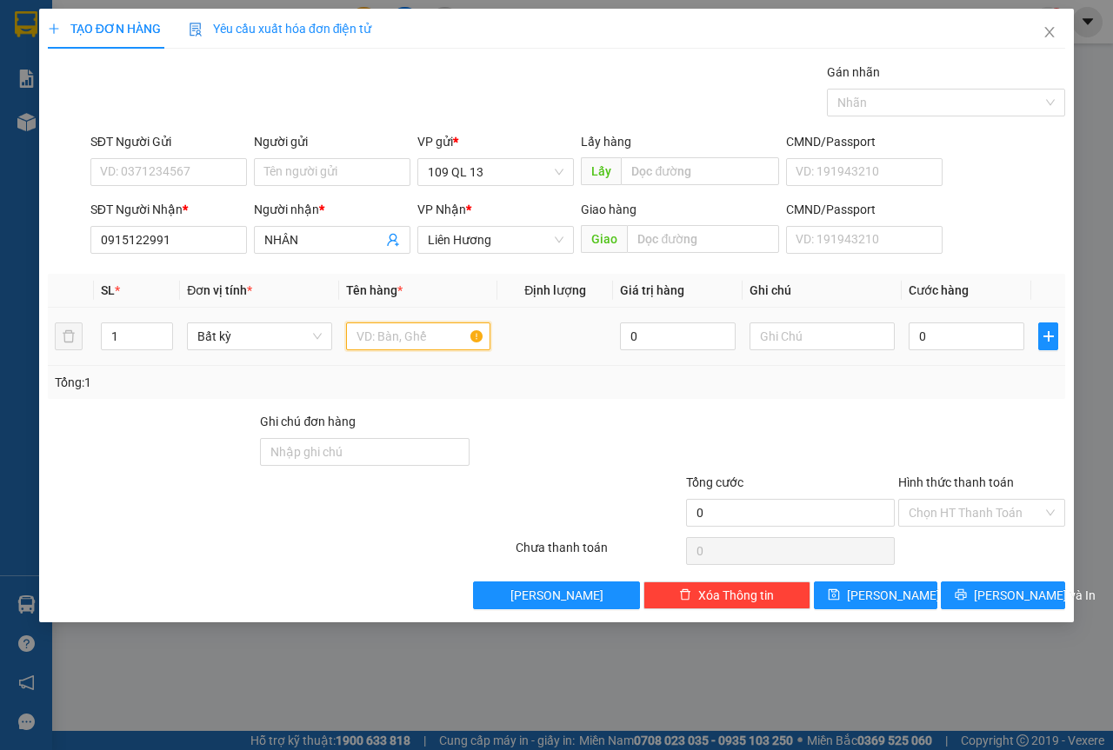
click at [438, 326] on input "text" at bounding box center [418, 337] width 145 height 28
click at [825, 344] on input "text" at bounding box center [821, 337] width 145 height 28
click at [982, 518] on input "Hình thức thanh toán" at bounding box center [976, 513] width 134 height 26
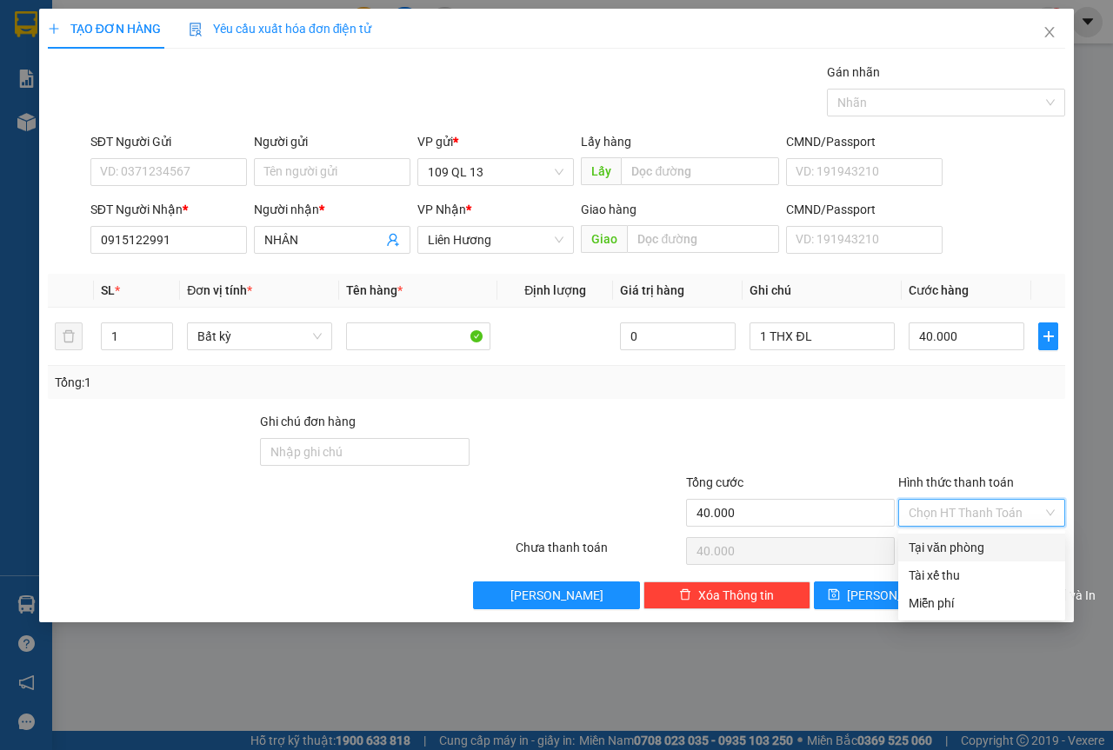
click at [976, 542] on div "Tại văn phòng" at bounding box center [982, 547] width 146 height 19
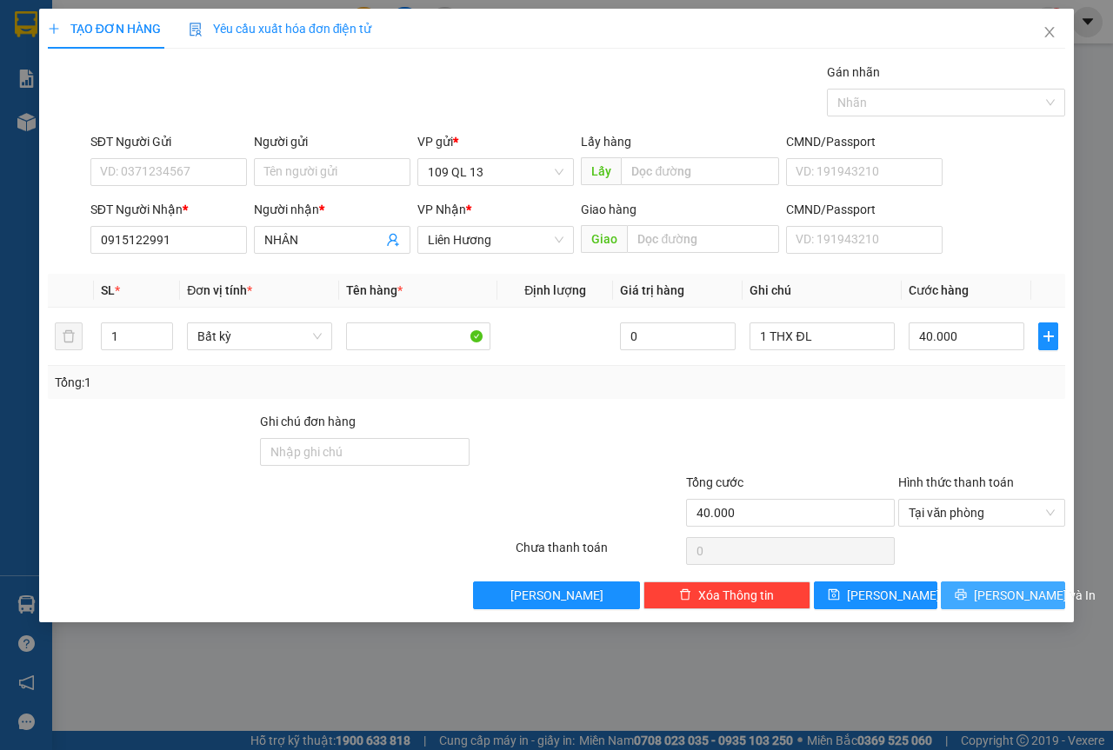
click at [1007, 596] on span "[PERSON_NAME] và In" at bounding box center [1035, 595] width 122 height 19
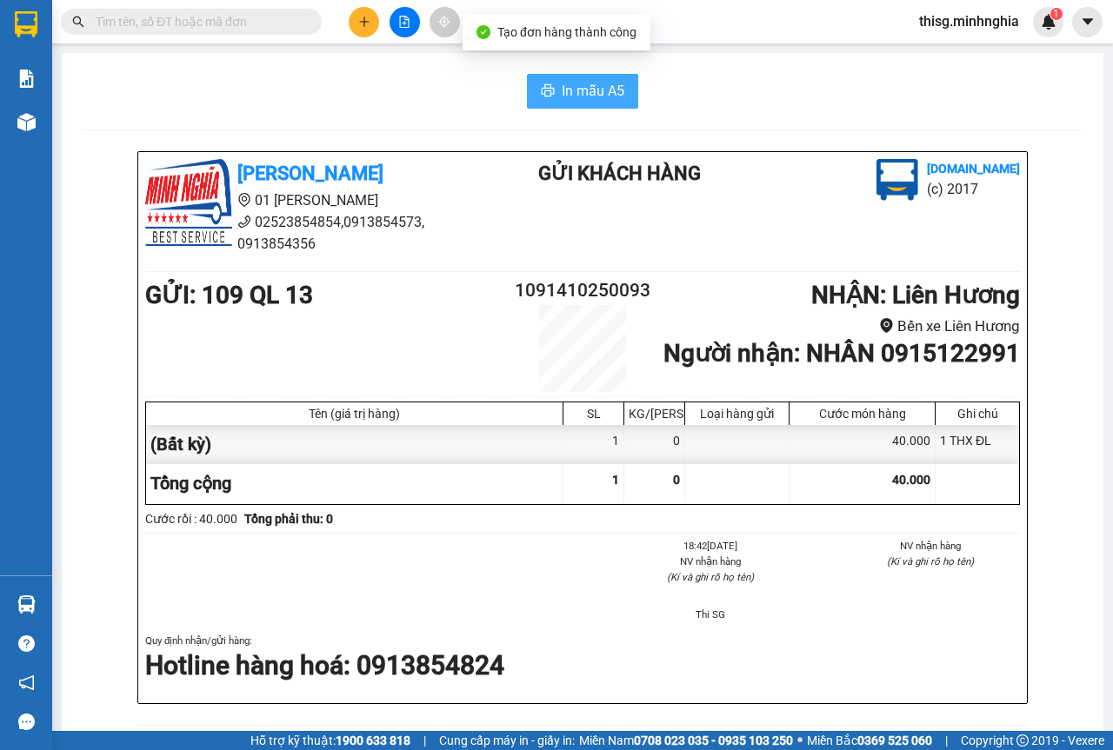
click at [590, 98] on span "In mẫu A5" at bounding box center [593, 91] width 63 height 22
click at [355, 18] on button at bounding box center [364, 22] width 30 height 30
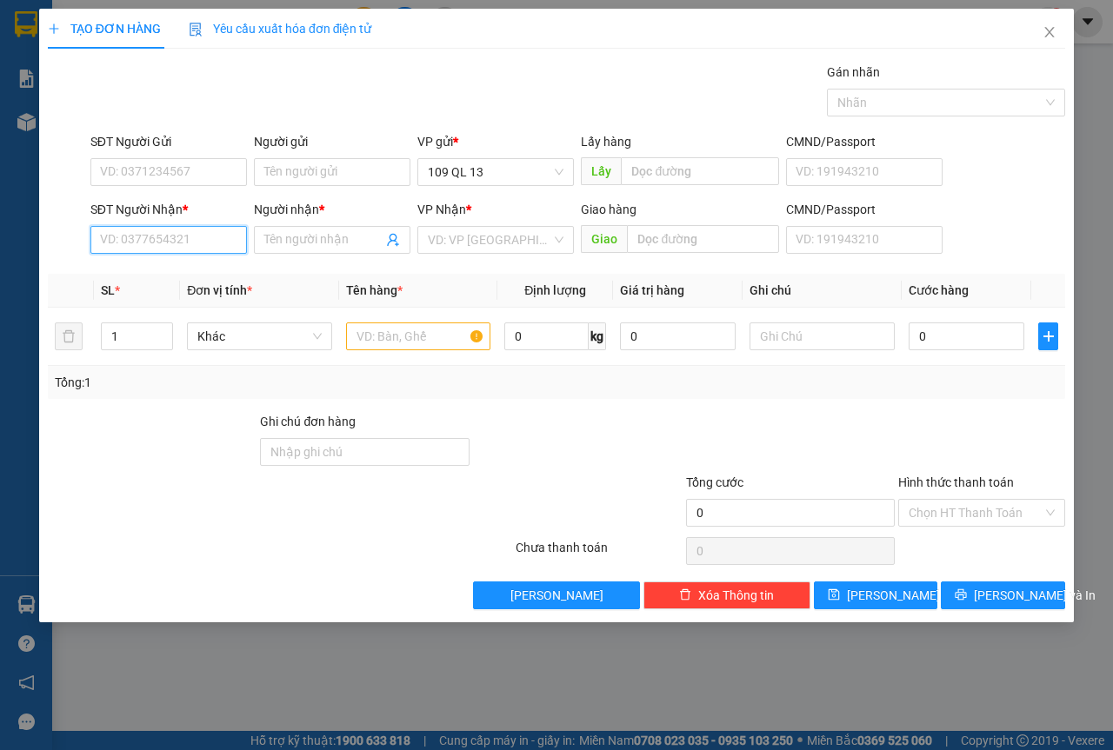
drag, startPoint x: 135, startPoint y: 252, endPoint x: 124, endPoint y: 252, distance: 10.4
click at [133, 251] on input "SĐT Người Nhận *" at bounding box center [168, 240] width 157 height 28
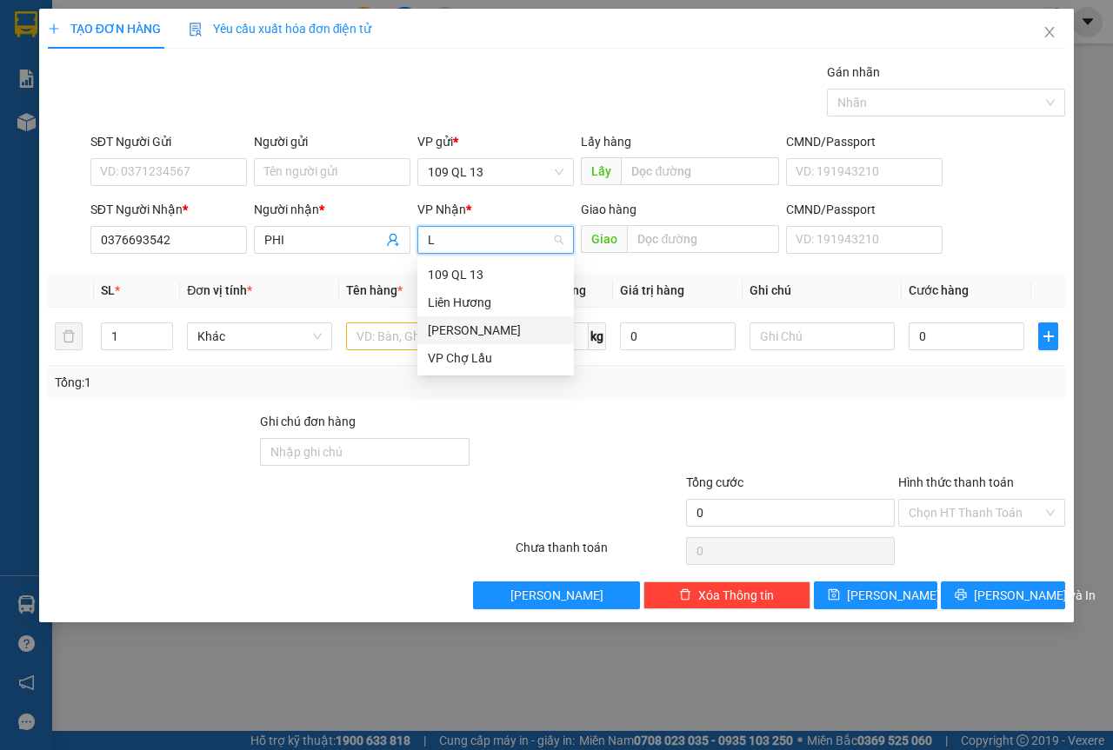
click at [476, 323] on div "[PERSON_NAME]" at bounding box center [496, 330] width 136 height 19
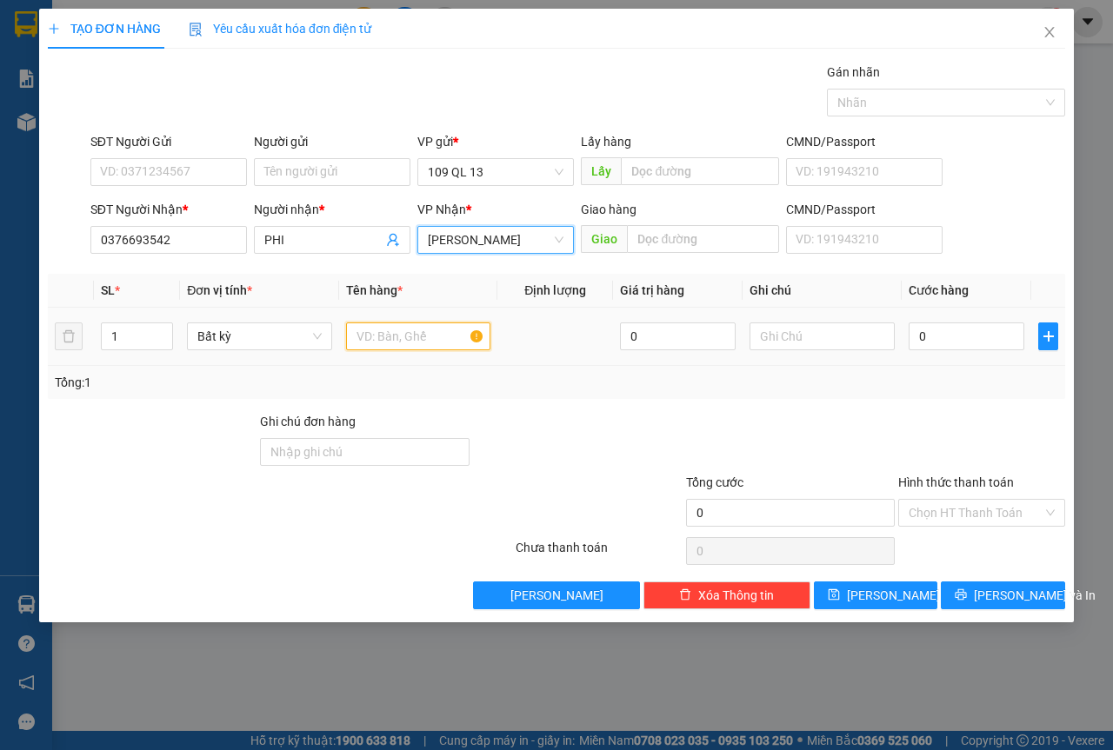
click at [397, 336] on input "text" at bounding box center [418, 337] width 145 height 28
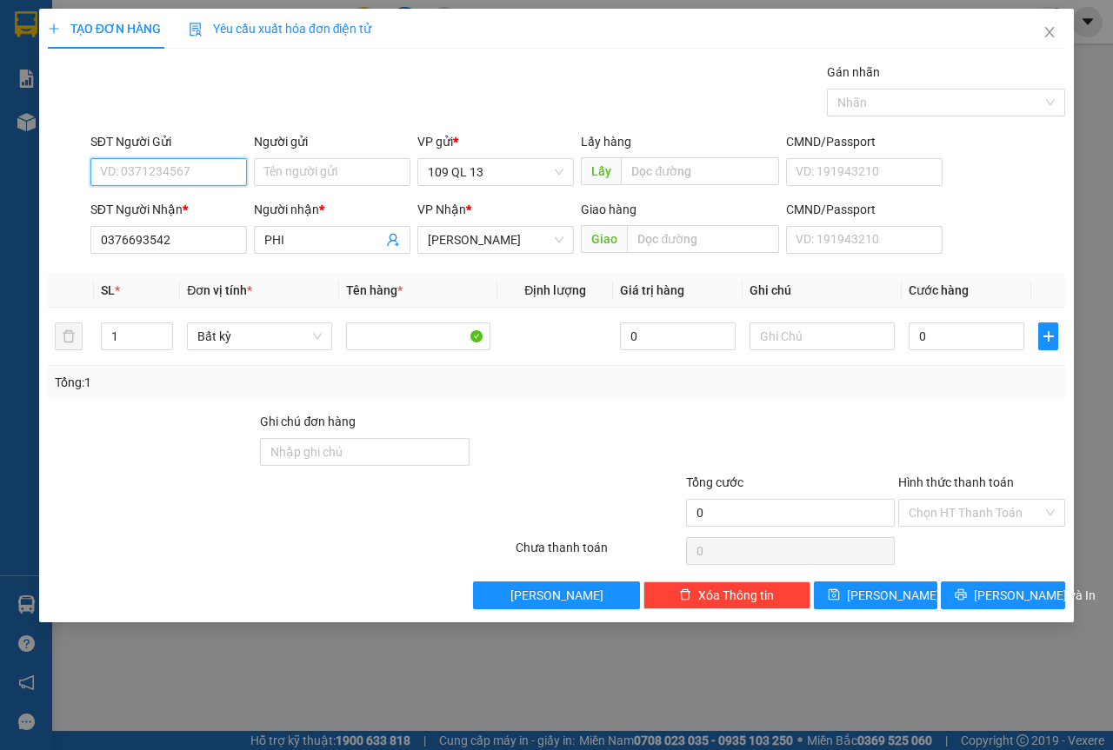
click at [172, 178] on input "SĐT Người Gửi" at bounding box center [168, 172] width 157 height 28
click at [171, 212] on div "0938931969 - NHẠC" at bounding box center [169, 206] width 136 height 19
click at [796, 347] on input "text" at bounding box center [821, 337] width 145 height 28
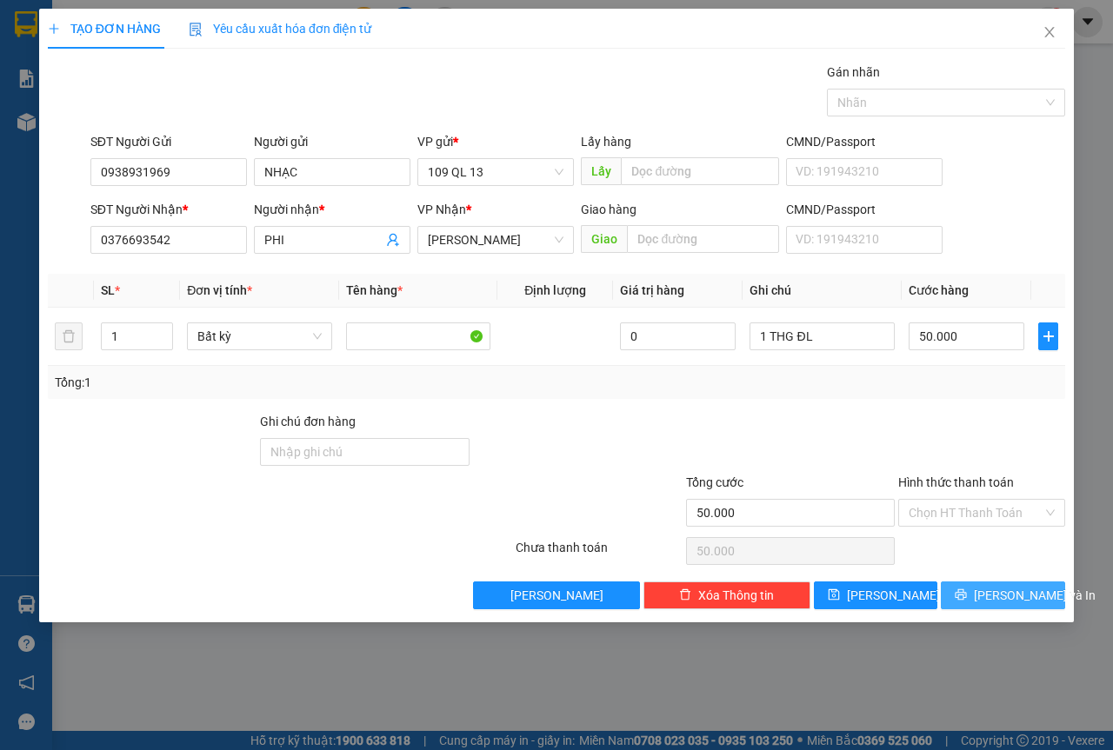
click at [1018, 591] on span "[PERSON_NAME] và In" at bounding box center [1035, 595] width 122 height 19
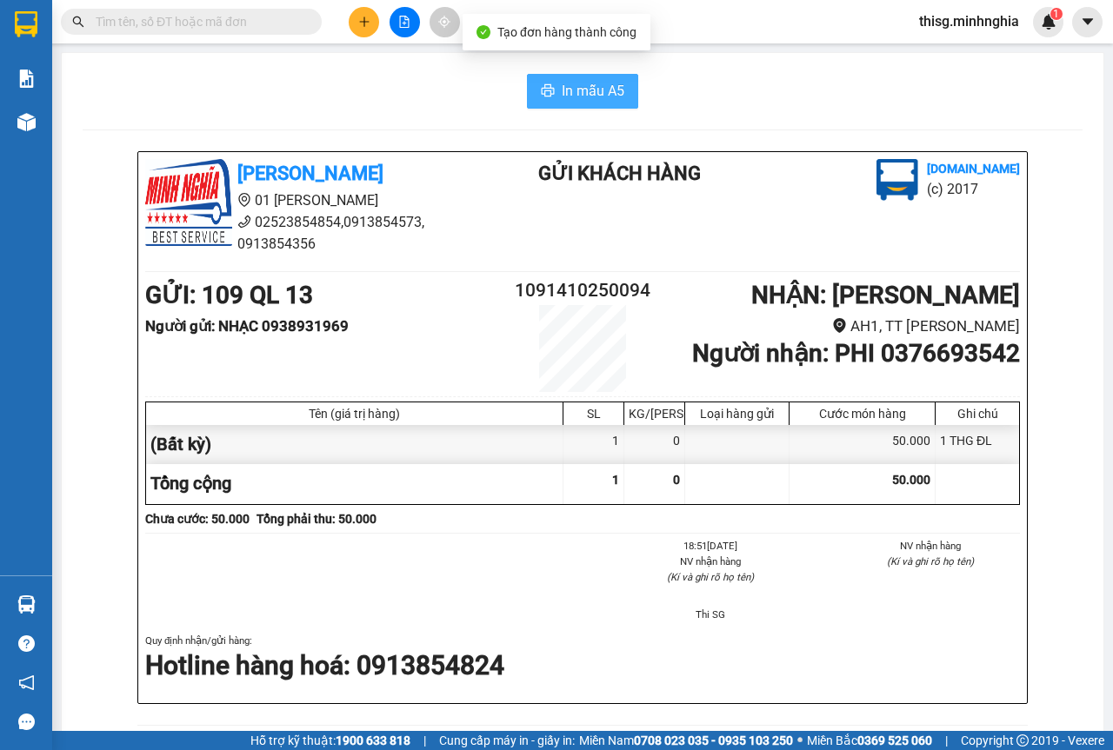
click at [591, 89] on span "In mẫu A5" at bounding box center [593, 91] width 63 height 22
click at [369, 18] on icon "plus" at bounding box center [364, 22] width 12 height 12
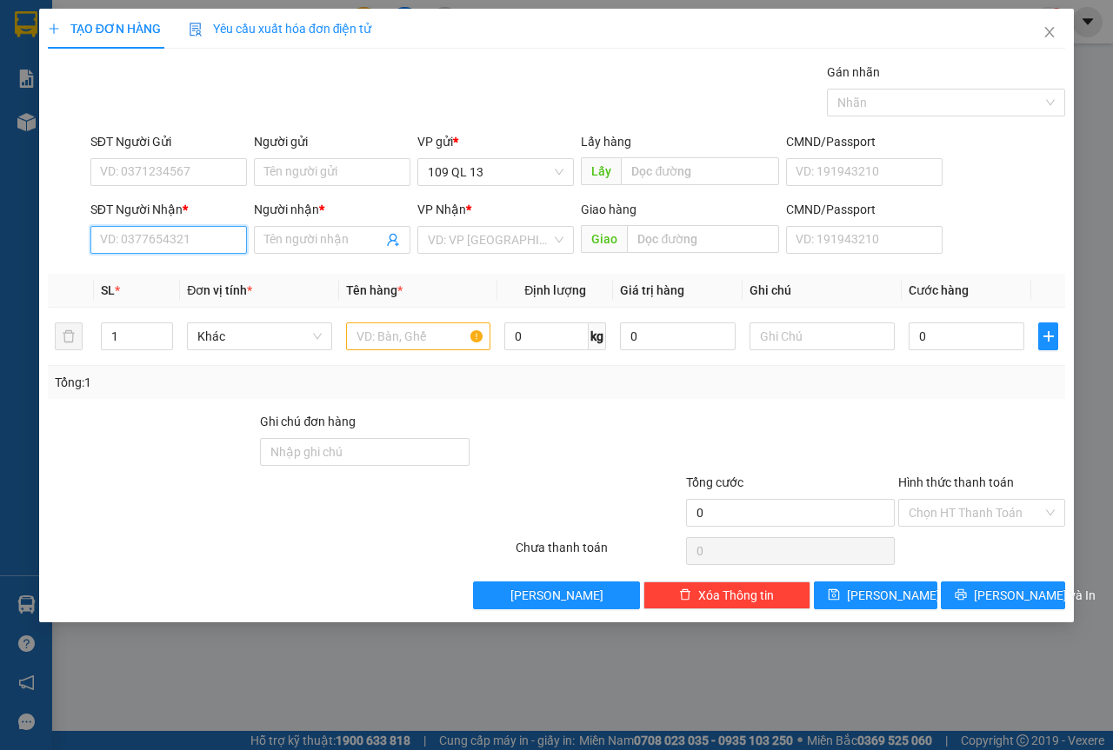
click at [162, 236] on input "SĐT Người Nhận *" at bounding box center [168, 240] width 157 height 28
drag, startPoint x: 201, startPoint y: 265, endPoint x: 466, endPoint y: 315, distance: 269.8
click at [200, 265] on div "0901606047 - MAY" at bounding box center [169, 274] width 136 height 19
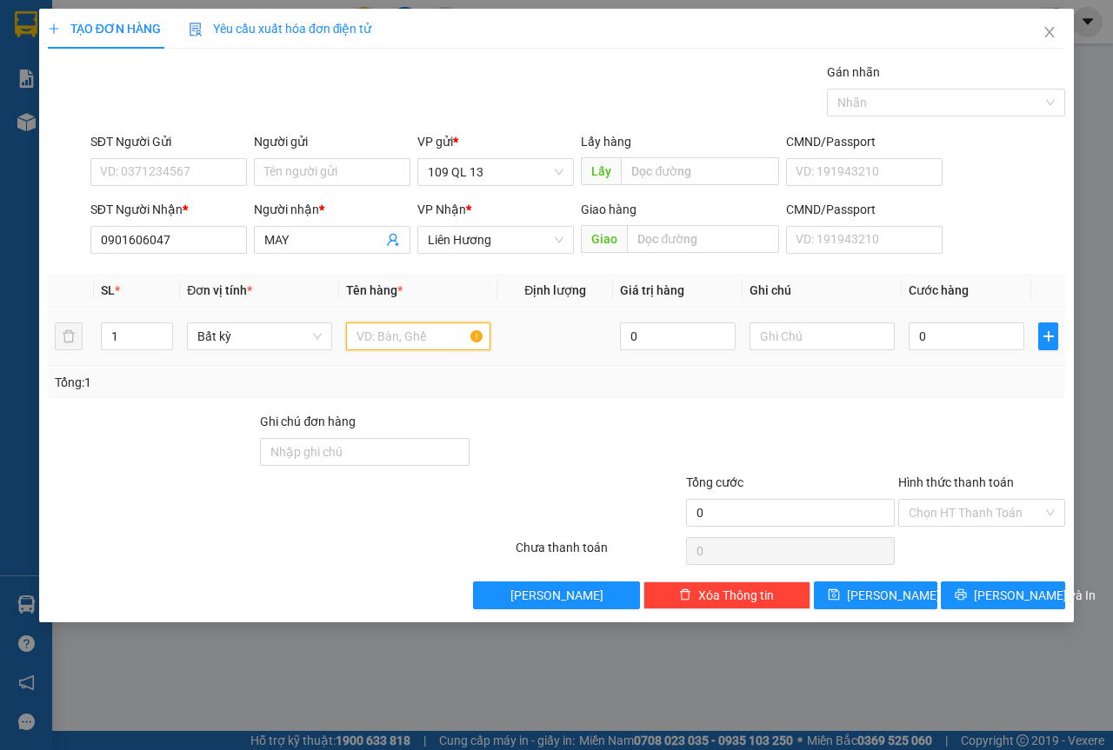
click at [456, 332] on input "text" at bounding box center [418, 337] width 145 height 28
click at [804, 333] on input "text" at bounding box center [821, 337] width 145 height 28
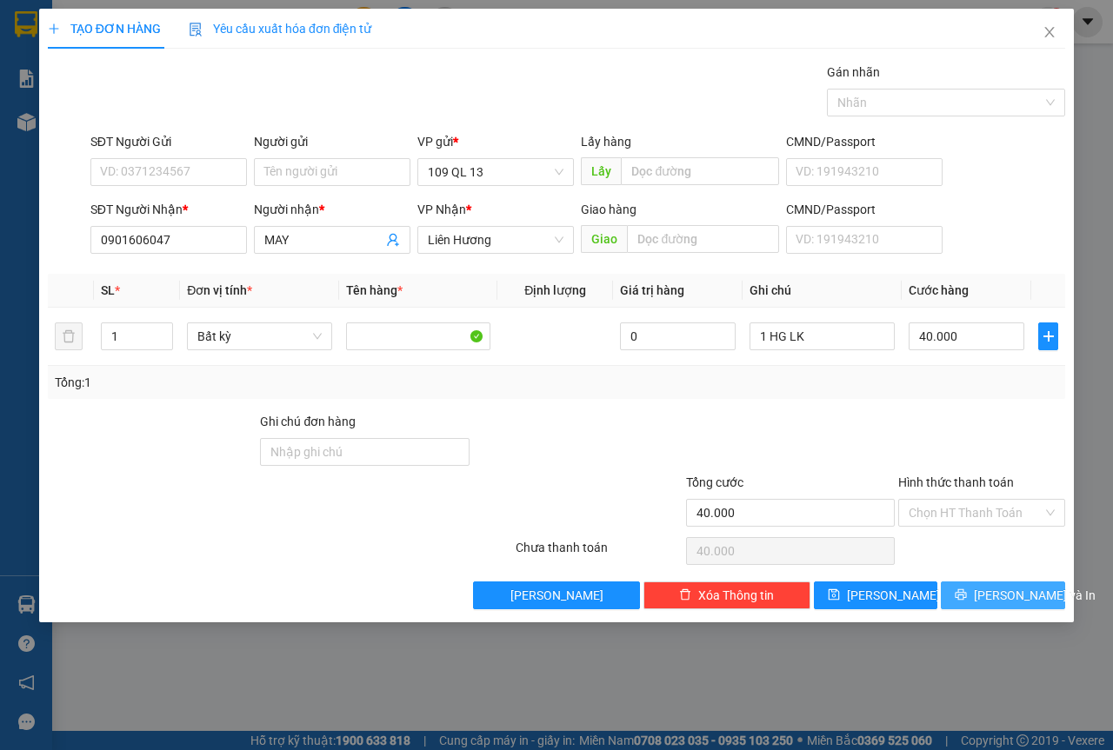
click at [1041, 603] on button "[PERSON_NAME] và In" at bounding box center [1003, 596] width 124 height 28
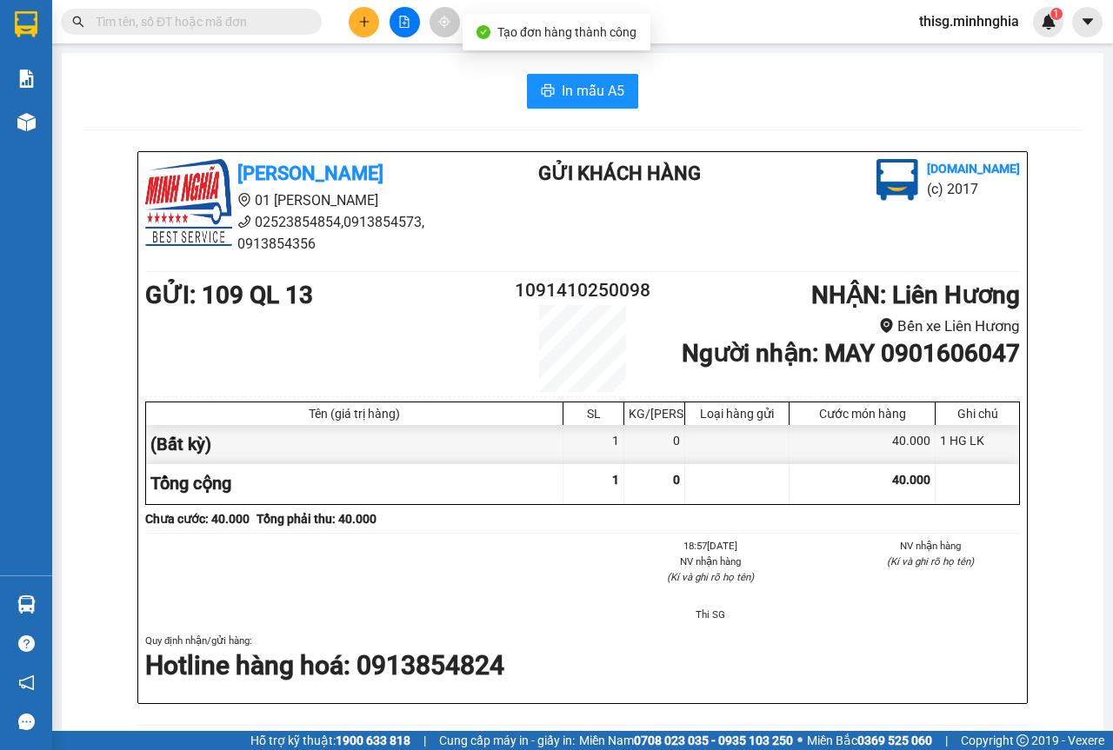
click at [570, 70] on div "In mẫu A5 [PERSON_NAME] 01 Đinh Tiên Hoàng 02523854854,0913854573, 0913854356 G…" at bounding box center [583, 717] width 1042 height 1329
click at [565, 89] on span "In mẫu A5" at bounding box center [593, 91] width 63 height 22
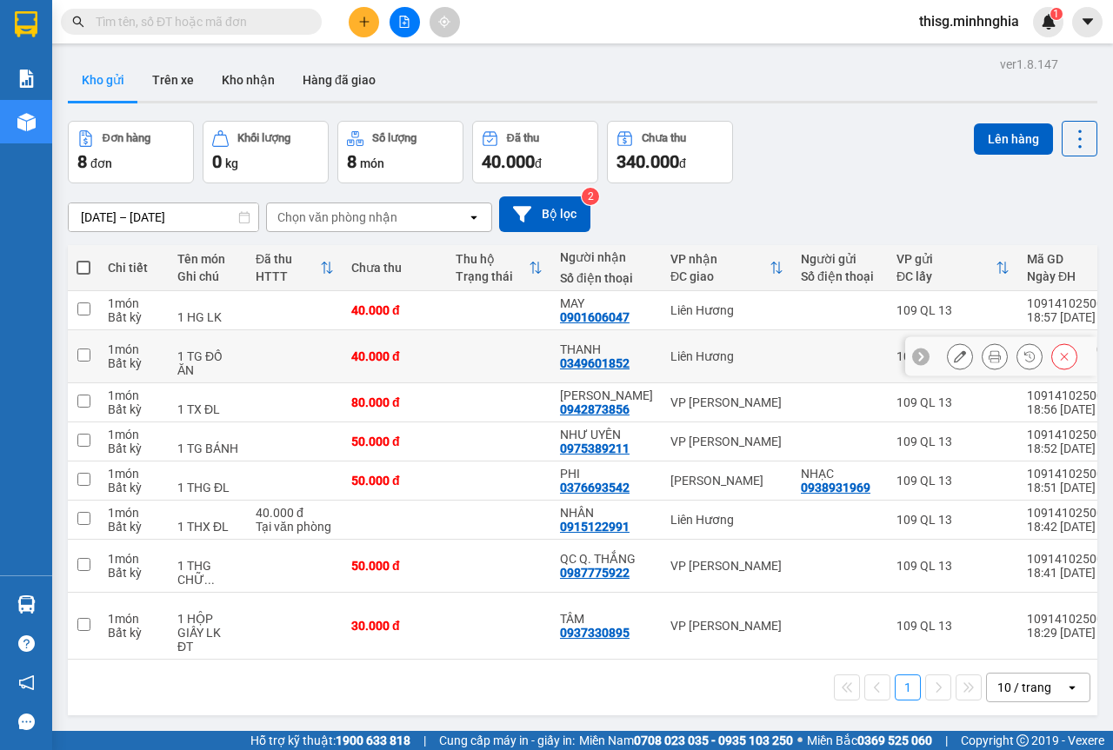
click at [954, 359] on icon at bounding box center [960, 356] width 12 height 12
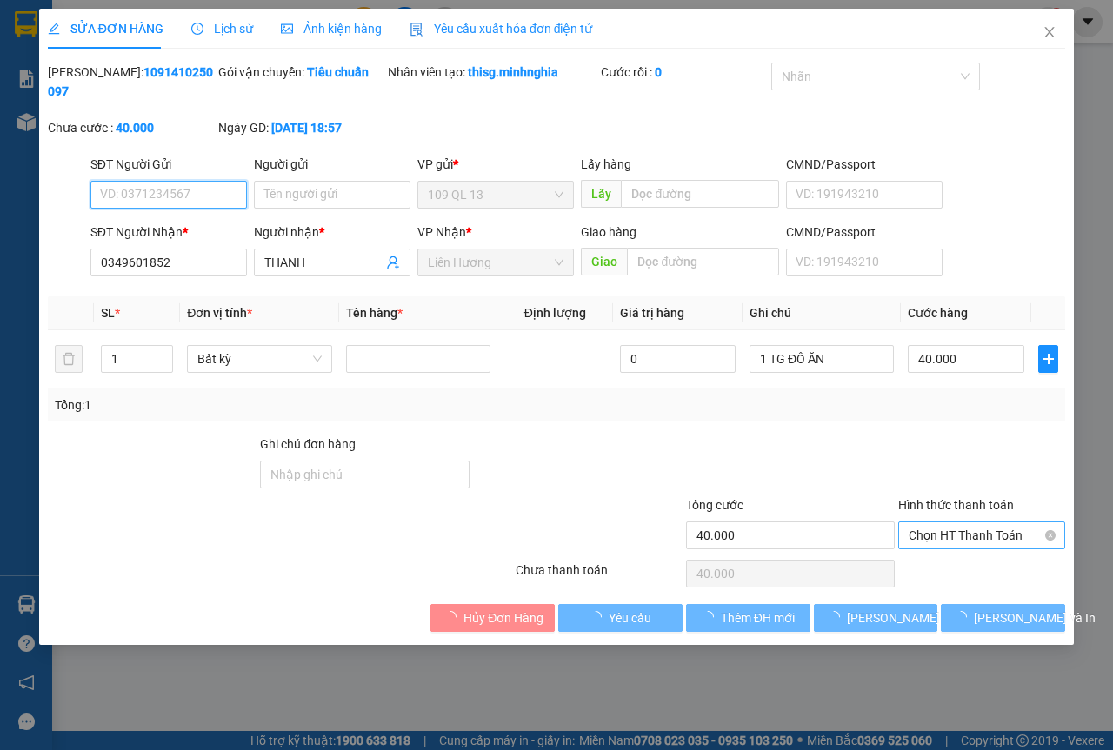
click at [929, 535] on span "Chọn HT Thanh Toán" at bounding box center [982, 536] width 146 height 26
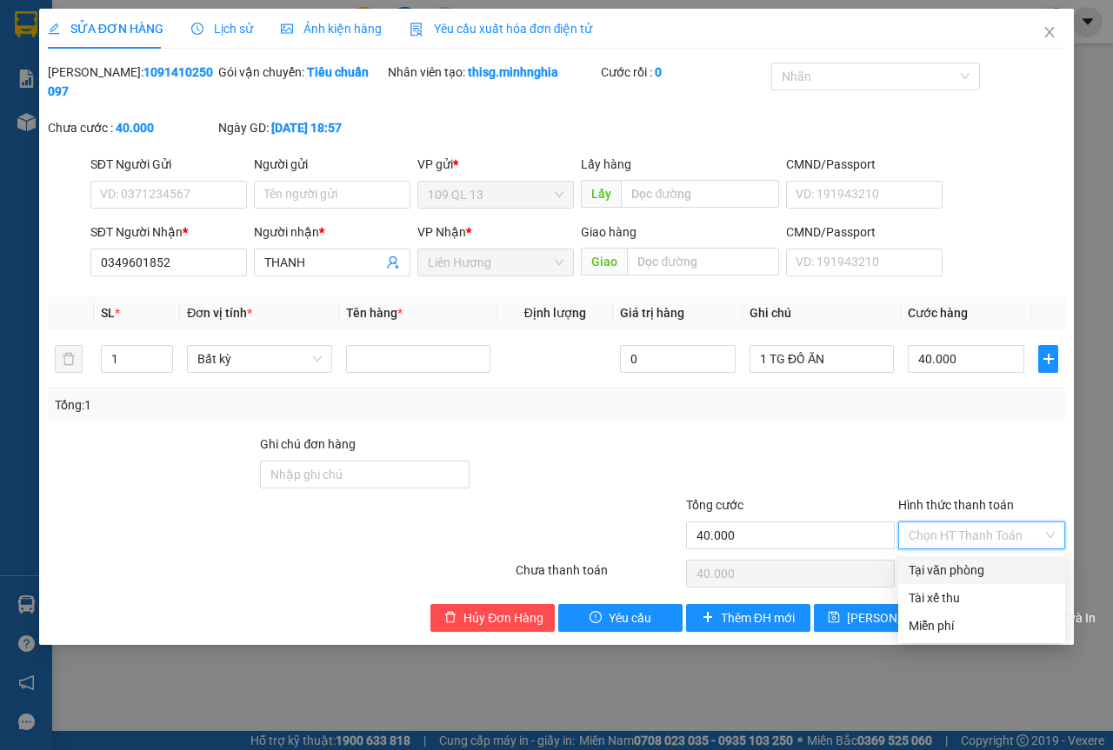
click at [917, 572] on div "Tại văn phòng" at bounding box center [982, 570] width 146 height 19
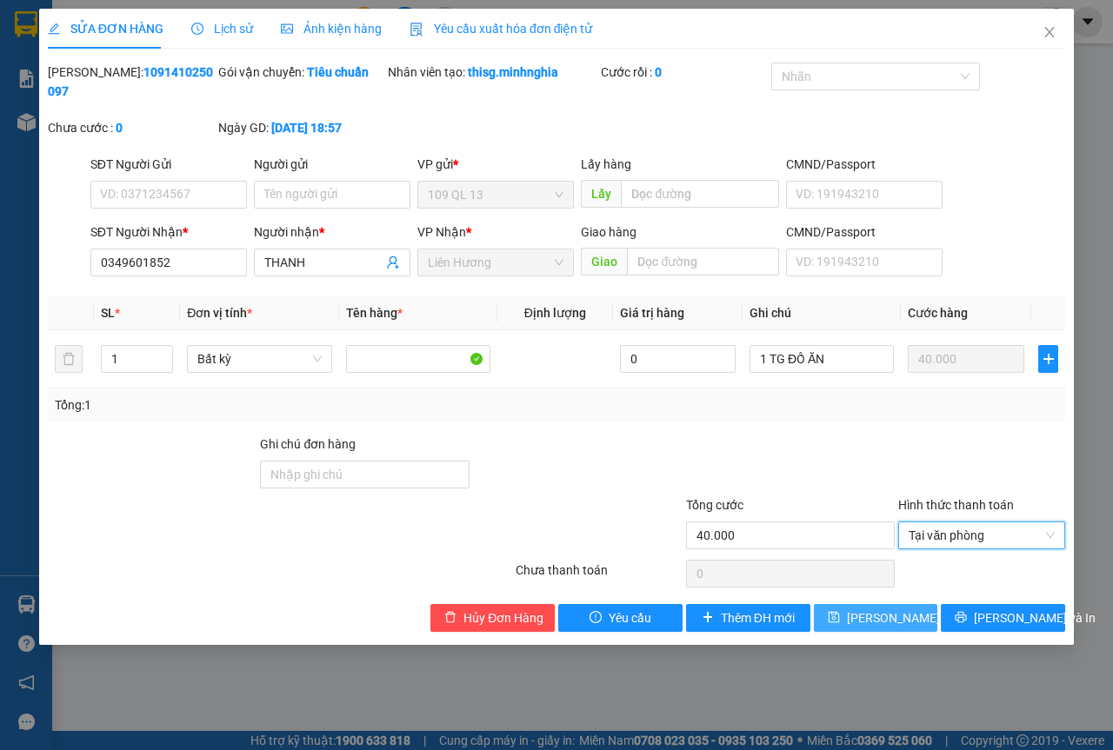
click at [887, 612] on span "[PERSON_NAME] thay đổi" at bounding box center [916, 618] width 139 height 19
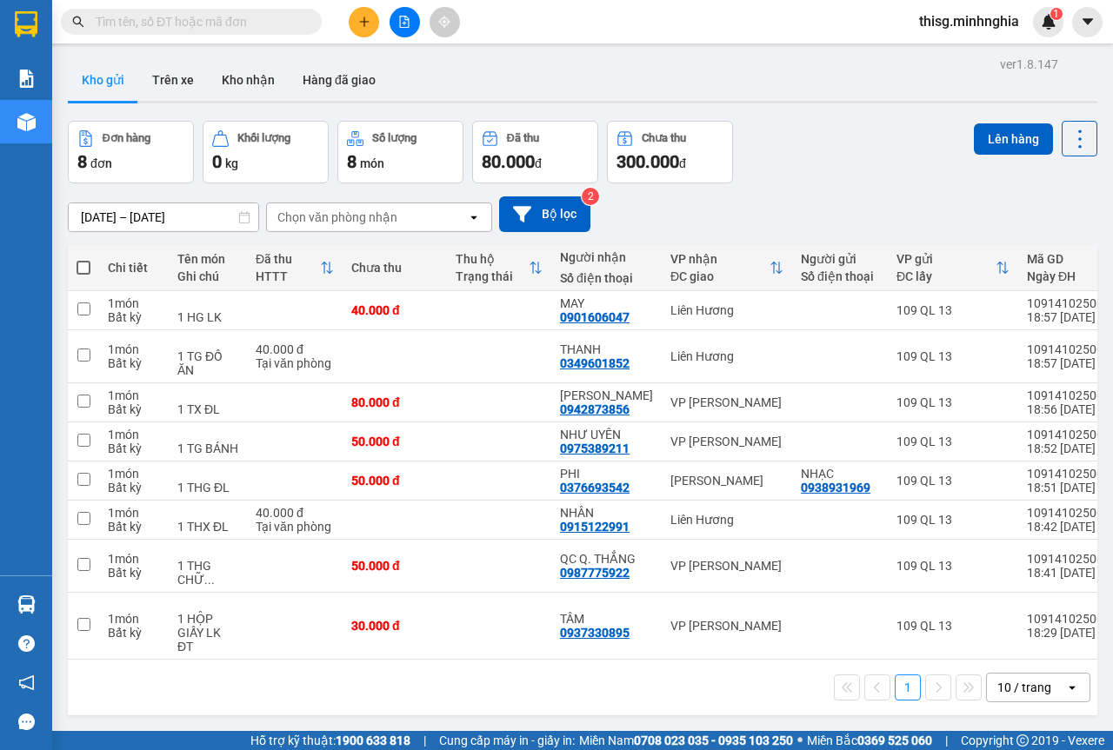
click at [374, 24] on button at bounding box center [364, 22] width 30 height 30
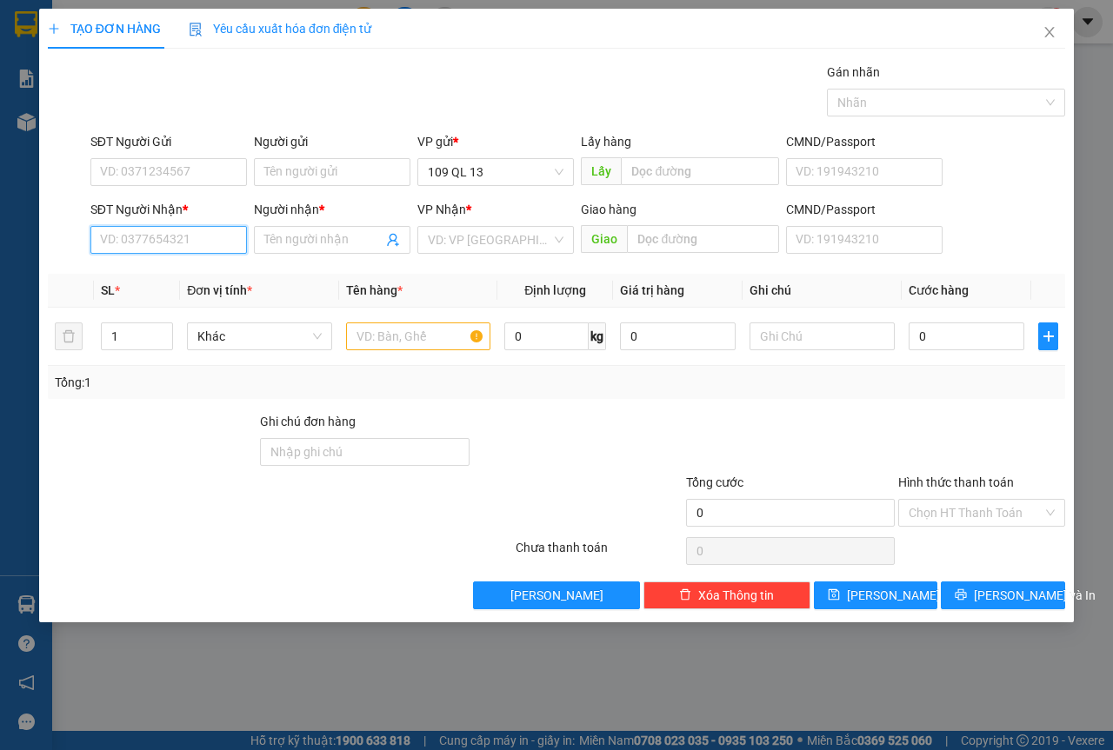
click at [189, 253] on input "SĐT Người Nhận *" at bounding box center [168, 240] width 157 height 28
click at [160, 160] on input "SĐT Người Gửi" at bounding box center [168, 172] width 157 height 28
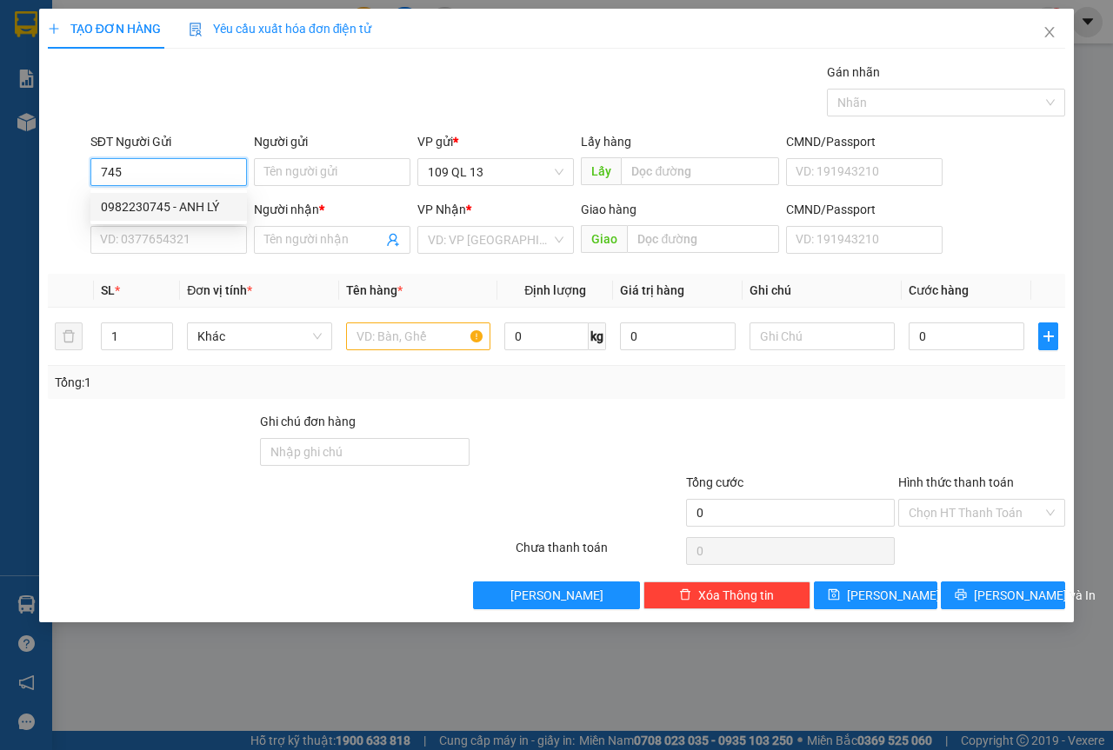
click at [191, 212] on div "0982230745 - ANH LÝ" at bounding box center [169, 206] width 136 height 19
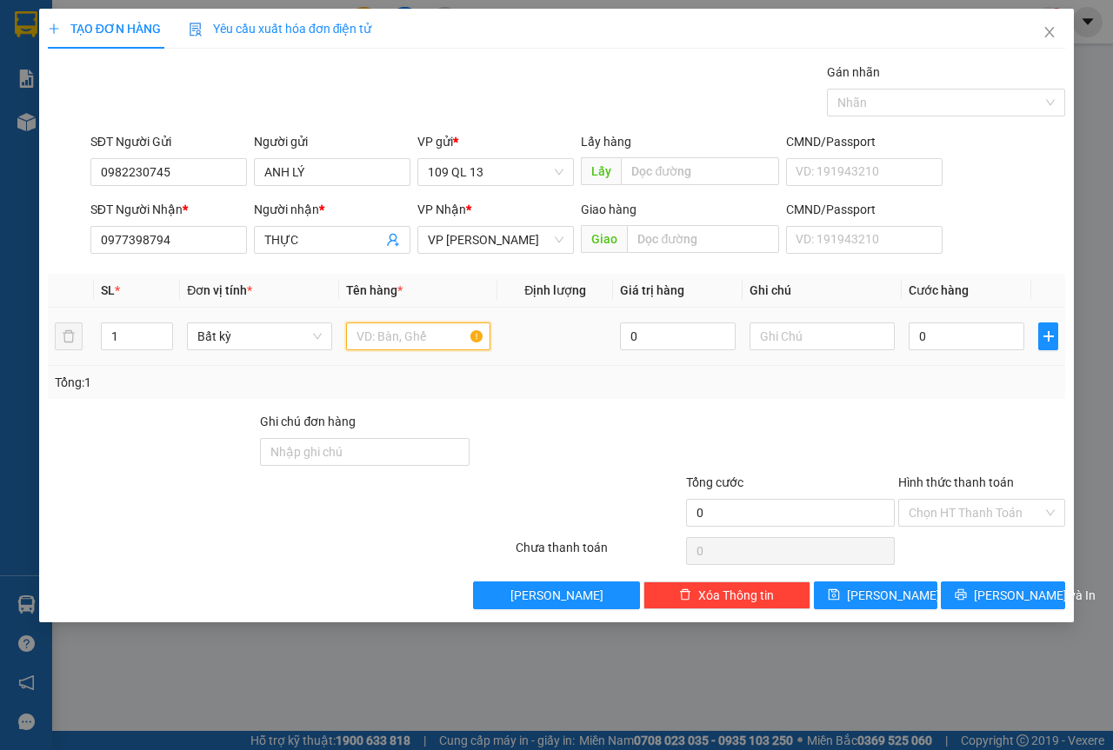
click at [403, 339] on input "text" at bounding box center [418, 337] width 145 height 28
click at [1012, 513] on input "Hình thức thanh toán" at bounding box center [976, 513] width 134 height 26
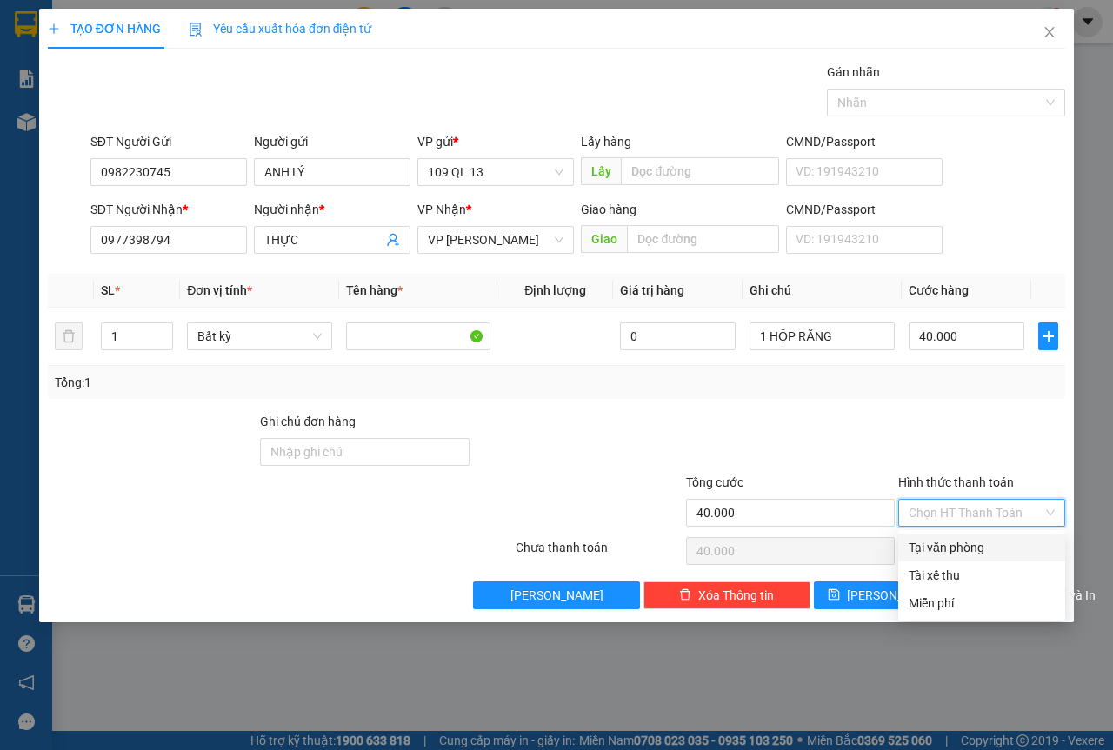
click at [992, 543] on div "Tại văn phòng" at bounding box center [982, 547] width 146 height 19
click at [1020, 591] on span "[PERSON_NAME] và In" at bounding box center [1035, 595] width 122 height 19
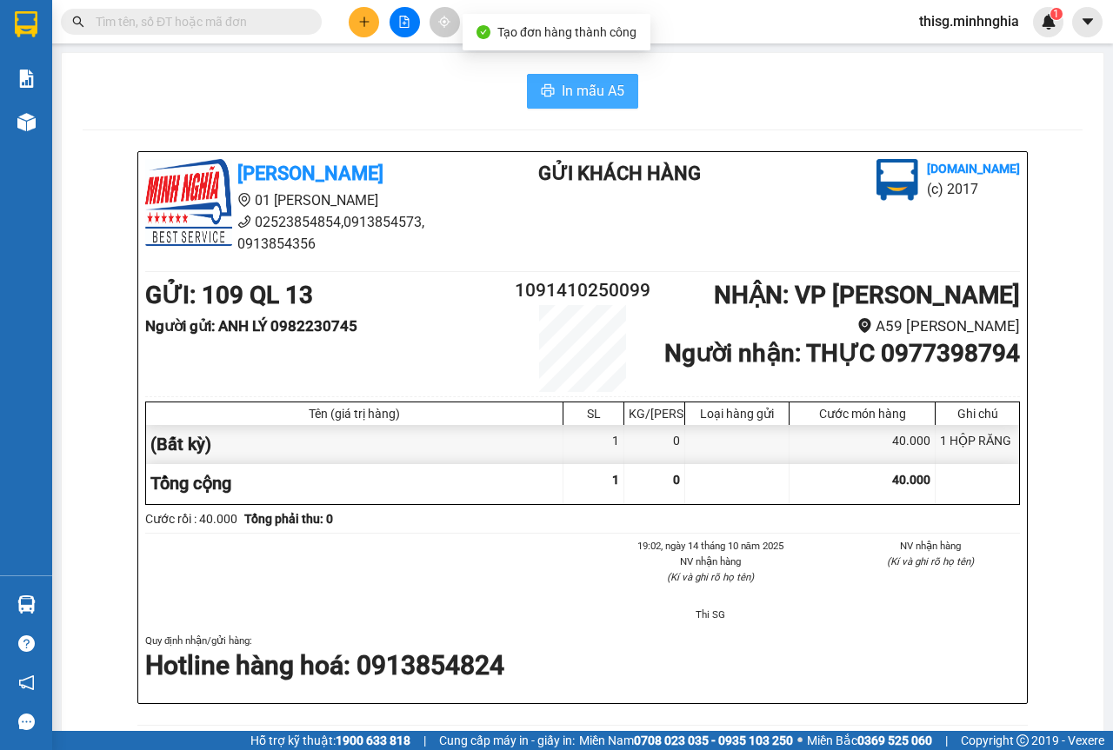
click at [583, 95] on span "In mẫu A5" at bounding box center [593, 91] width 63 height 22
click at [345, 23] on div at bounding box center [404, 22] width 130 height 30
click at [354, 17] on button at bounding box center [364, 22] width 30 height 30
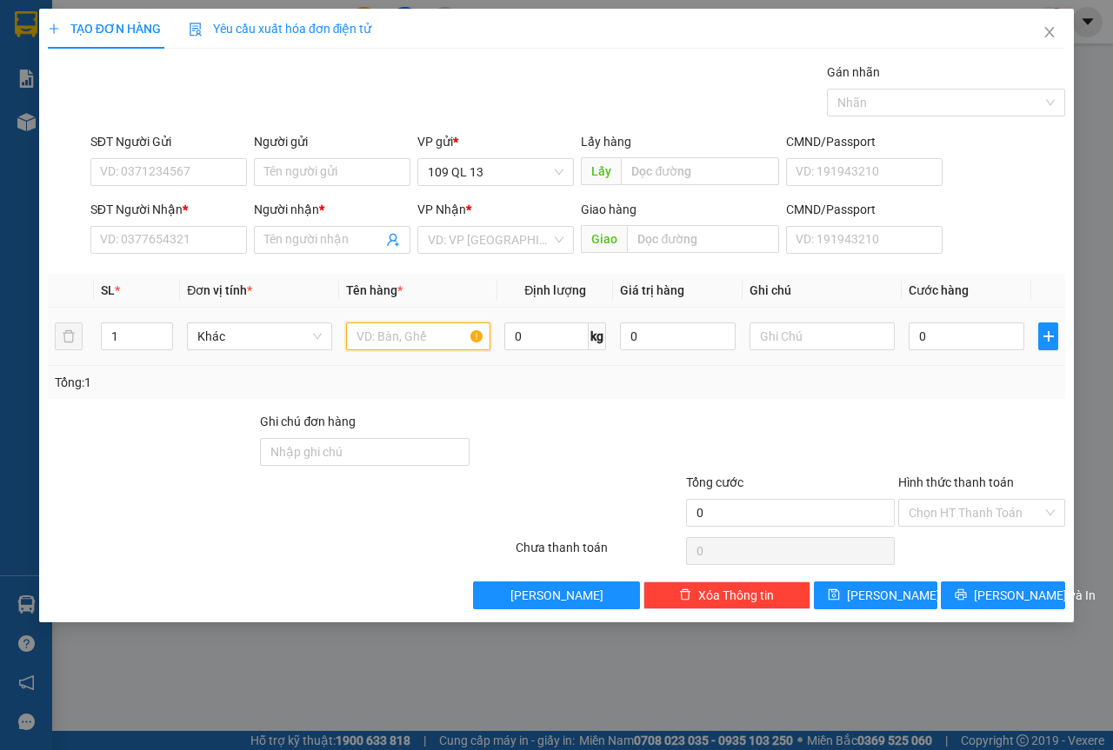
click at [352, 332] on input "text" at bounding box center [418, 337] width 145 height 28
click at [366, 346] on input "text" at bounding box center [418, 337] width 145 height 28
click at [753, 345] on input "text" at bounding box center [821, 337] width 145 height 28
drag, startPoint x: 955, startPoint y: 506, endPoint x: 961, endPoint y: 528, distance: 22.6
click at [956, 507] on input "Hình thức thanh toán" at bounding box center [976, 513] width 134 height 26
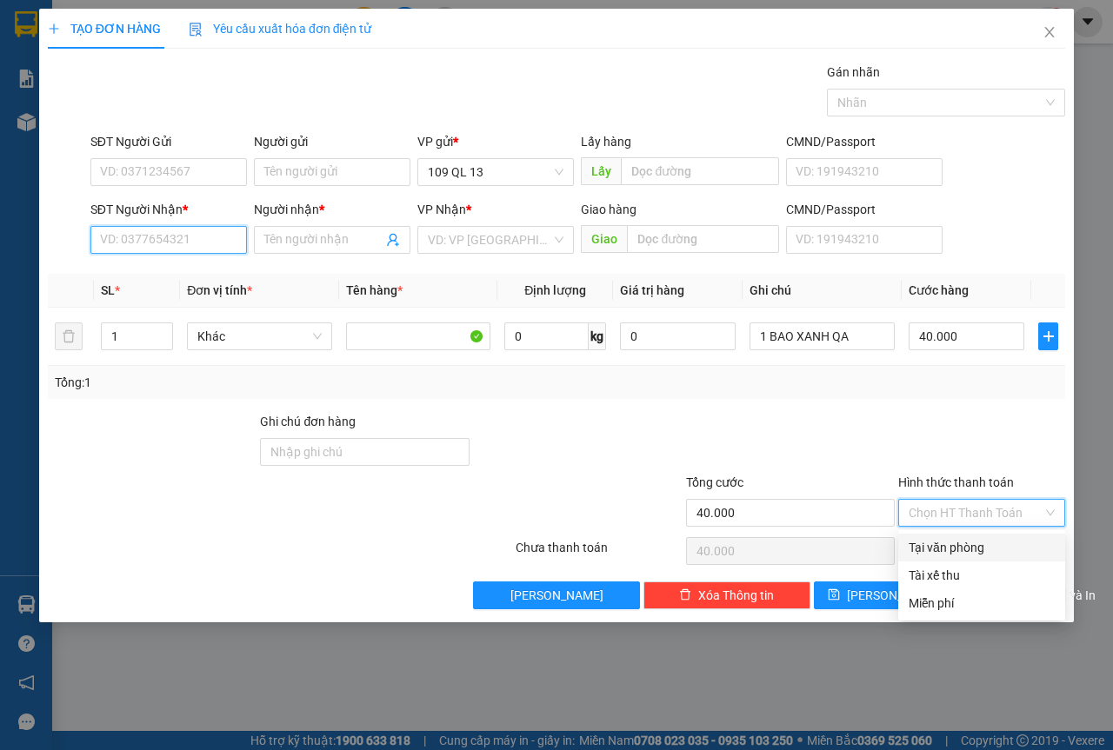
click at [154, 234] on input "SĐT Người Nhận *" at bounding box center [168, 240] width 157 height 28
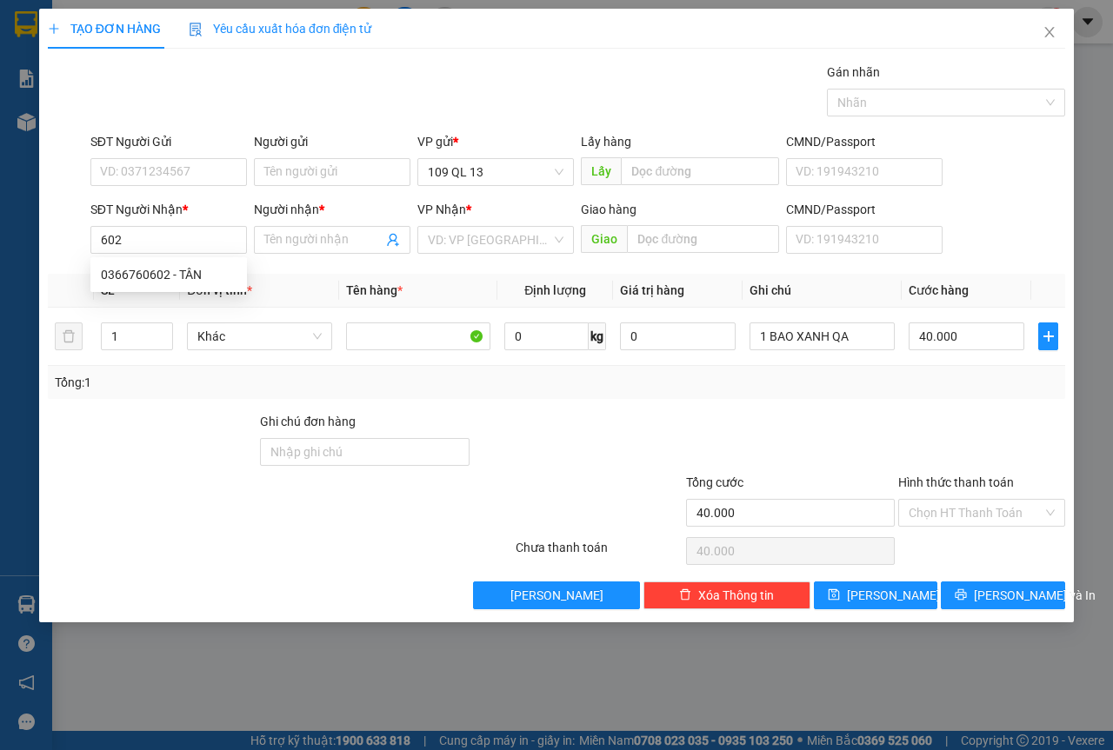
click at [186, 260] on div "0366760602 0366760602 - TÂN" at bounding box center [168, 274] width 157 height 35
drag, startPoint x: 194, startPoint y: 234, endPoint x: 191, endPoint y: 246, distance: 12.4
click at [194, 235] on input "602" at bounding box center [168, 240] width 157 height 28
click at [189, 267] on div "0366760602 - TÂN" at bounding box center [169, 274] width 136 height 19
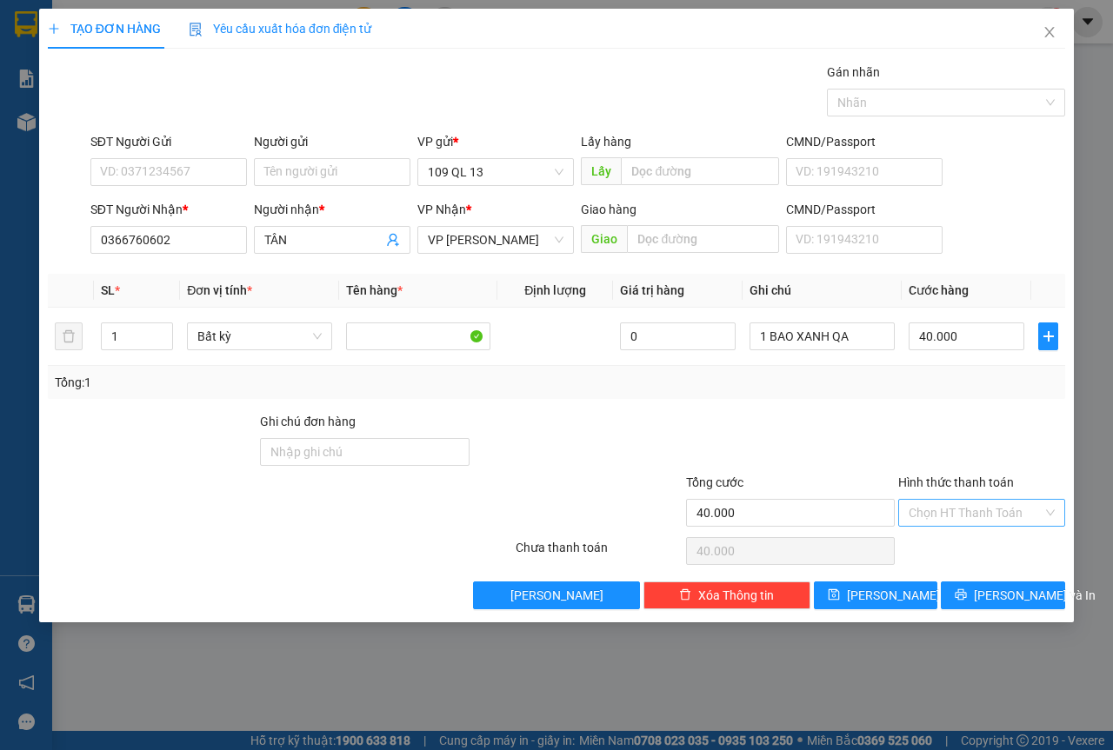
click at [956, 508] on input "Hình thức thanh toán" at bounding box center [976, 513] width 134 height 26
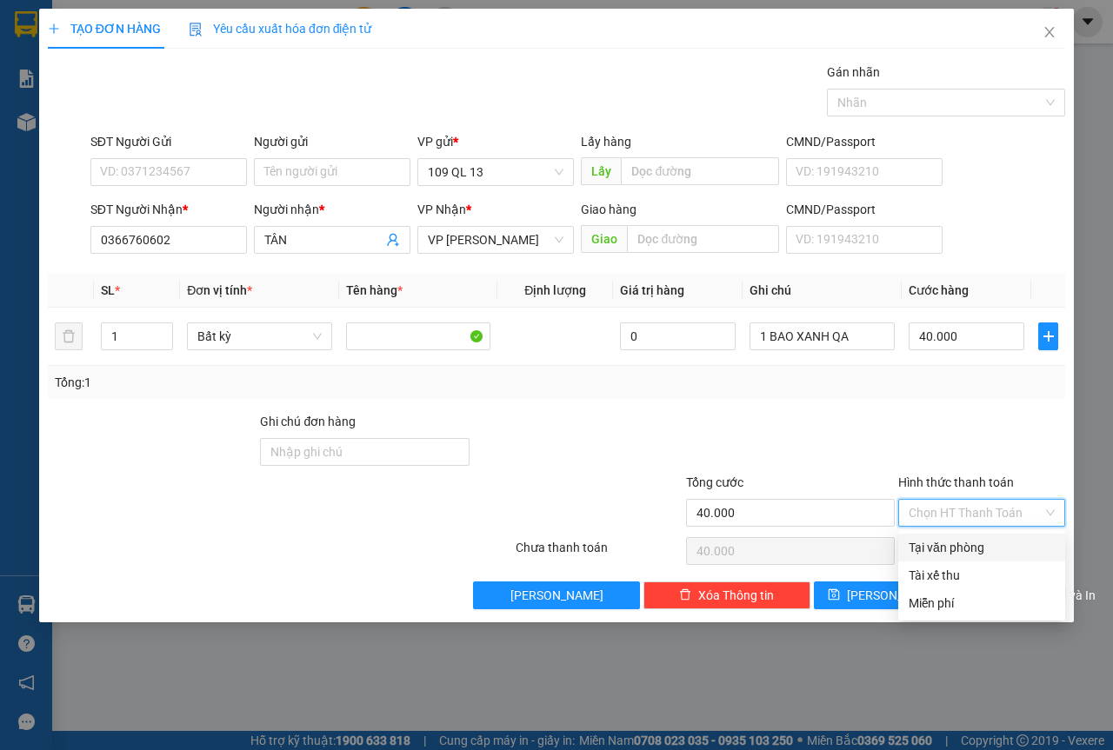
click at [956, 537] on div "Tại văn phòng" at bounding box center [981, 548] width 167 height 28
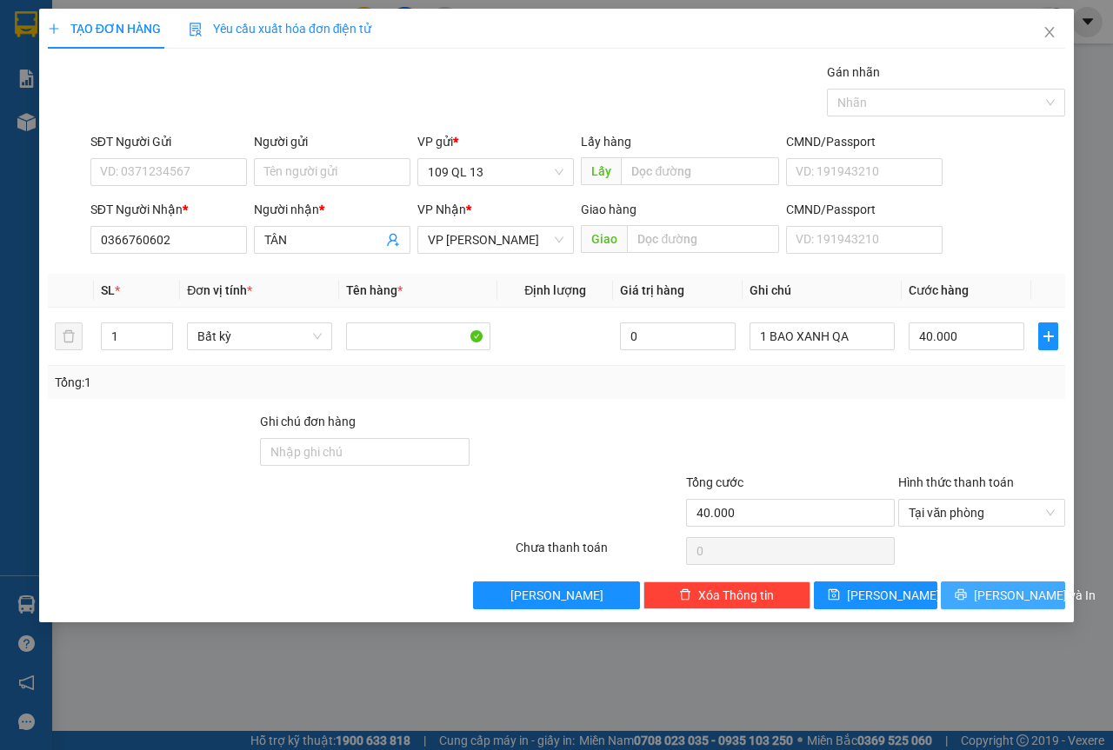
click at [1006, 602] on span "[PERSON_NAME] và In" at bounding box center [1035, 595] width 122 height 19
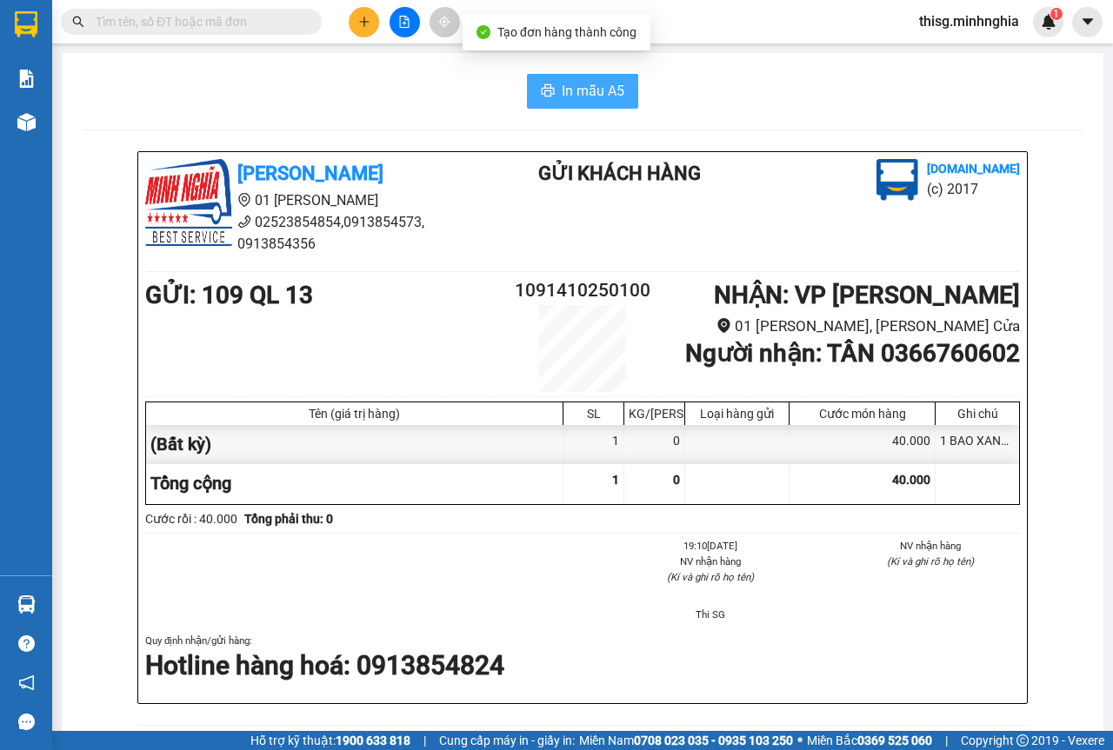
click at [573, 81] on span "In mẫu A5" at bounding box center [593, 91] width 63 height 22
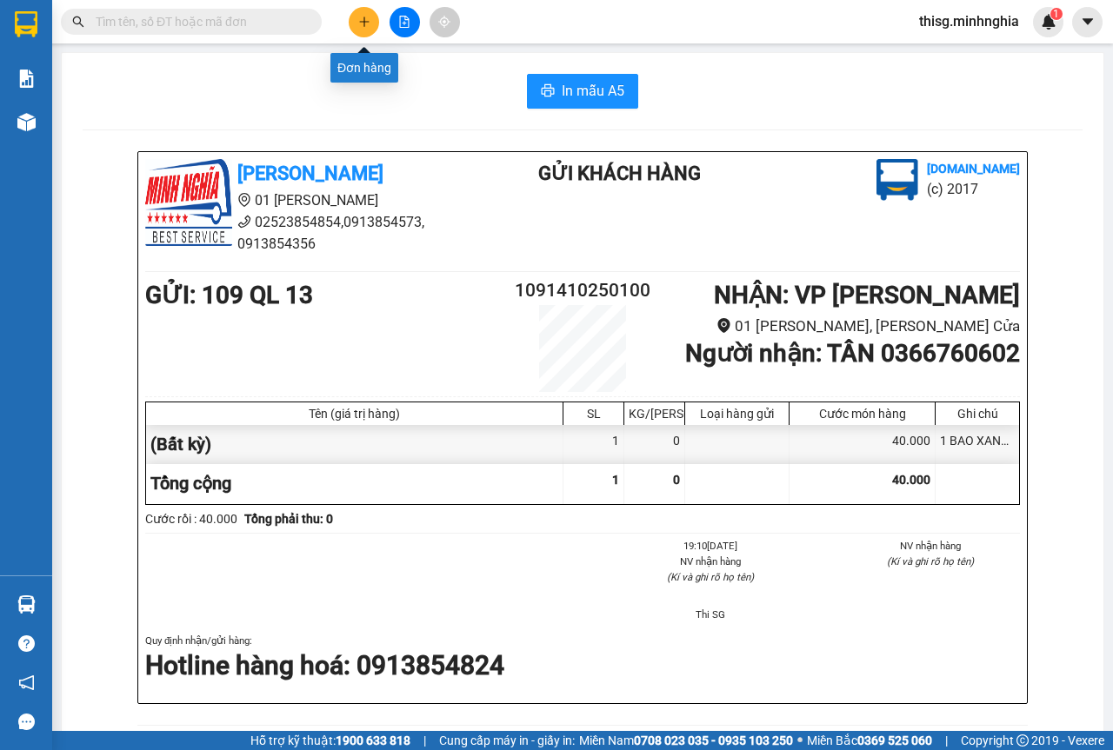
click at [355, 24] on button at bounding box center [364, 22] width 30 height 30
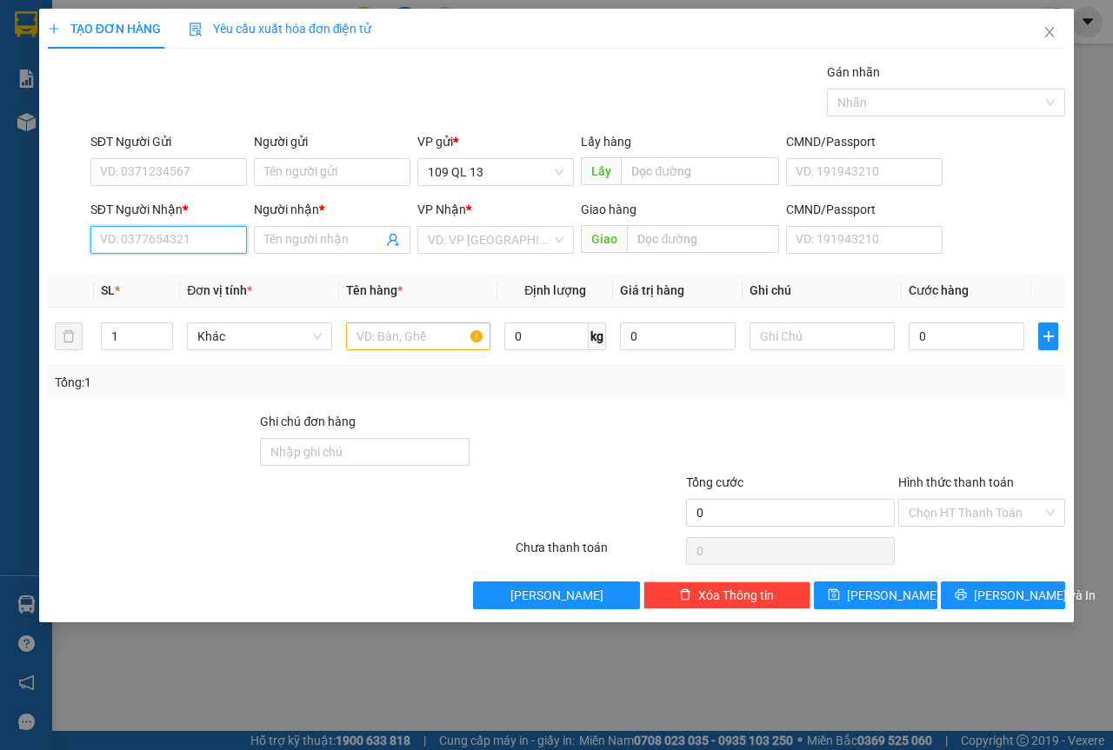
click at [214, 234] on input "SĐT Người Nhận *" at bounding box center [168, 240] width 157 height 28
click at [237, 268] on div "0993887880 - BS THI" at bounding box center [168, 275] width 157 height 28
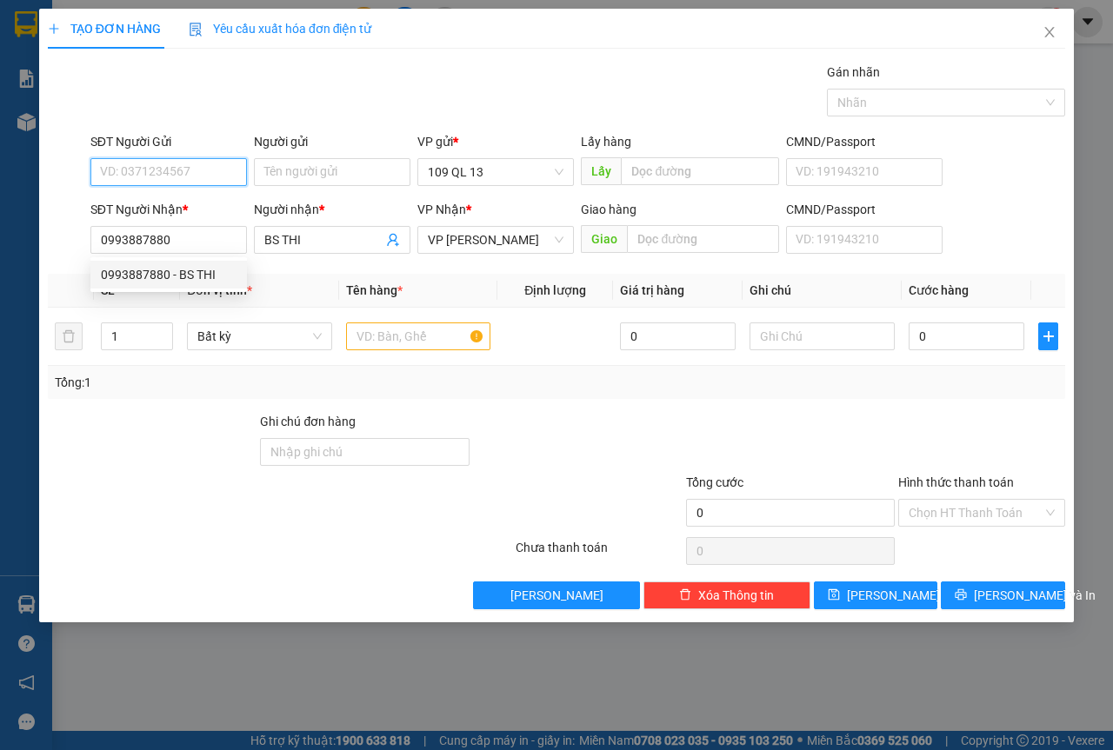
click at [225, 162] on input "SĐT Người Gửi" at bounding box center [168, 172] width 157 height 28
click at [219, 206] on div "02866513555 - THÀNH LAB" at bounding box center [176, 206] width 151 height 19
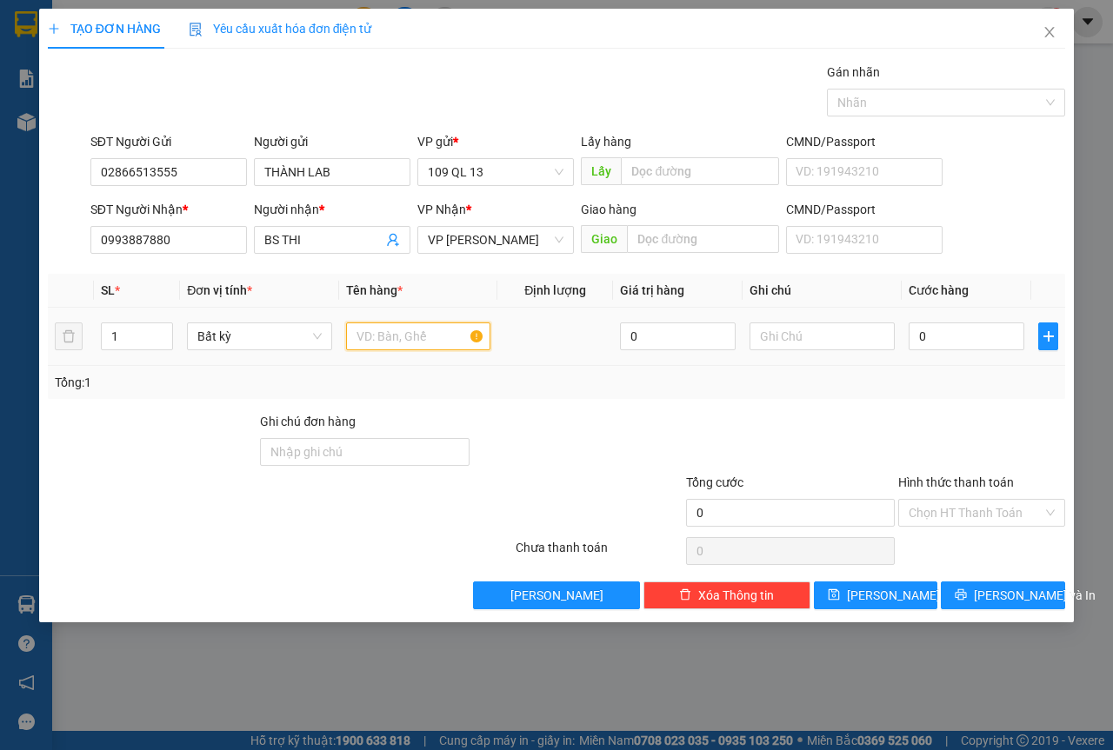
click at [417, 332] on input "text" at bounding box center [418, 337] width 145 height 28
click at [943, 510] on input "Hình thức thanh toán" at bounding box center [976, 513] width 134 height 26
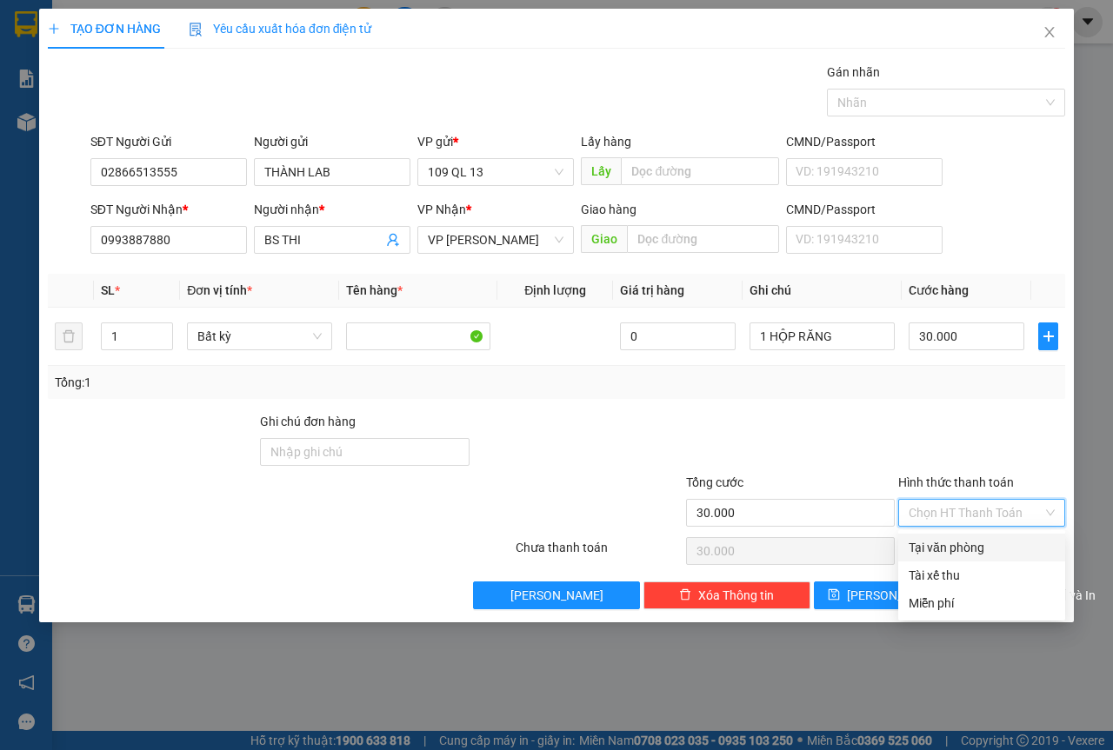
click at [956, 551] on div "Tại văn phòng" at bounding box center [982, 547] width 146 height 19
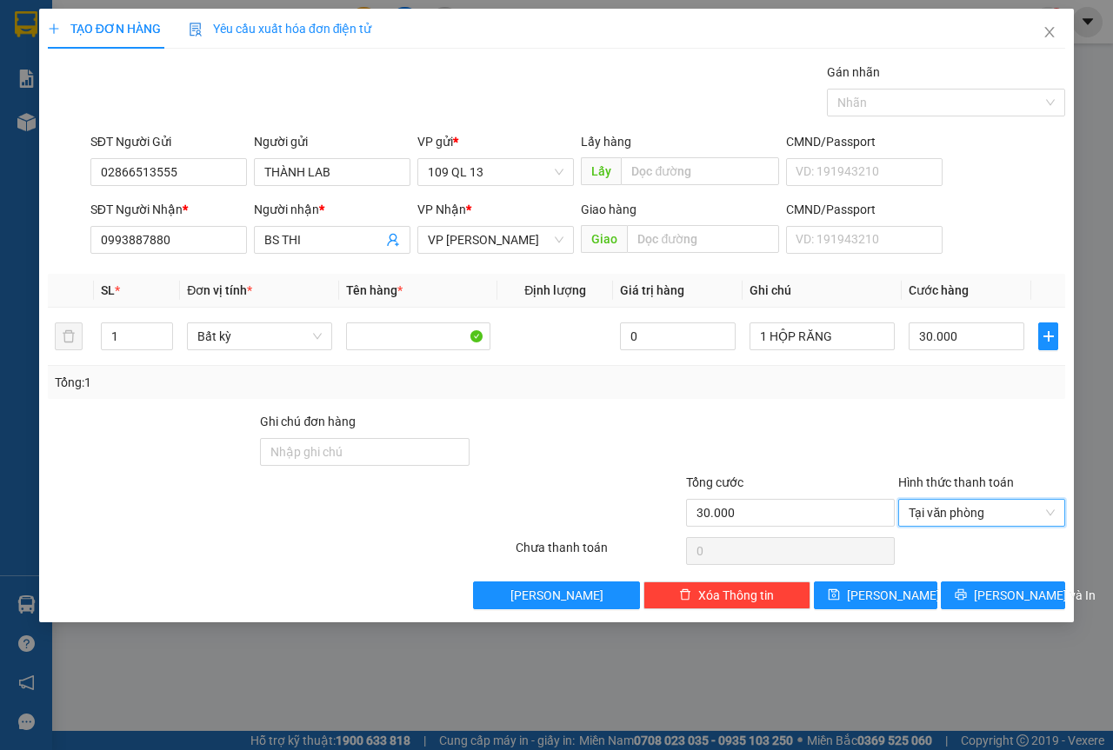
click at [1038, 613] on div "TẠO ĐƠN HÀNG Yêu cầu xuất hóa đơn điện tử Transit Pickup Surcharge Ids Transit …" at bounding box center [556, 316] width 1035 height 614
click at [1034, 595] on span "[PERSON_NAME] và In" at bounding box center [1035, 595] width 122 height 19
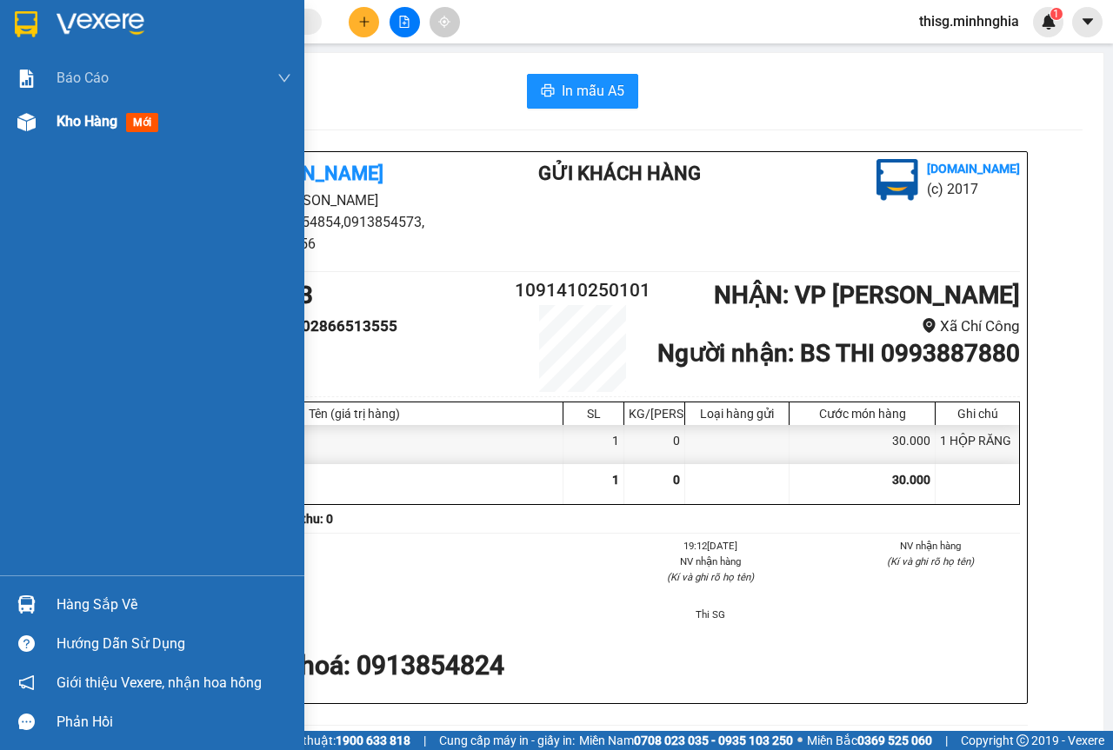
click at [85, 138] on div "Kho hàng mới" at bounding box center [174, 121] width 235 height 43
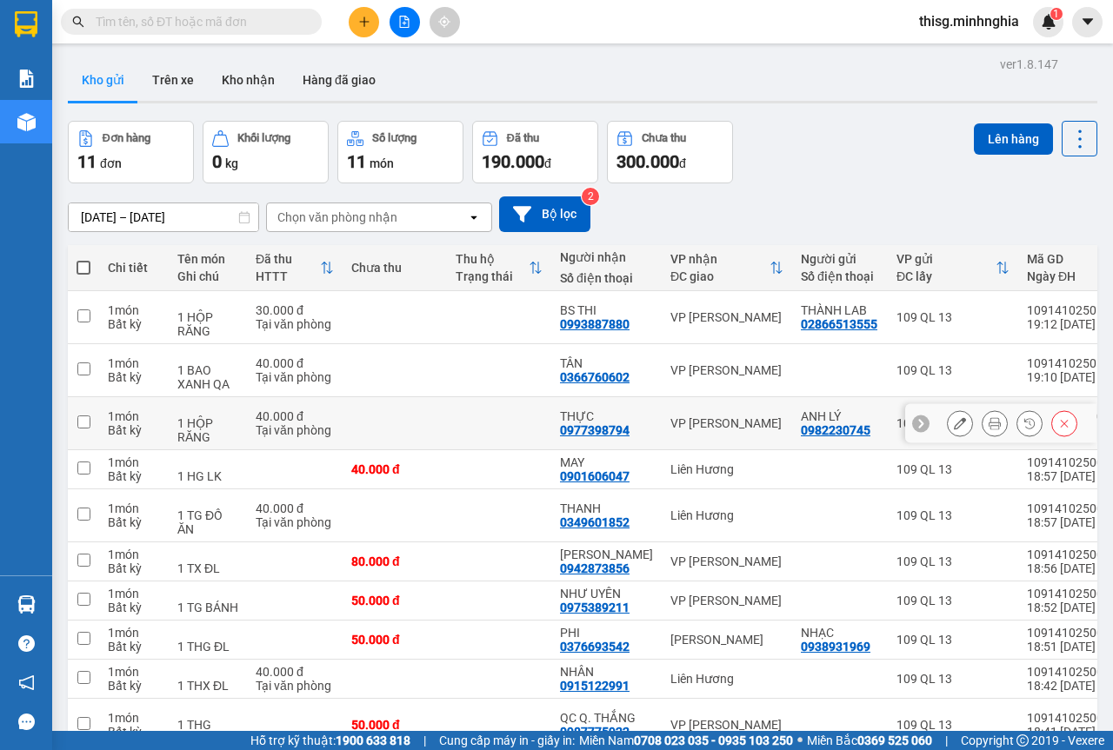
click at [989, 423] on icon at bounding box center [995, 423] width 12 height 12
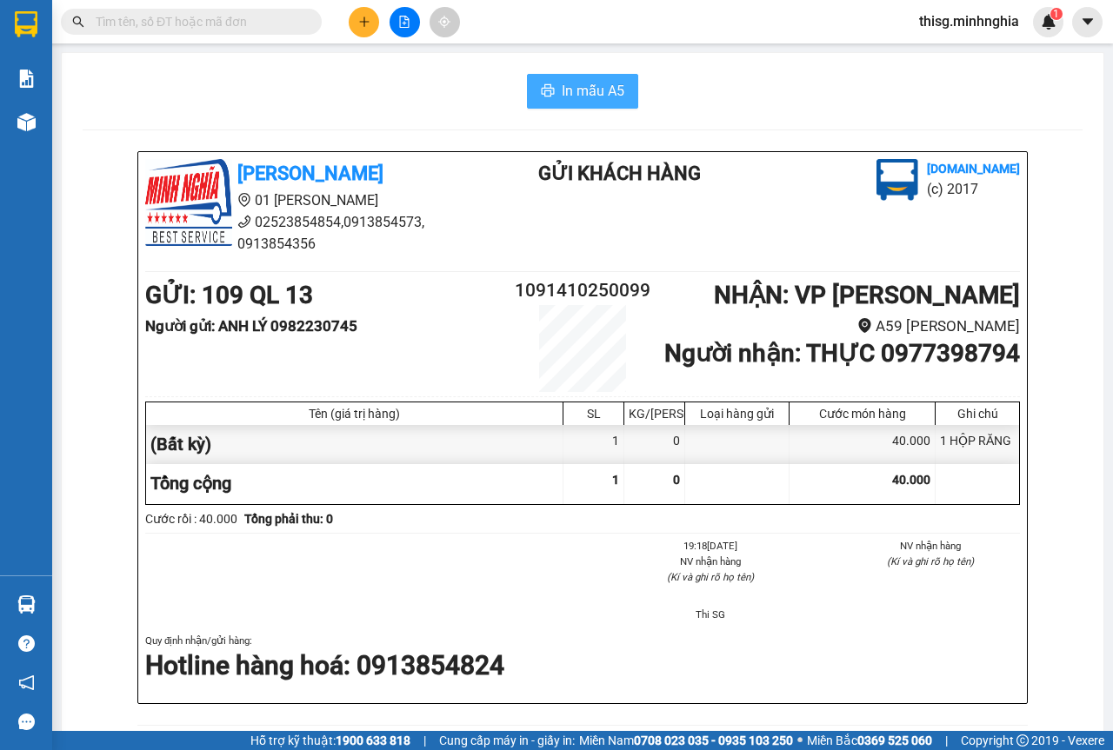
click at [568, 87] on span "In mẫu A5" at bounding box center [593, 91] width 63 height 22
click at [365, 20] on icon "plus" at bounding box center [364, 22] width 12 height 12
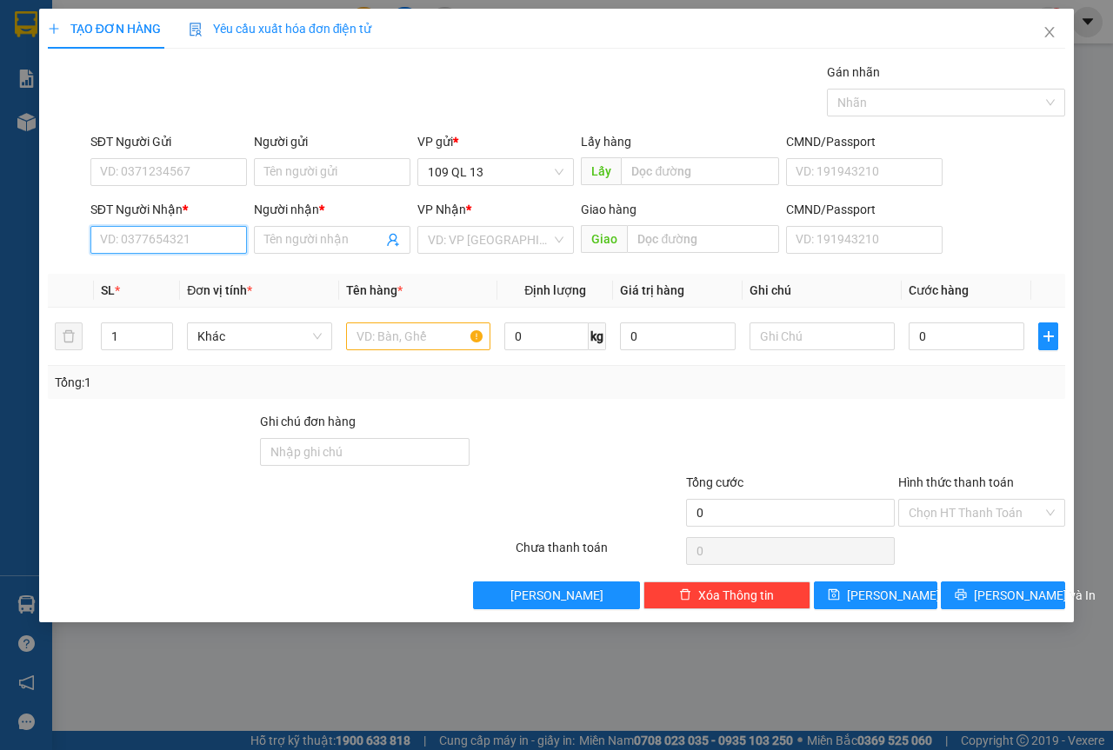
click at [190, 251] on input "SĐT Người Nhận *" at bounding box center [168, 240] width 157 height 28
click at [190, 248] on input "SĐT Người Nhận *" at bounding box center [168, 240] width 157 height 28
click at [219, 268] on div "0946001467 - GÁI RUỒI" at bounding box center [186, 274] width 171 height 19
type input "0946001467"
type input "GÁI RUỒI"
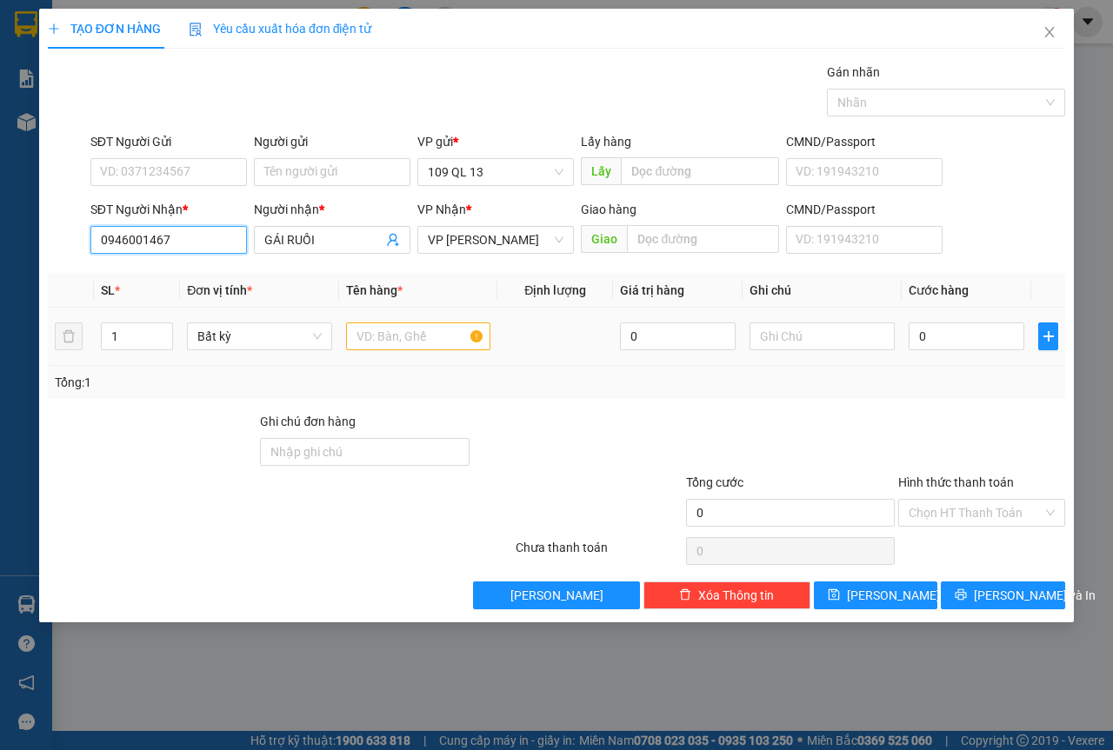
type input "0946001467"
drag, startPoint x: 377, startPoint y: 331, endPoint x: 387, endPoint y: 331, distance: 9.6
click at [378, 331] on input "text" at bounding box center [418, 337] width 145 height 28
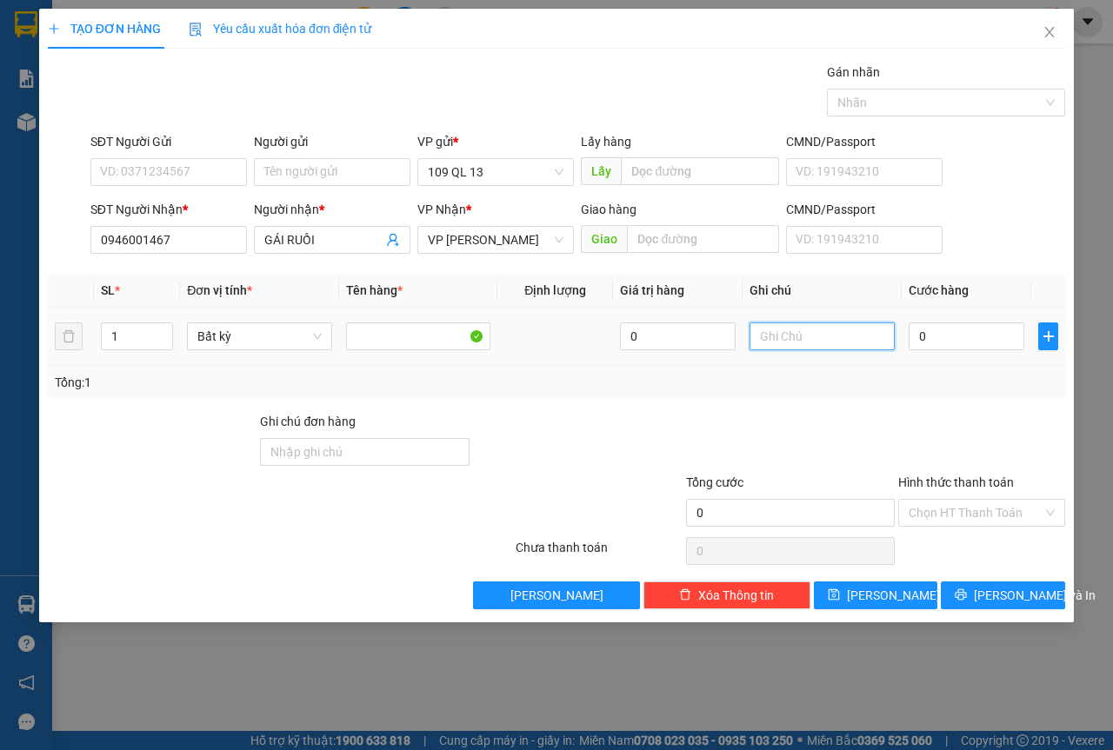
click at [827, 338] on input "text" at bounding box center [821, 337] width 145 height 28
type input "1 THX KO"
type input "3"
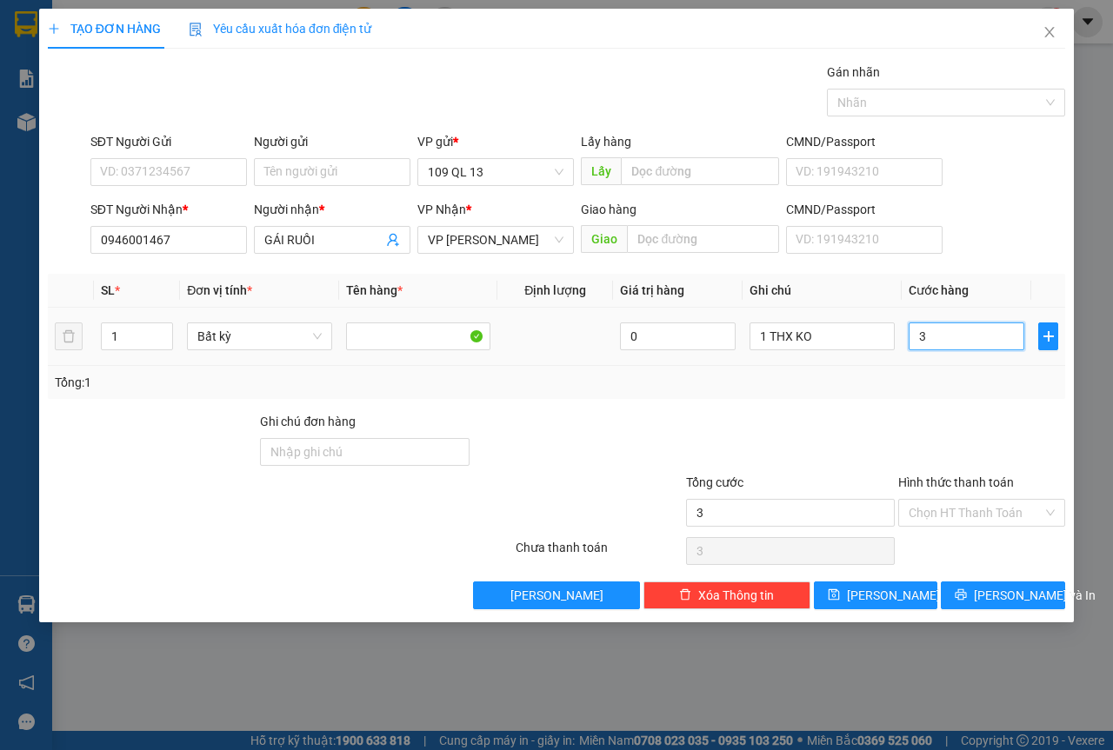
type input "30"
type input "30.000"
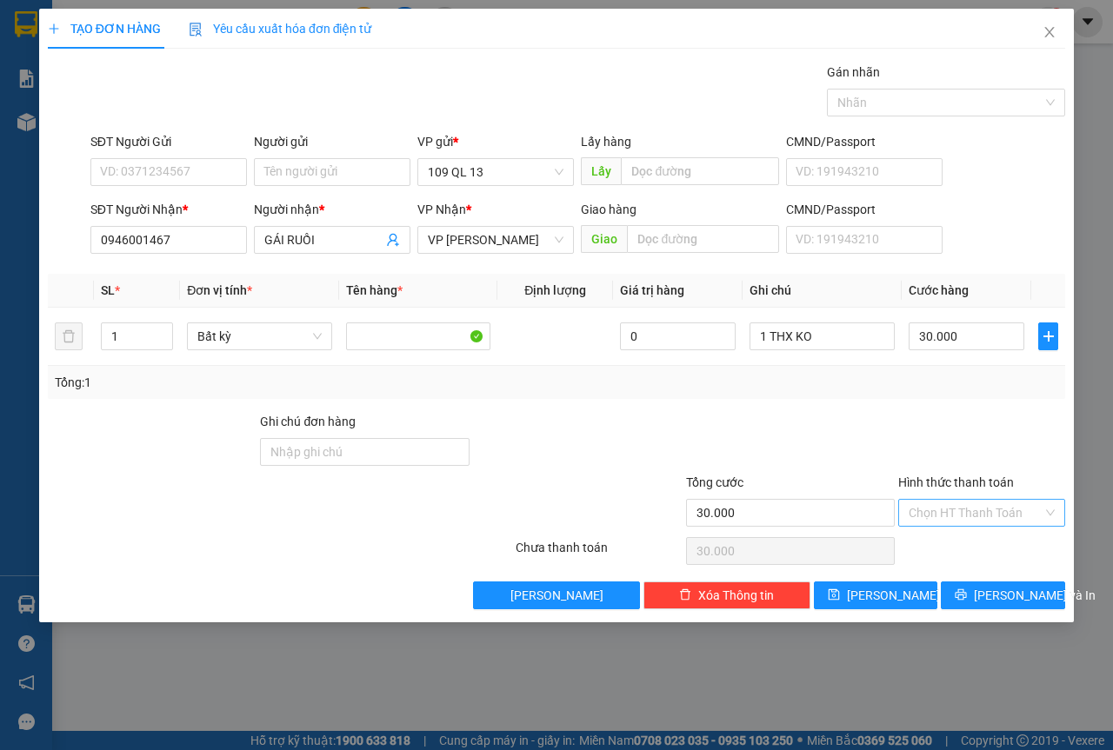
click at [1016, 507] on input "Hình thức thanh toán" at bounding box center [976, 513] width 134 height 26
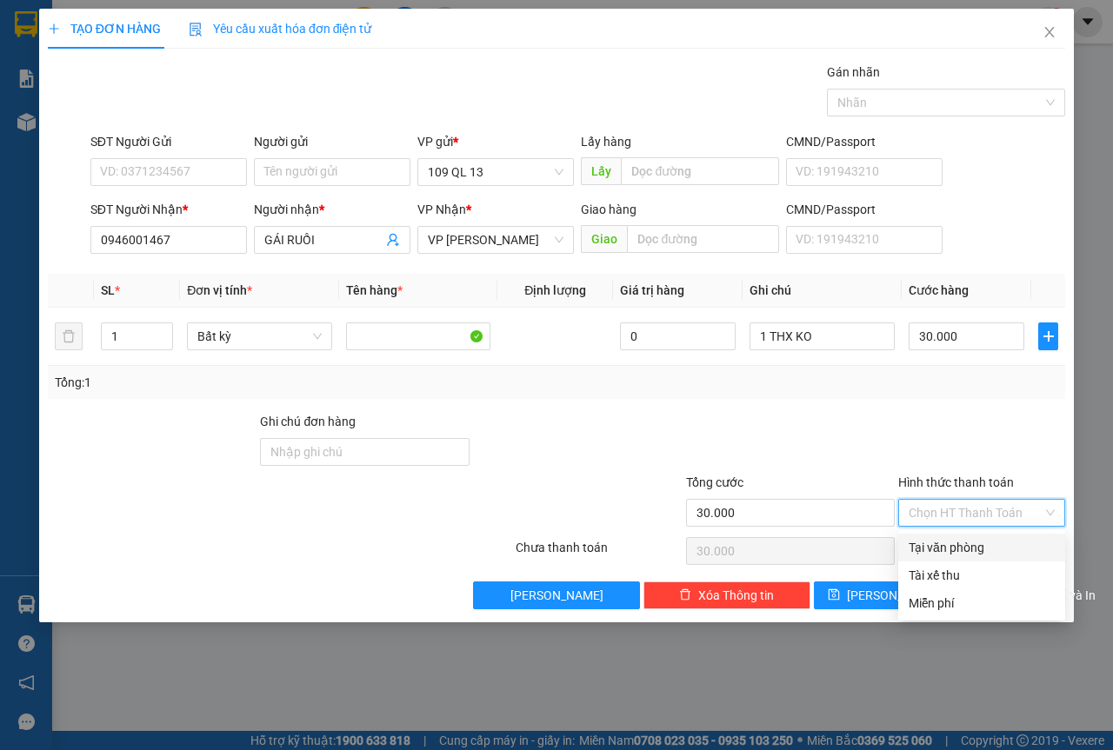
click at [1003, 534] on div "Tại văn phòng" at bounding box center [981, 548] width 167 height 28
type input "0"
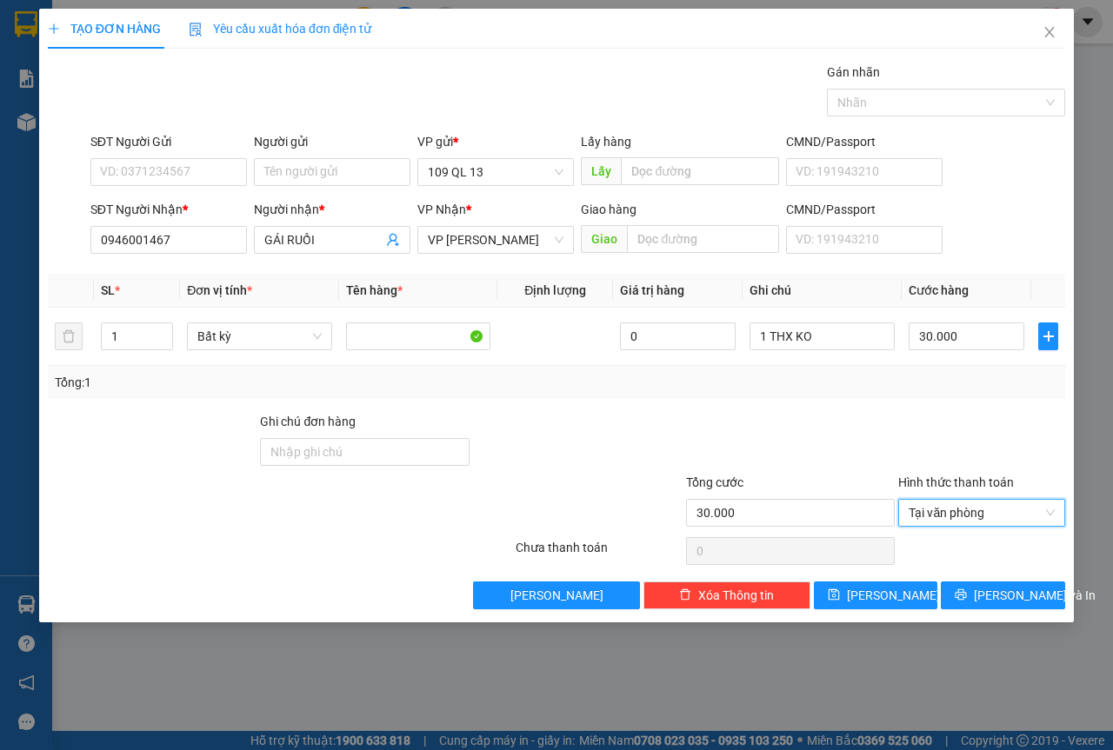
click at [1024, 578] on div "Transit Pickup Surcharge Ids Transit Deliver Surcharge Ids Transit Deliver Surc…" at bounding box center [556, 336] width 1017 height 547
click at [1024, 588] on span "[PERSON_NAME] và In" at bounding box center [1035, 595] width 122 height 19
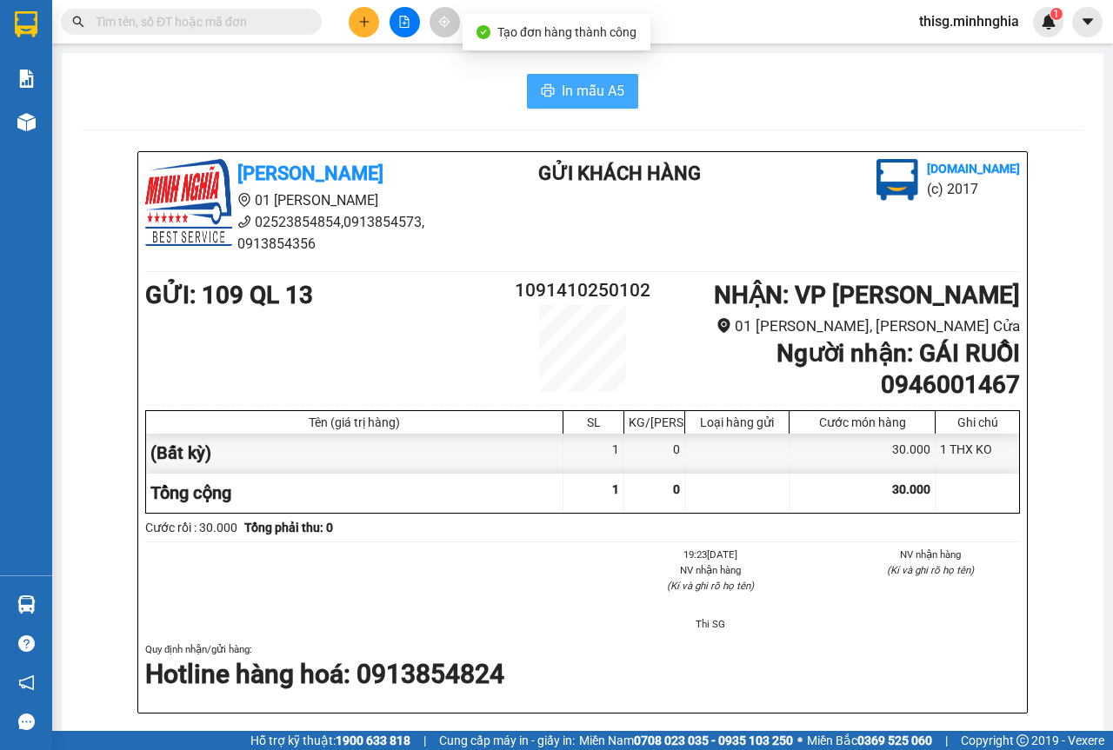
click at [597, 81] on span "In mẫu A5" at bounding box center [593, 91] width 63 height 22
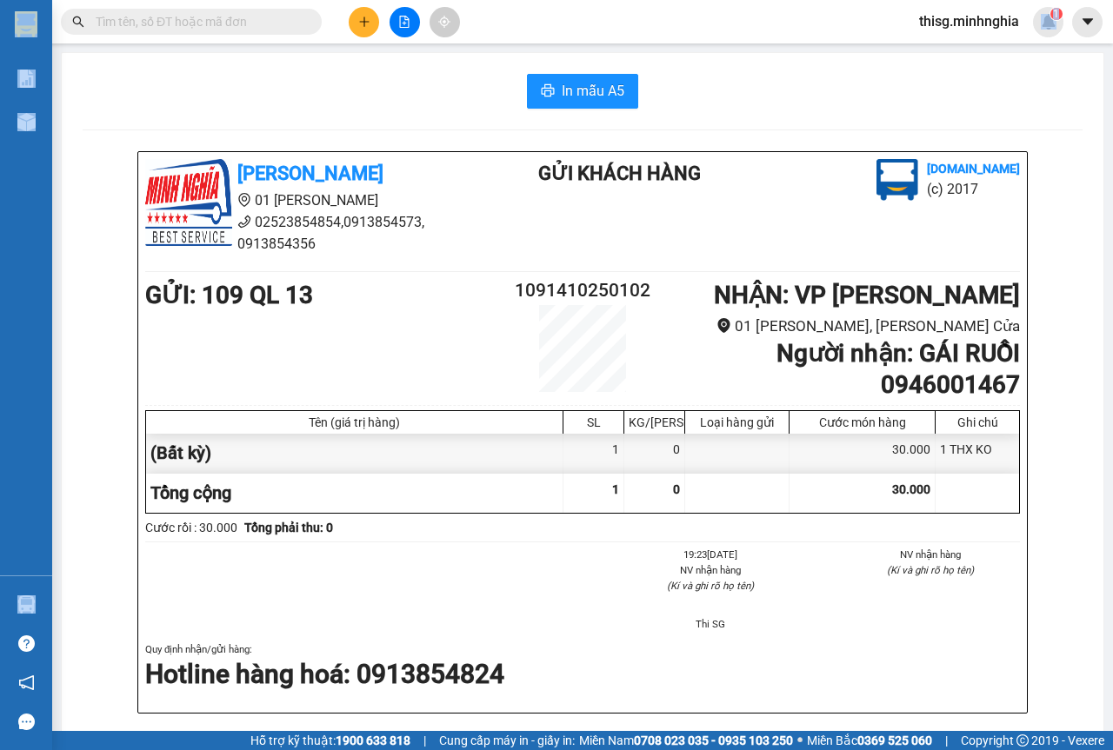
drag, startPoint x: 1021, startPoint y: 5, endPoint x: 1112, endPoint y: 185, distance: 201.8
click at [1112, 181] on section "Kết quả tìm kiếm ( 0 ) Bộ lọc No Data thisg.minhnghia 1 Báo cáo Báo cáo dòng ti…" at bounding box center [556, 375] width 1113 height 750
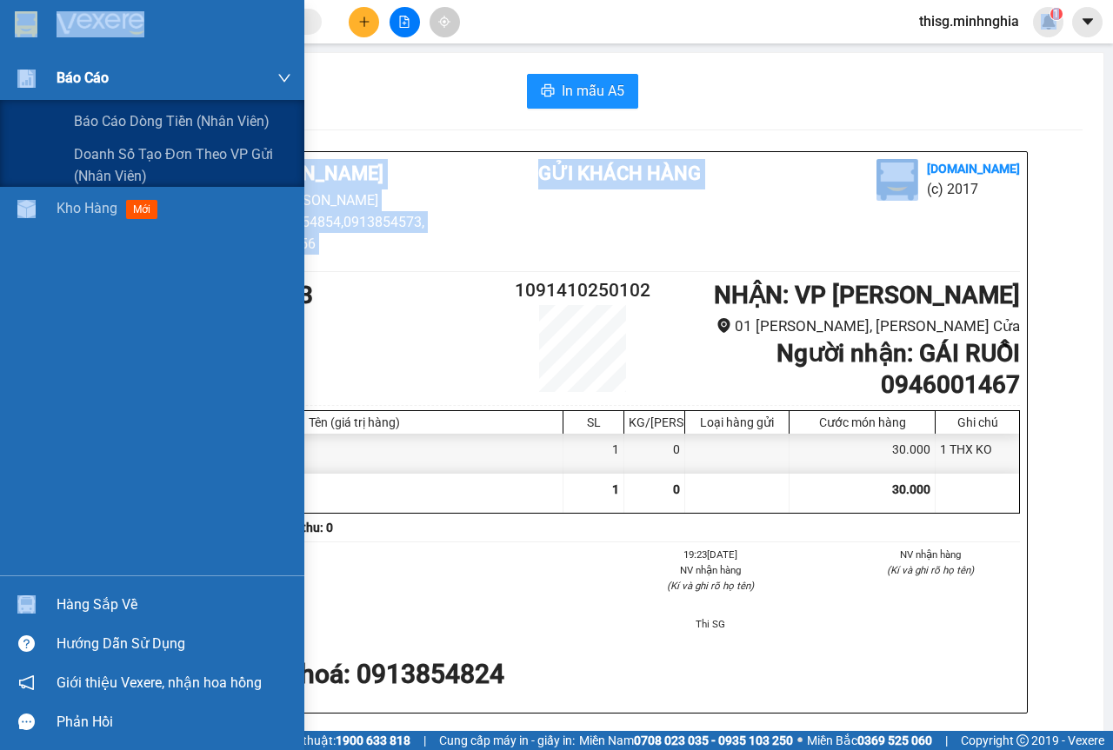
drag, startPoint x: 95, startPoint y: 83, endPoint x: 124, endPoint y: 91, distance: 30.6
click at [95, 83] on span "Báo cáo" at bounding box center [83, 78] width 52 height 22
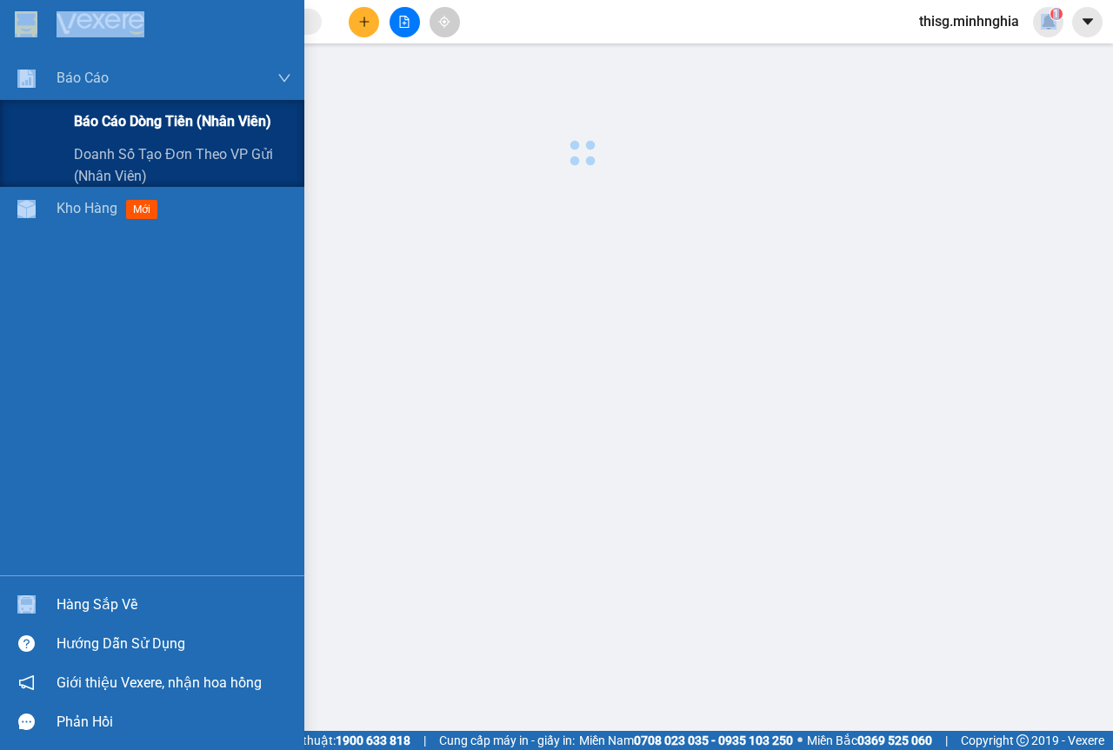
click at [131, 112] on span "Báo cáo dòng tiền (nhân viên)" at bounding box center [172, 121] width 197 height 22
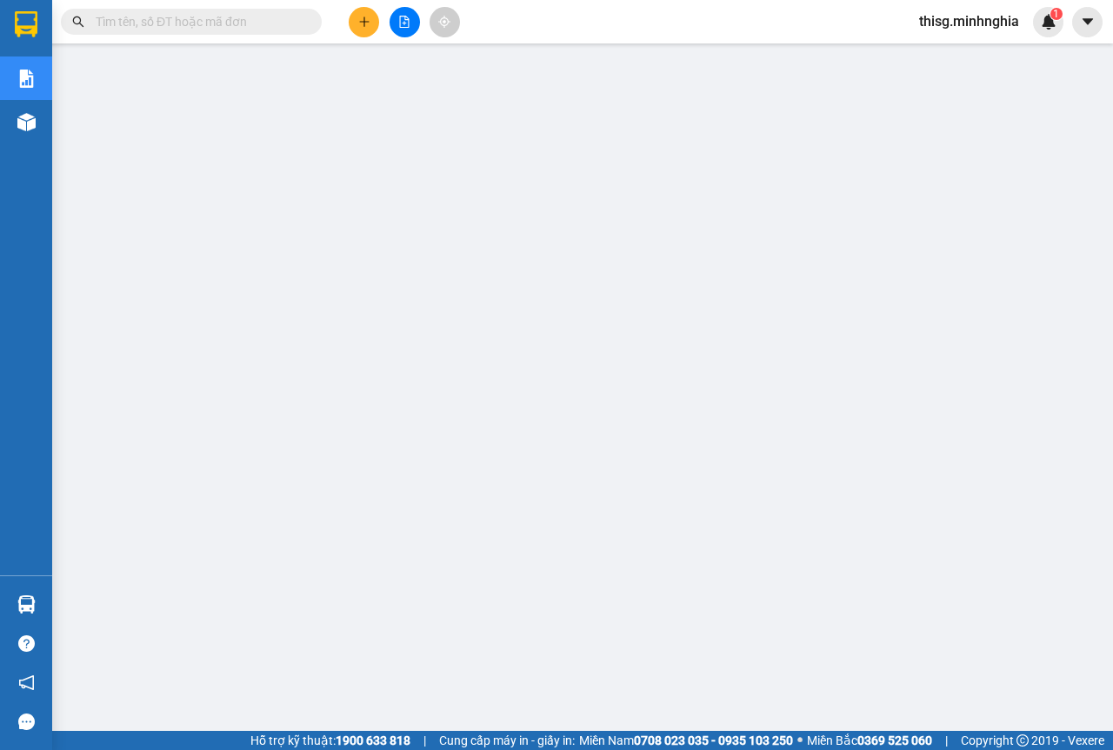
click at [363, 21] on icon "plus" at bounding box center [364, 22] width 12 height 12
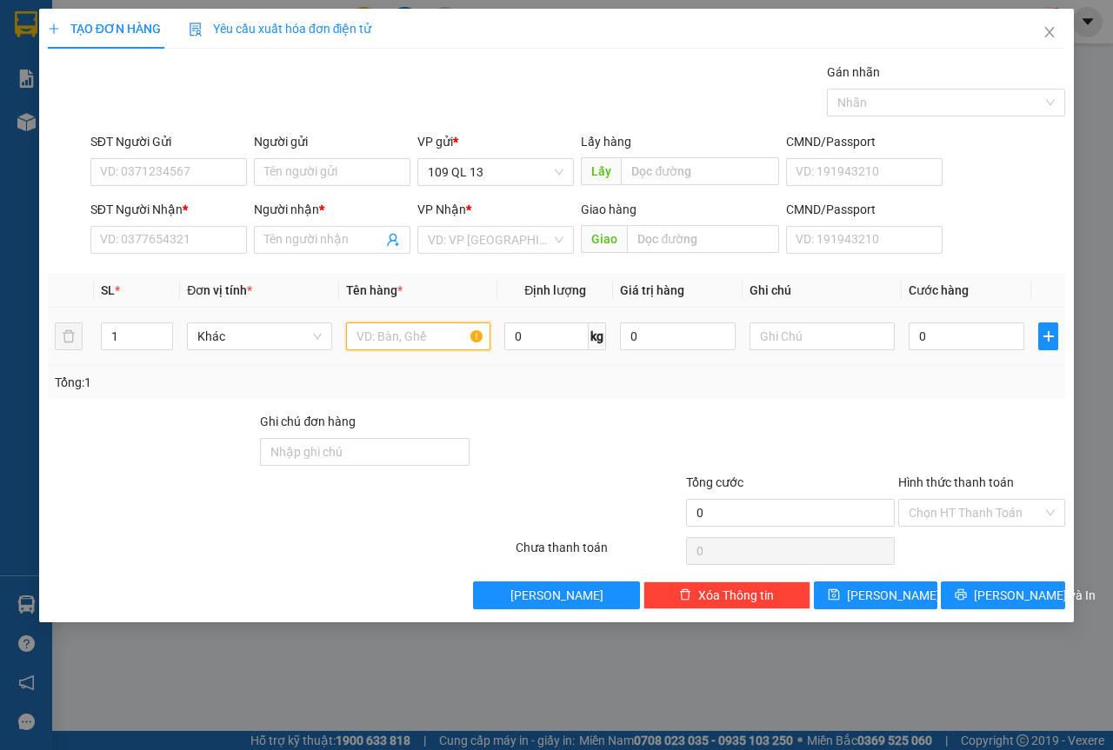
drag, startPoint x: 398, startPoint y: 330, endPoint x: 809, endPoint y: 330, distance: 410.4
click at [397, 330] on input "text" at bounding box center [418, 337] width 145 height 28
click at [844, 336] on input "text" at bounding box center [821, 337] width 145 height 28
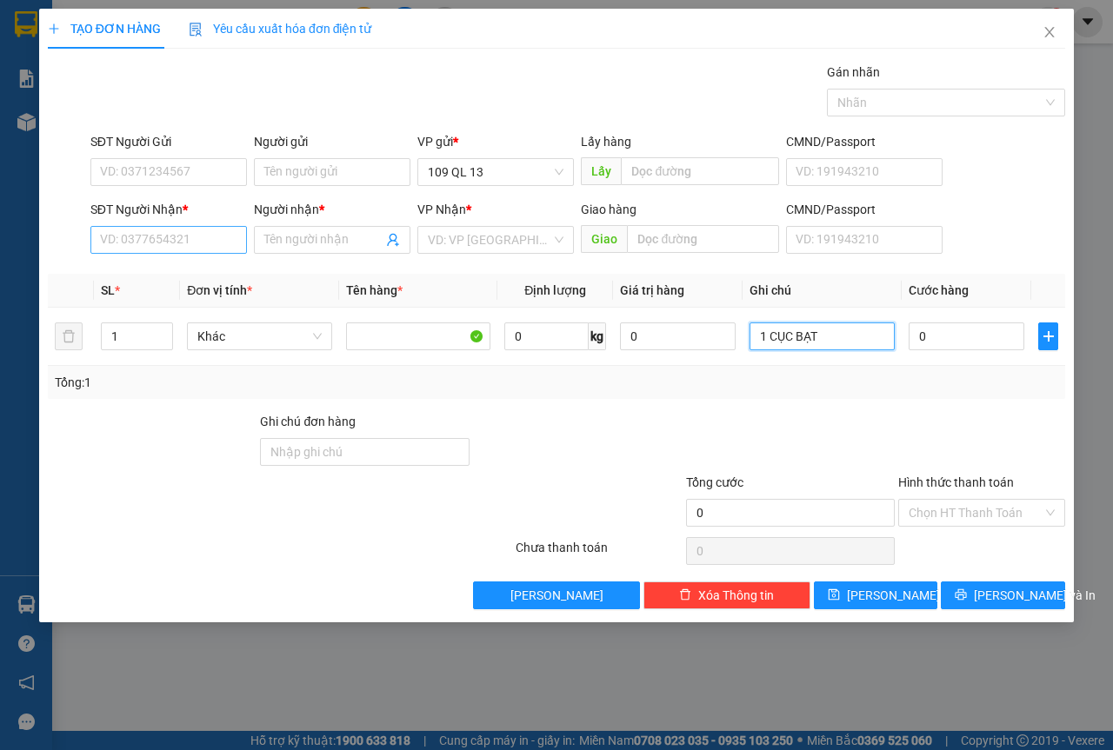
type input "1 CỤC BẠT"
click at [173, 249] on input "SĐT Người Nhận *" at bounding box center [168, 240] width 157 height 28
click at [172, 277] on th "SL *" at bounding box center [137, 291] width 87 height 34
click at [159, 224] on div "SĐT Người Nhận *" at bounding box center [168, 213] width 157 height 26
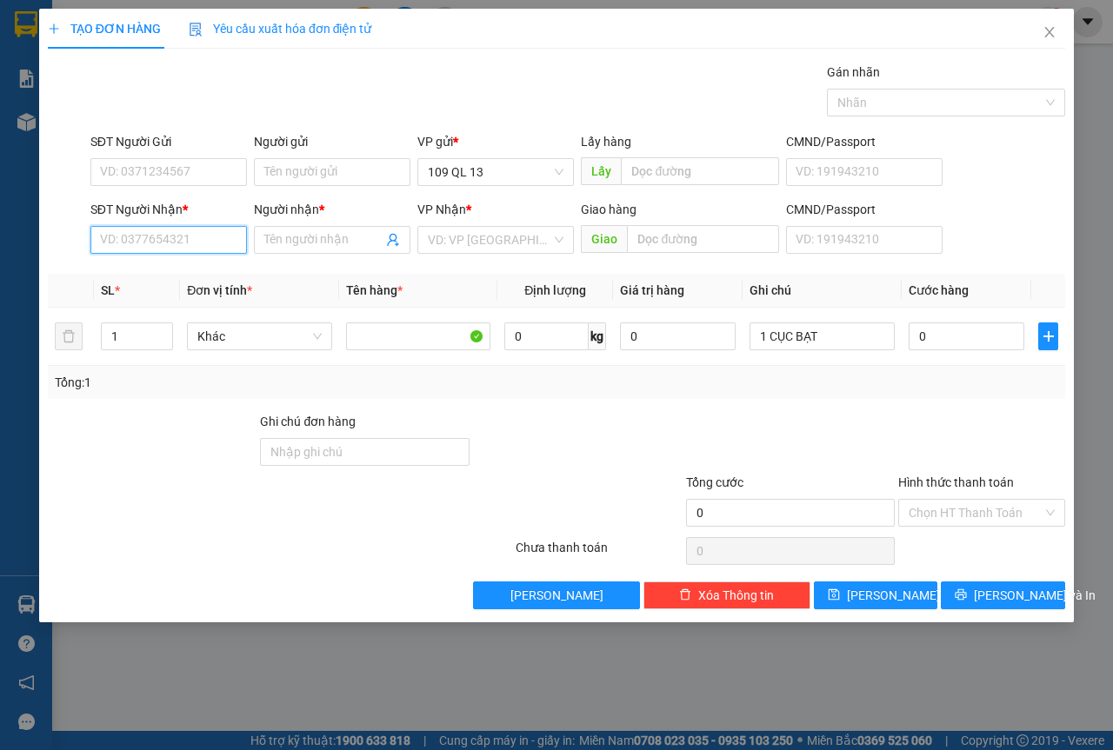
click at [160, 236] on input "SĐT Người Nhận *" at bounding box center [168, 240] width 157 height 28
click at [222, 263] on div "0913850661 - QUANG HÀ" at bounding box center [198, 275] width 217 height 28
type input "0913850661"
type input "QUANG HÀ"
type input "0913850661"
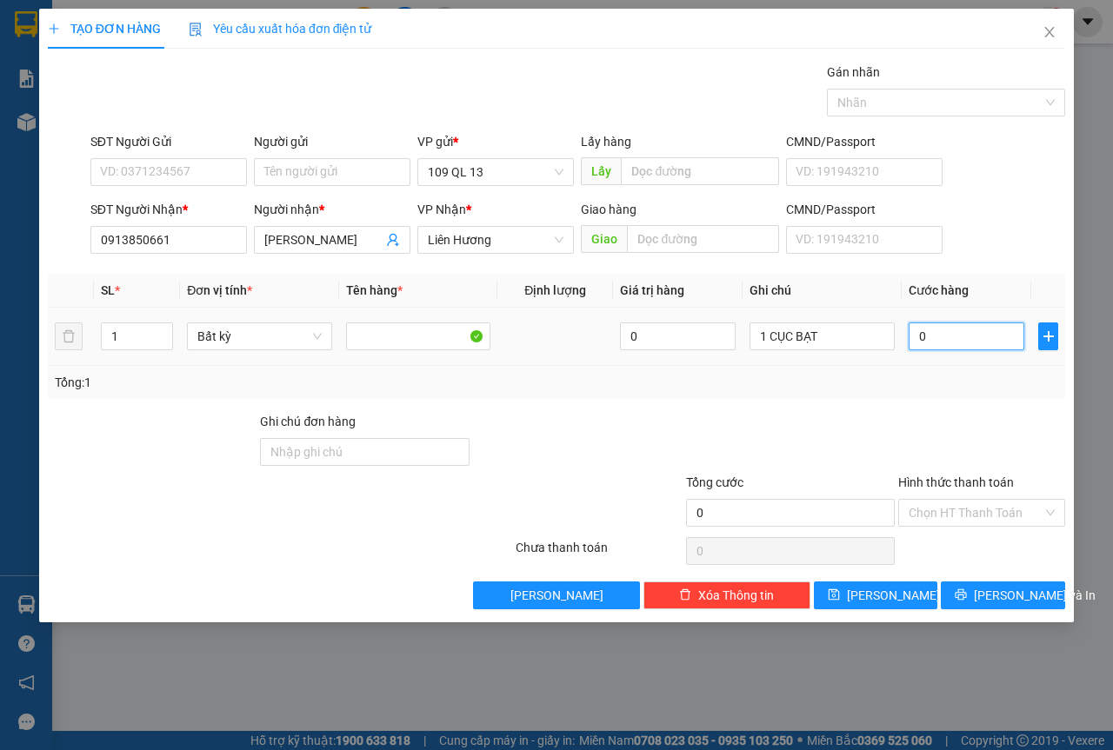
type input "3"
type input "30"
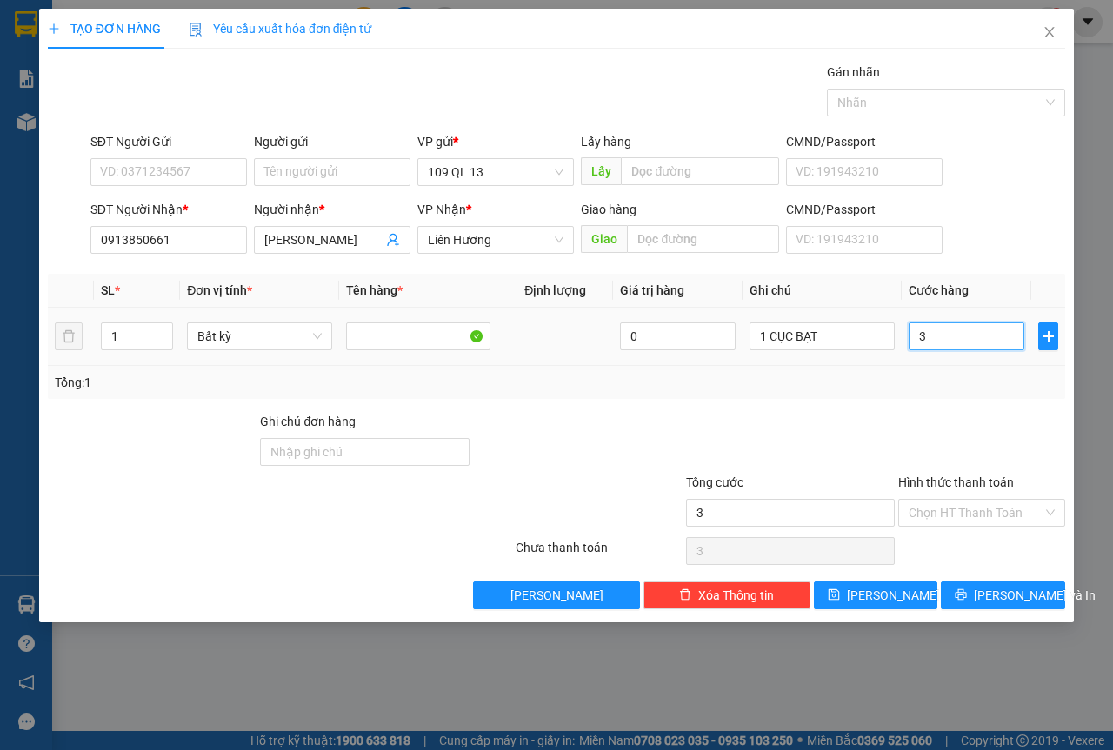
type input "30"
type input "30.000"
click at [1049, 583] on button "[PERSON_NAME] và In" at bounding box center [1003, 596] width 124 height 28
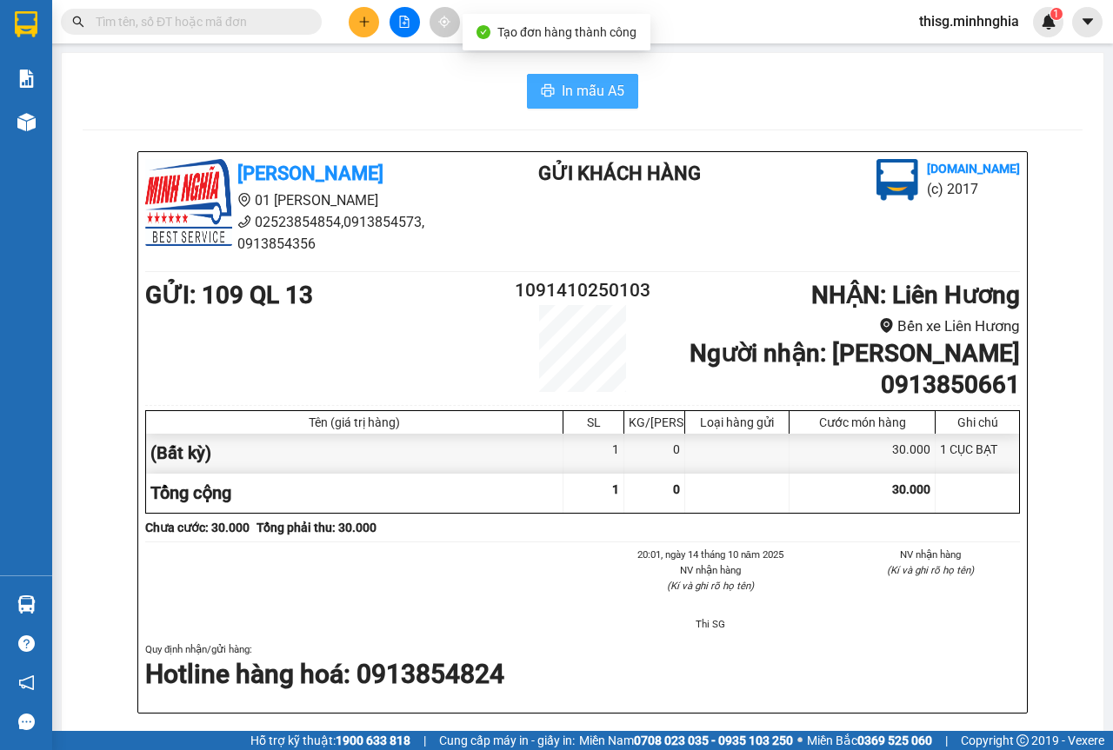
click at [581, 77] on button "In mẫu A5" at bounding box center [582, 91] width 111 height 35
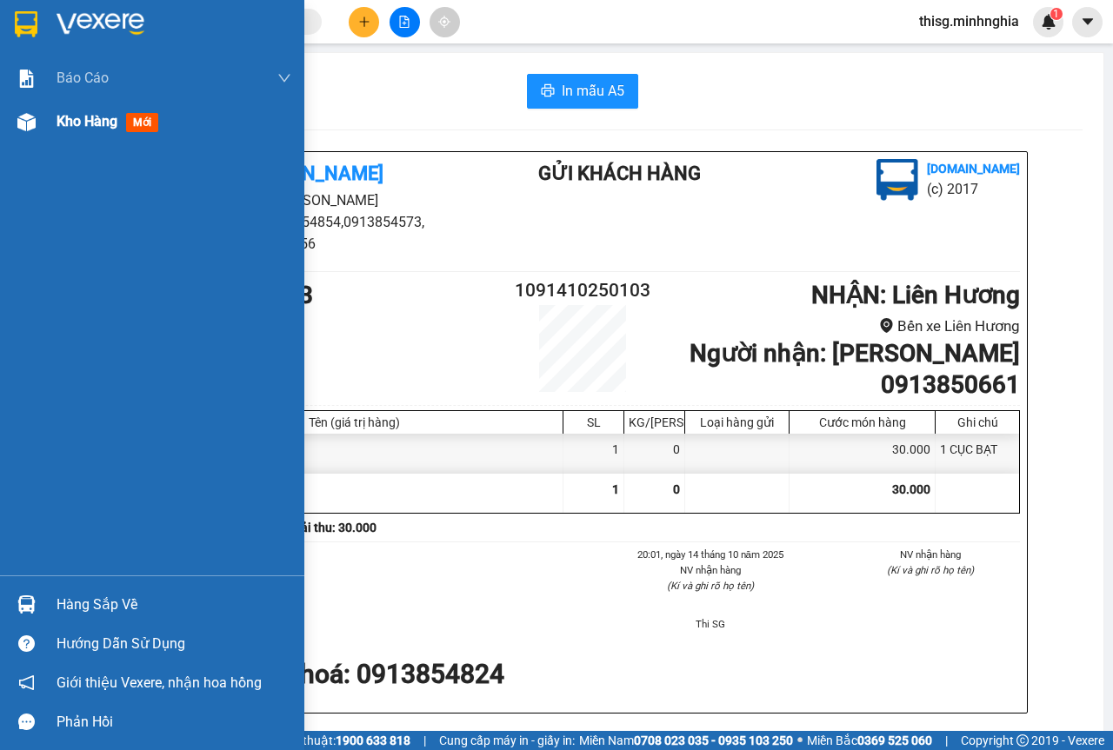
click at [32, 123] on img at bounding box center [26, 122] width 18 height 18
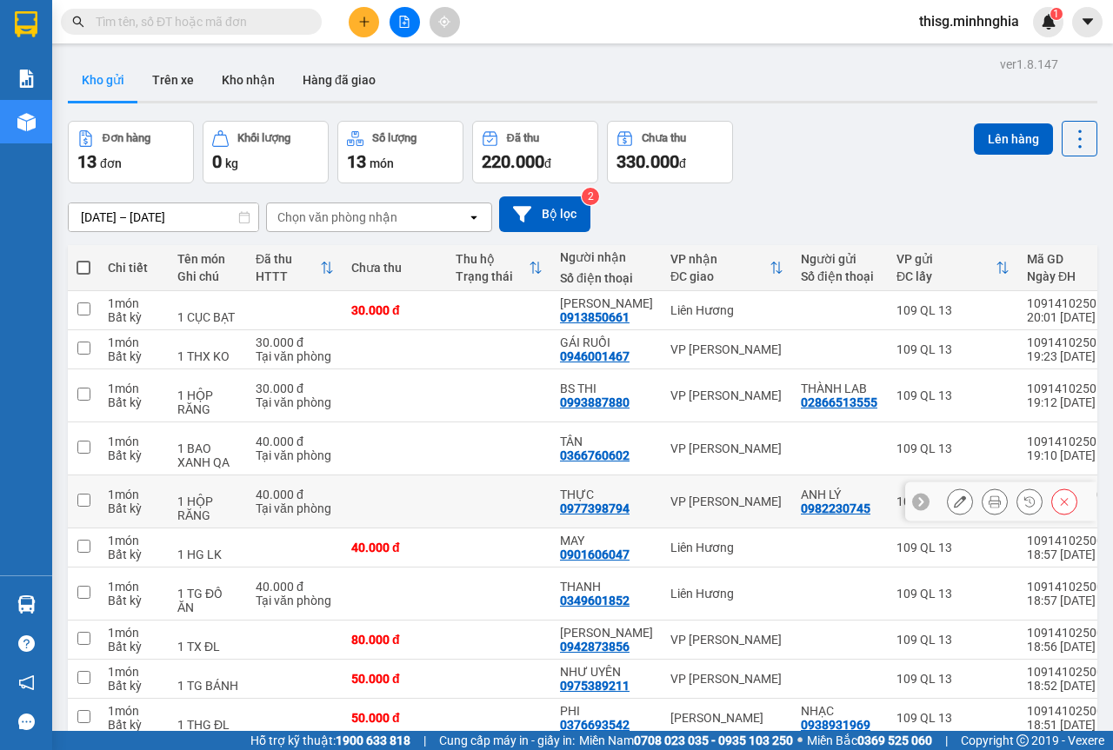
click at [709, 495] on div "VP [PERSON_NAME]" at bounding box center [726, 502] width 113 height 14
checkbox input "true"
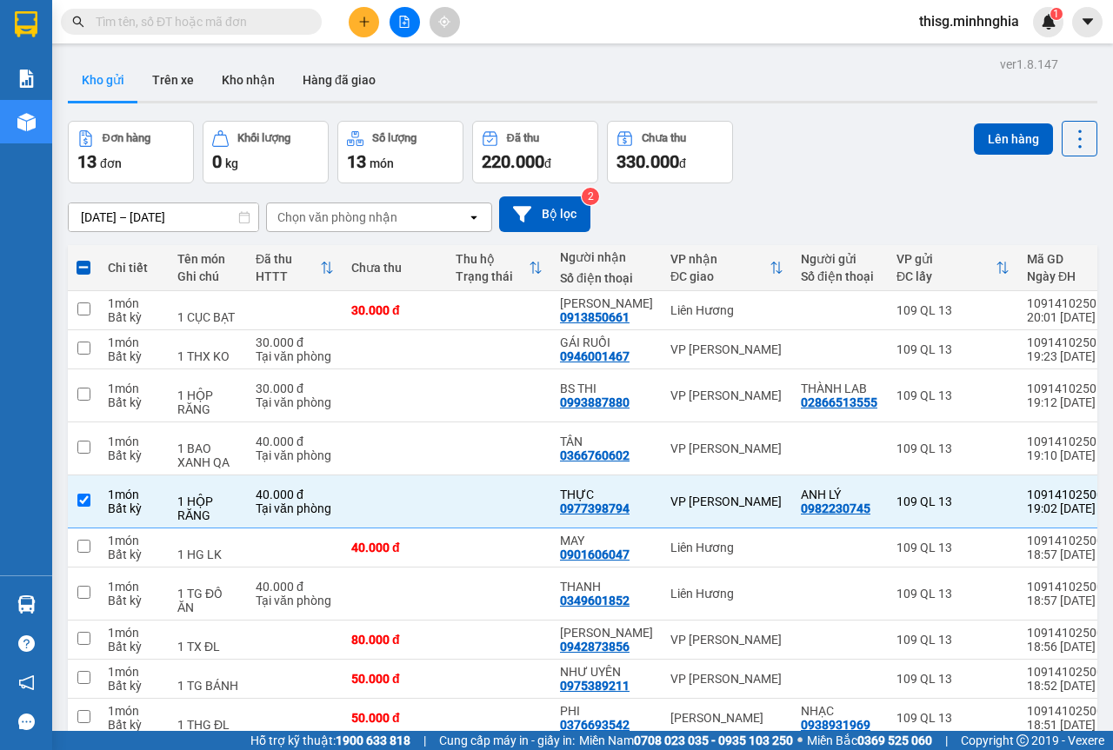
click at [1089, 100] on div "ver 1.8.147 Kho gửi Trên xe Kho nhận Hàng đã giao Đơn hàng 13 đơn Khối lượng 0 …" at bounding box center [582, 427] width 1043 height 750
click at [984, 145] on button "Lên hàng" at bounding box center [1013, 138] width 79 height 31
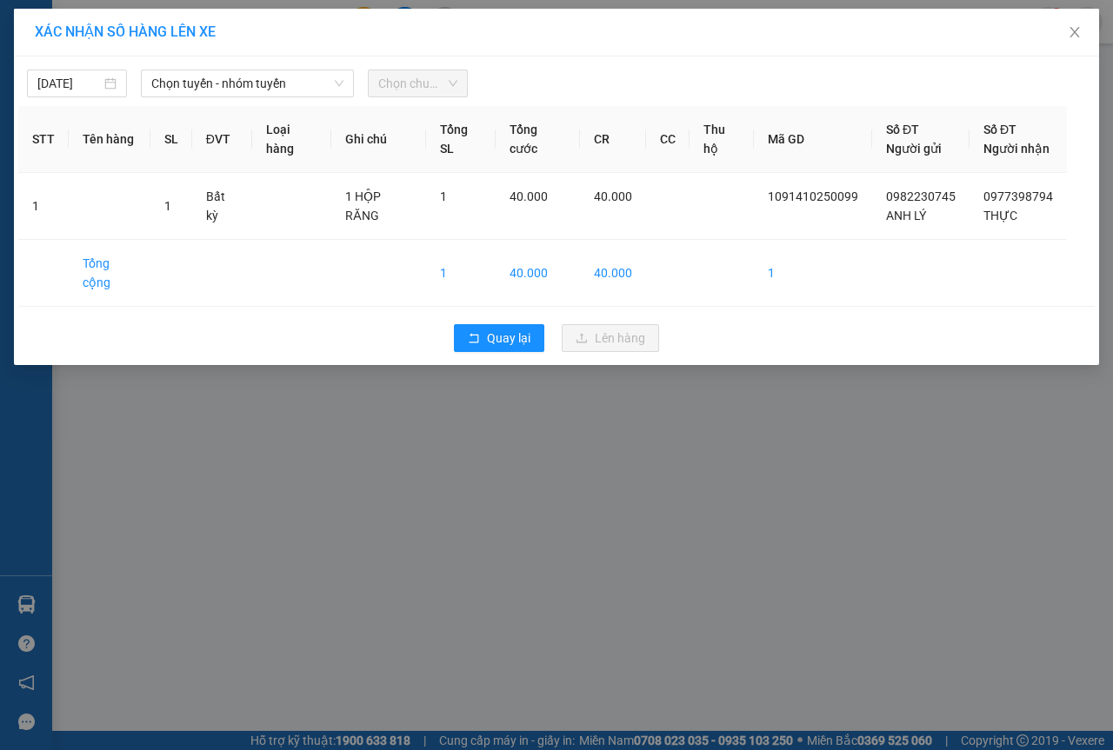
click at [180, 66] on div "[DATE] Chọn tuyến - nhóm tuyến Chọn chuyến" at bounding box center [556, 79] width 1076 height 37
click at [177, 74] on span "Chọn tuyến - nhóm tuyến" at bounding box center [247, 83] width 192 height 26
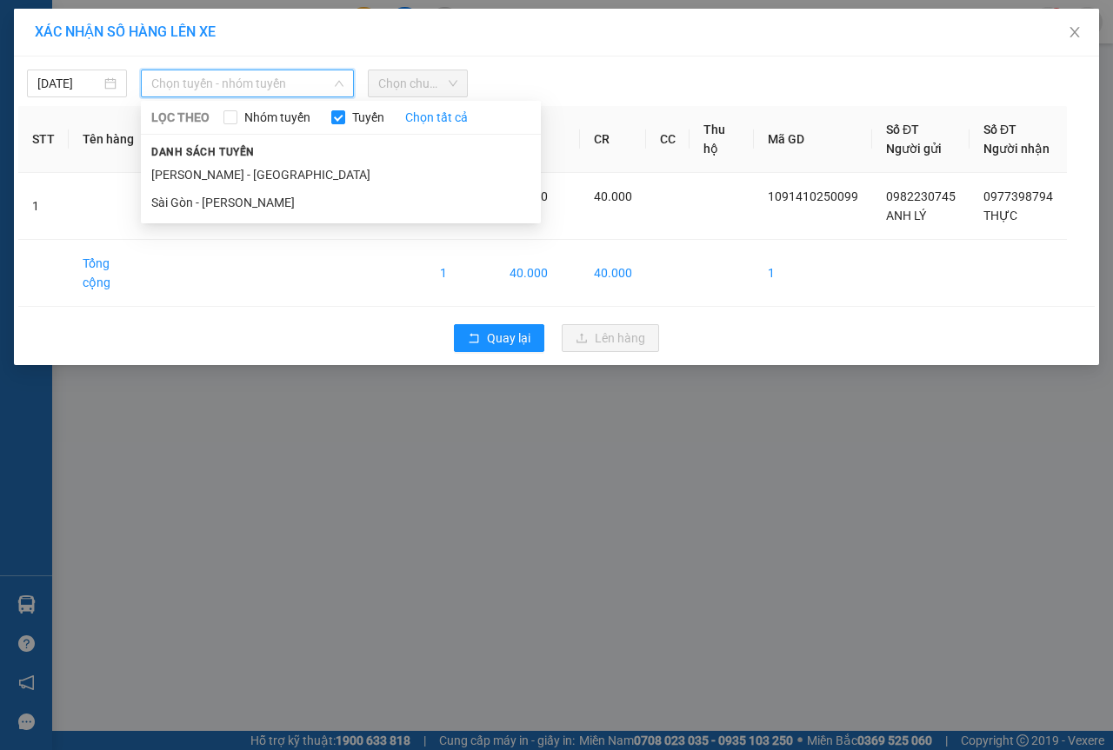
drag, startPoint x: 181, startPoint y: 194, endPoint x: 203, endPoint y: 171, distance: 32.0
click at [182, 195] on li "Sài Gòn - [PERSON_NAME]" at bounding box center [341, 203] width 400 height 28
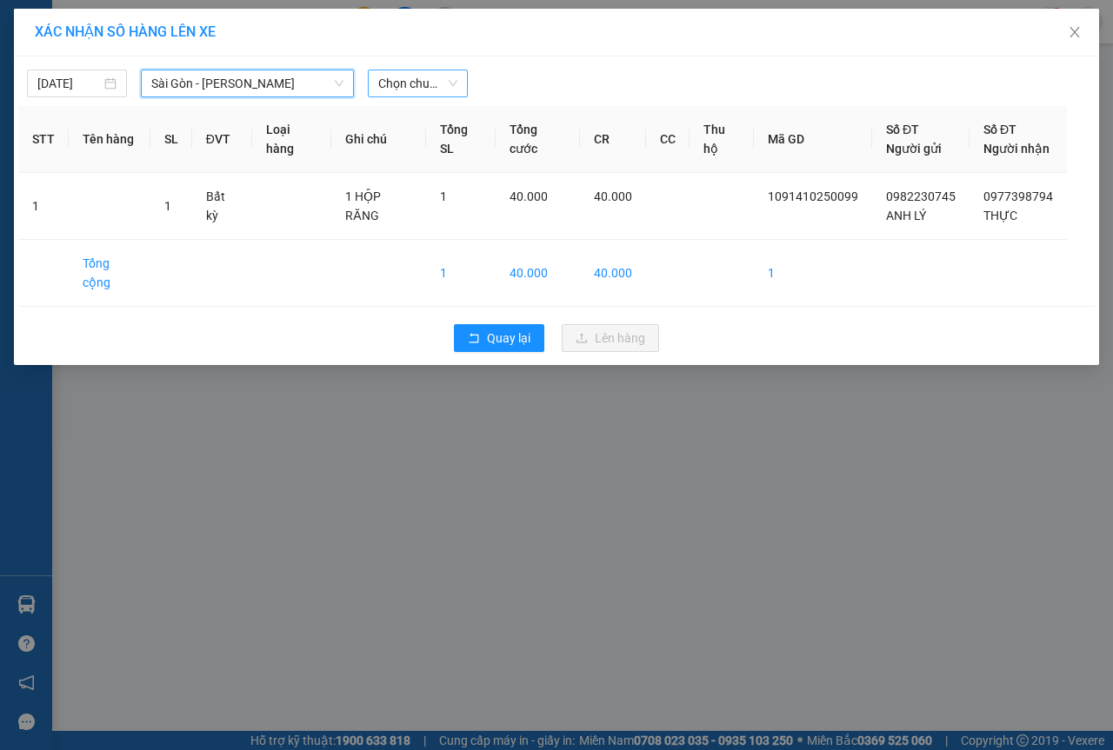
click at [430, 76] on span "Chọn chuyến" at bounding box center [417, 83] width 79 height 26
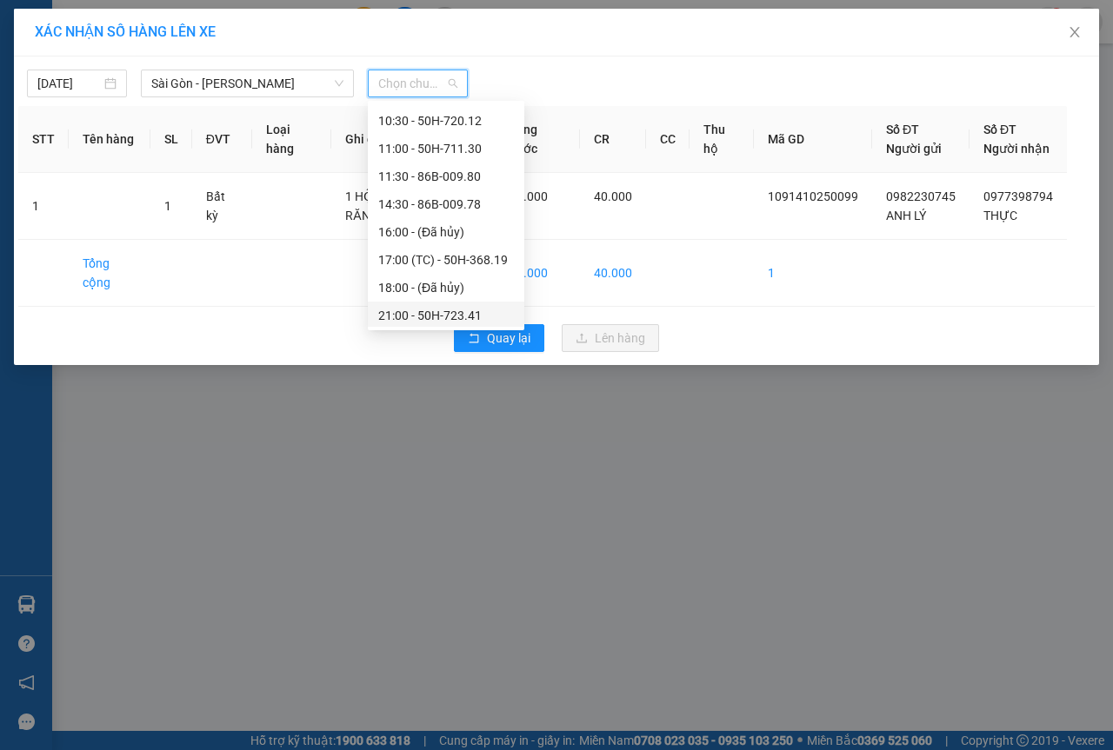
scroll to position [167, 0]
click at [450, 256] on div "21:00 - 50H-723.41" at bounding box center [446, 257] width 136 height 19
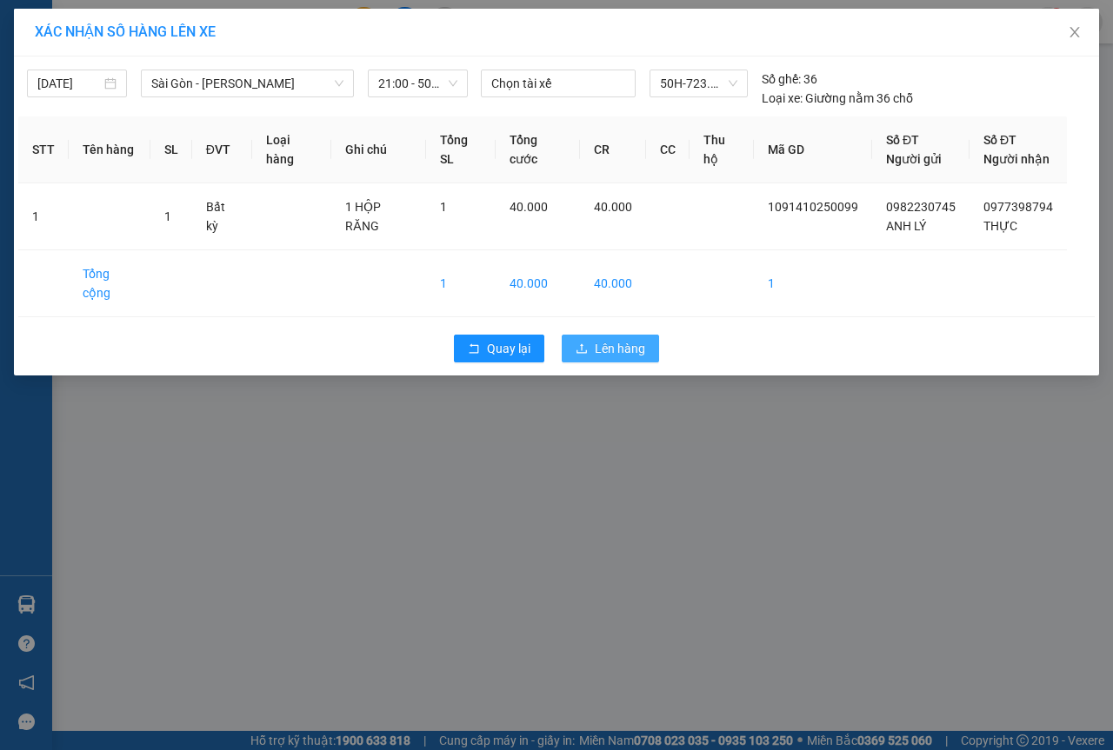
click at [611, 335] on button "Lên hàng" at bounding box center [610, 349] width 97 height 28
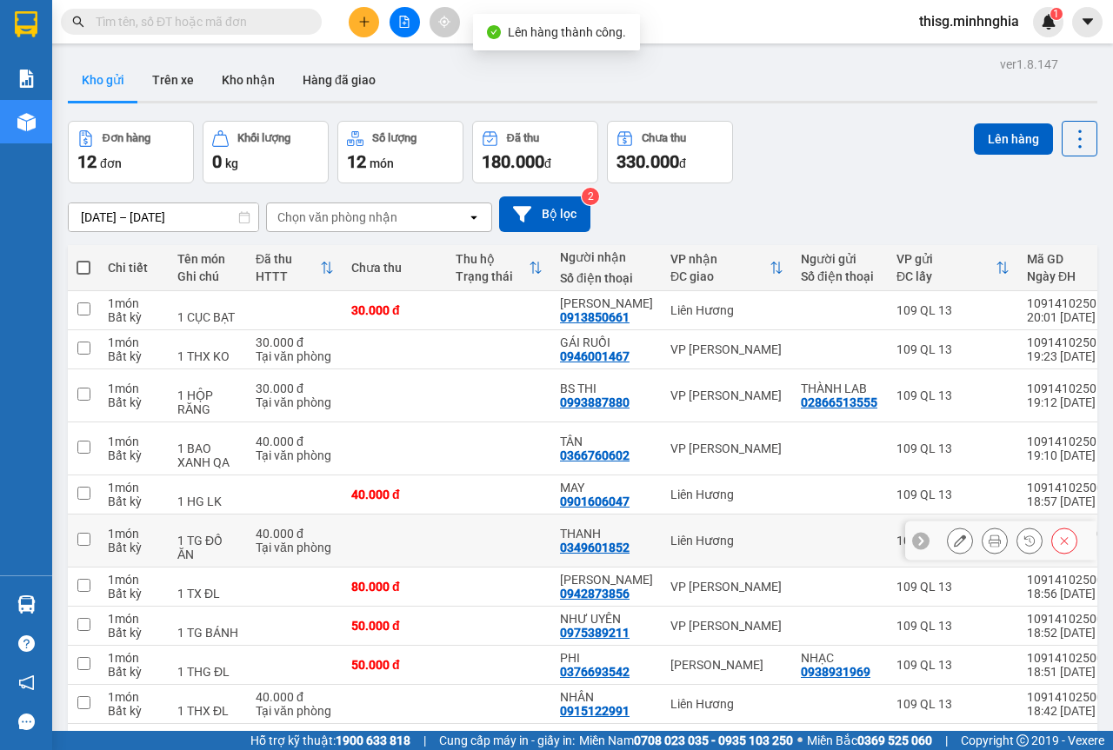
scroll to position [80, 0]
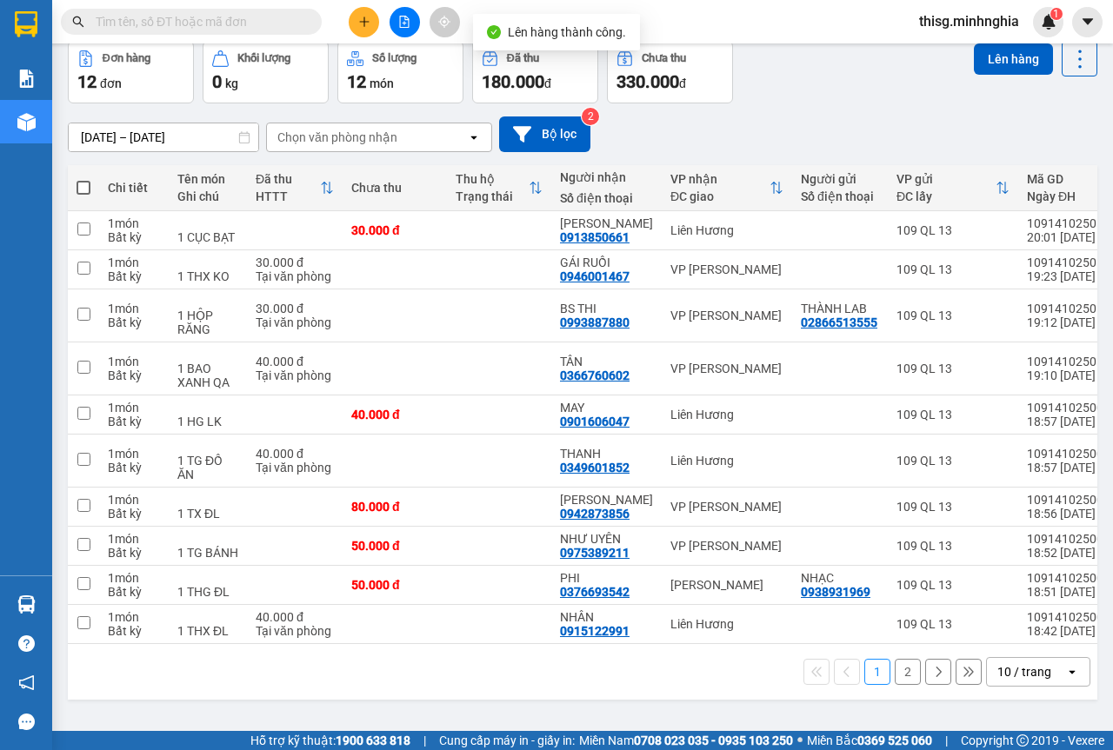
click at [895, 676] on button "2" at bounding box center [908, 672] width 26 height 26
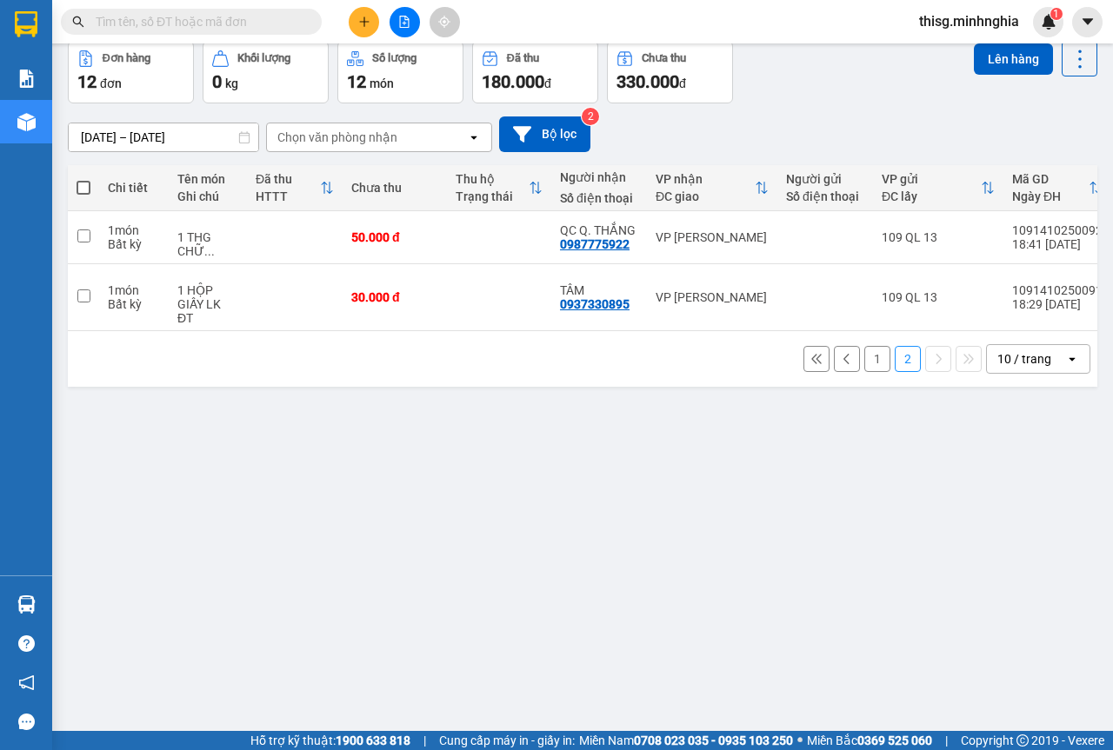
click at [867, 350] on button "1" at bounding box center [877, 359] width 26 height 26
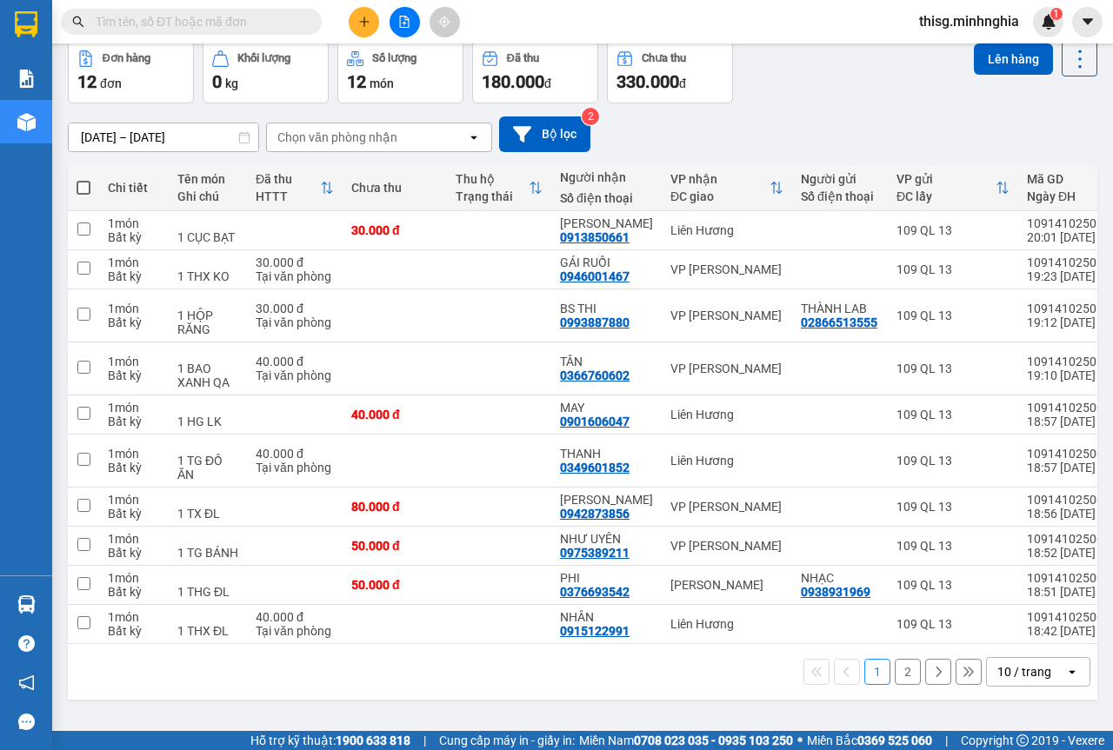
click at [76, 190] on th at bounding box center [83, 188] width 31 height 46
click at [90, 184] on span at bounding box center [84, 188] width 14 height 14
click at [83, 179] on input "checkbox" at bounding box center [83, 179] width 0 height 0
checkbox input "true"
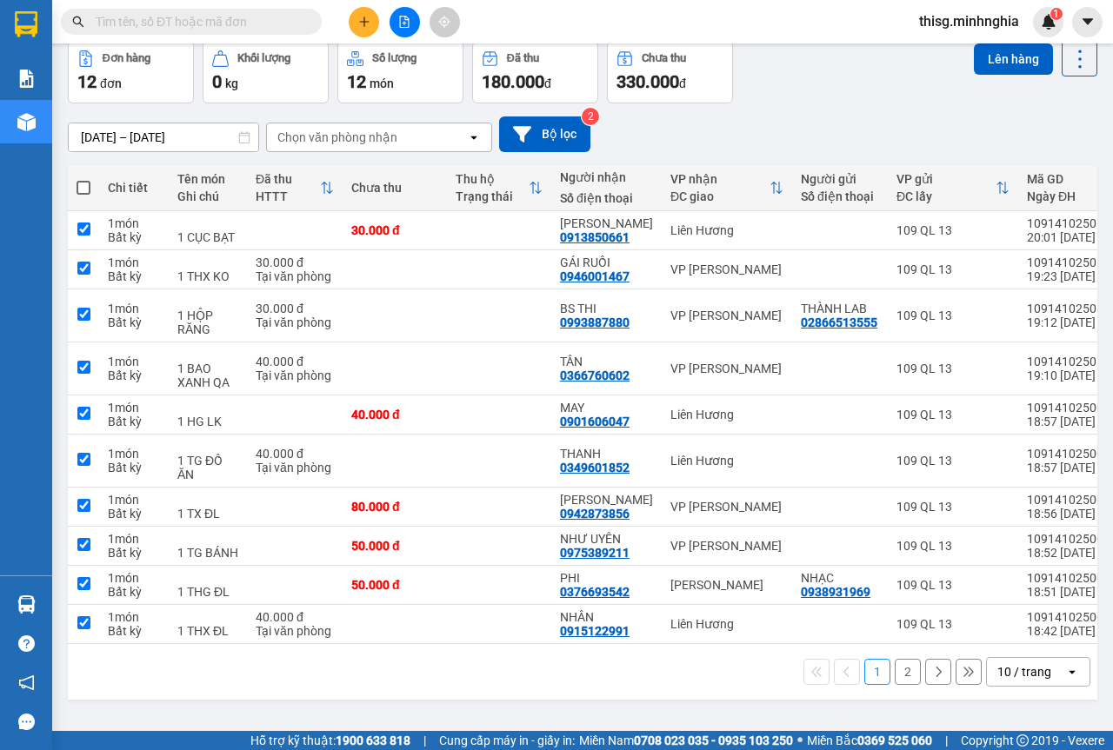
checkbox input "true"
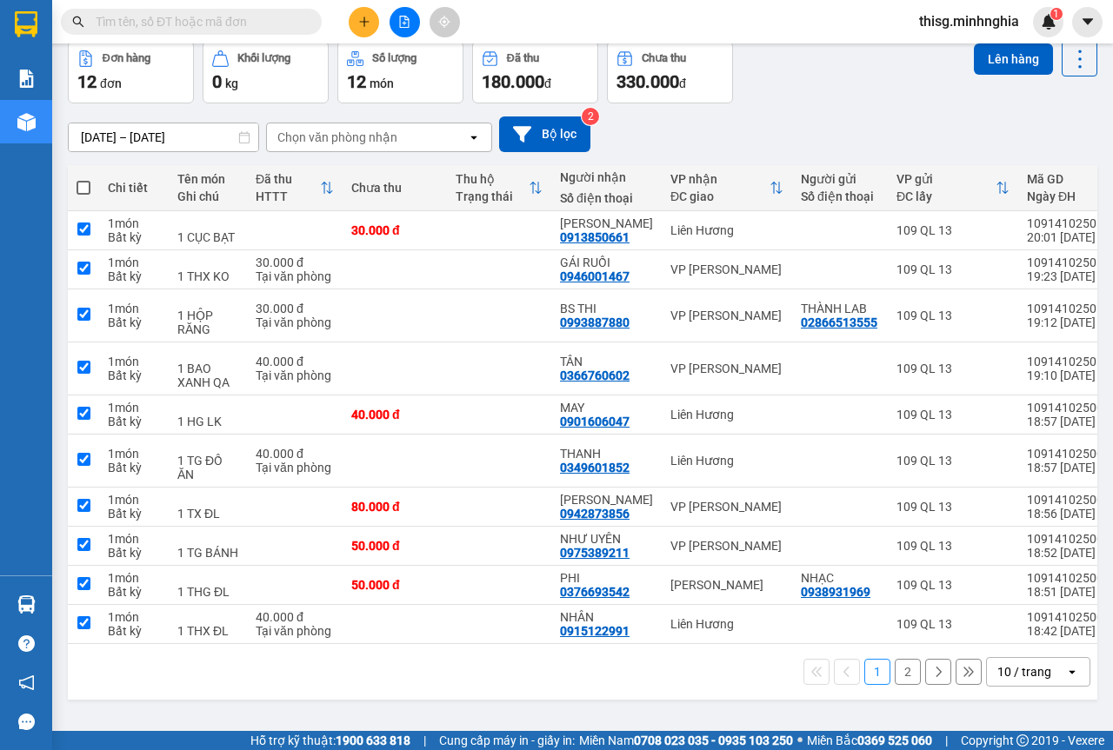
checkbox input "true"
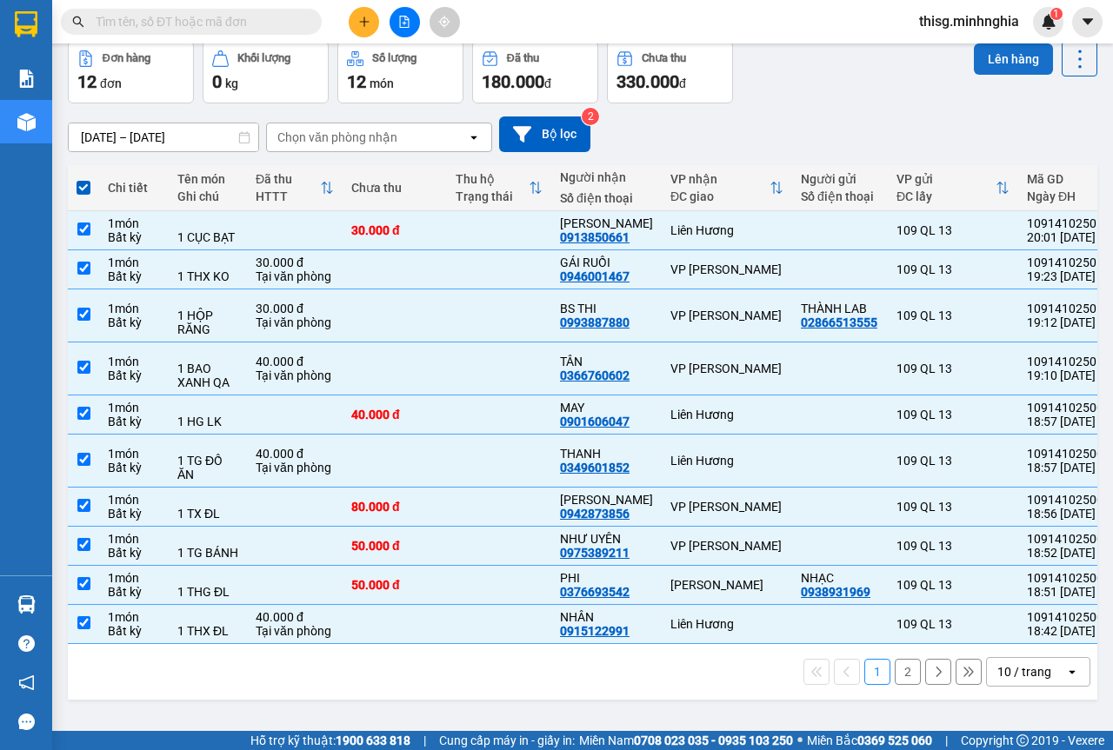
click at [989, 57] on button "Lên hàng" at bounding box center [1013, 58] width 79 height 31
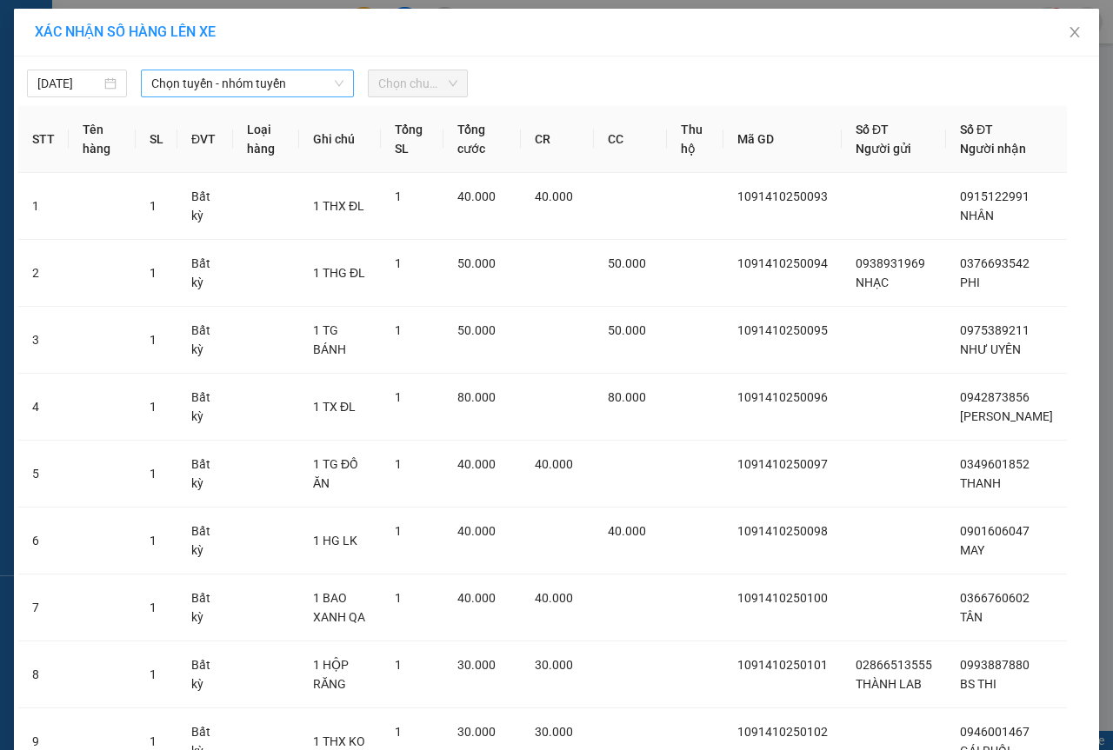
click at [250, 83] on span "Chọn tuyến - nhóm tuyến" at bounding box center [247, 83] width 192 height 26
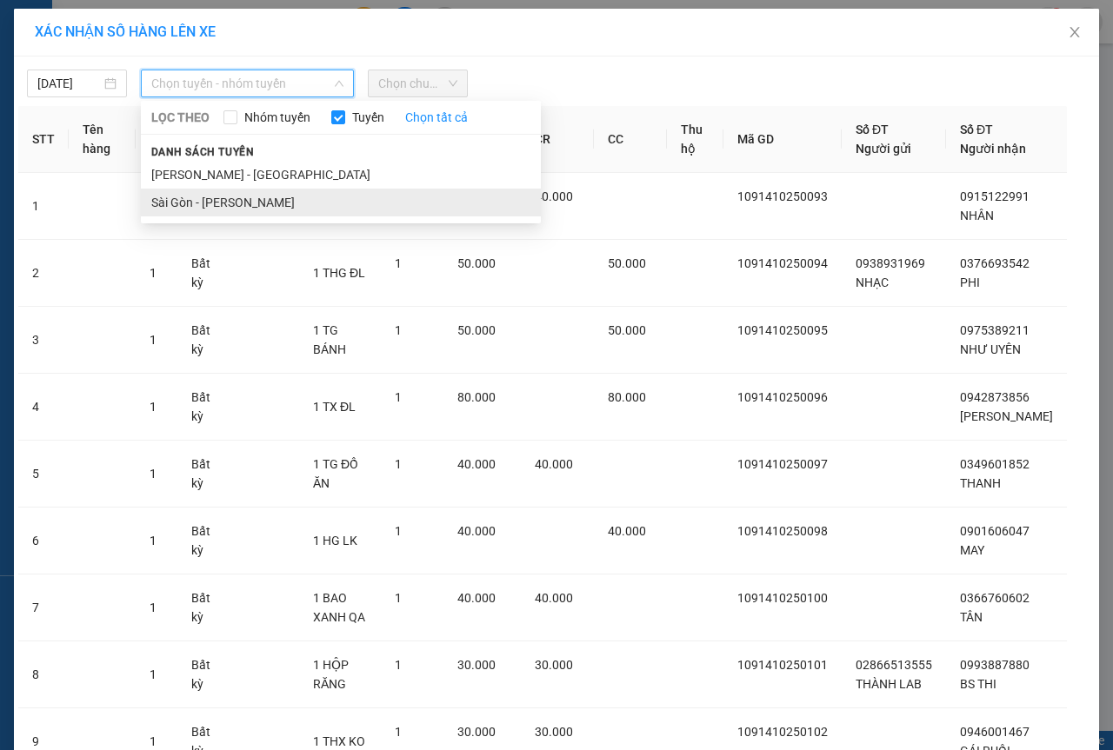
click at [223, 190] on li "Sài Gòn - [PERSON_NAME]" at bounding box center [341, 203] width 400 height 28
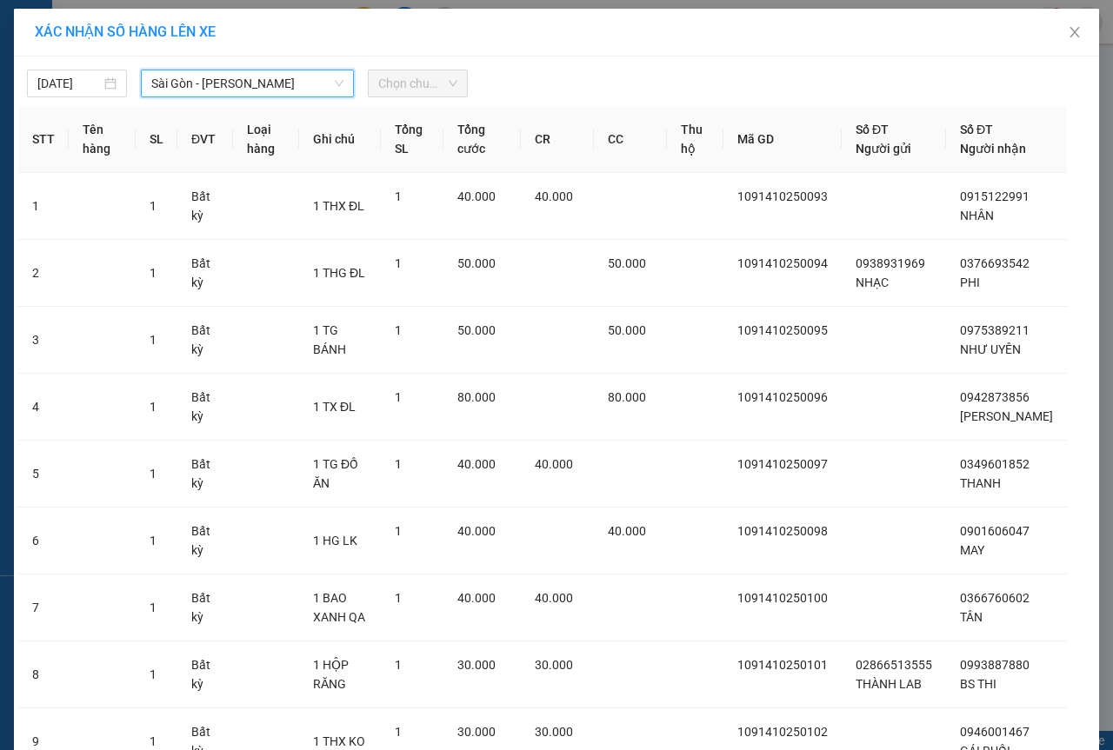
click at [416, 84] on span "Chọn chuyến" at bounding box center [417, 83] width 79 height 26
drag, startPoint x: 418, startPoint y: 85, endPoint x: 423, endPoint y: 100, distance: 15.7
click at [421, 85] on span "Chọn chuyến" at bounding box center [417, 83] width 79 height 26
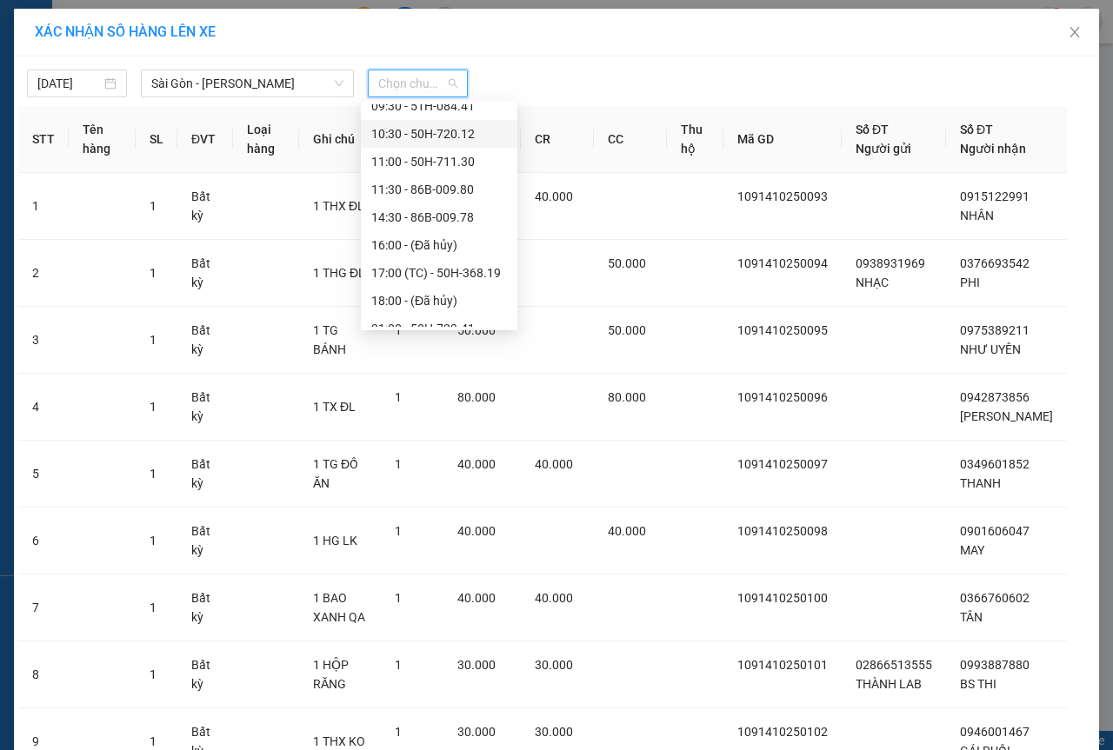
scroll to position [167, 0]
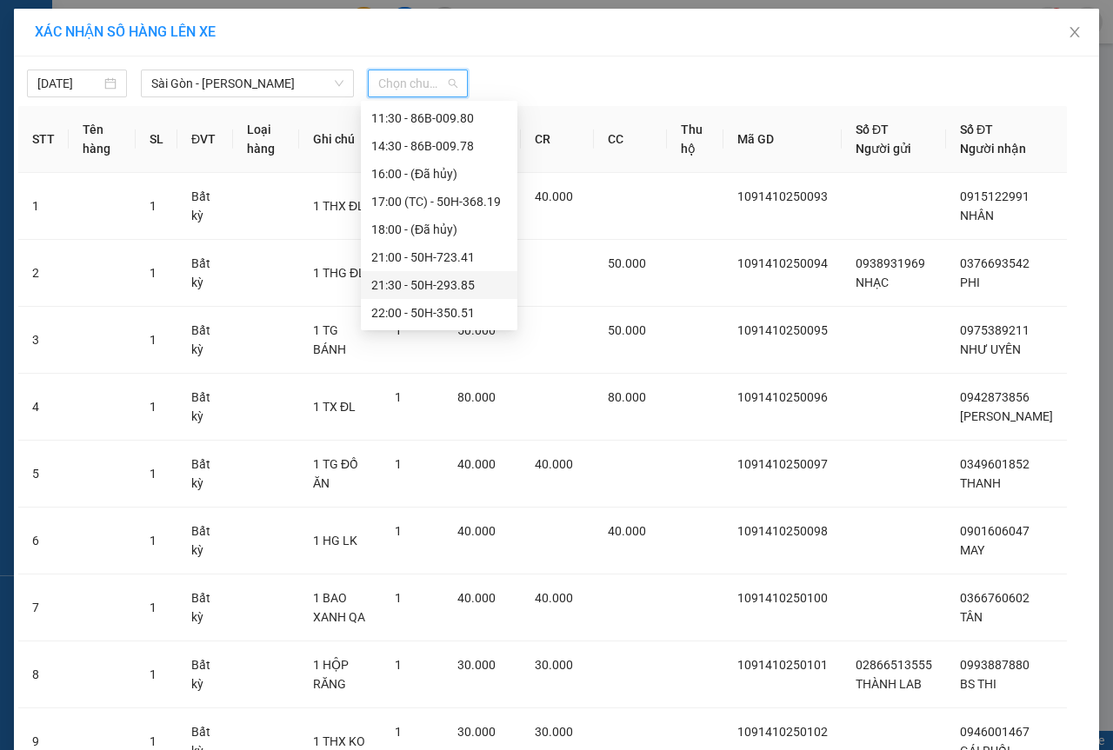
click at [426, 277] on div "21:30 - 50H-293.85" at bounding box center [439, 285] width 136 height 19
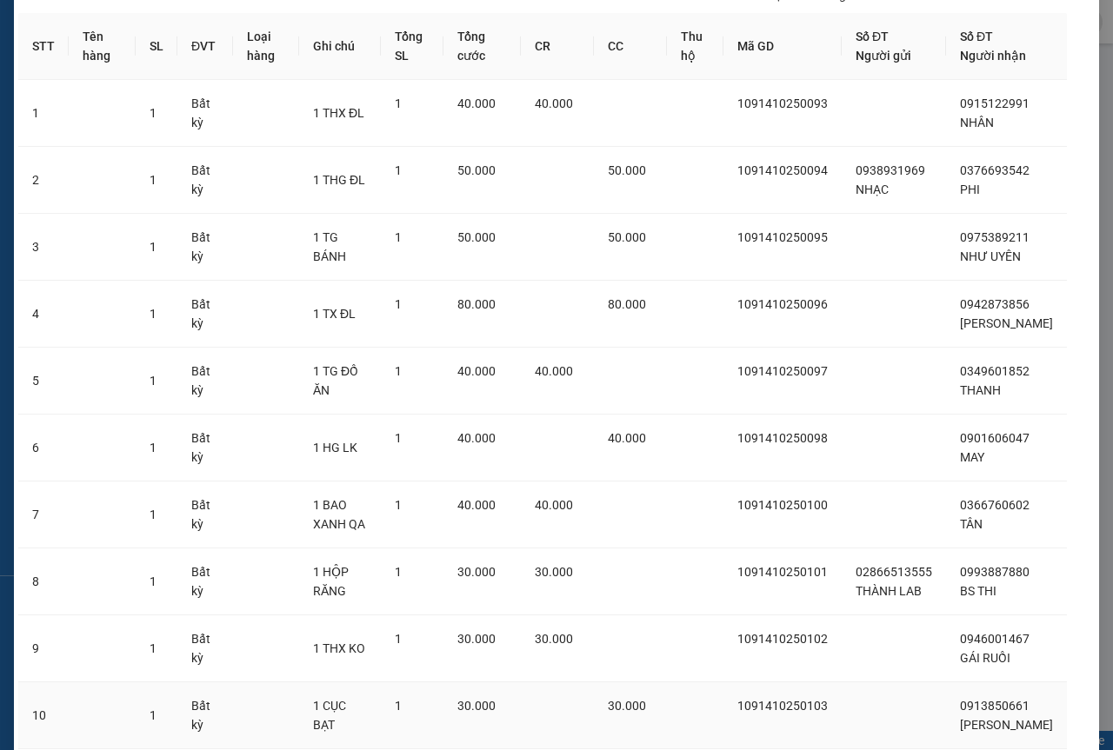
scroll to position [268, 0]
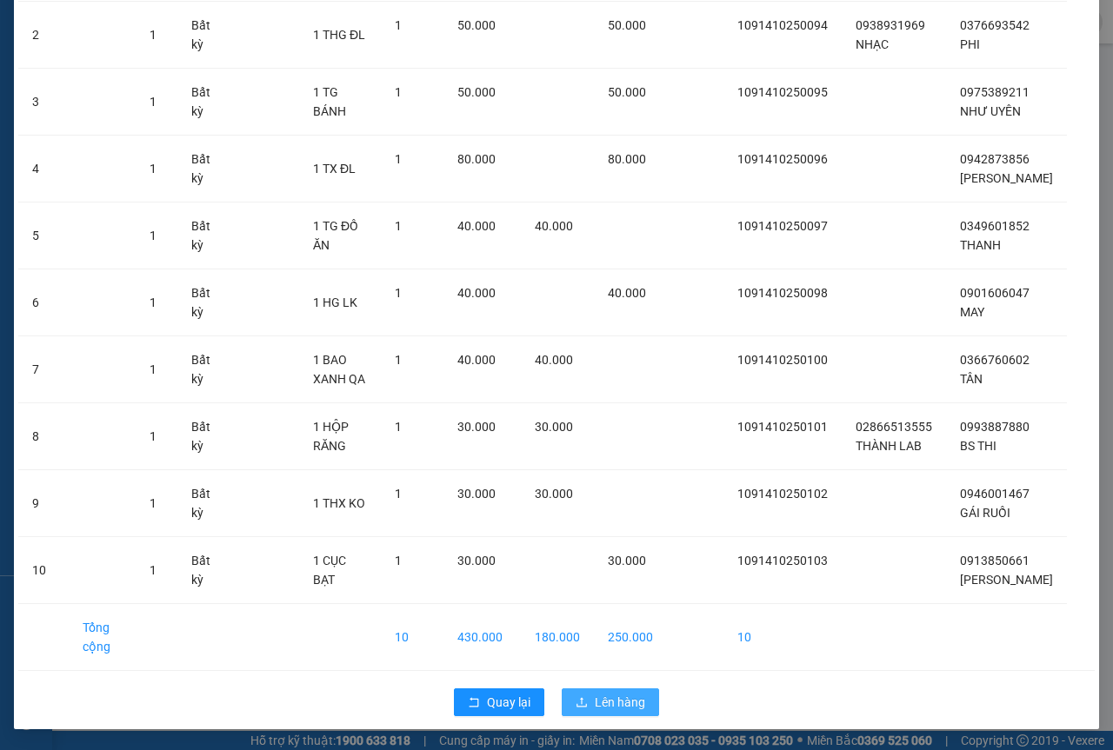
click at [588, 690] on button "Lên hàng" at bounding box center [610, 703] width 97 height 28
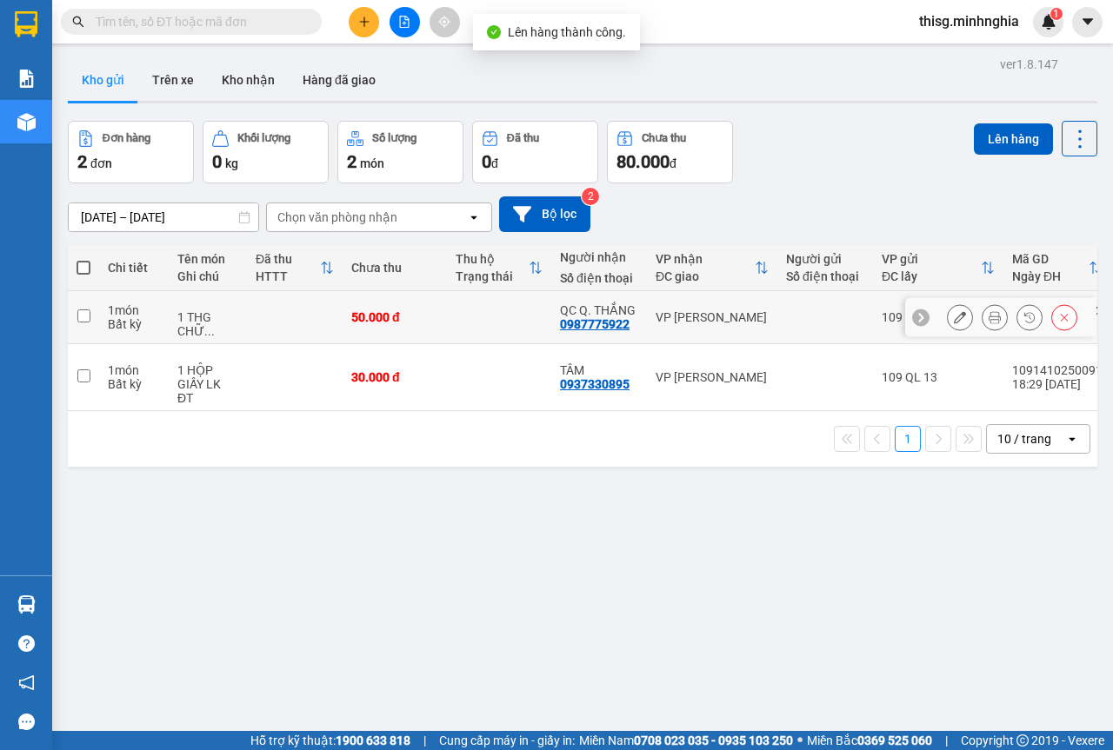
drag, startPoint x: 662, startPoint y: 307, endPoint x: 665, endPoint y: 316, distance: 9.4
click at [663, 307] on td "VP [PERSON_NAME]" at bounding box center [712, 317] width 130 height 53
checkbox input "true"
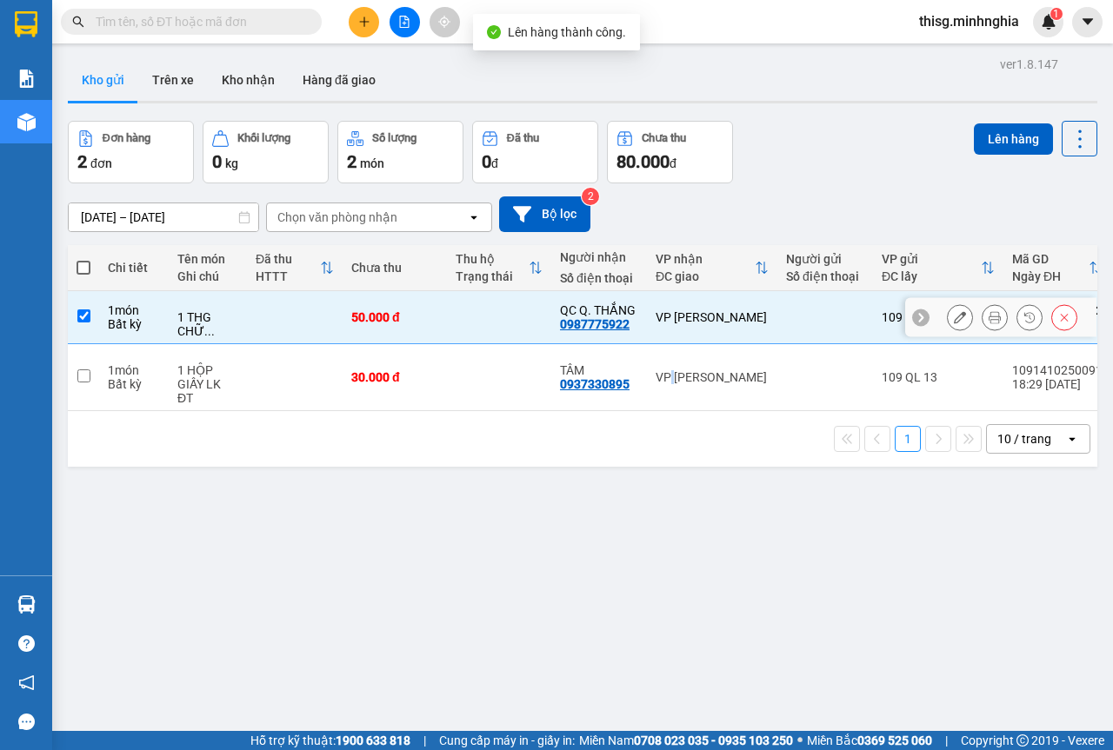
click at [672, 370] on div "VP [PERSON_NAME]" at bounding box center [712, 377] width 113 height 14
checkbox input "true"
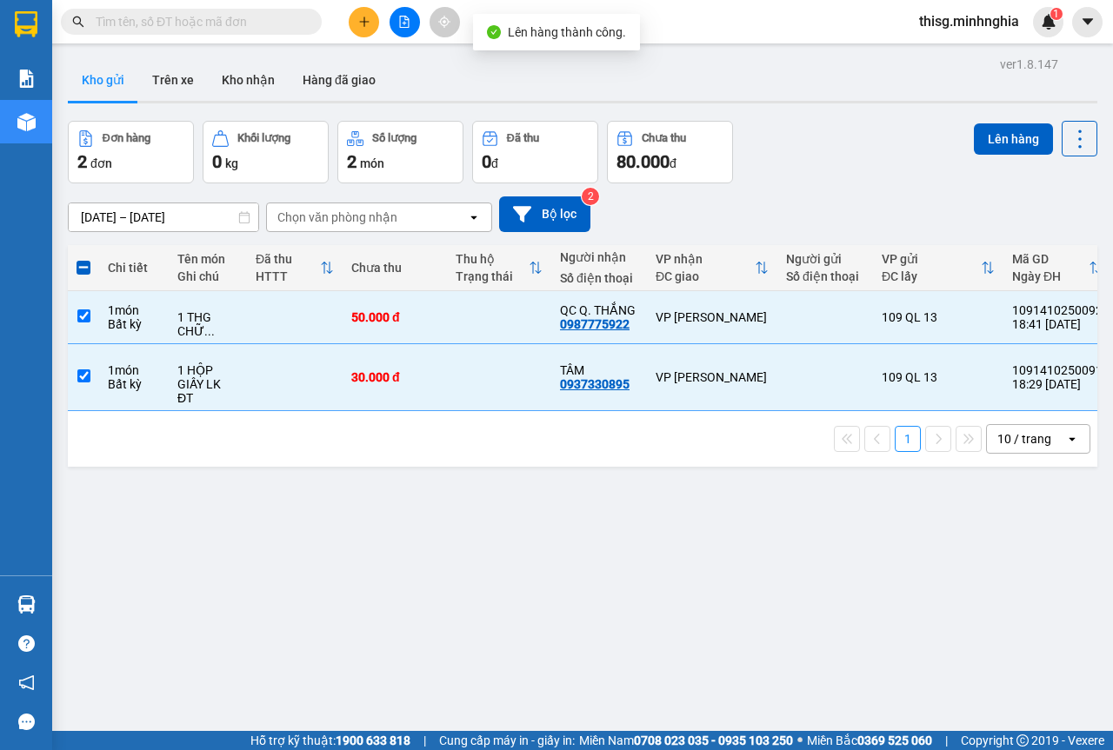
click at [988, 158] on div "Lên hàng" at bounding box center [1035, 152] width 123 height 63
click at [980, 149] on button "Lên hàng" at bounding box center [1013, 138] width 79 height 31
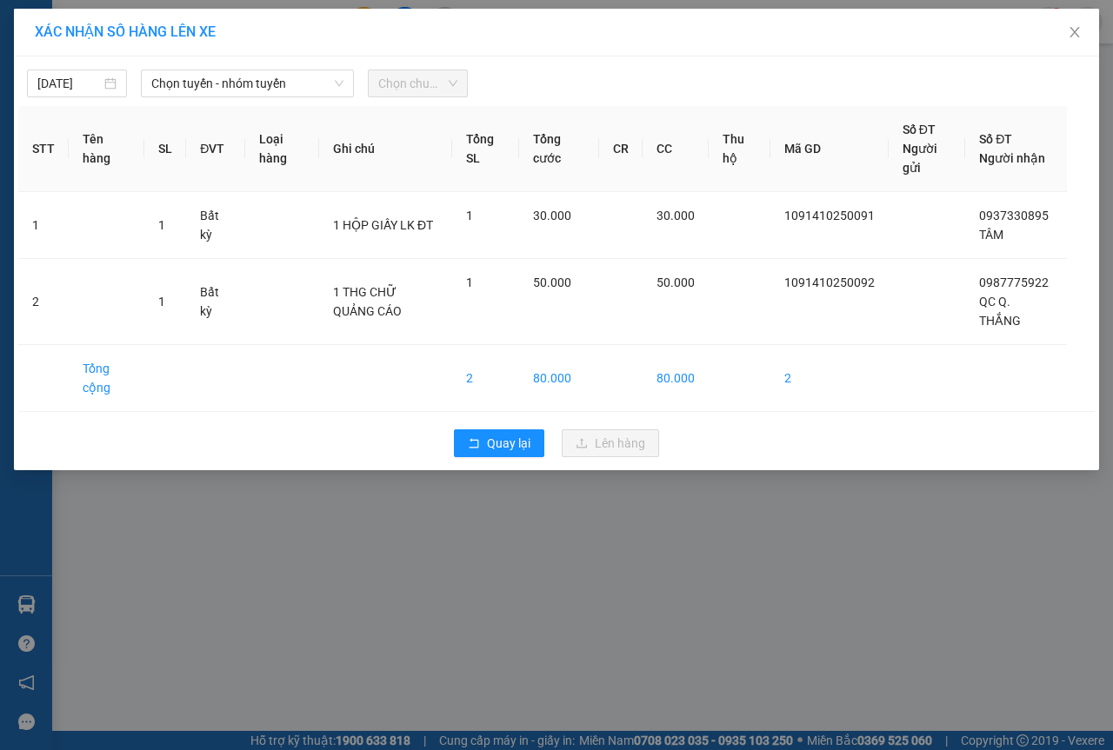
click at [278, 69] on div "[DATE] Chọn tuyến - nhóm tuyến Chọn chuyến" at bounding box center [556, 79] width 1076 height 37
click at [283, 78] on span "Chọn tuyến - nhóm tuyến" at bounding box center [247, 83] width 192 height 26
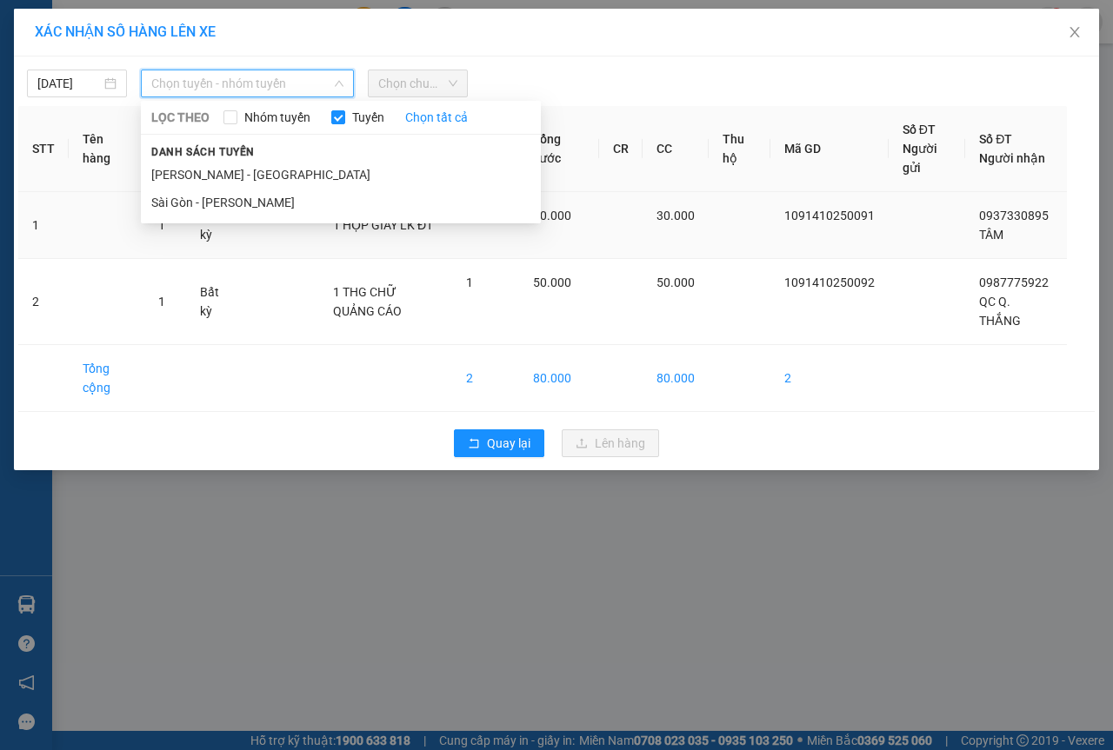
click at [276, 209] on li "Sài Gòn - [PERSON_NAME]" at bounding box center [341, 203] width 400 height 28
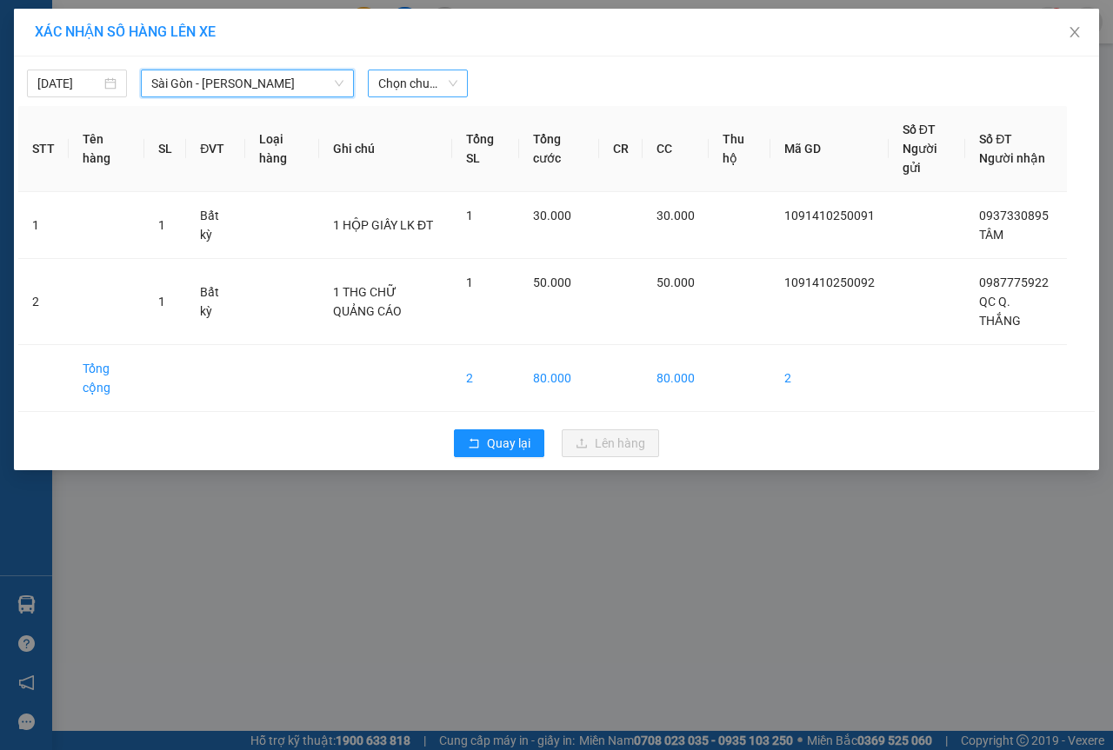
click at [429, 90] on span "Chọn chuyến" at bounding box center [417, 83] width 79 height 26
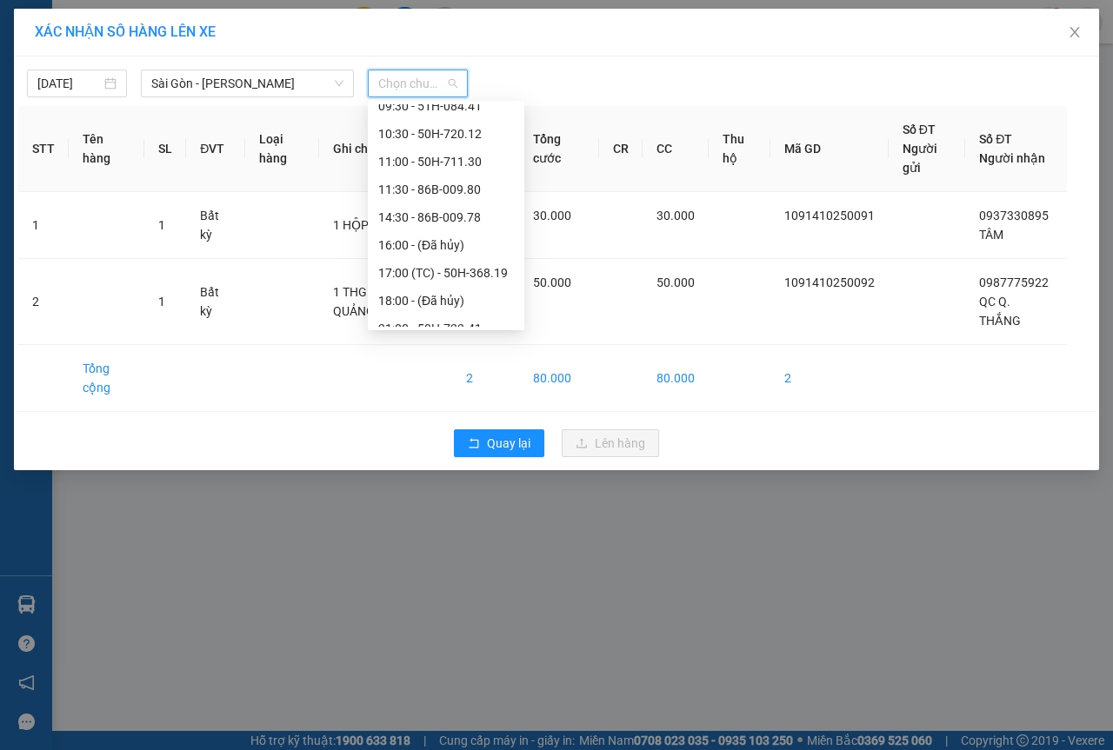
scroll to position [167, 0]
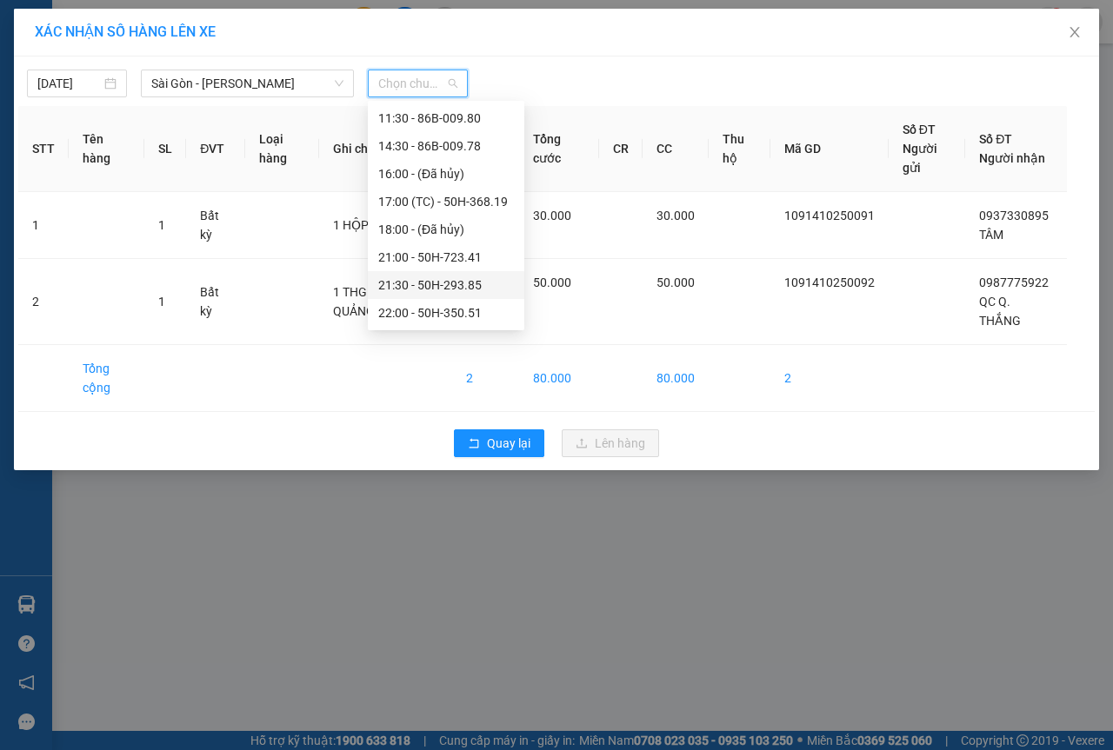
click at [453, 289] on div "21:30 - 50H-293.85" at bounding box center [446, 285] width 136 height 19
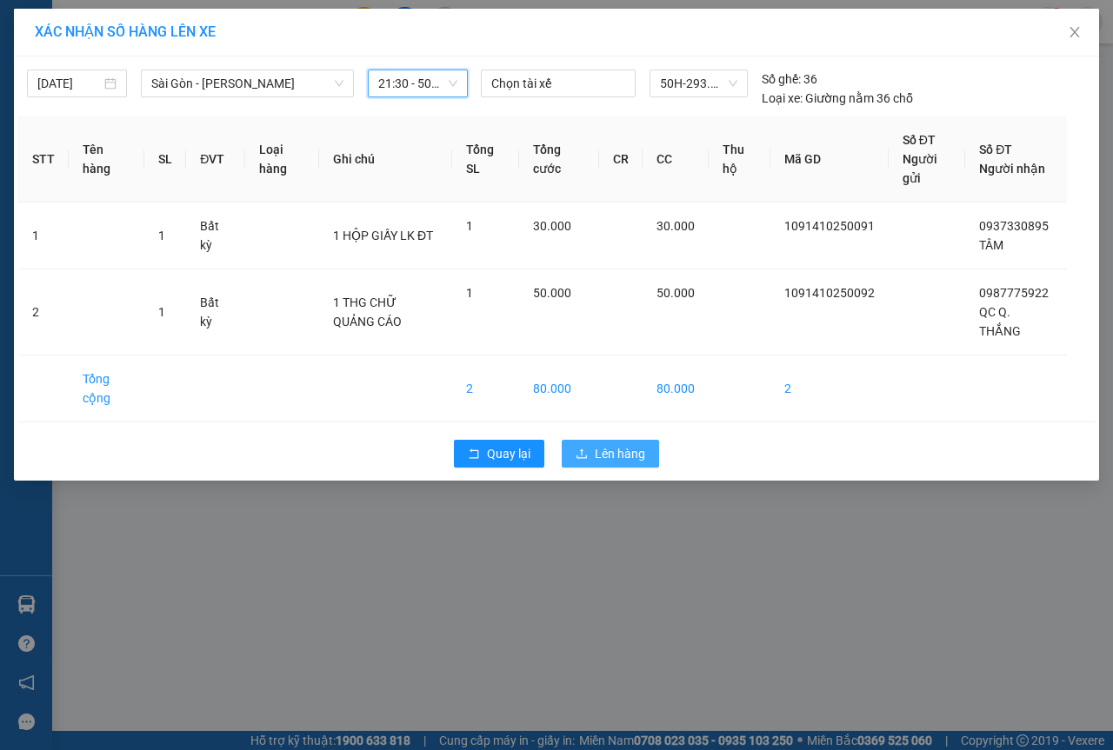
click at [638, 444] on span "Lên hàng" at bounding box center [620, 453] width 50 height 19
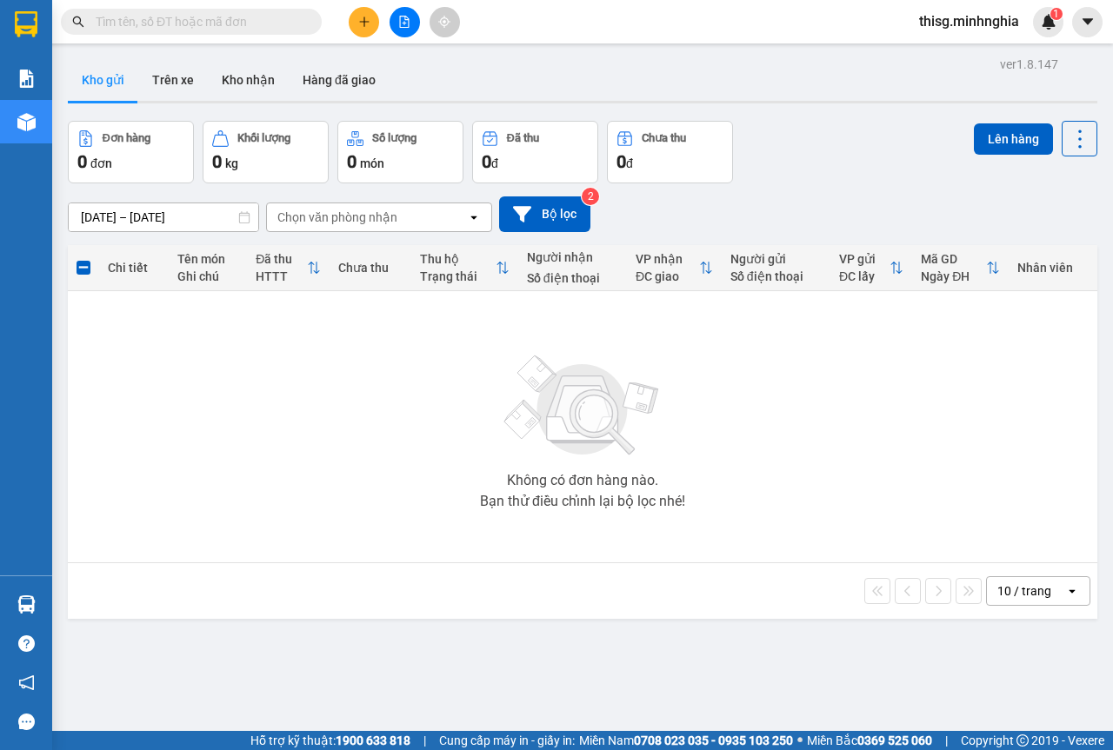
click at [366, 23] on icon "plus" at bounding box center [364, 22] width 12 height 12
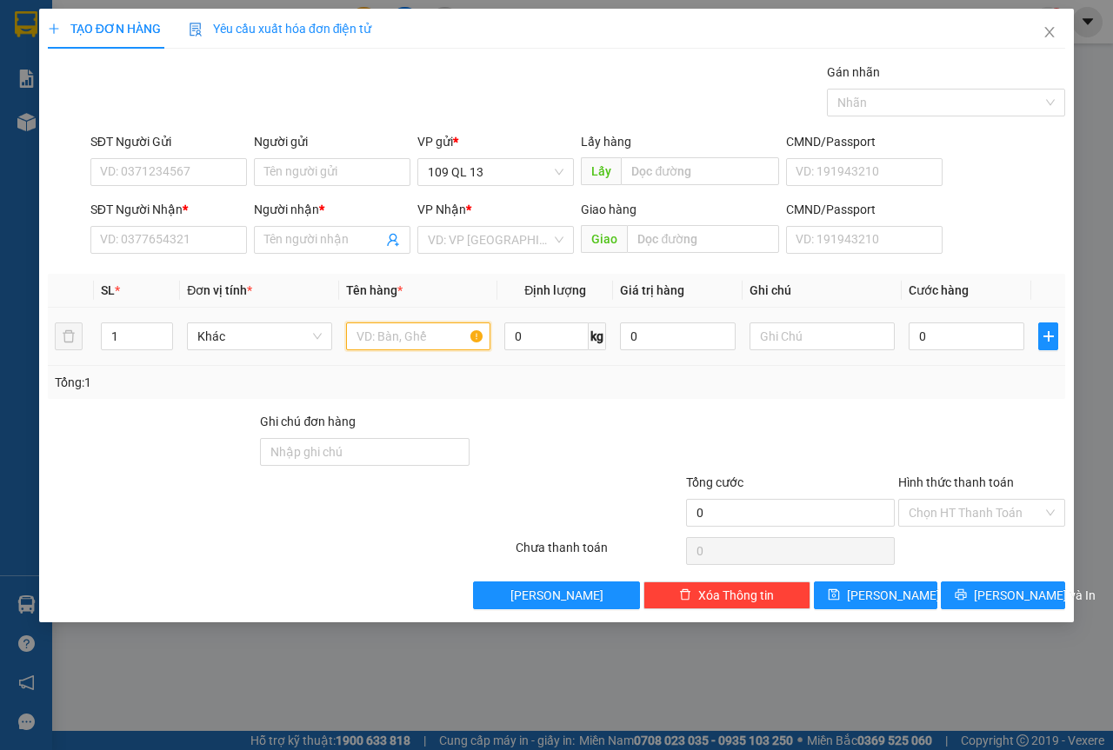
click at [416, 327] on input "text" at bounding box center [418, 337] width 145 height 28
click at [201, 250] on input "SĐT Người Nhận *" at bounding box center [168, 240] width 157 height 28
type input "0933750639"
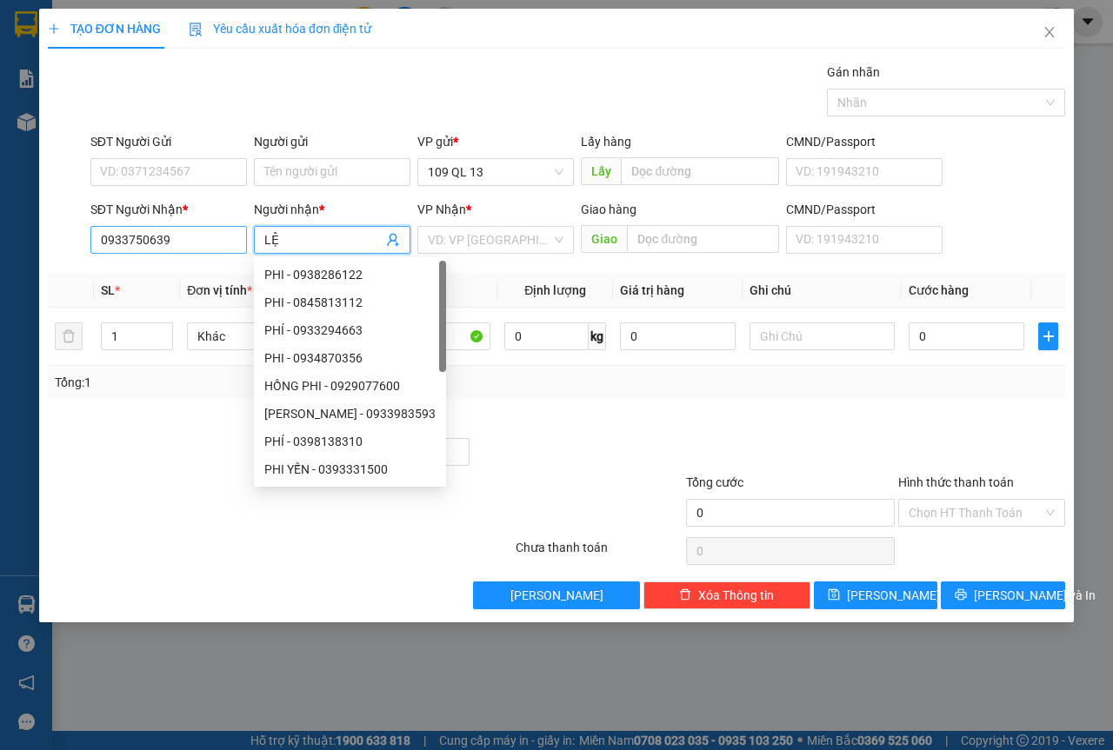
type input "LỆ"
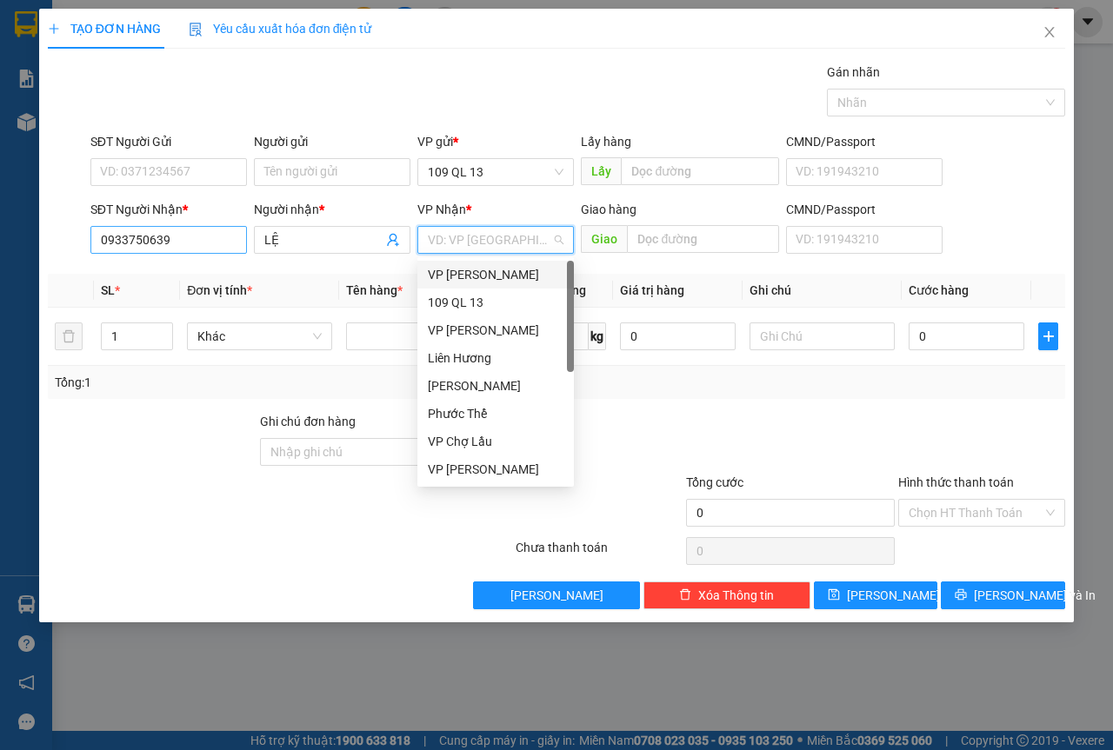
type input "V"
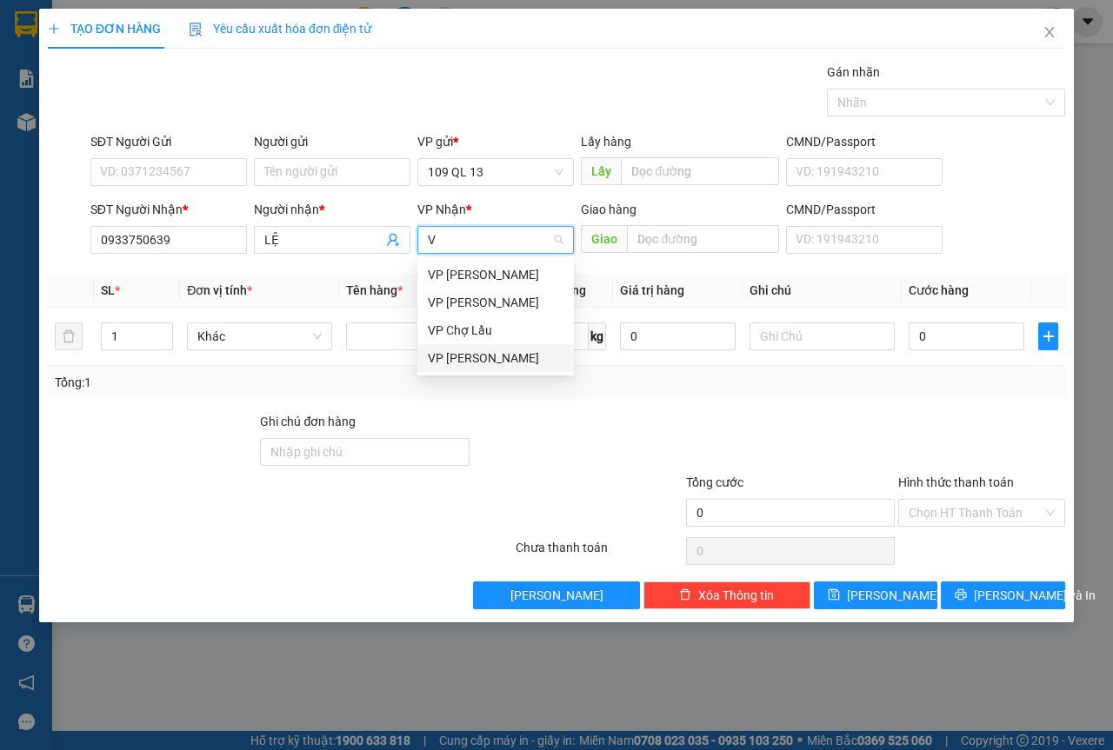
click at [471, 356] on div "VP [PERSON_NAME]" at bounding box center [496, 358] width 136 height 19
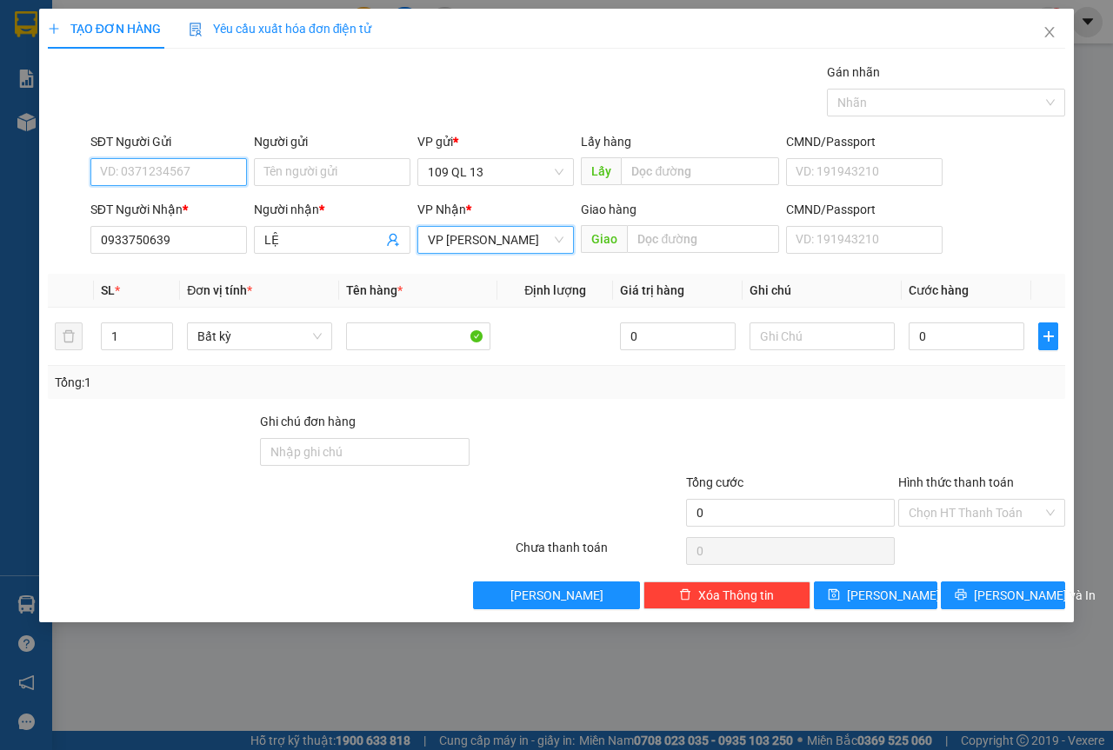
click at [147, 163] on input "SĐT Người Gửi" at bounding box center [168, 172] width 157 height 28
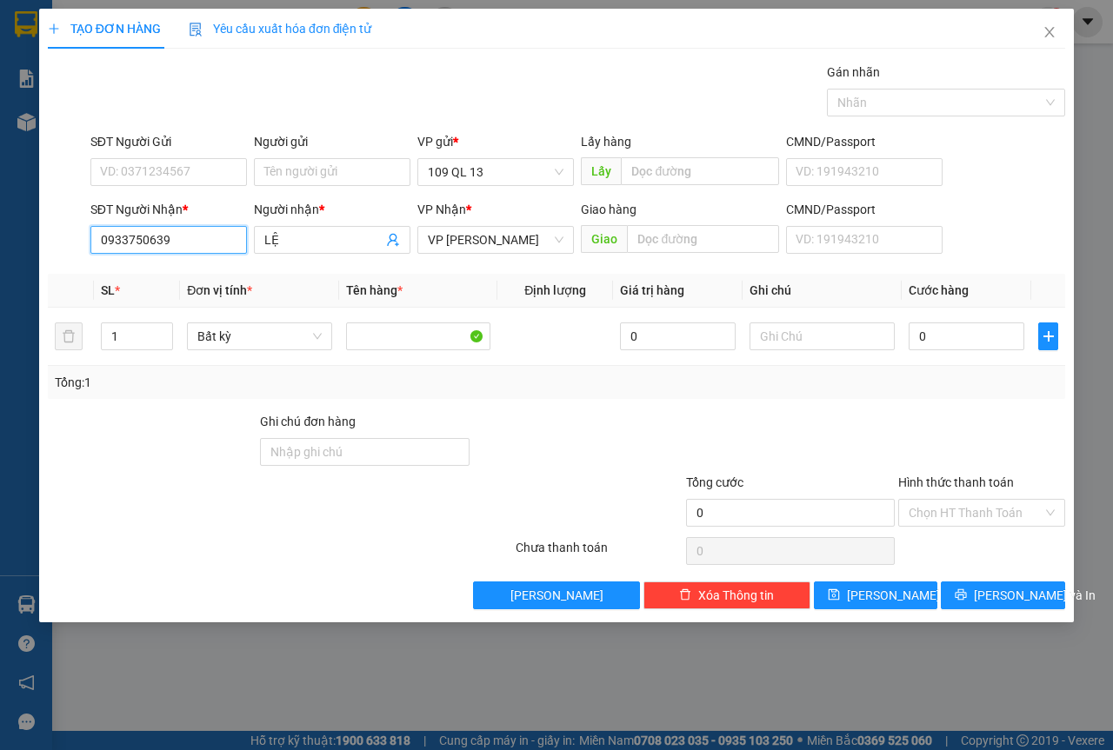
click at [174, 227] on input "0933750639" at bounding box center [168, 240] width 157 height 28
click at [180, 182] on input "SĐT Người Gửi" at bounding box center [168, 172] width 157 height 28
paste input "0933750639"
type input "0933750639"
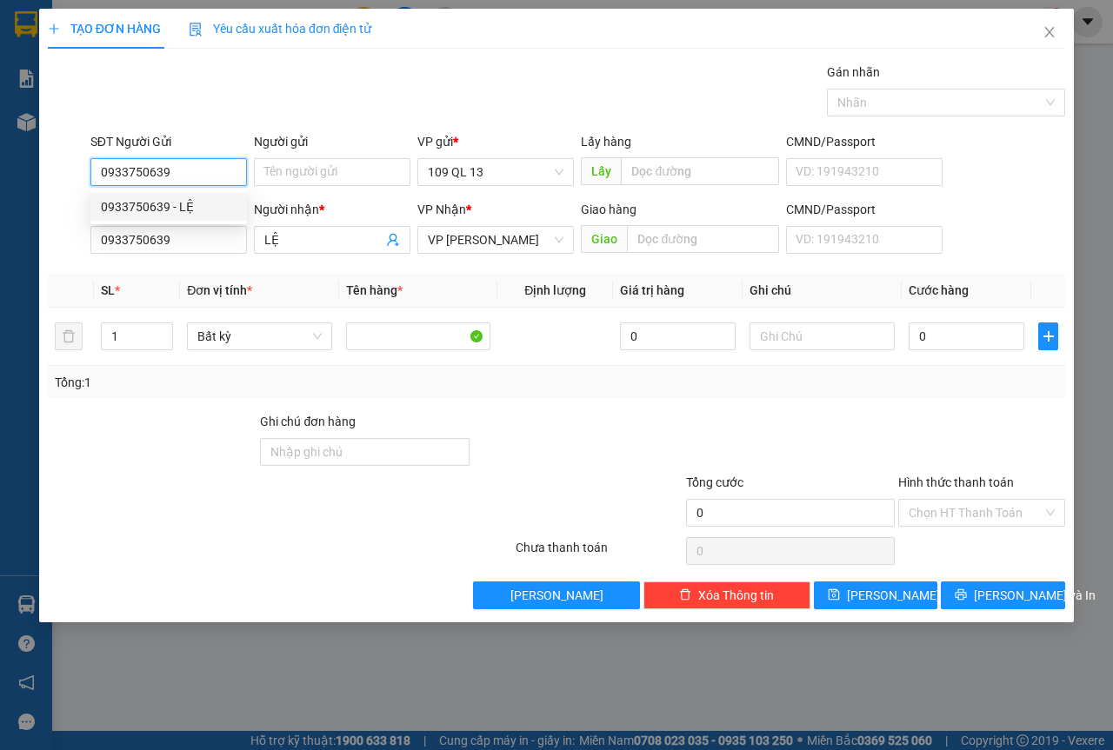
drag, startPoint x: 212, startPoint y: 196, endPoint x: 208, endPoint y: 216, distance: 20.5
click at [212, 197] on div "0933750639 - LỆ" at bounding box center [168, 207] width 157 height 28
type input "LỆ"
type input "0933750639"
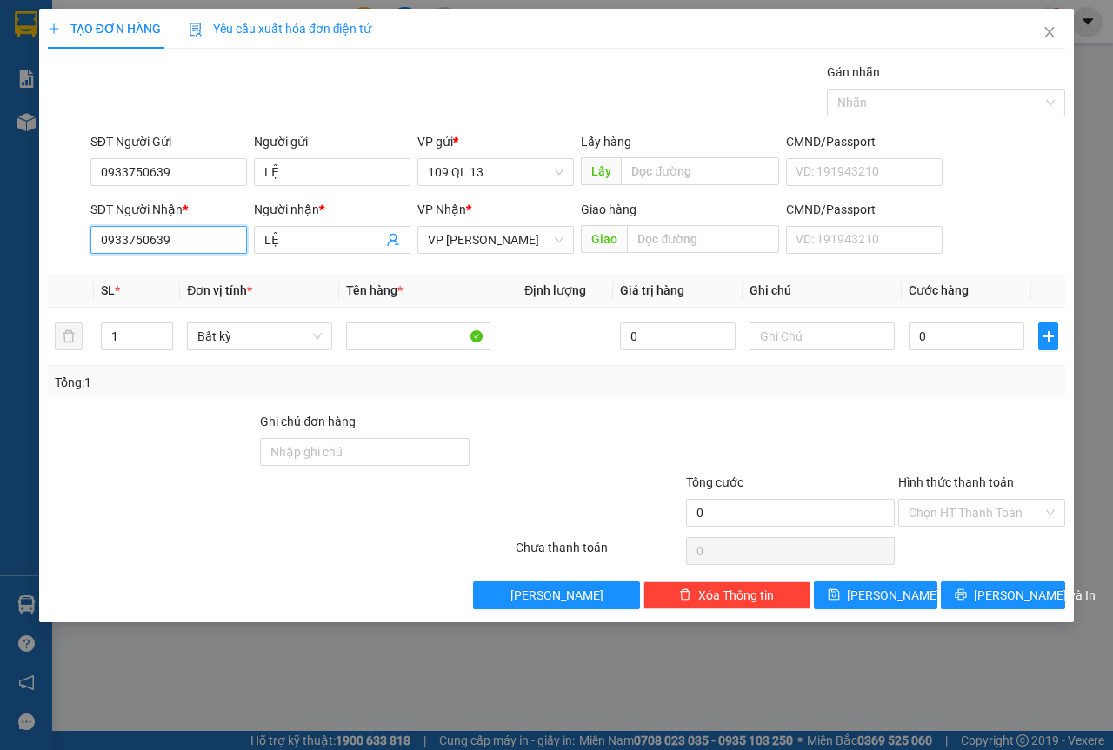
click at [203, 236] on input "0933750639" at bounding box center [168, 240] width 157 height 28
click at [204, 236] on input "0933750639" at bounding box center [168, 240] width 157 height 28
click at [217, 260] on div "0974563123 0974563123 - DUNG BELLA" at bounding box center [175, 274] width 171 height 35
click at [220, 243] on input "SĐT Người Nhận *" at bounding box center [168, 240] width 157 height 28
click at [220, 262] on div "0974563123 - DUNG BELLA" at bounding box center [175, 275] width 171 height 28
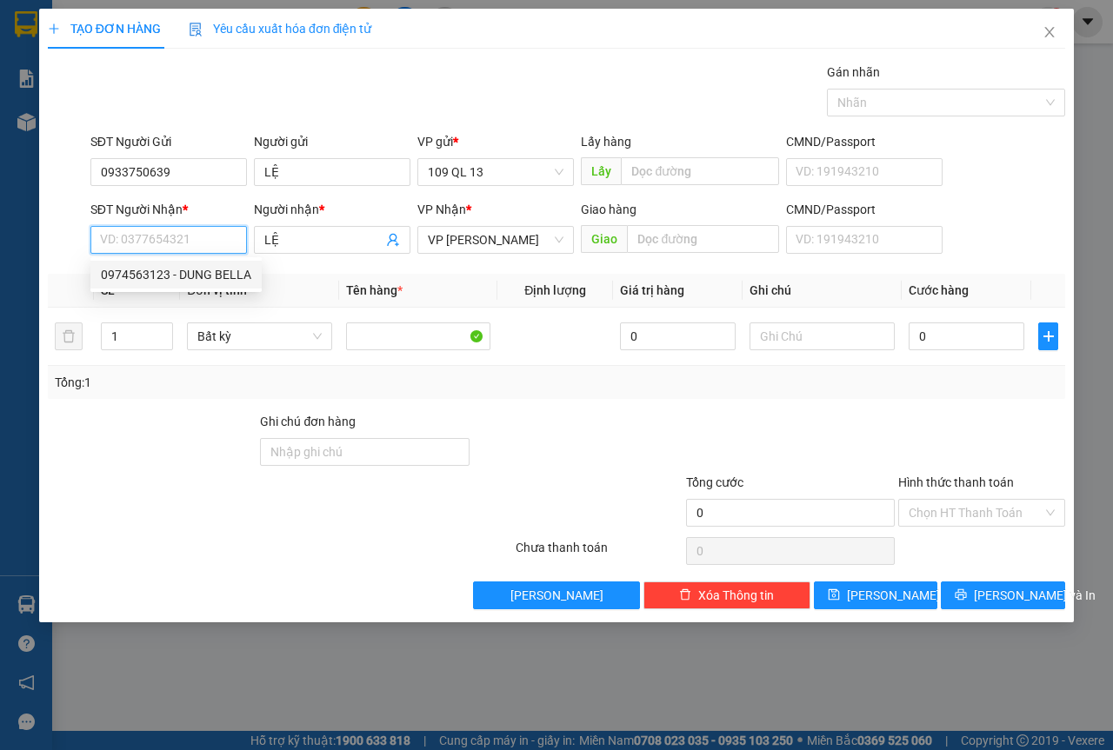
type input "0974563123"
type input "DUNG BELLA"
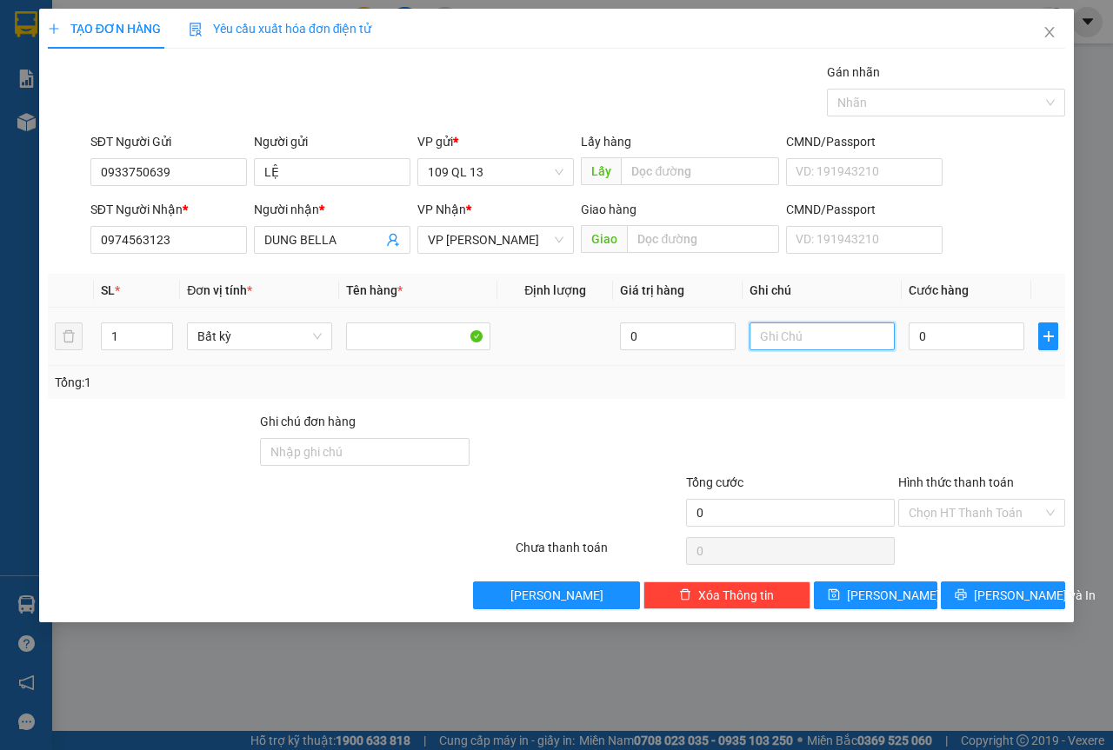
click at [795, 328] on input "text" at bounding box center [821, 337] width 145 height 28
type input "1 CỤC ĐENQA"
type input "7"
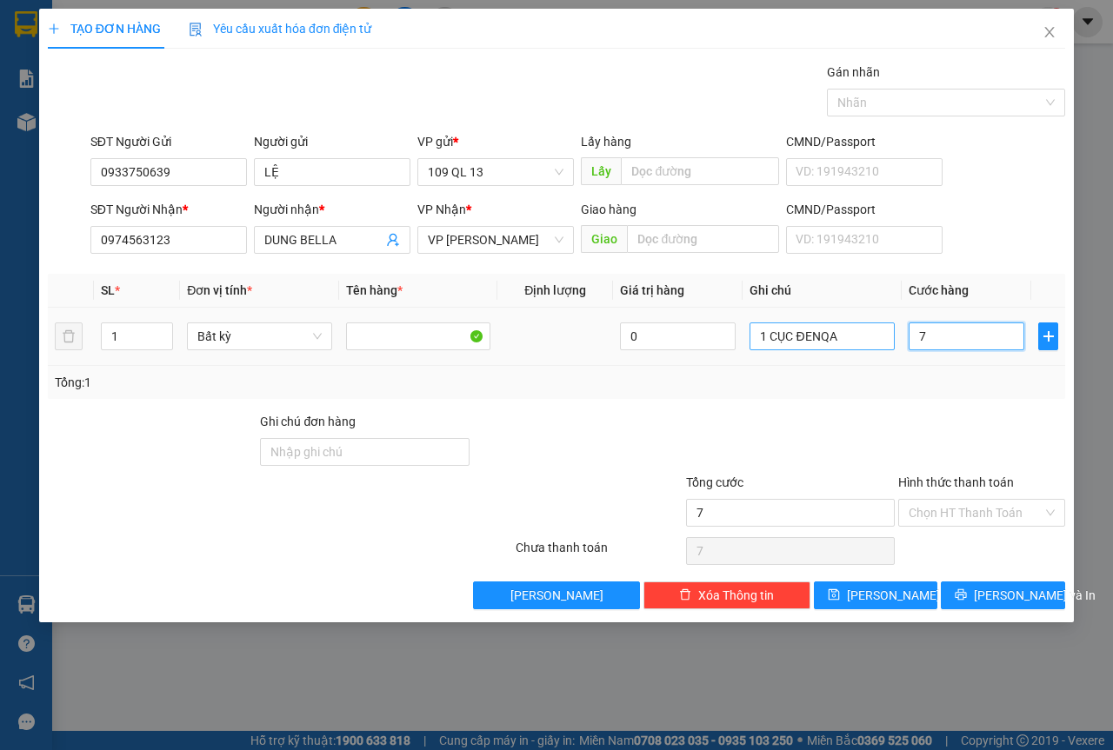
type input "70"
type input "70.000"
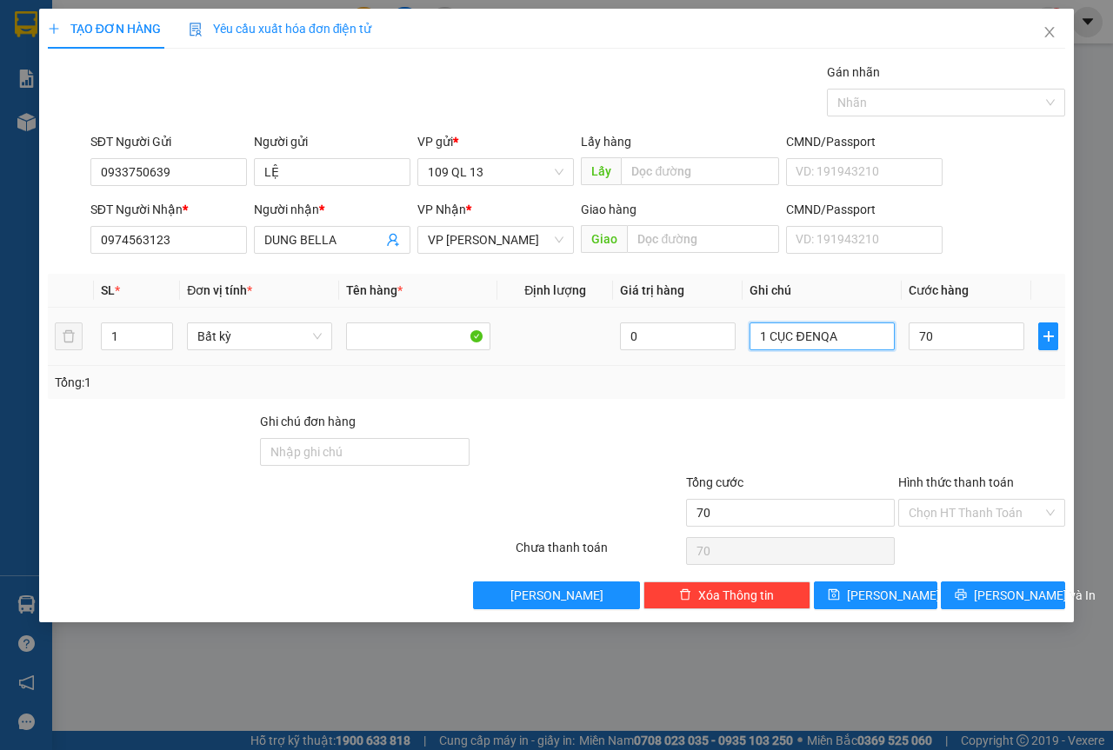
type input "70.000"
click at [816, 332] on input "1 CỤC ĐENQA" at bounding box center [821, 337] width 145 height 28
type input "1 CỤC ĐEN QA"
click at [978, 336] on input "70.000" at bounding box center [967, 337] width 116 height 28
type input "6"
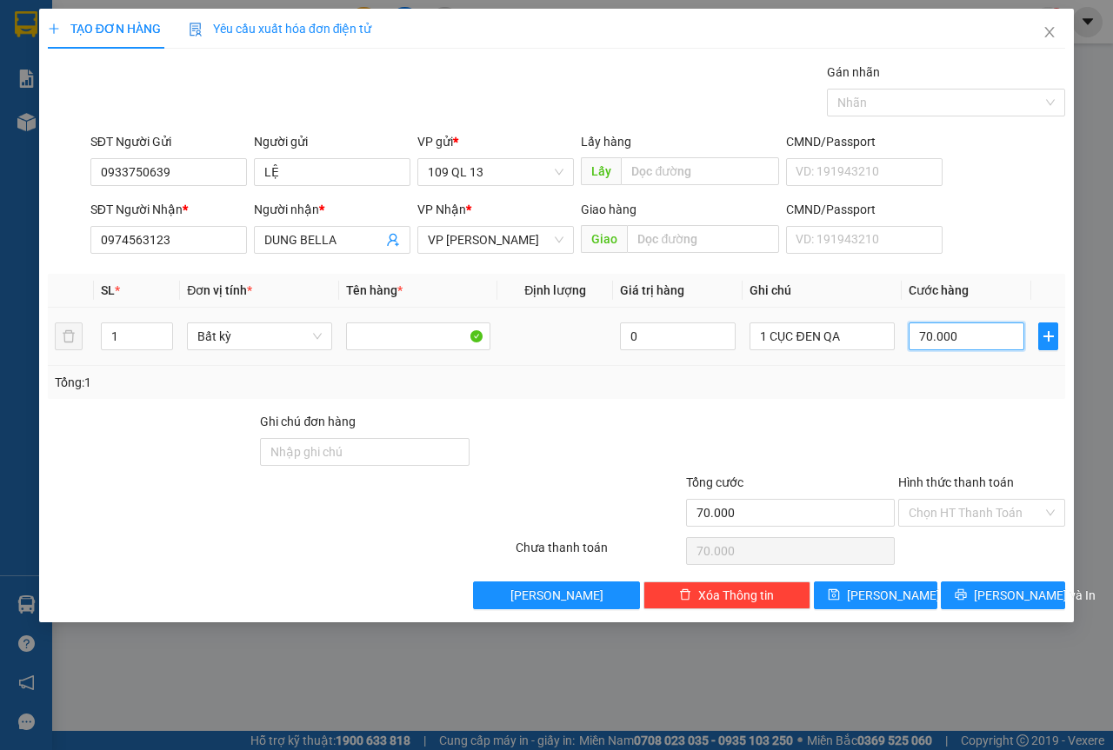
type input "6"
type input "60"
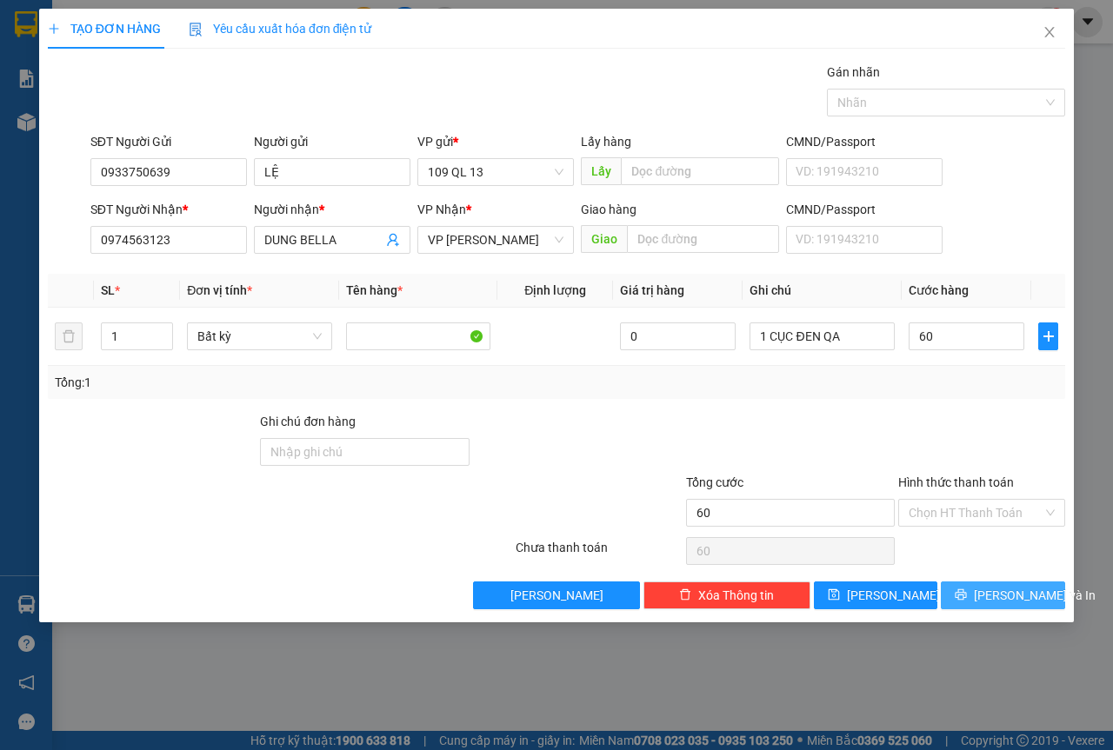
type input "60.000"
click at [1003, 592] on span "[PERSON_NAME] và In" at bounding box center [1035, 595] width 122 height 19
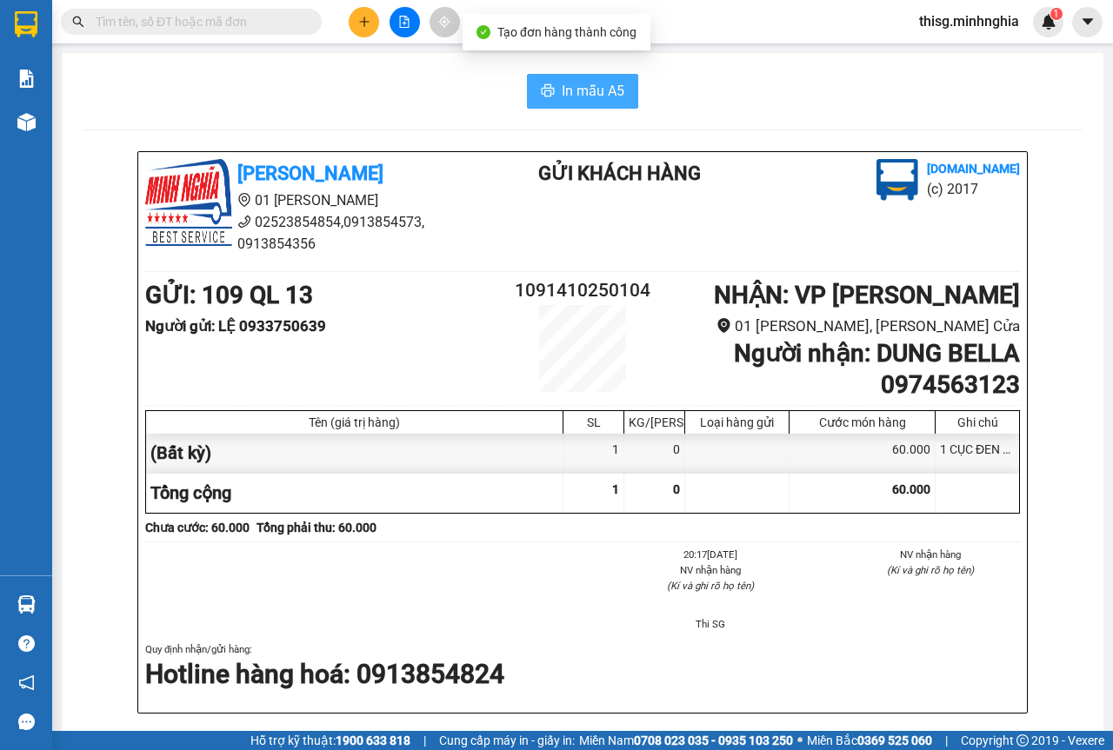
click at [572, 91] on span "In mẫu A5" at bounding box center [593, 91] width 63 height 22
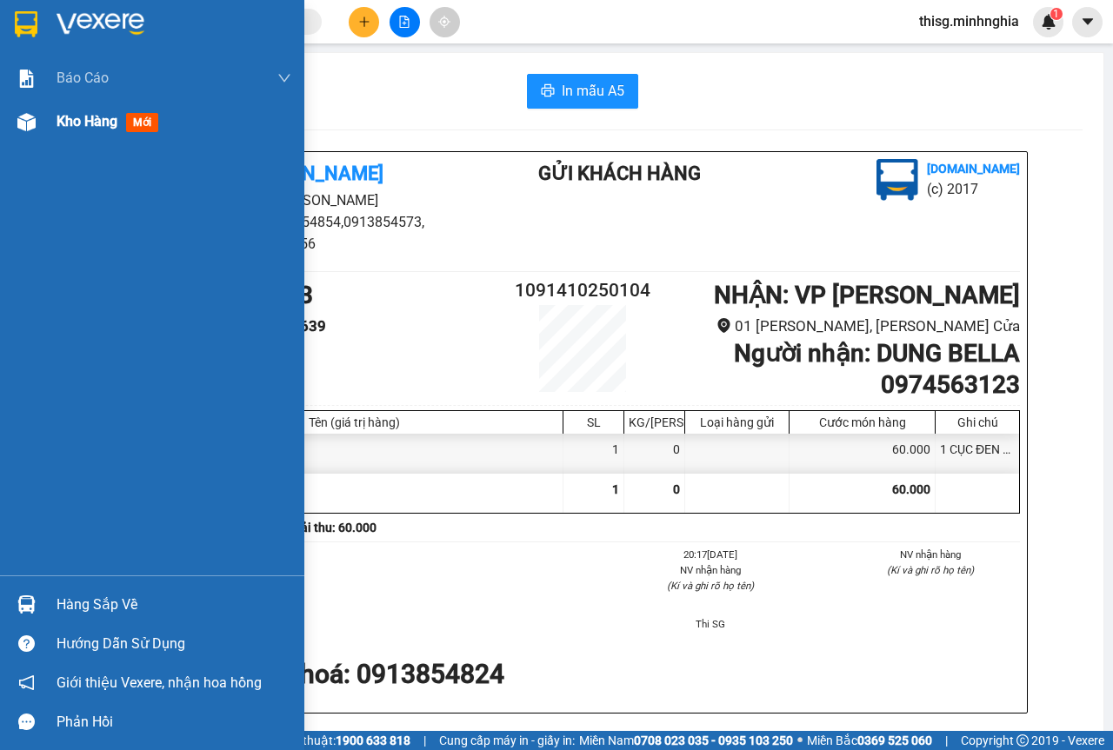
drag, startPoint x: 578, startPoint y: 90, endPoint x: 17, endPoint y: 122, distance: 561.7
click at [17, 122] on img at bounding box center [26, 122] width 18 height 18
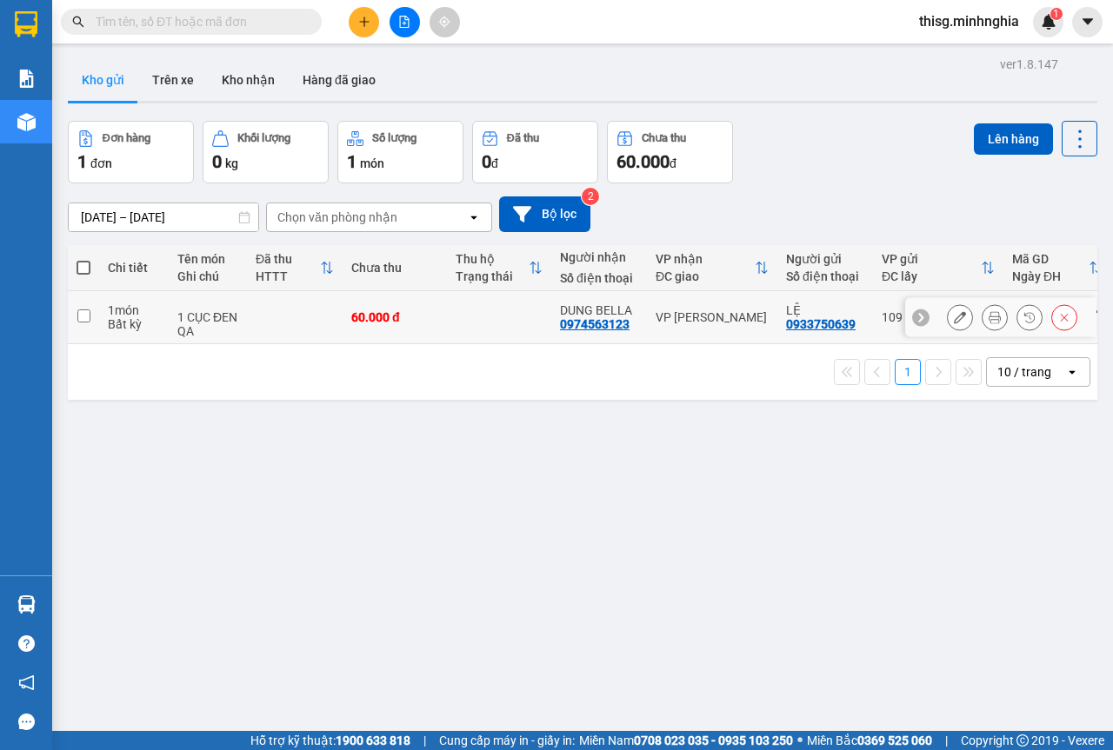
click at [753, 332] on td "VP [PERSON_NAME]" at bounding box center [712, 317] width 130 height 53
checkbox input "true"
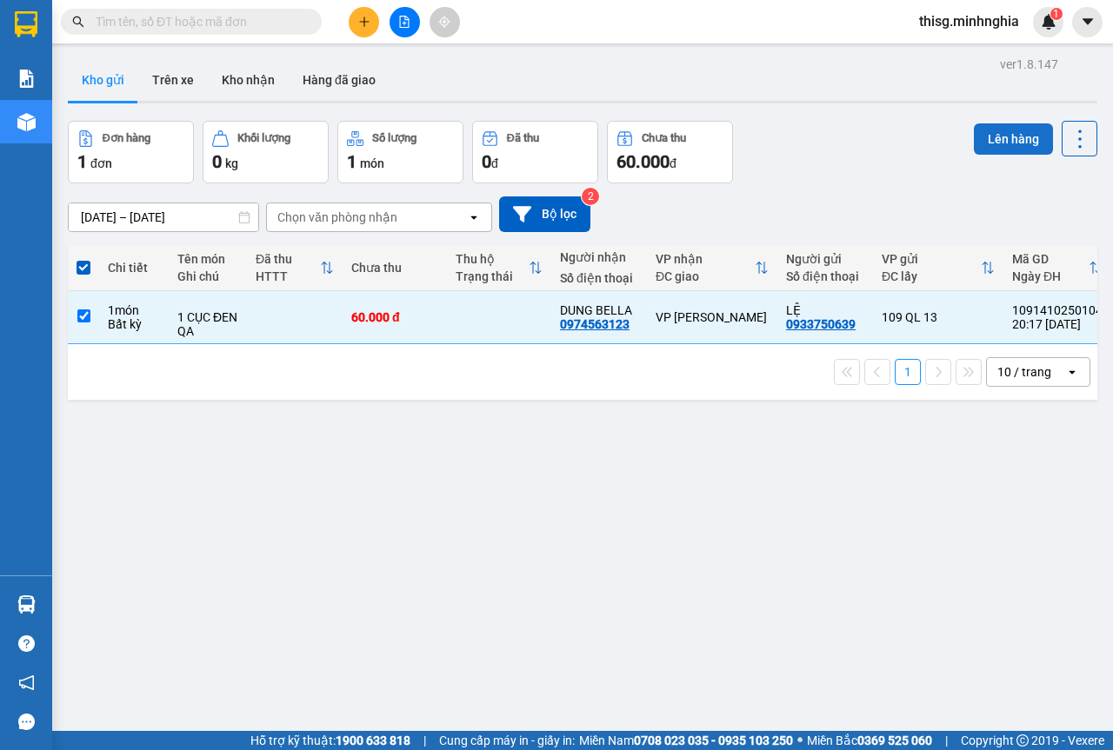
click at [974, 145] on button "Lên hàng" at bounding box center [1013, 138] width 79 height 31
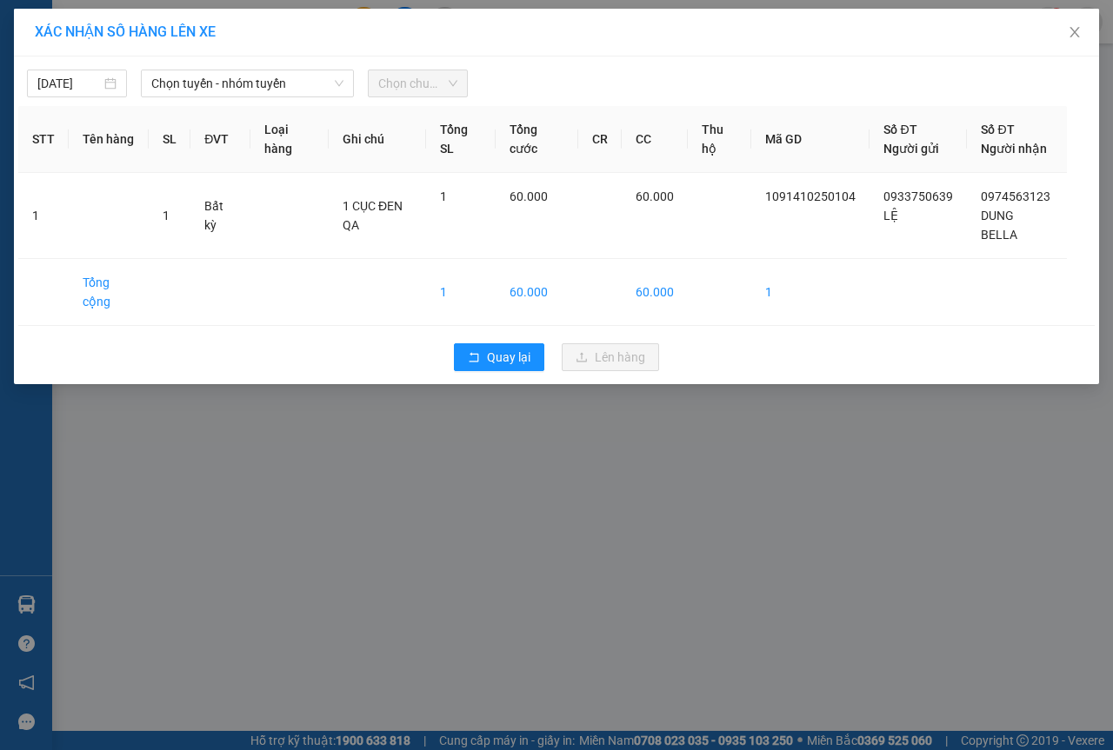
drag, startPoint x: 236, startPoint y: 89, endPoint x: 246, endPoint y: 100, distance: 15.4
click at [237, 89] on span "Chọn tuyến - nhóm tuyến" at bounding box center [247, 83] width 192 height 26
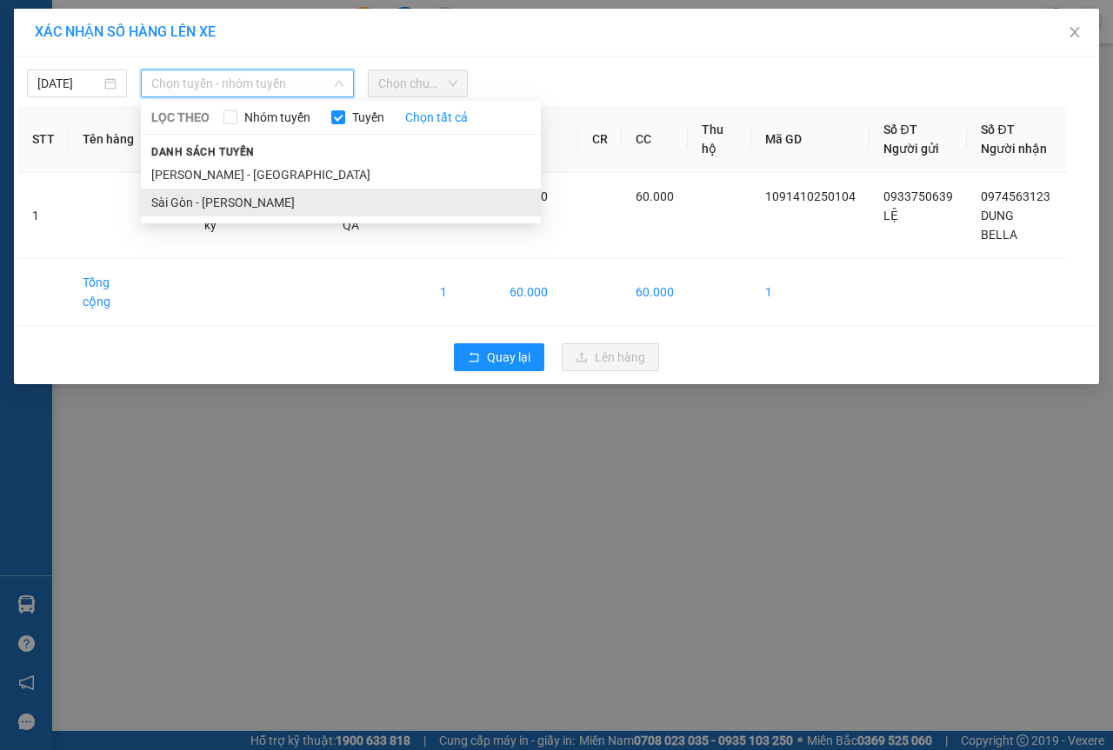
click at [248, 194] on li "Sài Gòn - [PERSON_NAME]" at bounding box center [341, 203] width 400 height 28
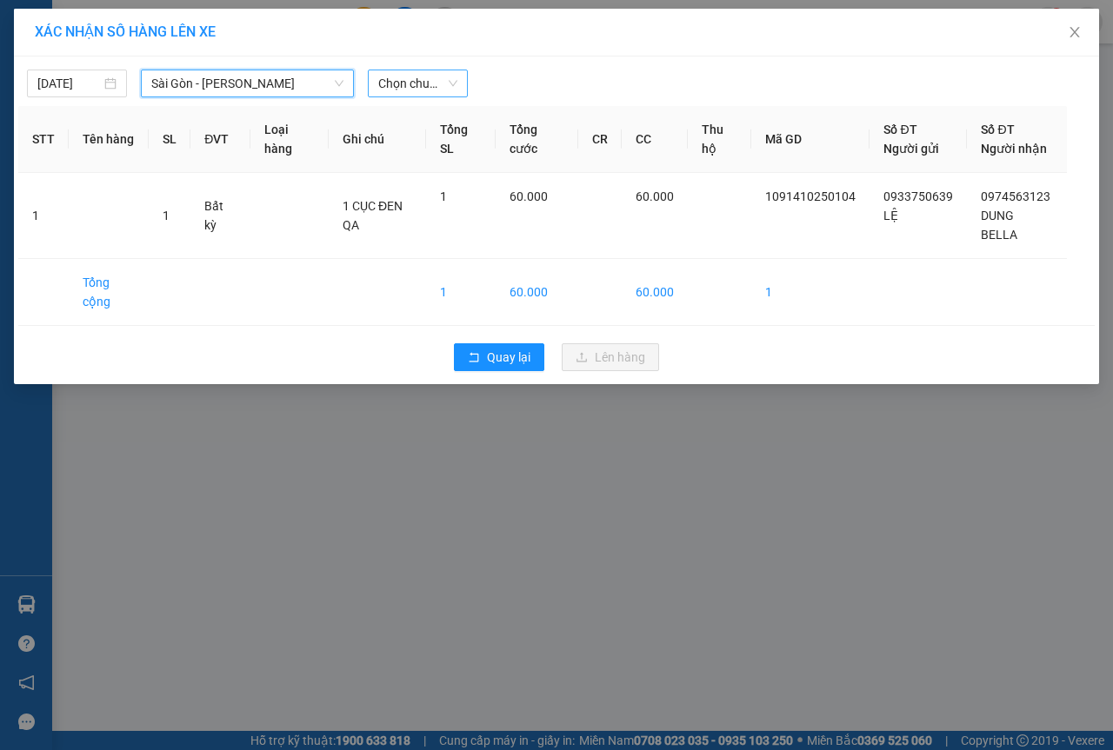
click at [398, 84] on span "Chọn chuyến" at bounding box center [417, 83] width 79 height 26
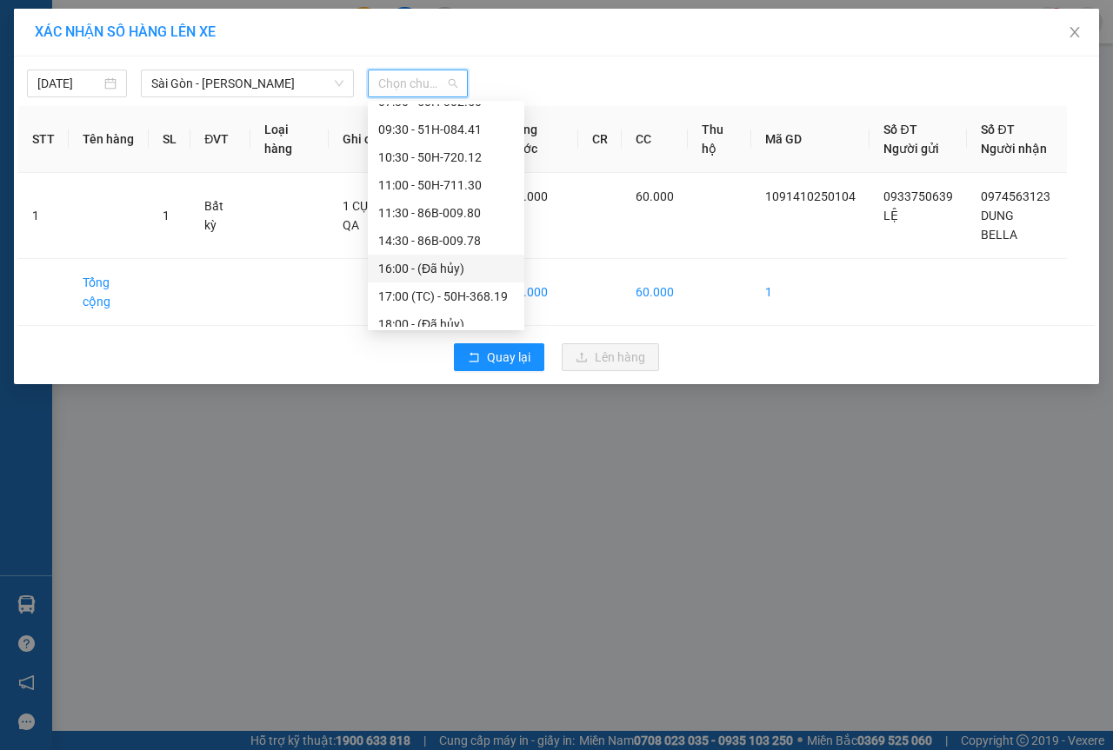
scroll to position [167, 0]
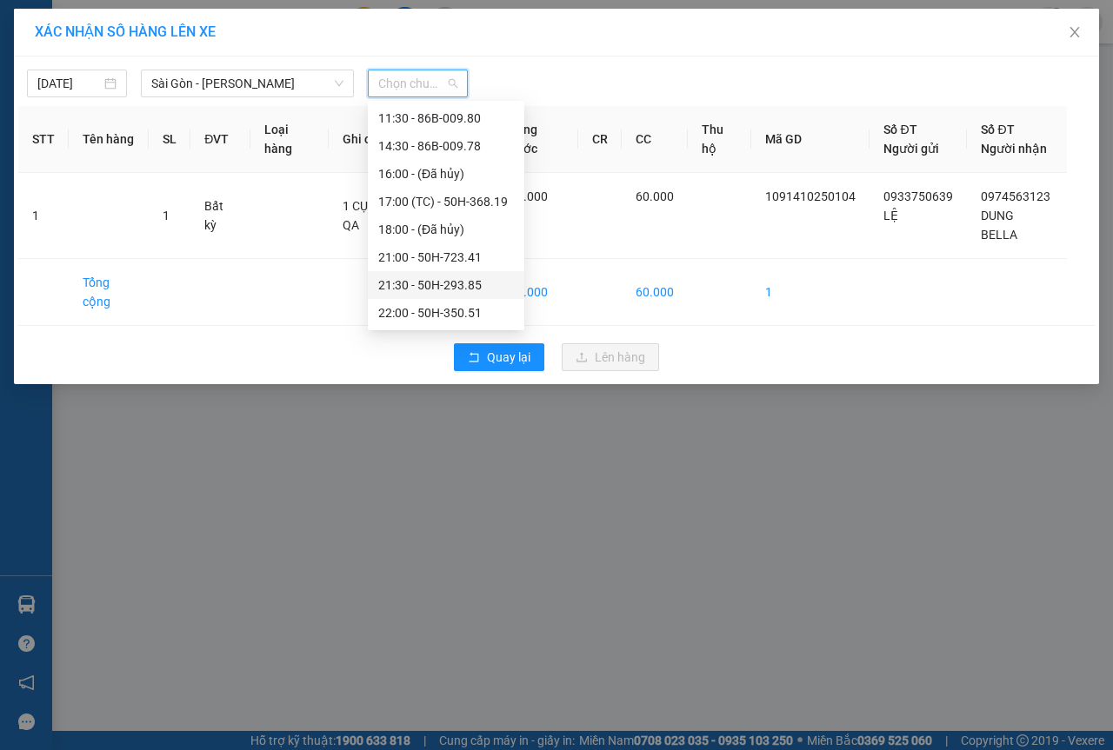
click at [397, 277] on div "21:30 - 50H-293.85" at bounding box center [446, 285] width 136 height 19
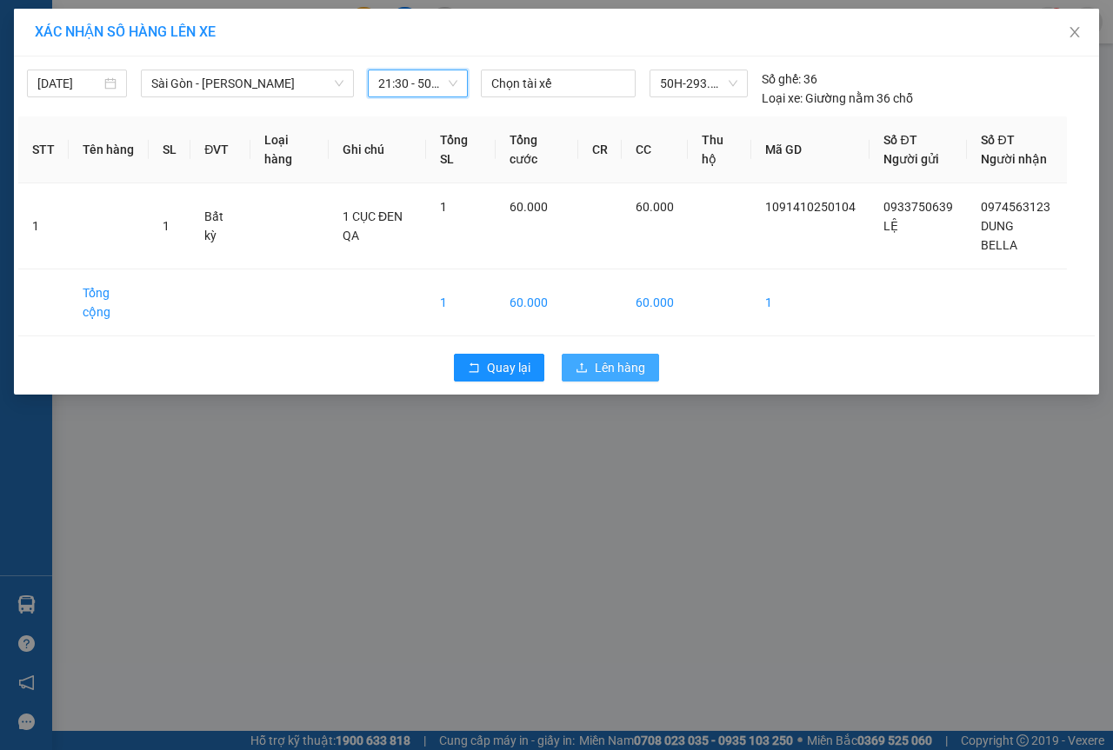
click at [592, 371] on button "Lên hàng" at bounding box center [610, 368] width 97 height 28
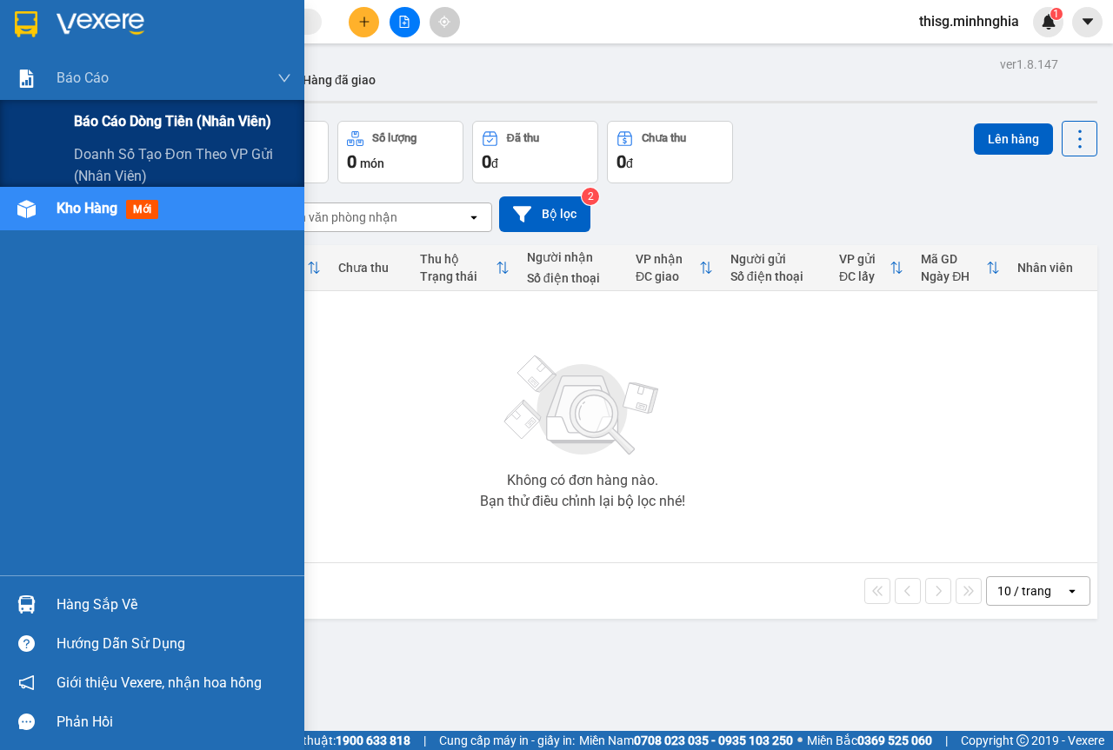
click at [107, 132] on span "Báo cáo dòng tiền (nhân viên)" at bounding box center [172, 121] width 197 height 22
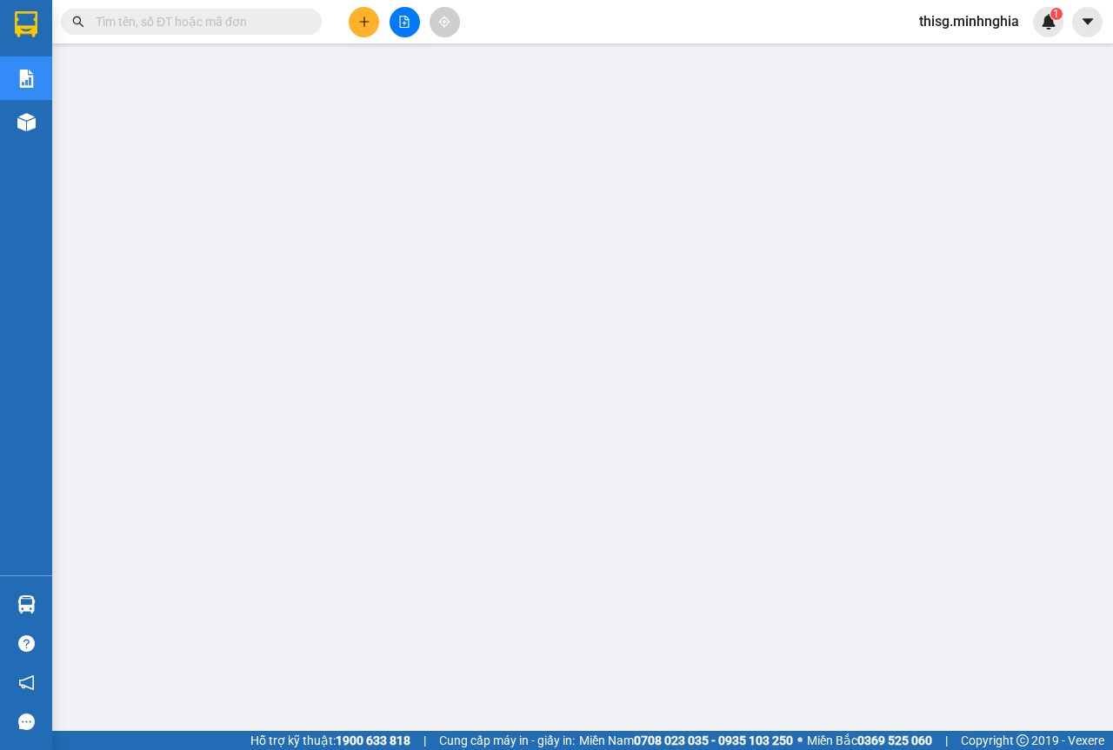
click at [366, 21] on icon "plus" at bounding box center [364, 22] width 12 height 12
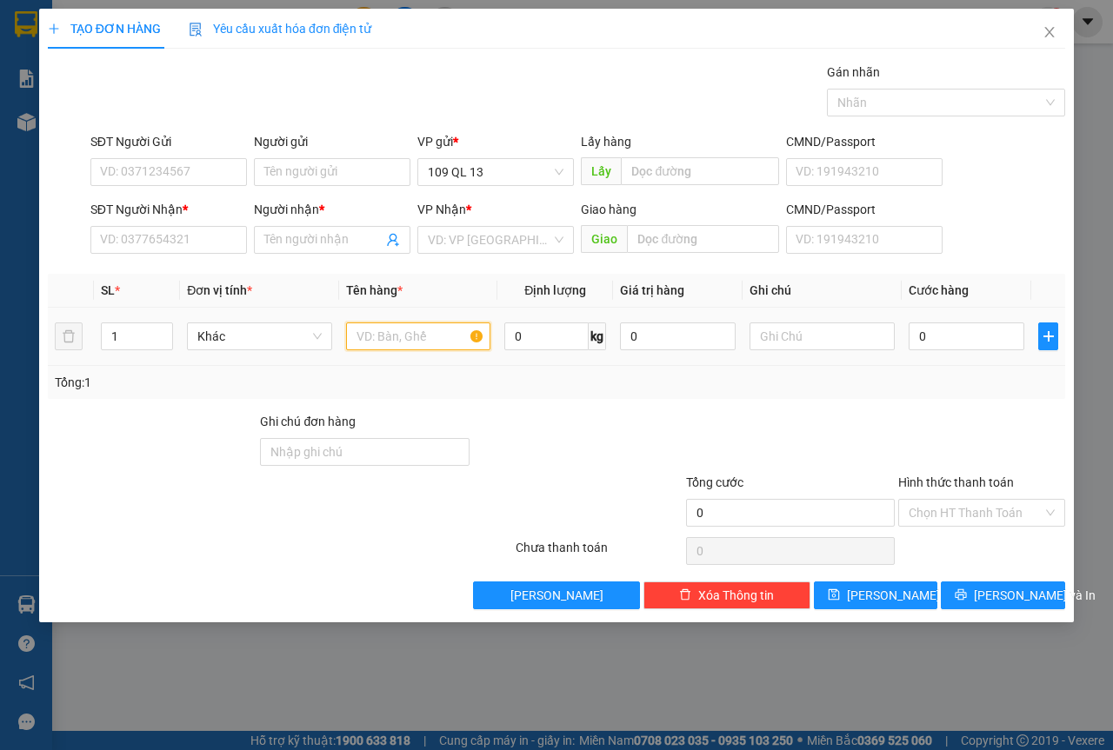
click at [427, 347] on input "text" at bounding box center [418, 337] width 145 height 28
type input "R"
click at [797, 346] on input "text" at bounding box center [821, 337] width 145 height 28
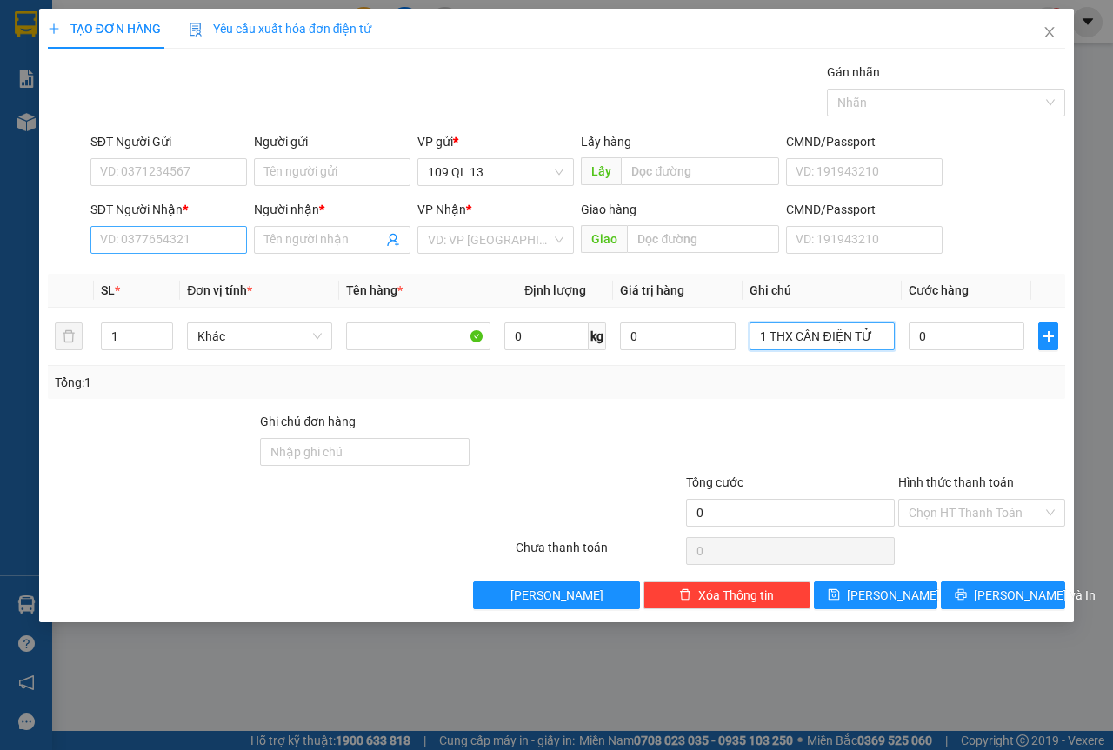
type input "1 THX CÂN ĐIỆN TỬ"
click at [175, 252] on input "SĐT Người Nhận *" at bounding box center [168, 240] width 157 height 28
click at [225, 236] on input "SĐT Người Nhận *" at bounding box center [168, 240] width 157 height 28
type input "0919217684"
drag, startPoint x: 132, startPoint y: 276, endPoint x: 251, endPoint y: 260, distance: 120.3
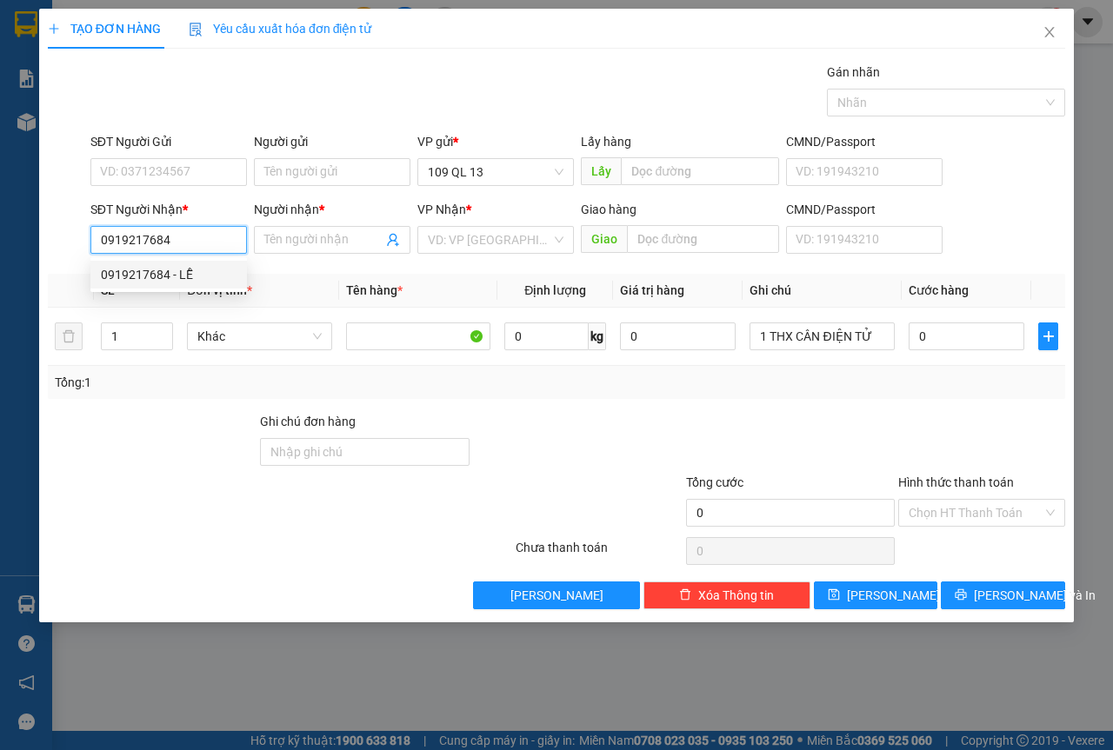
click at [134, 276] on div "0919217684 - LỄ" at bounding box center [169, 274] width 136 height 19
type input "LỄ"
type input "0919217684"
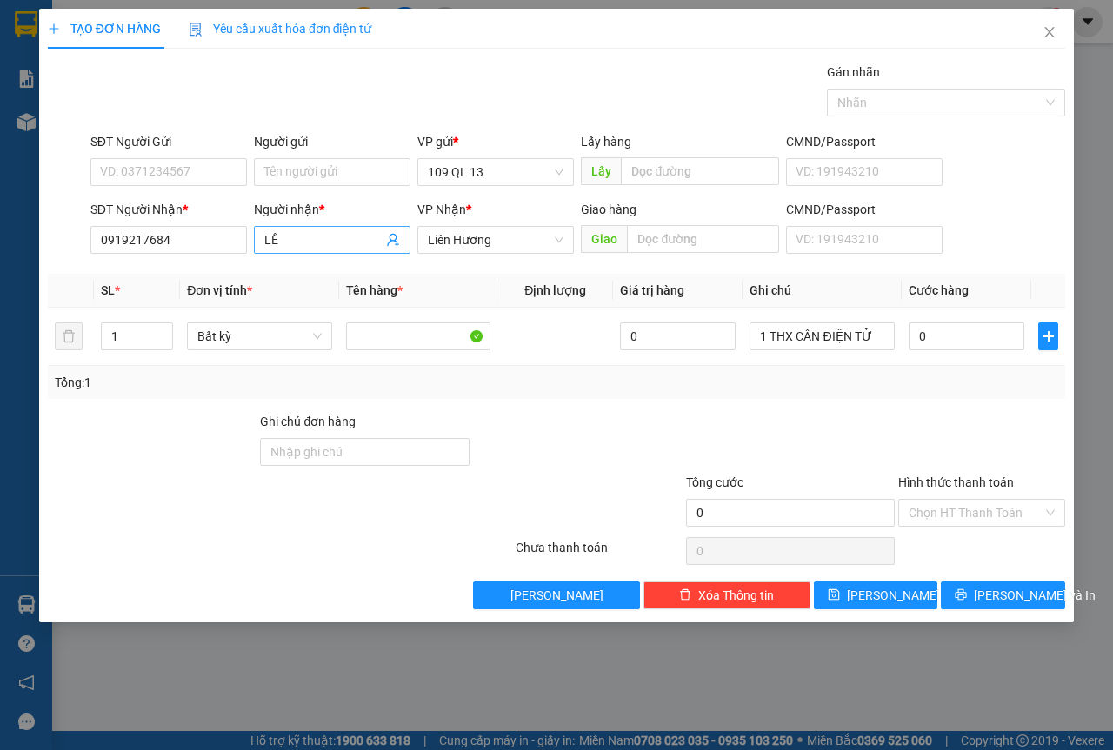
click at [263, 237] on span "LỄ" at bounding box center [332, 240] width 157 height 28
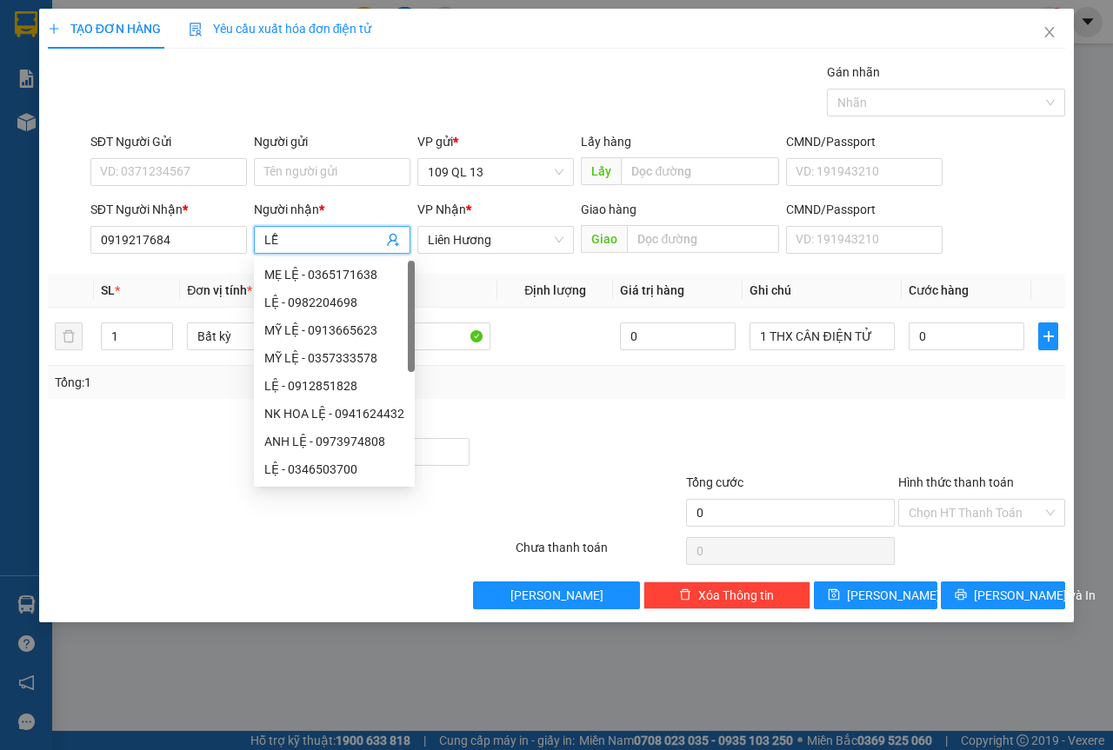
click at [282, 238] on input "LỄ" at bounding box center [323, 239] width 118 height 19
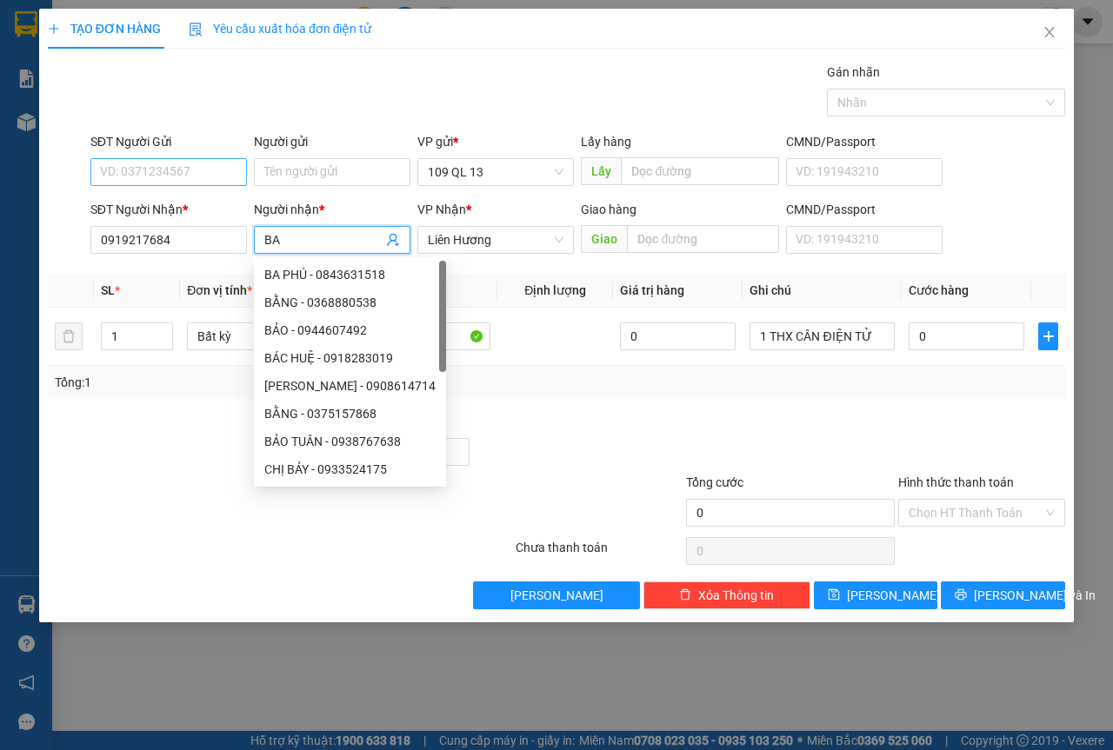
type input "BA"
click at [211, 170] on input "SĐT Người Gửi" at bounding box center [168, 172] width 157 height 28
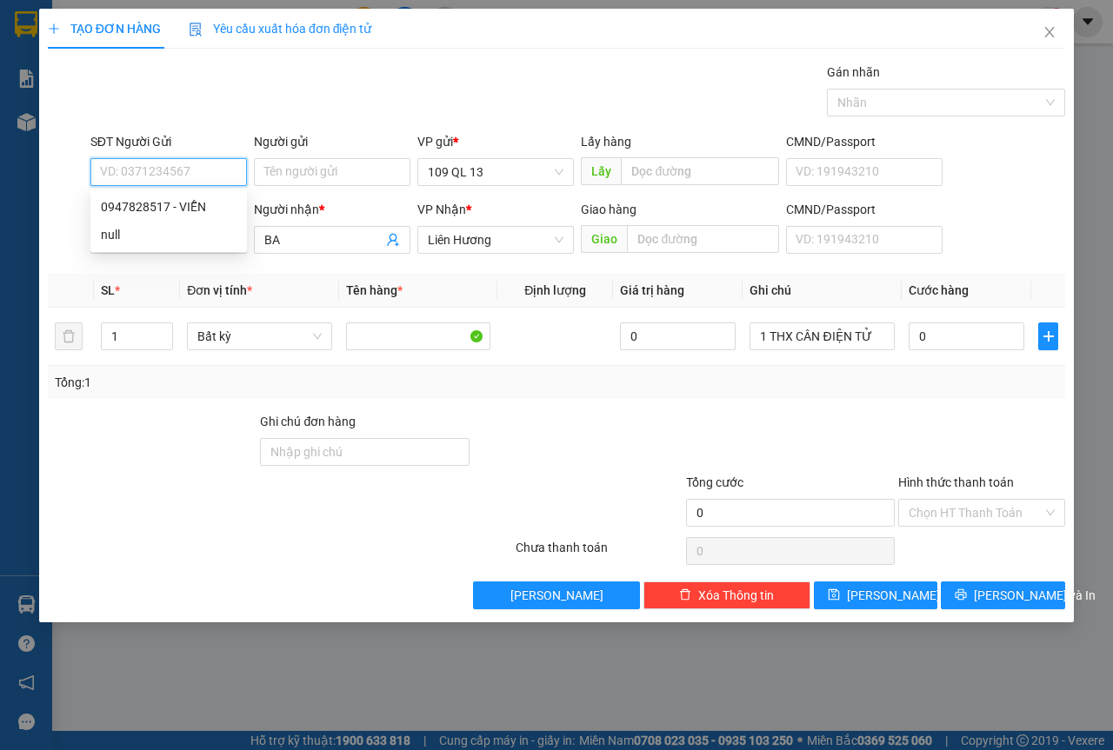
click at [191, 210] on div "0947828517 - VIỄN" at bounding box center [169, 206] width 136 height 19
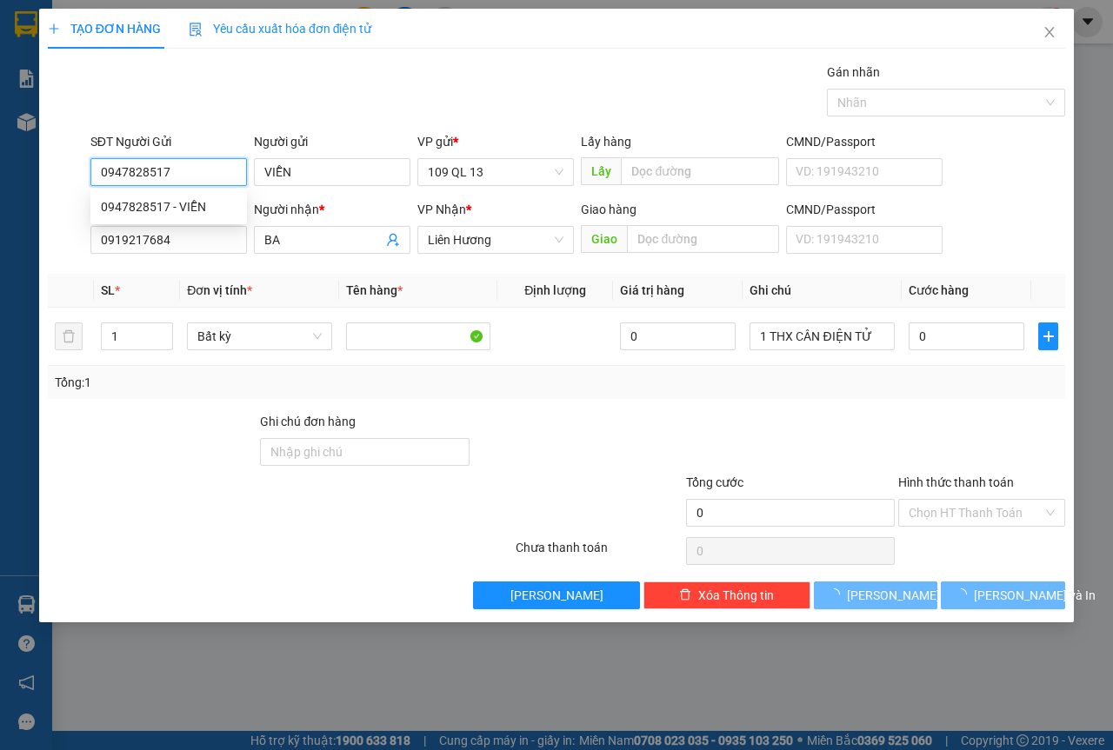
type input "0947828517"
type input "VIỄN"
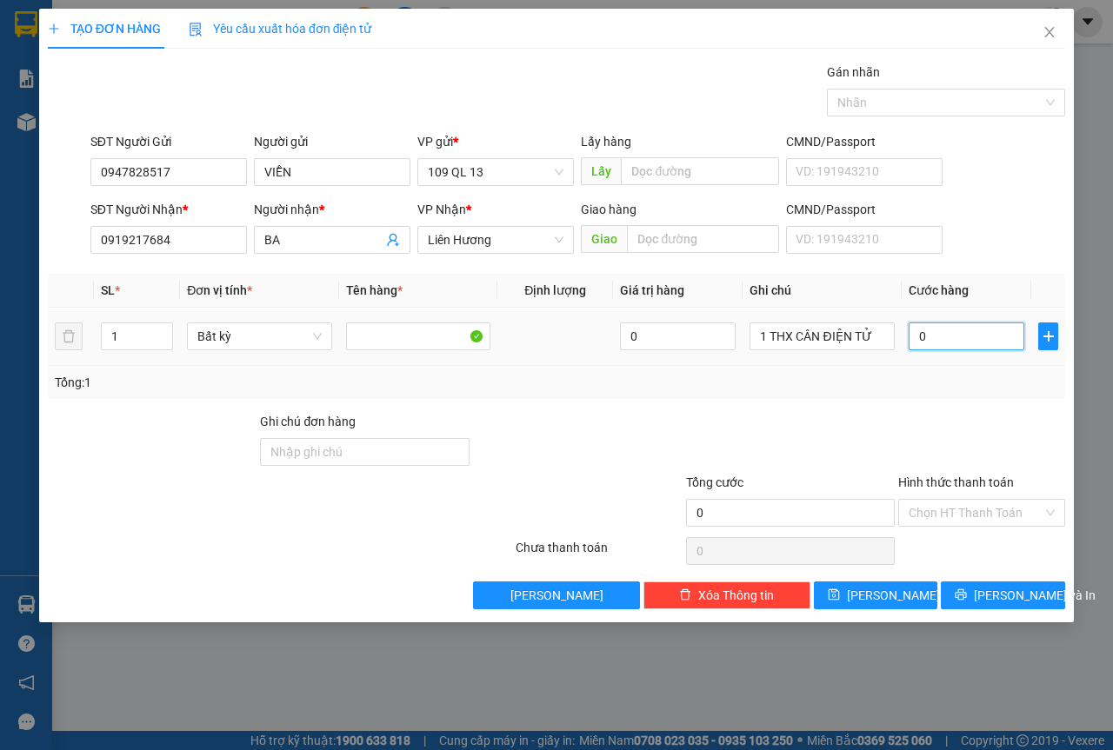
click at [941, 330] on input "0" at bounding box center [967, 337] width 116 height 28
type input "4"
type input "40"
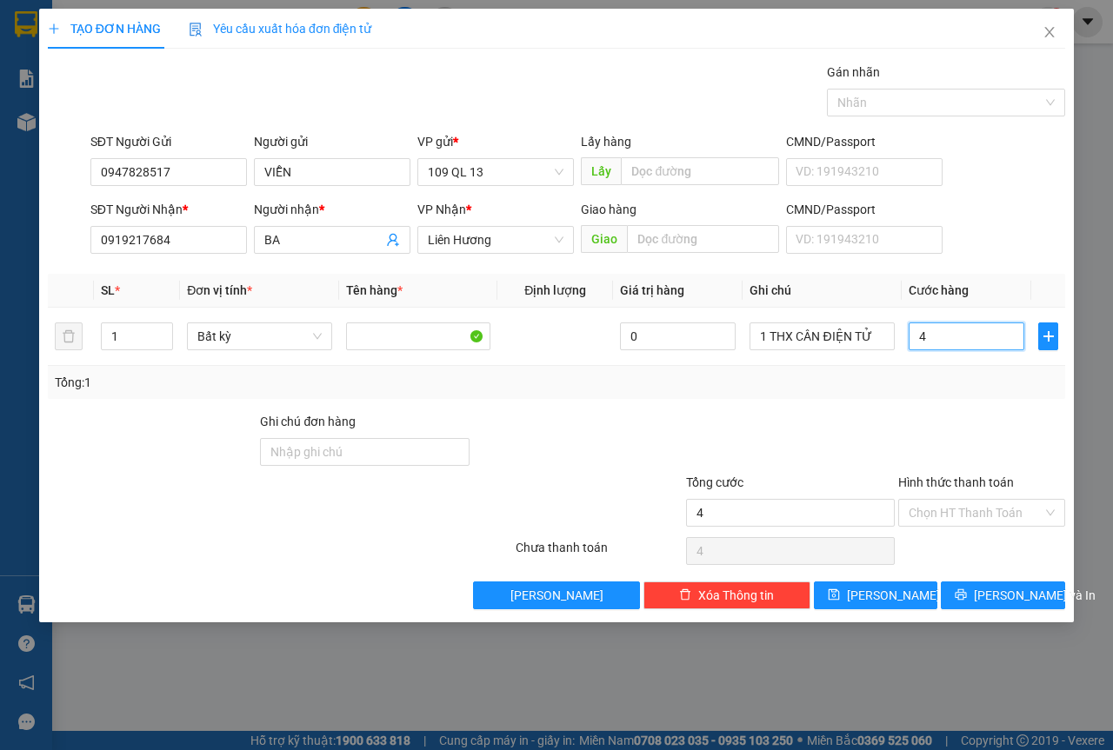
type input "40"
type input "40.000"
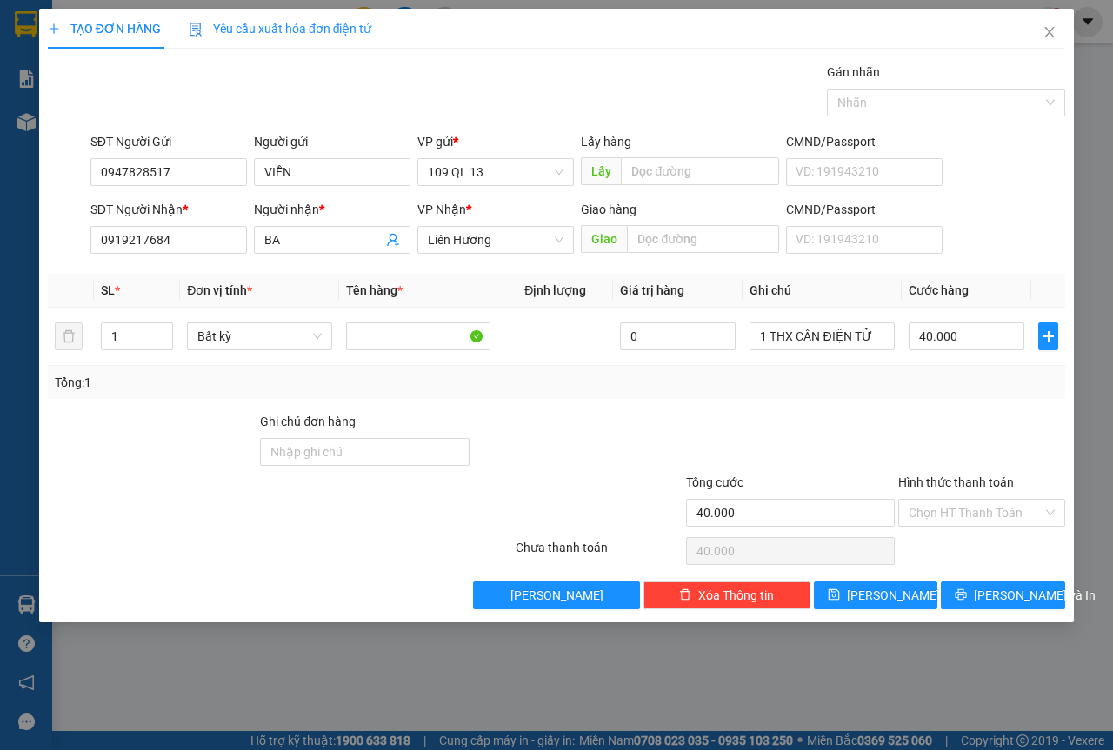
click at [1043, 212] on div "SĐT Người Nhận * 0919217684 Người nhận * BA VP Nhận * Liên Hương Giao hàng Giao…" at bounding box center [578, 230] width 982 height 61
click at [1024, 582] on button "[PERSON_NAME] và In" at bounding box center [1003, 596] width 124 height 28
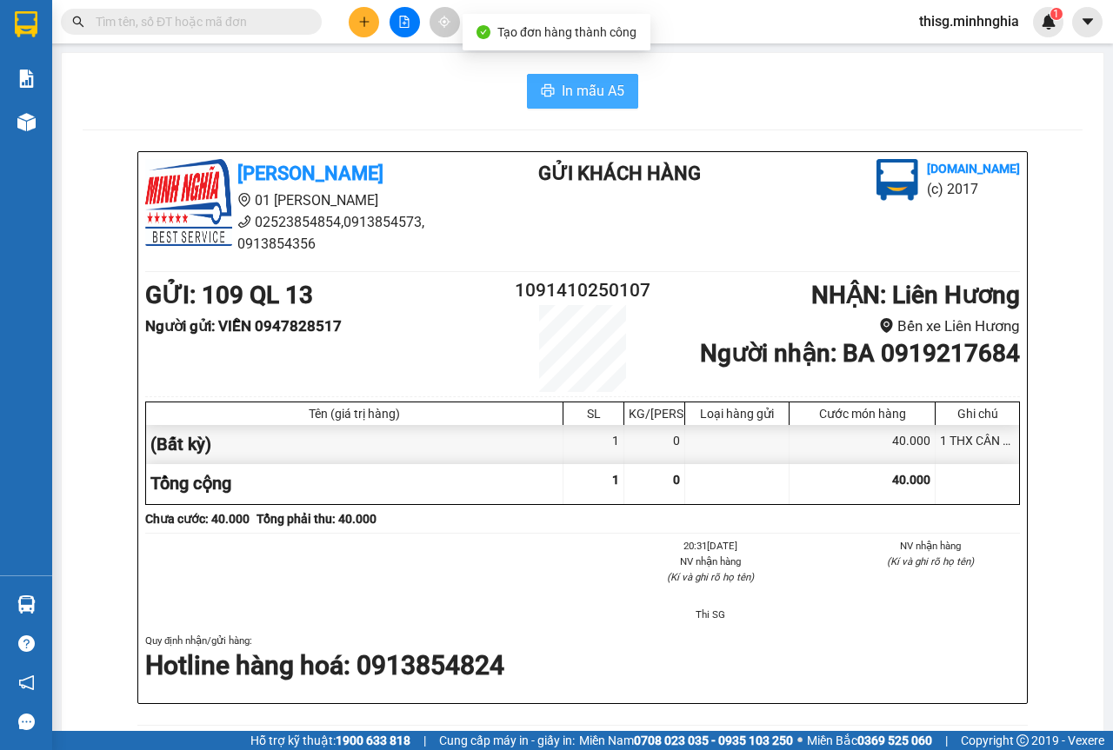
click at [562, 85] on span "In mẫu A5" at bounding box center [593, 91] width 63 height 22
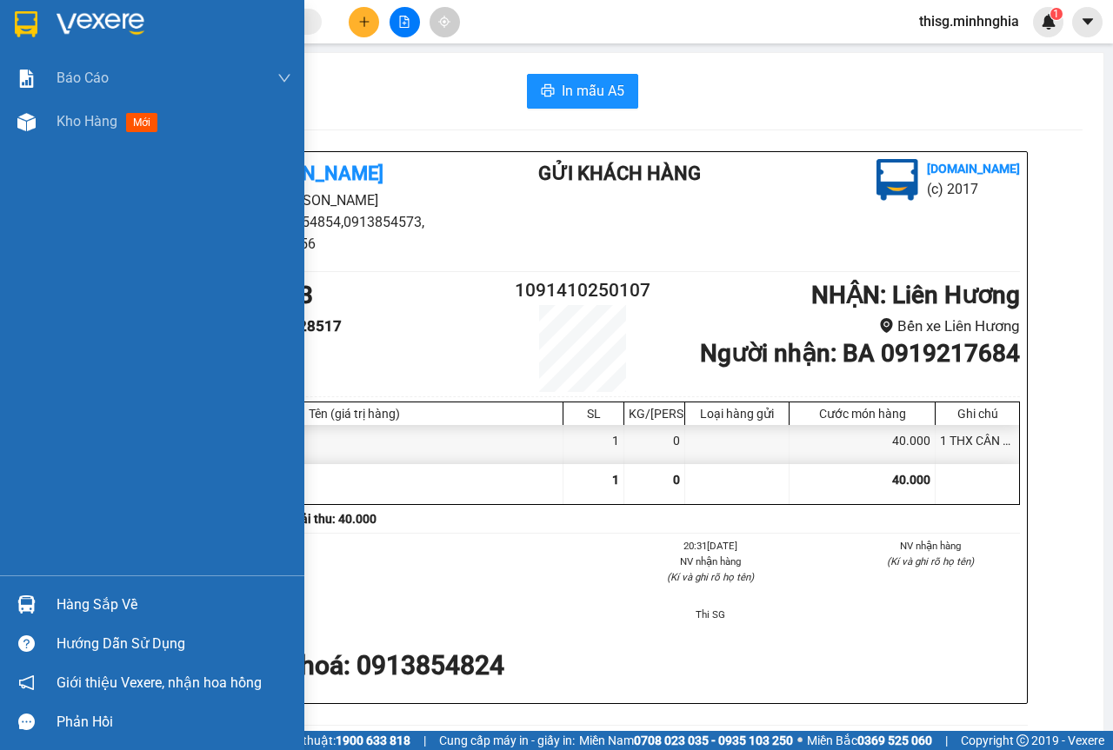
click at [81, 150] on div "Báo cáo Báo cáo dòng tiền (nhân viên) Doanh số tạo đơn theo VP gửi (nhân viên) …" at bounding box center [152, 316] width 304 height 519
click at [88, 121] on span "Kho hàng" at bounding box center [87, 121] width 61 height 17
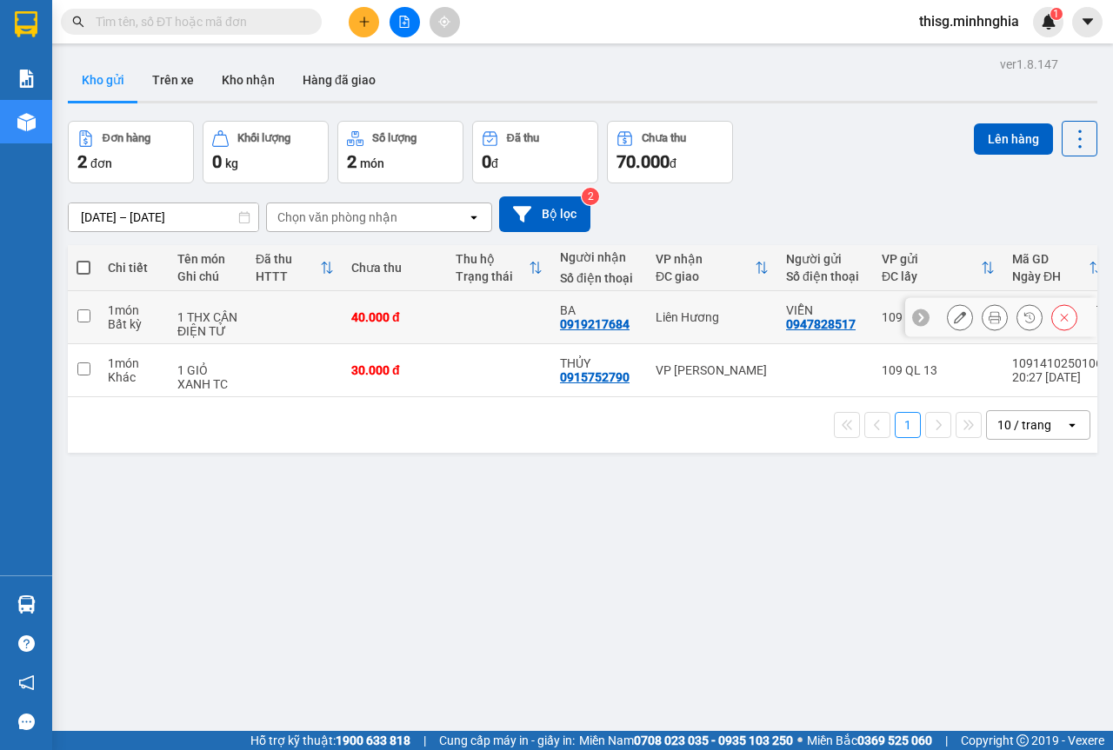
click at [712, 311] on div "Liên Hương" at bounding box center [712, 317] width 113 height 14
checkbox input "true"
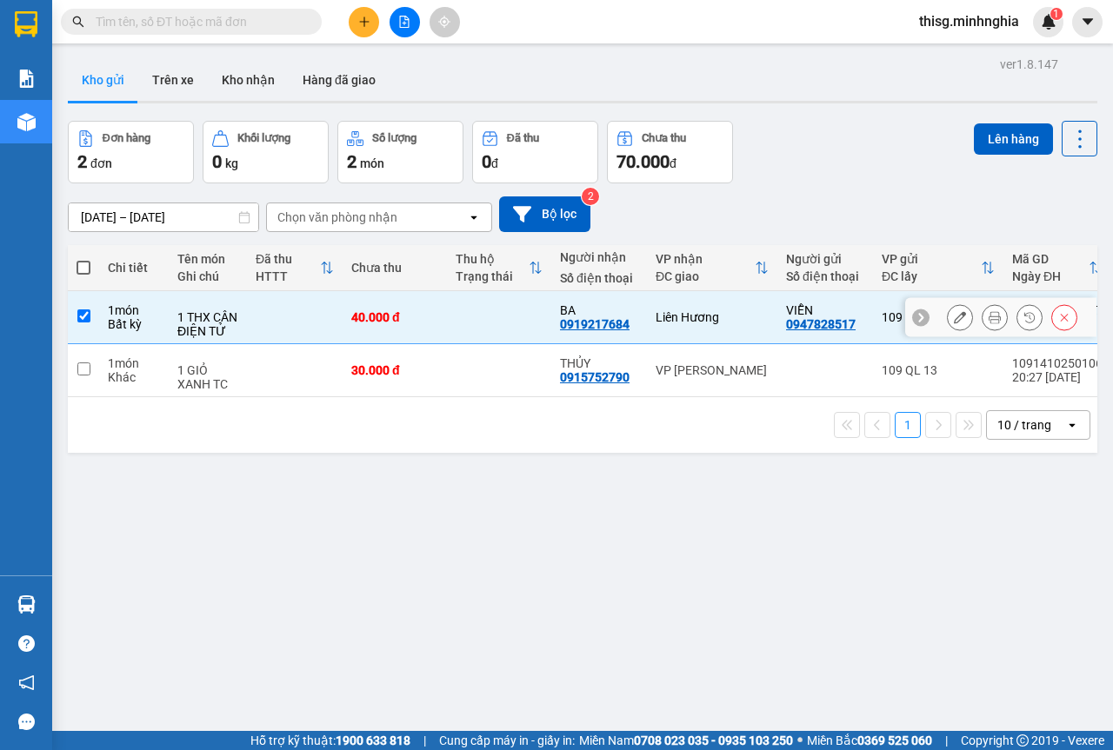
click at [711, 368] on div "VP [PERSON_NAME]" at bounding box center [712, 370] width 113 height 14
checkbox input "true"
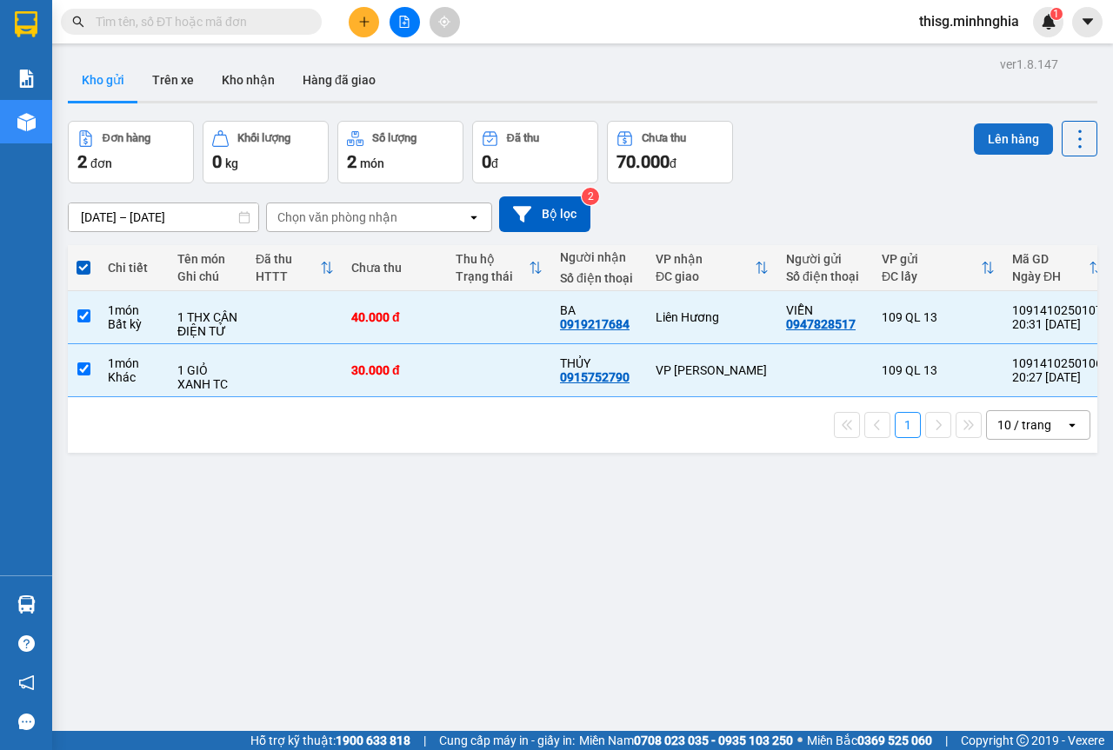
click at [999, 146] on button "Lên hàng" at bounding box center [1013, 138] width 79 height 31
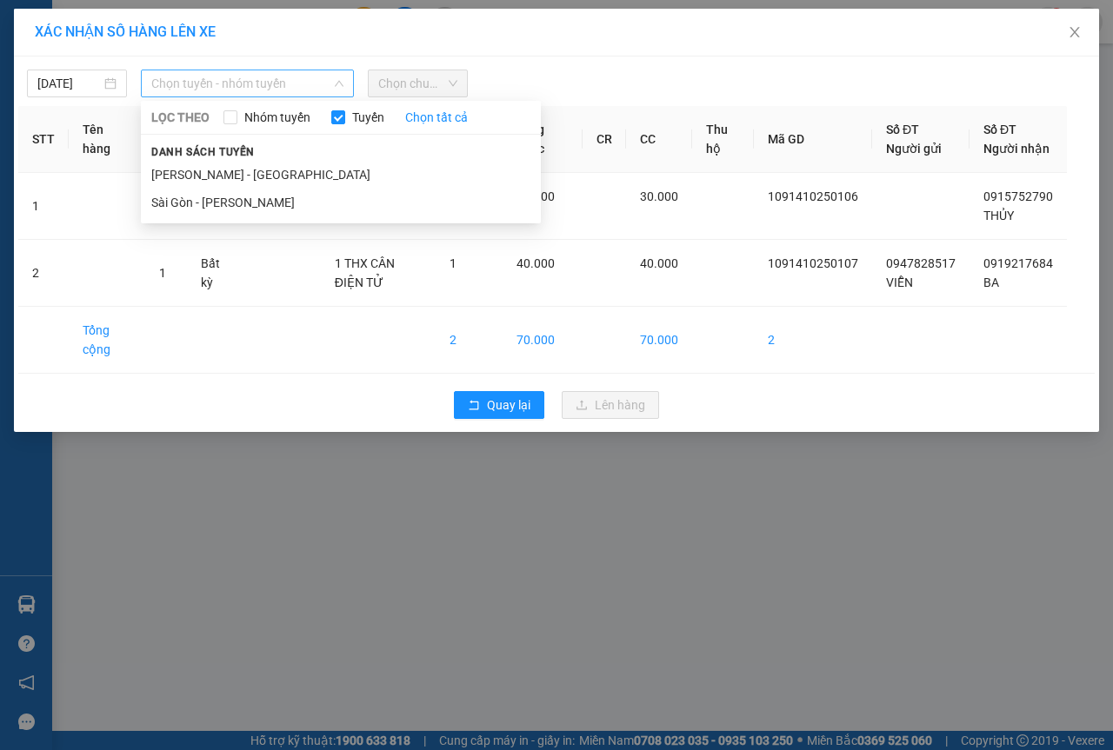
click at [311, 90] on span "Chọn tuyến - nhóm tuyến" at bounding box center [247, 83] width 192 height 26
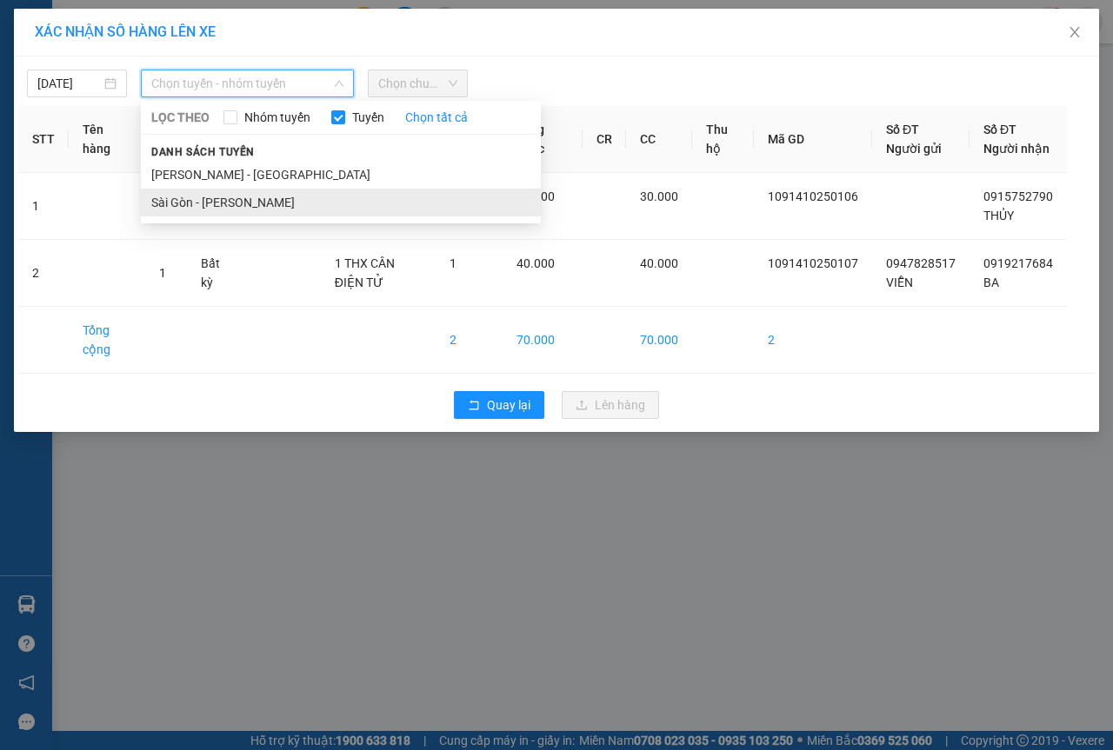
click at [240, 197] on li "Sài Gòn - [PERSON_NAME]" at bounding box center [341, 203] width 400 height 28
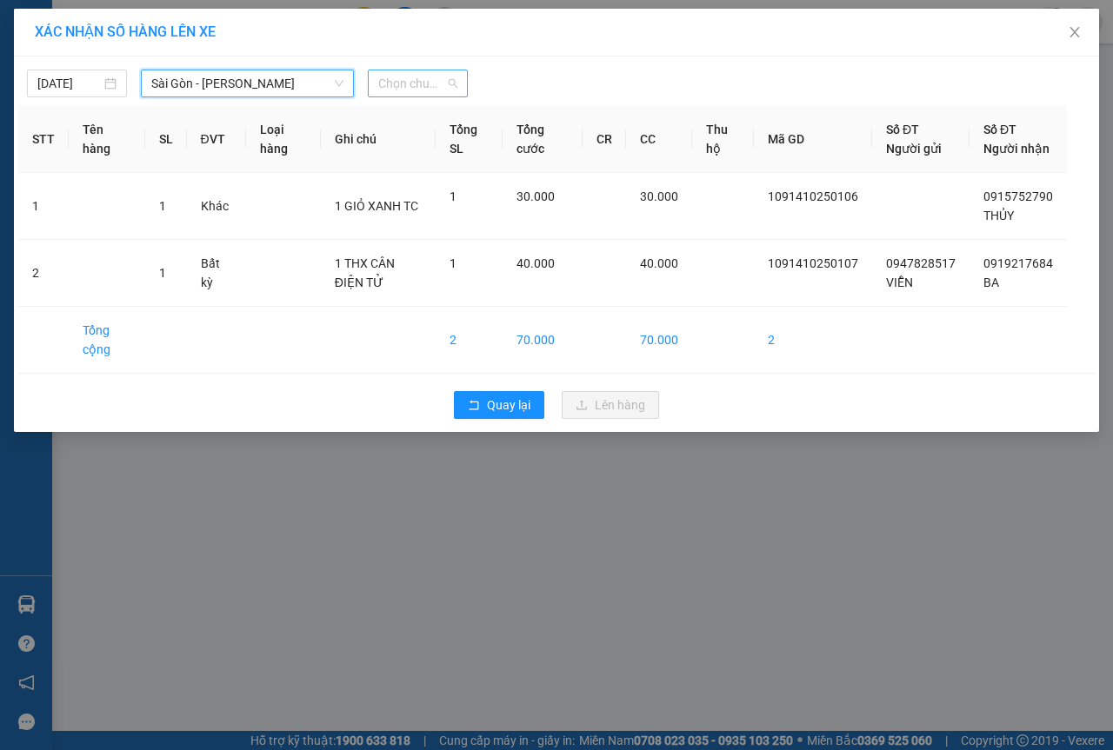
click at [410, 88] on span "Chọn chuyến" at bounding box center [417, 83] width 79 height 26
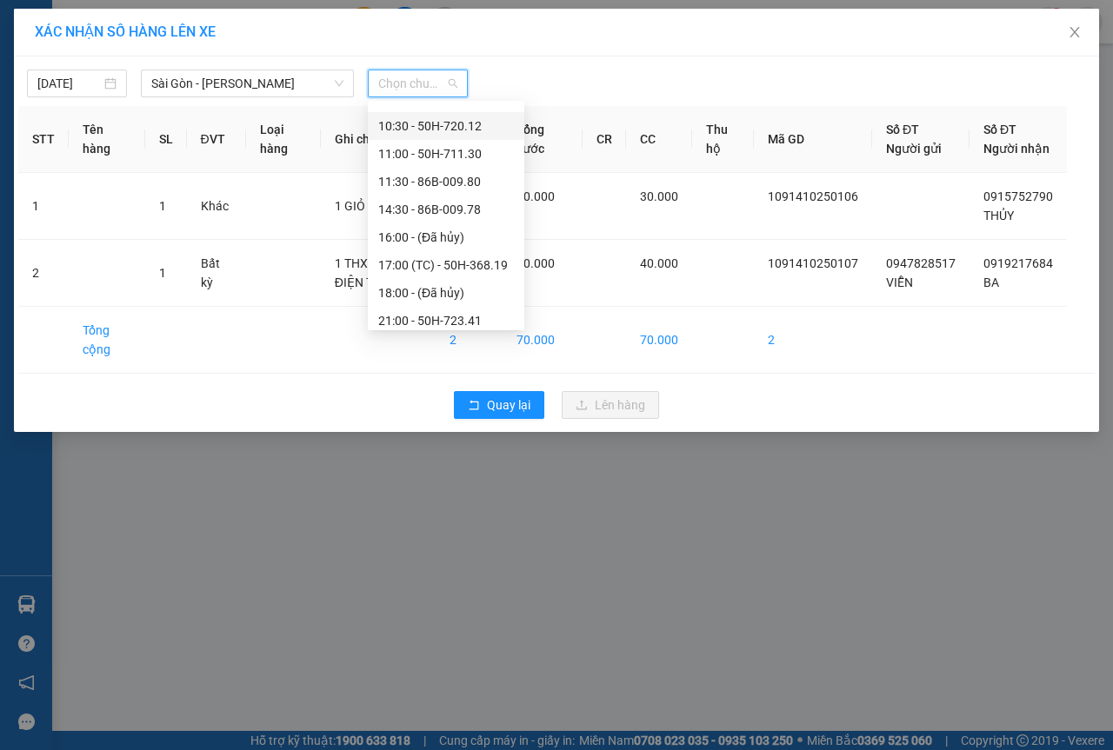
scroll to position [167, 0]
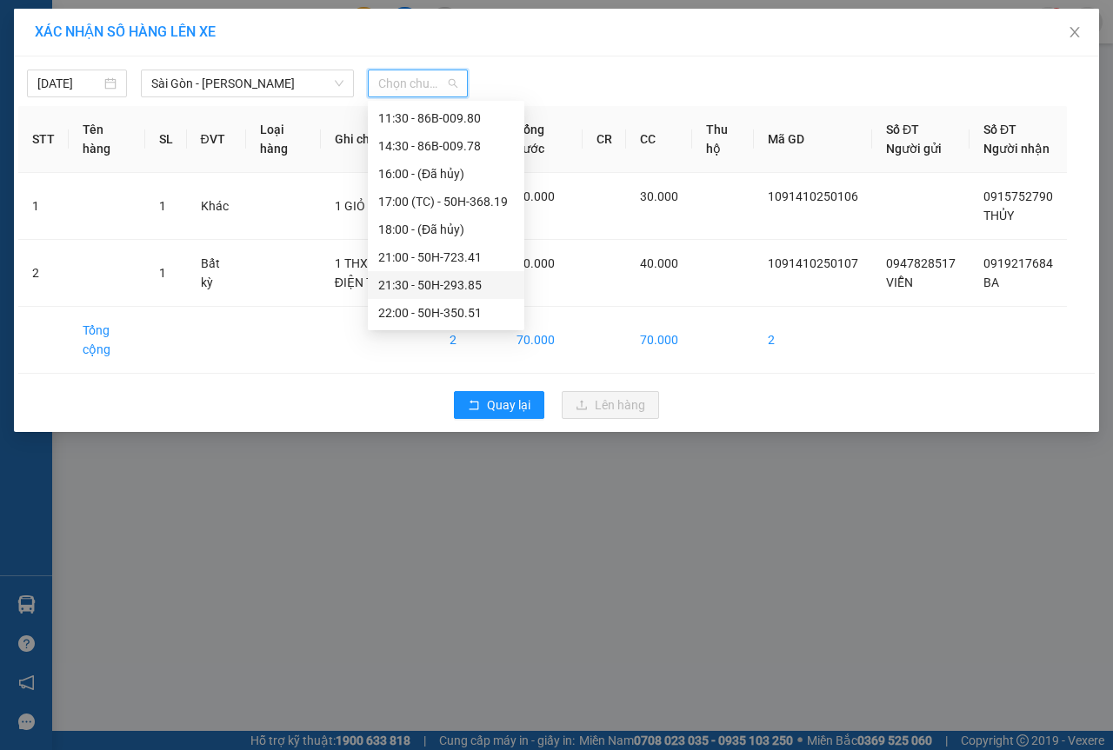
click at [404, 286] on div "21:30 - 50H-293.85" at bounding box center [446, 285] width 136 height 19
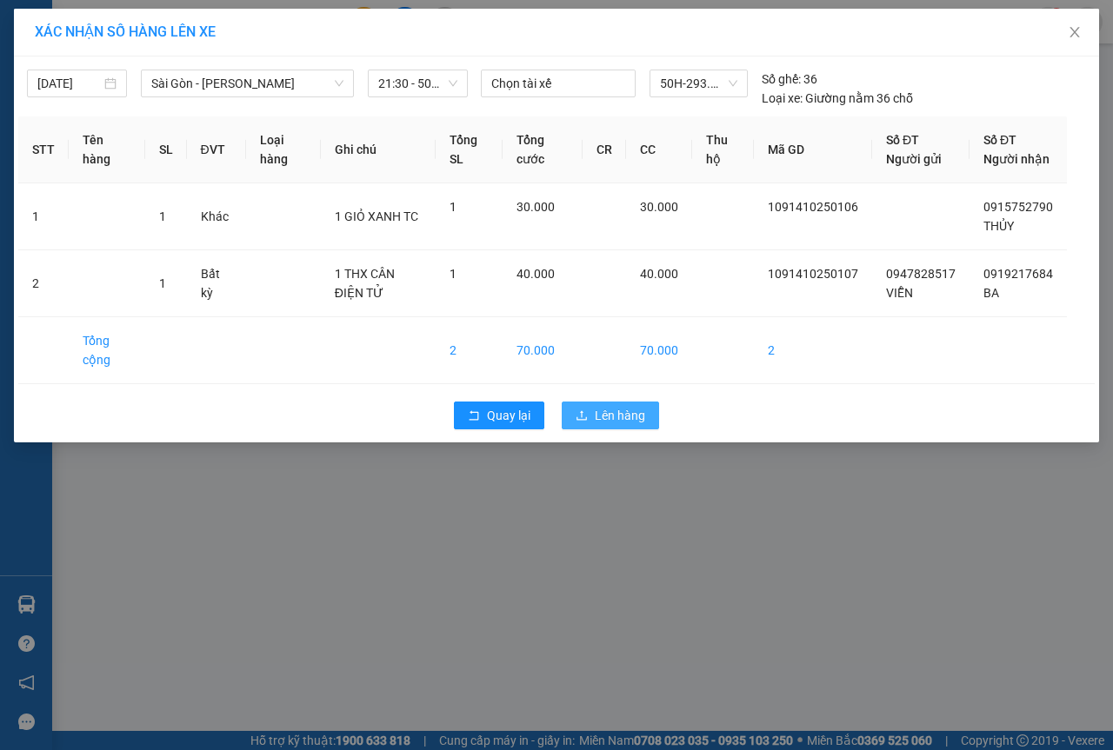
click at [645, 430] on button "Lên hàng" at bounding box center [610, 416] width 97 height 28
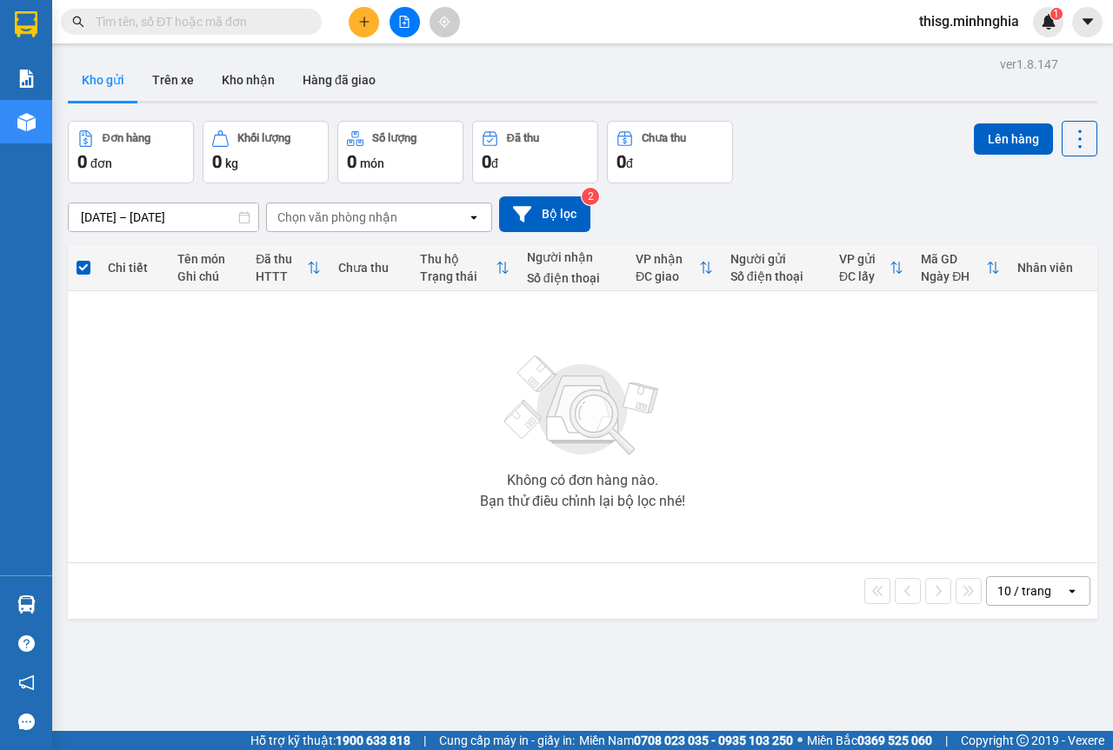
click at [381, 19] on div at bounding box center [404, 22] width 130 height 30
click at [364, 20] on icon "plus" at bounding box center [363, 22] width 1 height 10
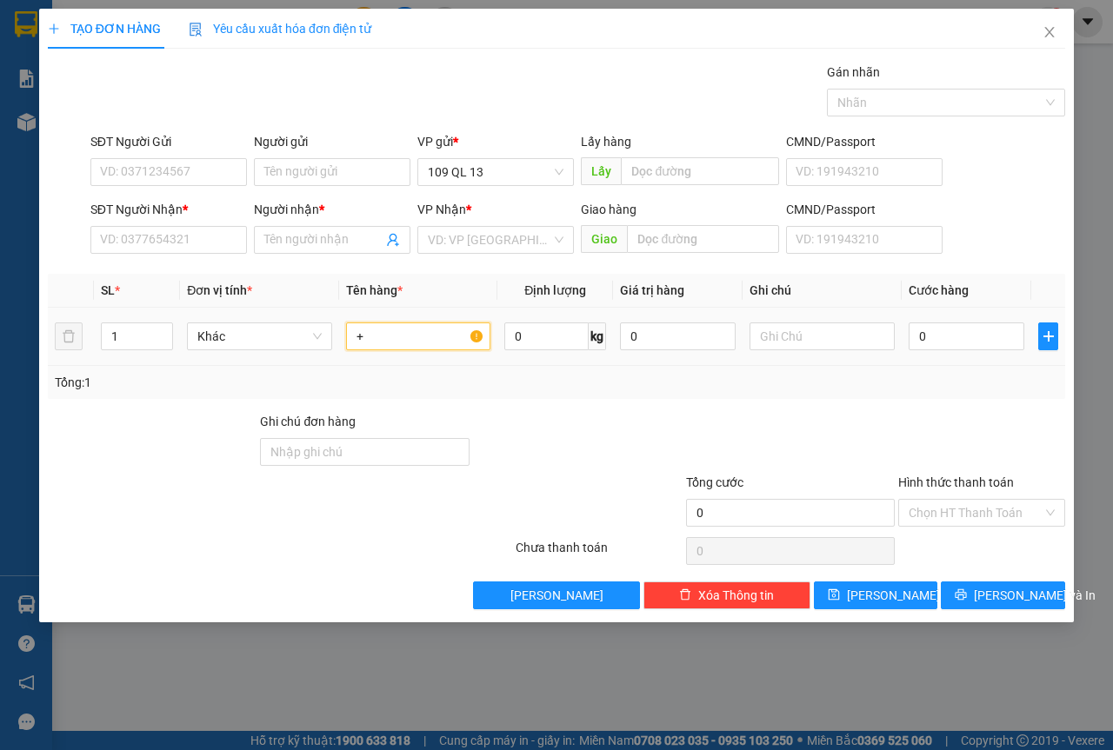
drag, startPoint x: 417, startPoint y: 334, endPoint x: 499, endPoint y: 340, distance: 82.0
click at [416, 334] on input "+" at bounding box center [418, 337] width 145 height 28
type input "++++++"
click at [814, 338] on input "text" at bounding box center [821, 337] width 145 height 28
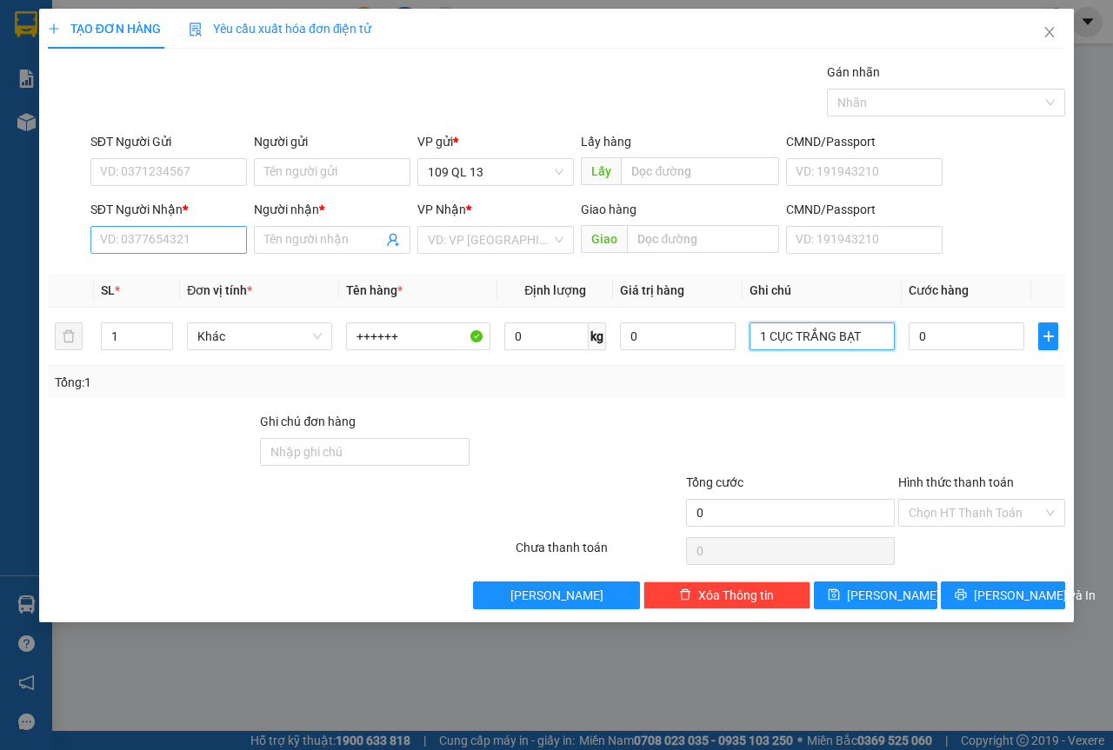
type input "1 CỤC TRẮNG BẠT"
click at [143, 245] on input "SĐT Người Nhận *" at bounding box center [168, 240] width 157 height 28
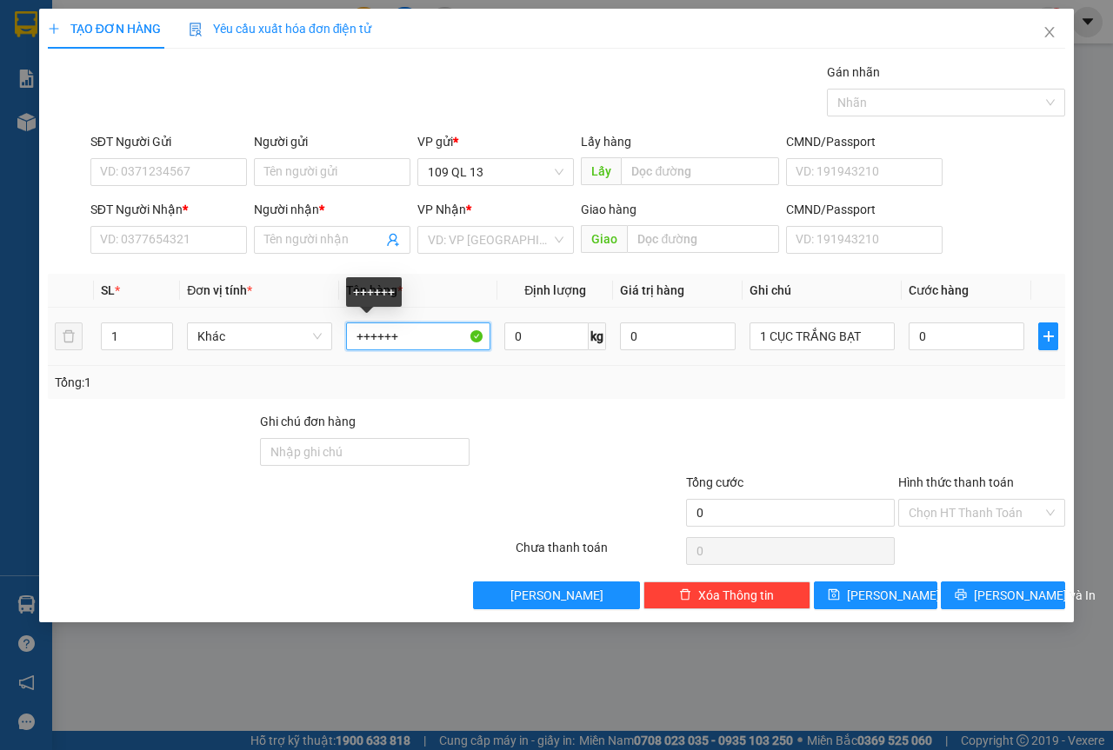
click at [81, 337] on tr "1 Khác ++++++ 0 kg 0 1 CỤC TRẮNG BẠT 0" at bounding box center [556, 337] width 1017 height 58
click at [137, 270] on div "Transit Pickup Surcharge Ids Transit Deliver Surcharge Ids Transit Deliver Surc…" at bounding box center [556, 336] width 1017 height 547
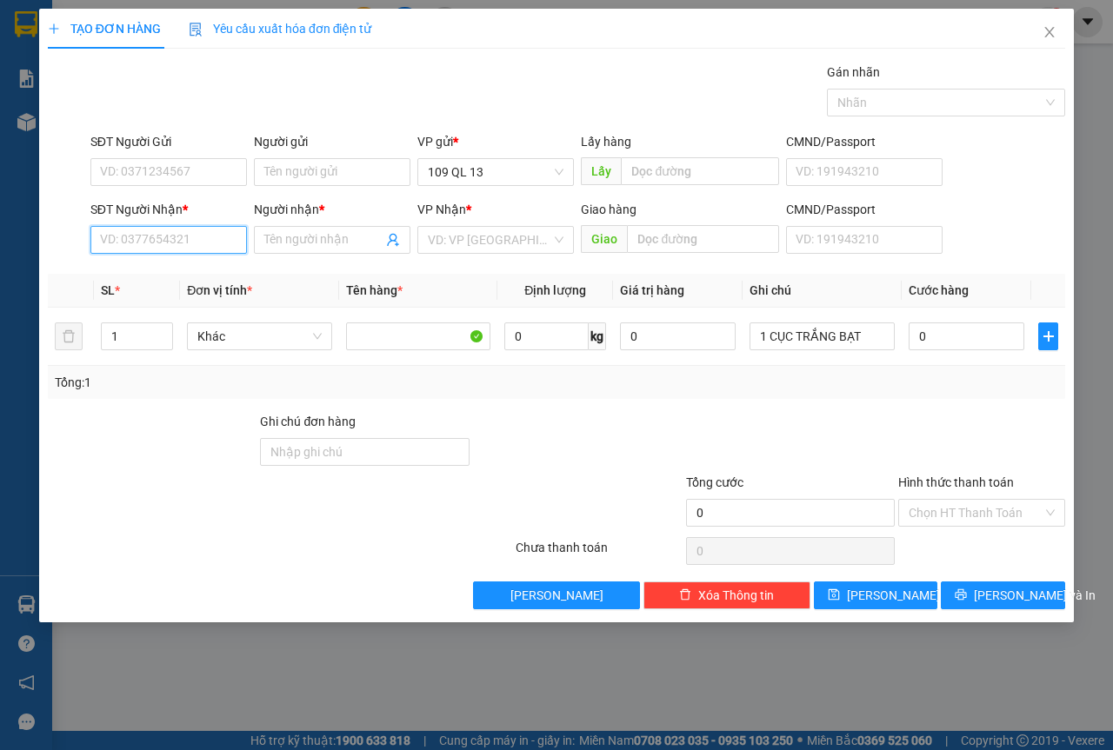
click at [157, 235] on input "SĐT Người Nhận *" at bounding box center [168, 240] width 157 height 28
type input "0909097320"
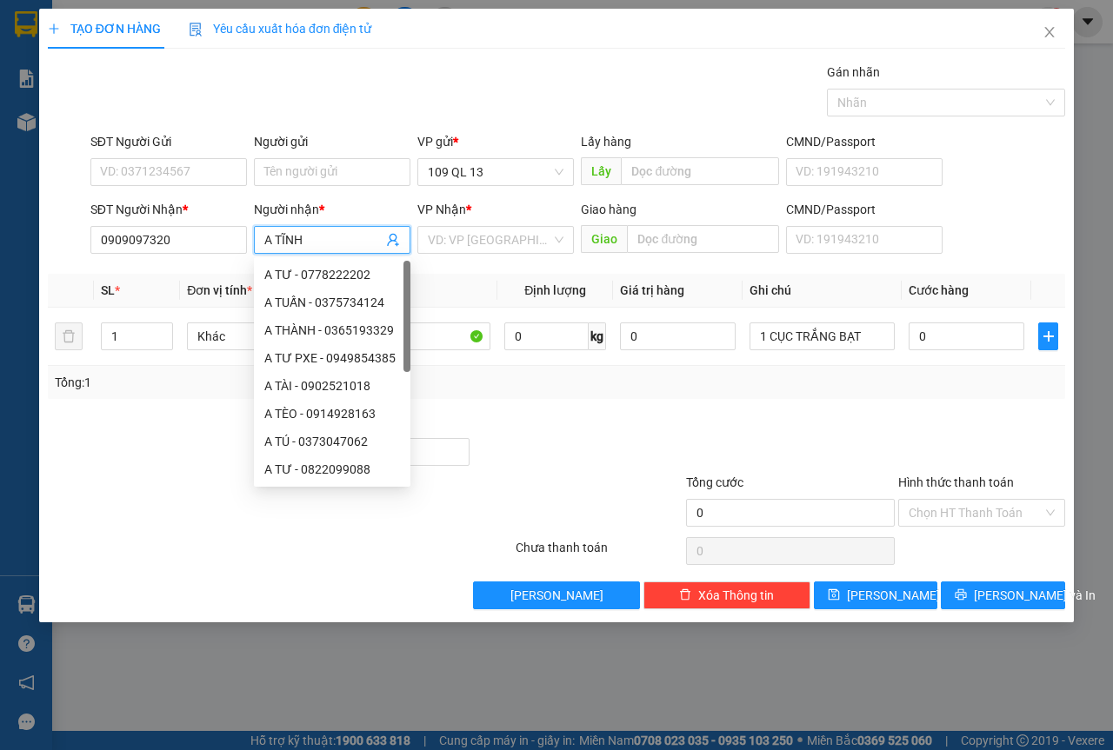
type input "A TĨNH"
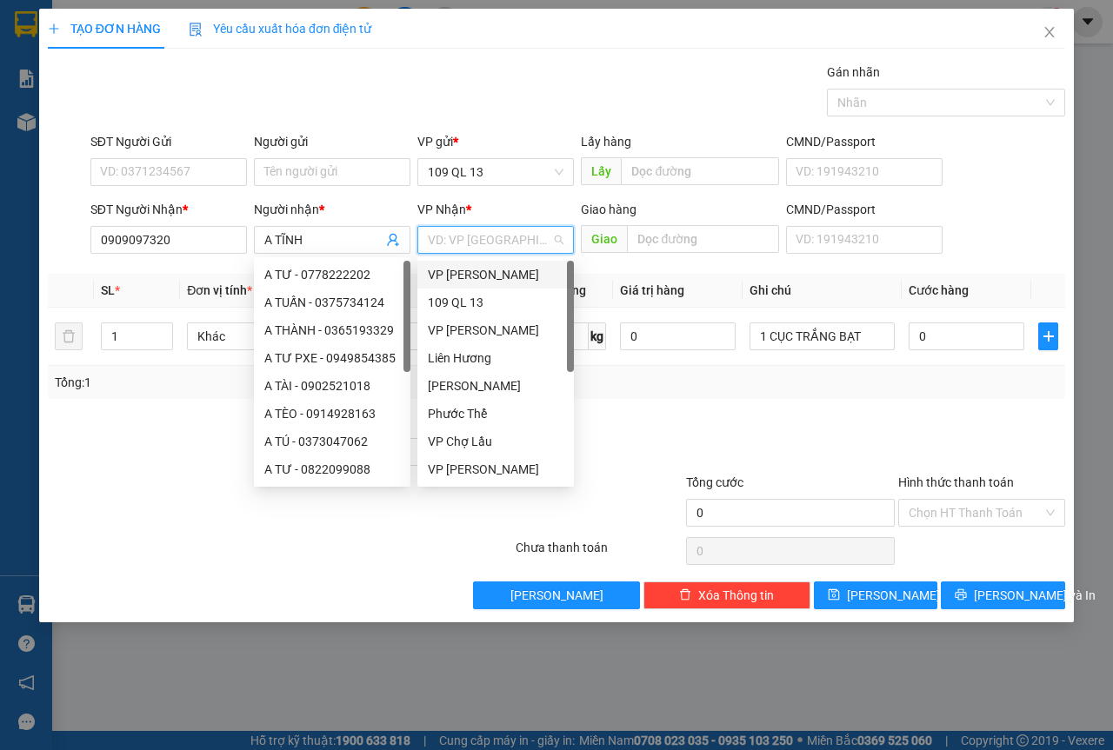
type input "V"
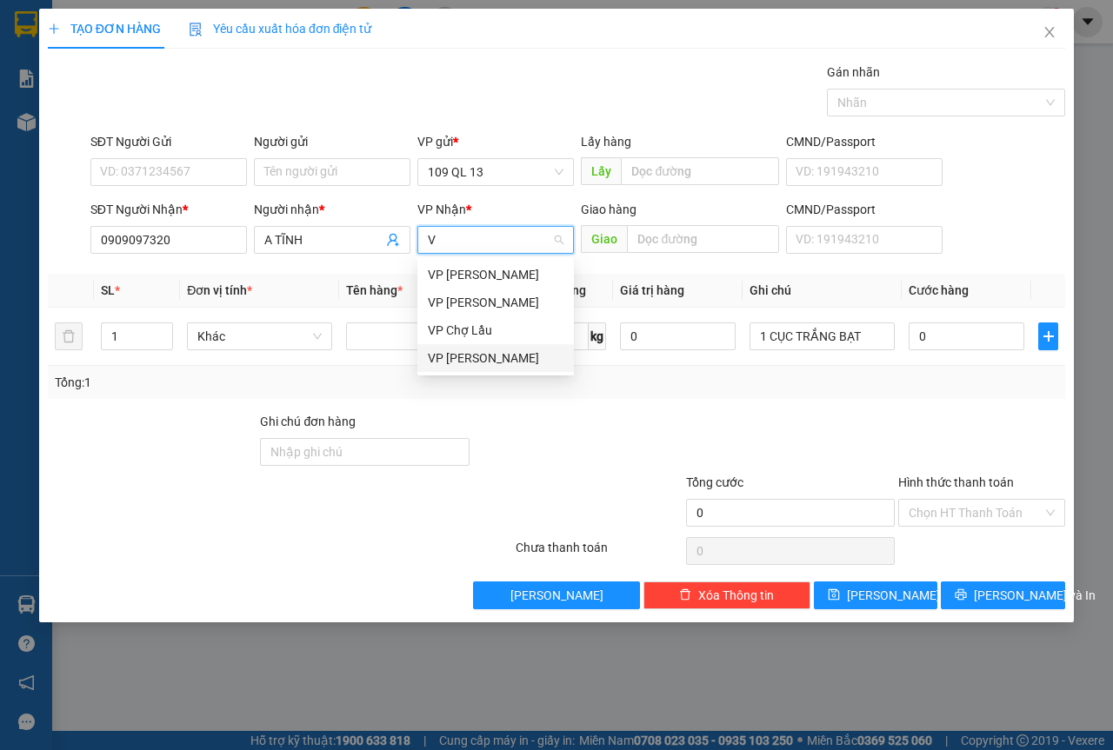
click at [510, 363] on div "VP [PERSON_NAME]" at bounding box center [496, 358] width 136 height 19
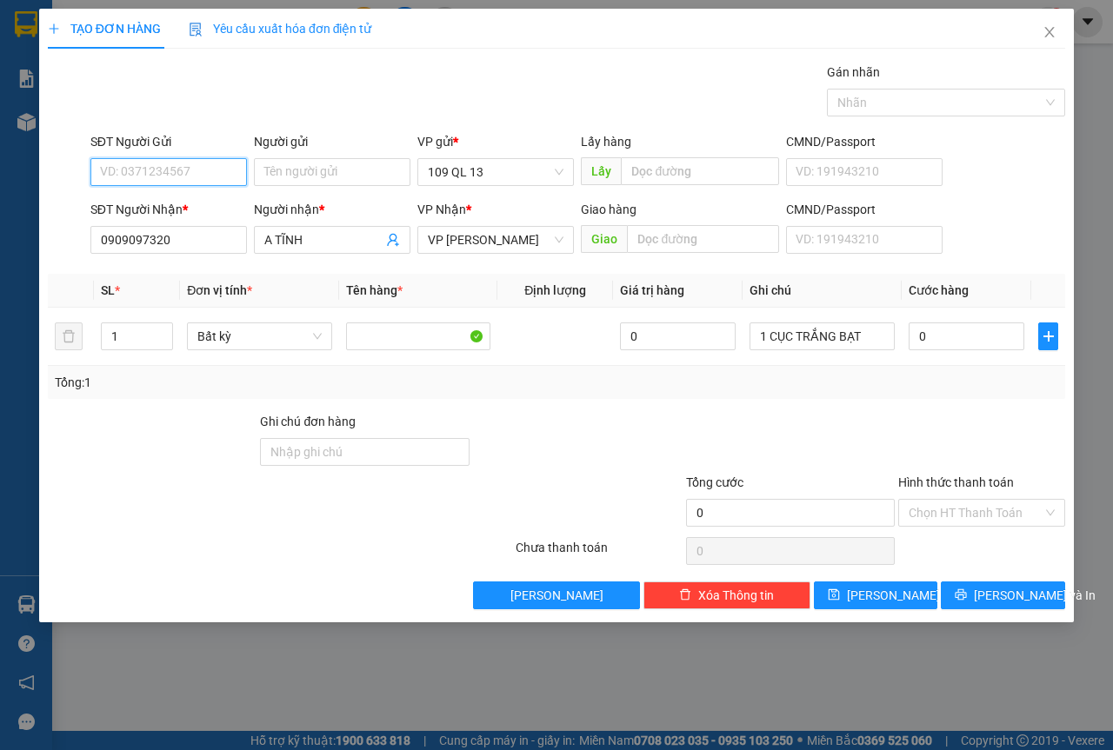
click at [178, 164] on input "SĐT Người Gửi" at bounding box center [168, 172] width 157 height 28
click at [483, 247] on span "VP [PERSON_NAME]" at bounding box center [496, 240] width 136 height 26
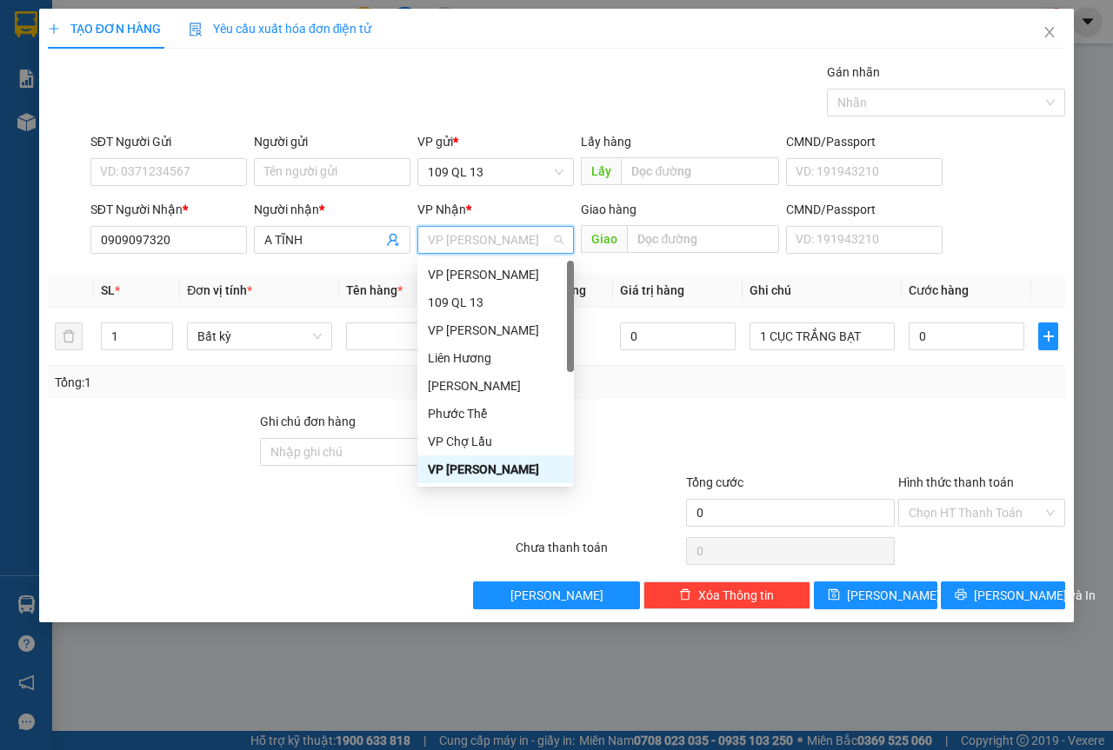
type input "L"
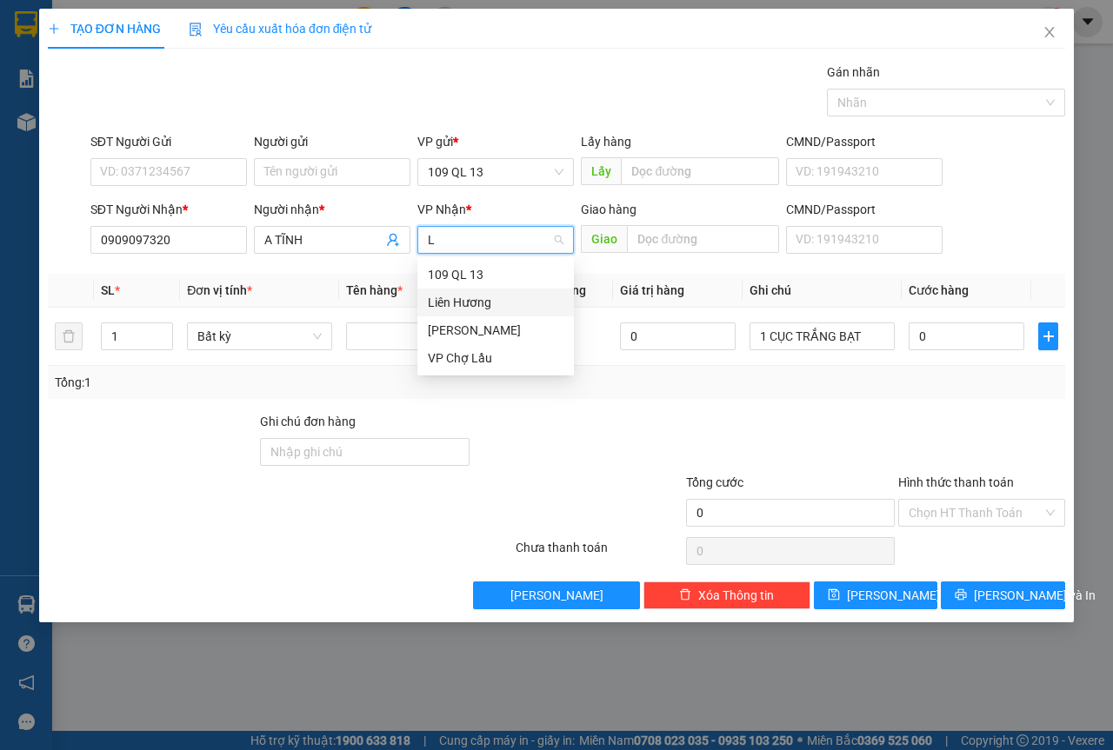
click at [497, 296] on div "Liên Hương" at bounding box center [496, 302] width 136 height 19
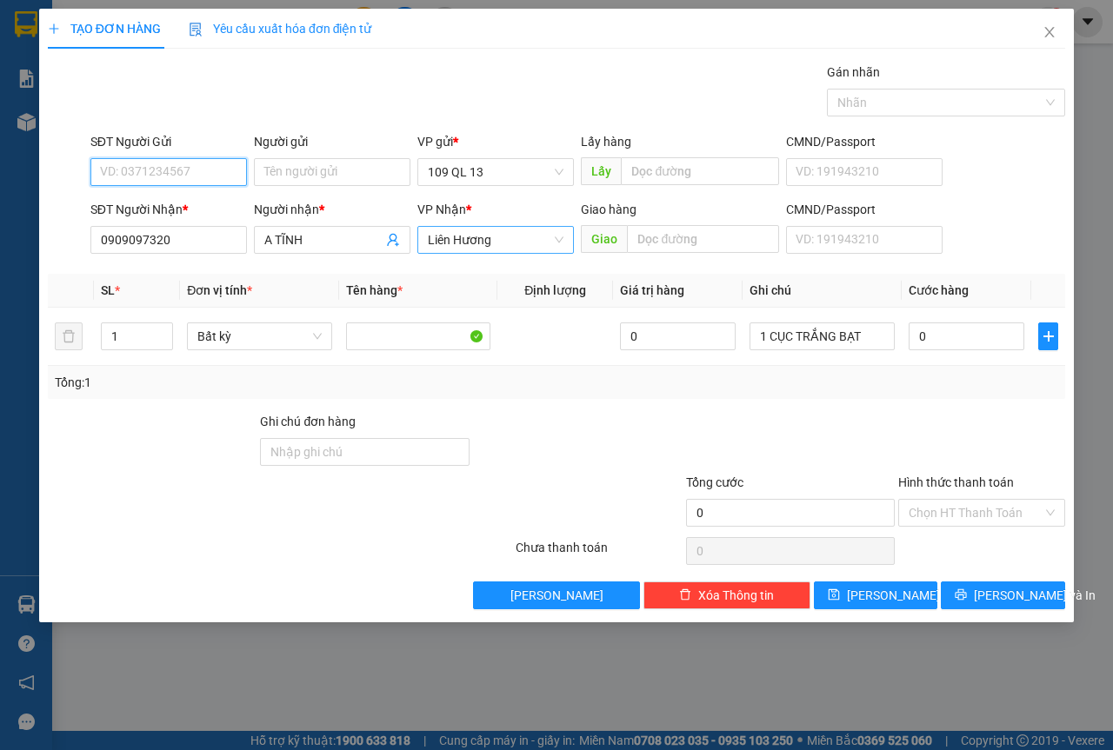
click at [185, 171] on input "SĐT Người Gửi" at bounding box center [168, 172] width 157 height 28
type input "0903973166"
click at [162, 210] on div "0903973166 - PHÚ" at bounding box center [169, 206] width 136 height 19
type input "PHÚ"
type input "0903973166"
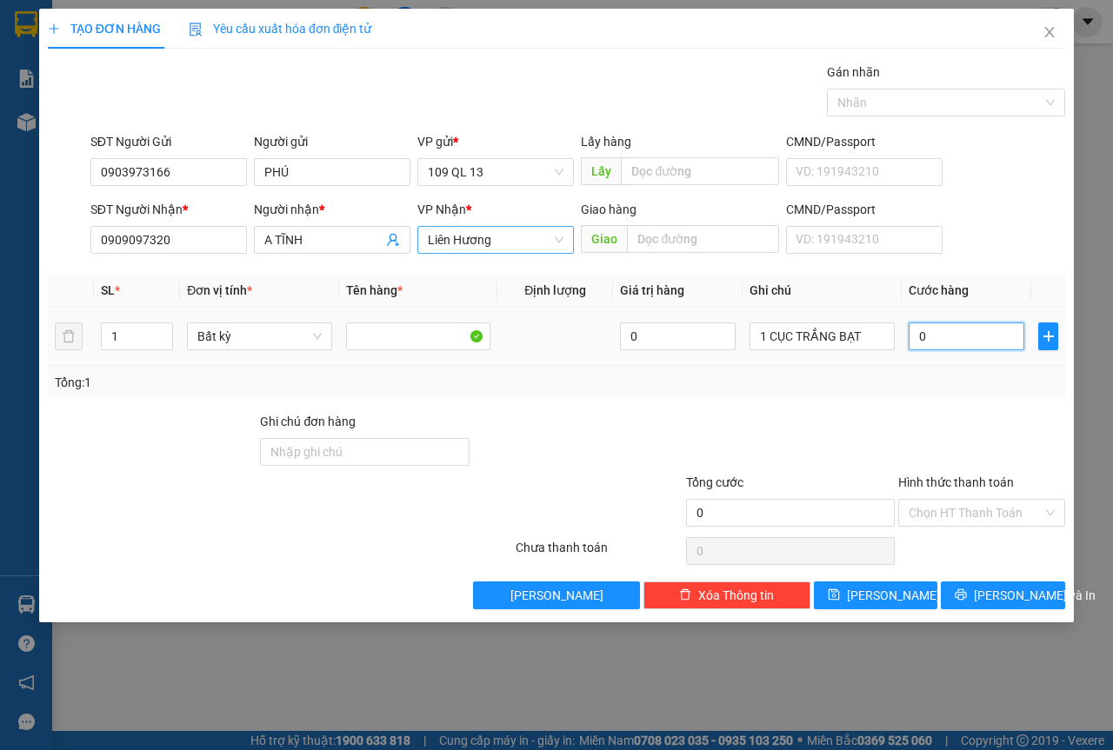
click at [953, 345] on input "0" at bounding box center [967, 337] width 116 height 28
type input "3"
type input "30"
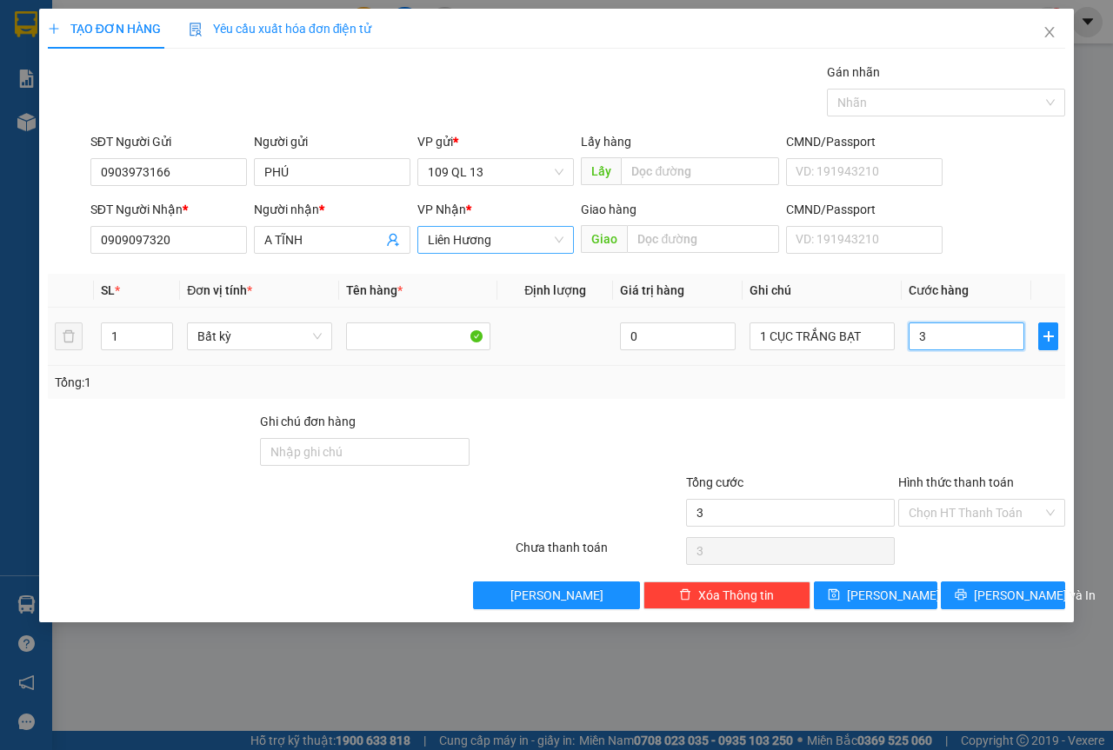
type input "30"
type input "30.000"
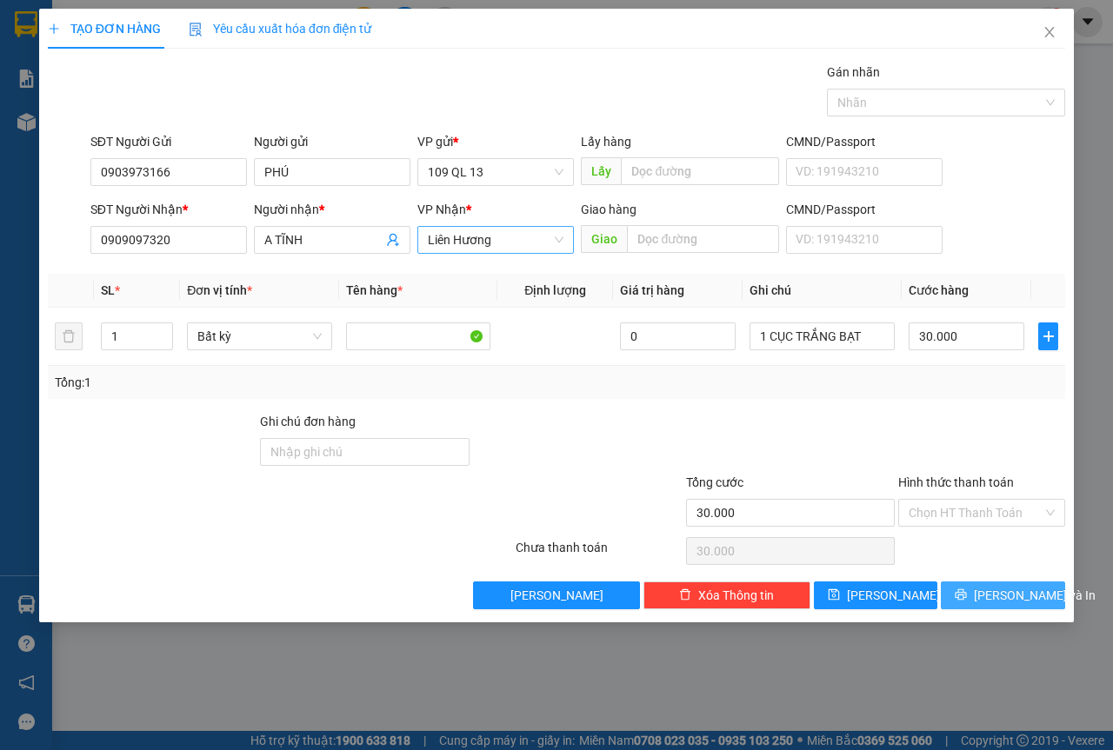
click at [1017, 600] on span "[PERSON_NAME] và In" at bounding box center [1035, 595] width 122 height 19
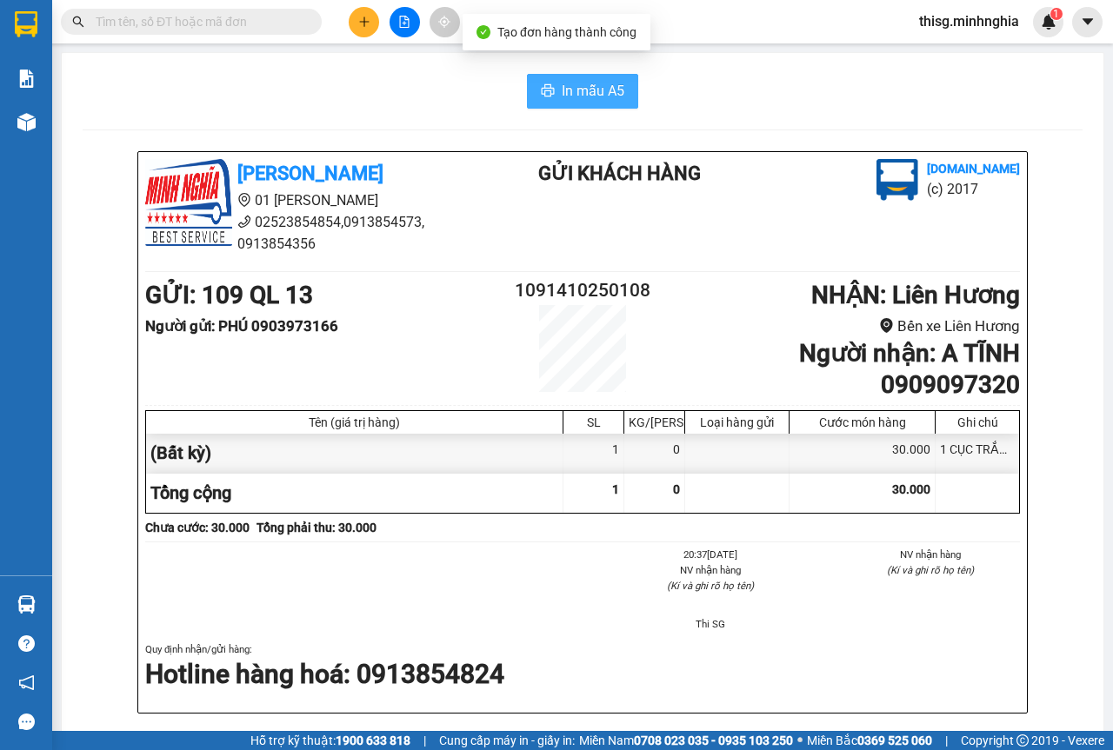
click at [543, 87] on icon "printer" at bounding box center [548, 90] width 14 height 14
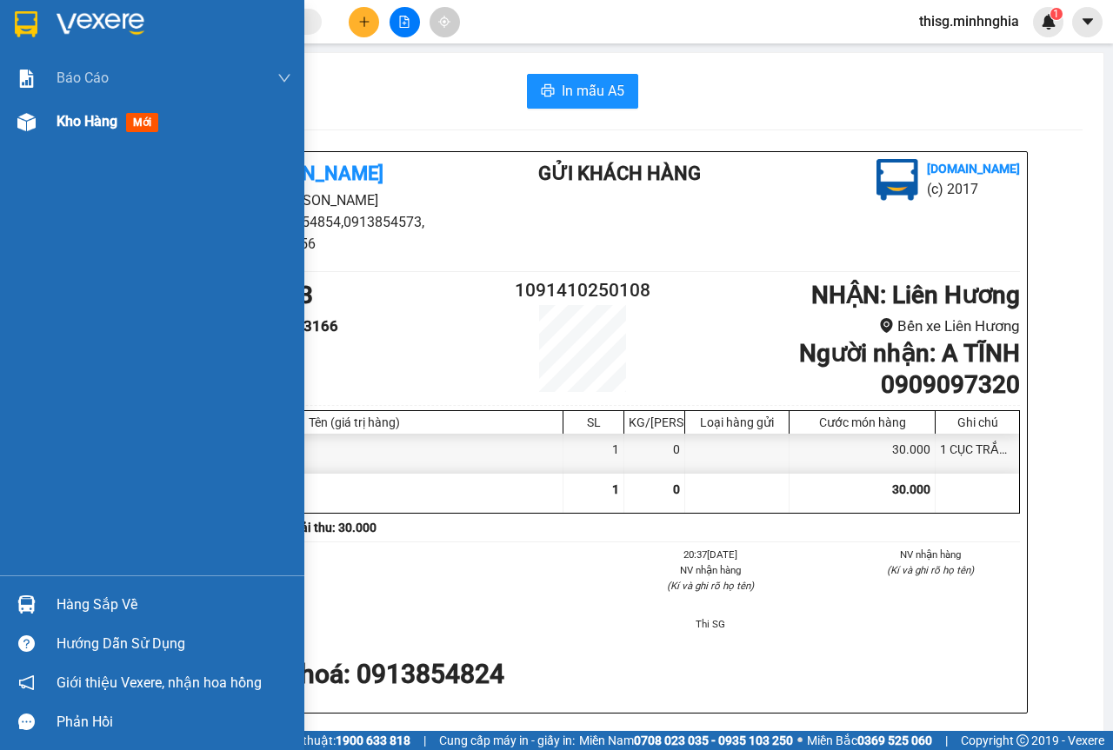
click at [108, 142] on div "Kho hàng mới" at bounding box center [174, 121] width 235 height 43
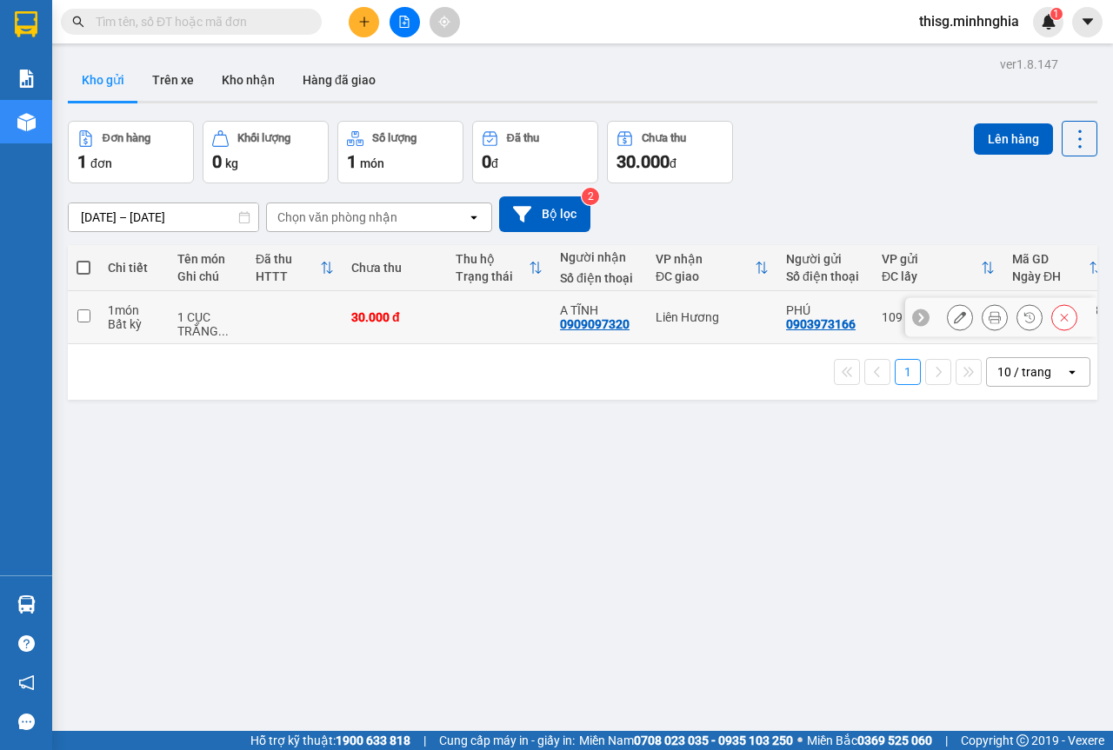
click at [718, 330] on td "Liên Hương" at bounding box center [712, 317] width 130 height 53
checkbox input "true"
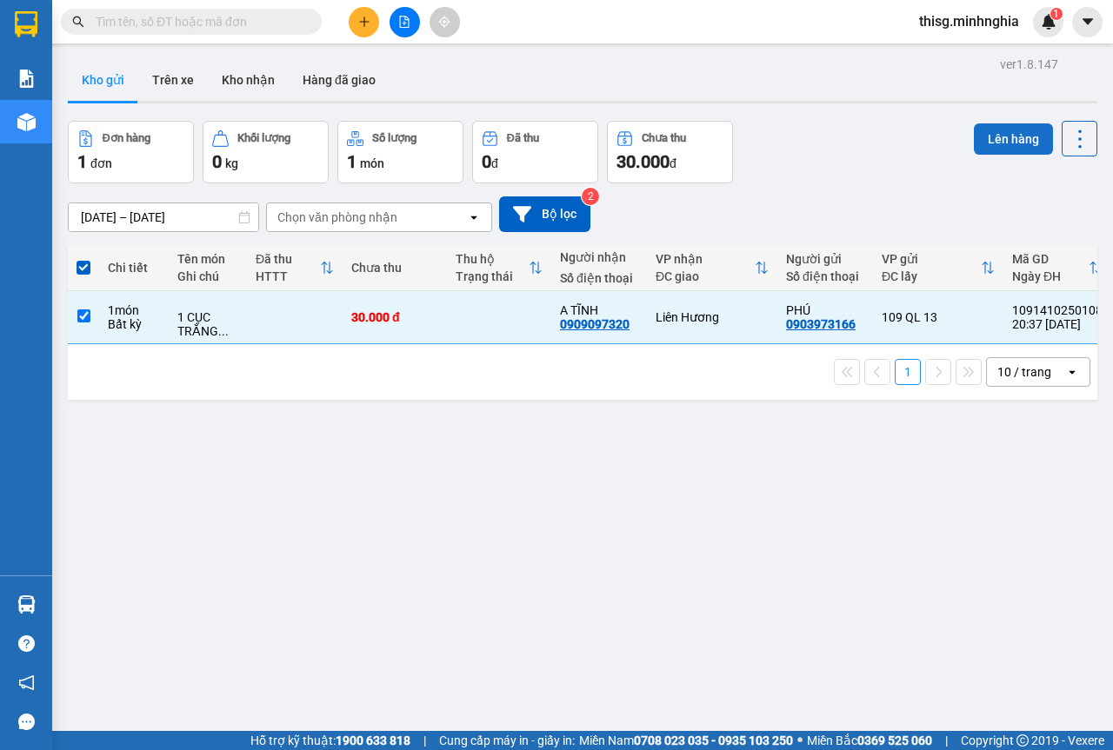
click at [1025, 138] on button "Lên hàng" at bounding box center [1013, 138] width 79 height 31
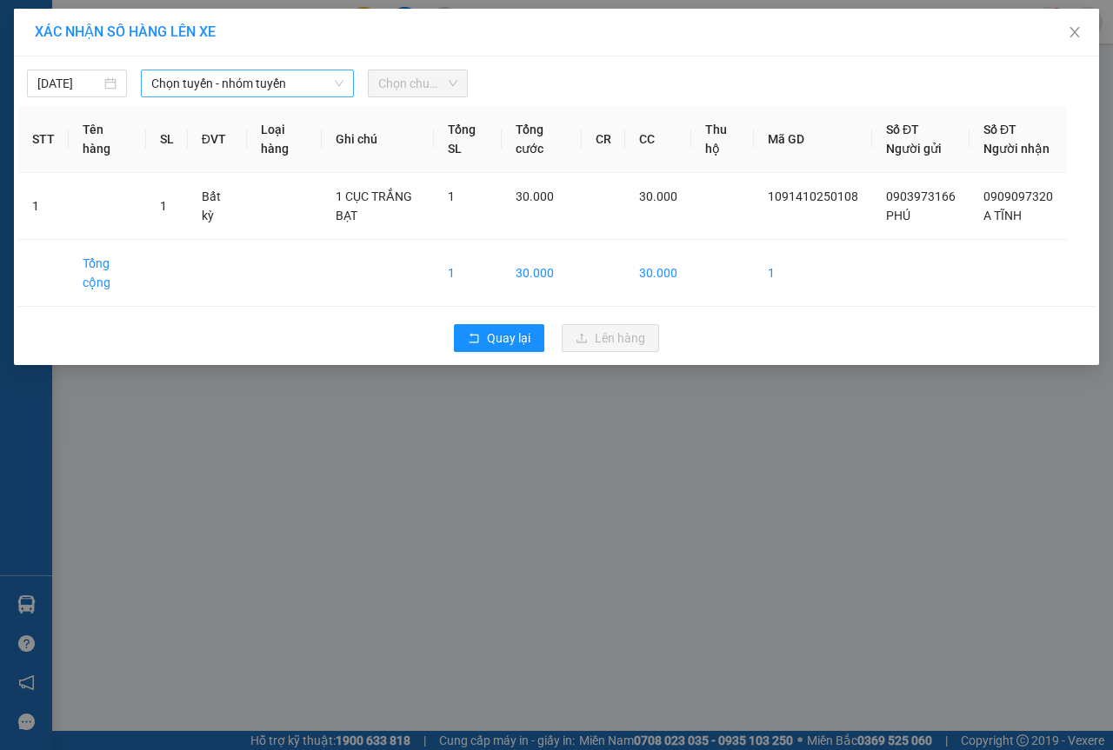
click at [247, 93] on span "Chọn tuyến - nhóm tuyến" at bounding box center [247, 83] width 192 height 26
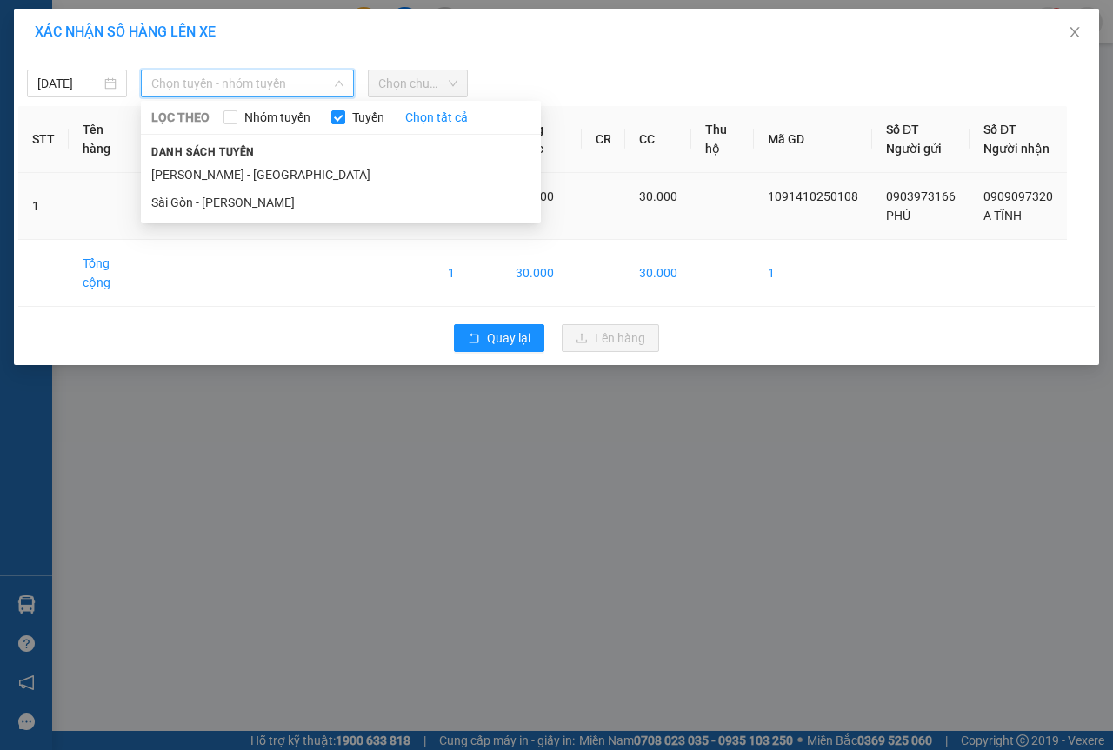
click at [243, 210] on li "Sài Gòn - [PERSON_NAME]" at bounding box center [341, 203] width 400 height 28
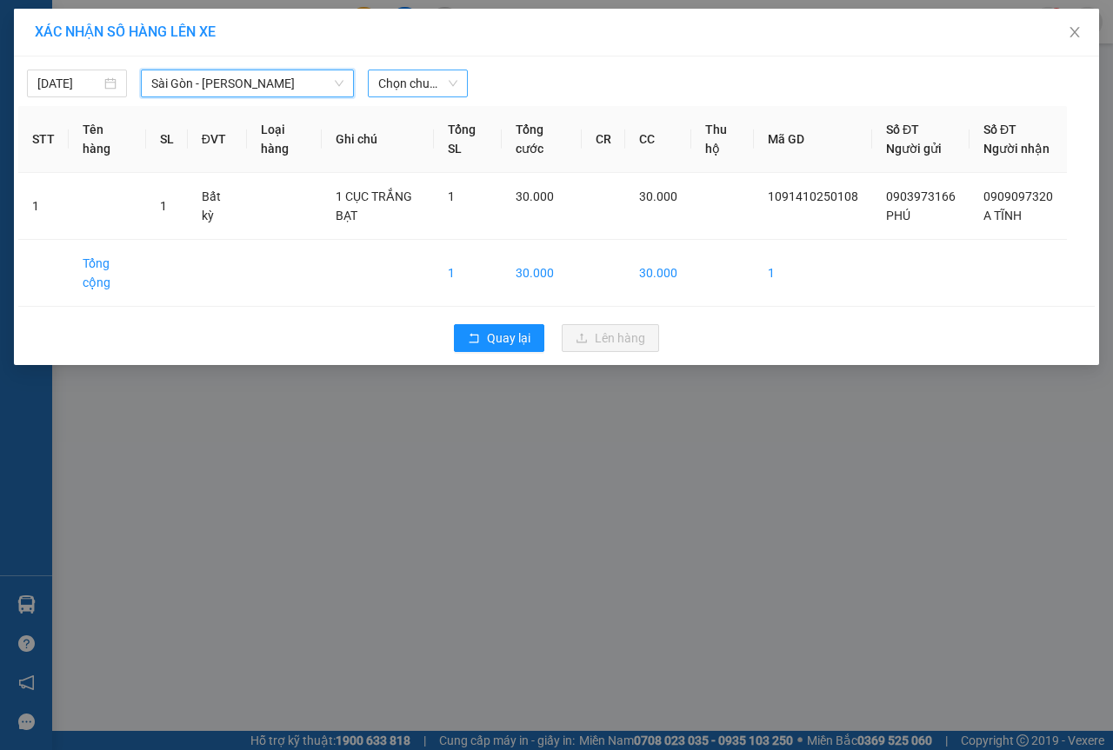
drag, startPoint x: 436, startPoint y: 77, endPoint x: 445, endPoint y: 90, distance: 15.0
click at [437, 78] on span "Chọn chuyến" at bounding box center [417, 83] width 79 height 26
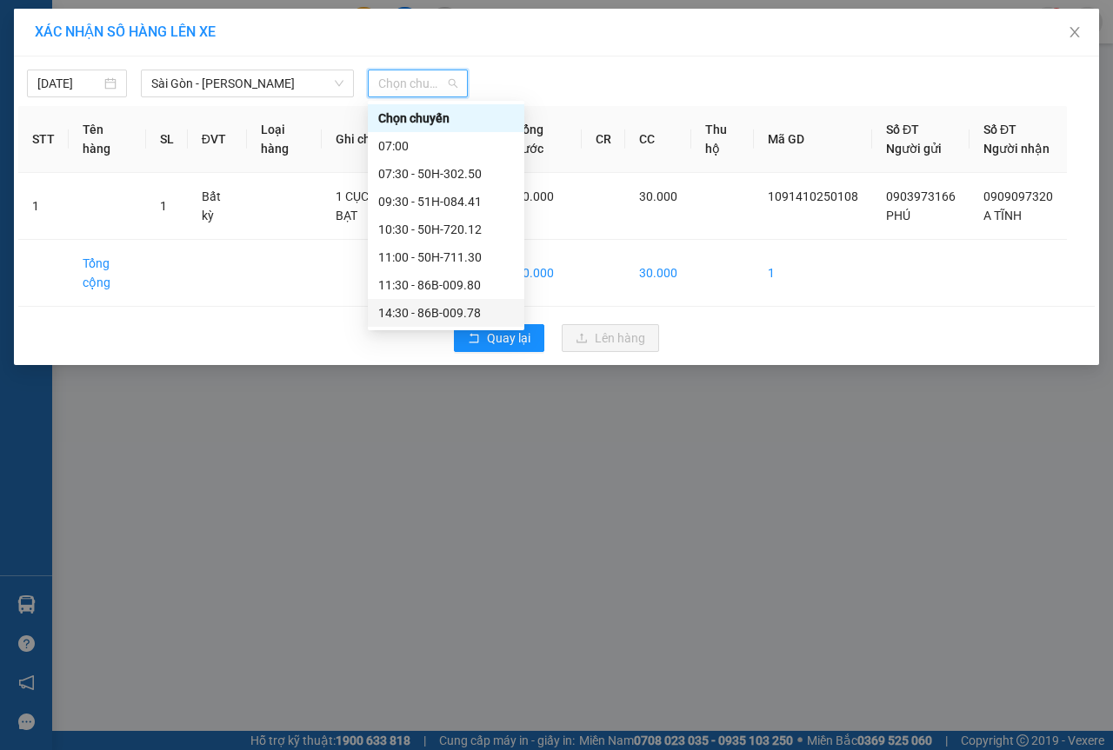
scroll to position [167, 0]
click at [416, 290] on div "21:30 - 50H-293.85" at bounding box center [446, 285] width 136 height 19
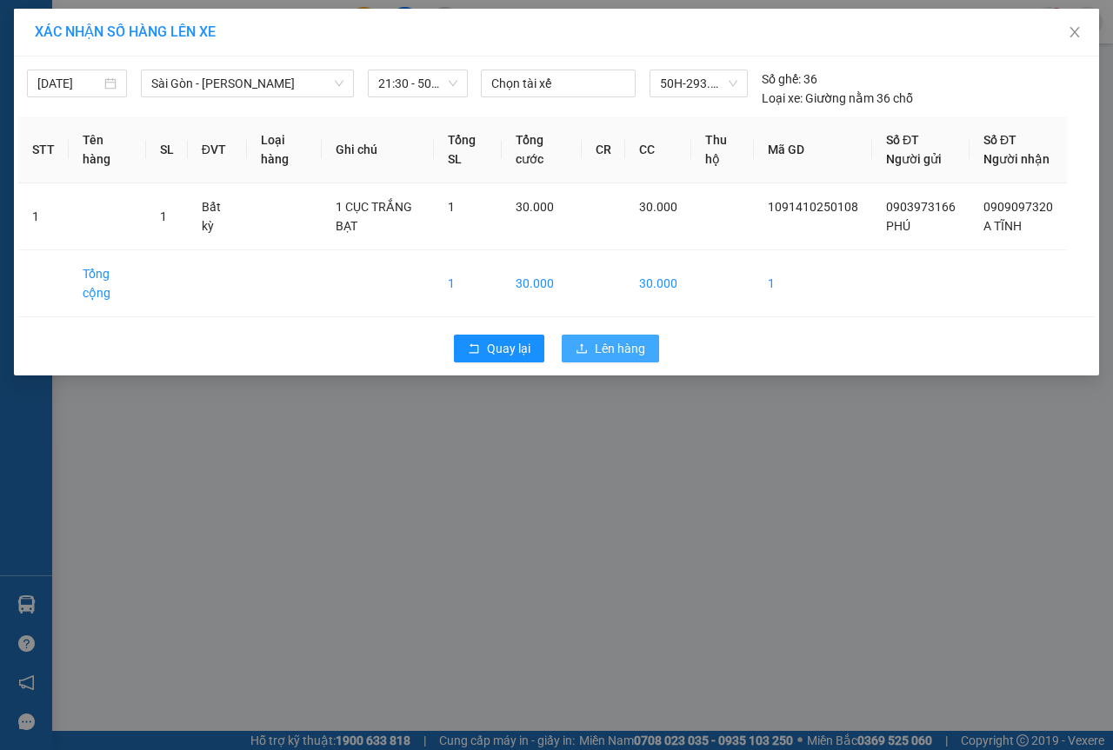
click at [605, 358] on span "Lên hàng" at bounding box center [620, 348] width 50 height 19
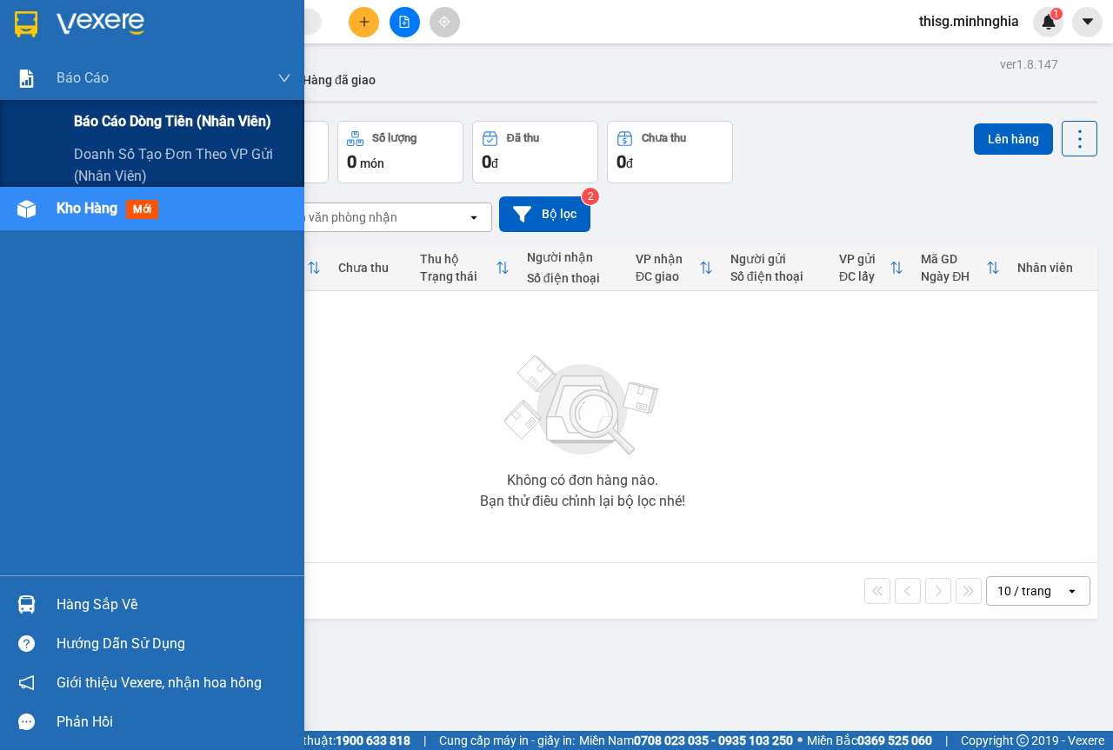
click at [43, 101] on div "Báo cáo dòng tiền (nhân viên)" at bounding box center [152, 121] width 304 height 43
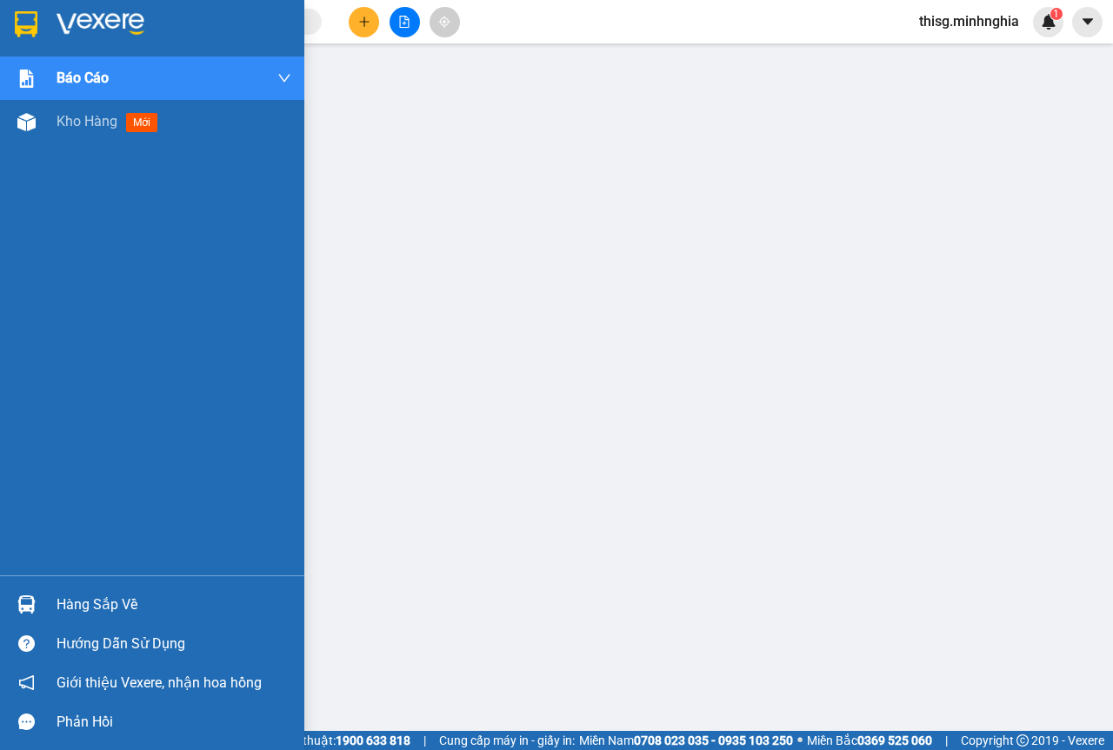
click at [100, 149] on div "Báo cáo Báo cáo dòng tiền (nhân viên) Doanh số tạo đơn theo VP gửi (nhân viên) …" at bounding box center [152, 316] width 304 height 519
drag, startPoint x: 109, startPoint y: 133, endPoint x: 157, endPoint y: 103, distance: 56.2
click at [158, 103] on div "Kho hàng mới" at bounding box center [174, 121] width 235 height 43
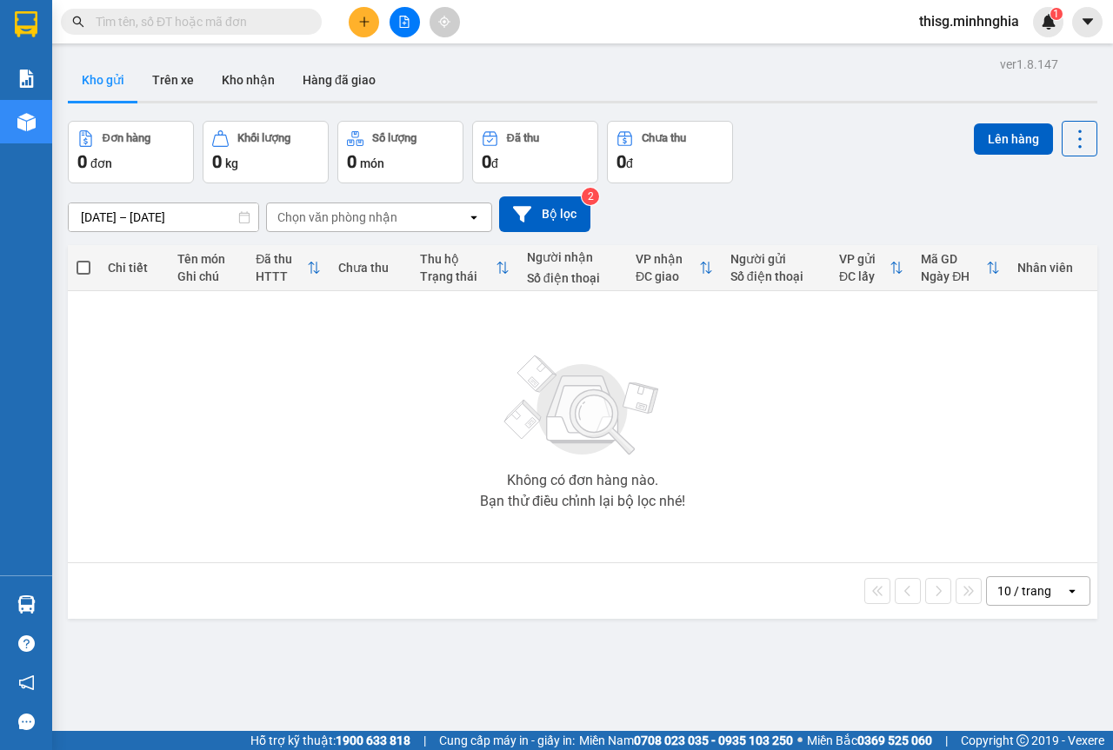
click at [369, 20] on icon "plus" at bounding box center [364, 22] width 12 height 12
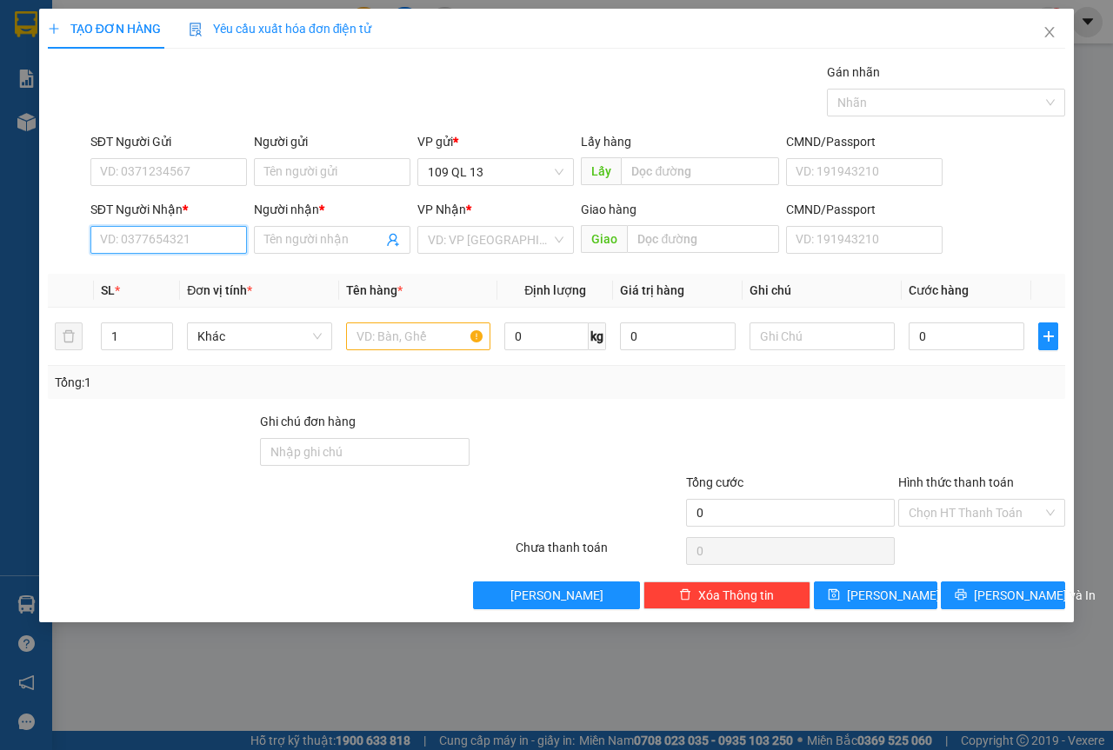
click at [150, 244] on input "SĐT Người Nhận *" at bounding box center [168, 240] width 157 height 28
click at [204, 301] on div "0946413646 - LANH" at bounding box center [169, 302] width 136 height 19
type input "0946413646"
type input "LANH"
type input "0946413646"
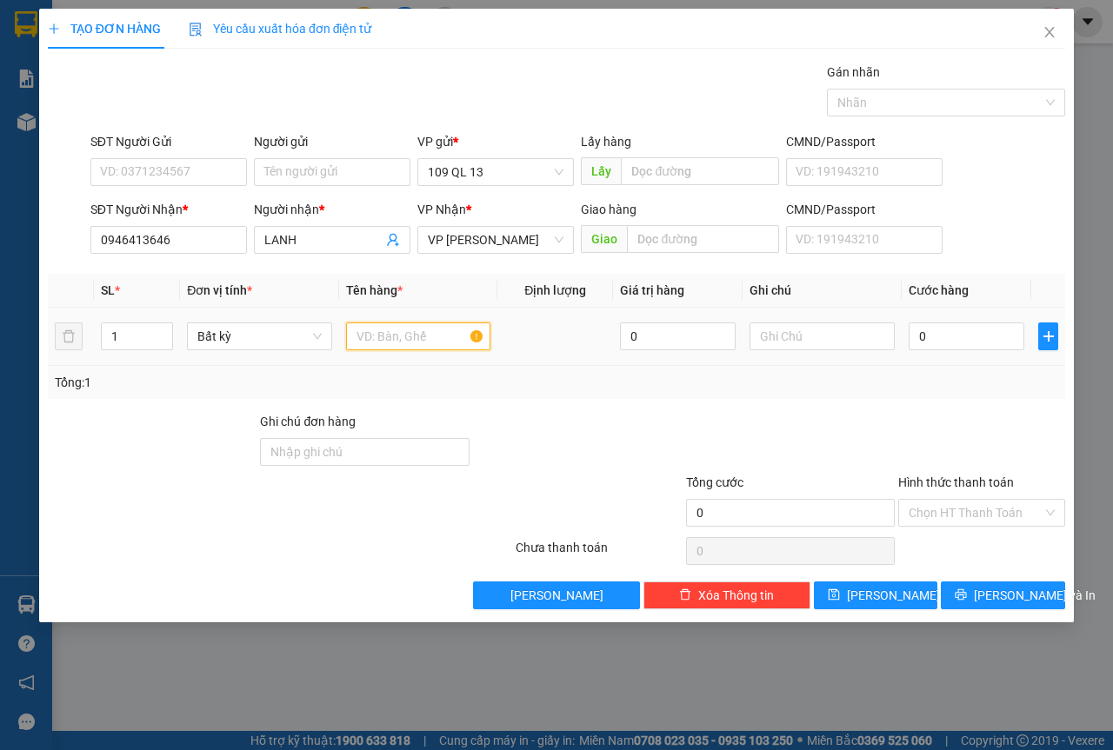
click at [376, 330] on input "text" at bounding box center [418, 337] width 145 height 28
click at [822, 337] on input "text" at bounding box center [821, 337] width 145 height 28
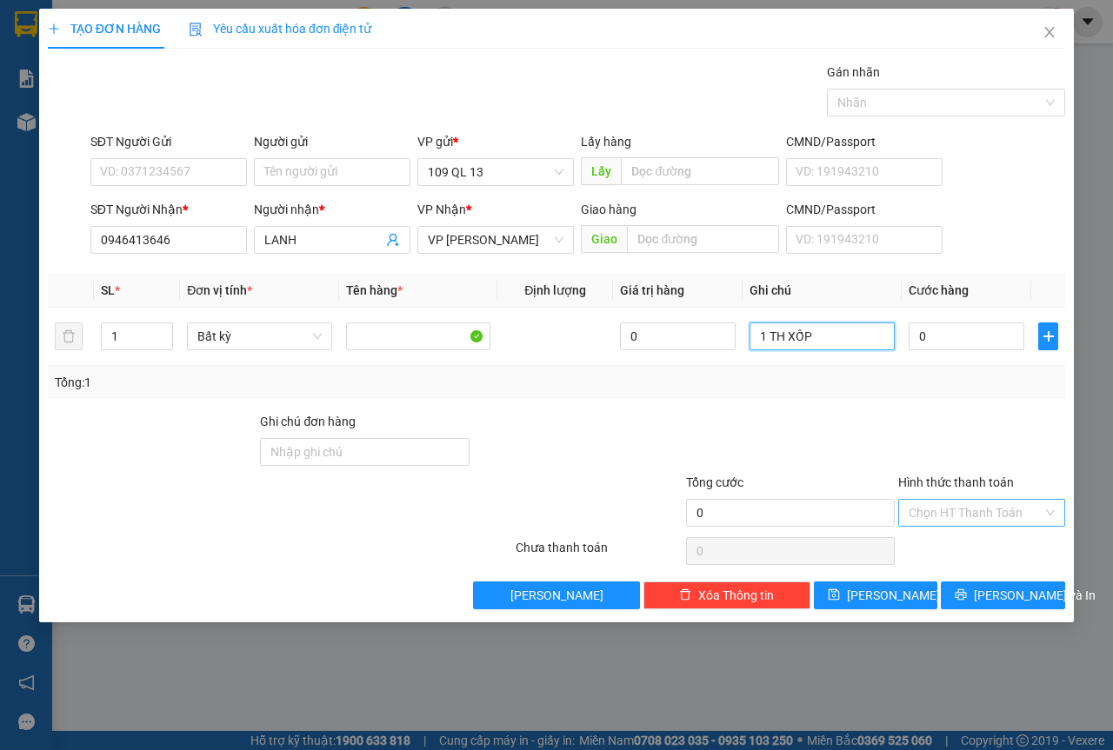
type input "1 TH XỐP"
click at [940, 503] on input "Hình thức thanh toán" at bounding box center [976, 513] width 134 height 26
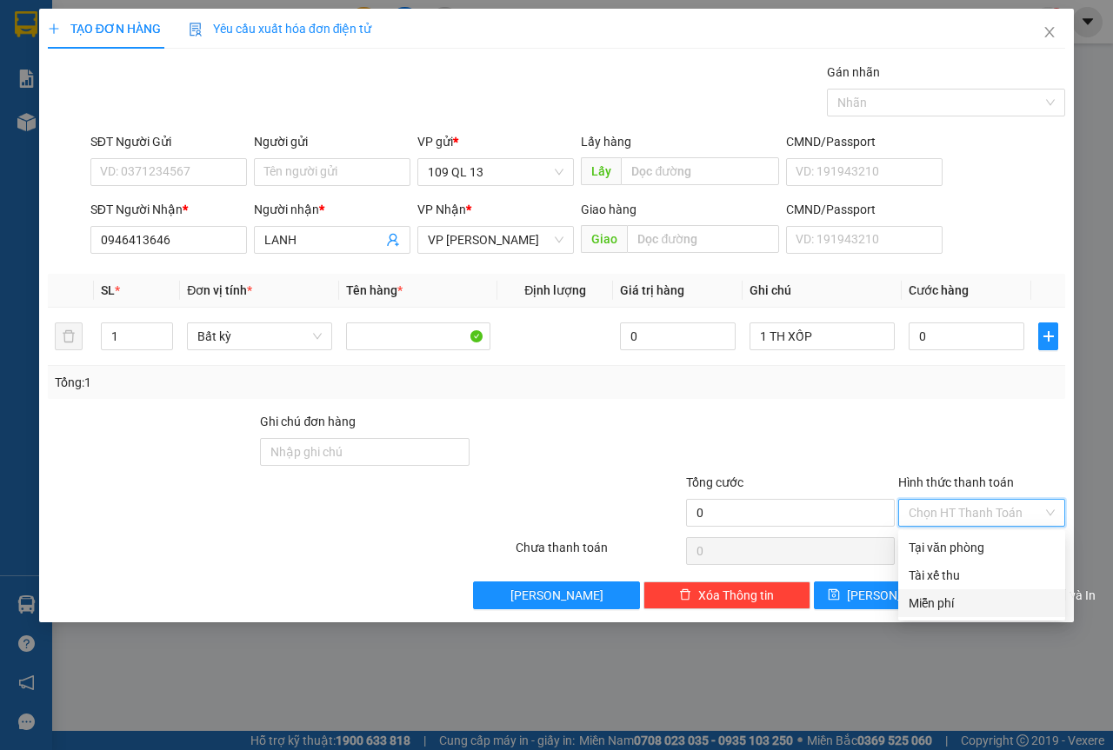
click at [946, 600] on div "Miễn phí" at bounding box center [982, 603] width 146 height 19
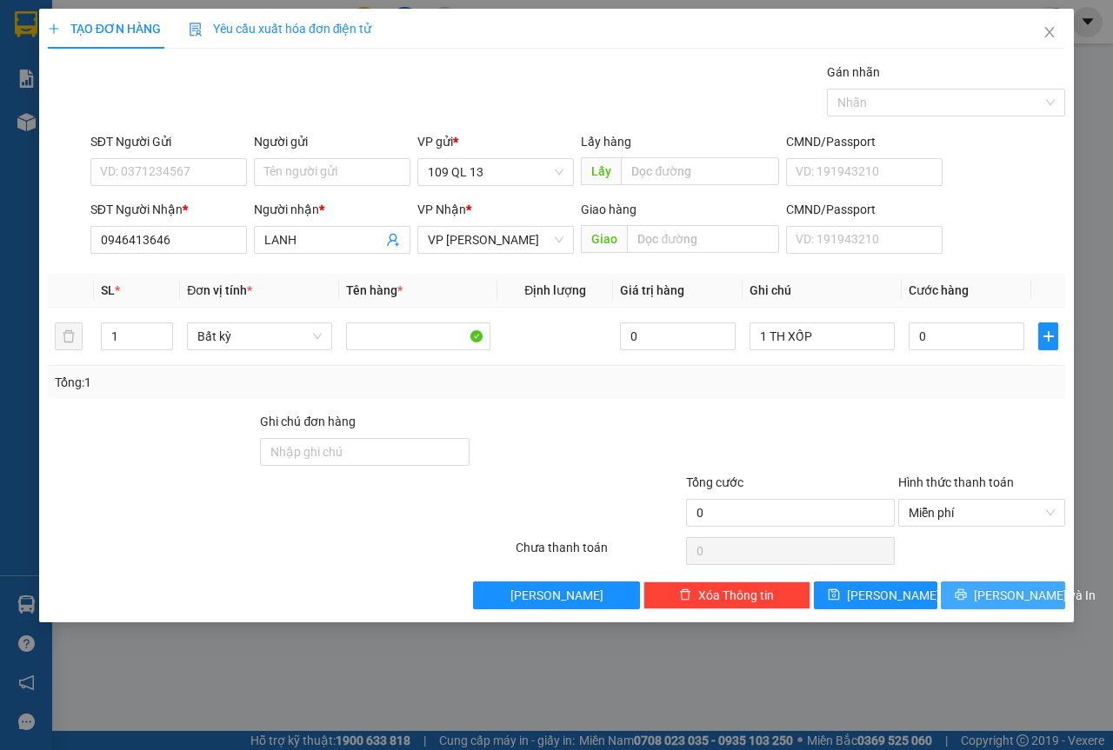
click at [990, 601] on span "[PERSON_NAME] và In" at bounding box center [1035, 595] width 122 height 19
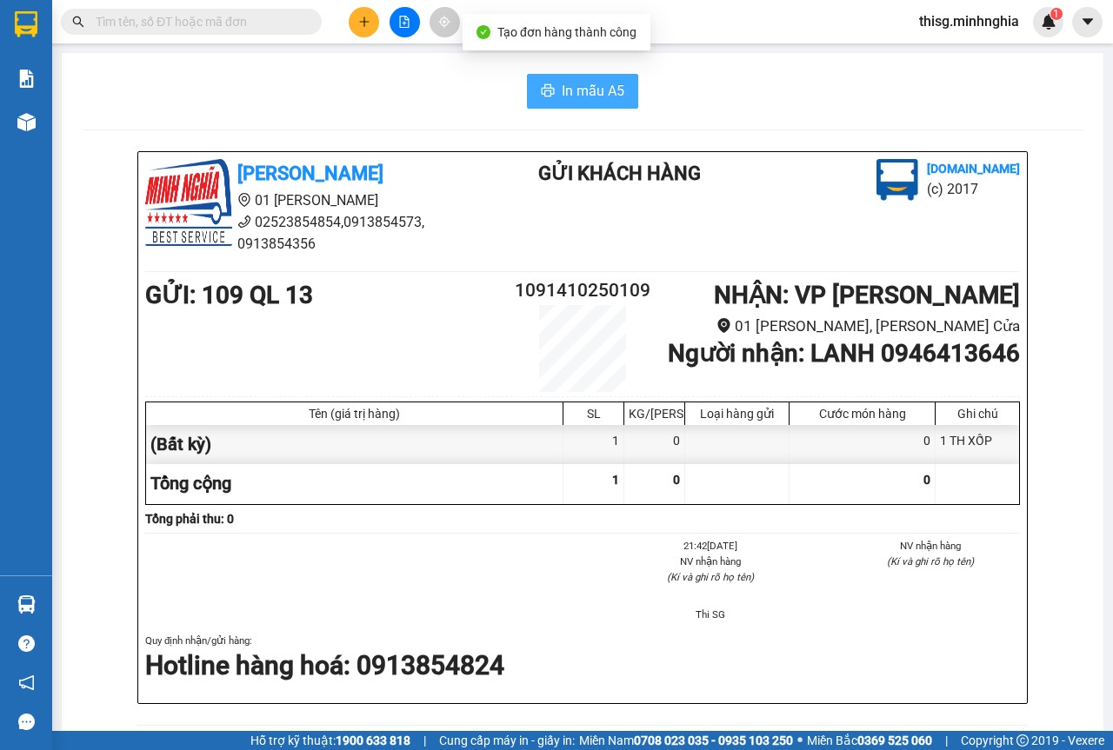
drag, startPoint x: 576, startPoint y: 74, endPoint x: 576, endPoint y: 86, distance: 12.2
click at [576, 75] on button "In mẫu A5" at bounding box center [582, 91] width 111 height 35
click at [576, 86] on span "In mẫu A5" at bounding box center [593, 91] width 63 height 22
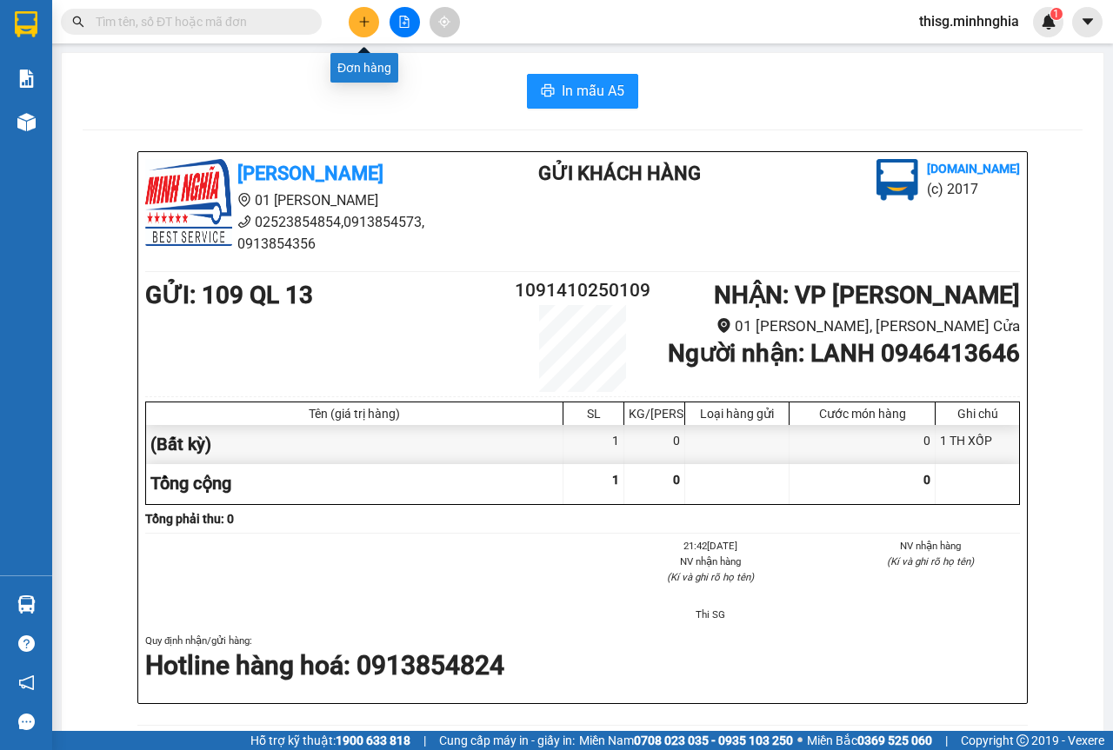
click at [365, 24] on icon "plus" at bounding box center [364, 22] width 12 height 12
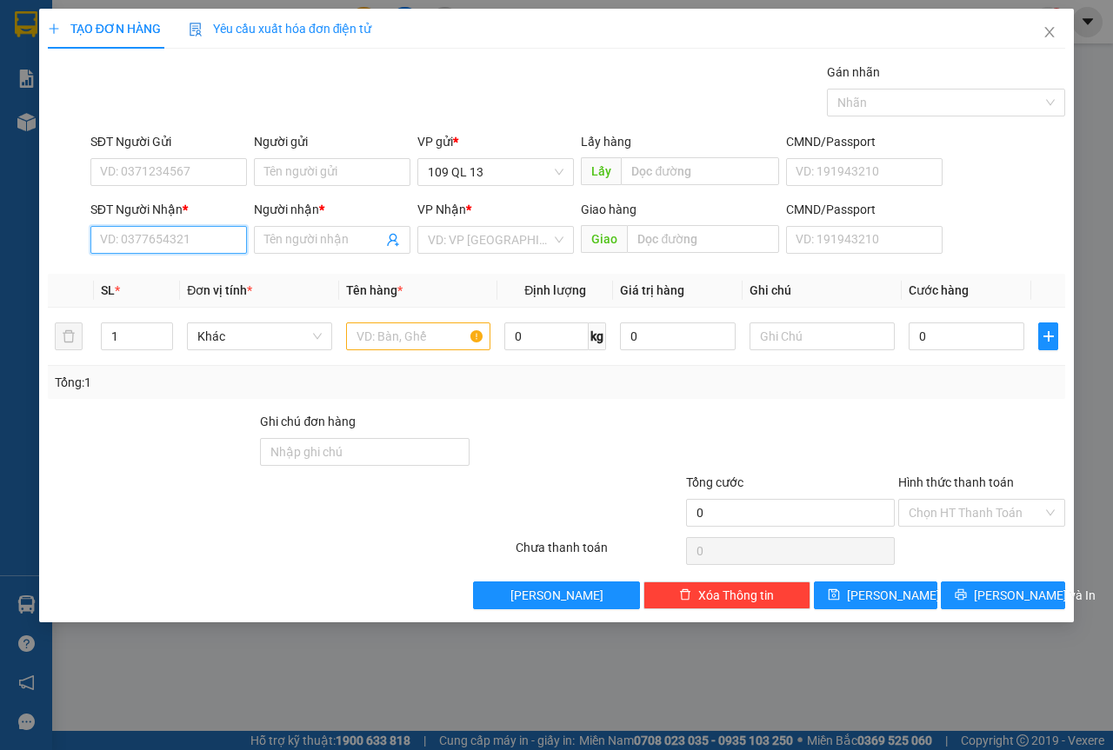
click at [137, 233] on input "SĐT Người Nhận *" at bounding box center [168, 240] width 157 height 28
click at [193, 276] on div "0377730721 - THẢO" at bounding box center [169, 274] width 136 height 19
type input "0377730721"
type input "THẢO"
type input "0377730721"
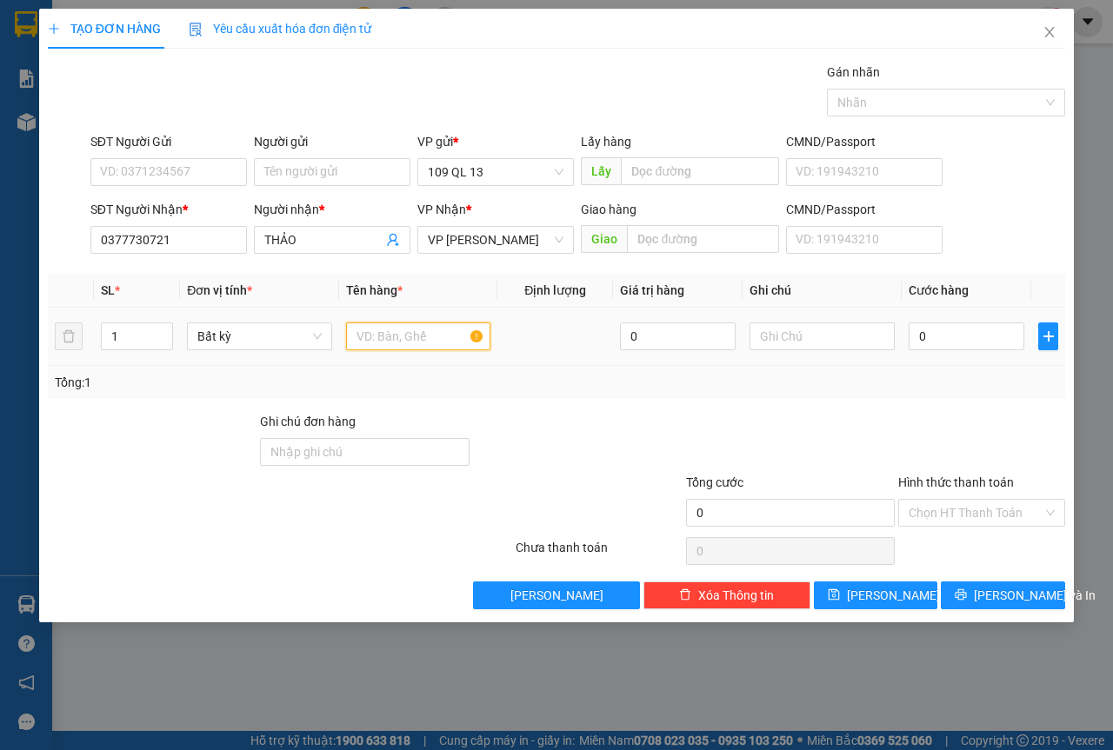
click at [372, 344] on input "text" at bounding box center [418, 337] width 145 height 28
click at [801, 339] on input "text" at bounding box center [821, 337] width 145 height 28
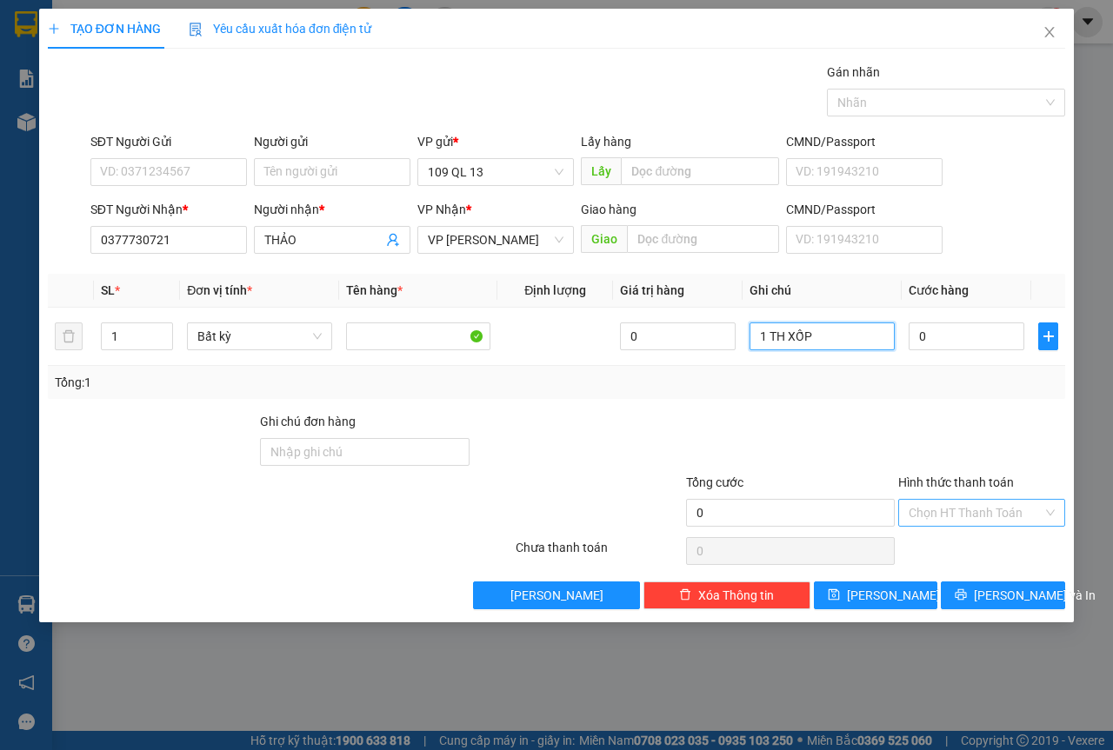
type input "1 TH XỐP"
click at [983, 522] on input "Hình thức thanh toán" at bounding box center [976, 513] width 134 height 26
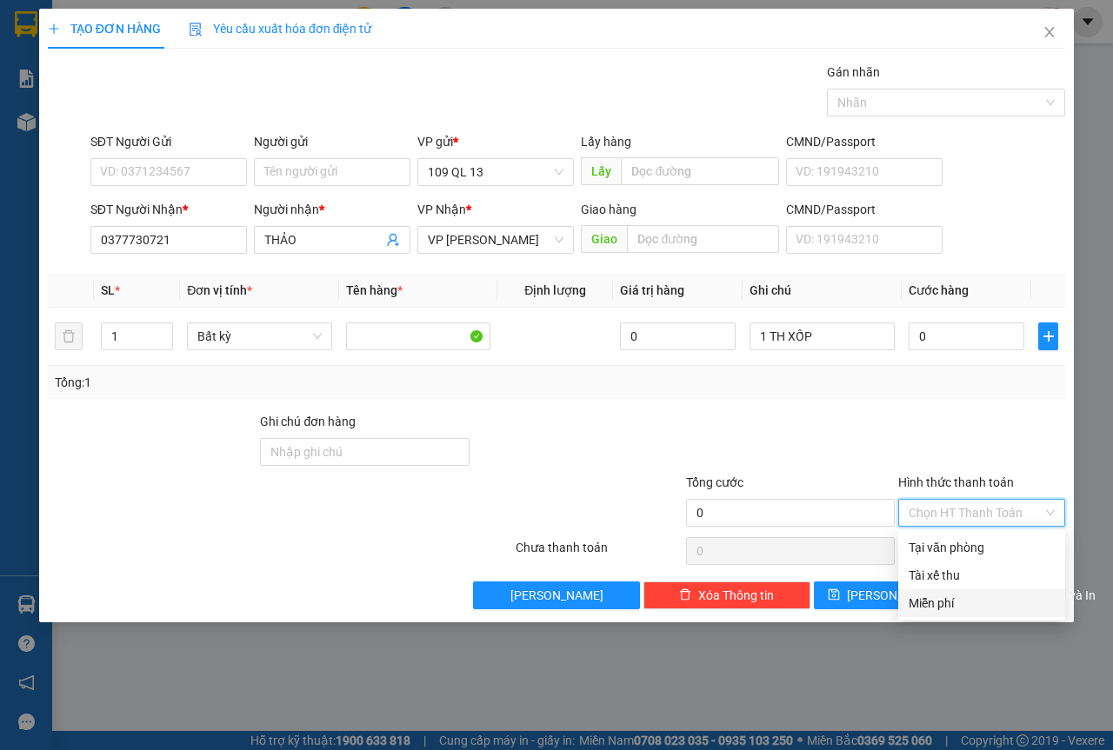
click at [936, 600] on div "Miễn phí" at bounding box center [982, 603] width 146 height 19
click at [997, 603] on span "[PERSON_NAME] và In" at bounding box center [1035, 595] width 122 height 19
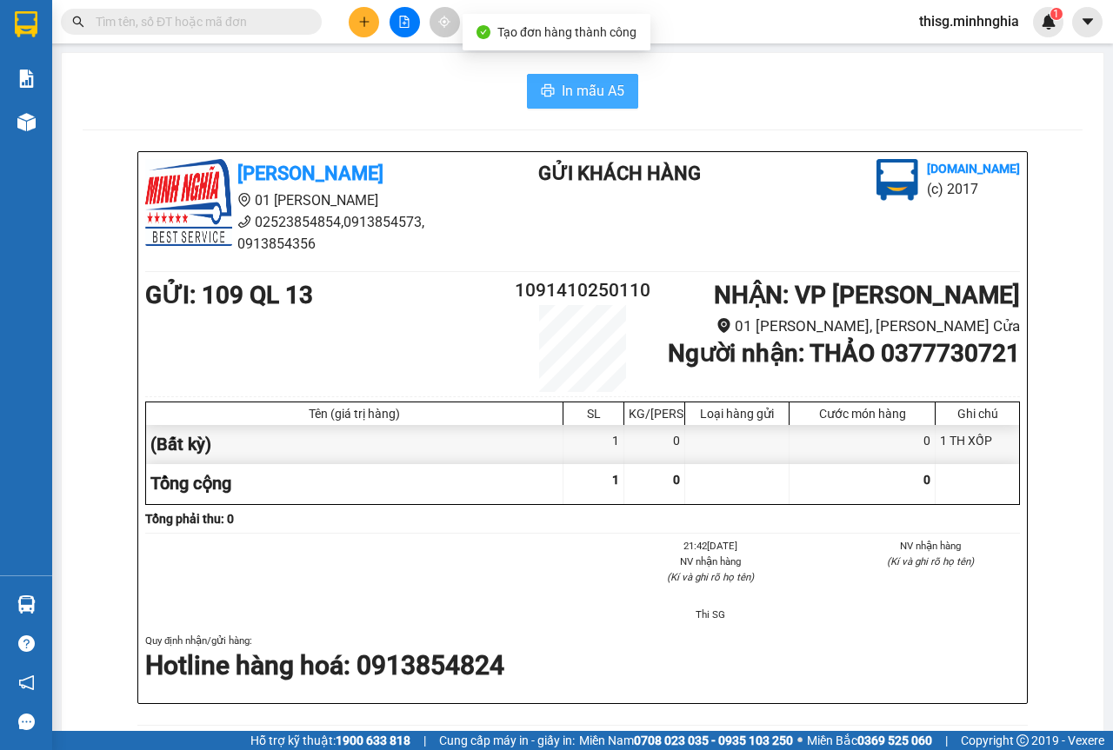
click at [576, 83] on span "In mẫu A5" at bounding box center [593, 91] width 63 height 22
click at [365, 27] on icon "plus" at bounding box center [364, 22] width 12 height 12
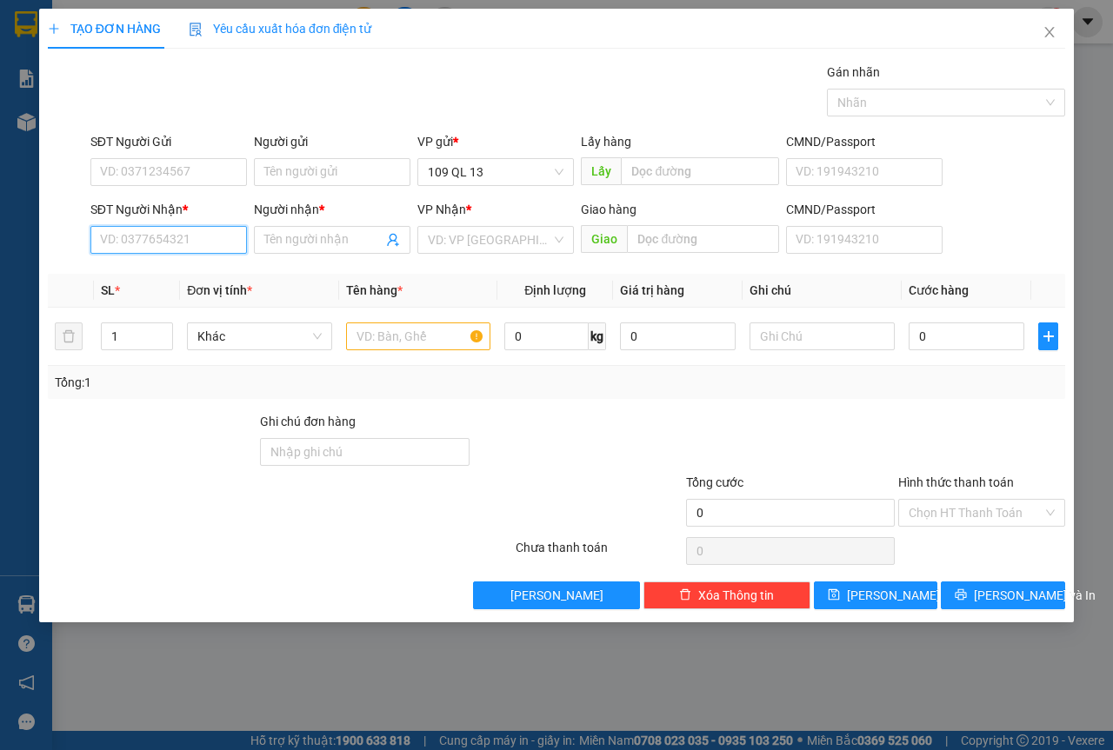
click at [162, 230] on input "SĐT Người Nhận *" at bounding box center [168, 240] width 157 height 28
drag, startPoint x: 215, startPoint y: 270, endPoint x: 360, endPoint y: 317, distance: 152.9
click at [212, 270] on div "0903349060 - PHƯỢNG" at bounding box center [169, 274] width 136 height 19
type input "0903349060"
type input "PHƯỢNG"
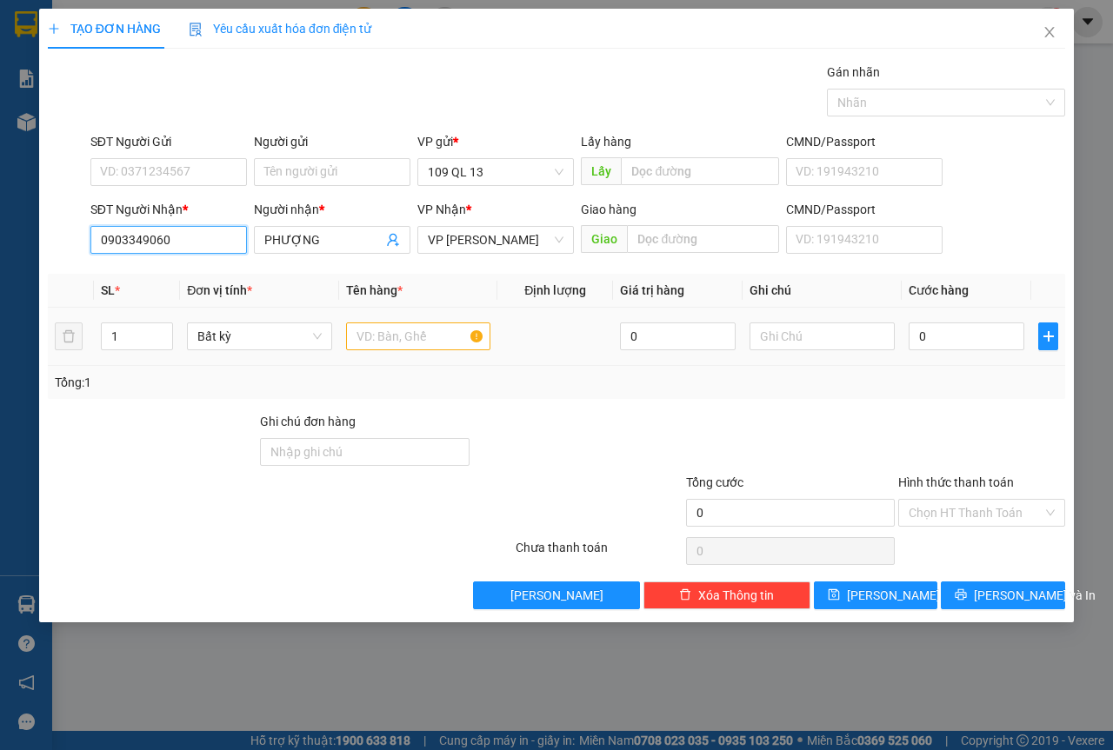
type input "0903349060"
click at [378, 338] on input "text" at bounding box center [418, 337] width 145 height 28
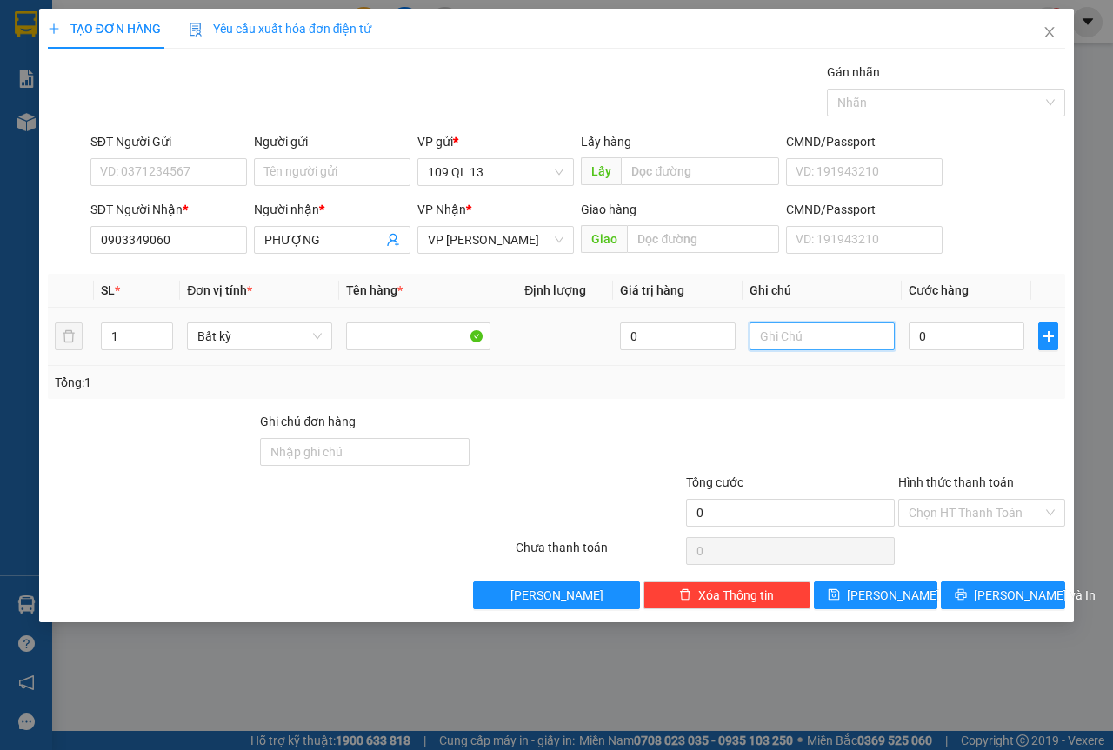
click at [782, 326] on input "text" at bounding box center [821, 337] width 145 height 28
type input "1 TH XỐP"
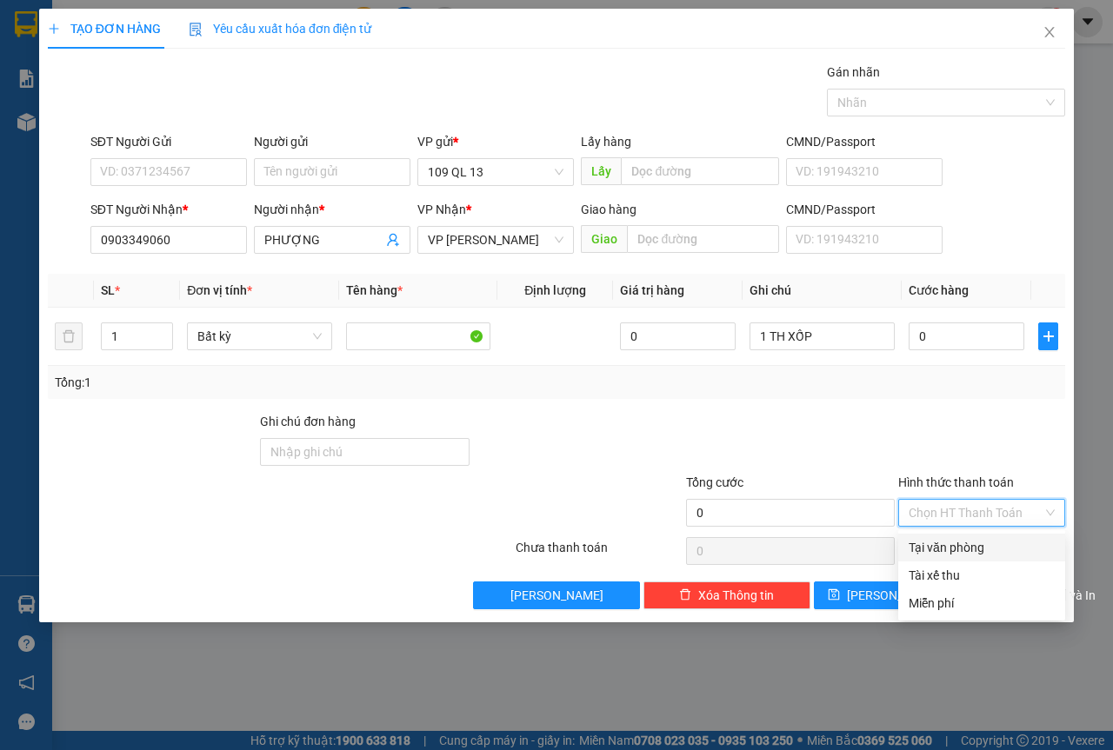
click at [992, 514] on input "Hình thức thanh toán" at bounding box center [976, 513] width 134 height 26
click at [930, 603] on div "Miễn phí" at bounding box center [982, 603] width 146 height 19
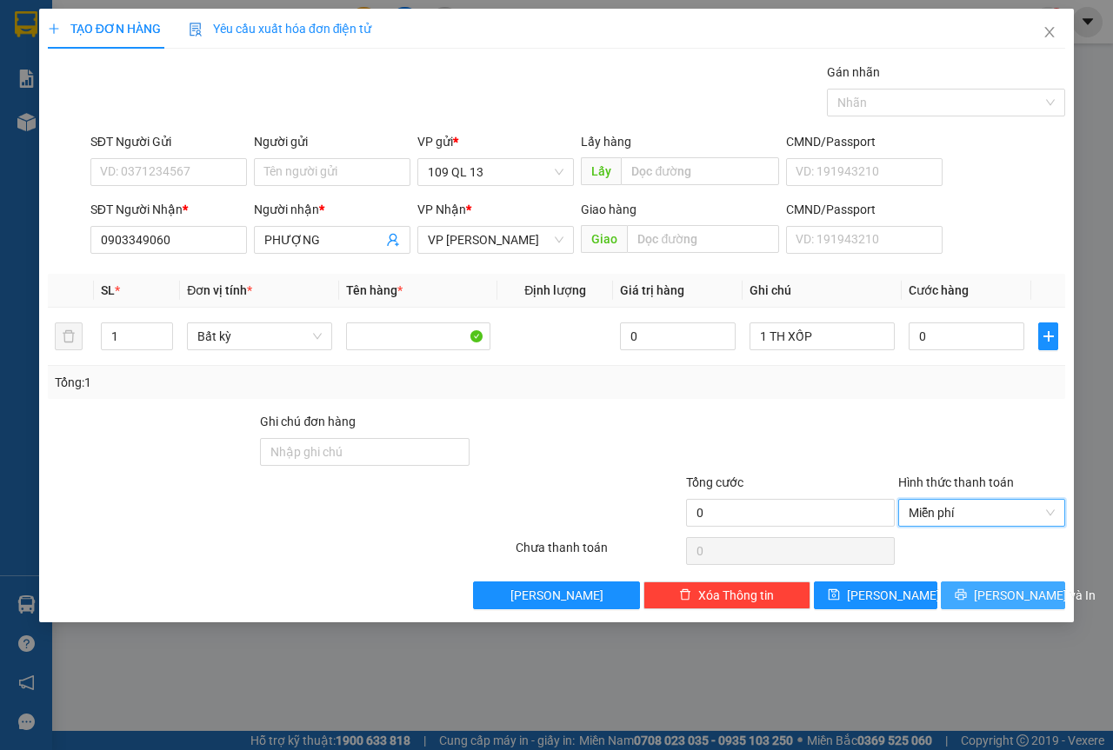
click at [1003, 595] on span "[PERSON_NAME] và In" at bounding box center [1035, 595] width 122 height 19
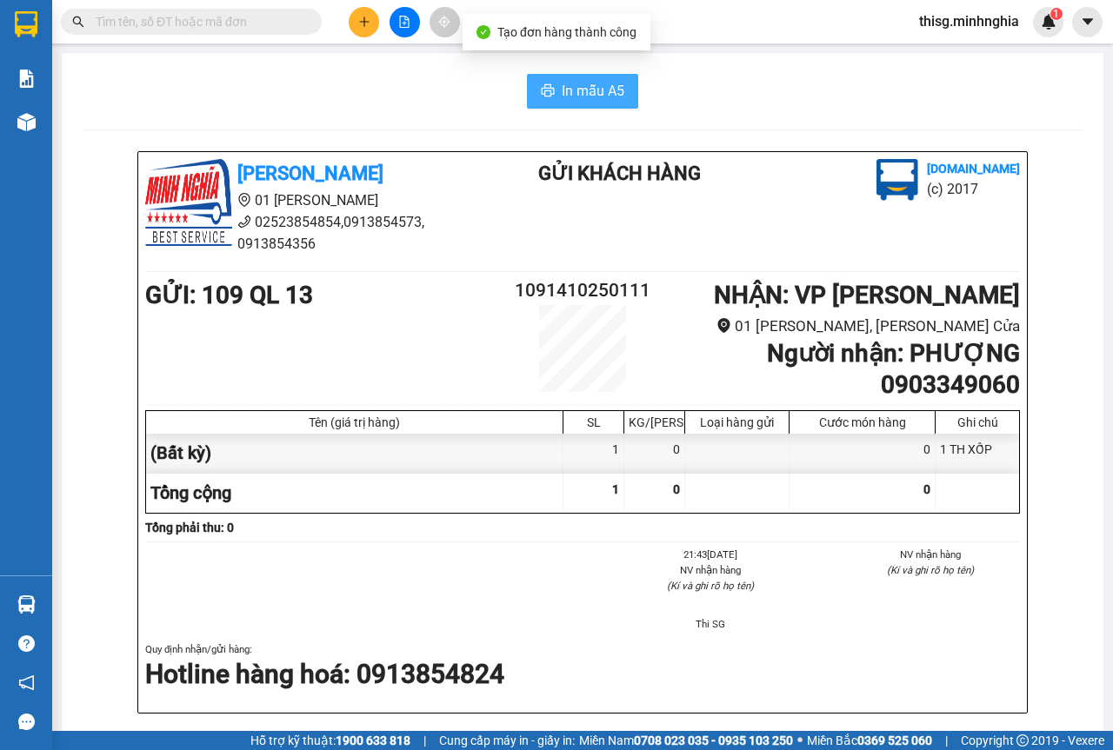
click at [597, 90] on span "In mẫu A5" at bounding box center [593, 91] width 63 height 22
click at [366, 23] on icon "plus" at bounding box center [364, 22] width 12 height 12
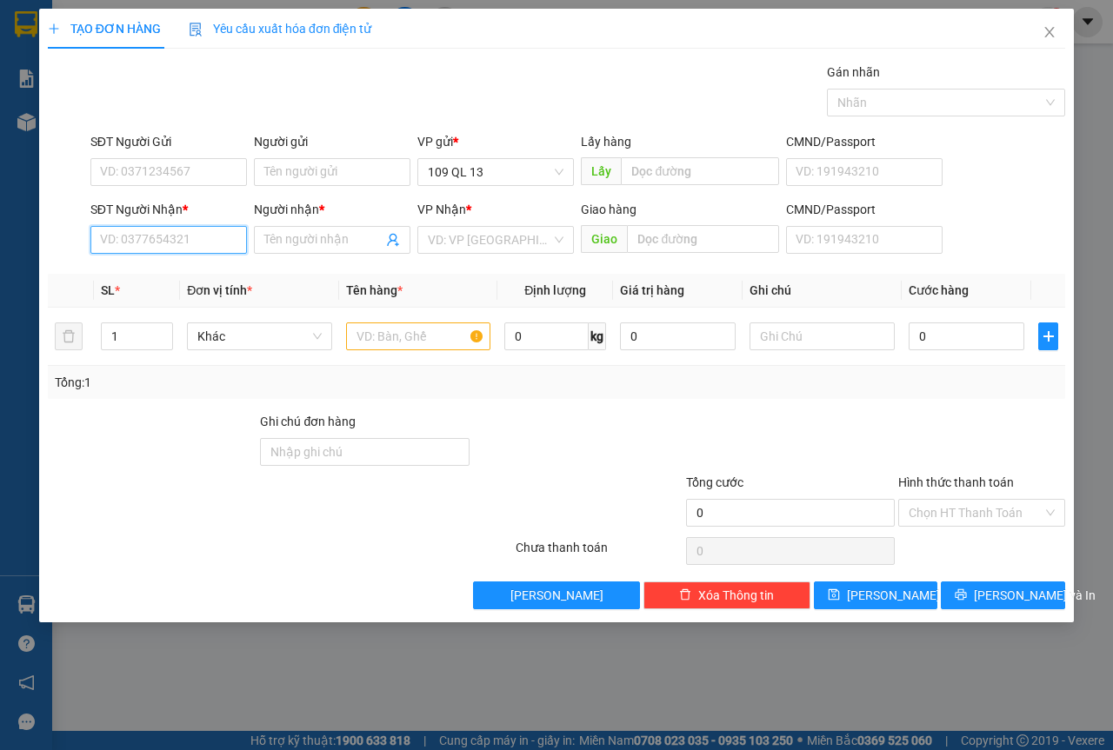
click at [110, 243] on input "SĐT Người Nhận *" at bounding box center [168, 240] width 157 height 28
click at [184, 267] on div "0913854120 - HIỀN" at bounding box center [169, 274] width 136 height 19
type input "0913854120"
type input "HIỀN"
type input "0913854120"
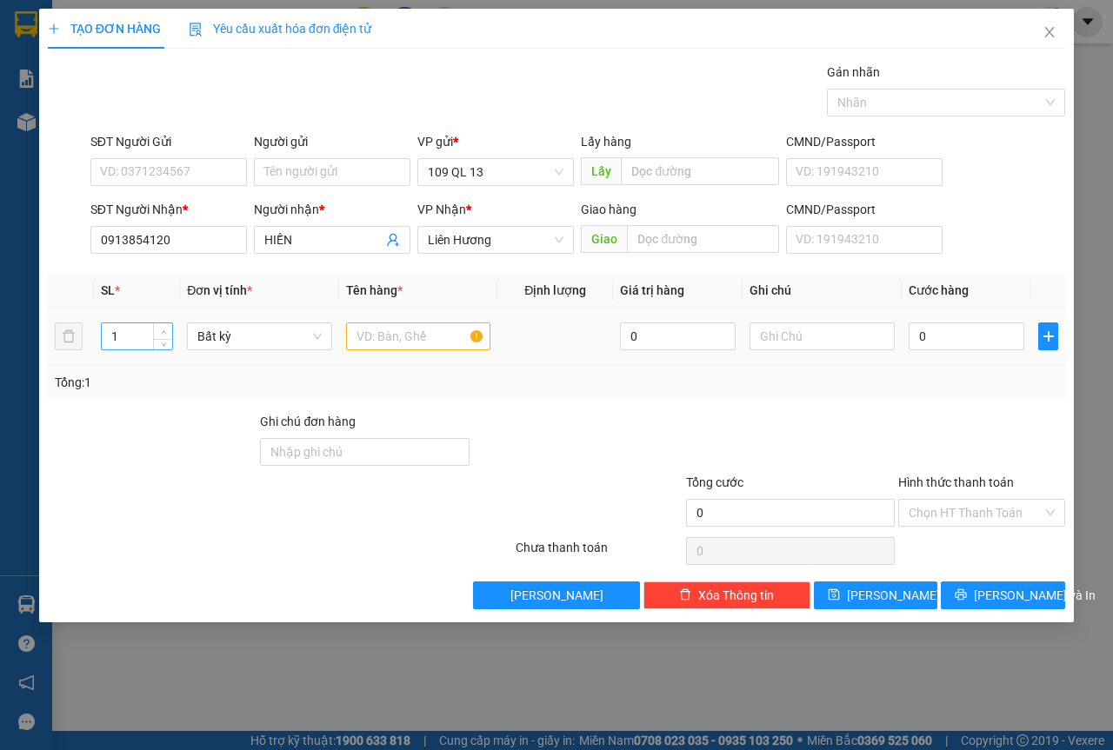
type input "2"
click at [164, 330] on icon "up" at bounding box center [164, 333] width 6 height 6
drag, startPoint x: 374, startPoint y: 344, endPoint x: 863, endPoint y: 326, distance: 489.9
click at [376, 343] on input "text" at bounding box center [418, 337] width 145 height 28
click at [861, 327] on input "text" at bounding box center [821, 337] width 145 height 28
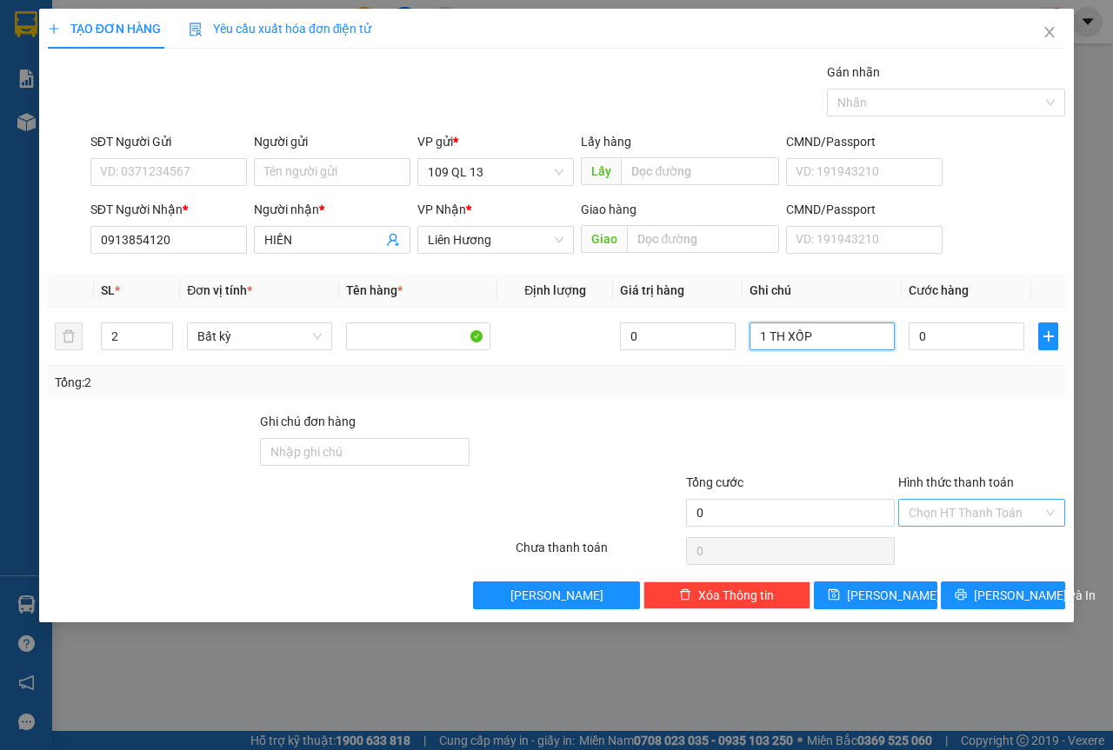
type input "1 TH XỐP"
click at [959, 520] on input "Hình thức thanh toán" at bounding box center [976, 513] width 134 height 26
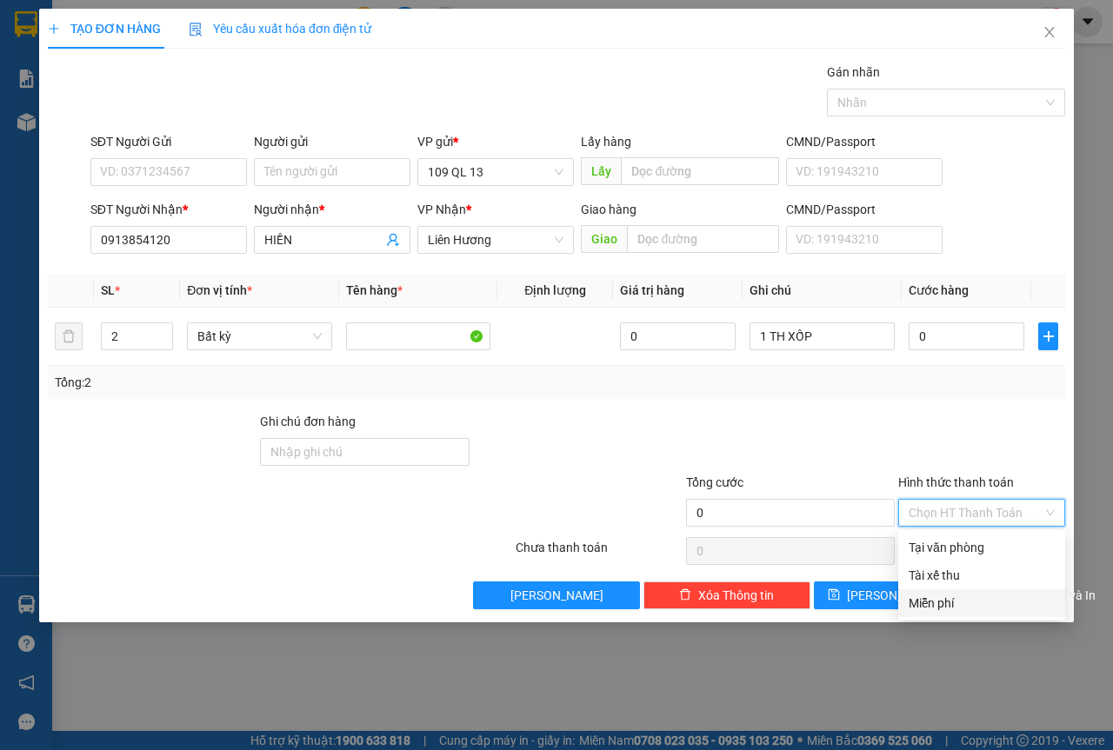
click at [934, 598] on div "Miễn phí" at bounding box center [982, 603] width 146 height 19
click at [1019, 602] on span "[PERSON_NAME] và In" at bounding box center [1035, 595] width 122 height 19
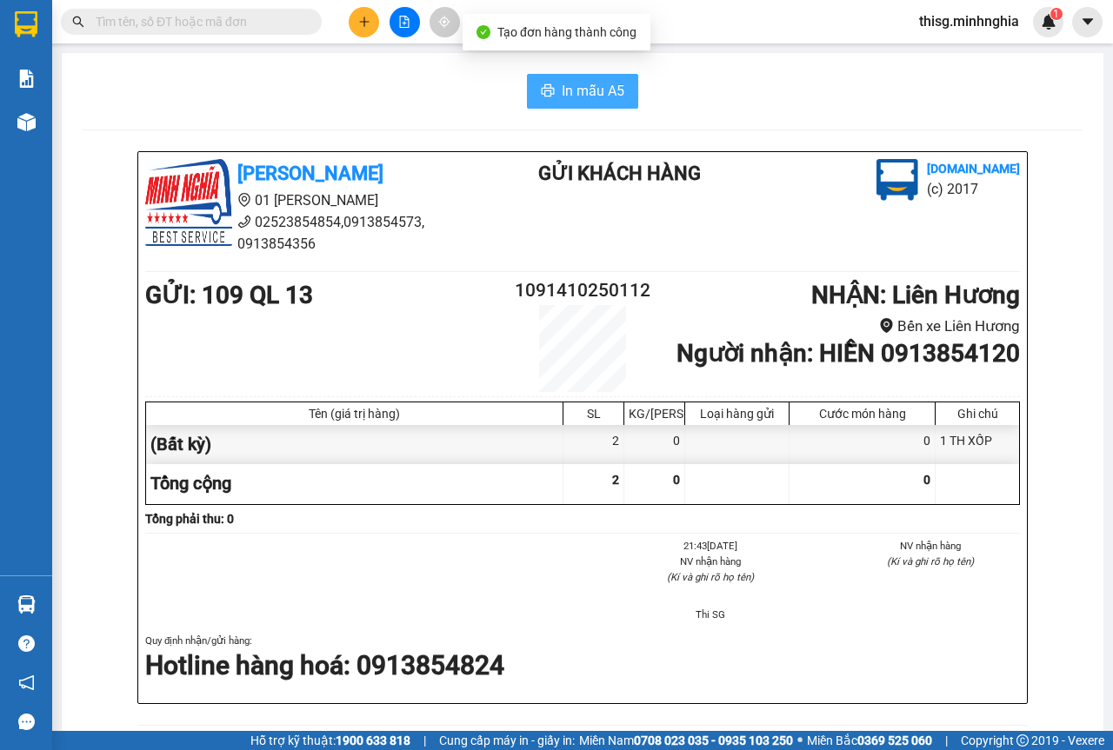
click at [574, 80] on span "In mẫu A5" at bounding box center [593, 91] width 63 height 22
click at [362, 19] on icon "plus" at bounding box center [364, 22] width 12 height 12
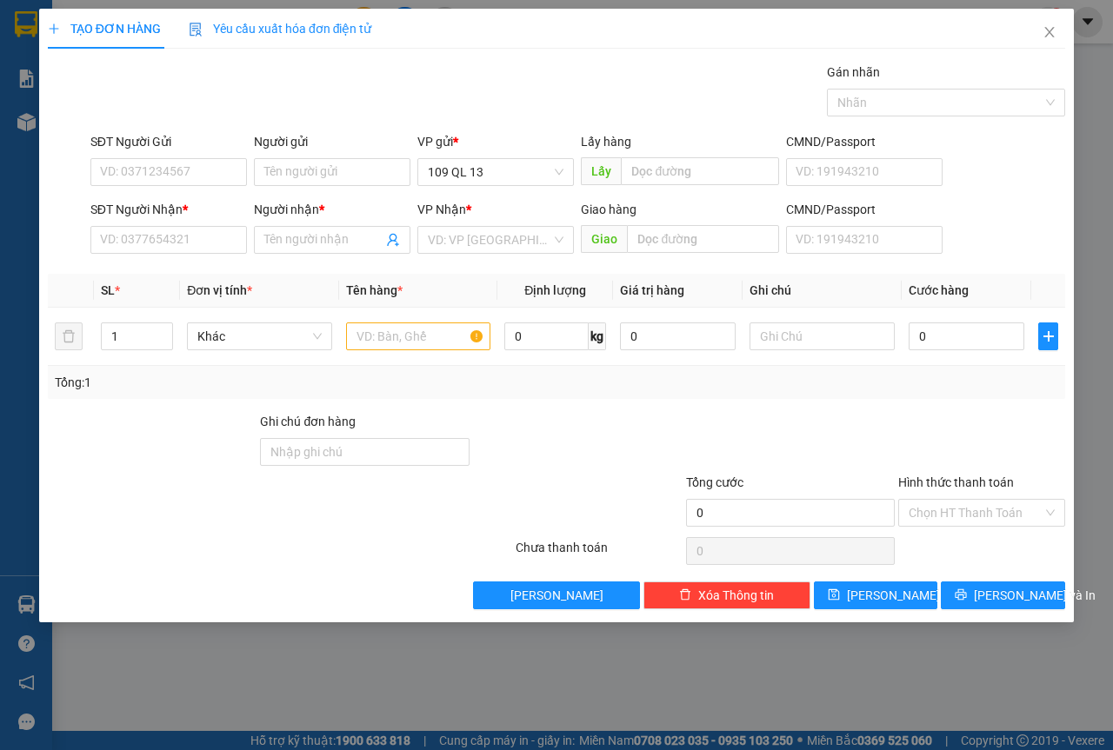
drag, startPoint x: 139, startPoint y: 227, endPoint x: 365, endPoint y: 72, distance: 274.0
click at [370, 72] on div "Gói vận chuyển * Tiêu chuẩn Gán nhãn Nhãn" at bounding box center [578, 93] width 982 height 61
click at [199, 251] on input "SĐT Người Nhận *" at bounding box center [168, 240] width 157 height 28
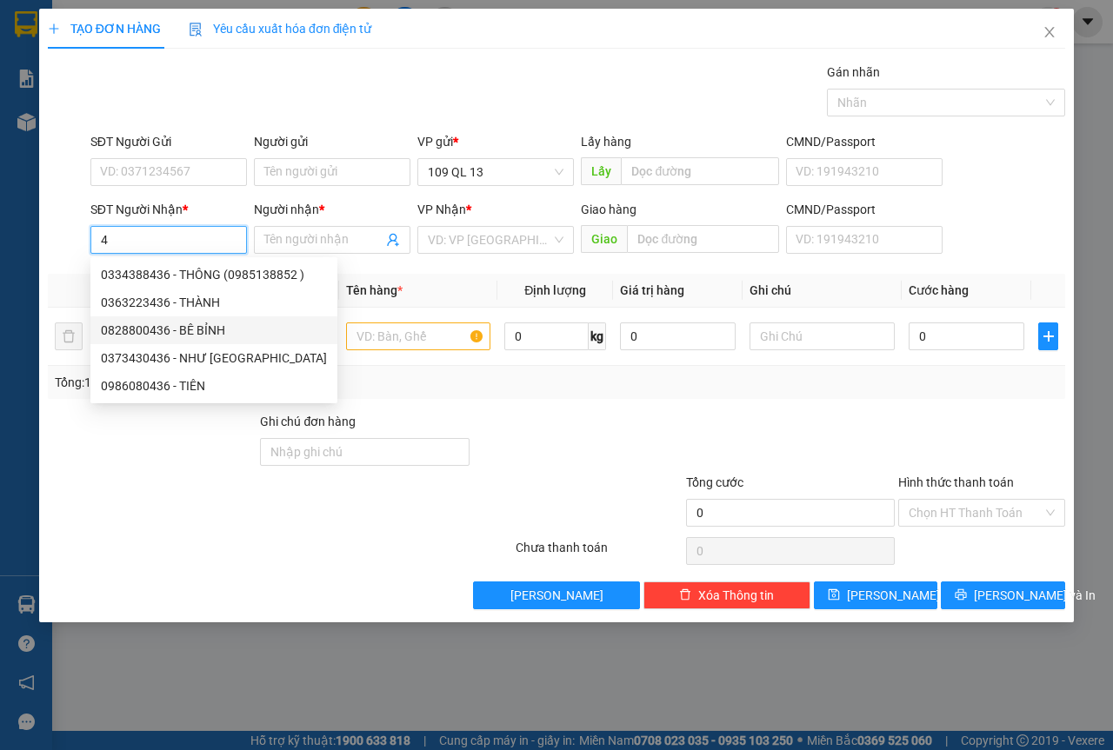
click at [199, 335] on div "0828800436 - BÊ BỈNH" at bounding box center [214, 330] width 226 height 19
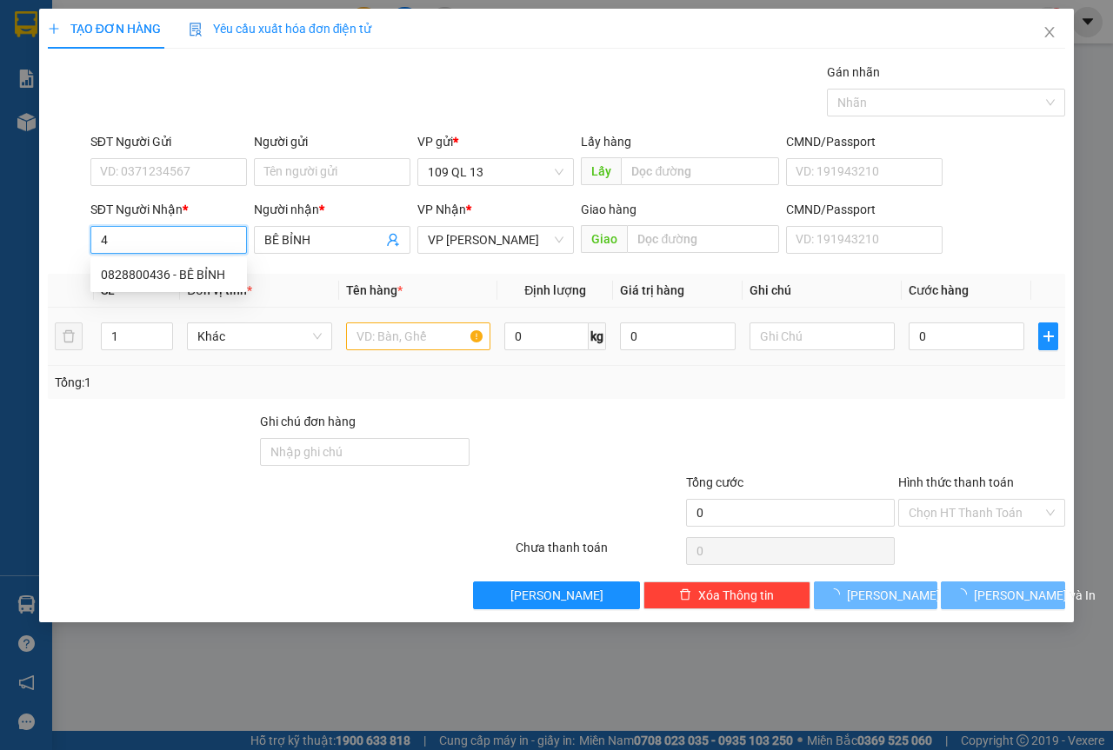
type input "0828800436"
type input "BÊ BỈNH"
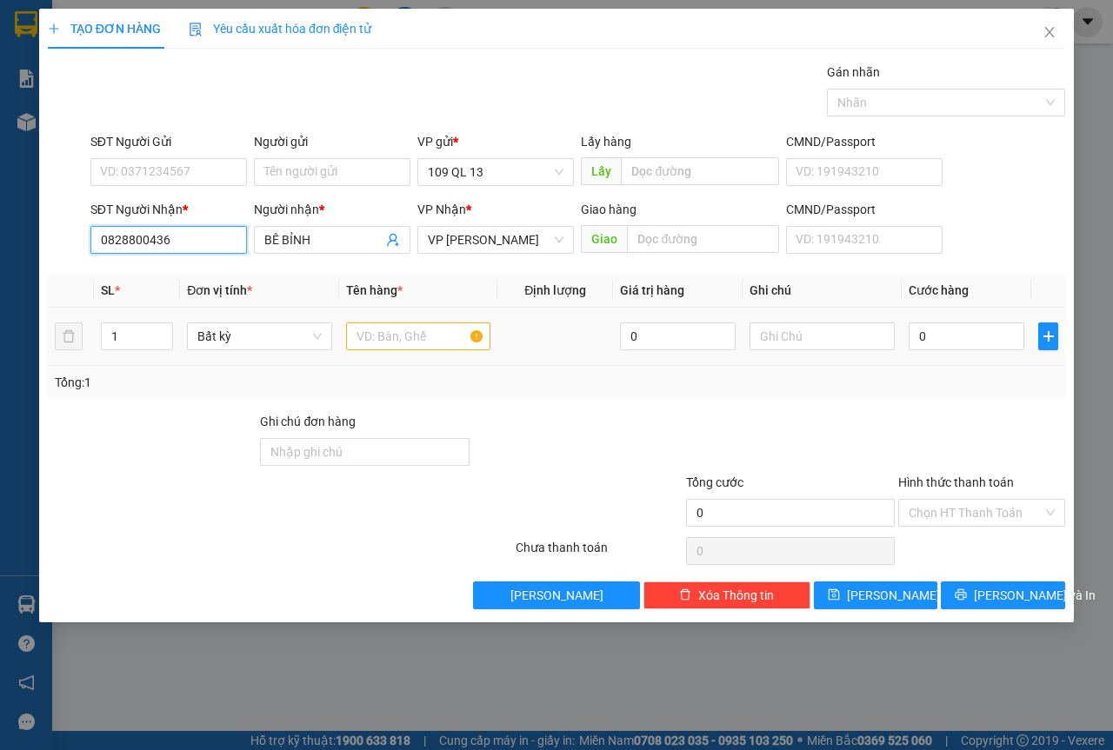
type input "0828800436"
click at [391, 345] on input "text" at bounding box center [418, 337] width 145 height 28
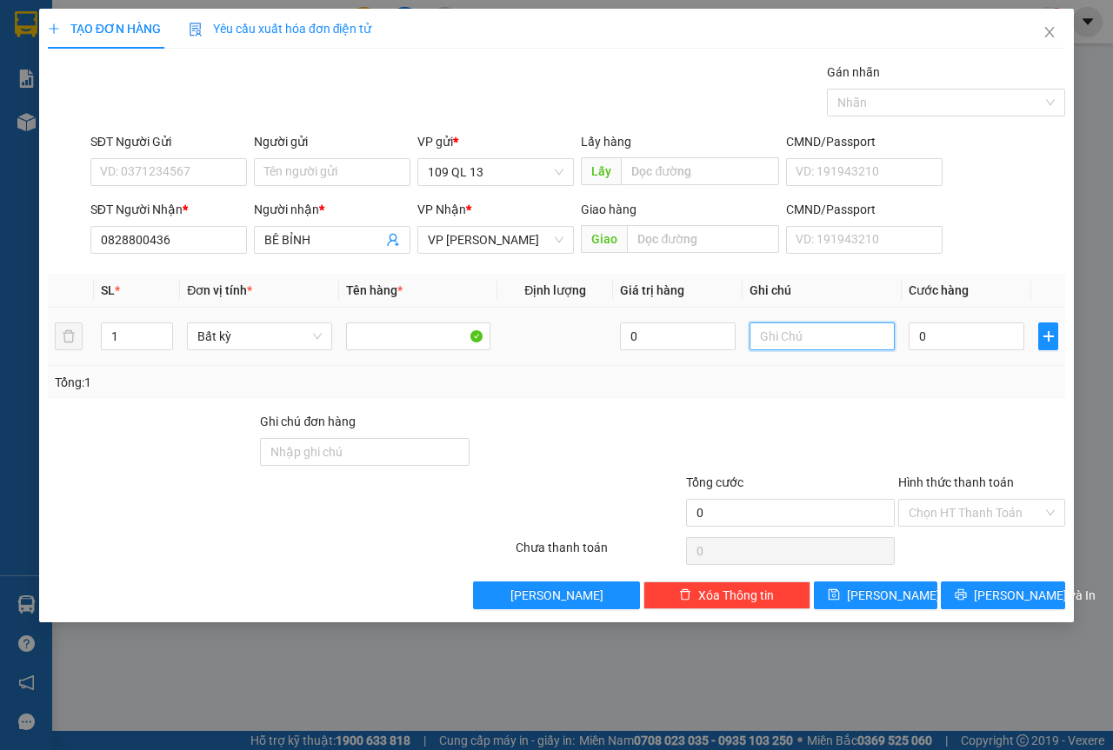
click at [812, 338] on input "text" at bounding box center [821, 337] width 145 height 28
type input "1 TH XỐP"
click at [976, 521] on input "Hình thức thanh toán" at bounding box center [976, 513] width 134 height 26
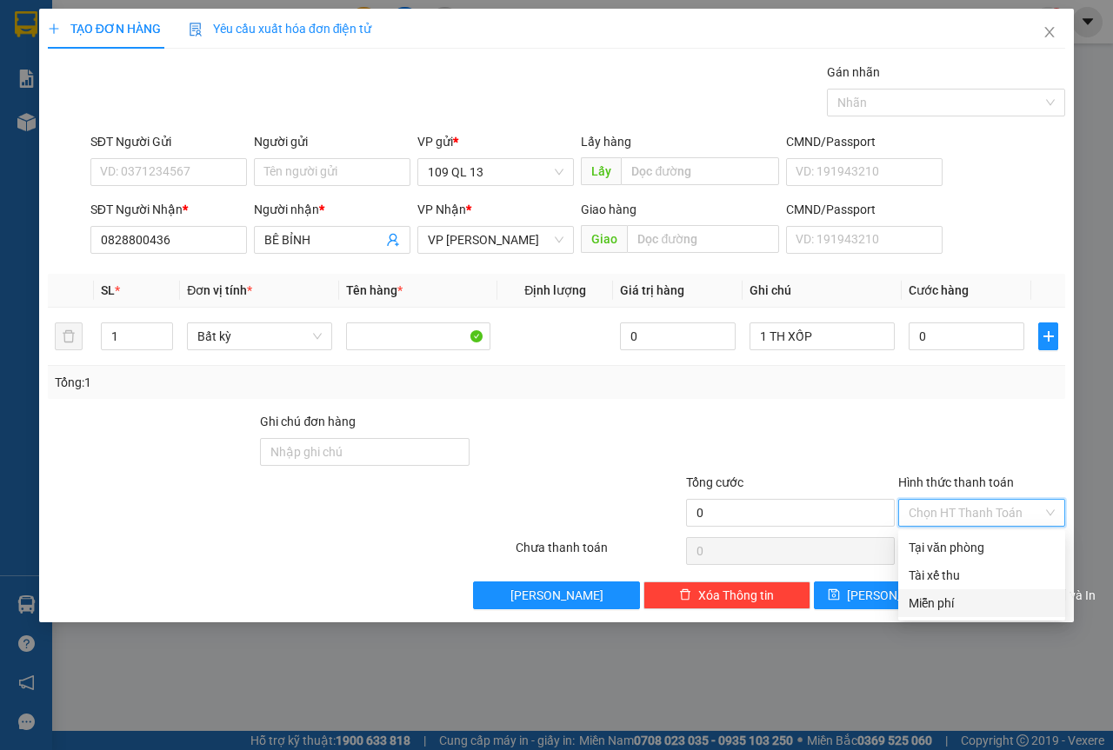
click at [946, 606] on div "Miễn phí" at bounding box center [982, 603] width 146 height 19
click at [997, 593] on span "[PERSON_NAME] và In" at bounding box center [1035, 595] width 122 height 19
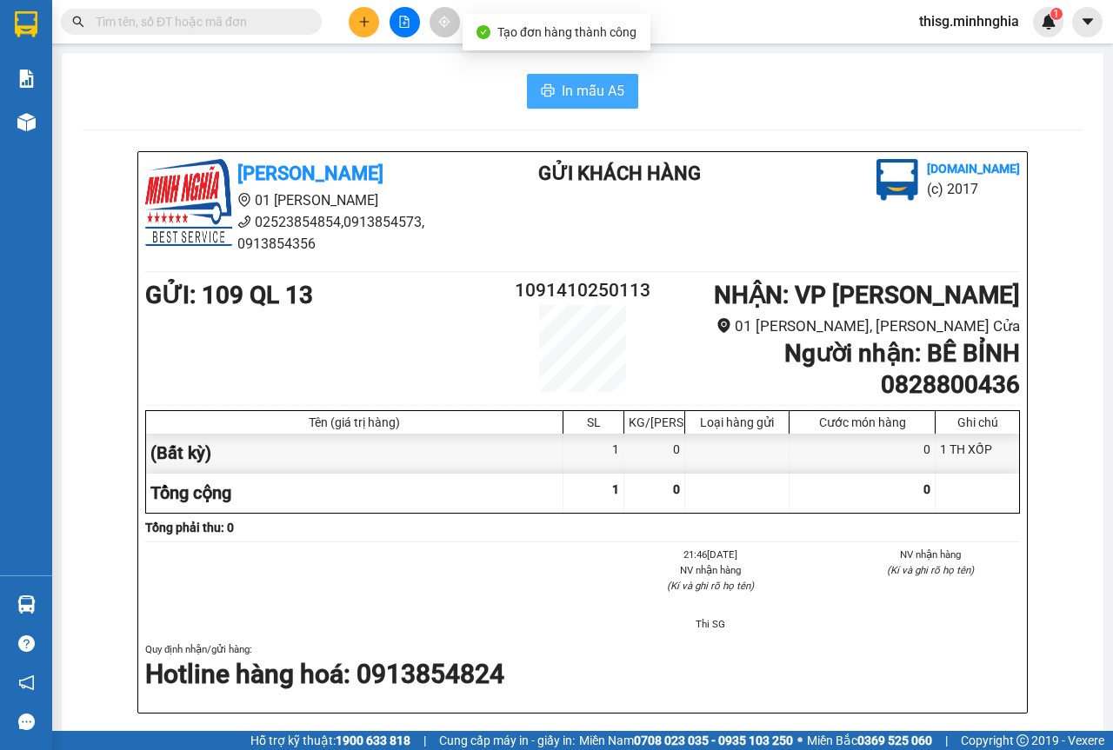
click at [606, 89] on span "In mẫu A5" at bounding box center [593, 91] width 63 height 22
drag, startPoint x: 851, startPoint y: 508, endPoint x: 111, endPoint y: 112, distance: 839.1
click at [139, 106] on div "In mẫu A5" at bounding box center [583, 91] width 1000 height 35
click at [440, 376] on div "GỬI : 109 QL 13 1091410250113 NHẬN : VP Phan Rí 01 Đinh Tiên Hoàng, Phan Rí Cửa…" at bounding box center [582, 338] width 875 height 124
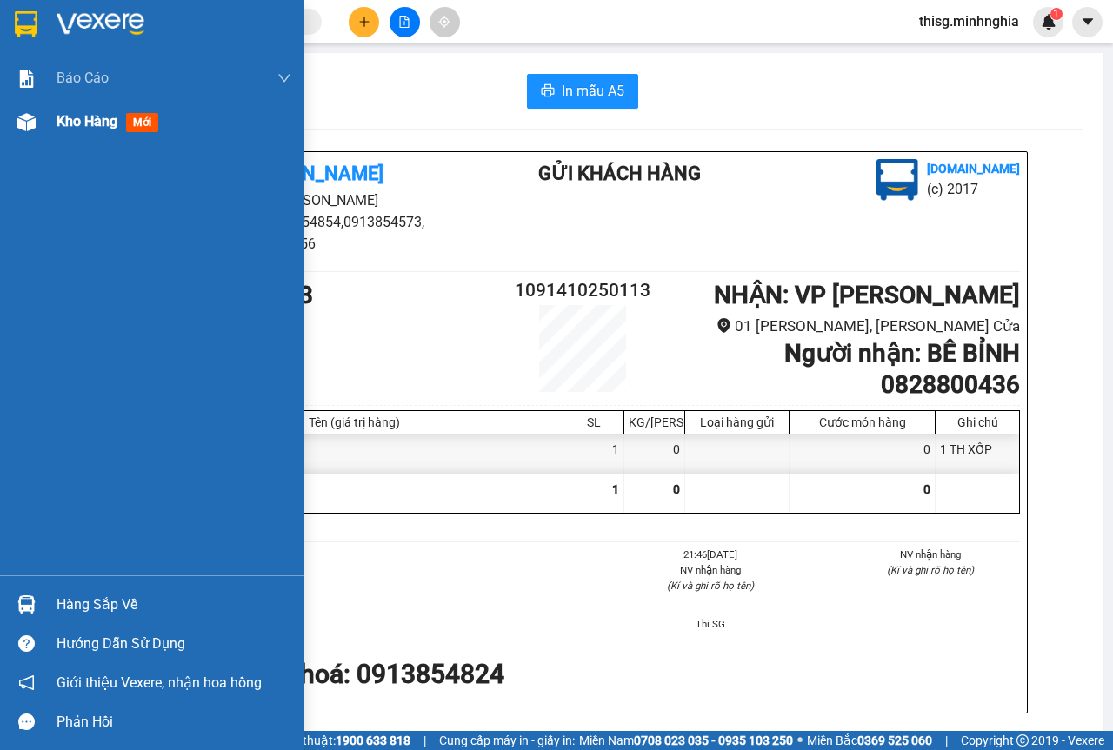
click at [89, 124] on span "Kho hàng" at bounding box center [87, 121] width 61 height 17
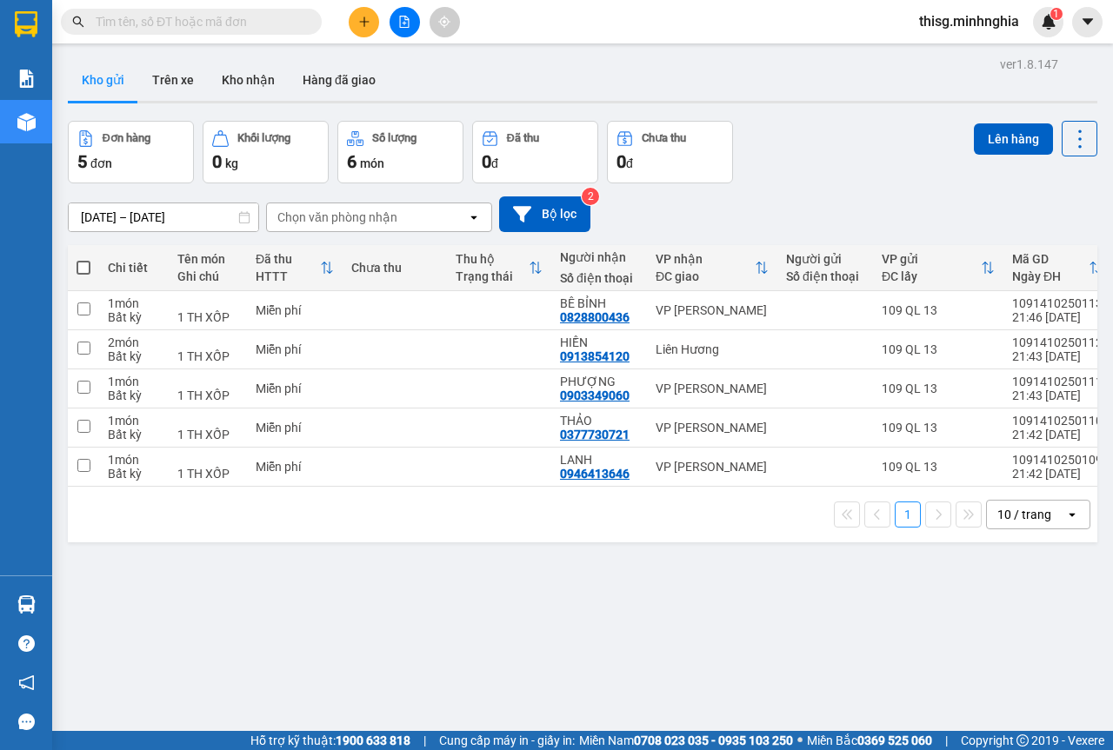
click at [83, 272] on span at bounding box center [84, 268] width 14 height 14
click at [83, 259] on input "checkbox" at bounding box center [83, 259] width 0 height 0
checkbox input "true"
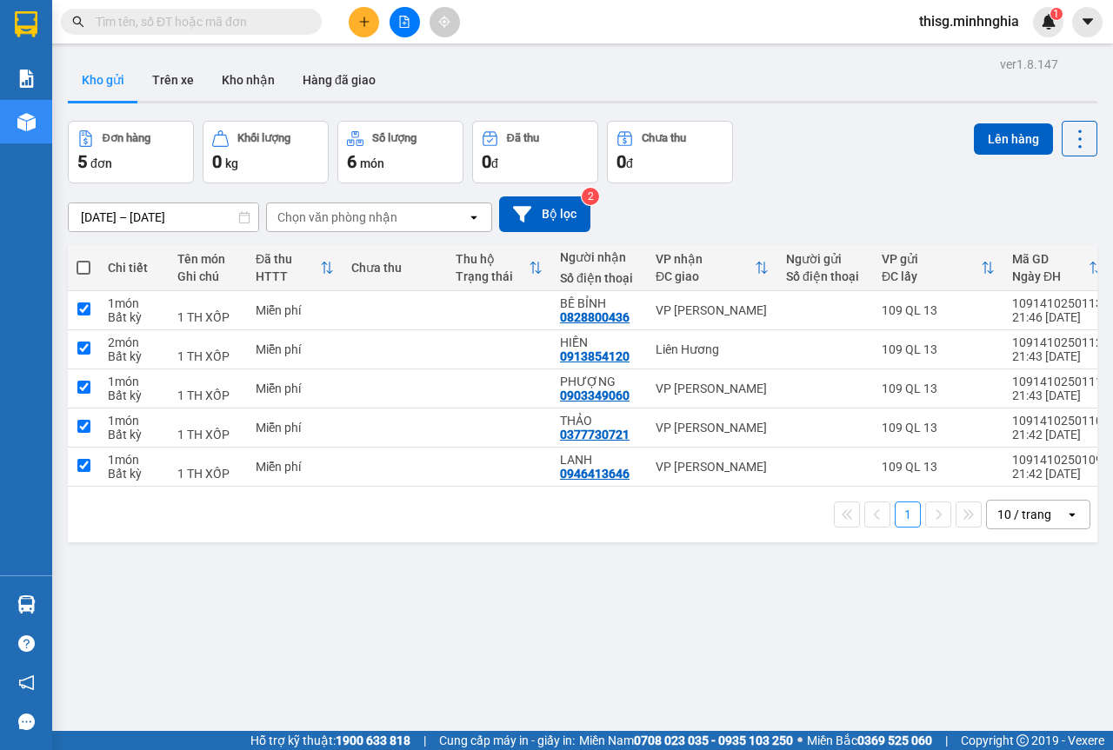
checkbox input "true"
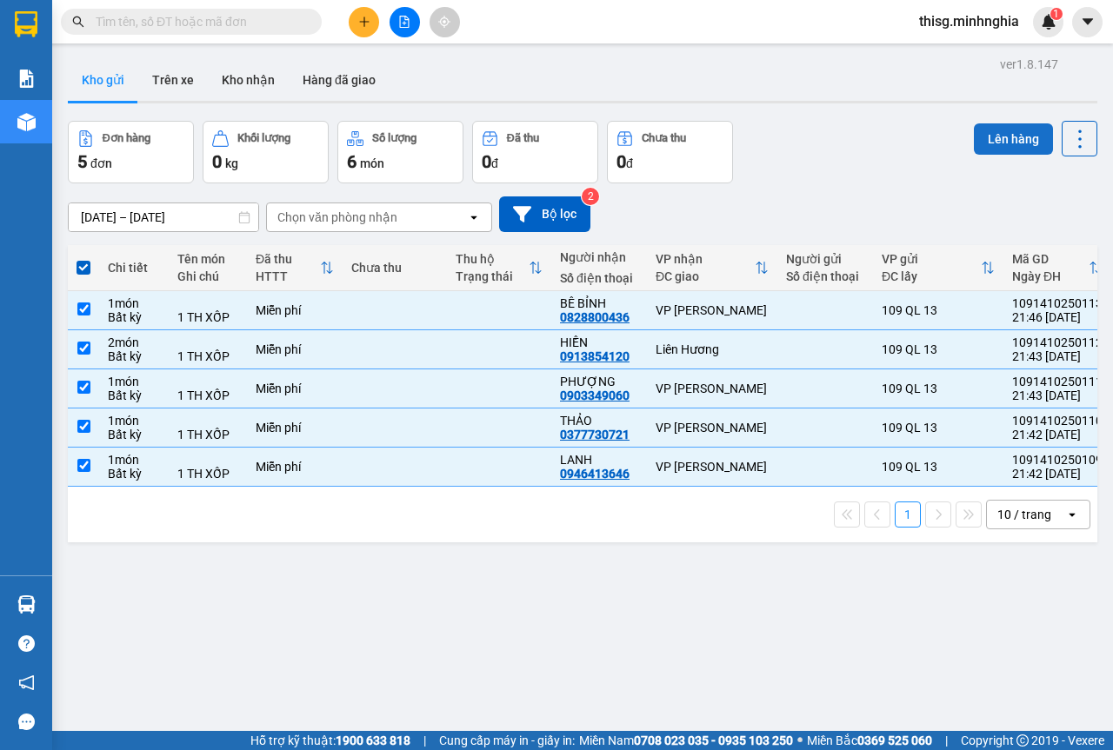
click at [1015, 143] on button "Lên hàng" at bounding box center [1013, 138] width 79 height 31
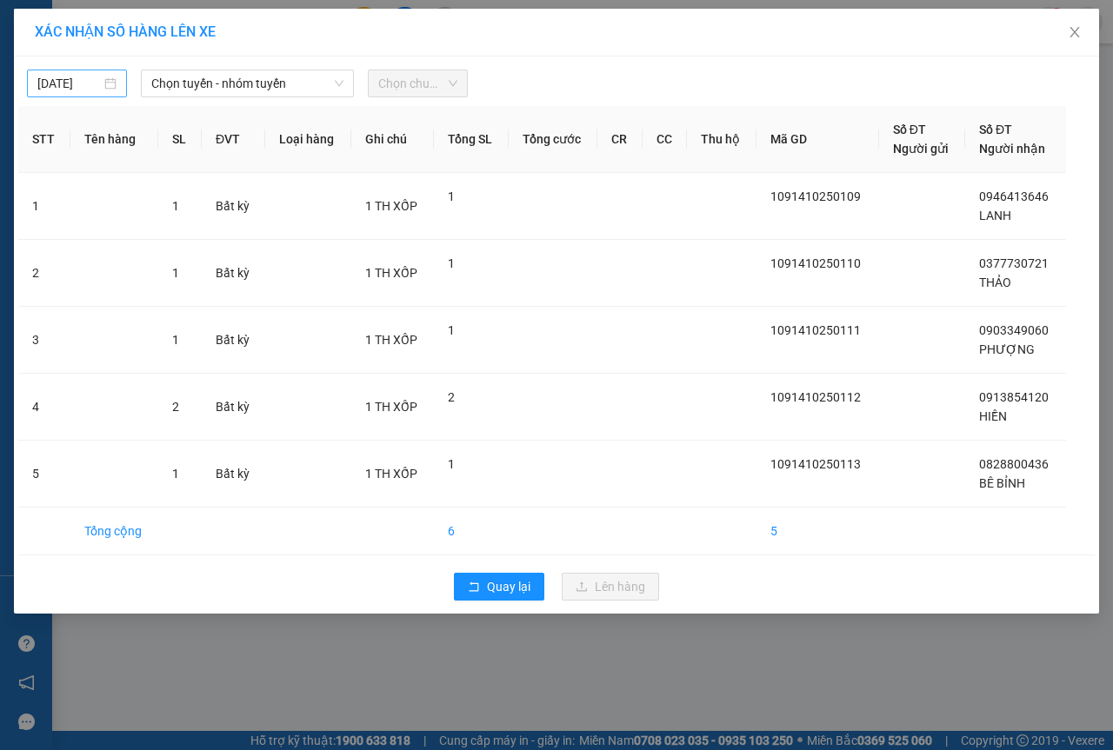
click at [53, 88] on body "Kết quả tìm kiếm ( 0 ) Bộ lọc No Data thisg.minhnghia 1 Báo cáo Báo cáo dòng ti…" at bounding box center [556, 375] width 1113 height 750
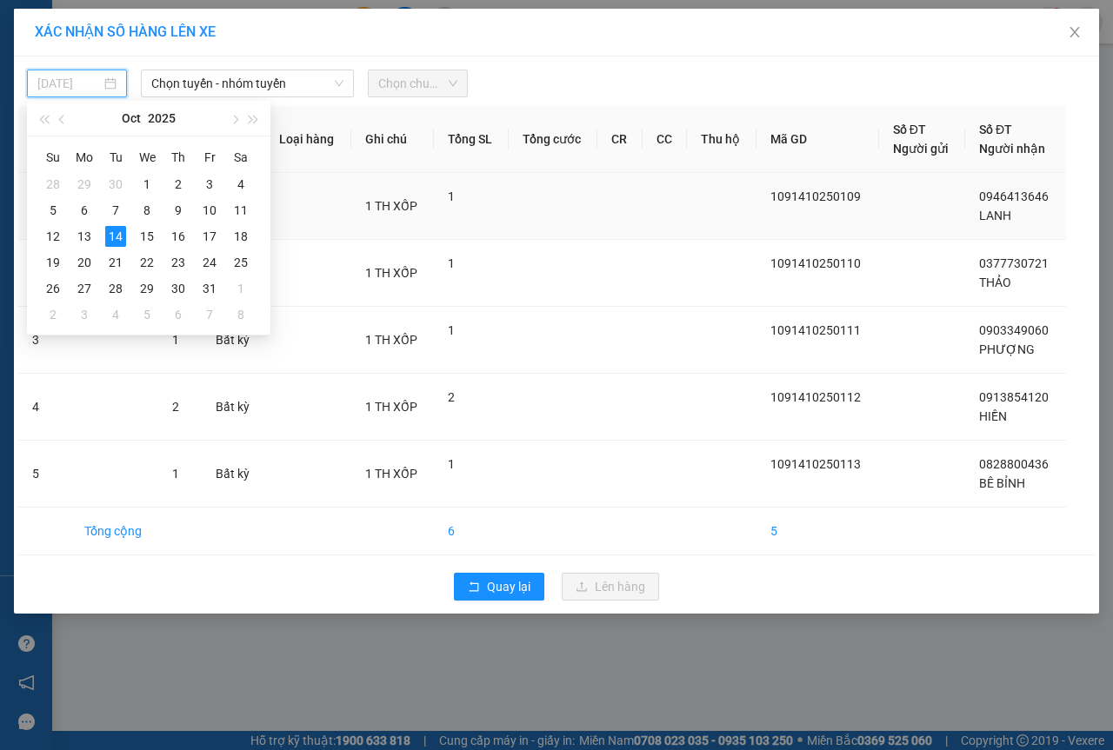
click at [143, 233] on div "15" at bounding box center [147, 236] width 21 height 21
type input "15/10/2025"
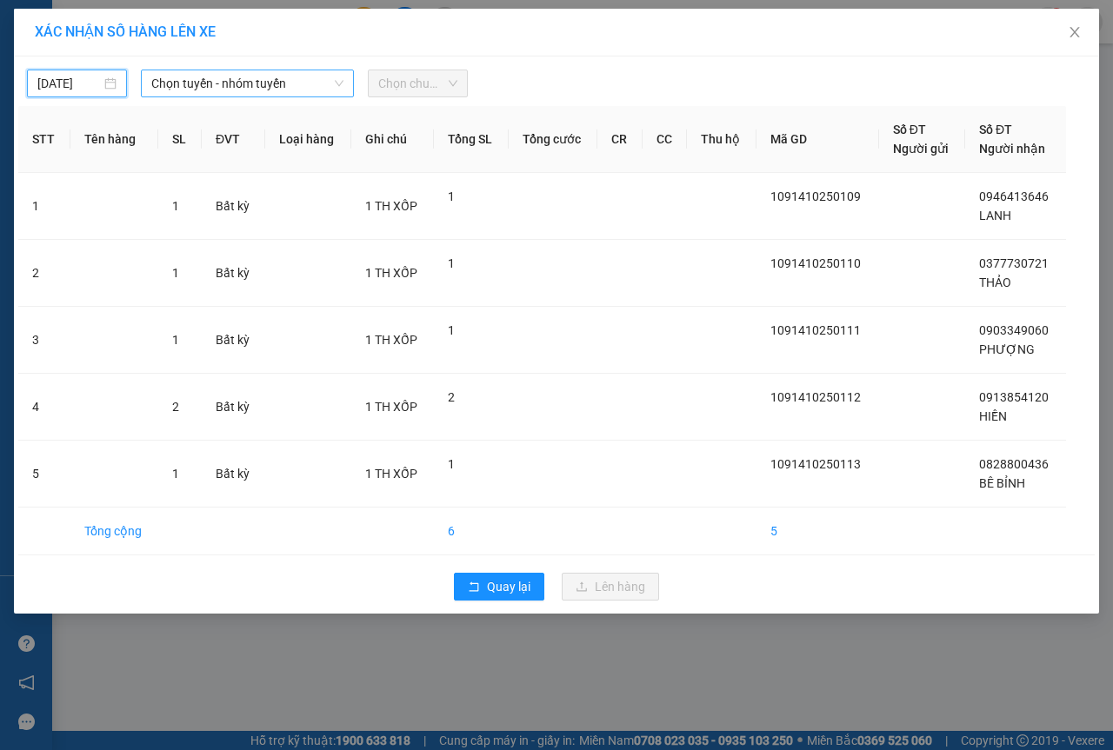
click at [199, 95] on span "Chọn tuyến - nhóm tuyến" at bounding box center [247, 83] width 192 height 26
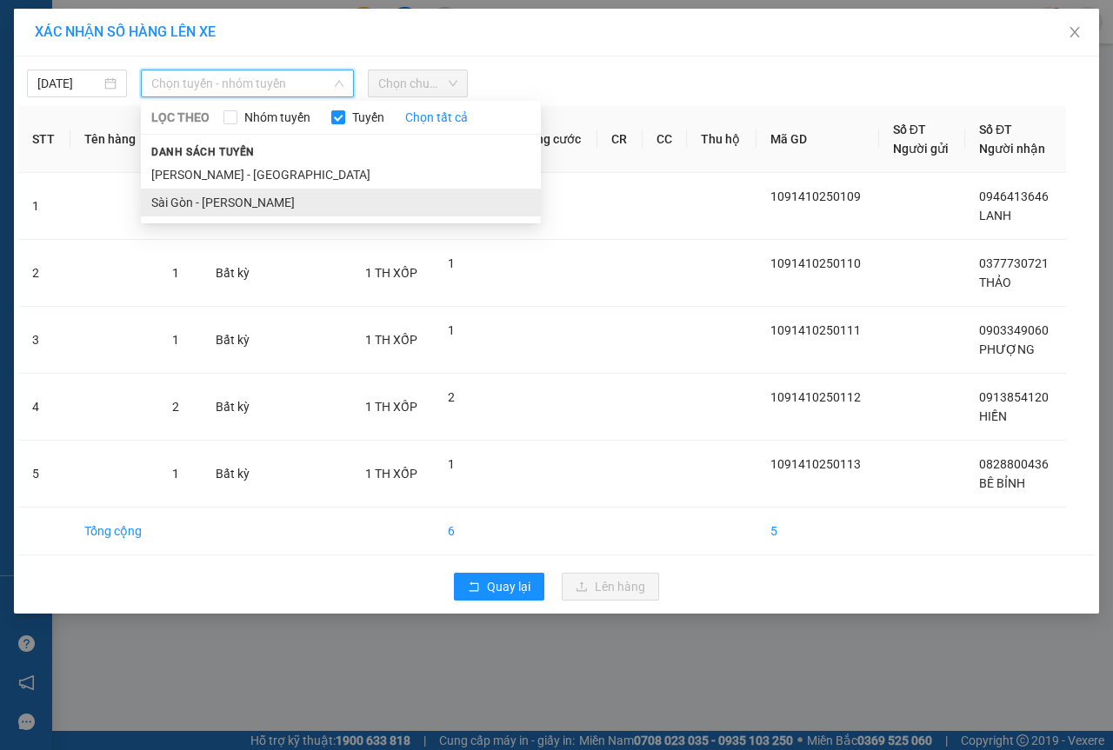
click at [183, 196] on li "Sài Gòn - [PERSON_NAME]" at bounding box center [341, 203] width 400 height 28
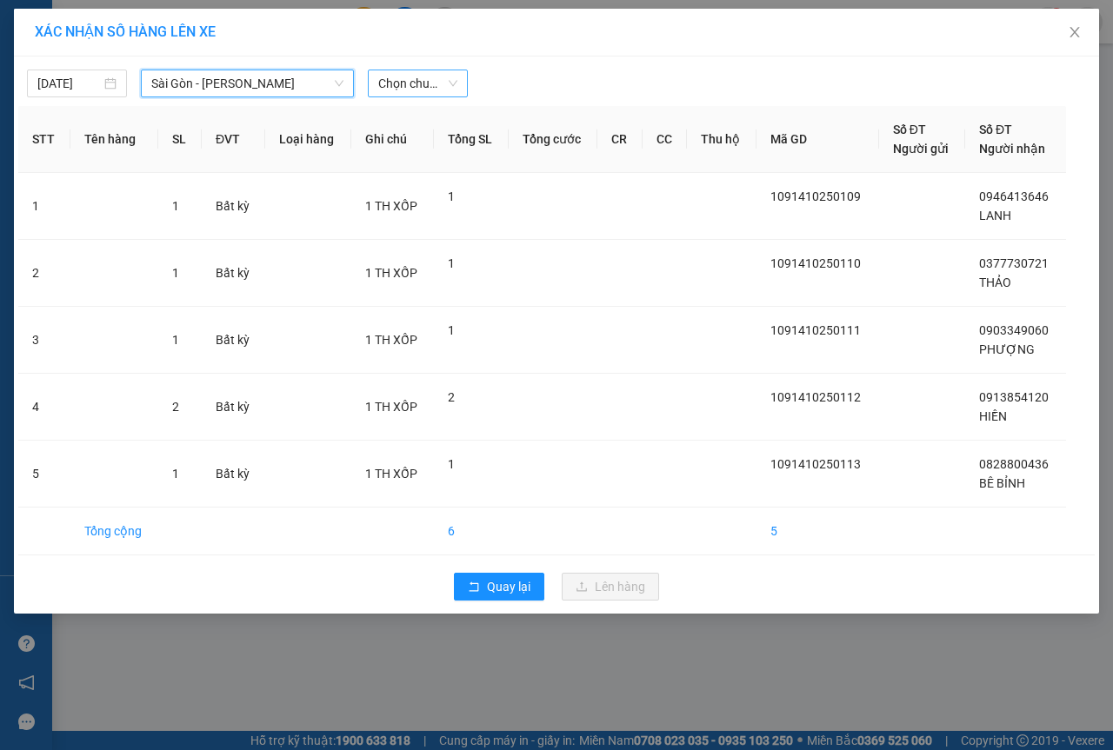
click at [426, 77] on span "Chọn chuyến" at bounding box center [417, 83] width 79 height 26
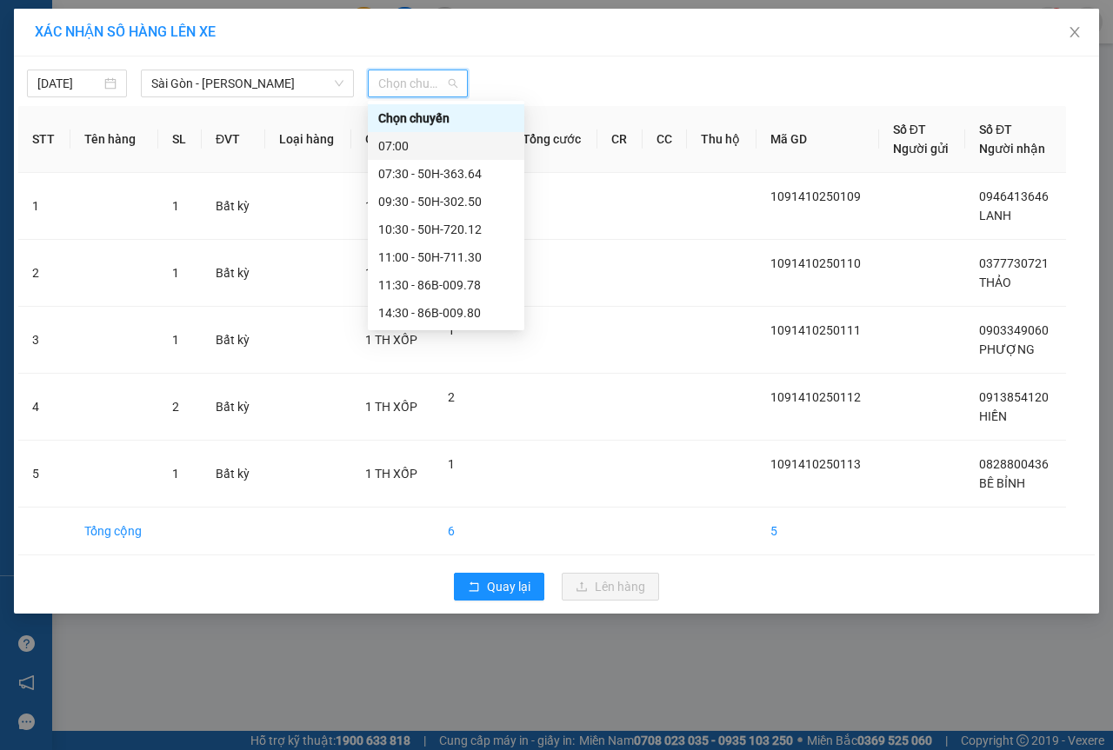
click at [405, 148] on div "07:00" at bounding box center [446, 146] width 136 height 19
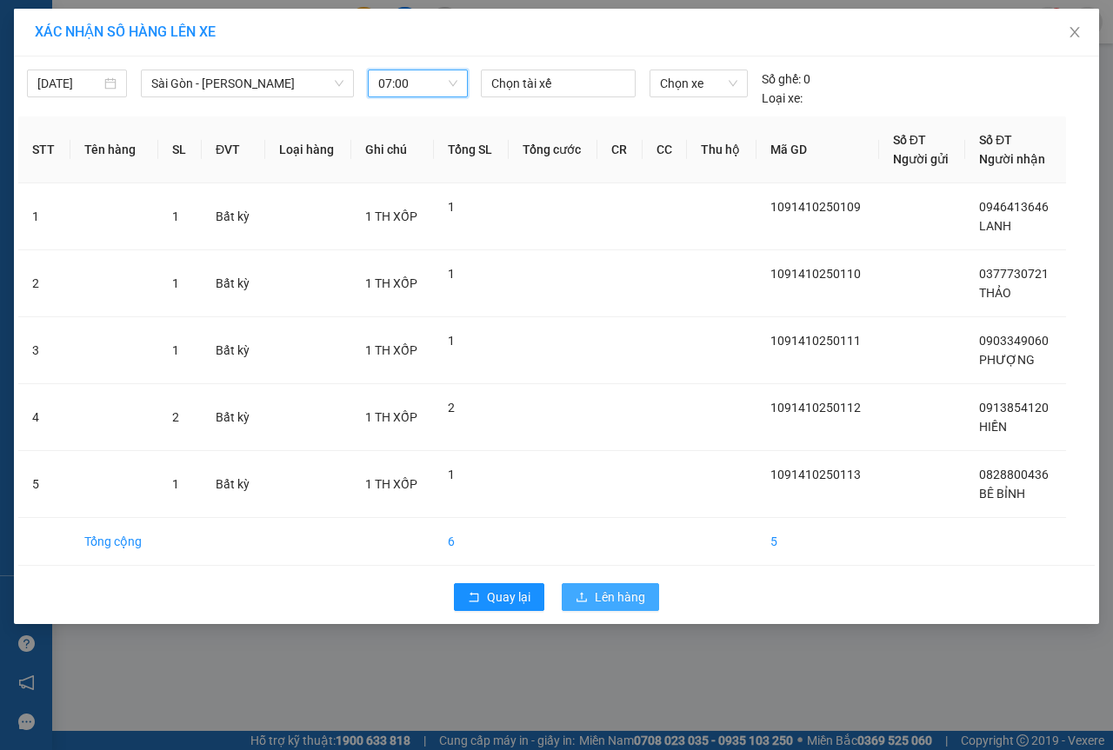
click at [599, 593] on span "Lên hàng" at bounding box center [620, 597] width 50 height 19
